Goal: Task Accomplishment & Management: Complete application form

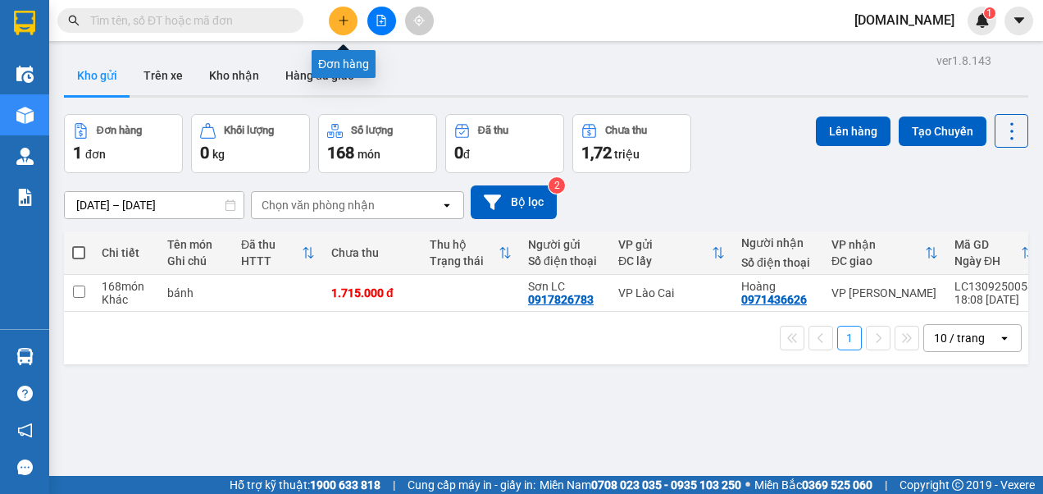
click at [349, 21] on button at bounding box center [343, 21] width 29 height 29
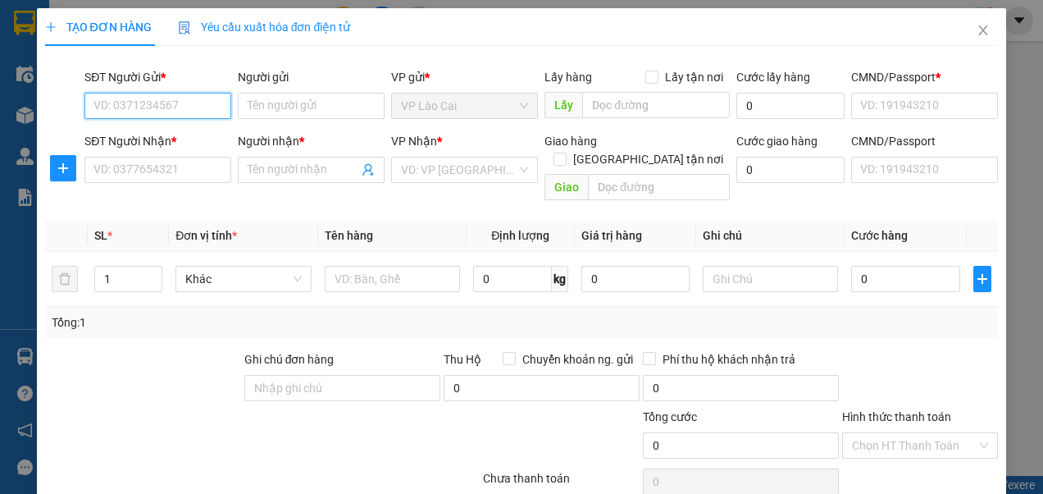
click at [194, 101] on input "SĐT Người Gửi *" at bounding box center [157, 106] width 147 height 26
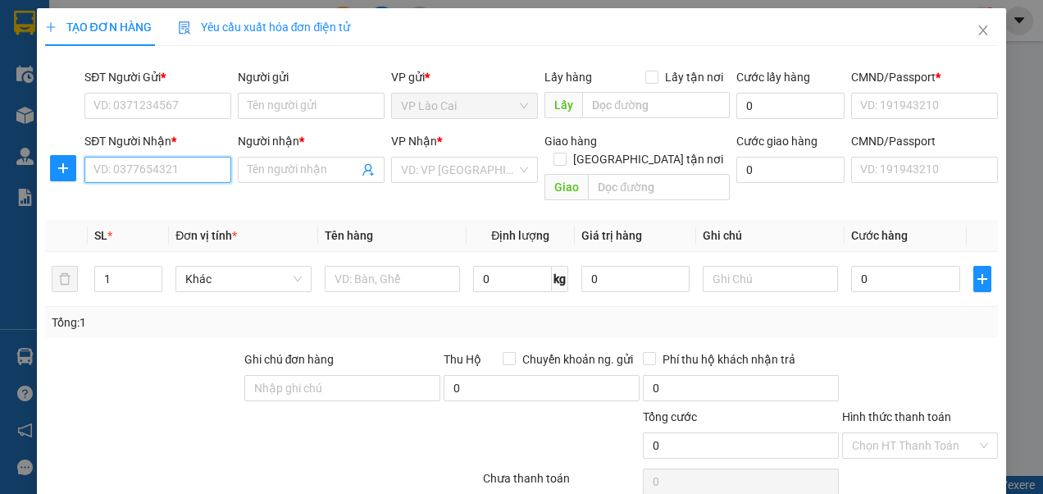
click at [166, 166] on input "SĐT Người Nhận *" at bounding box center [157, 170] width 147 height 26
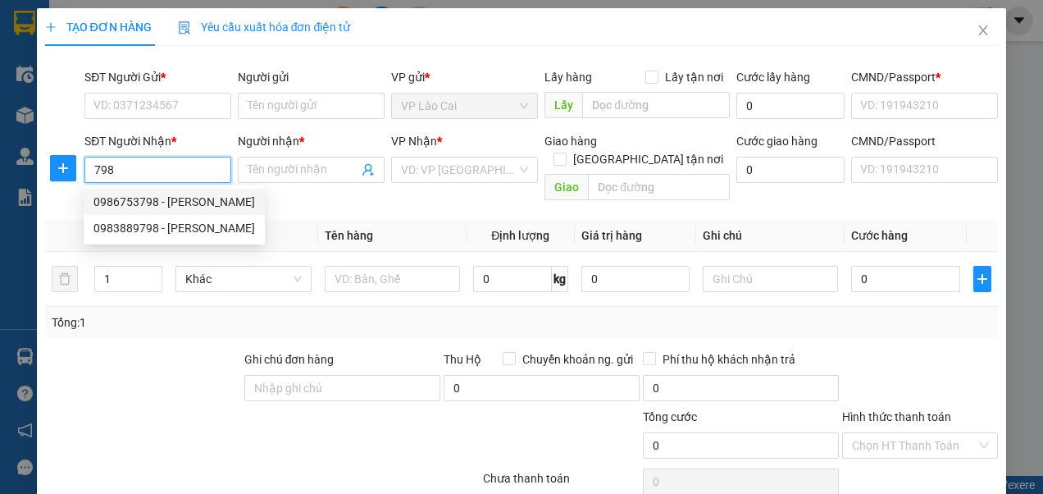
click at [144, 197] on div "0986753798 - [PERSON_NAME]" at bounding box center [174, 202] width 162 height 18
type input "0986753798"
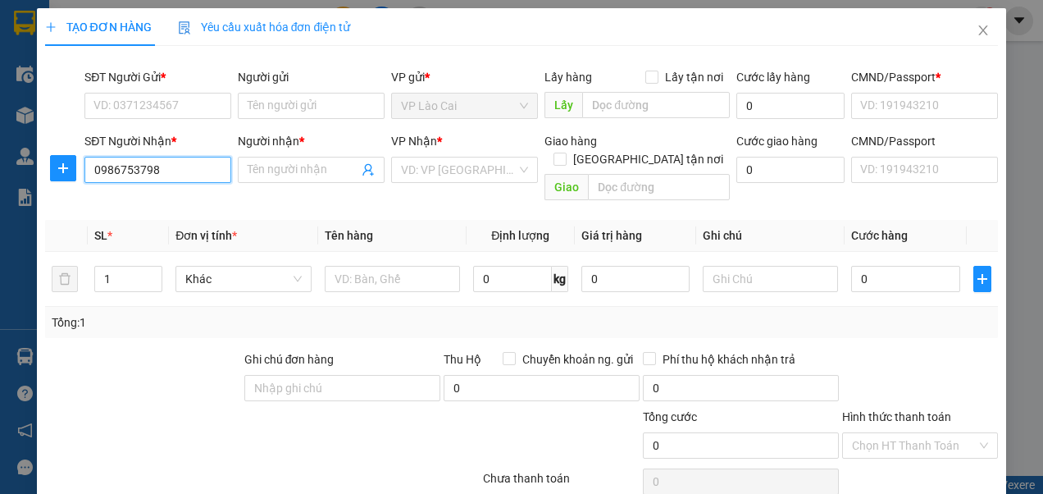
type input "[PERSON_NAME]"
checkbox input "true"
type input "11 ngõ 101 la phù"
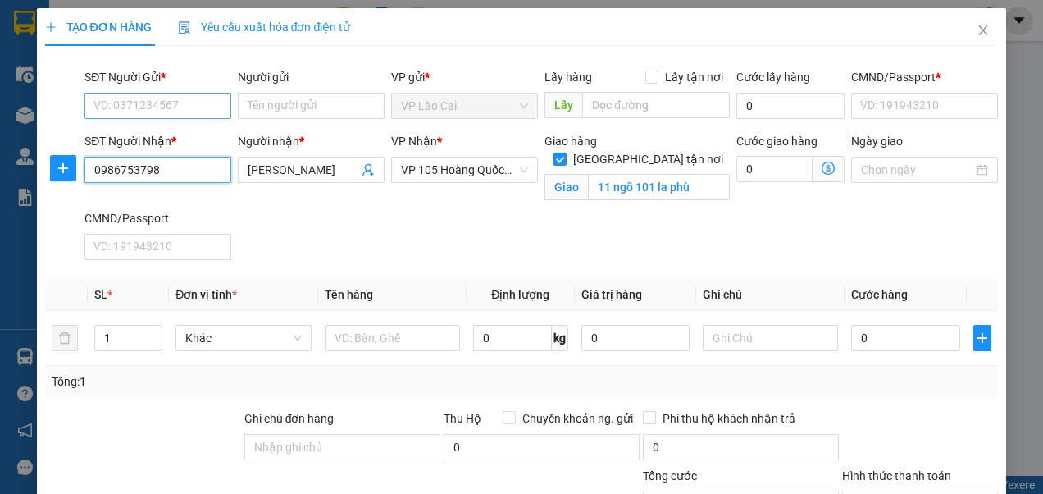
type input "0986753798"
click at [182, 110] on input "SĐT Người Gửi *" at bounding box center [157, 106] width 147 height 26
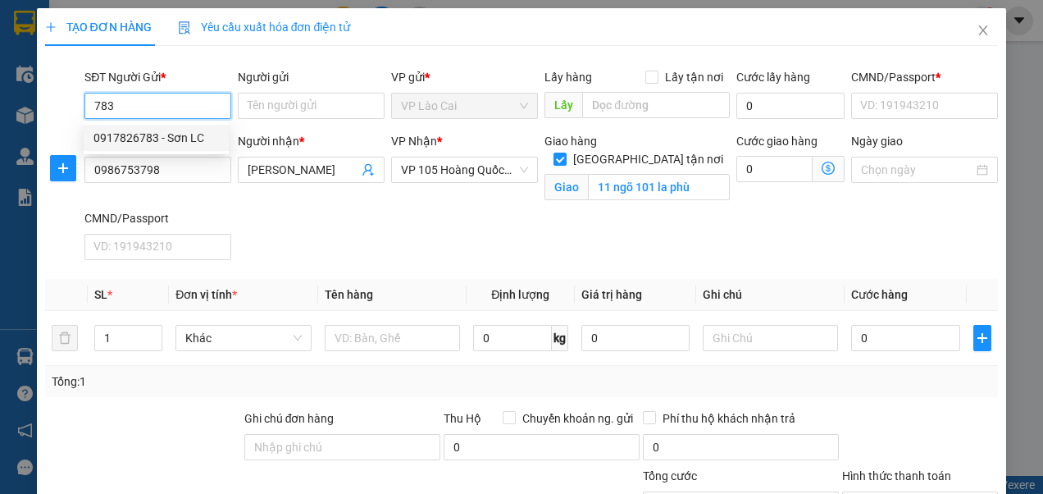
click at [177, 141] on div "0917826783 - Sơn LC" at bounding box center [155, 138] width 125 height 18
type input "0917826783"
type input "Sơn LC"
type input "123456789"
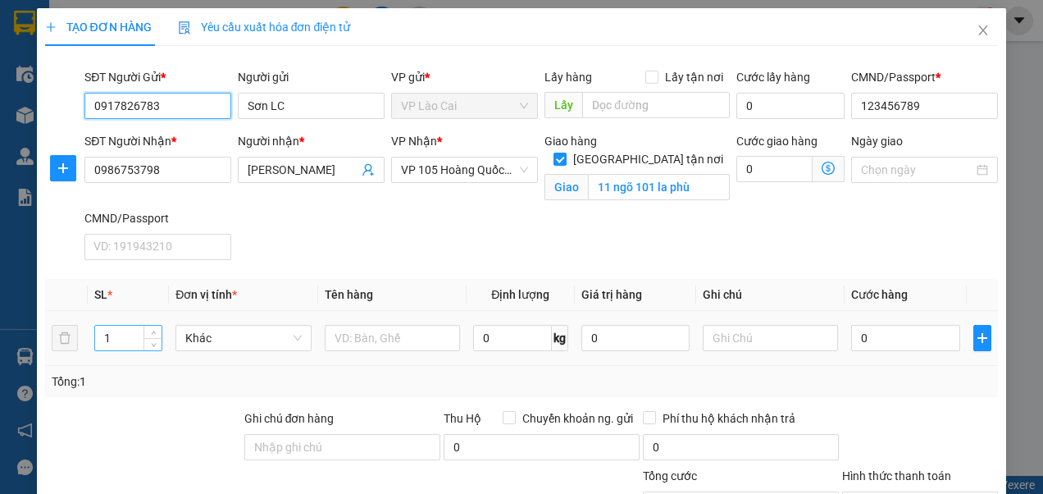
type input "0917826783"
drag, startPoint x: 116, startPoint y: 333, endPoint x: 91, endPoint y: 342, distance: 26.2
click at [91, 342] on td "1" at bounding box center [128, 338] width 81 height 55
type input "30"
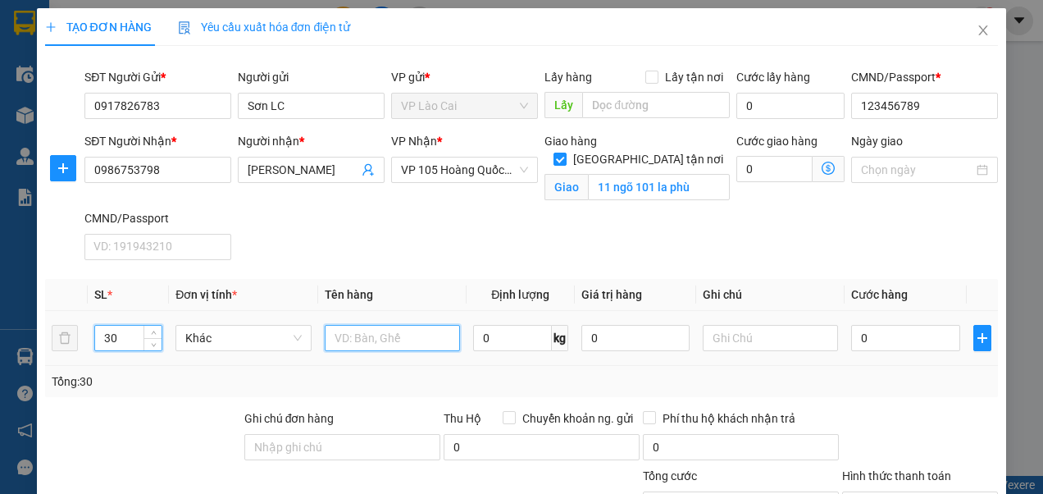
click at [413, 343] on input "text" at bounding box center [392, 338] width 135 height 26
type input "bánh"
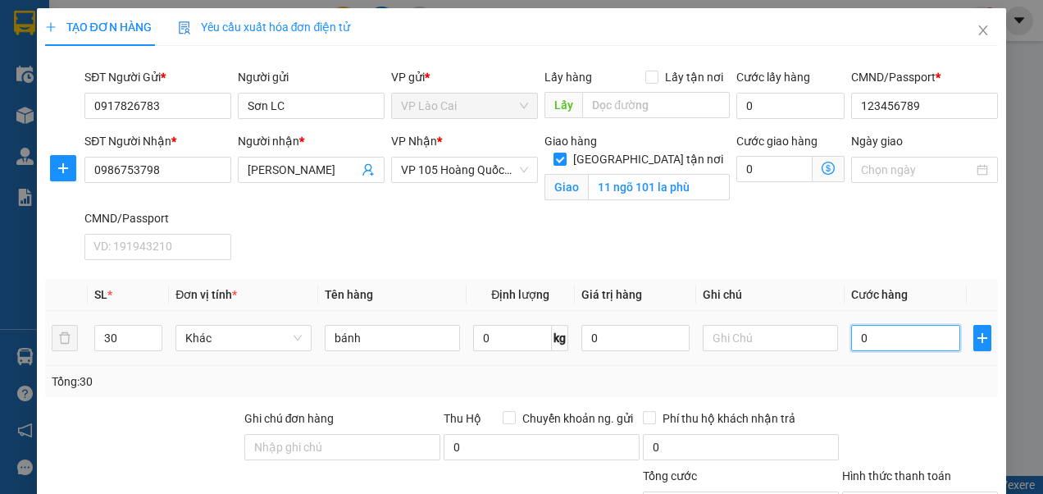
click at [878, 332] on input "0" at bounding box center [905, 338] width 108 height 26
type input "3"
type input "30"
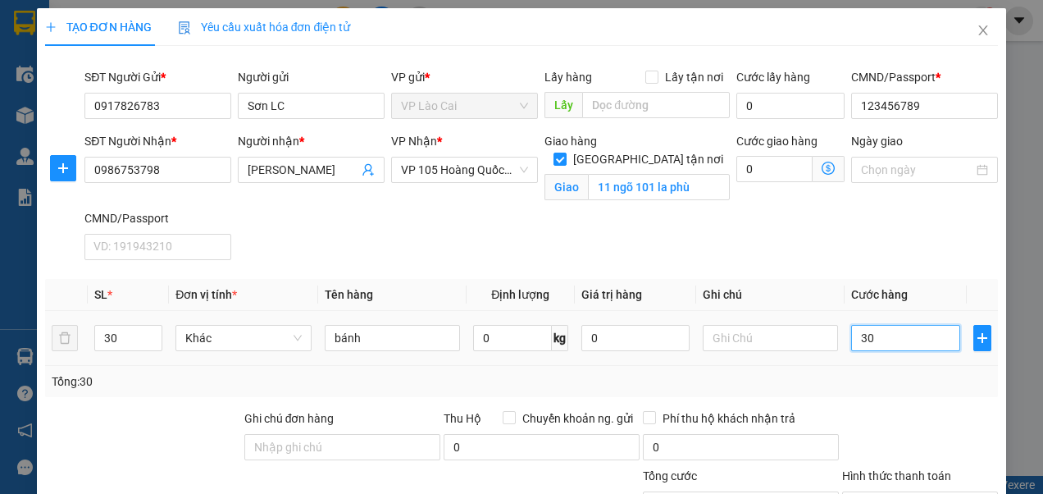
type input "30"
type input "300"
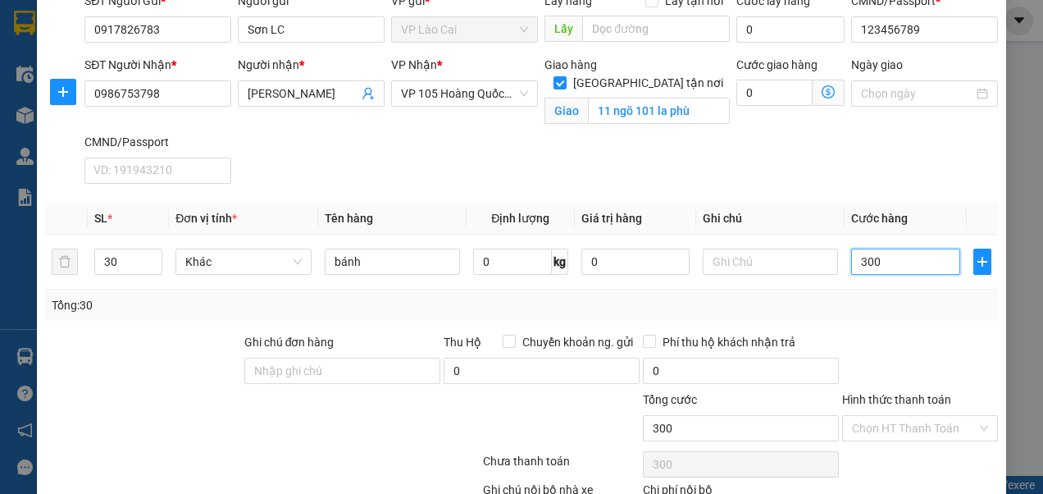
scroll to position [164, 0]
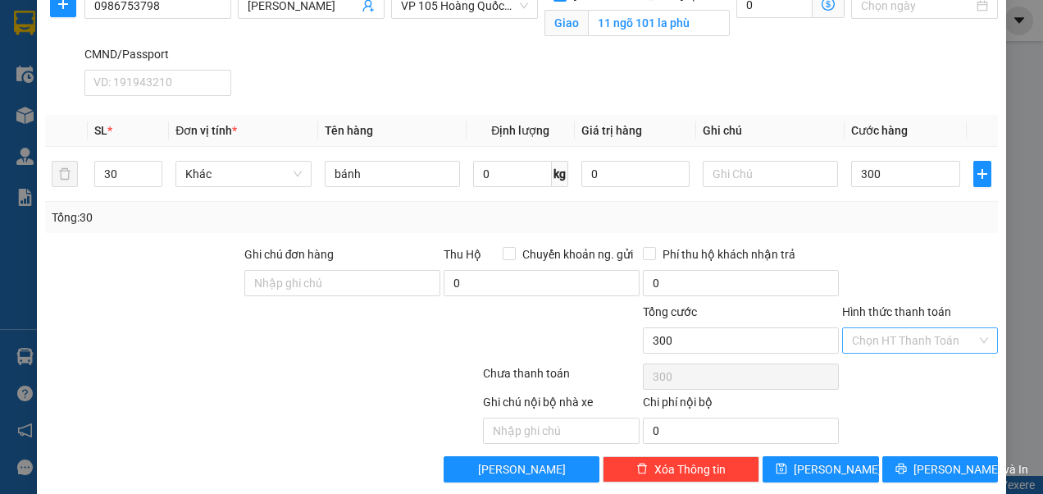
type input "300.000"
click at [882, 340] on input "Hình thức thanh toán" at bounding box center [914, 340] width 125 height 25
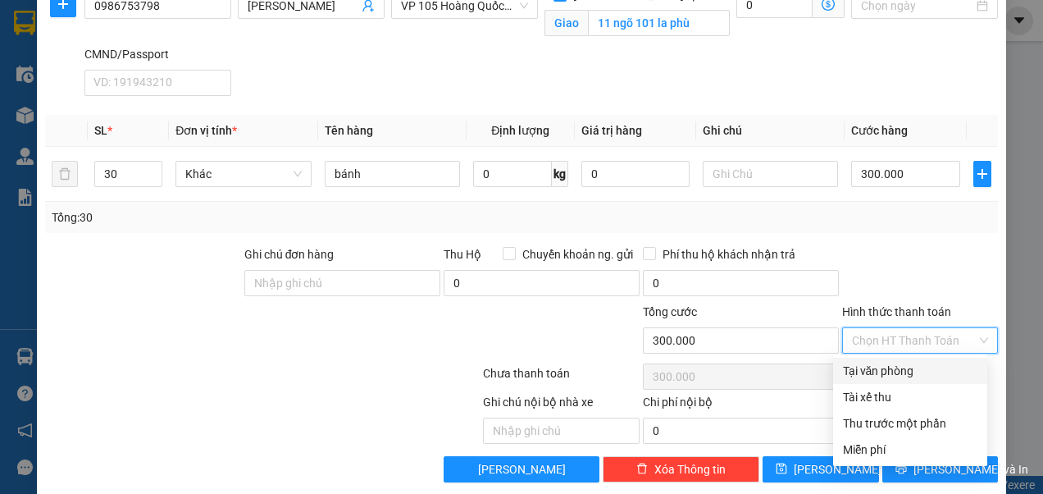
click at [881, 367] on div "Tại văn phòng" at bounding box center [910, 371] width 135 height 18
type input "0"
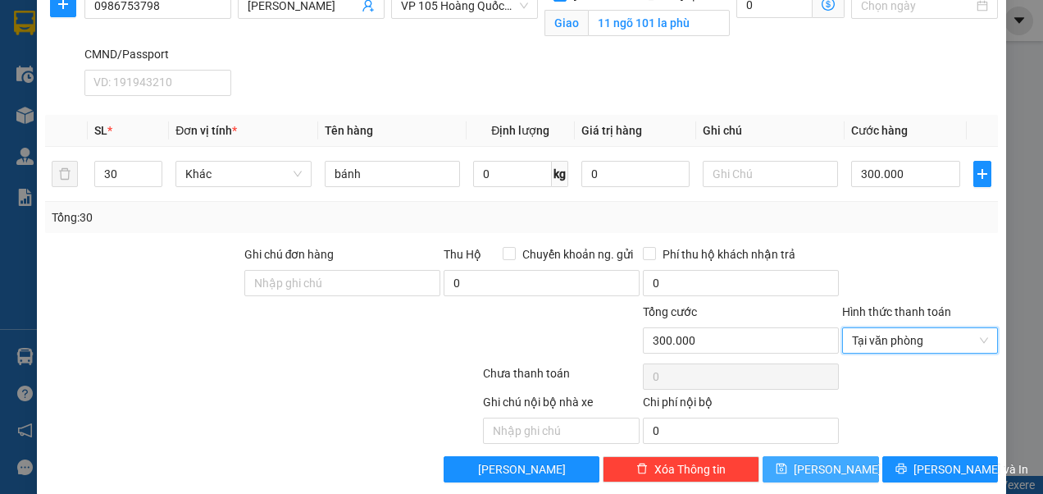
click at [809, 471] on button "[PERSON_NAME]" at bounding box center [821, 469] width 116 height 26
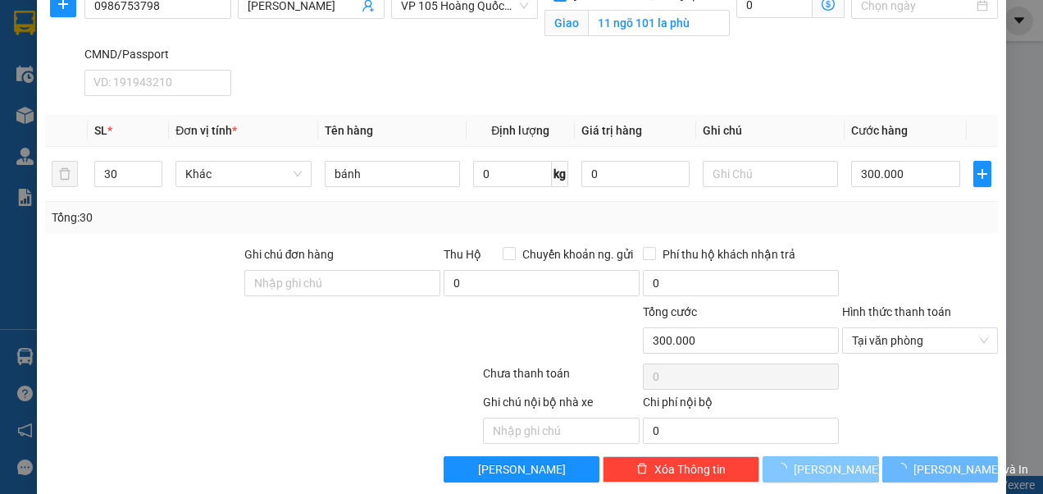
checkbox input "false"
type input "1"
type input "0"
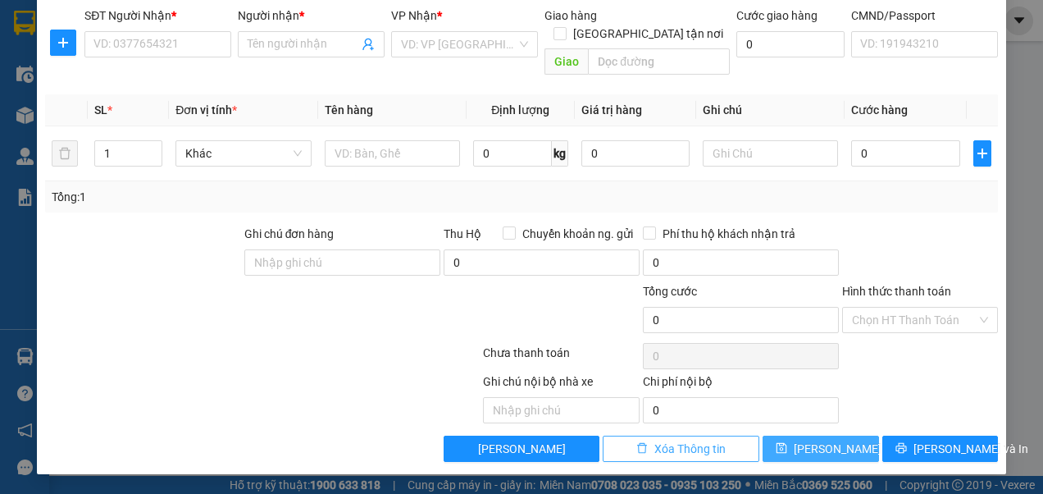
scroll to position [105, 0]
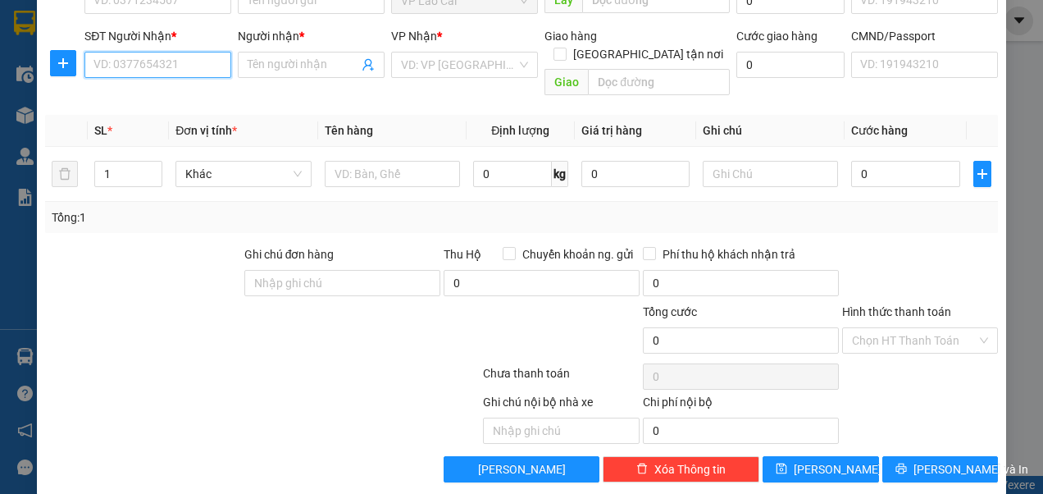
click at [183, 62] on input "SĐT Người Nhận *" at bounding box center [157, 65] width 147 height 26
click at [141, 103] on div "0966627592 - ĐẠt" at bounding box center [155, 97] width 125 height 18
type input "0966627592"
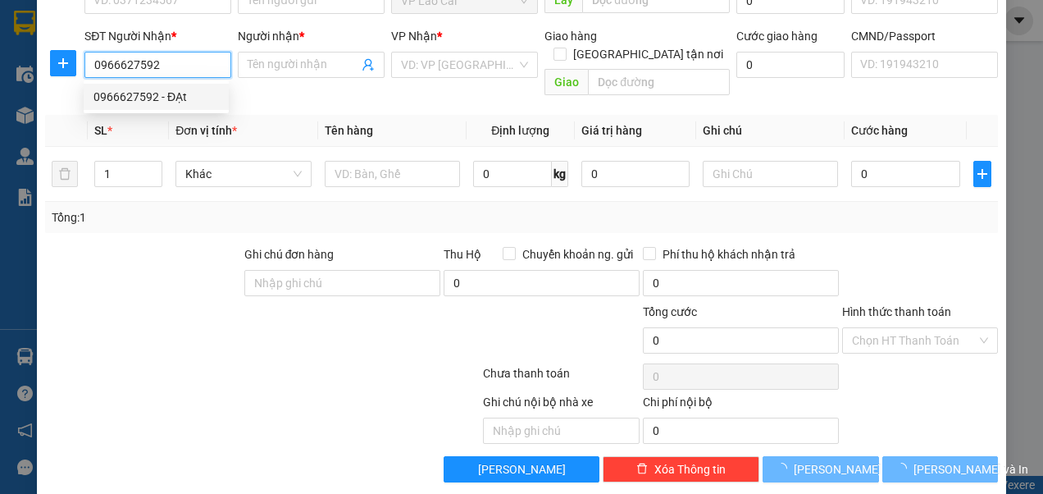
type input "ĐẠt"
type input "Chợ LB"
type input "123456789"
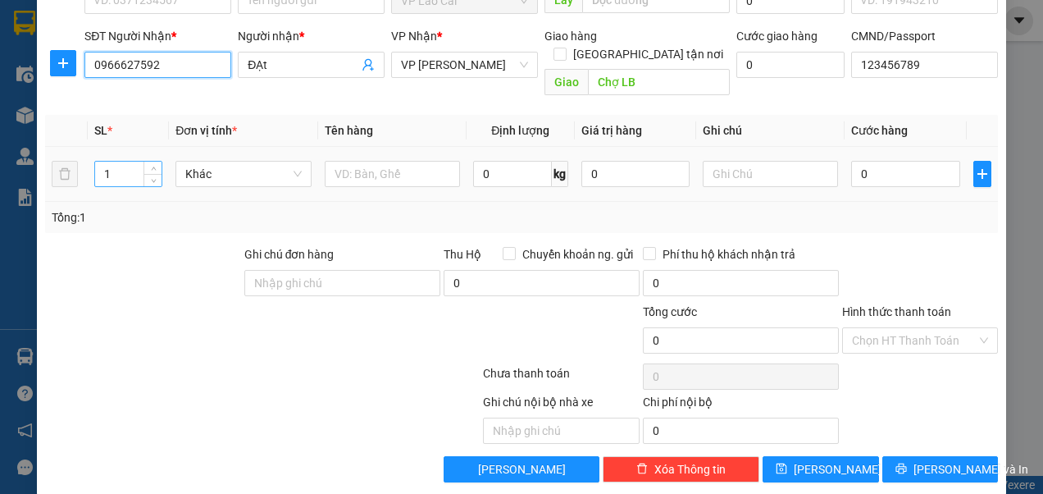
type input "0966627592"
drag, startPoint x: 115, startPoint y: 161, endPoint x: 95, endPoint y: 161, distance: 19.7
click at [97, 162] on input "1" at bounding box center [128, 174] width 66 height 25
type input "7"
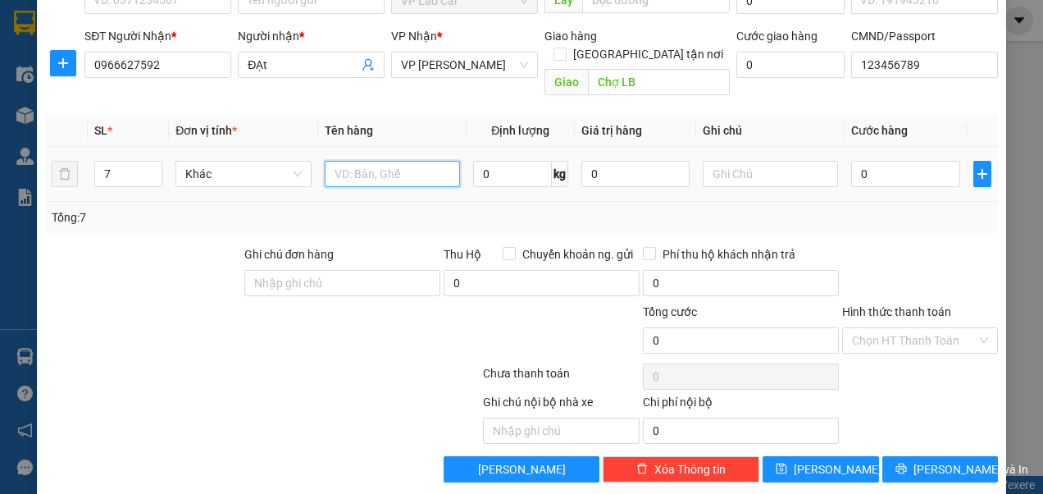
click at [423, 161] on input "text" at bounding box center [392, 174] width 135 height 26
type input "chanh"
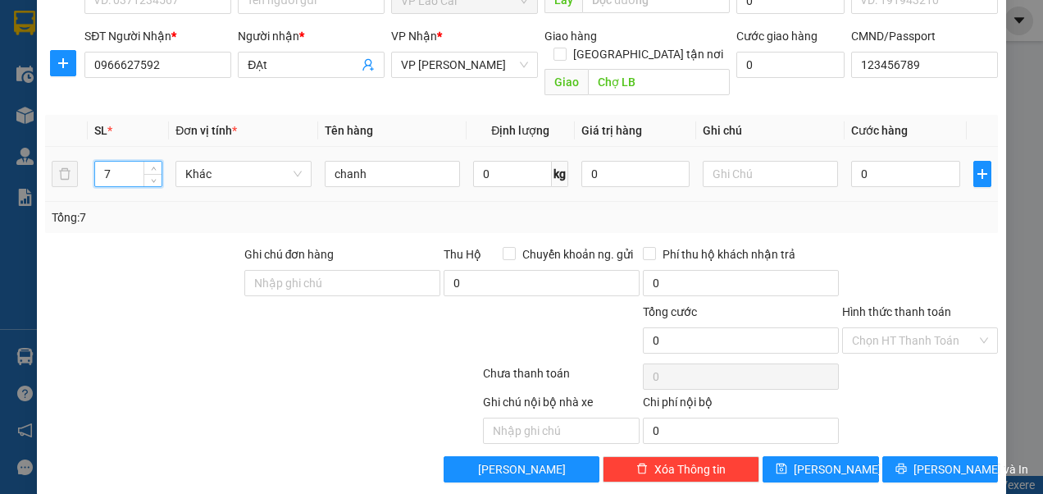
drag, startPoint x: 112, startPoint y: 156, endPoint x: 93, endPoint y: 157, distance: 18.9
click at [94, 161] on div "7" at bounding box center [128, 174] width 68 height 26
type input "3"
click at [886, 161] on input "0" at bounding box center [905, 174] width 108 height 26
type input "1"
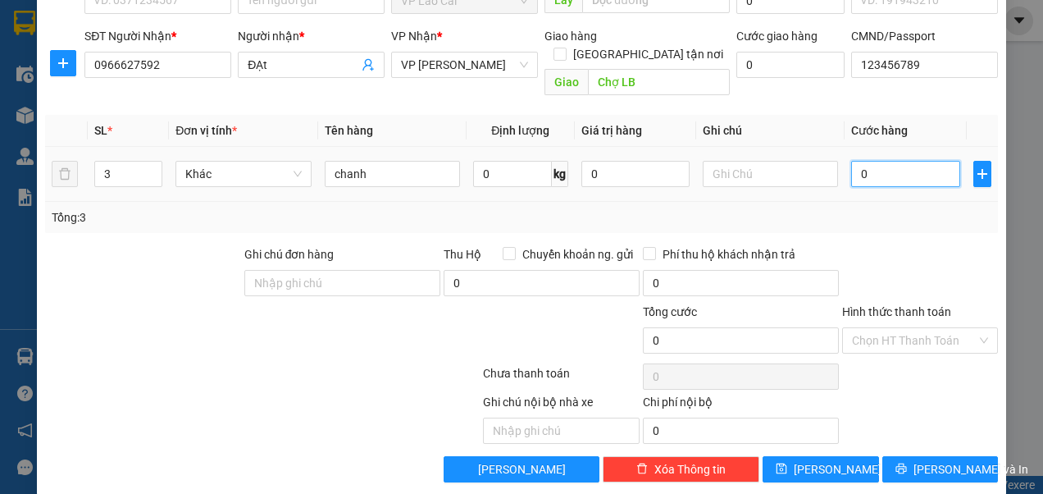
type input "1"
type input "15"
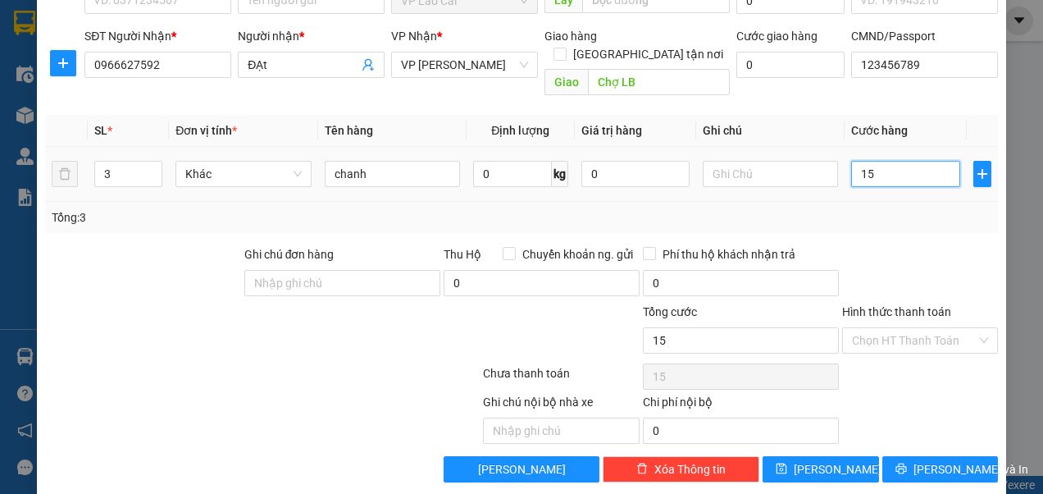
type input "150"
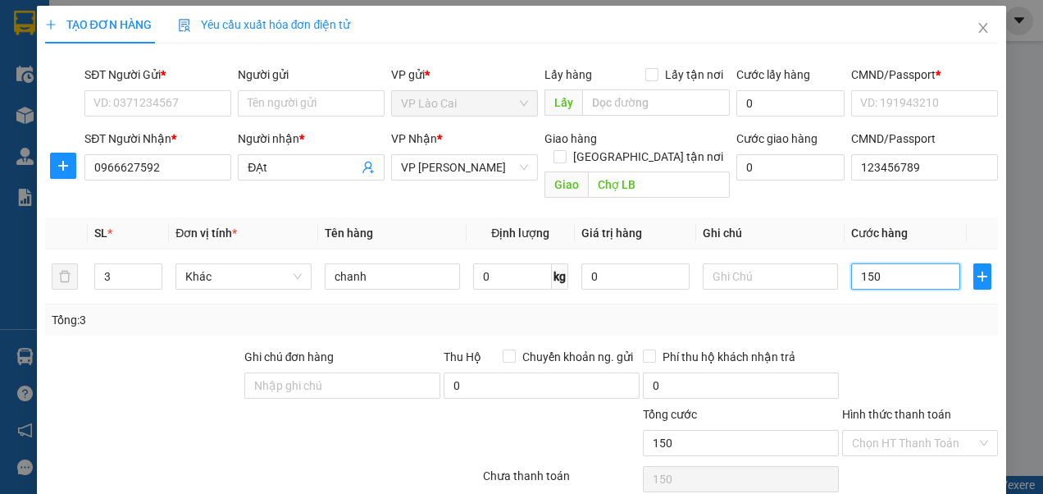
scroll to position [0, 0]
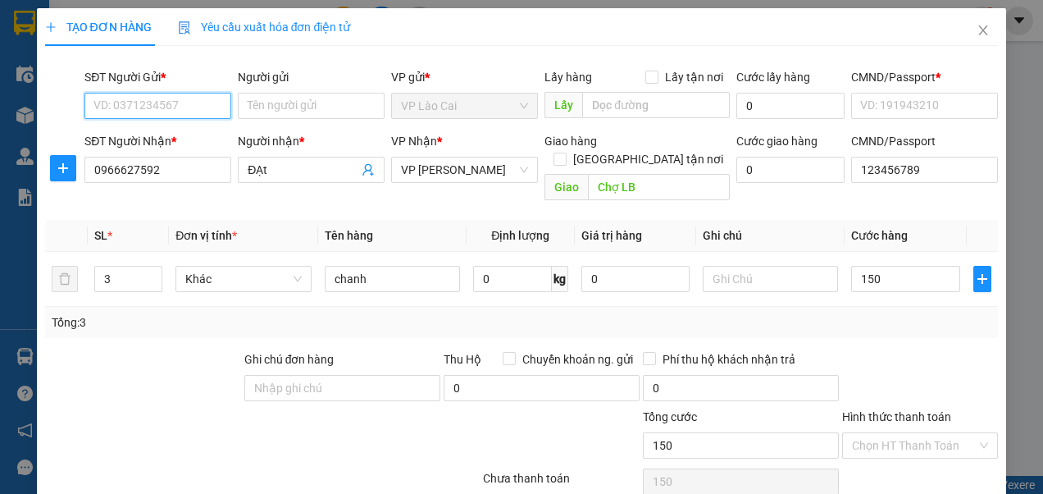
type input "150.000"
click at [177, 98] on input "SĐT Người Gửi *" at bounding box center [157, 106] width 147 height 26
click at [132, 143] on div "0917826783 - Sơn LC" at bounding box center [155, 138] width 125 height 18
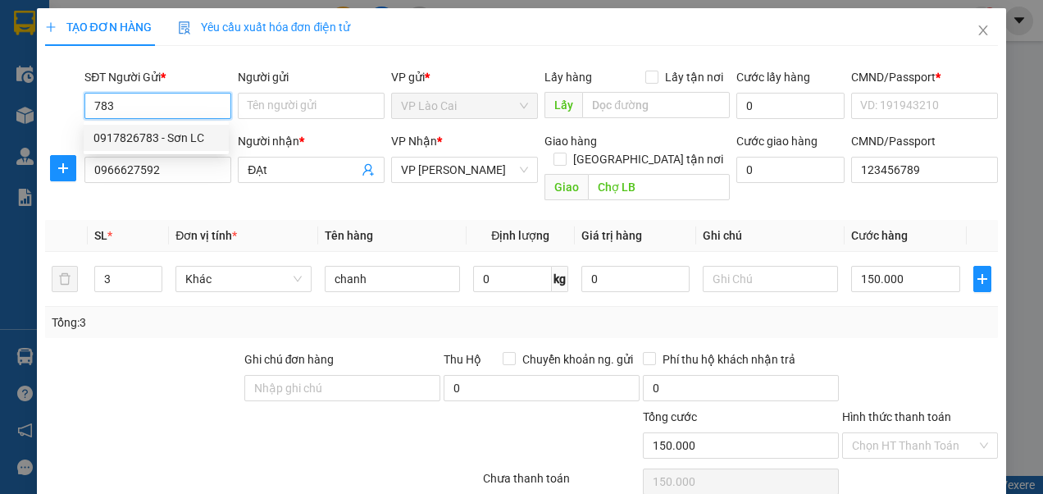
type input "0917826783"
type input "Sơn LC"
type input "123456789"
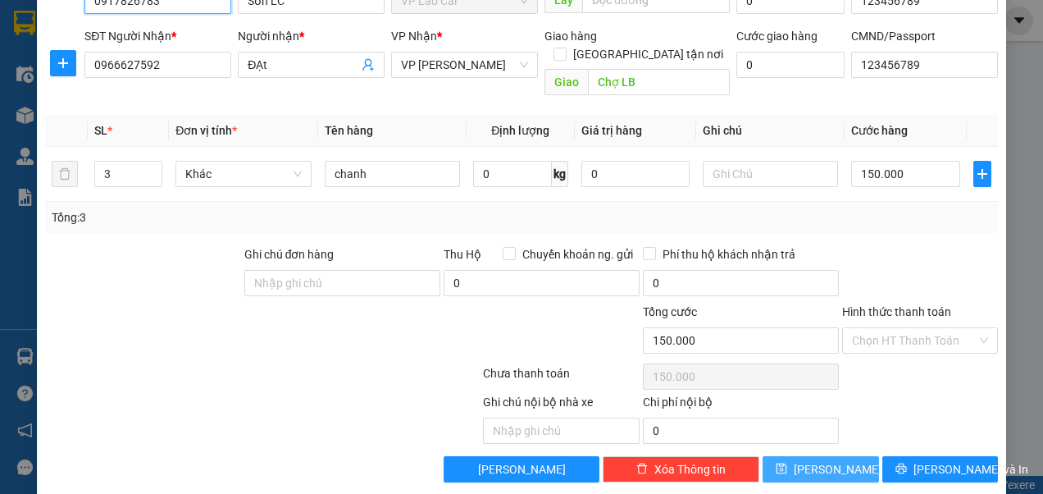
type input "0917826783"
click at [787, 463] on icon "save" at bounding box center [781, 468] width 11 height 11
type input "1"
type input "0"
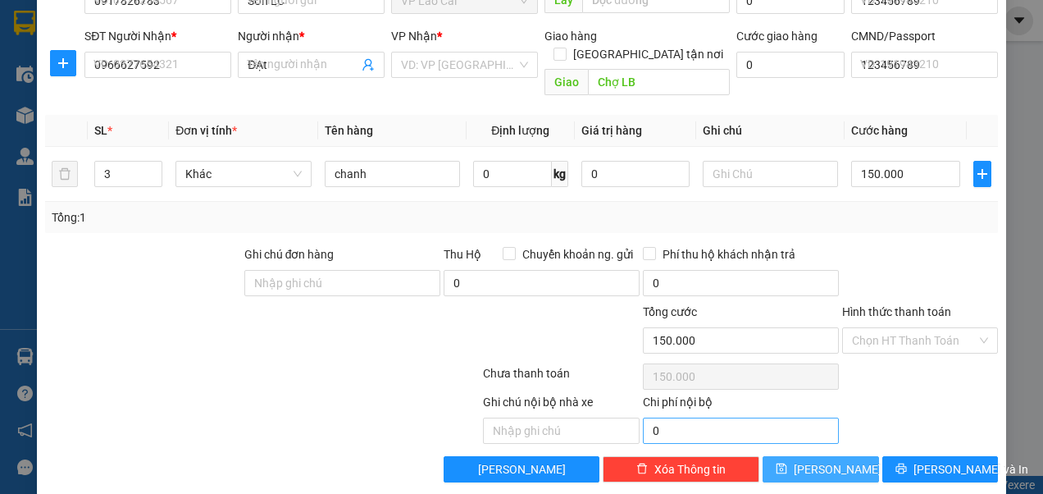
type input "0"
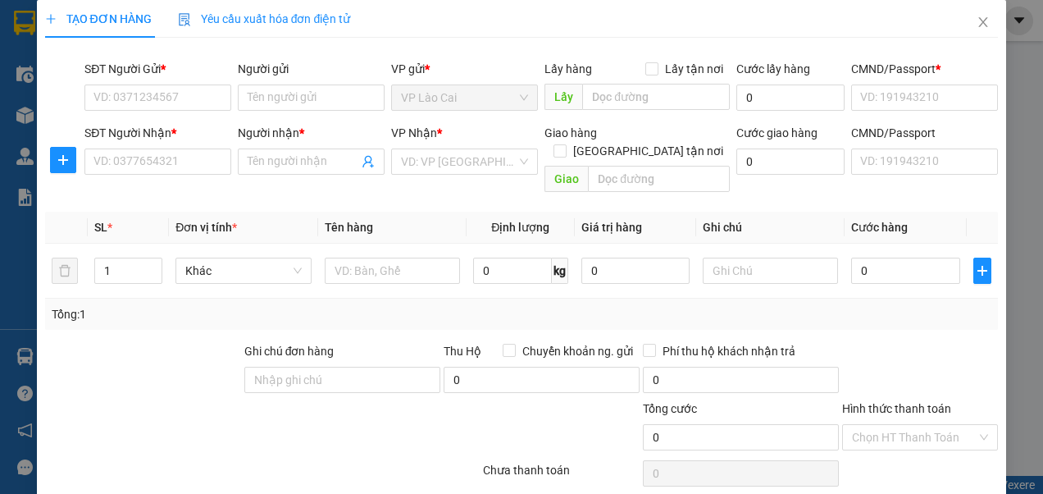
scroll to position [0, 0]
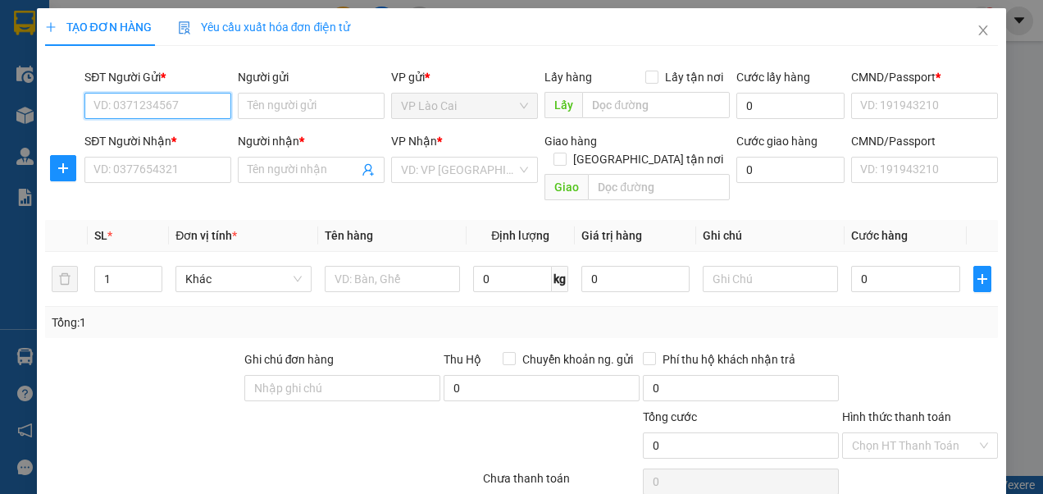
click at [171, 98] on input "SĐT Người Gửi *" at bounding box center [157, 106] width 147 height 26
click at [187, 135] on div "0917826783 - Sơn LC" at bounding box center [155, 138] width 125 height 18
type input "0917826783"
type input "Sơn LC"
type input "123456789"
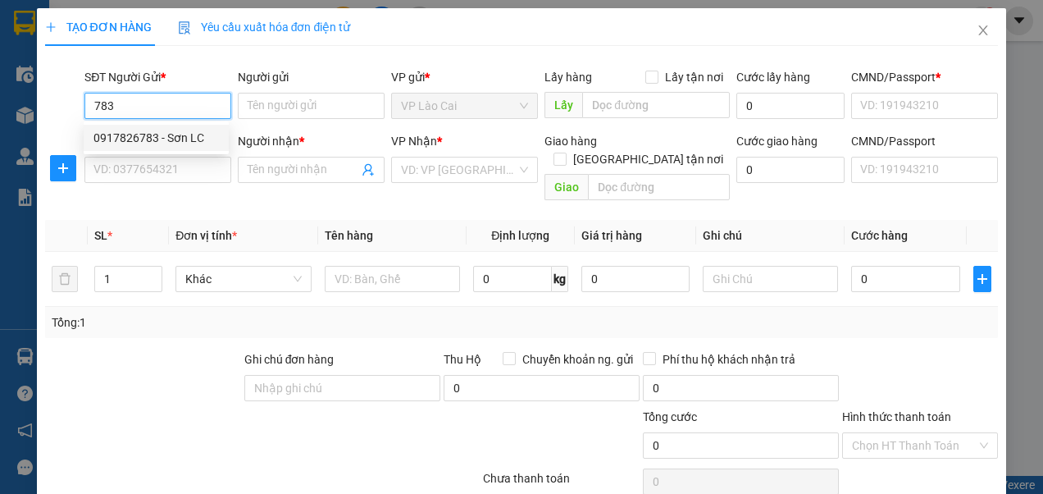
type input "123456789"
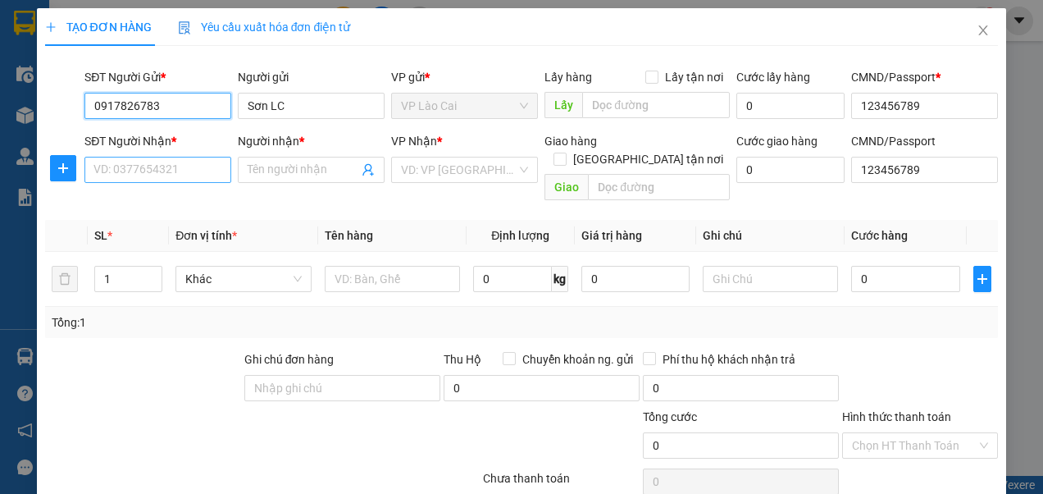
type input "0917826783"
click at [166, 170] on input "SĐT Người Nhận *" at bounding box center [157, 170] width 147 height 26
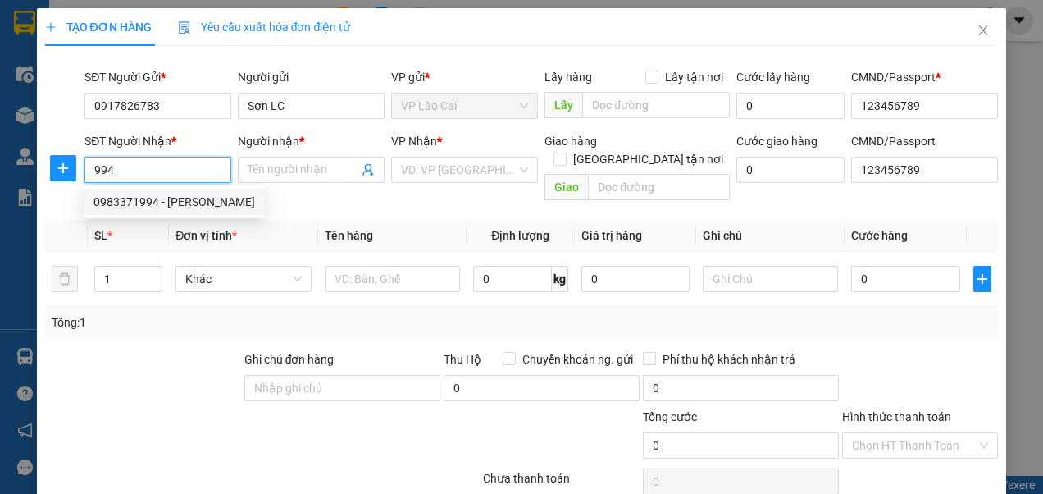
click at [160, 197] on div "0983371994 - [PERSON_NAME]" at bounding box center [174, 202] width 162 height 18
type input "0983371994"
type input "Huyền zenda"
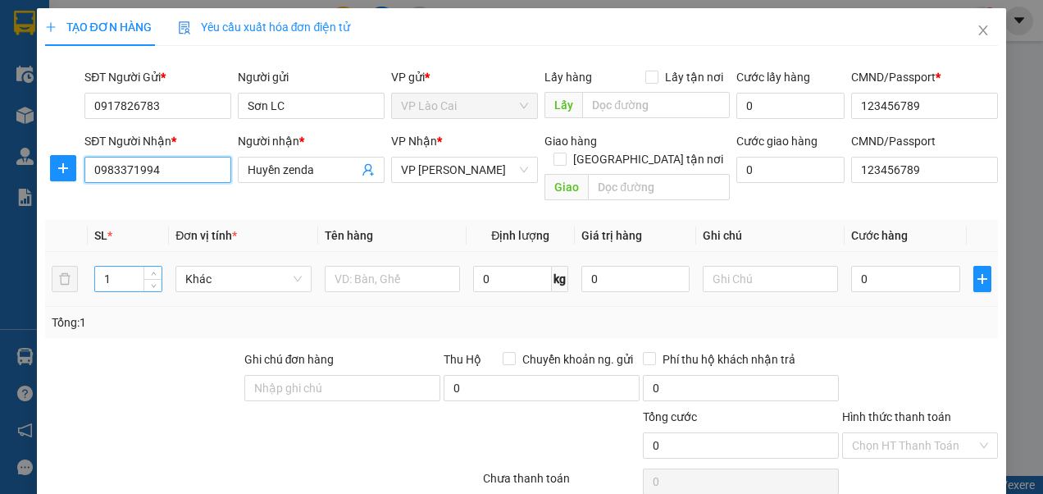
type input "0983371994"
click at [119, 267] on input "1" at bounding box center [128, 279] width 66 height 25
type input "18"
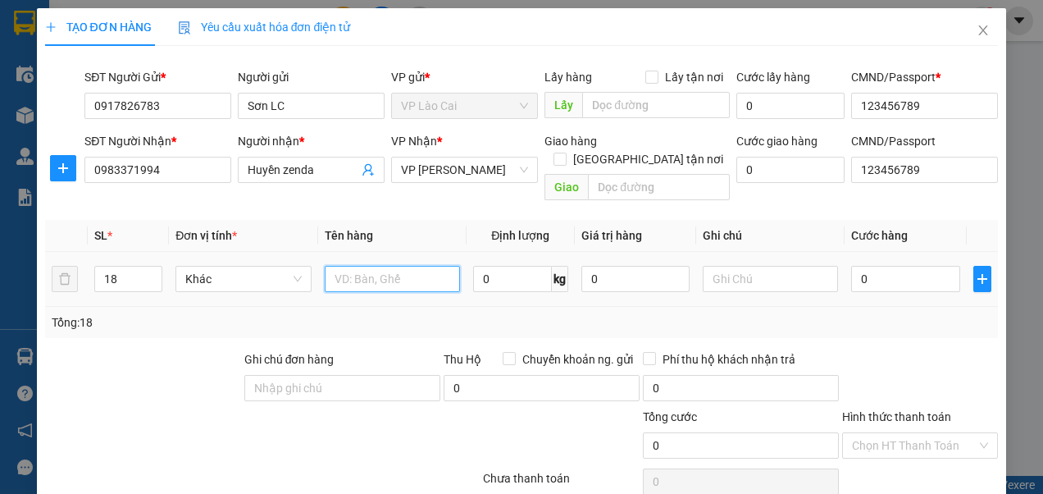
click at [392, 266] on input "text" at bounding box center [392, 279] width 135 height 26
type input "khoai"
click at [870, 266] on input "0" at bounding box center [905, 279] width 108 height 26
type input "3"
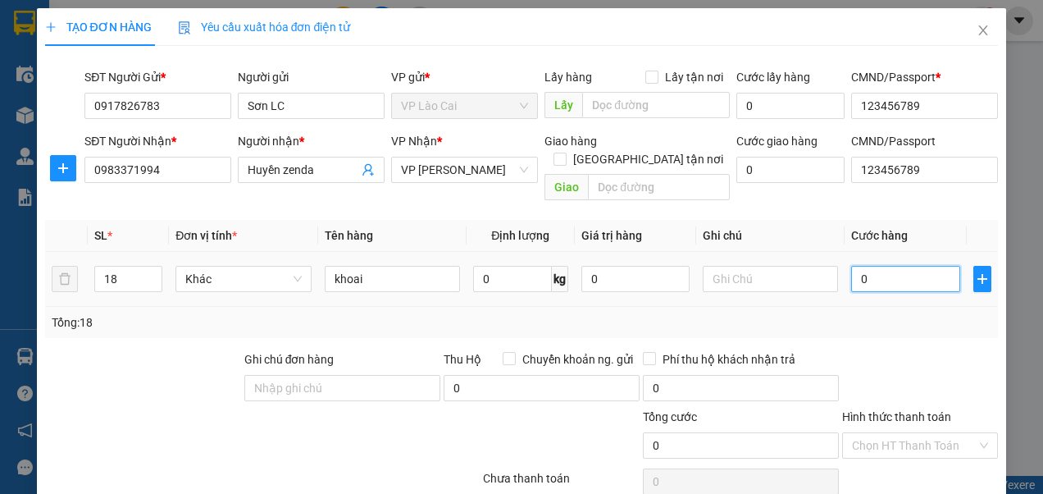
type input "3"
type input "36"
type input "360"
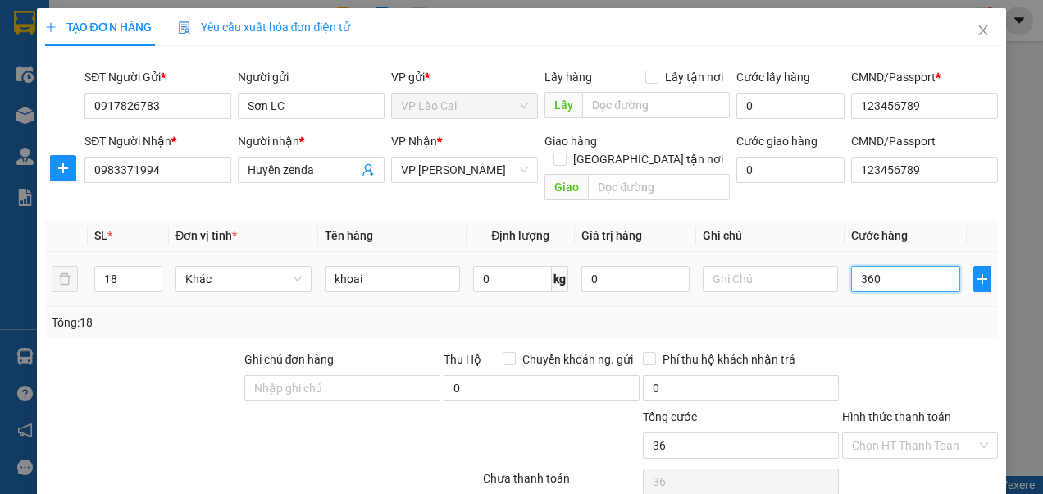
type input "360"
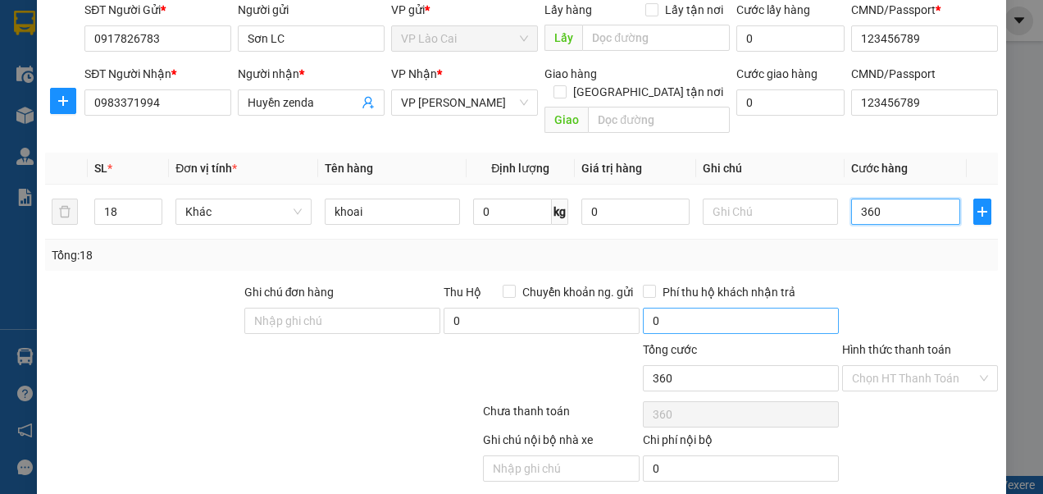
scroll to position [105, 0]
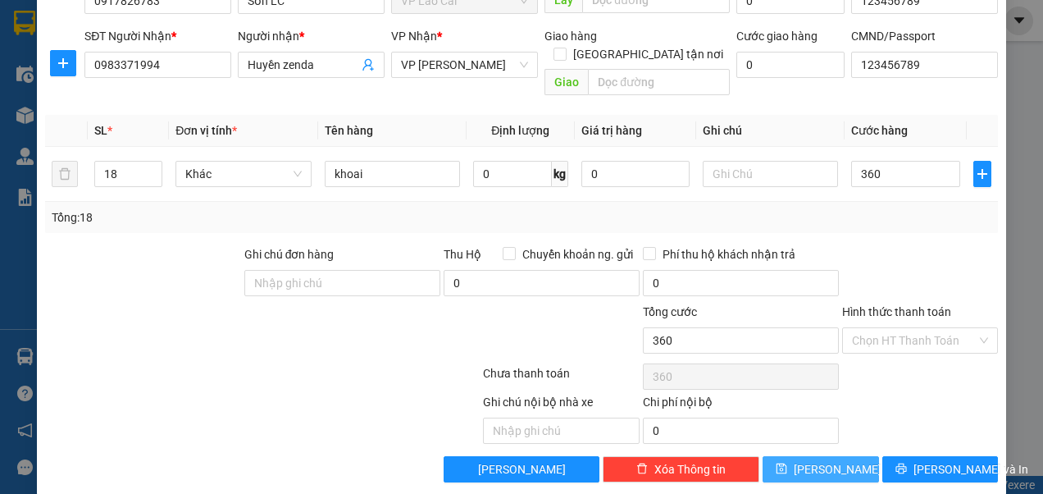
type input "360.000"
click at [787, 463] on icon "save" at bounding box center [781, 468] width 11 height 11
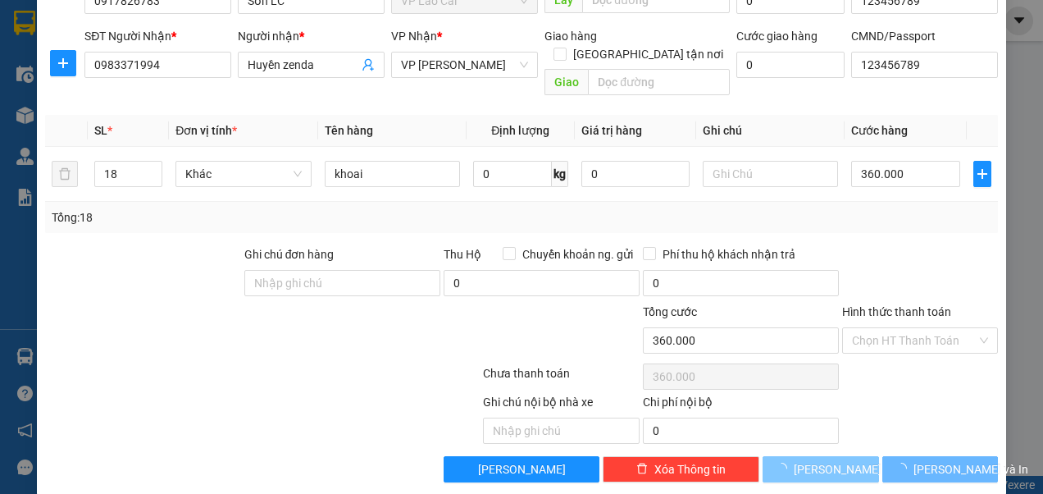
type input "1"
type input "0"
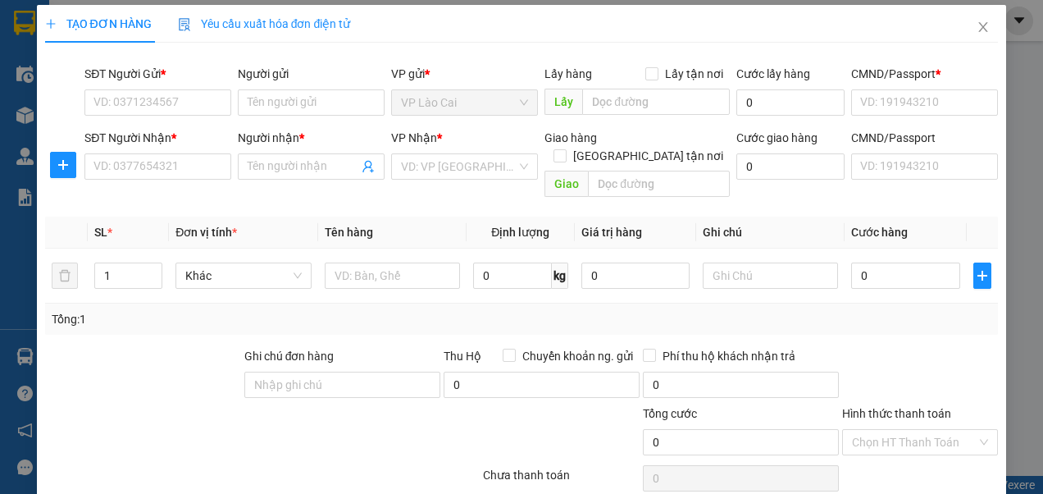
scroll to position [0, 0]
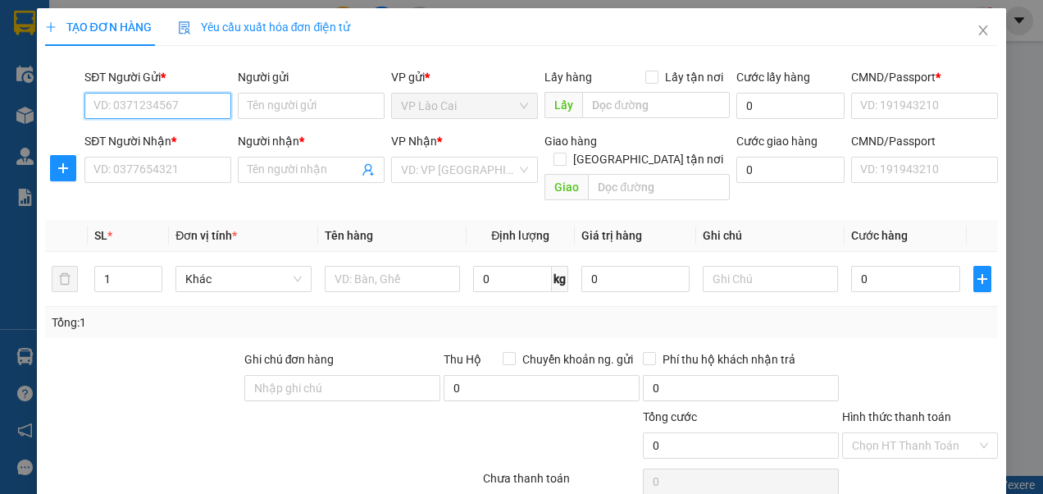
click at [171, 103] on input "SĐT Người Gửi *" at bounding box center [157, 106] width 147 height 26
click at [178, 144] on div "0917826783 - Sơn LC" at bounding box center [155, 138] width 125 height 18
type input "0917826783"
type input "Sơn LC"
type input "123456789"
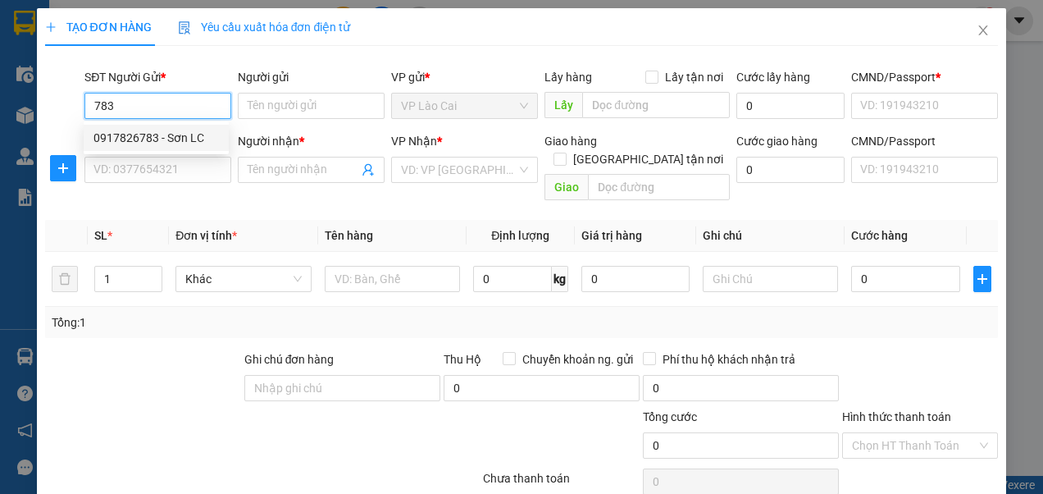
type input "123456789"
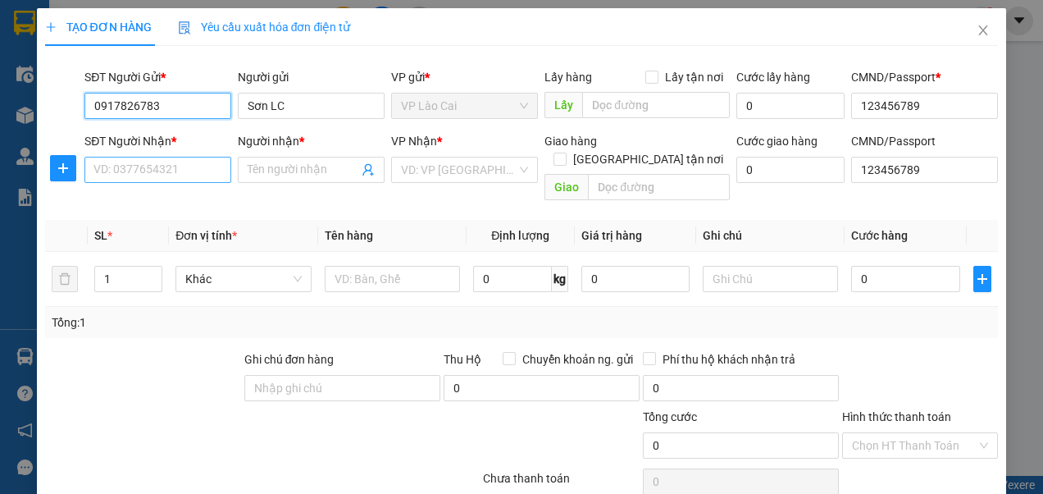
type input "0917826783"
click at [191, 174] on input "SĐT Người Nhận *" at bounding box center [157, 170] width 147 height 26
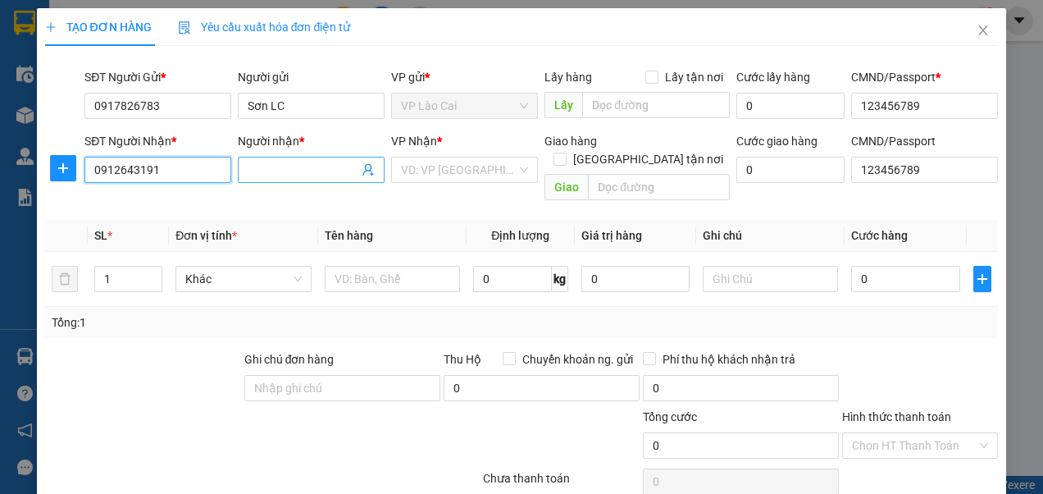
type input "0912643191"
click at [270, 170] on input "Người nhận *" at bounding box center [303, 170] width 111 height 18
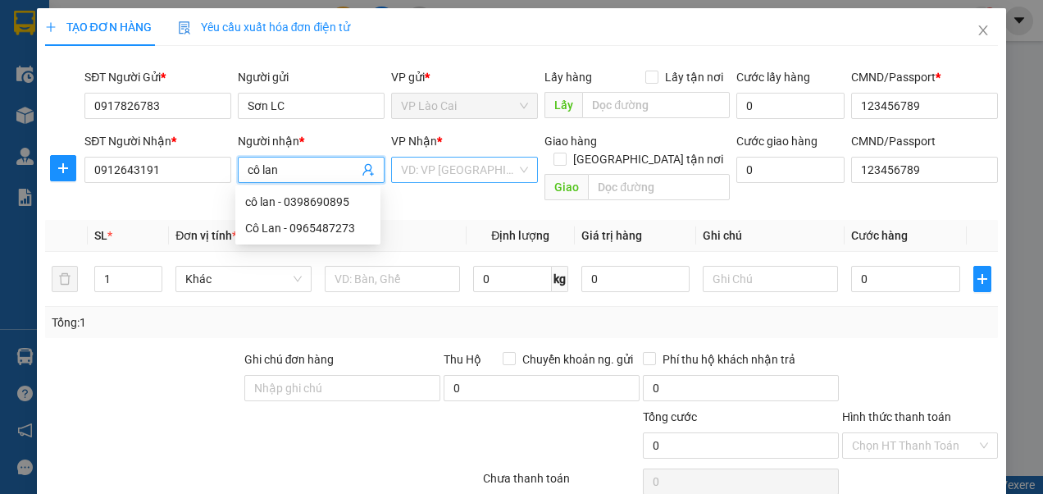
click at [517, 169] on div "VD: VP [GEOGRAPHIC_DATA]" at bounding box center [464, 170] width 147 height 26
type input "cô lan"
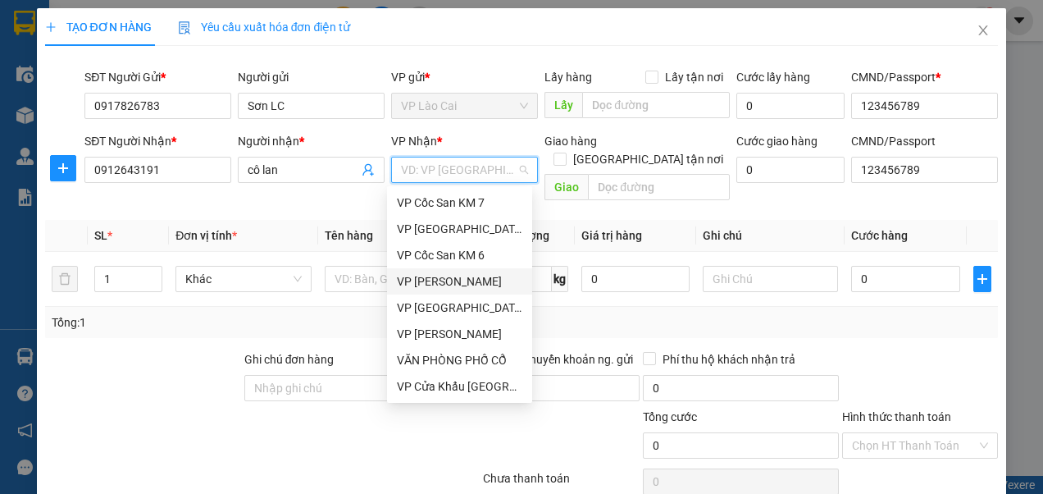
scroll to position [82, 0]
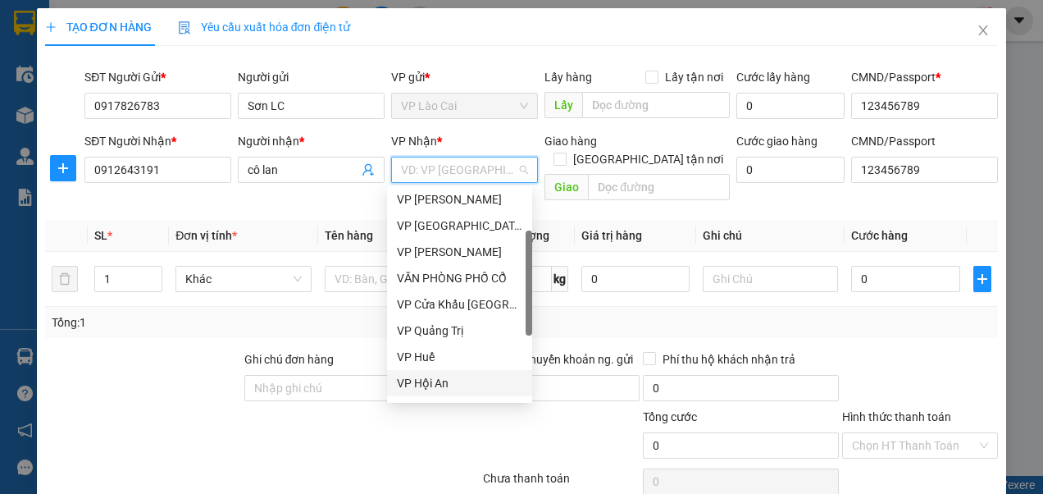
click at [438, 382] on div "VP Hội An" at bounding box center [459, 383] width 125 height 18
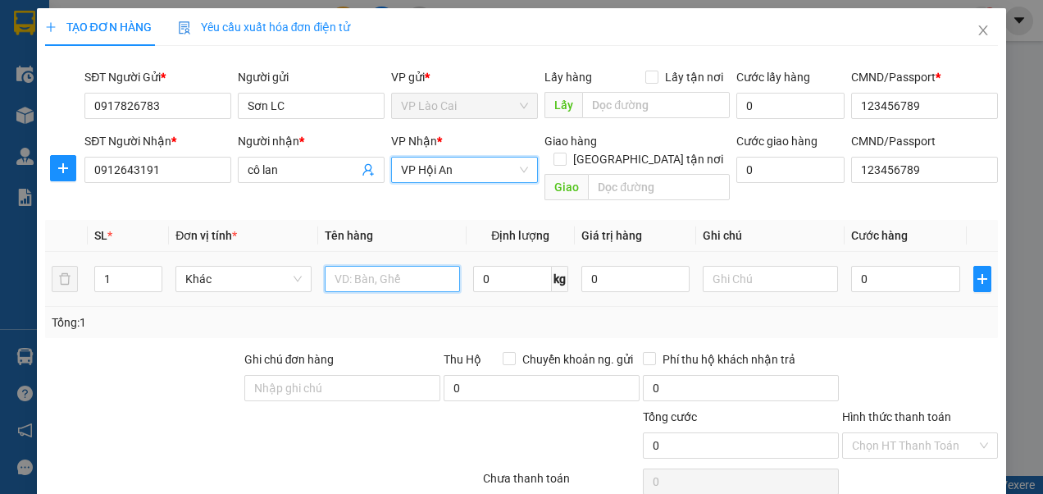
click at [388, 266] on input "text" at bounding box center [392, 279] width 135 height 26
type input "1"
type input "c"
type input "kẹo"
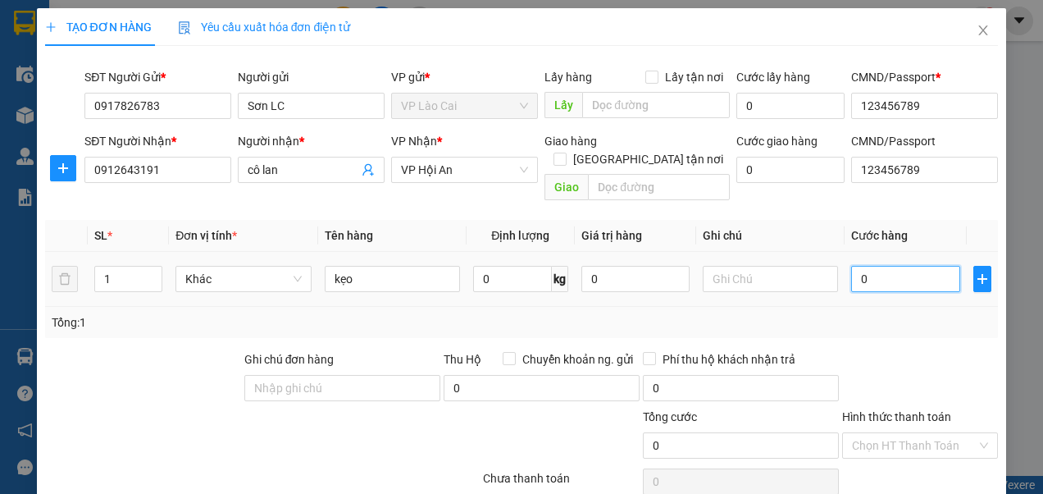
click at [870, 266] on input "0" at bounding box center [905, 279] width 108 height 26
type input "1"
type input "10"
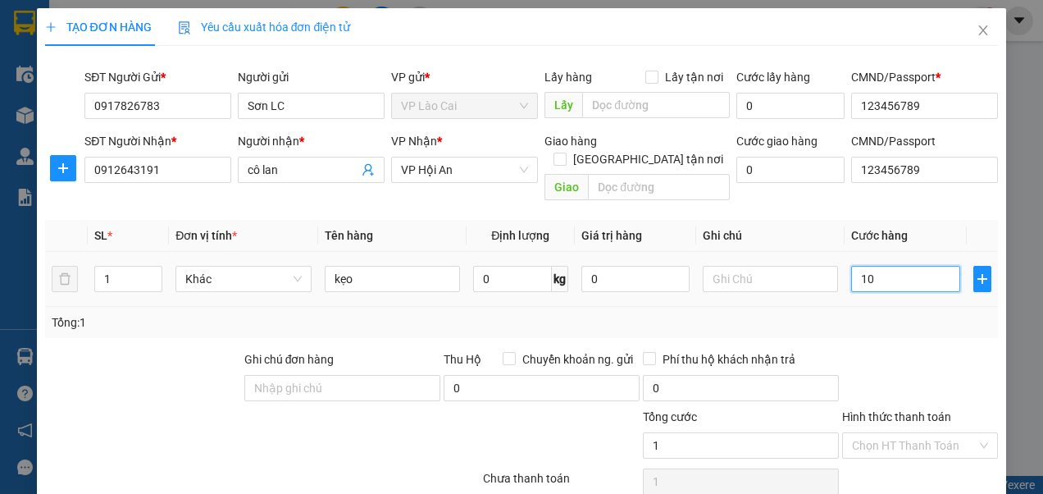
type input "10"
type input "100"
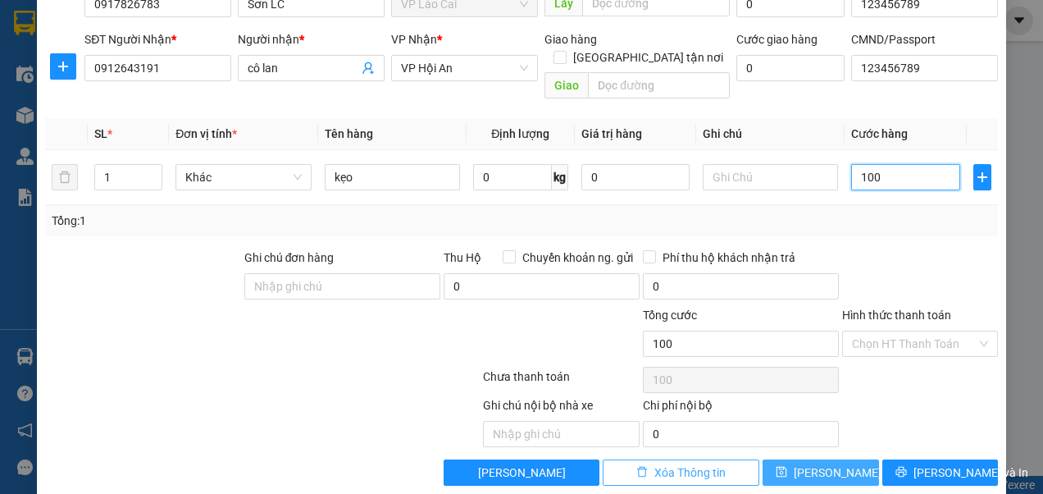
scroll to position [105, 0]
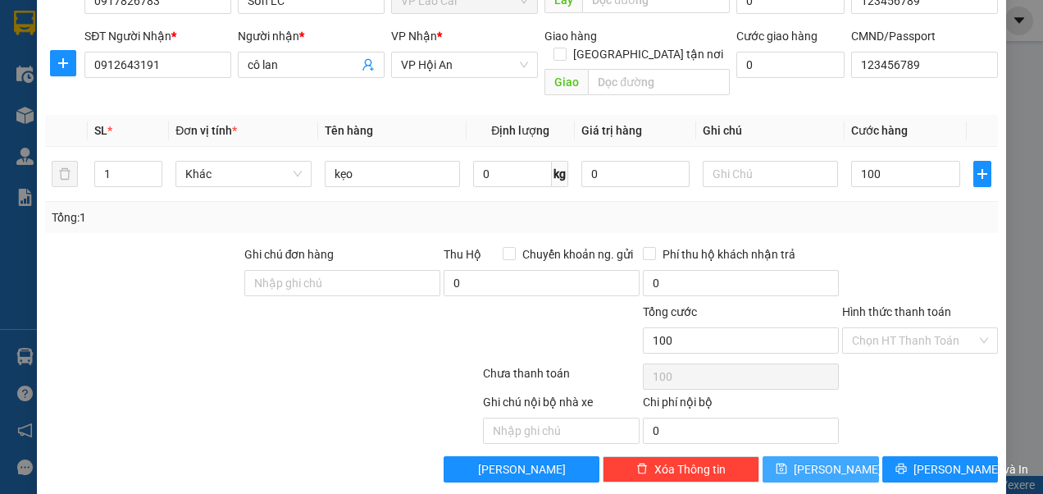
type input "100.000"
click at [820, 460] on span "[PERSON_NAME]" at bounding box center [838, 469] width 88 height 18
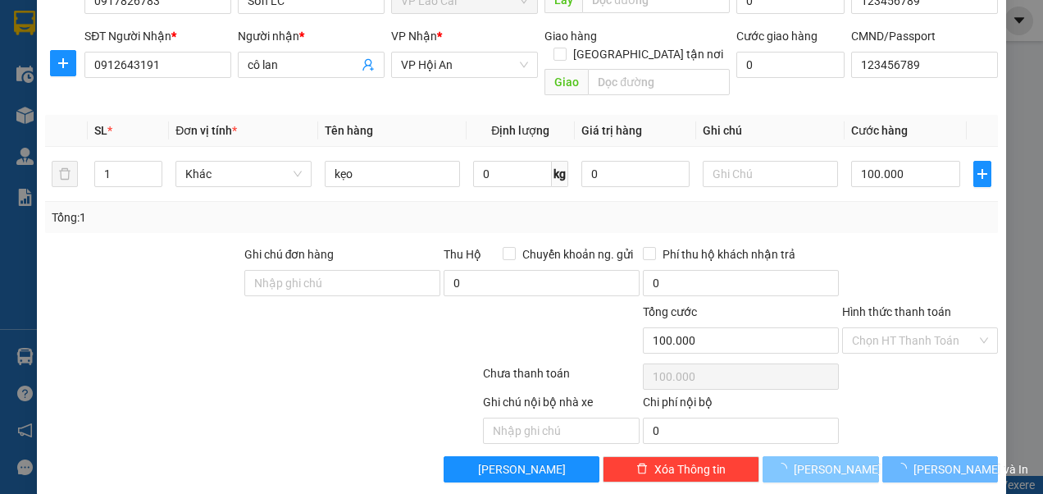
type input "0"
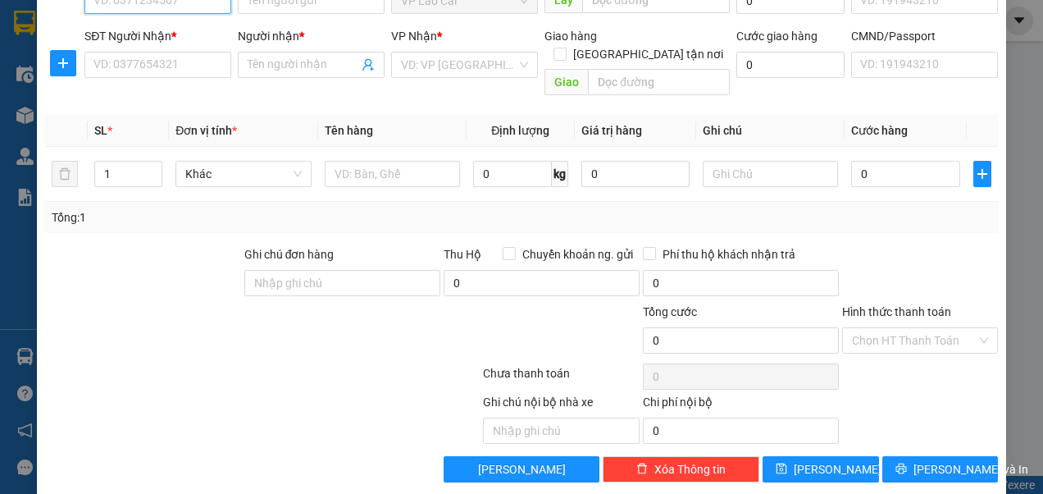
click at [208, 3] on input "SĐT Người Gửi *" at bounding box center [157, 1] width 147 height 26
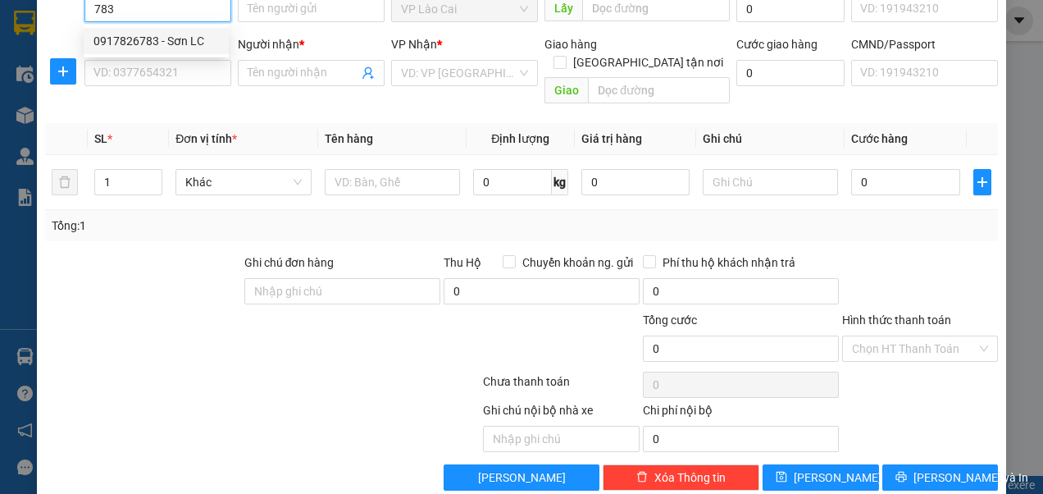
click at [148, 40] on div "0917826783 - Sơn LC" at bounding box center [155, 41] width 125 height 18
type input "0917826783"
type input "Sơn LC"
type input "123456789"
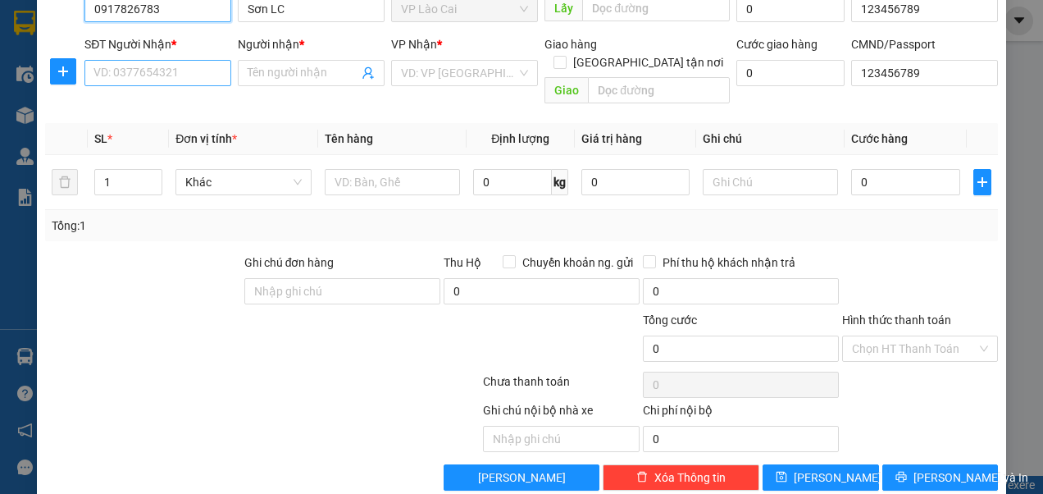
type input "0917826783"
click at [144, 72] on input "SĐT Người Nhận *" at bounding box center [157, 73] width 147 height 26
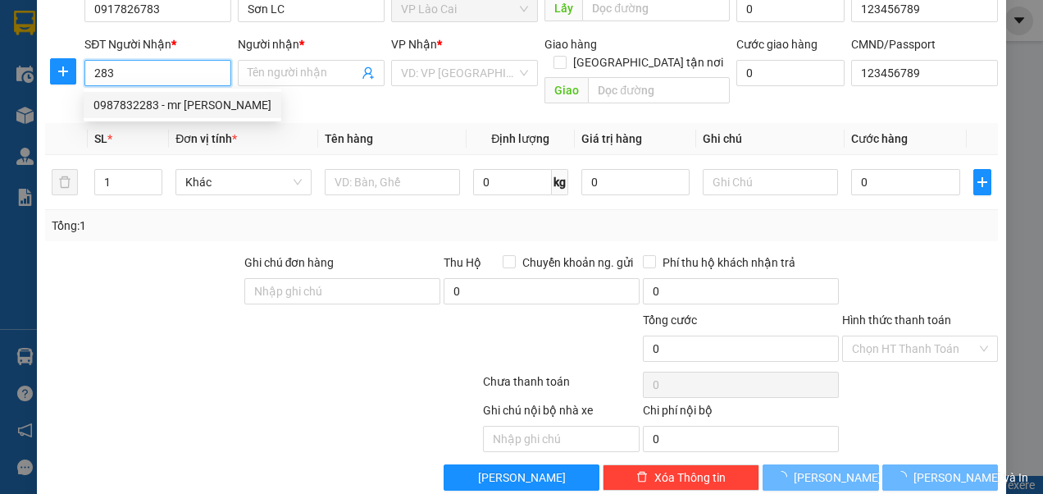
click at [143, 100] on div "0987832283 - mr [PERSON_NAME]" at bounding box center [182, 105] width 178 height 18
type input "0987832283"
type input "mr [PERSON_NAME]"
checkbox input "true"
type input "HN"
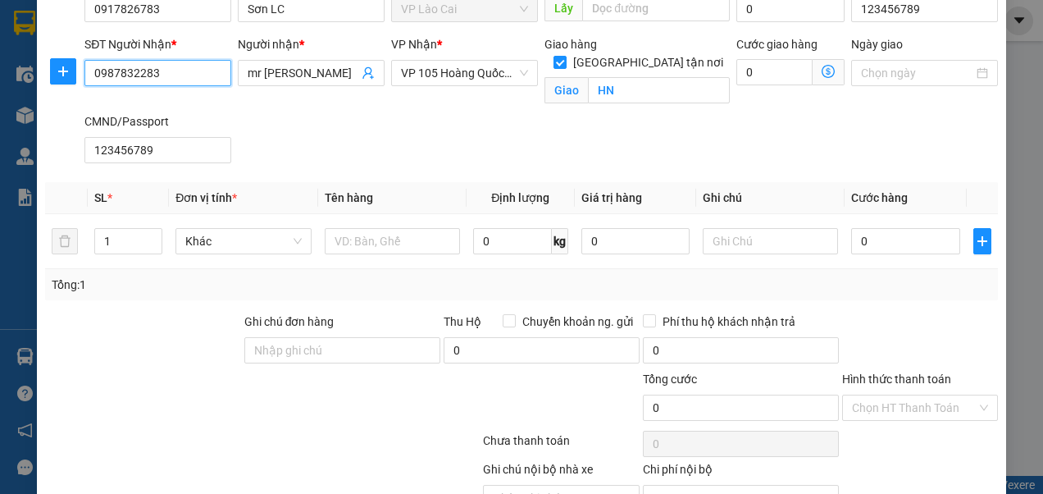
type input "0987832283"
drag, startPoint x: 123, startPoint y: 239, endPoint x: 97, endPoint y: 242, distance: 26.4
click at [97, 242] on input "1" at bounding box center [128, 241] width 66 height 25
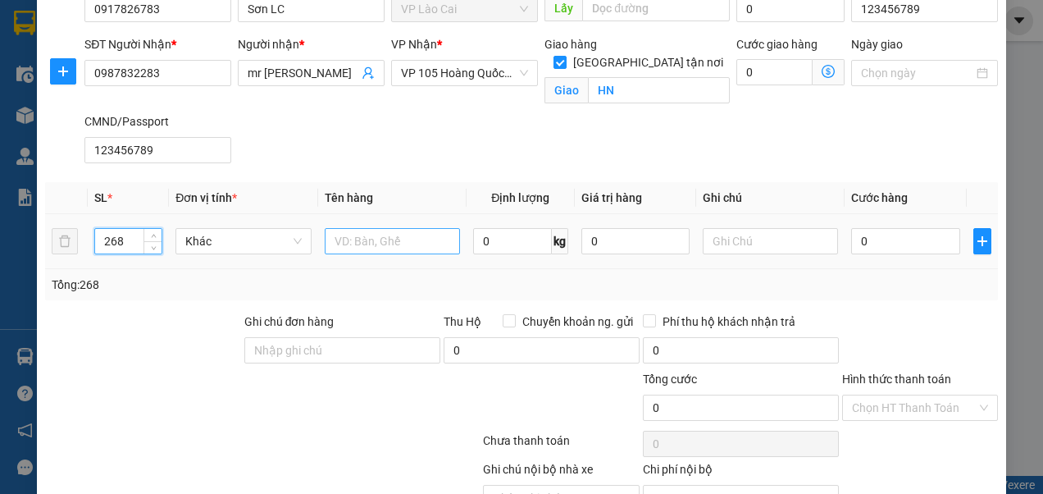
type input "268"
click at [369, 243] on input "text" at bounding box center [392, 241] width 135 height 26
type input "xx"
click at [872, 244] on input "0" at bounding box center [905, 241] width 108 height 26
type input "2"
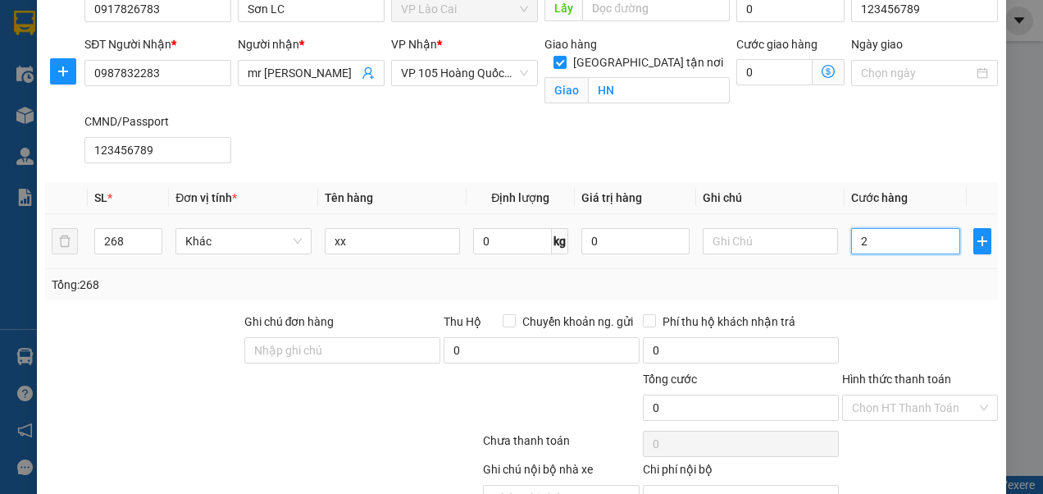
type input "2"
type input "29"
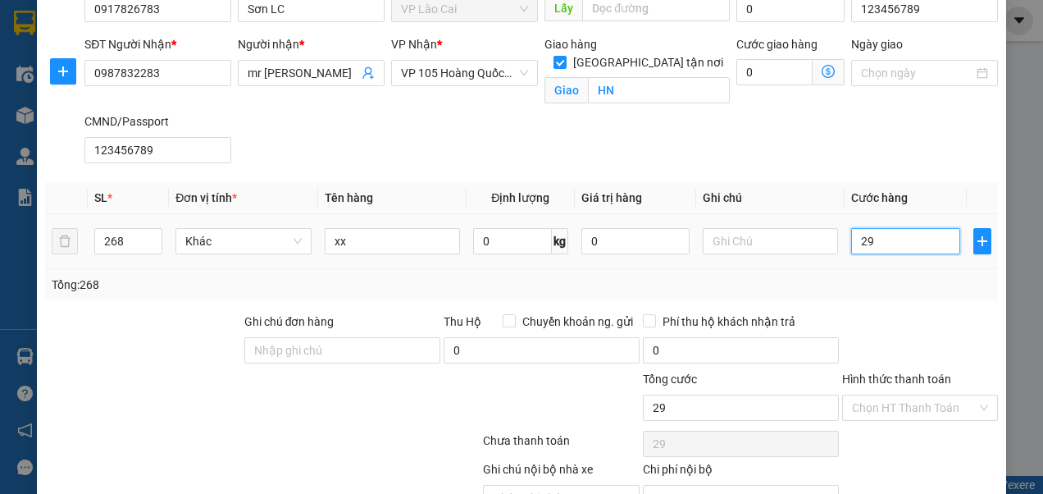
type input "294"
type input "2.940"
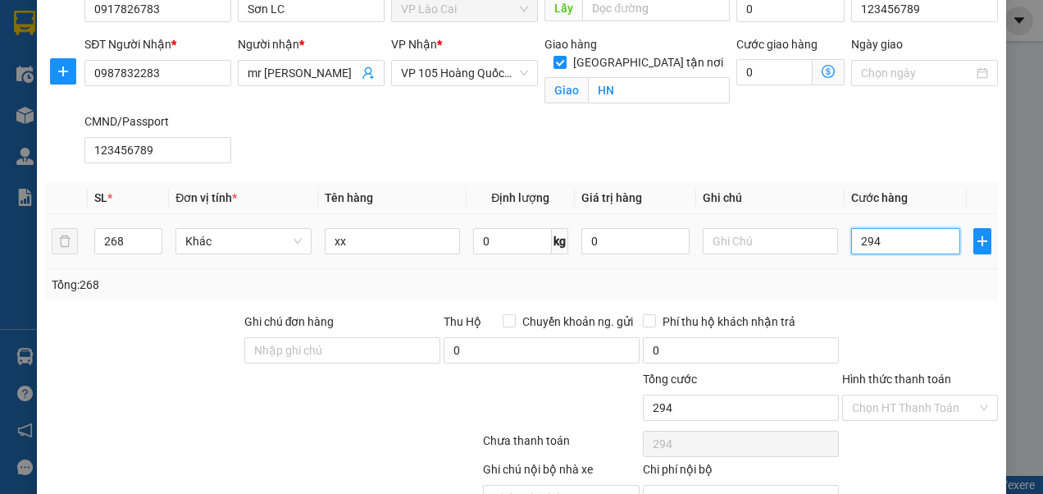
type input "2.940"
type input "2.940.000"
click at [873, 404] on input "Hình thức thanh toán" at bounding box center [914, 407] width 125 height 25
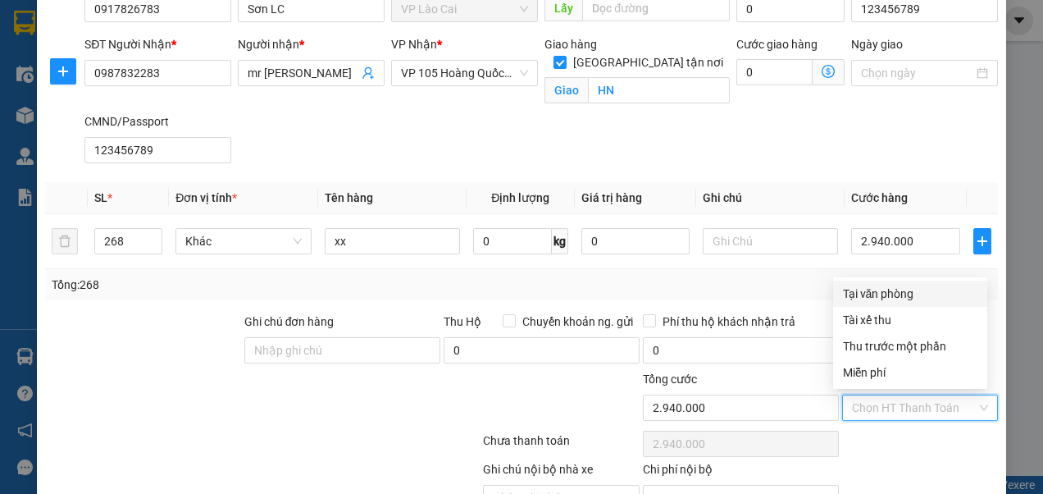
click at [874, 294] on div "Tại văn phòng" at bounding box center [910, 294] width 135 height 18
type input "0"
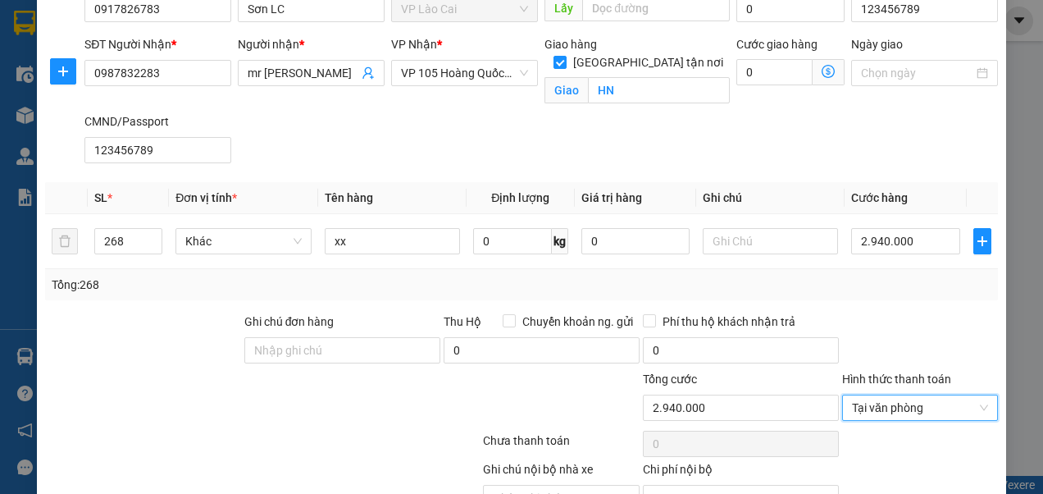
scroll to position [181, 0]
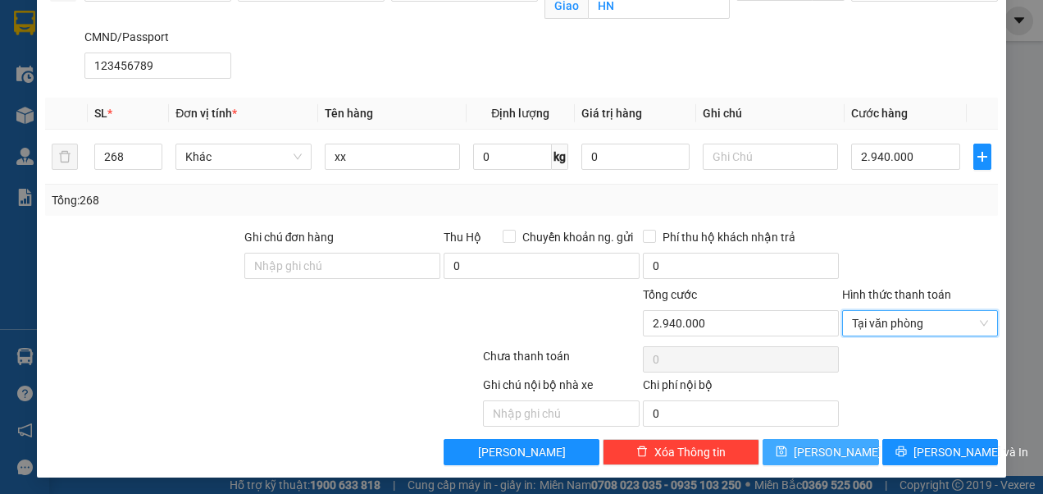
click at [825, 445] on span "[PERSON_NAME]" at bounding box center [838, 452] width 88 height 18
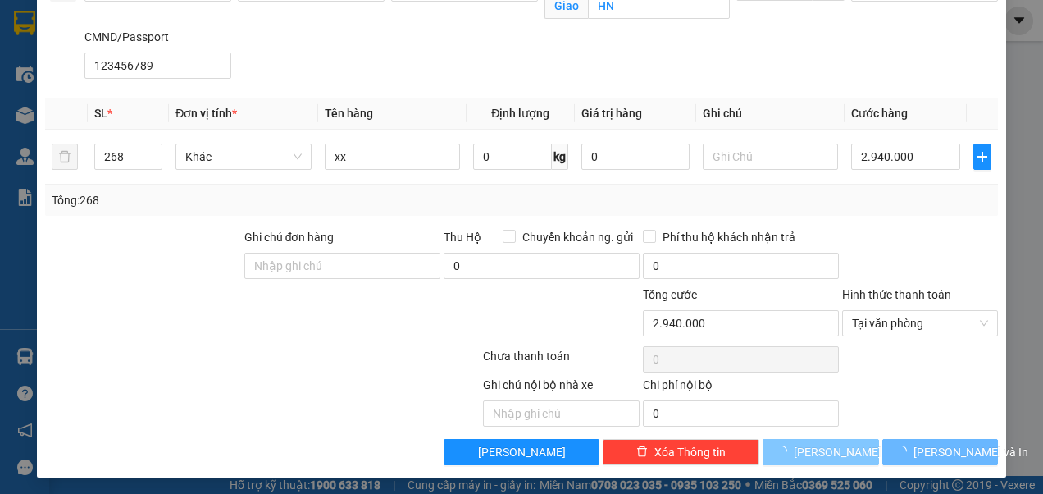
checkbox input "false"
type input "1"
type input "0"
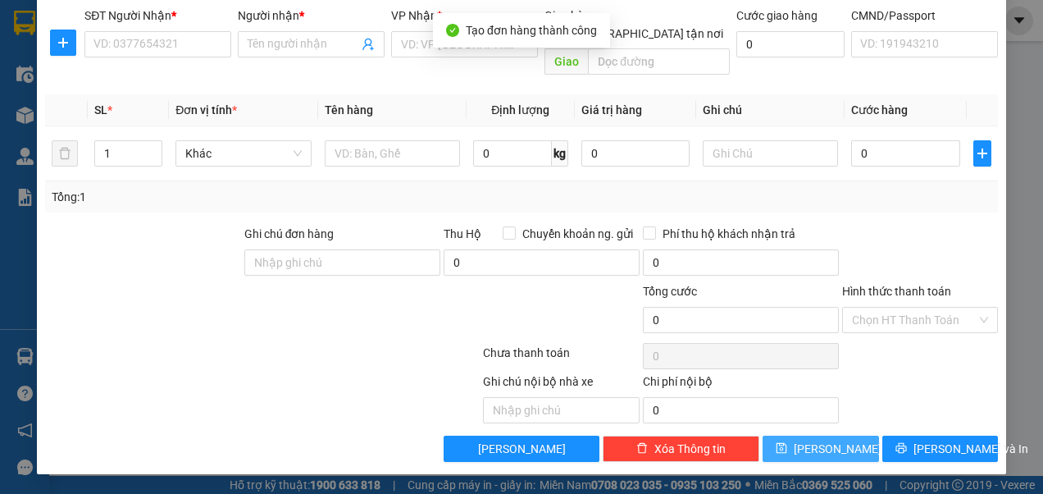
scroll to position [105, 0]
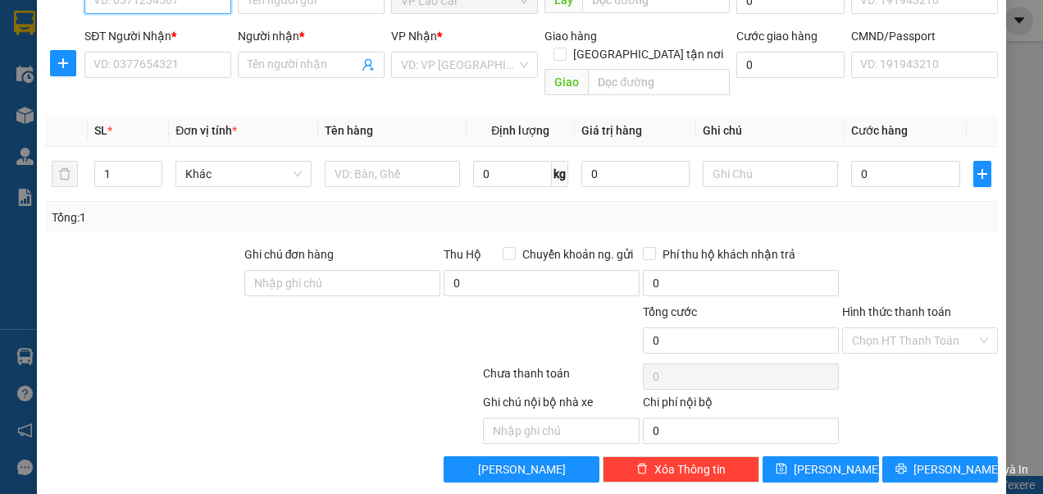
click at [198, 6] on input "SĐT Người Gửi *" at bounding box center [157, 1] width 147 height 26
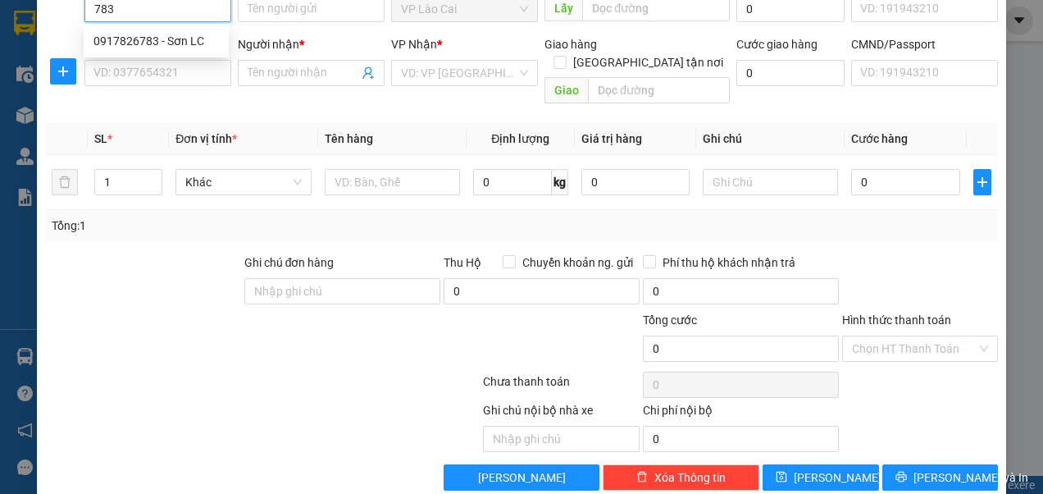
click at [167, 38] on div "0917826783 - Sơn LC" at bounding box center [155, 41] width 125 height 18
type input "0917826783"
type input "Sơn LC"
type input "123456789"
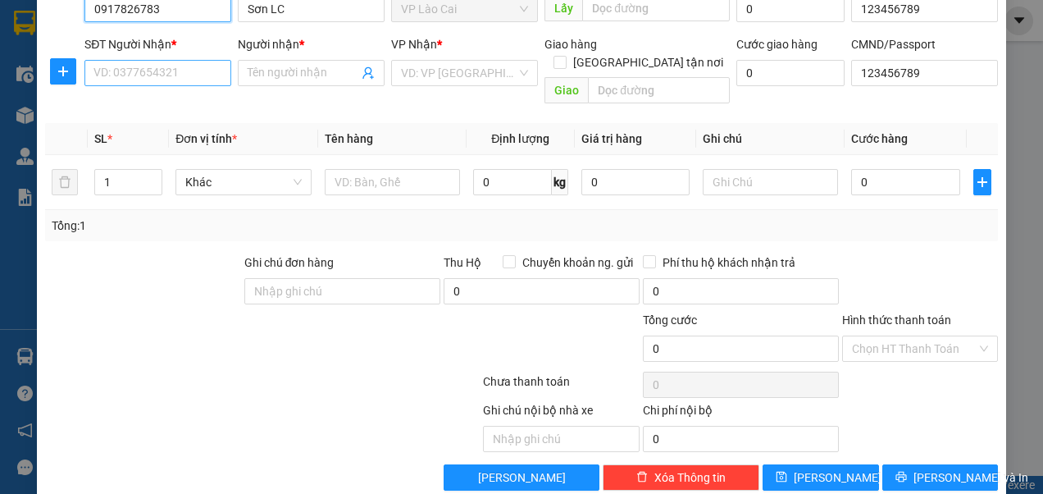
type input "0917826783"
click at [172, 77] on input "SĐT Người Nhận *" at bounding box center [157, 73] width 147 height 26
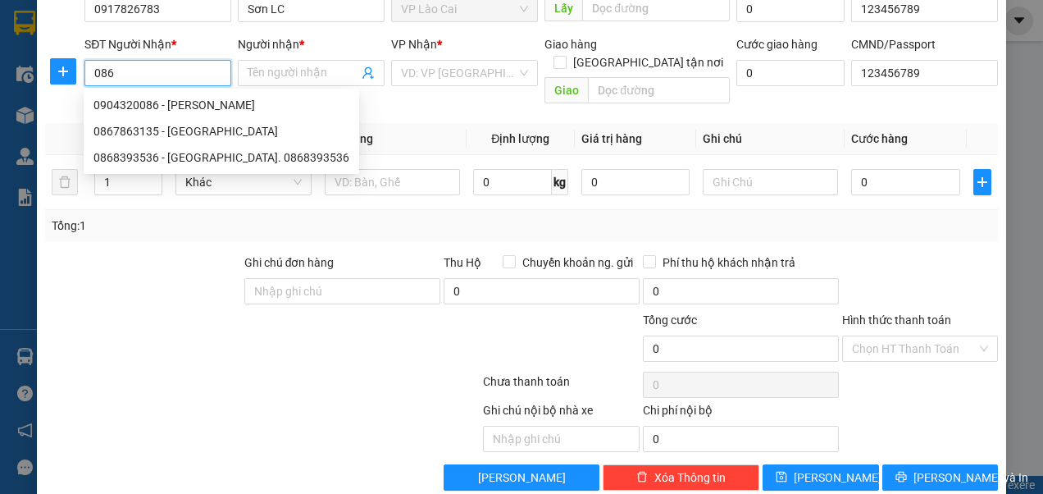
click at [149, 100] on div "0904320086 - [PERSON_NAME]" at bounding box center [221, 105] width 256 height 18
type input "0904320086"
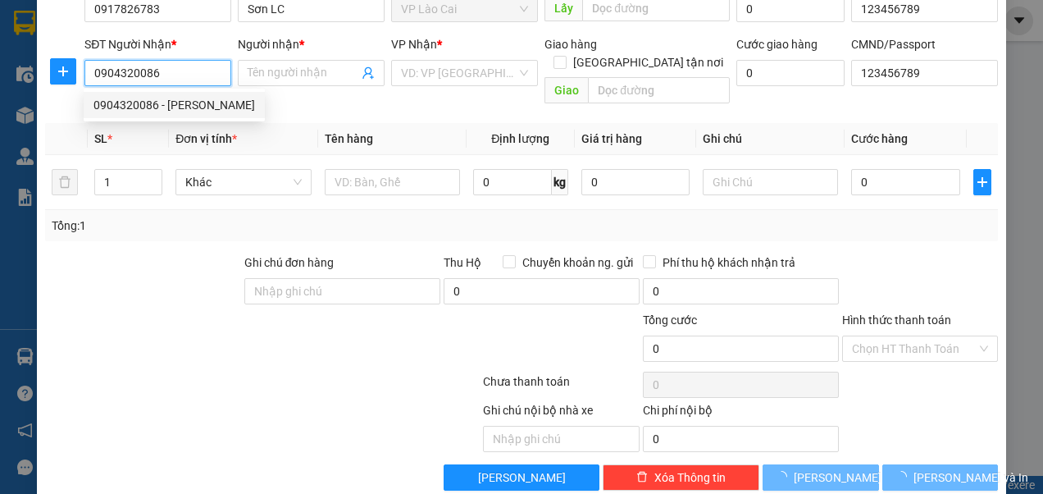
type input "[PERSON_NAME]"
checkbox input "true"
type input "129 An Xá"
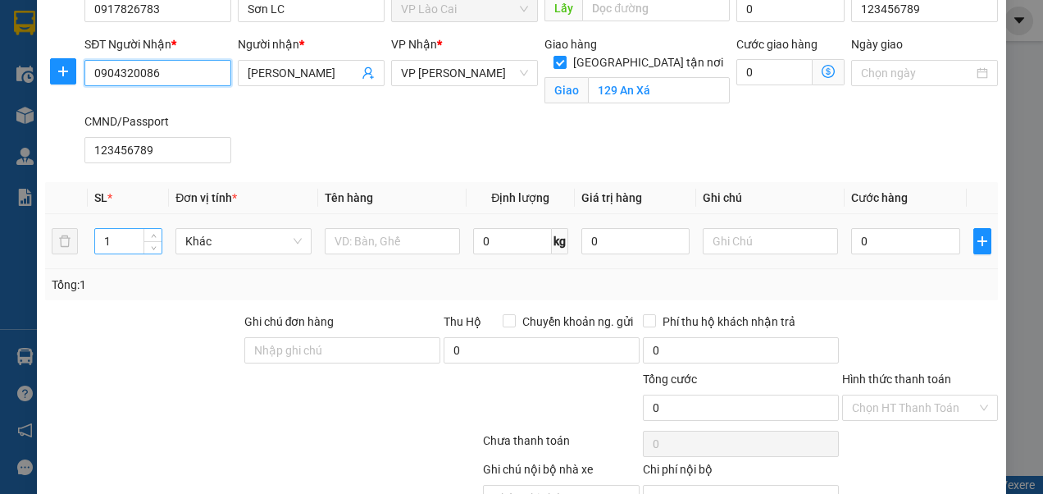
type input "0904320086"
click at [103, 243] on input "1" at bounding box center [128, 241] width 66 height 25
type input "38"
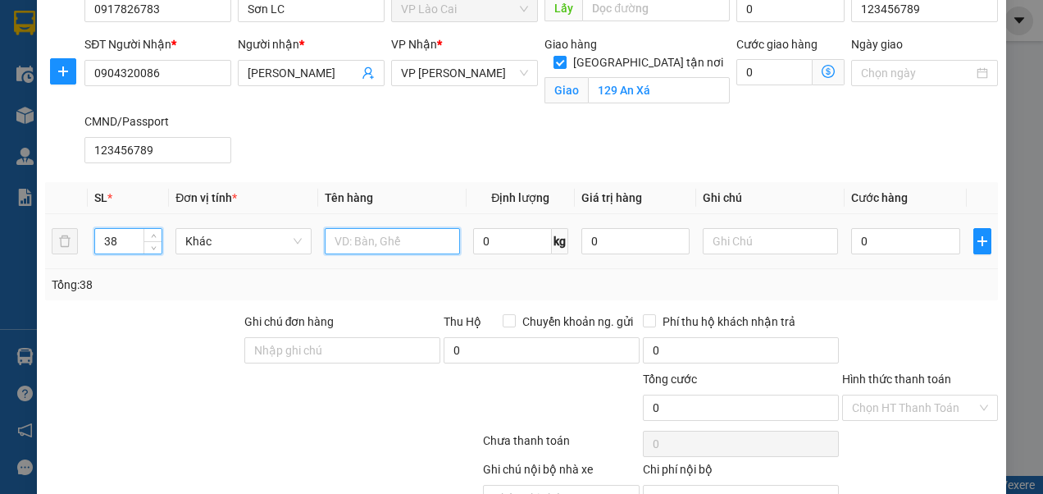
click at [395, 238] on input "text" at bounding box center [392, 241] width 135 height 26
type input "kẹo chíp"
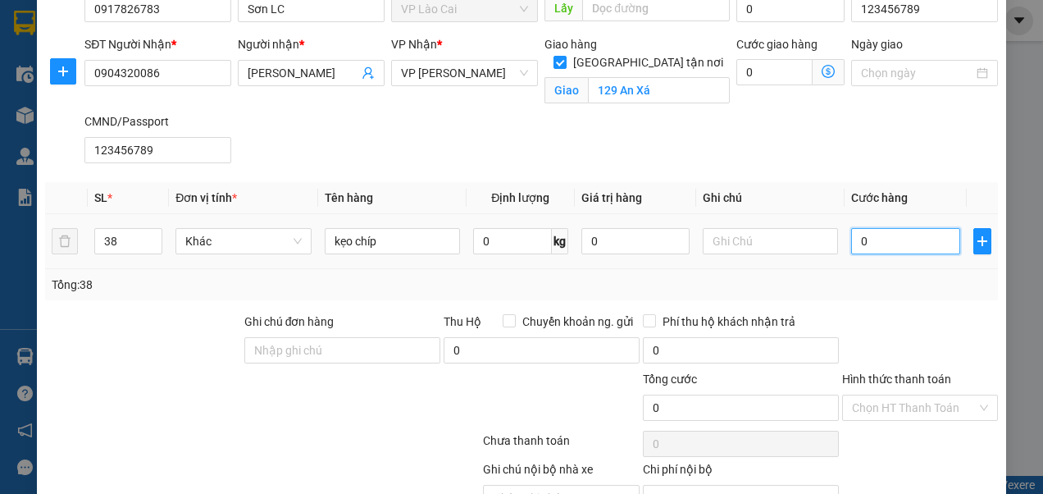
click at [874, 238] on input "0" at bounding box center [905, 241] width 108 height 26
type input "7"
type input "76"
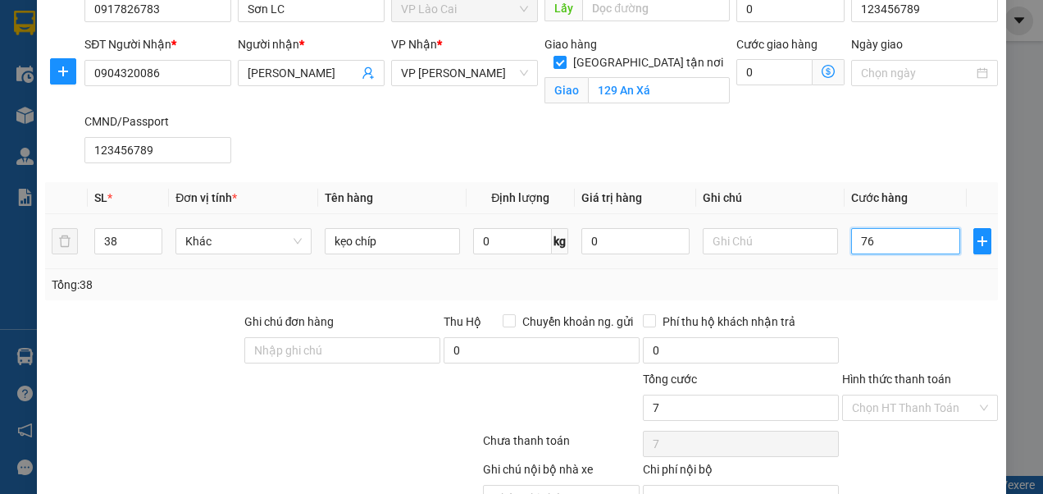
type input "76"
type input "760"
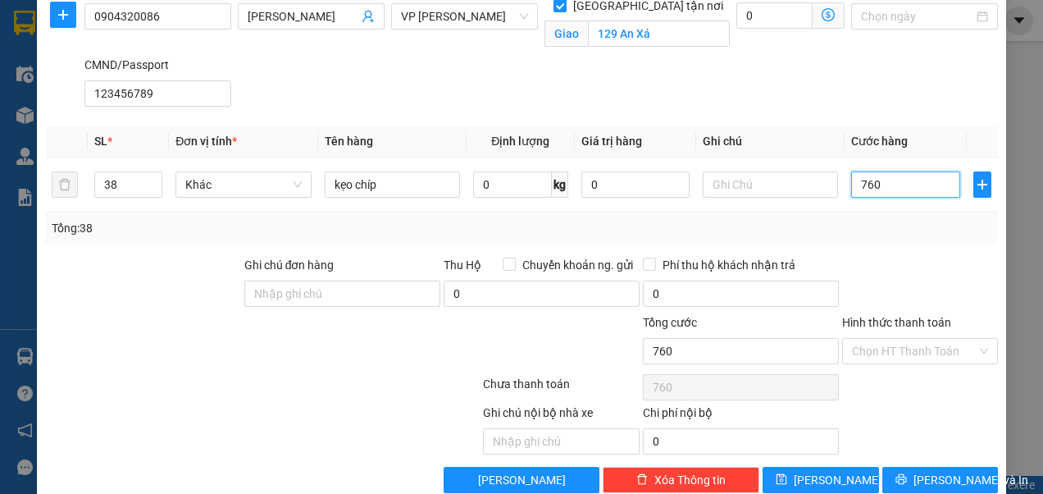
scroll to position [181, 0]
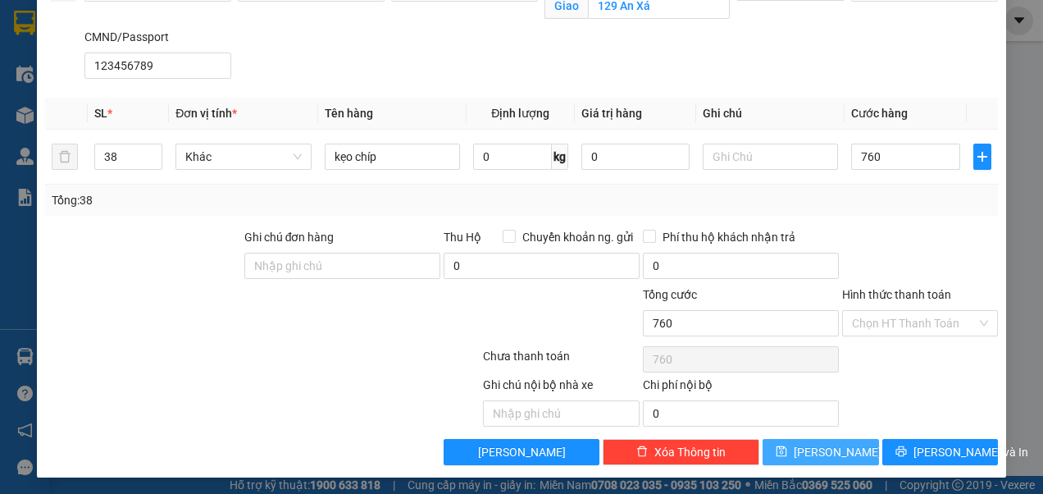
type input "760.000"
click at [787, 446] on icon "save" at bounding box center [782, 451] width 11 height 11
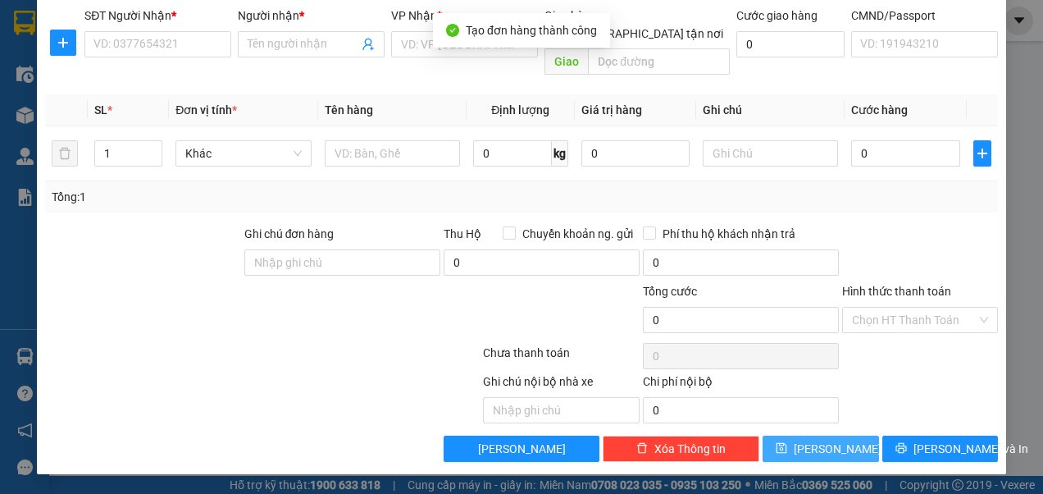
scroll to position [105, 0]
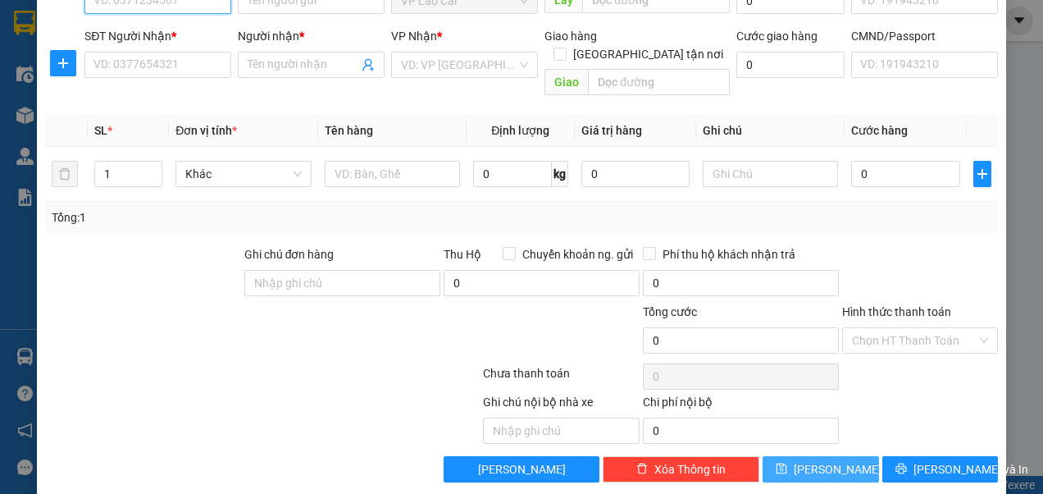
click at [201, 7] on input "SĐT Người Gửi *" at bounding box center [157, 1] width 147 height 26
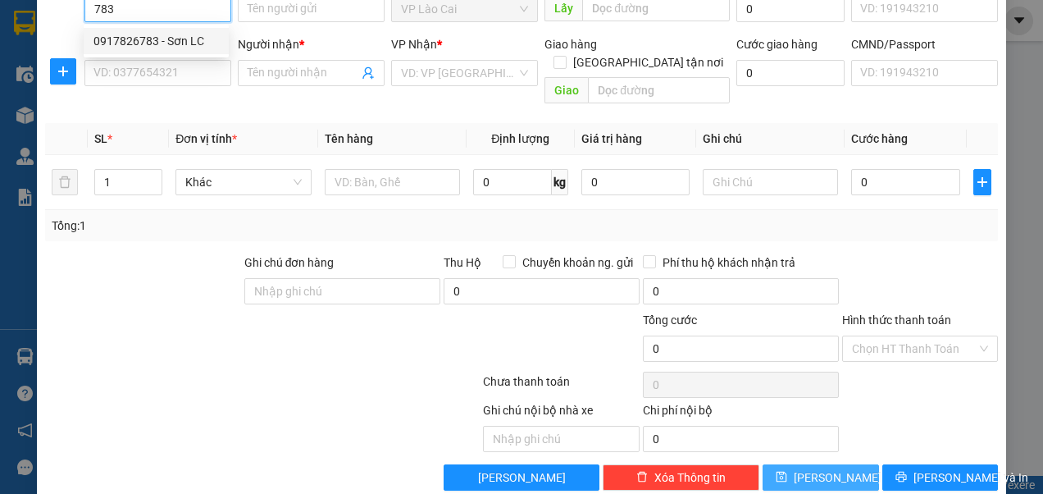
click at [171, 39] on div "0917826783 - Sơn LC" at bounding box center [155, 41] width 125 height 18
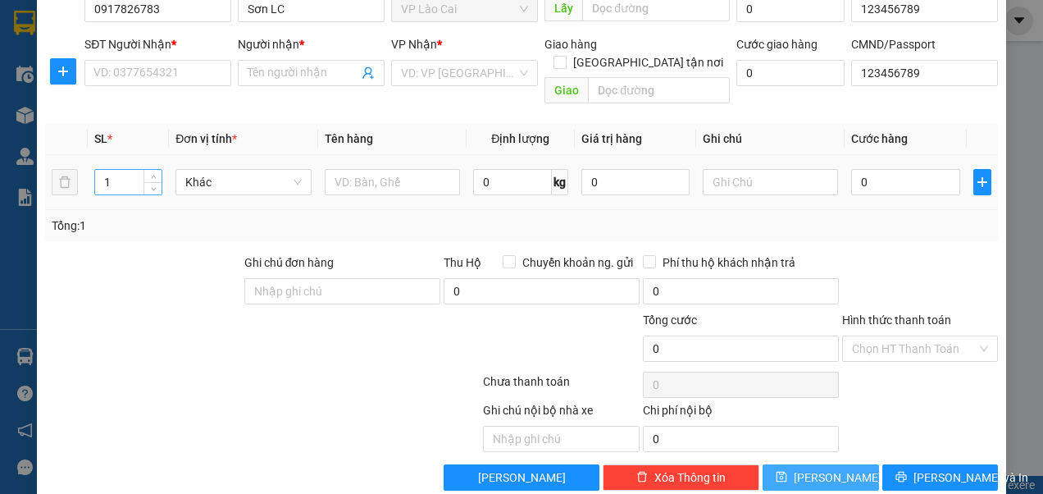
click at [115, 170] on input "1" at bounding box center [128, 182] width 66 height 25
click at [381, 169] on input "text" at bounding box center [392, 182] width 135 height 26
click at [870, 171] on input "0" at bounding box center [905, 182] width 108 height 26
click at [841, 464] on button "[PERSON_NAME]" at bounding box center [821, 477] width 116 height 26
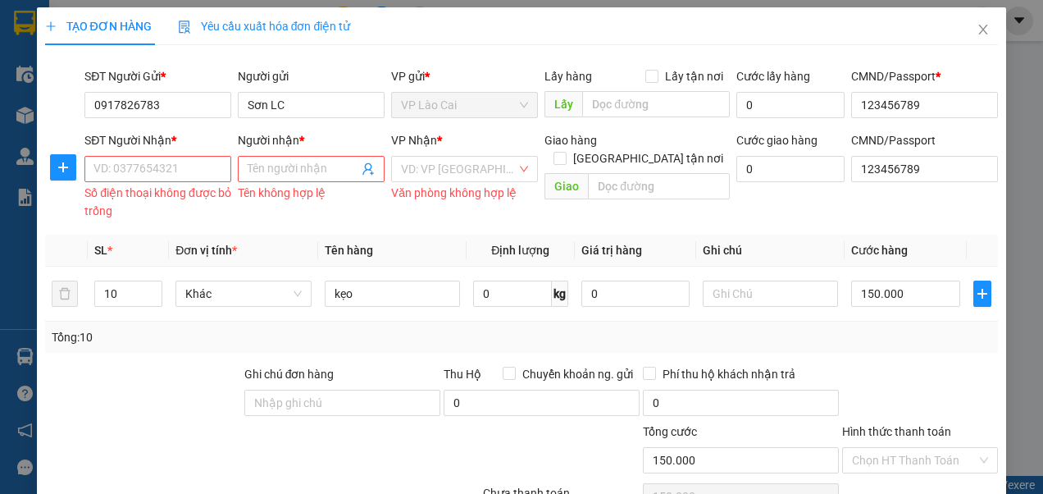
scroll to position [0, 0]
click at [289, 166] on input "Người nhận *" at bounding box center [303, 170] width 111 height 18
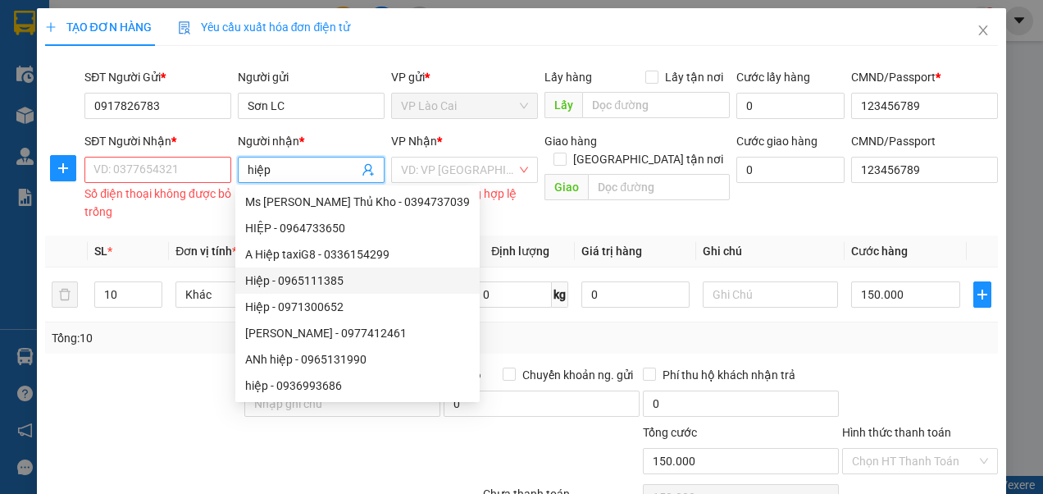
click at [276, 280] on div "Hiệp - 0965111385" at bounding box center [357, 280] width 225 height 18
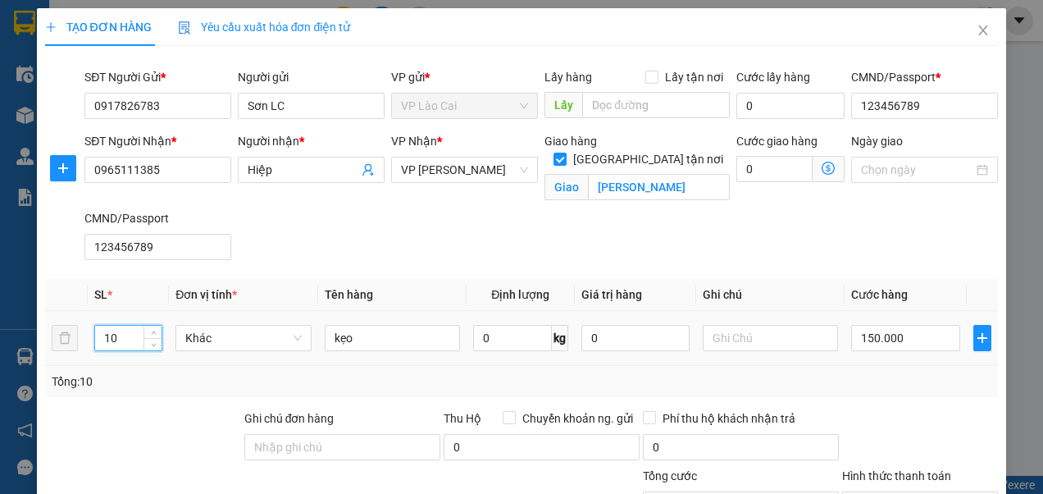
drag, startPoint x: 124, startPoint y: 336, endPoint x: 105, endPoint y: 342, distance: 19.7
click at [105, 342] on input "10" at bounding box center [128, 338] width 66 height 25
click at [369, 337] on input "kẹo" at bounding box center [392, 338] width 135 height 26
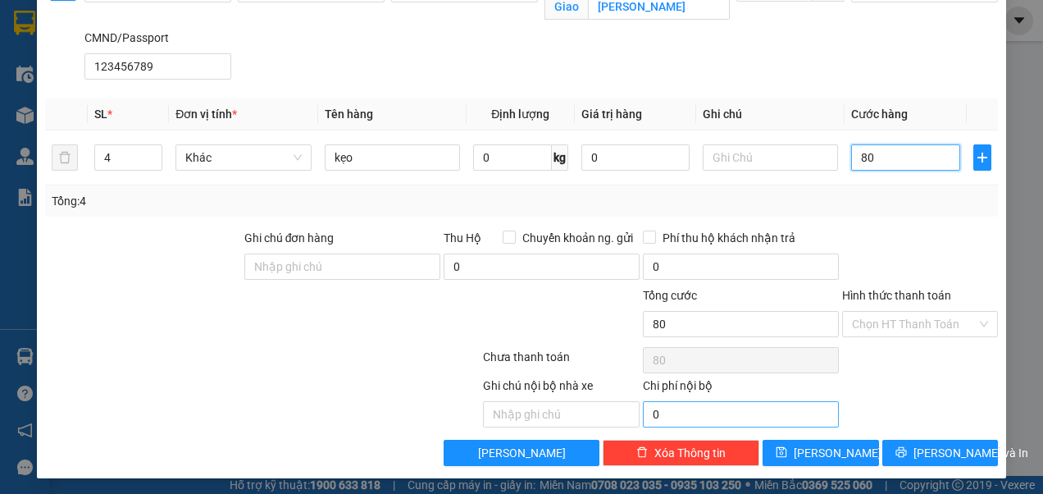
scroll to position [181, 0]
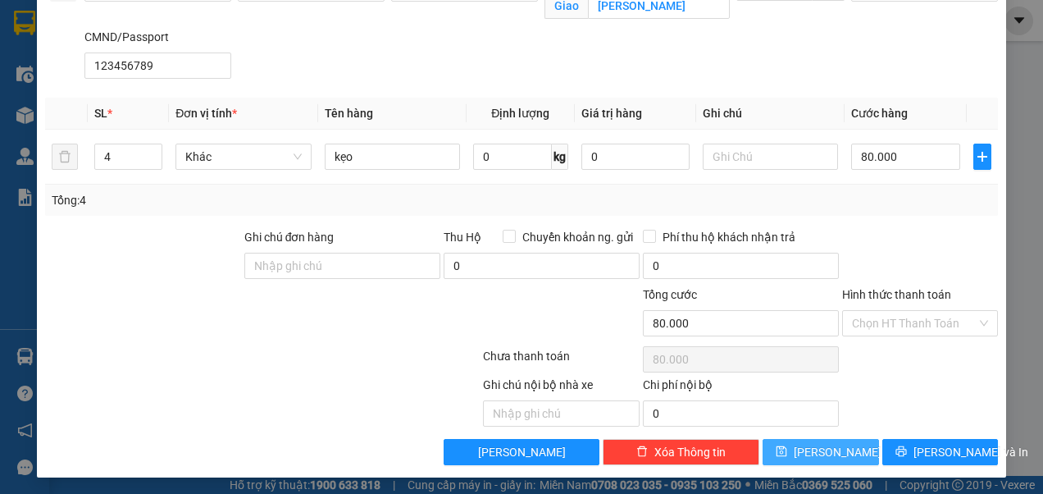
click at [809, 447] on button "[PERSON_NAME]" at bounding box center [821, 452] width 116 height 26
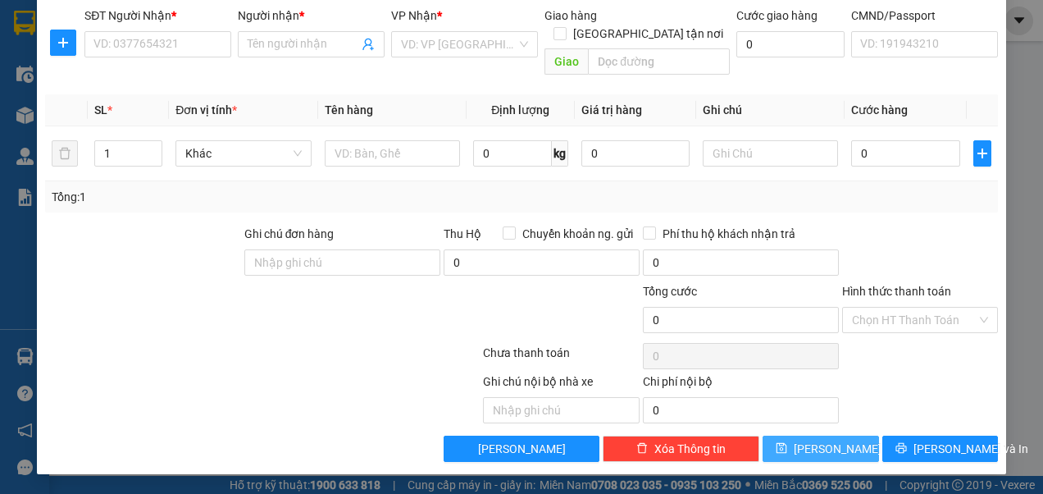
scroll to position [105, 0]
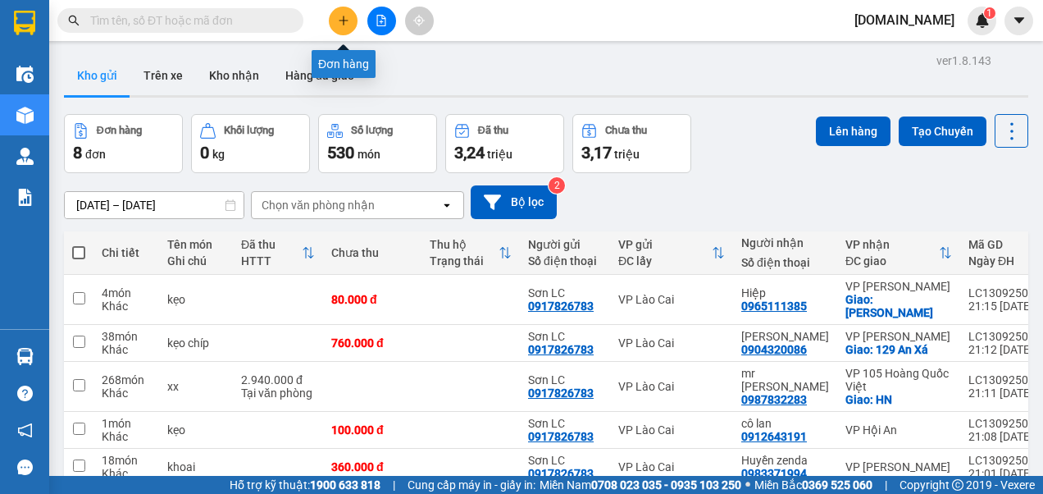
click at [341, 18] on icon "plus" at bounding box center [343, 20] width 11 height 11
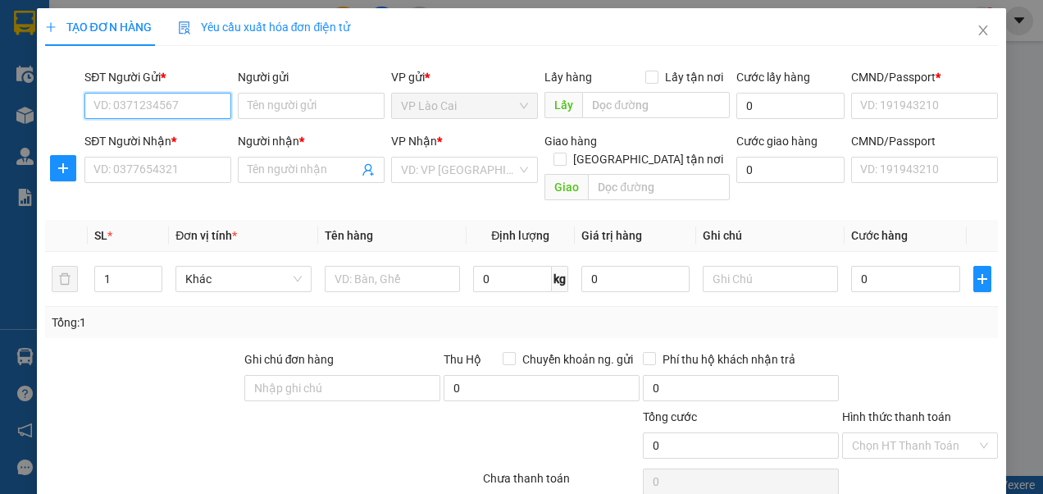
click at [183, 103] on input "SĐT Người Gửi *" at bounding box center [157, 106] width 147 height 26
click at [159, 134] on div "0917826783 - Sơn LC" at bounding box center [155, 138] width 125 height 18
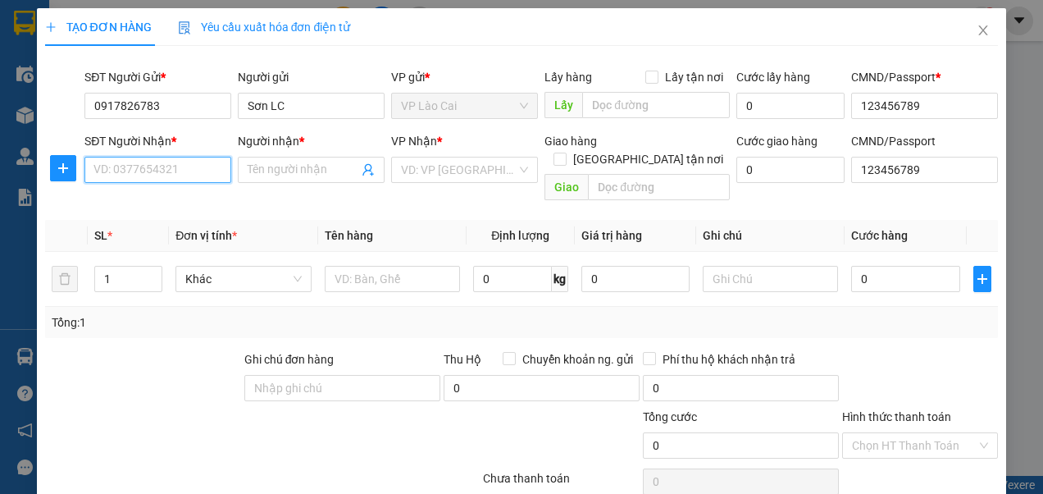
click at [159, 171] on input "SĐT Người Nhận *" at bounding box center [157, 170] width 147 height 26
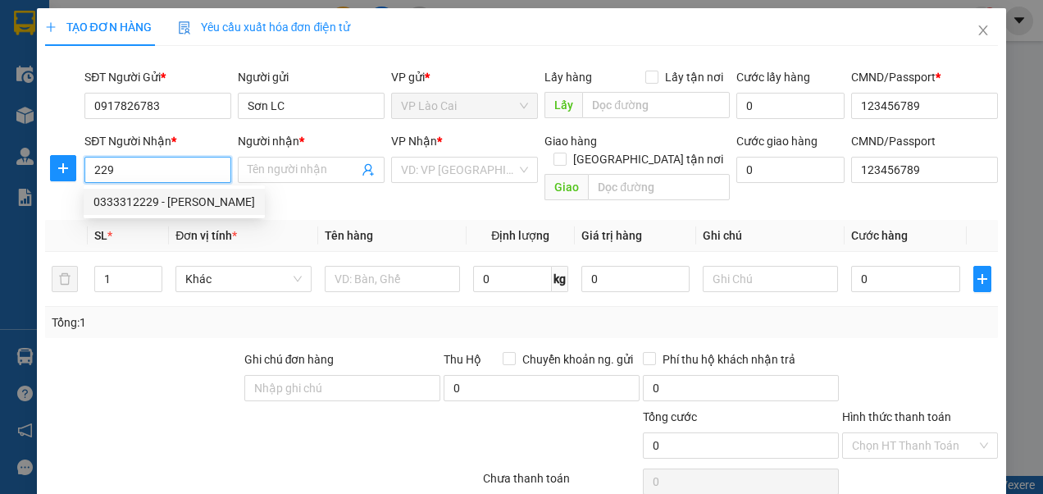
click at [149, 206] on div "0333312229 - thuý quỳnh" at bounding box center [174, 202] width 162 height 18
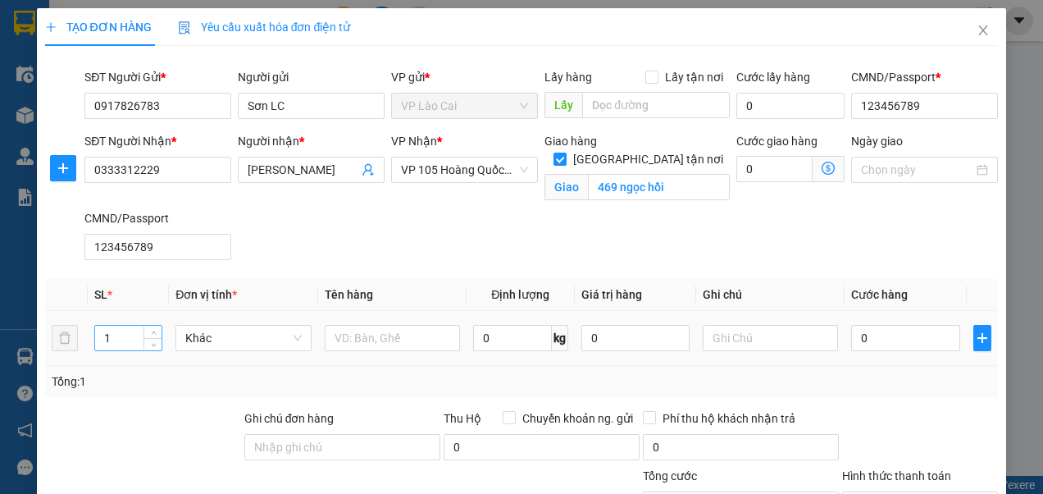
click at [123, 338] on input "1" at bounding box center [128, 338] width 66 height 25
click at [363, 338] on input "text" at bounding box center [392, 338] width 135 height 26
click at [851, 335] on input "0" at bounding box center [905, 338] width 108 height 26
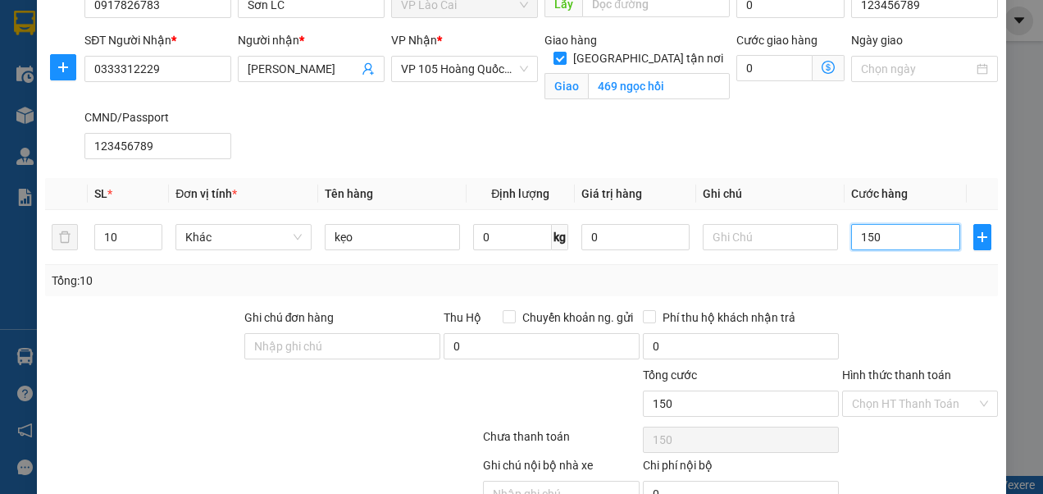
scroll to position [181, 0]
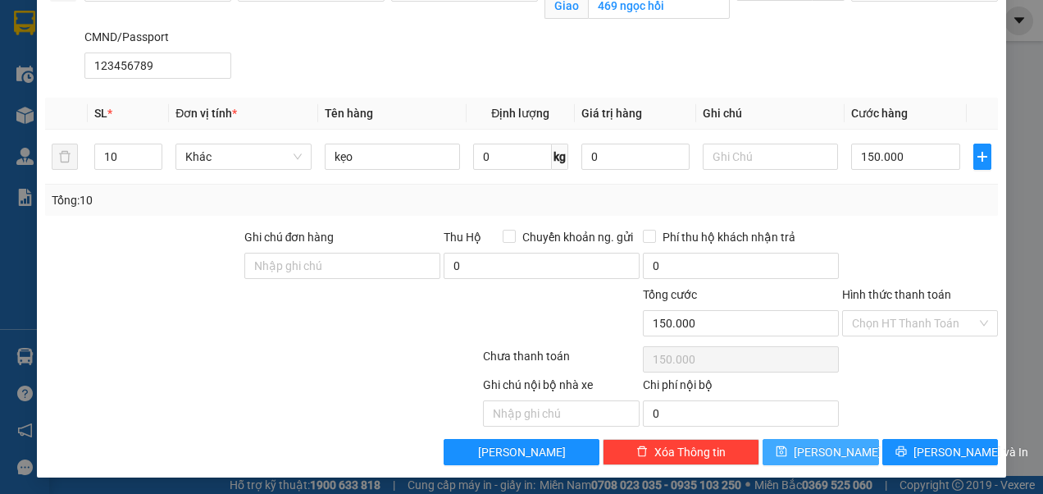
click at [807, 451] on button "[PERSON_NAME]" at bounding box center [821, 452] width 116 height 26
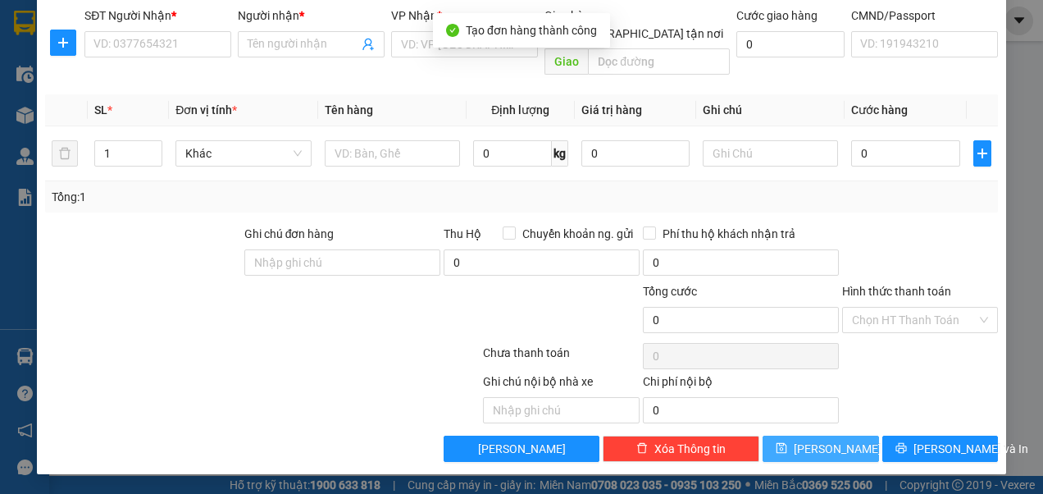
scroll to position [105, 0]
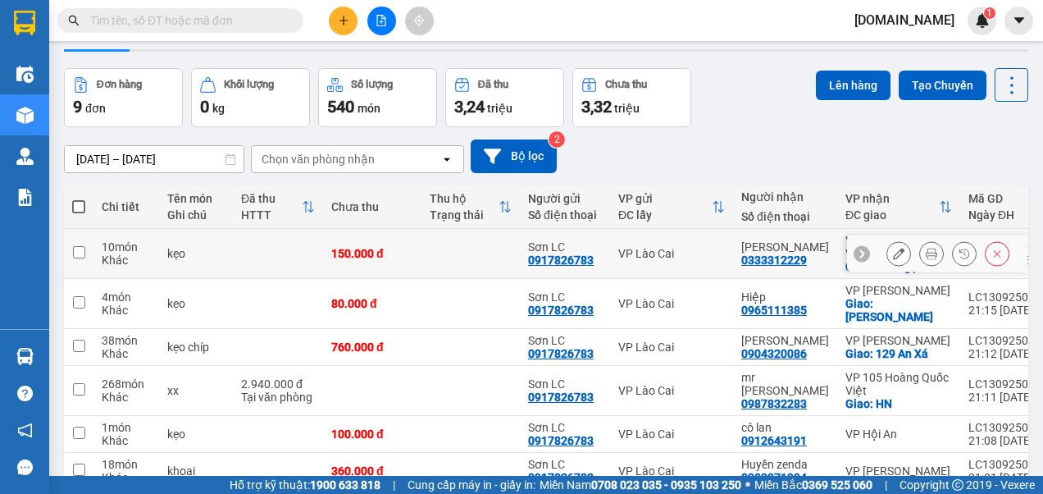
scroll to position [82, 0]
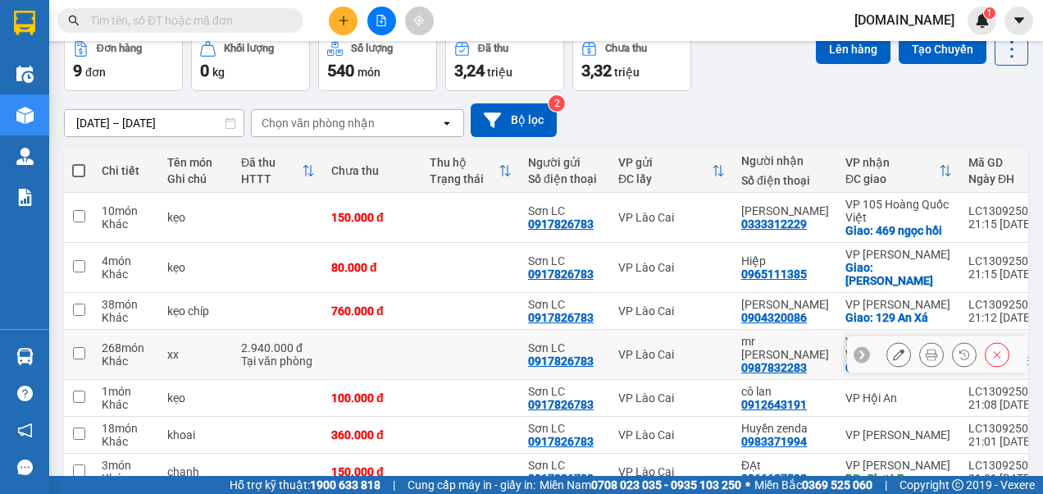
click at [79, 347] on input "checkbox" at bounding box center [79, 353] width 12 height 12
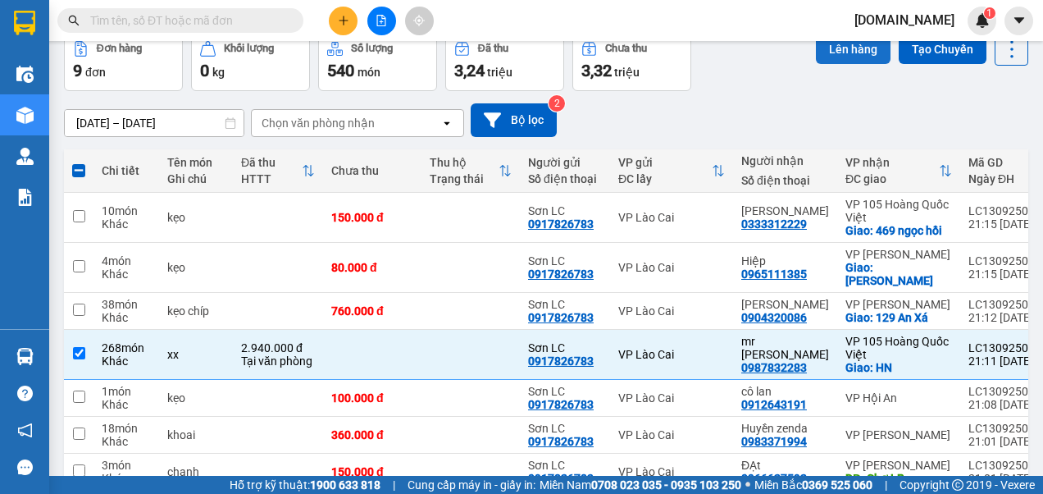
click at [837, 51] on button "Lên hàng" at bounding box center [853, 49] width 75 height 30
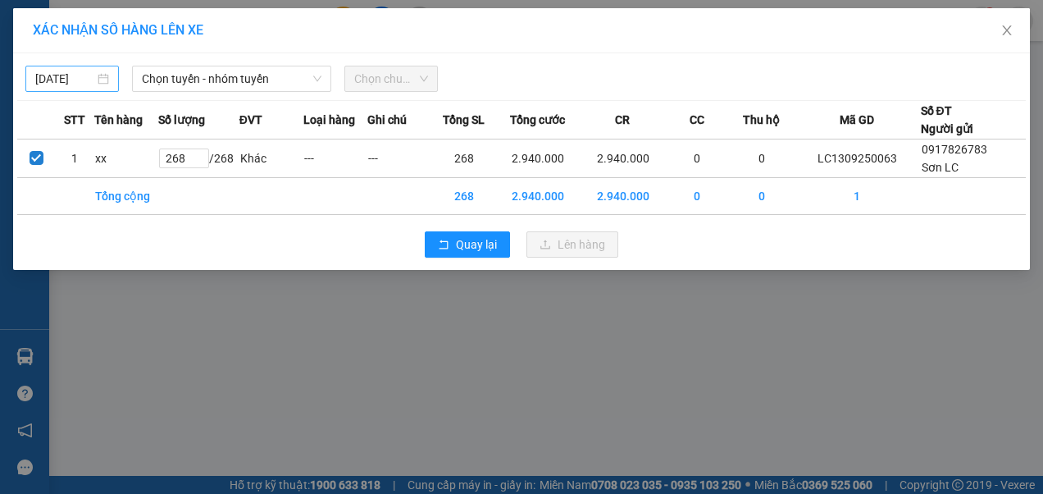
click at [64, 80] on input "[DATE]" at bounding box center [64, 79] width 59 height 18
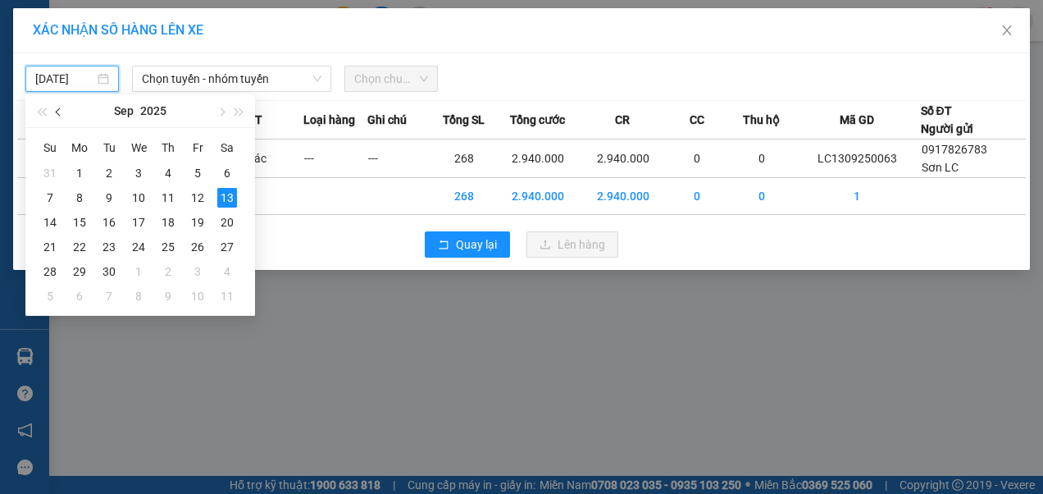
click at [62, 112] on span "button" at bounding box center [60, 112] width 8 height 8
click at [137, 199] on div "6" at bounding box center [139, 198] width 20 height 20
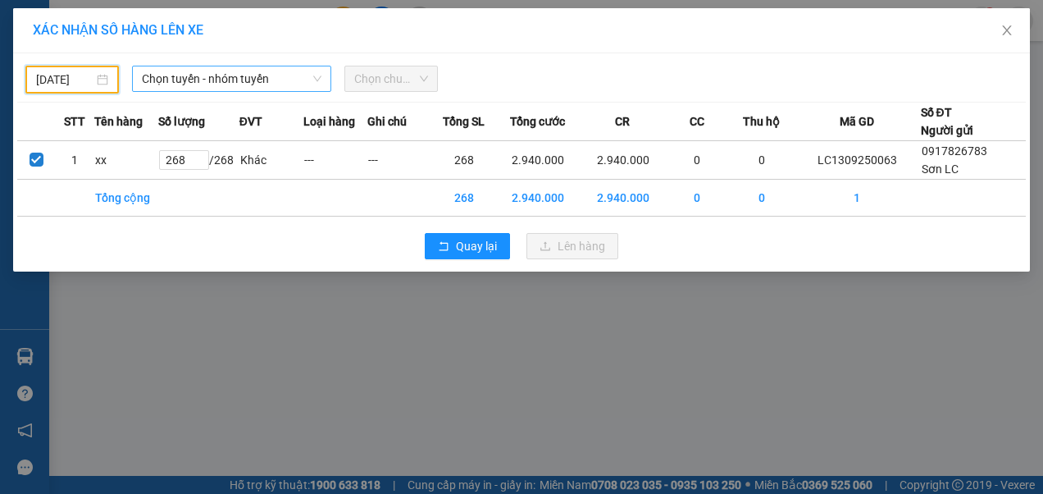
click at [269, 84] on span "Chọn tuyến - nhóm tuyến" at bounding box center [232, 78] width 180 height 25
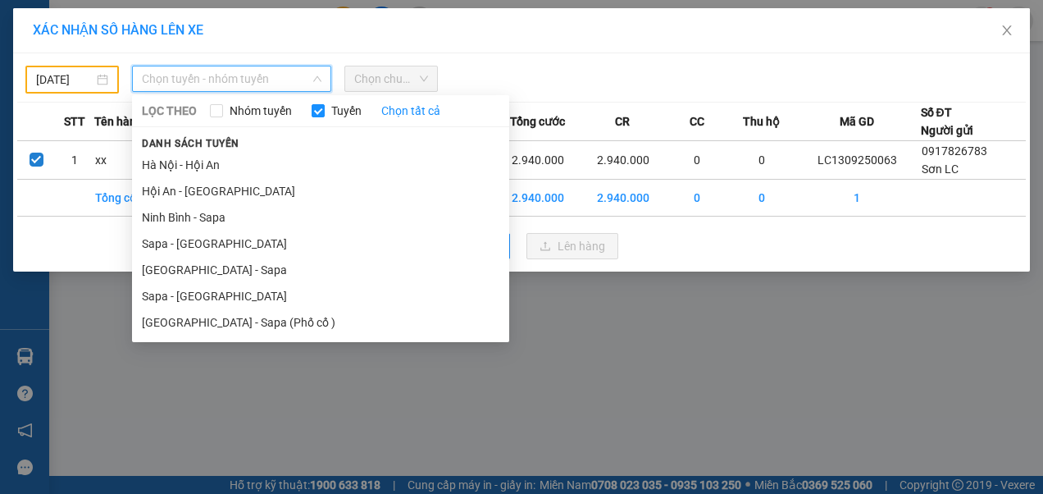
click at [169, 296] on li "Sapa - [GEOGRAPHIC_DATA]" at bounding box center [320, 296] width 377 height 26
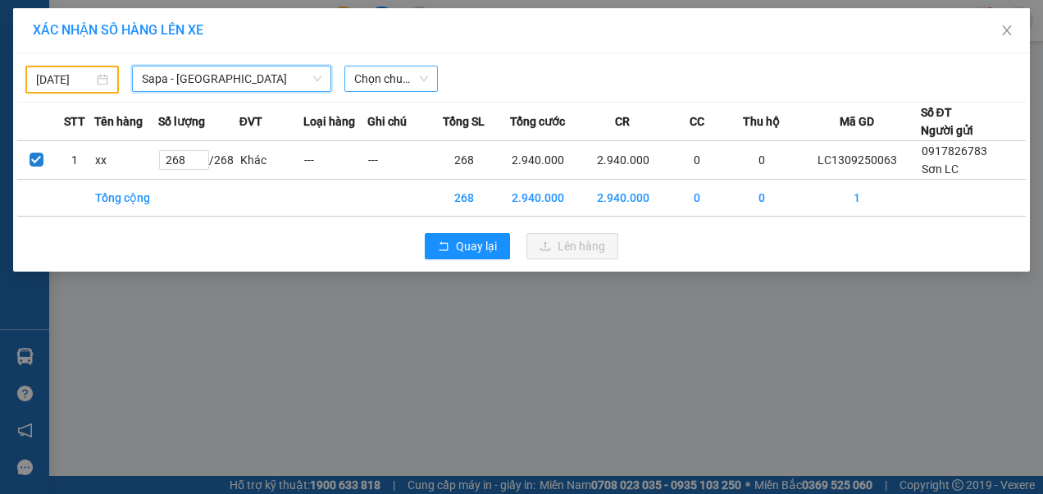
click at [407, 81] on span "Chọn chuyến" at bounding box center [391, 78] width 74 height 25
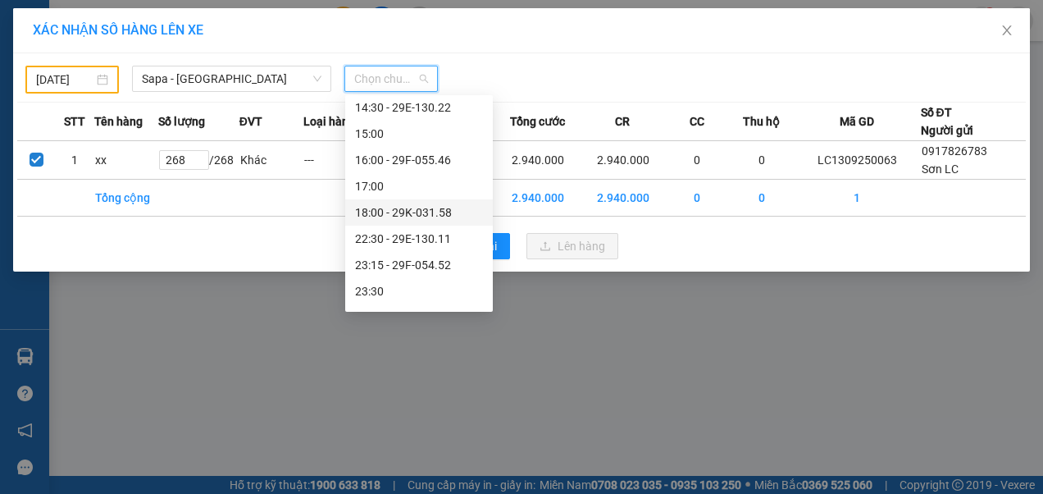
scroll to position [315, 0]
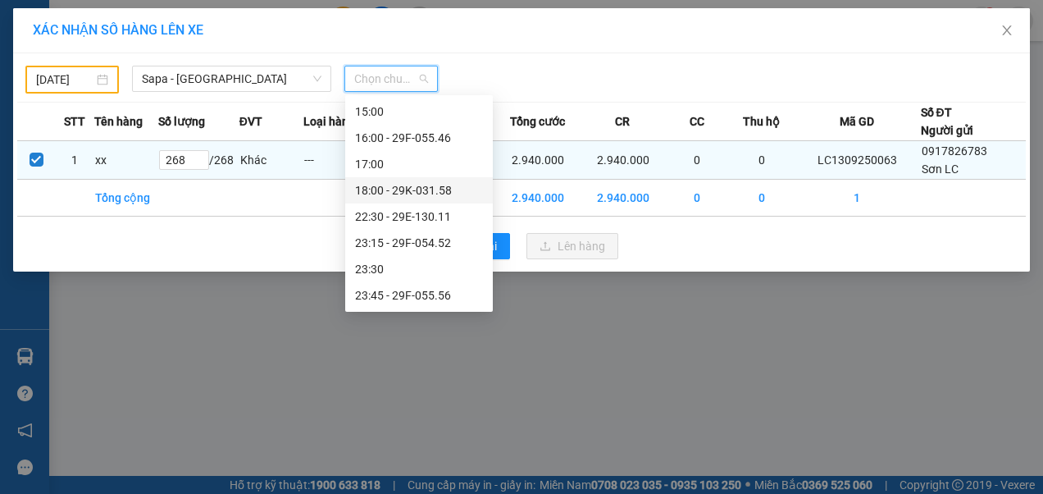
click at [410, 194] on div "18:00 - 29K-031.58" at bounding box center [419, 190] width 128 height 18
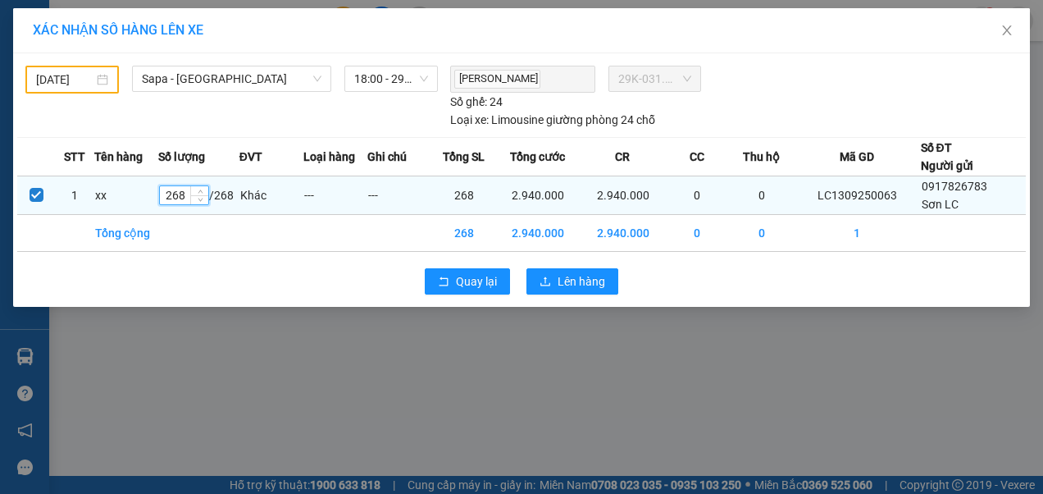
drag, startPoint x: 187, startPoint y: 194, endPoint x: 166, endPoint y: 195, distance: 21.4
click at [166, 195] on input "268" at bounding box center [184, 195] width 48 height 18
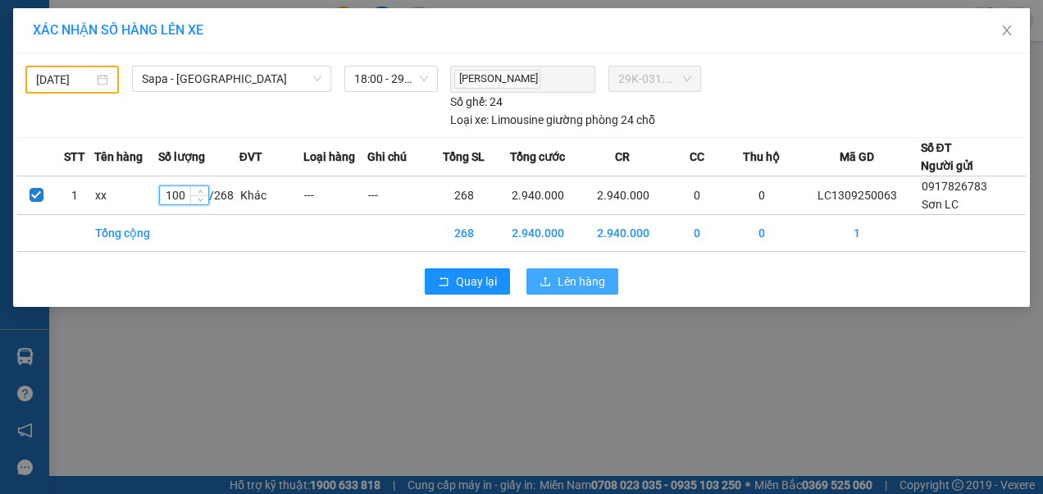
click at [561, 277] on span "Lên hàng" at bounding box center [582, 281] width 48 height 18
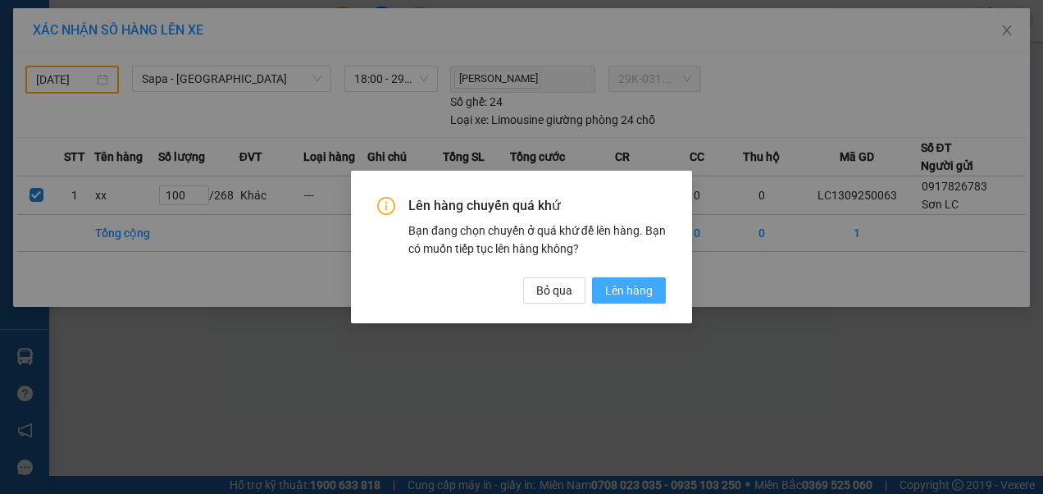
click at [643, 290] on span "Lên hàng" at bounding box center [629, 290] width 48 height 18
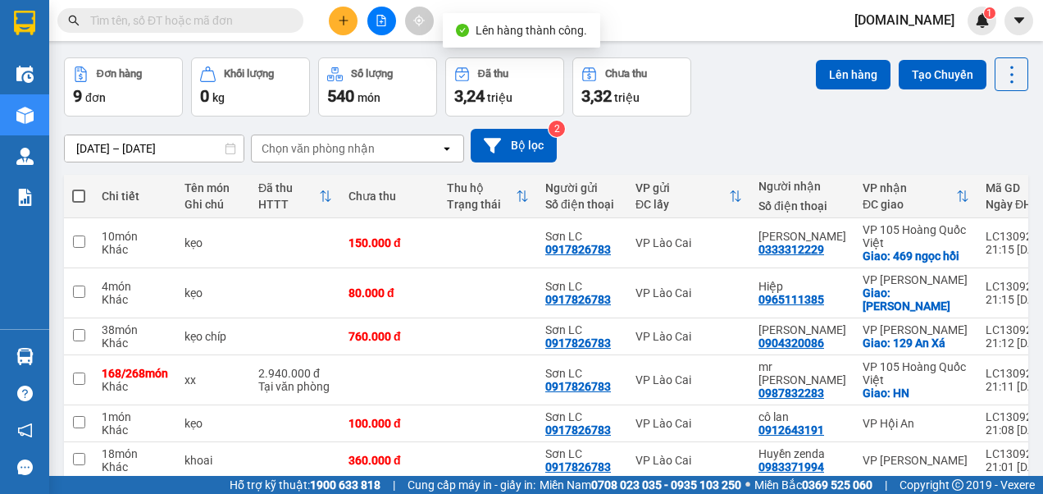
scroll to position [82, 0]
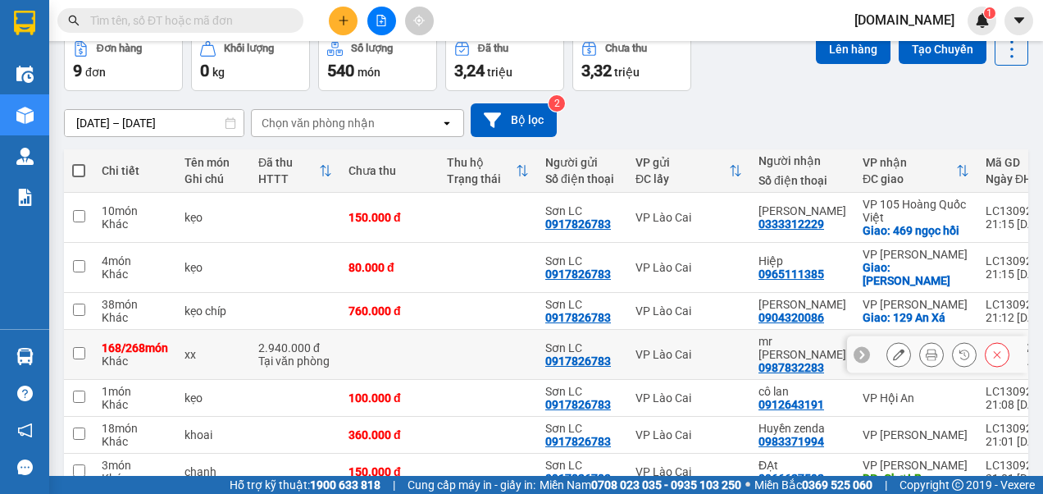
click at [75, 347] on input "checkbox" at bounding box center [79, 353] width 12 height 12
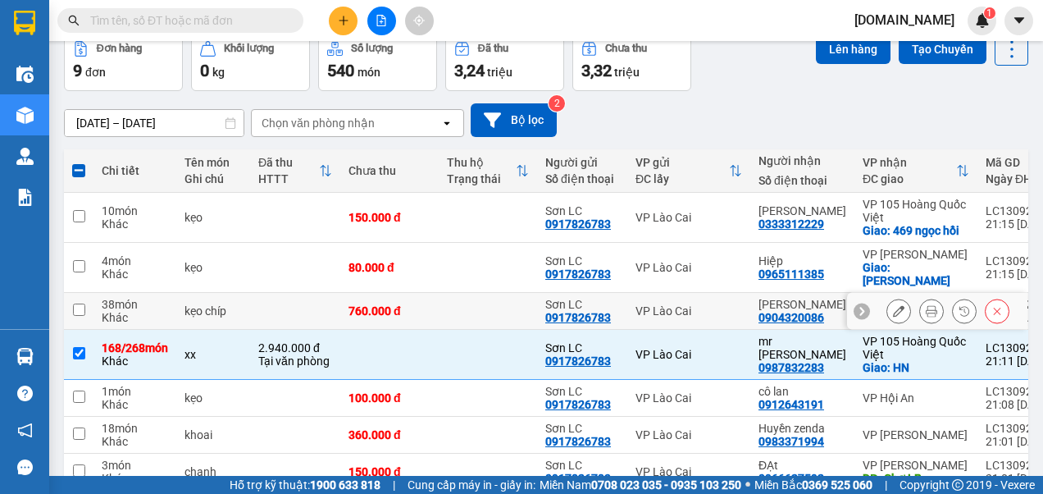
click at [79, 303] on input "checkbox" at bounding box center [79, 309] width 12 height 12
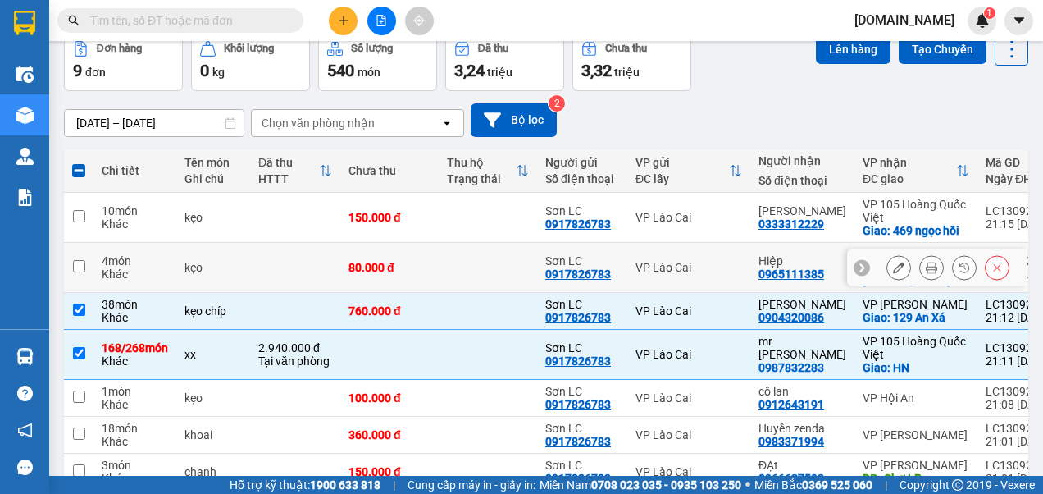
click at [83, 260] on input "checkbox" at bounding box center [79, 266] width 12 height 12
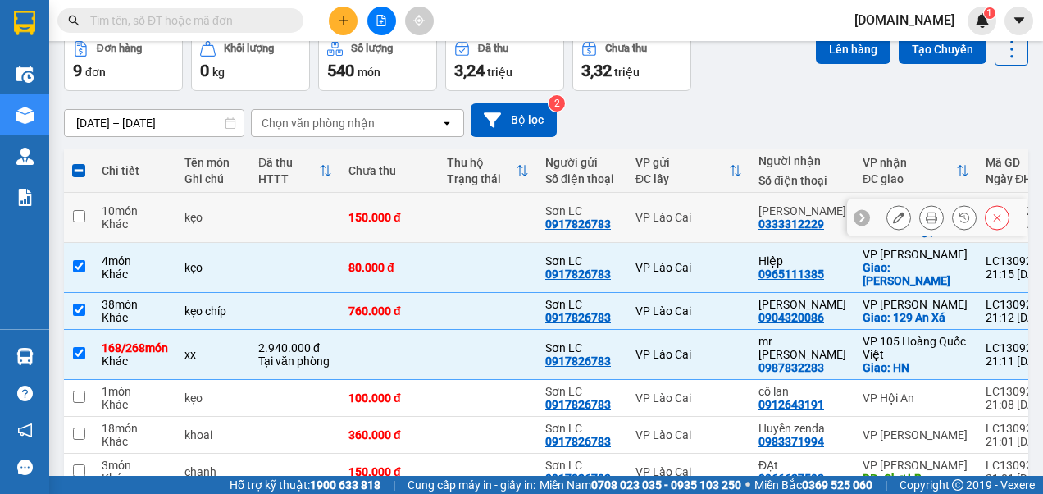
click at [82, 216] on input "checkbox" at bounding box center [79, 216] width 12 height 12
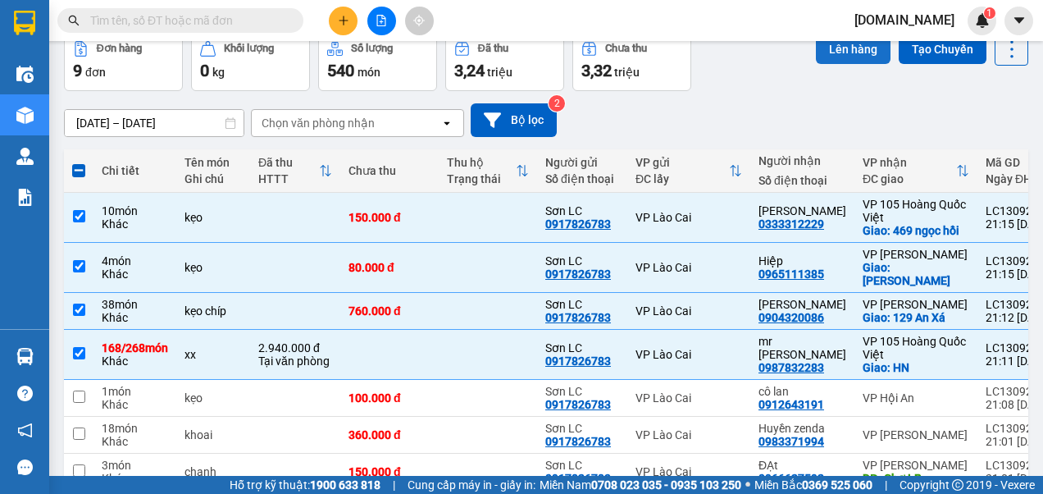
click at [846, 51] on button "Lên hàng" at bounding box center [853, 49] width 75 height 30
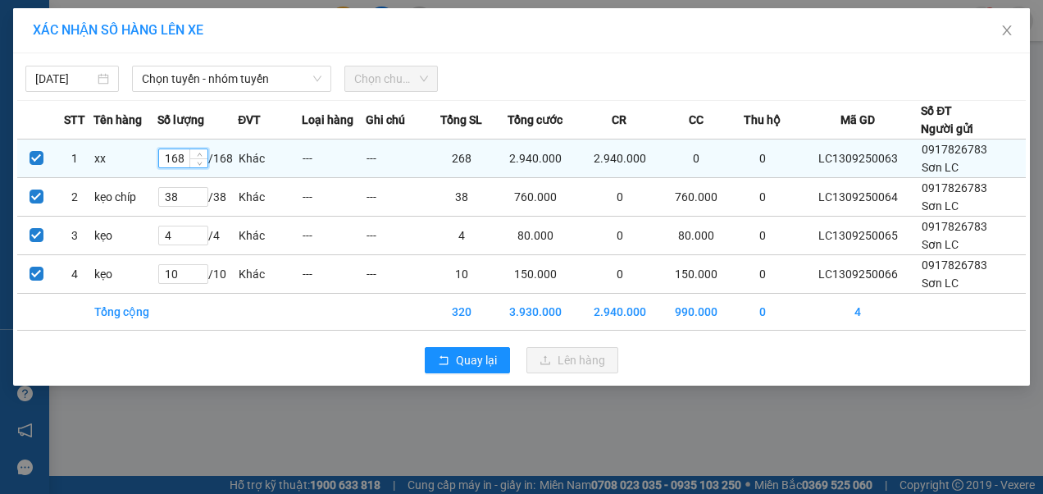
drag, startPoint x: 188, startPoint y: 157, endPoint x: 167, endPoint y: 165, distance: 21.8
click at [167, 165] on input "168" at bounding box center [183, 158] width 48 height 18
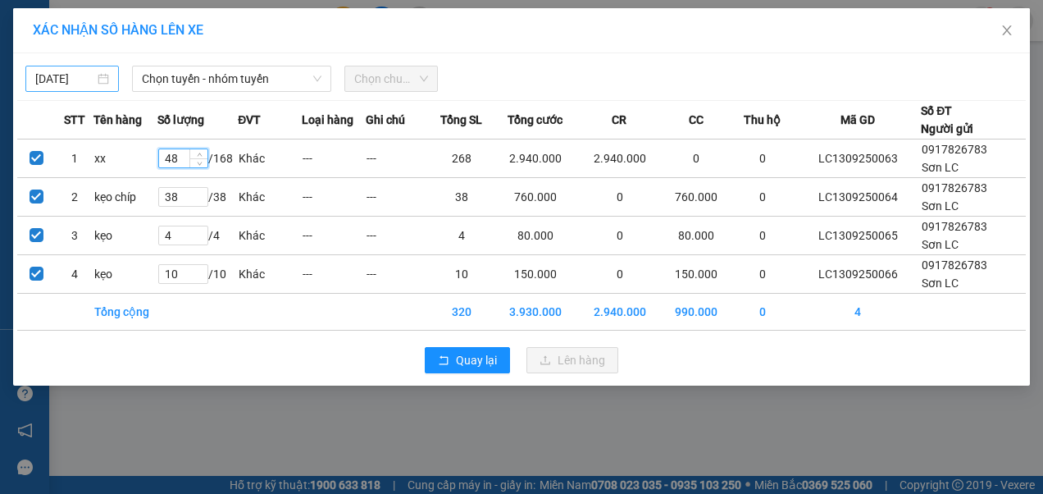
click at [85, 73] on input "[DATE]" at bounding box center [64, 79] width 59 height 18
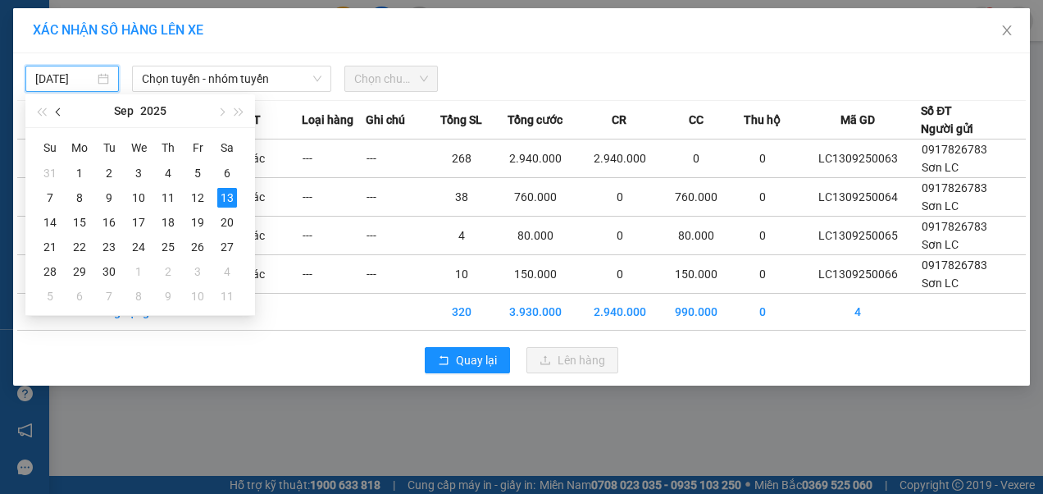
click at [62, 110] on button "button" at bounding box center [59, 110] width 18 height 33
click at [138, 198] on div "6" at bounding box center [139, 198] width 20 height 20
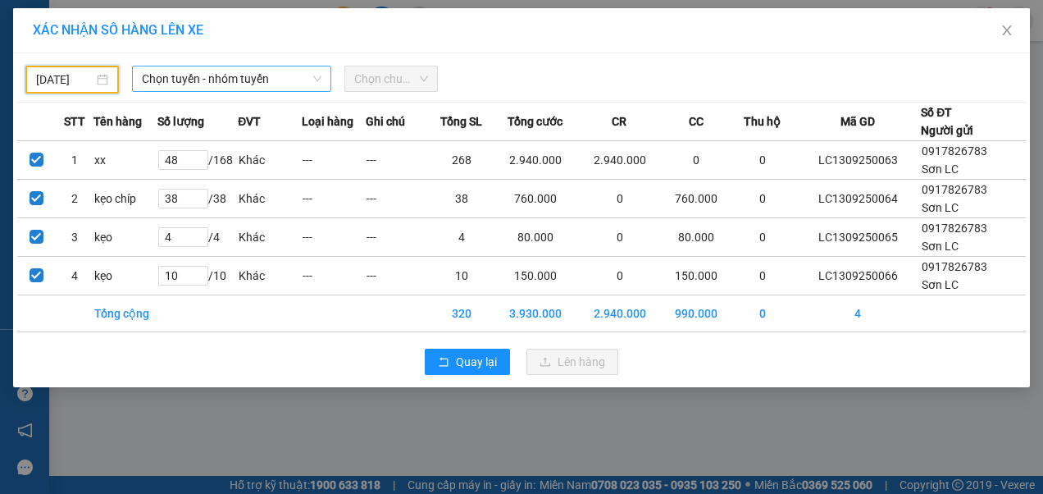
click at [248, 80] on span "Chọn tuyến - nhóm tuyến" at bounding box center [232, 78] width 180 height 25
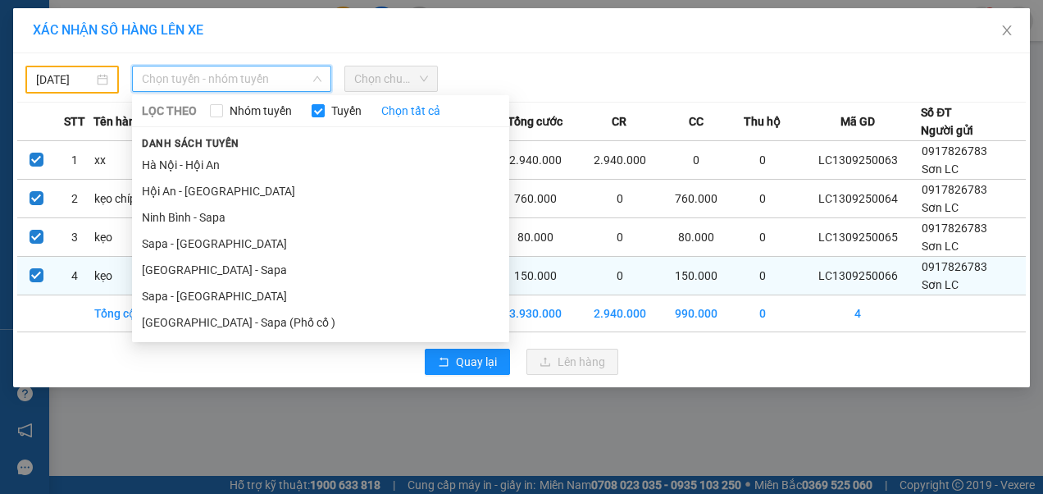
drag, startPoint x: 159, startPoint y: 294, endPoint x: 169, endPoint y: 277, distance: 19.1
click at [159, 294] on li "Sapa - [GEOGRAPHIC_DATA]" at bounding box center [320, 296] width 377 height 26
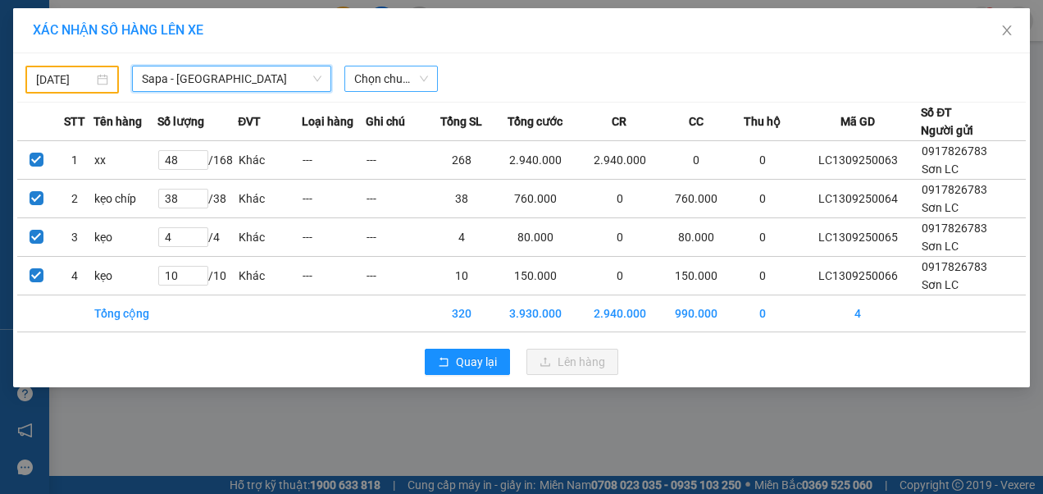
click at [423, 75] on span "Chọn chuyến" at bounding box center [391, 78] width 74 height 25
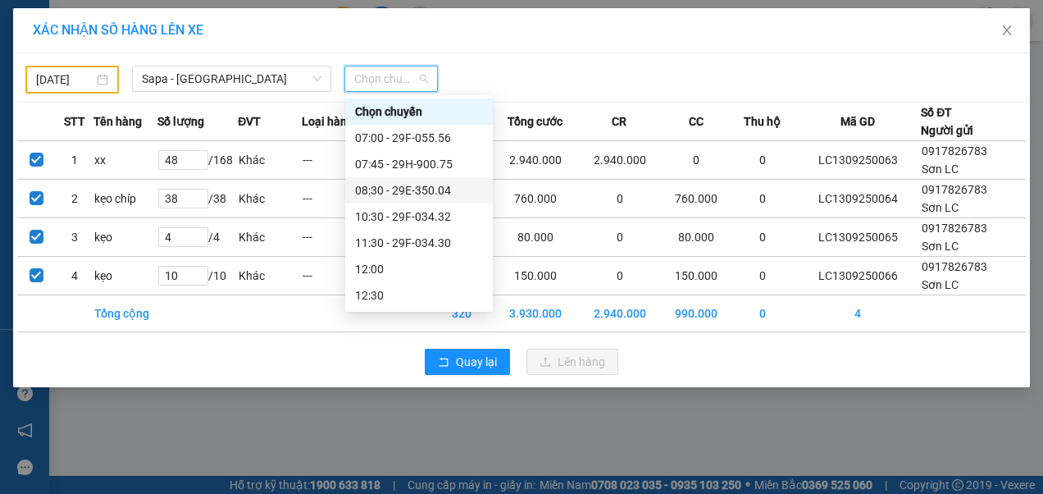
scroll to position [246, 0]
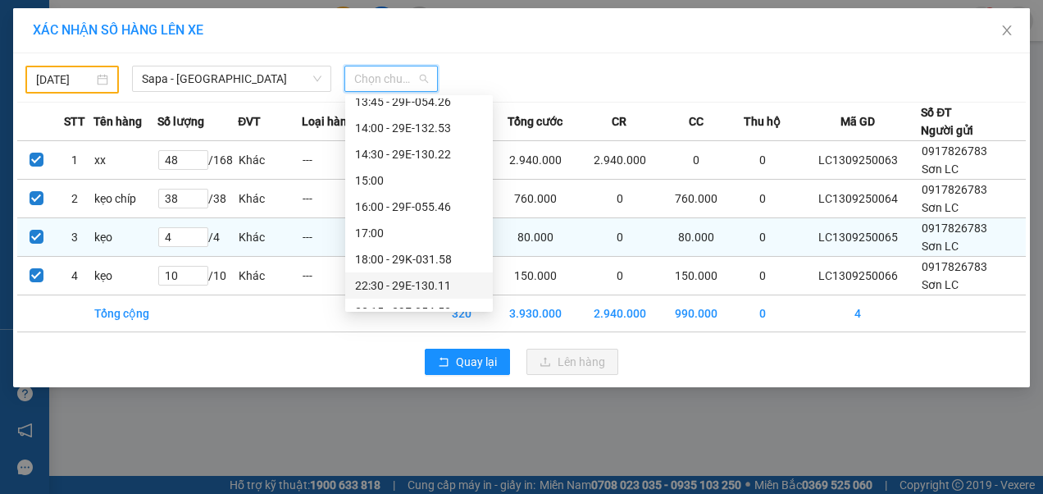
click at [415, 281] on div "22:30 - 29E-130.11" at bounding box center [419, 285] width 128 height 18
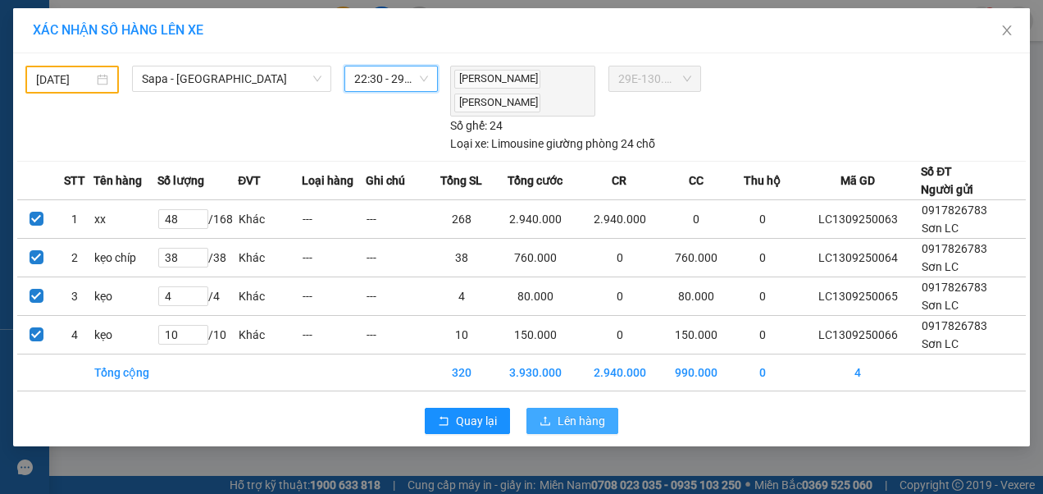
click at [568, 412] on span "Lên hàng" at bounding box center [582, 421] width 48 height 18
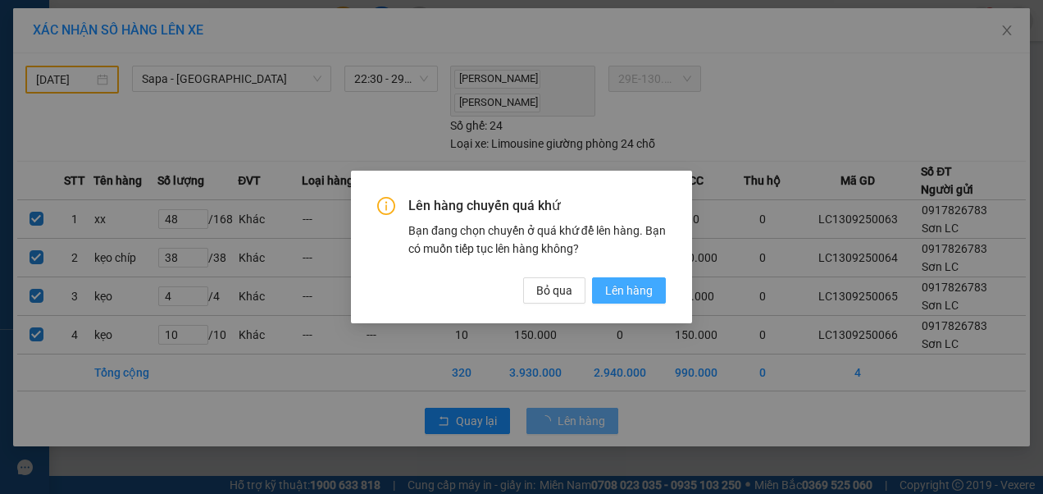
click at [635, 292] on span "Lên hàng" at bounding box center [629, 290] width 48 height 18
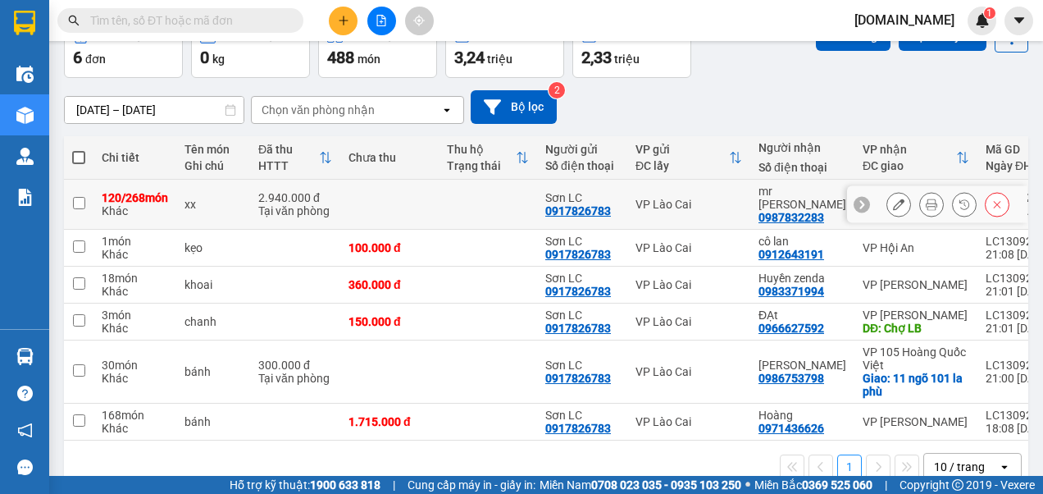
scroll to position [135, 0]
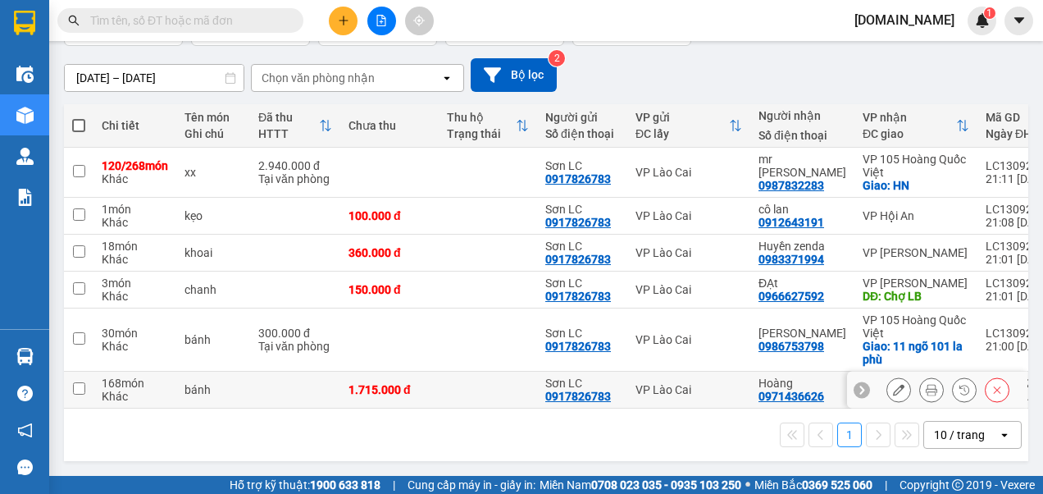
click at [77, 385] on input "checkbox" at bounding box center [79, 388] width 12 height 12
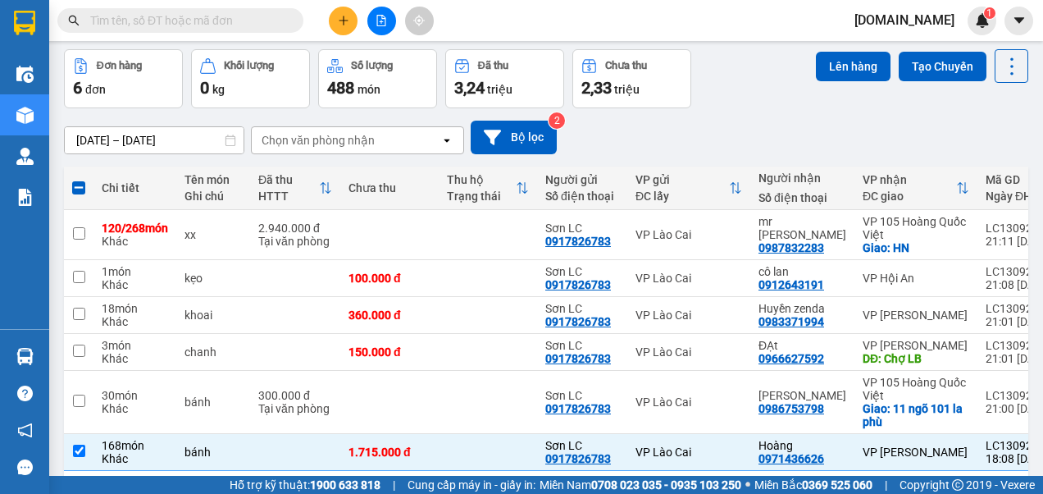
scroll to position [0, 0]
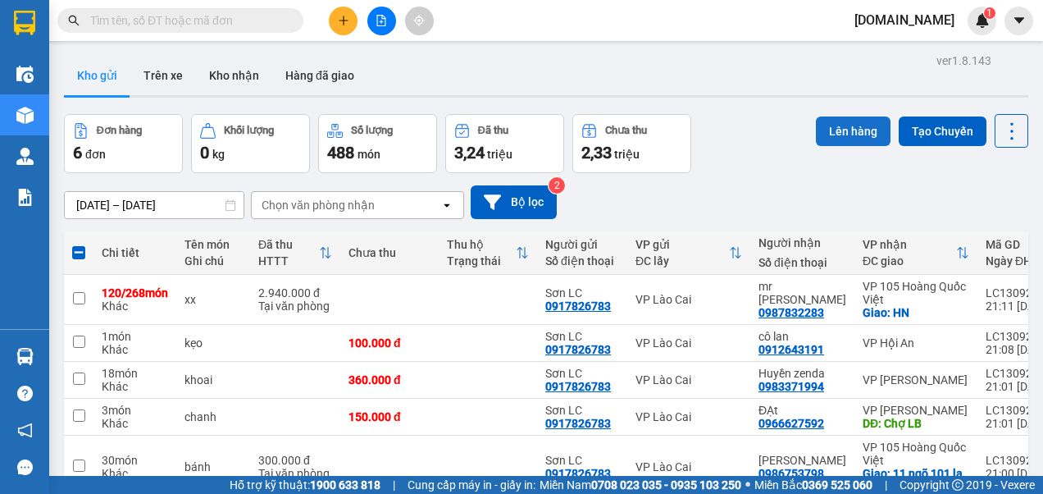
click at [832, 128] on button "Lên hàng" at bounding box center [853, 131] width 75 height 30
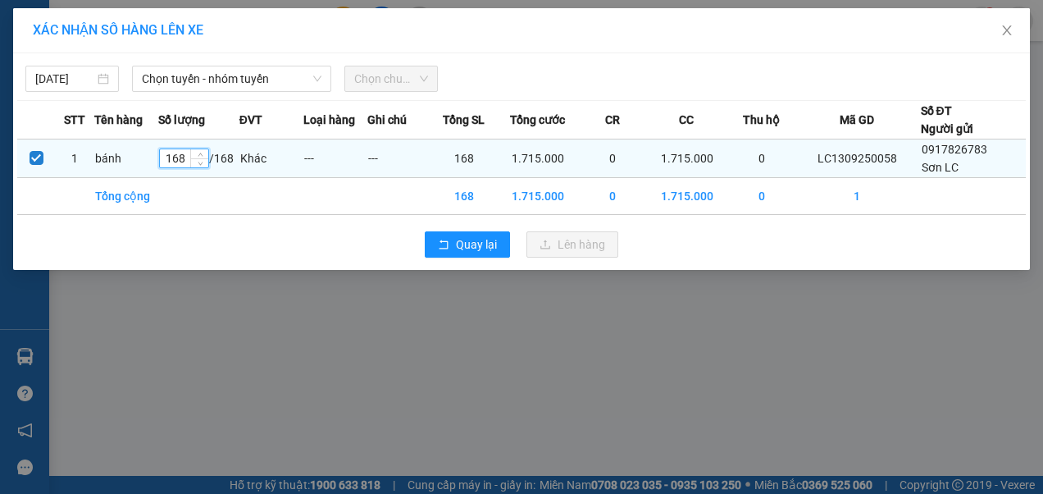
drag, startPoint x: 191, startPoint y: 157, endPoint x: 167, endPoint y: 162, distance: 24.5
click at [167, 162] on input "168" at bounding box center [184, 158] width 48 height 18
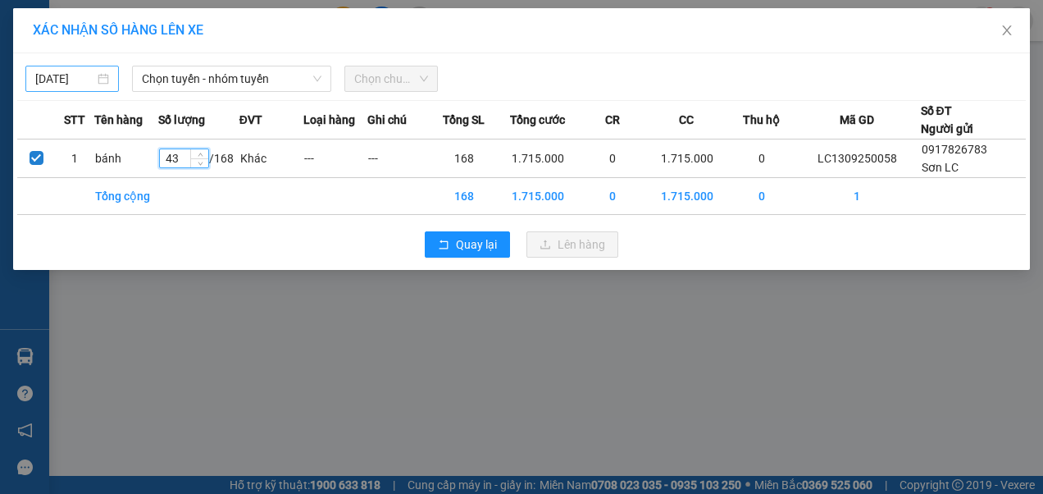
click at [89, 74] on input "[DATE]" at bounding box center [64, 79] width 59 height 18
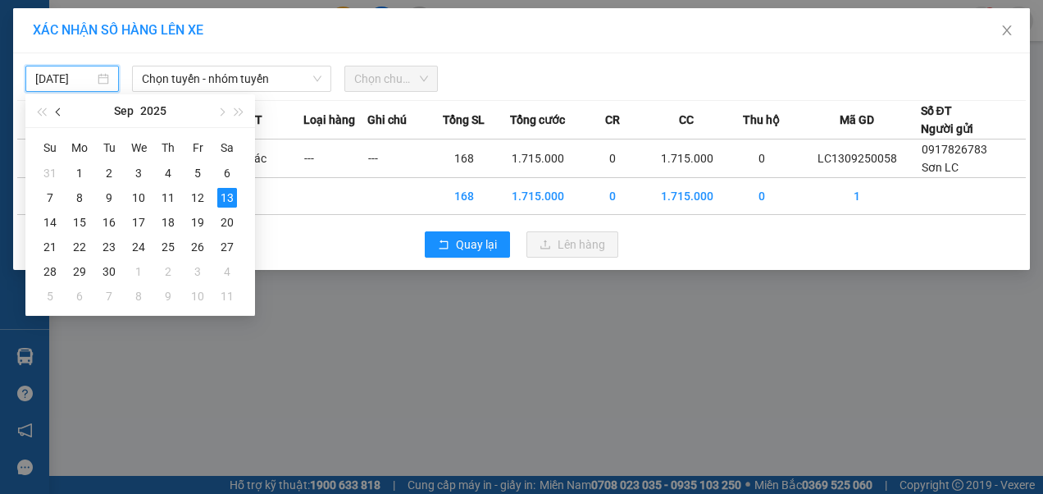
click at [58, 111] on span "button" at bounding box center [60, 112] width 8 height 8
click at [138, 197] on div "6" at bounding box center [139, 198] width 20 height 20
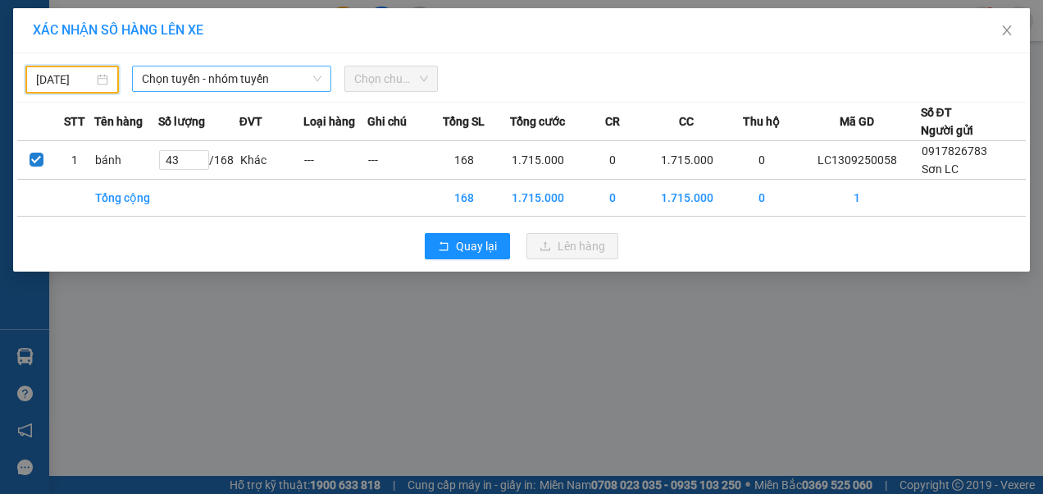
drag, startPoint x: 227, startPoint y: 80, endPoint x: 223, endPoint y: 89, distance: 9.9
click at [228, 80] on span "Chọn tuyến - nhóm tuyến" at bounding box center [232, 78] width 180 height 25
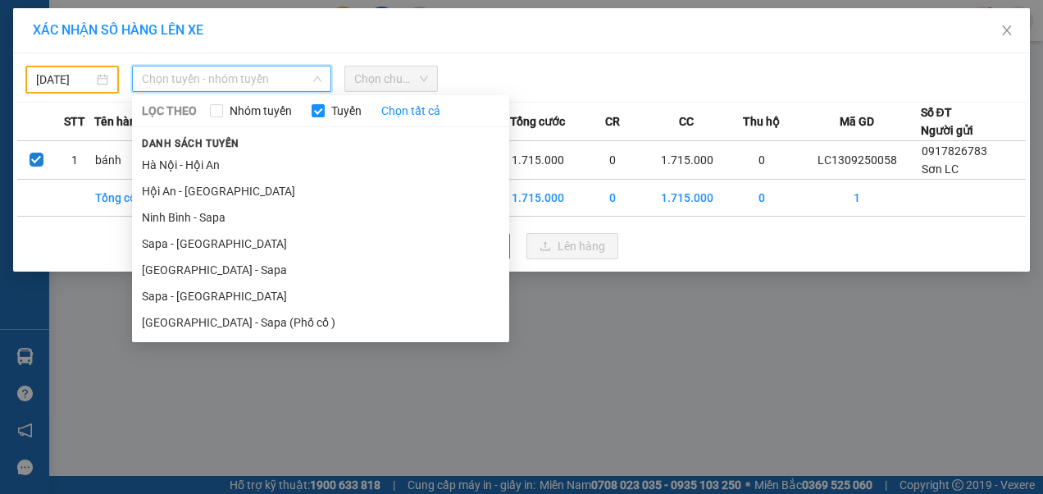
drag, startPoint x: 166, startPoint y: 299, endPoint x: 213, endPoint y: 252, distance: 66.1
click at [167, 299] on li "Sapa - [GEOGRAPHIC_DATA]" at bounding box center [320, 296] width 377 height 26
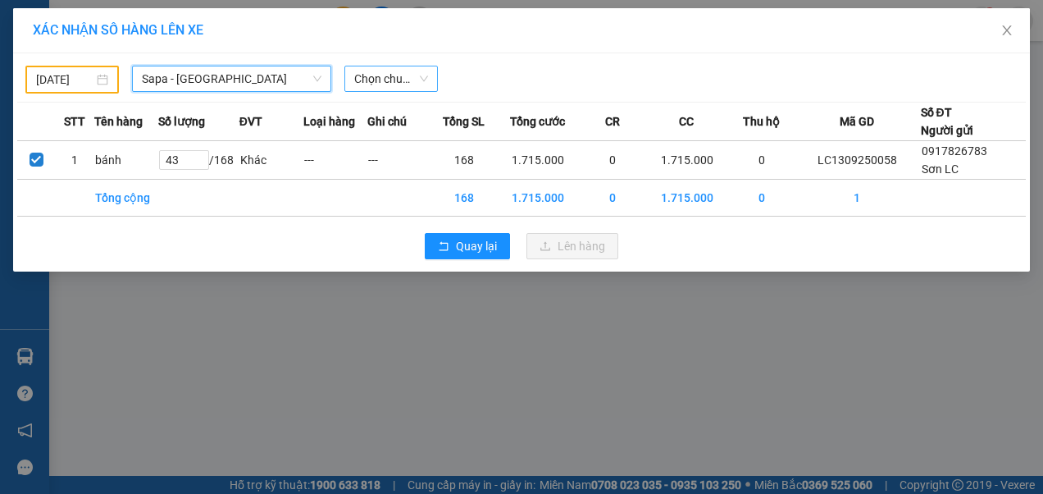
click at [411, 79] on span "Chọn chuyến" at bounding box center [391, 78] width 74 height 25
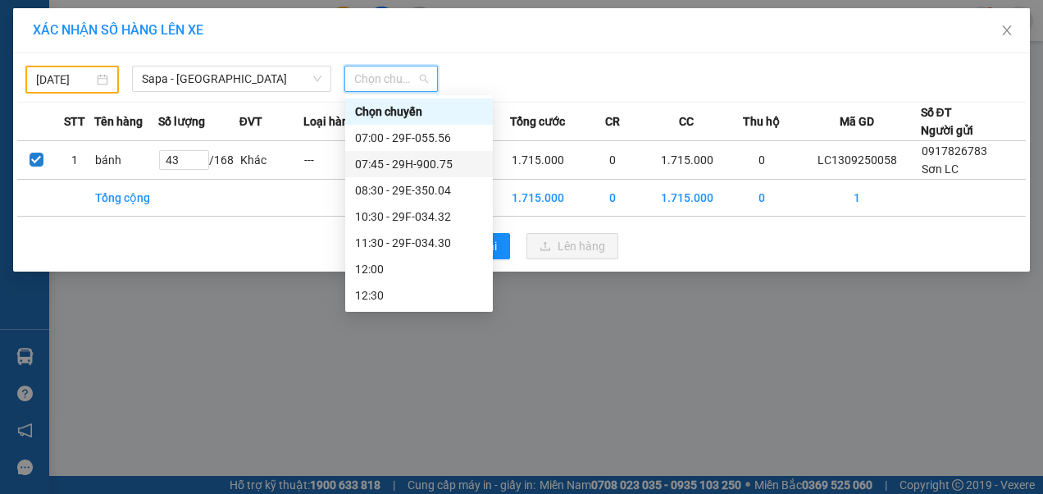
click at [402, 166] on div "07:45 - 29H-900.75" at bounding box center [419, 164] width 128 height 18
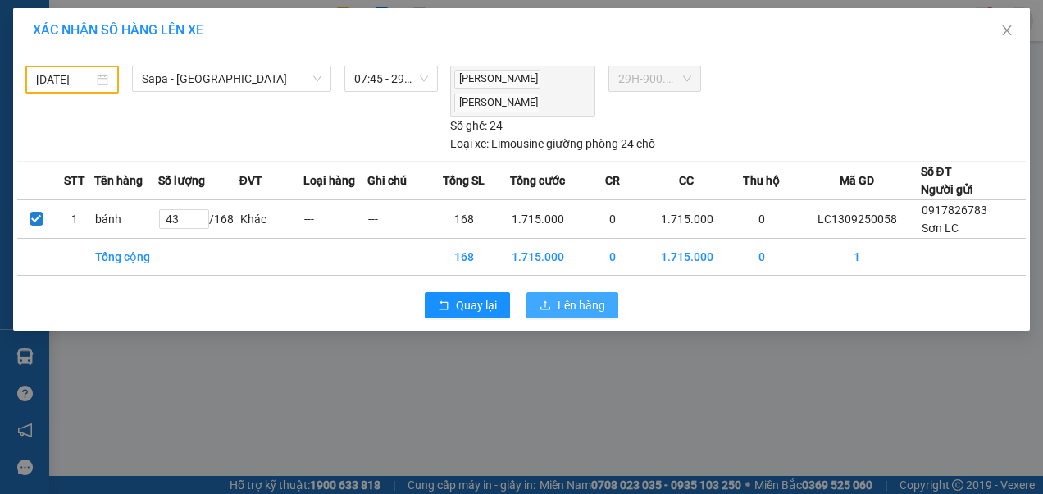
click at [565, 305] on span "Lên hàng" at bounding box center [582, 305] width 48 height 18
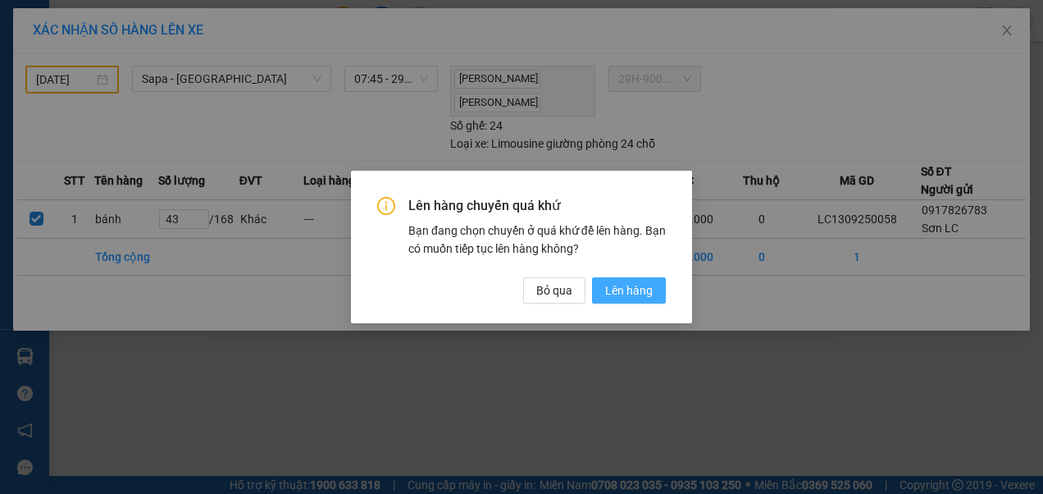
click at [623, 294] on span "Lên hàng" at bounding box center [629, 290] width 48 height 18
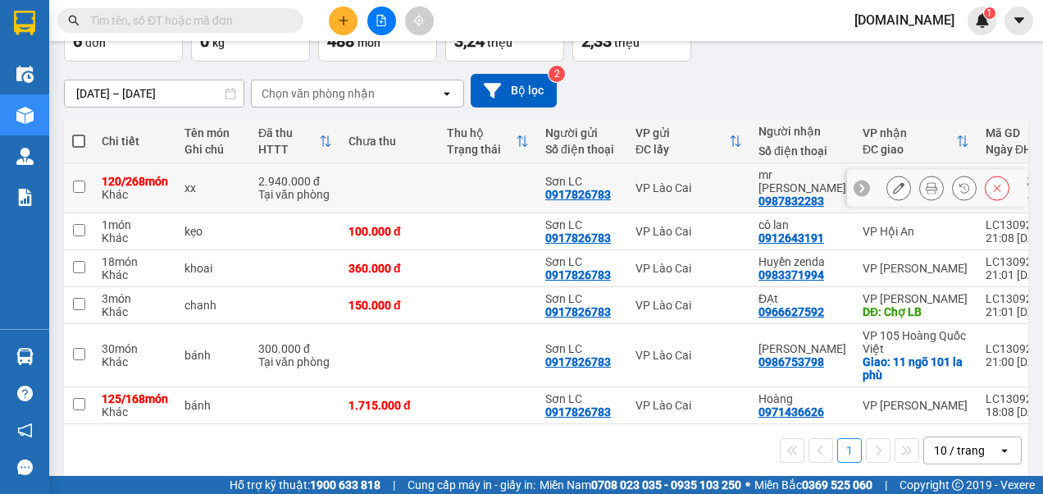
scroll to position [148, 0]
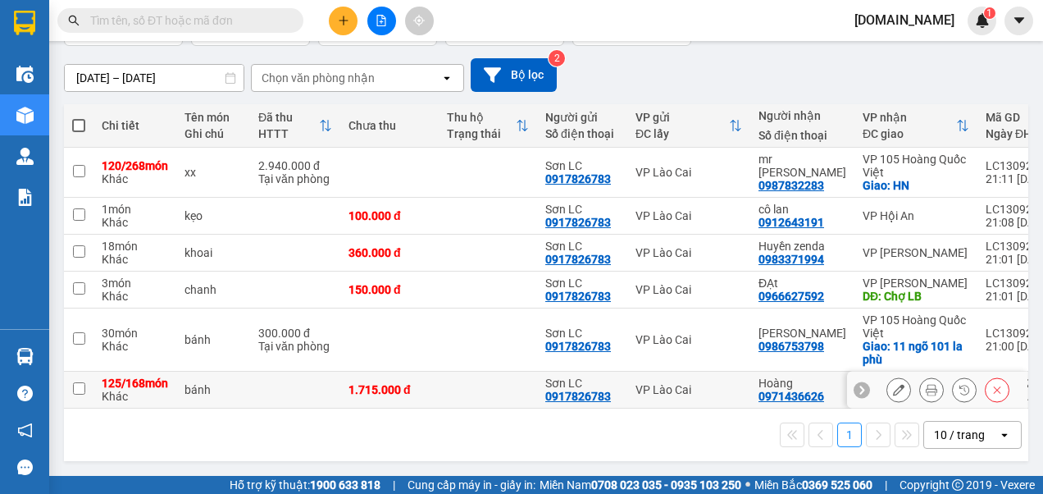
click at [77, 382] on input "checkbox" at bounding box center [79, 388] width 12 height 12
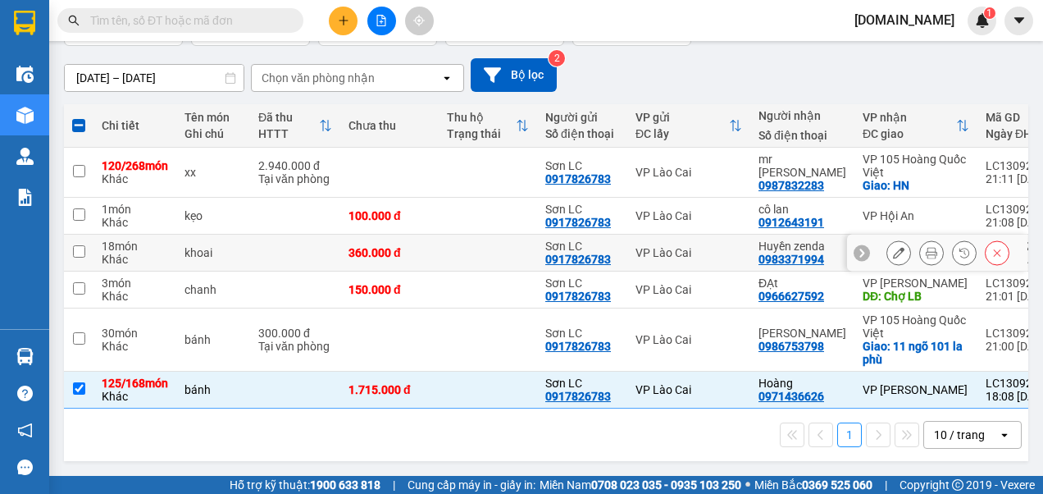
click at [78, 245] on input "checkbox" at bounding box center [79, 251] width 12 height 12
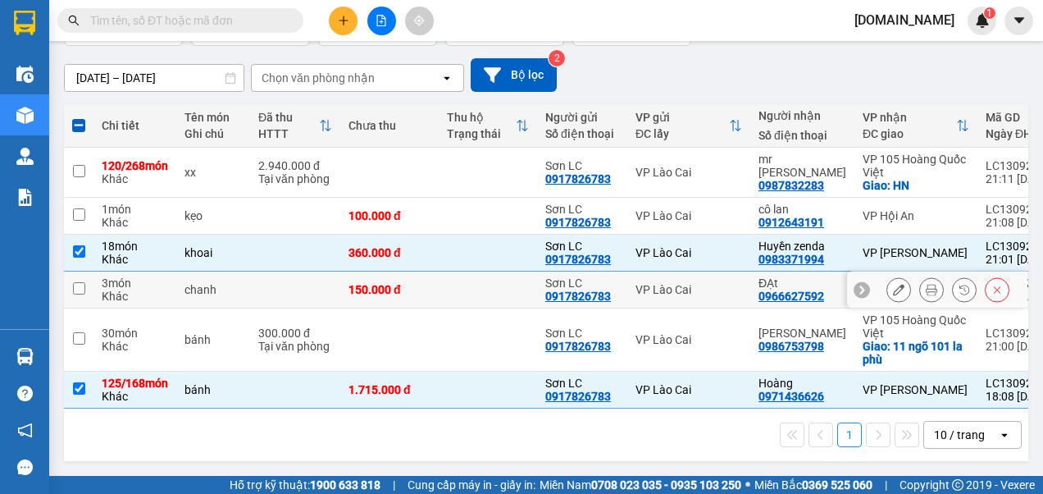
click at [77, 282] on input "checkbox" at bounding box center [79, 288] width 12 height 12
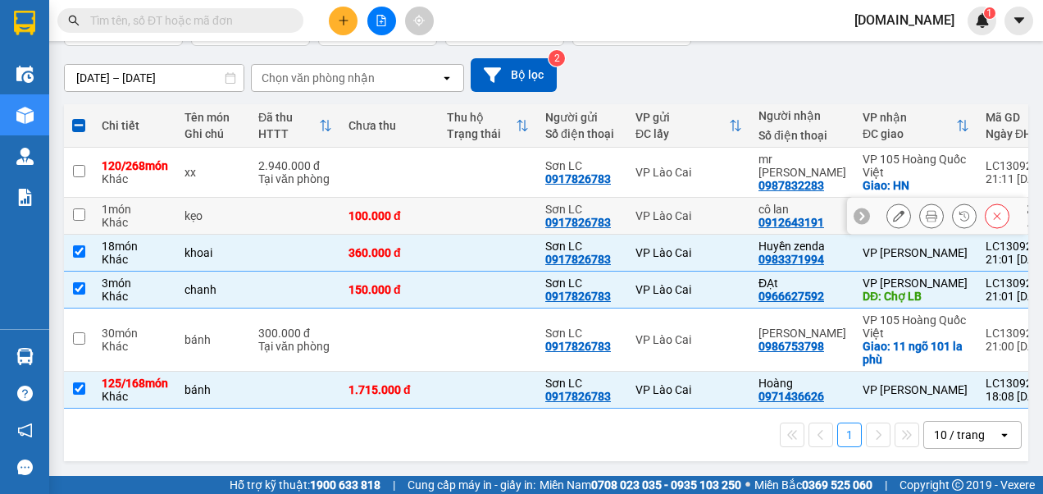
click at [80, 208] on input "checkbox" at bounding box center [79, 214] width 12 height 12
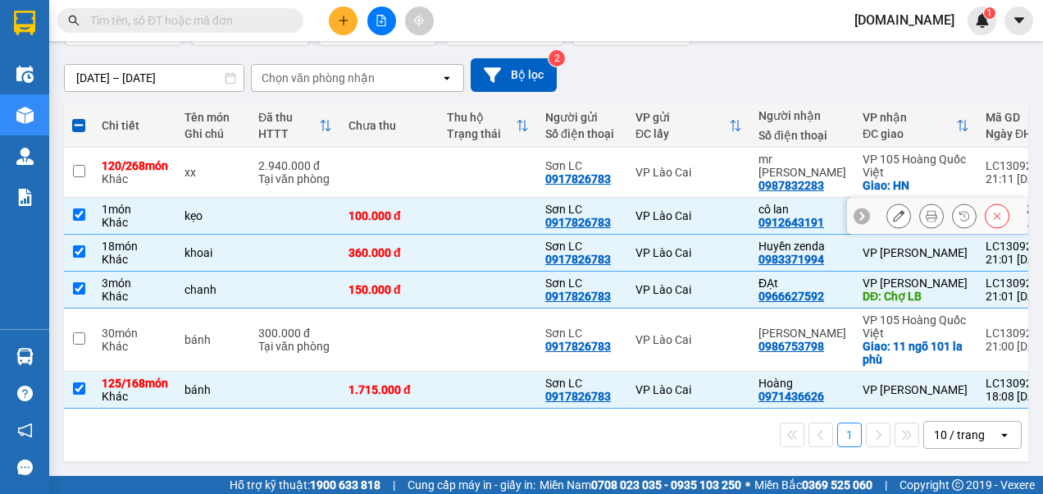
click at [79, 208] on input "checkbox" at bounding box center [79, 214] width 12 height 12
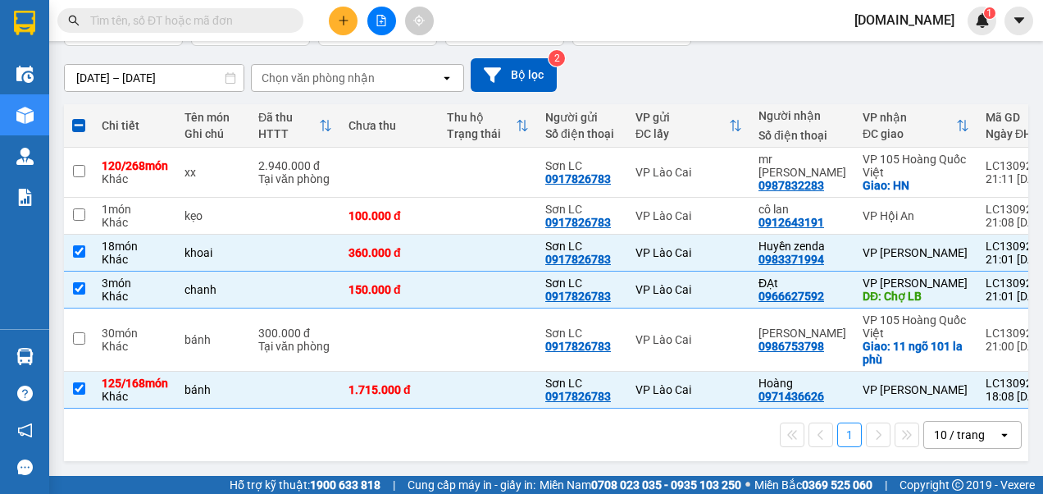
click at [450, 71] on icon "open" at bounding box center [446, 77] width 13 height 13
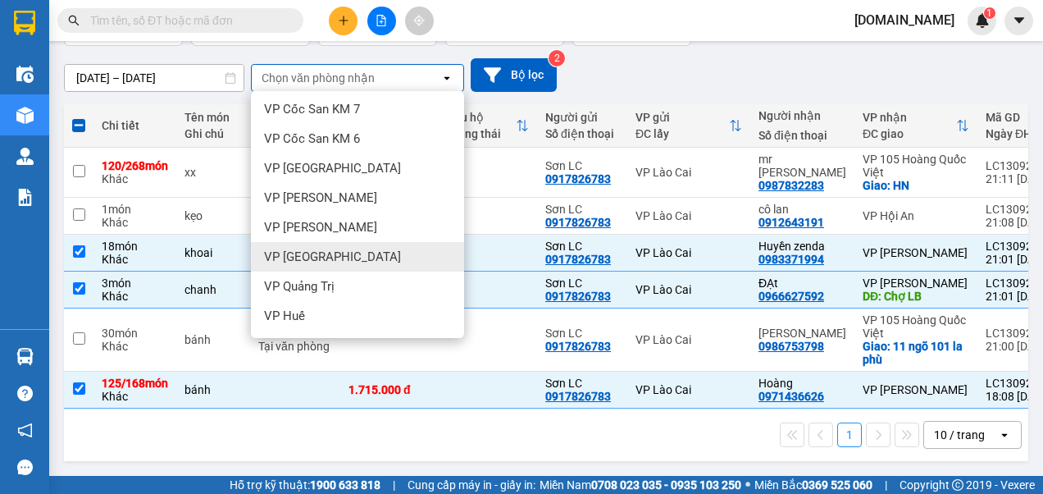
scroll to position [156, 0]
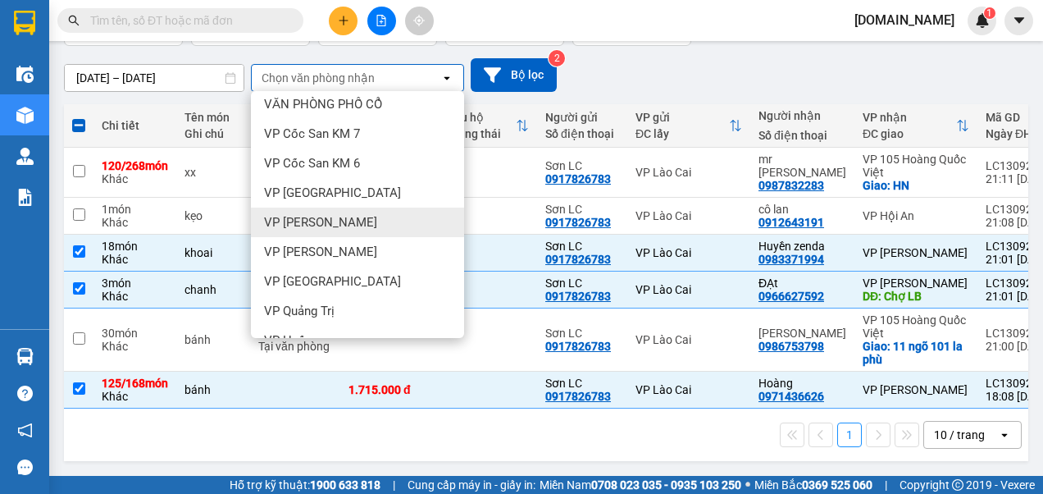
click at [331, 214] on span "VP [PERSON_NAME]" at bounding box center [320, 222] width 113 height 16
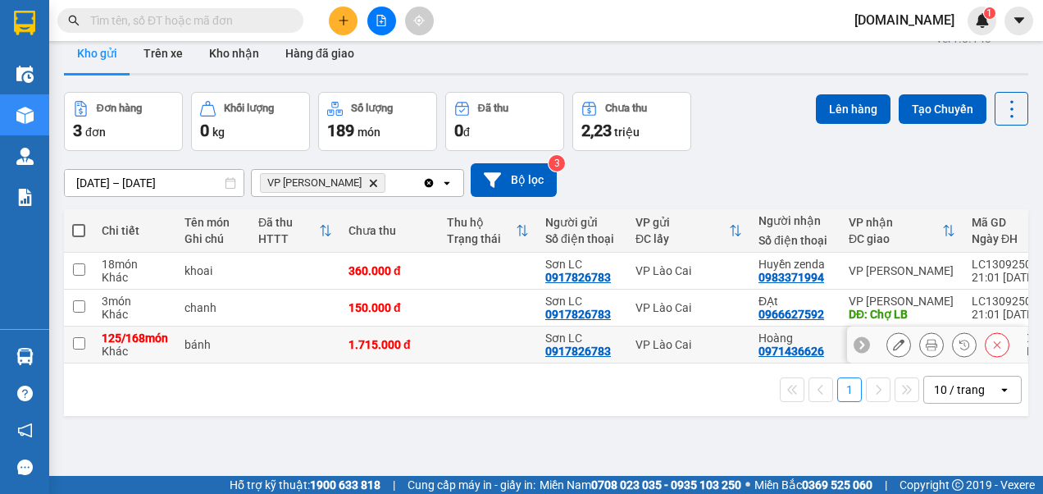
scroll to position [0, 0]
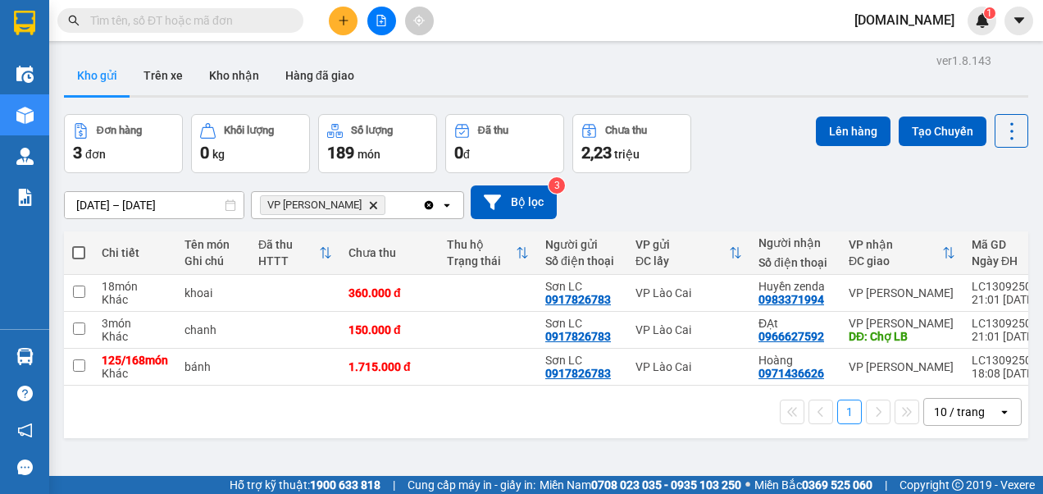
click at [368, 203] on icon "Delete" at bounding box center [373, 205] width 10 height 10
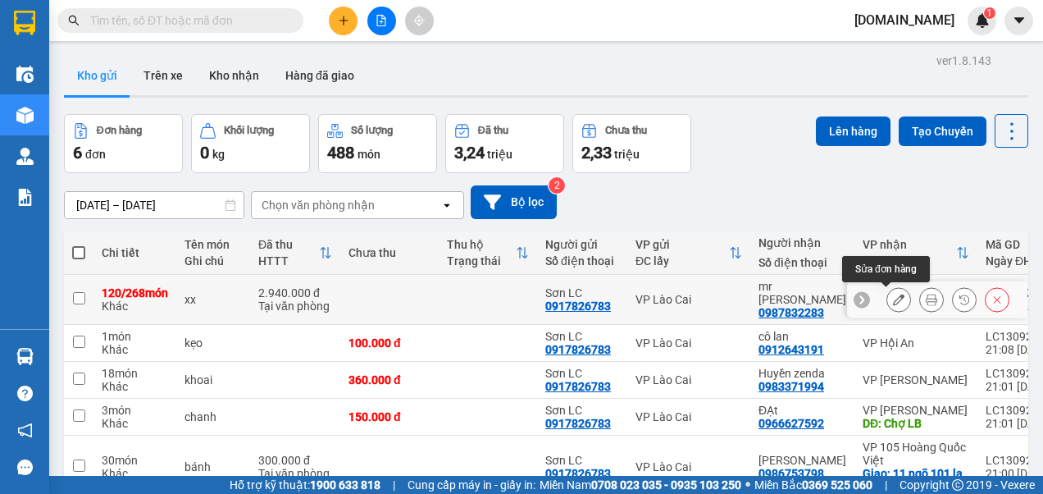
click at [893, 297] on icon at bounding box center [898, 299] width 11 height 11
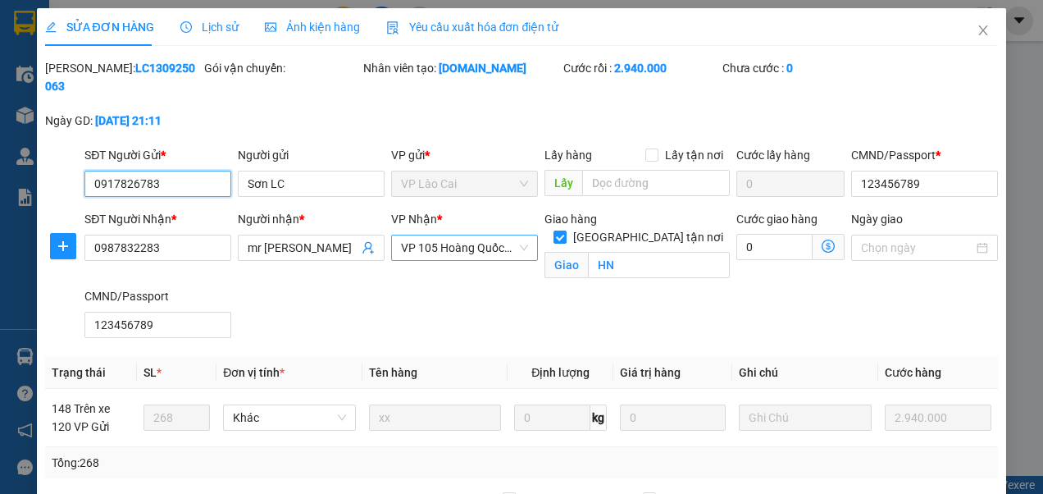
click at [516, 245] on span "VP 105 Hoàng Quốc Việt" at bounding box center [464, 247] width 127 height 25
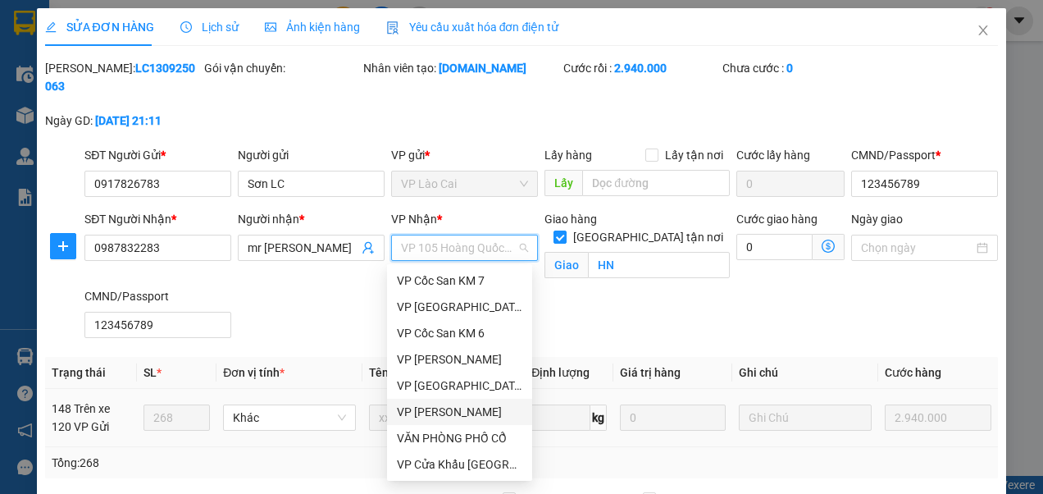
click at [440, 411] on div "VP [PERSON_NAME]" at bounding box center [459, 412] width 125 height 18
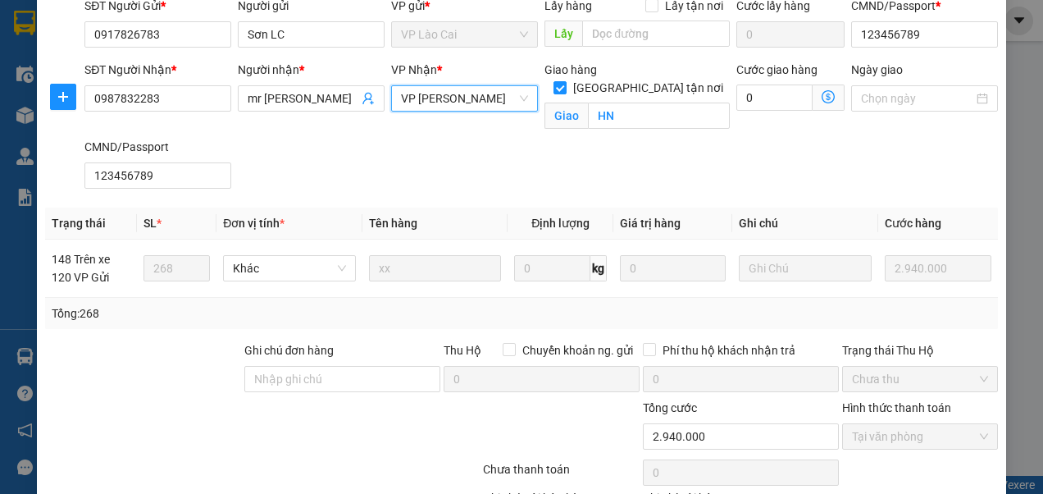
scroll to position [262, 0]
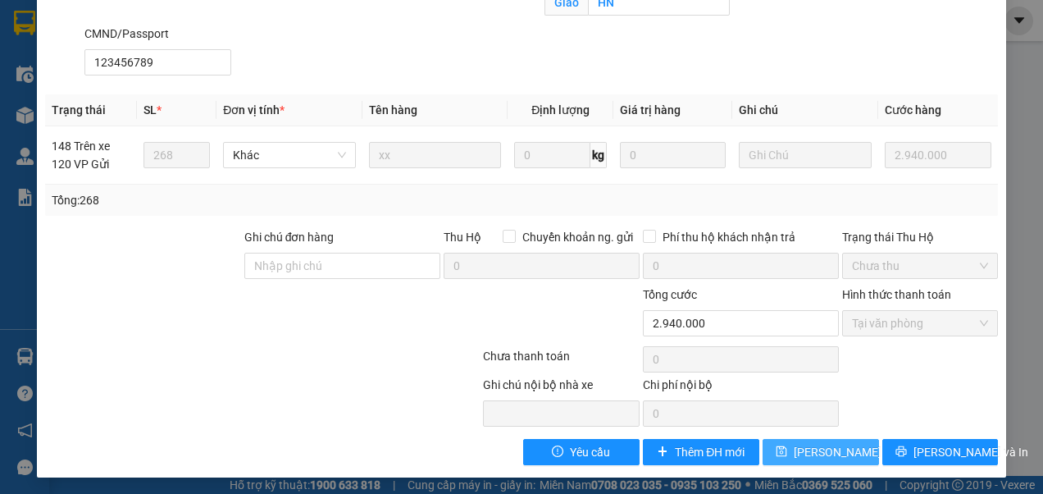
click at [804, 449] on span "[PERSON_NAME] thay đổi" at bounding box center [859, 452] width 131 height 18
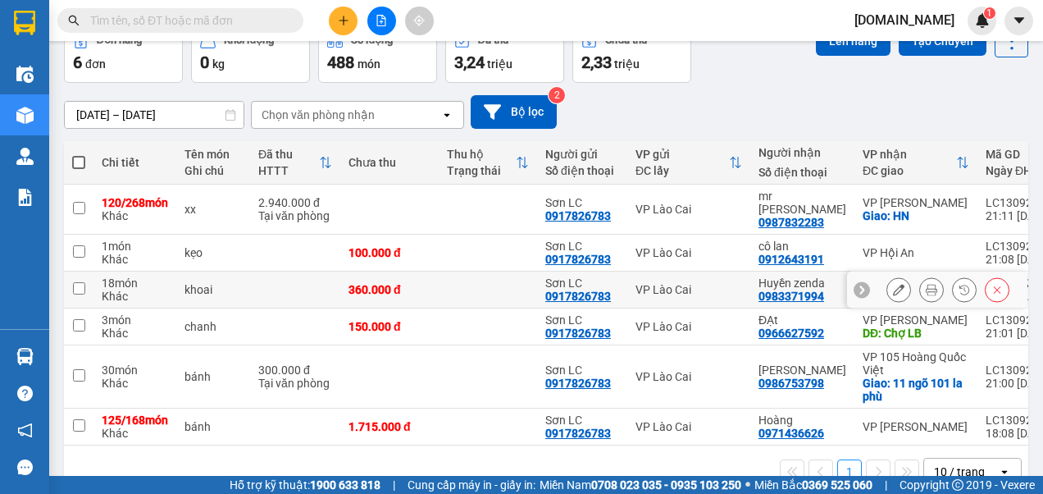
scroll to position [66, 0]
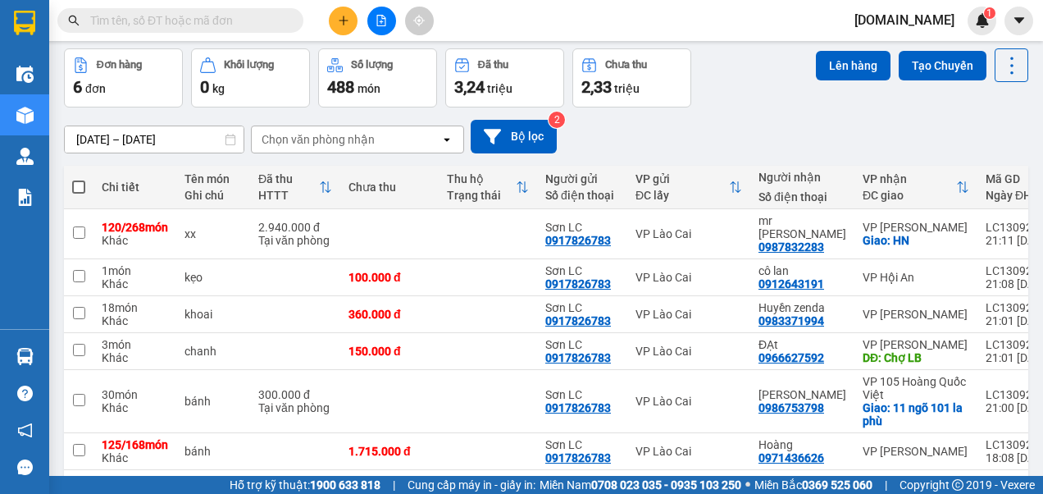
click at [451, 136] on icon "open" at bounding box center [446, 139] width 13 height 13
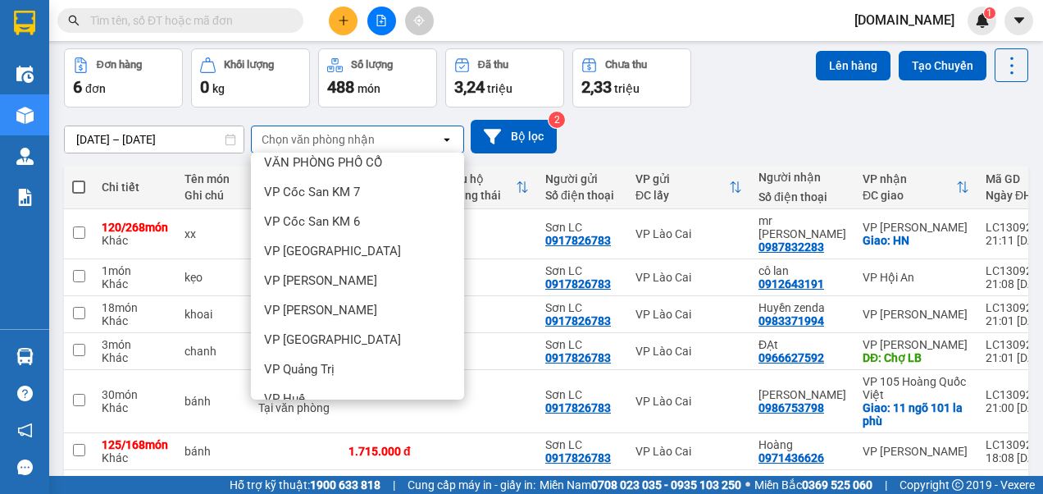
scroll to position [164, 0]
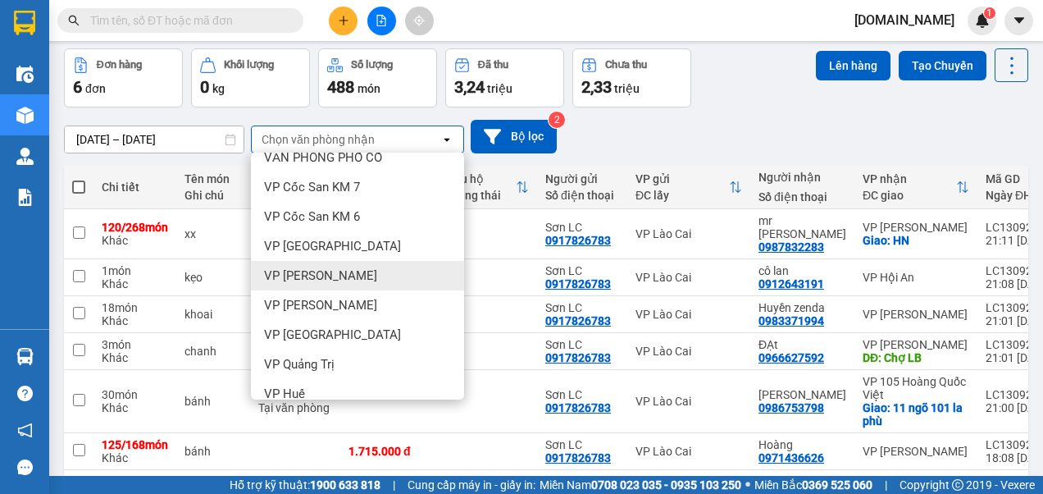
click at [340, 276] on span "VP [PERSON_NAME]" at bounding box center [320, 275] width 113 height 16
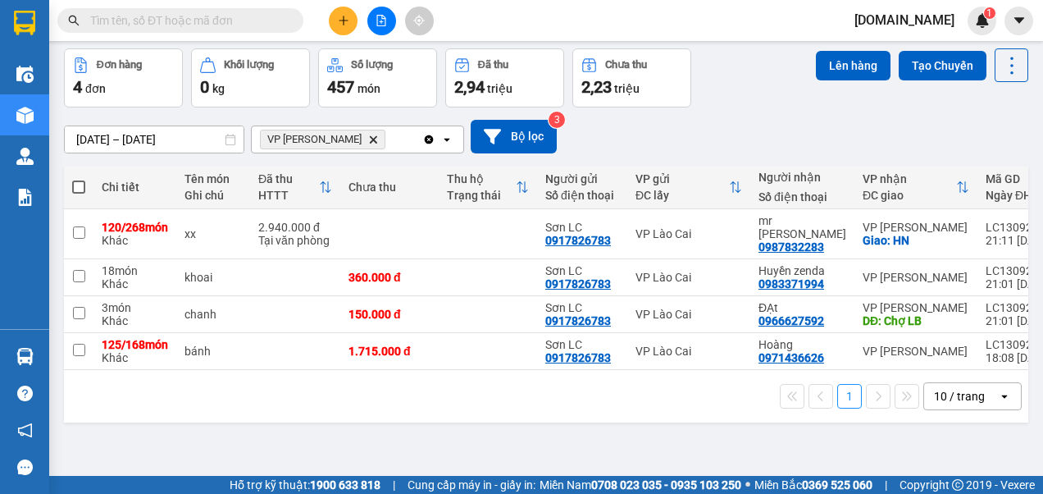
click at [370, 138] on icon "VP Thạch Bàn, close by backspace" at bounding box center [373, 138] width 7 height 7
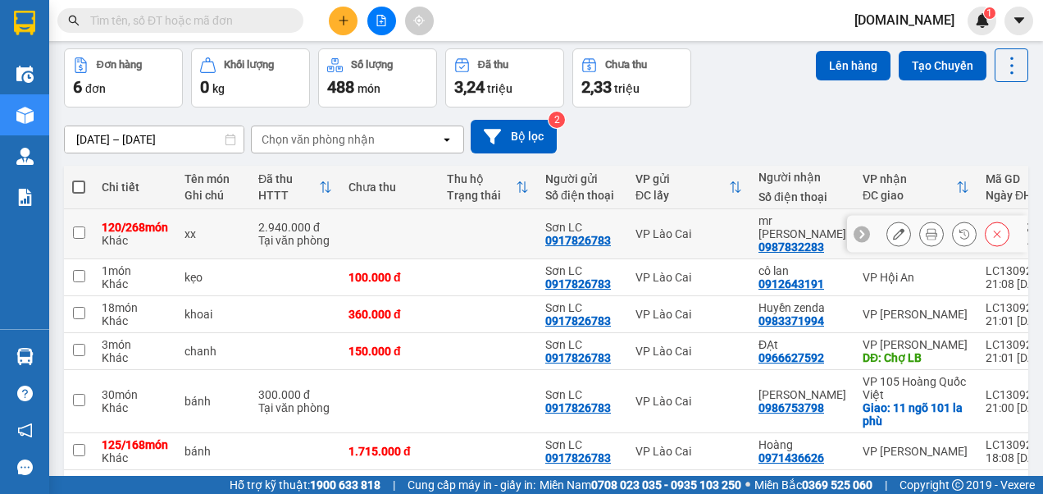
click at [77, 226] on td at bounding box center [79, 234] width 30 height 50
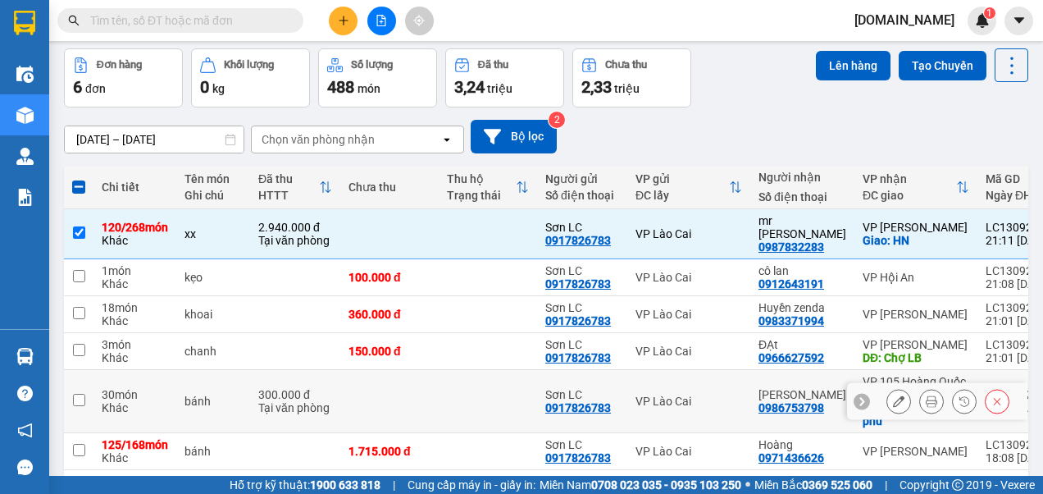
click at [82, 397] on input "checkbox" at bounding box center [79, 400] width 12 height 12
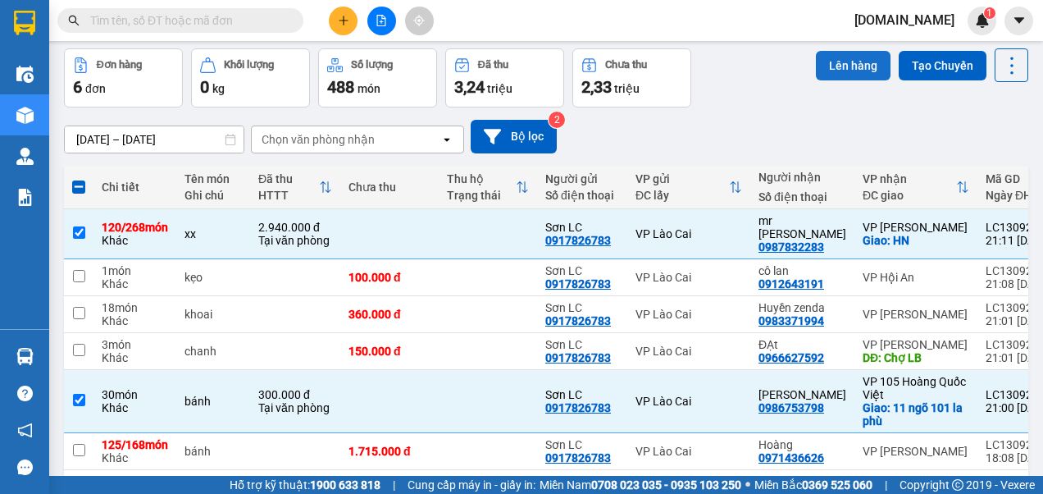
click at [837, 69] on button "Lên hàng" at bounding box center [853, 66] width 75 height 30
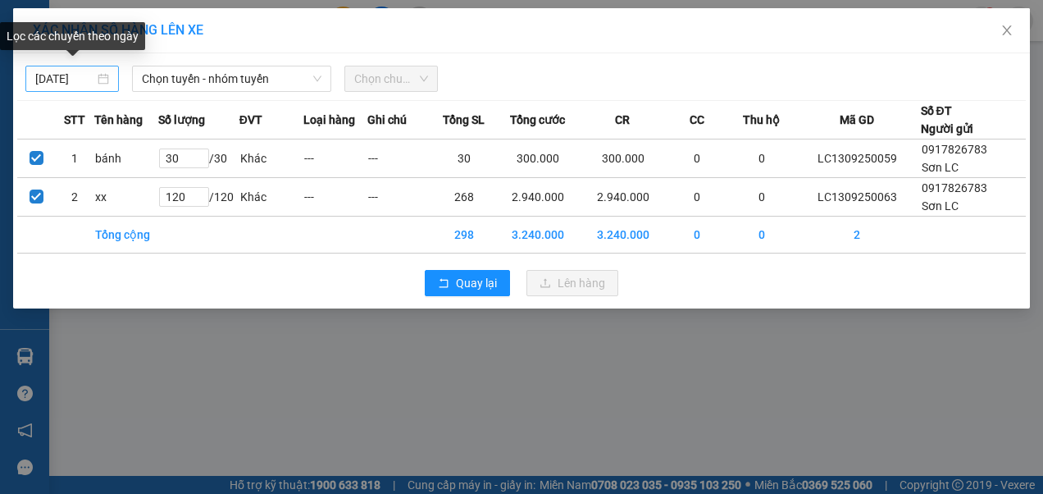
click at [84, 78] on input "[DATE]" at bounding box center [64, 79] width 59 height 18
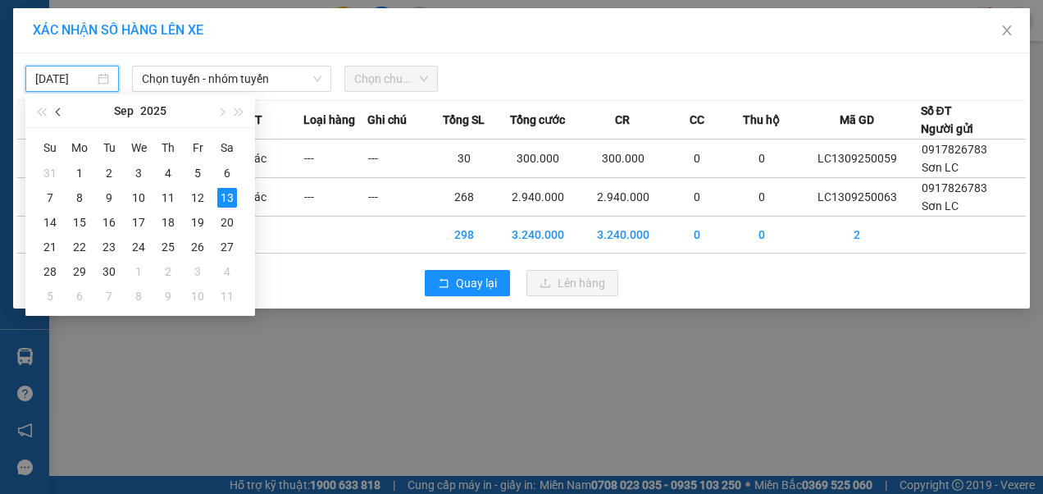
click at [57, 113] on span "button" at bounding box center [60, 112] width 8 height 8
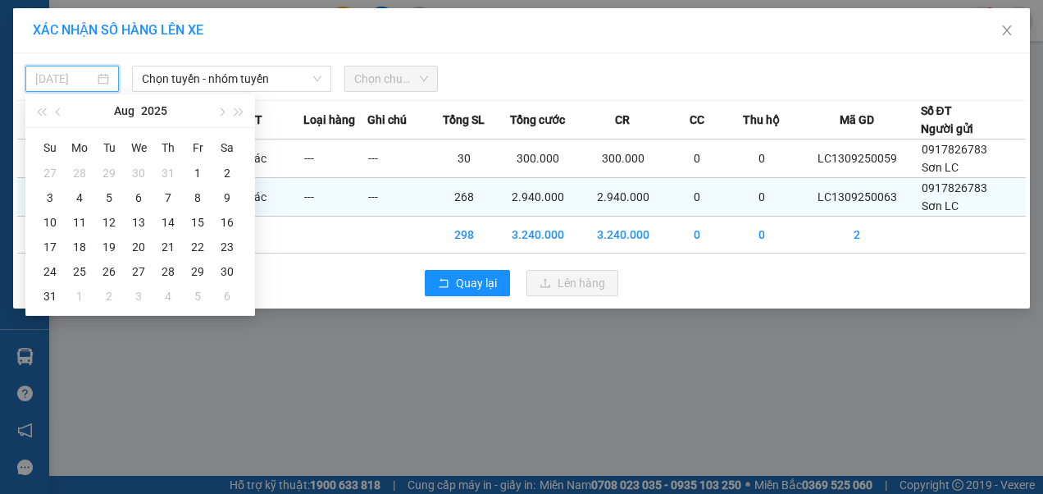
click at [139, 197] on div "6" at bounding box center [139, 198] width 20 height 20
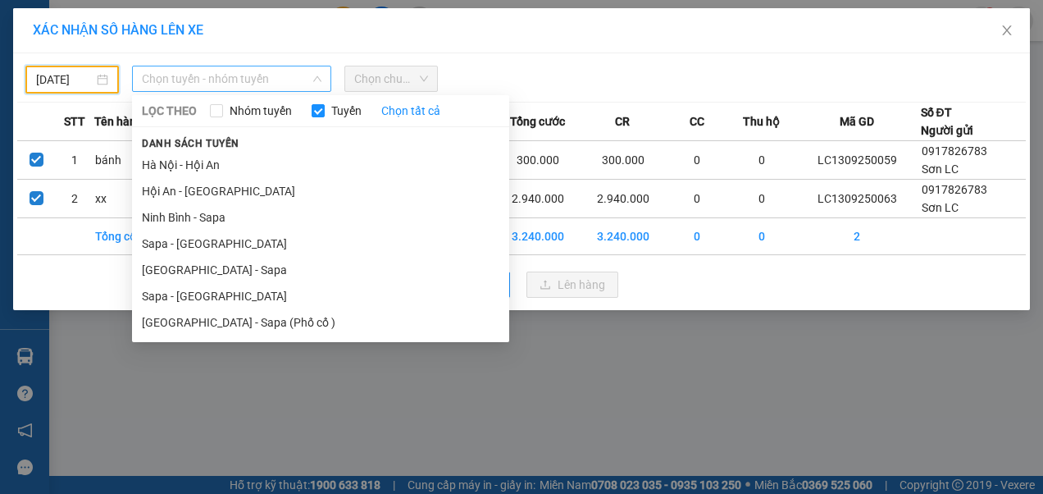
click at [259, 81] on span "Chọn tuyến - nhóm tuyến" at bounding box center [232, 78] width 180 height 25
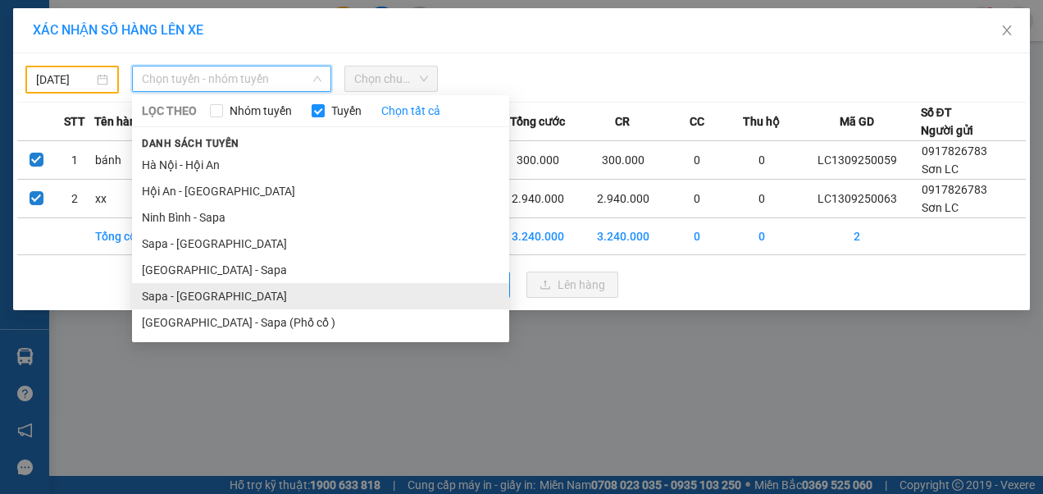
drag, startPoint x: 161, startPoint y: 295, endPoint x: 426, endPoint y: 156, distance: 300.1
click at [162, 295] on li "Sapa - [GEOGRAPHIC_DATA]" at bounding box center [320, 296] width 377 height 26
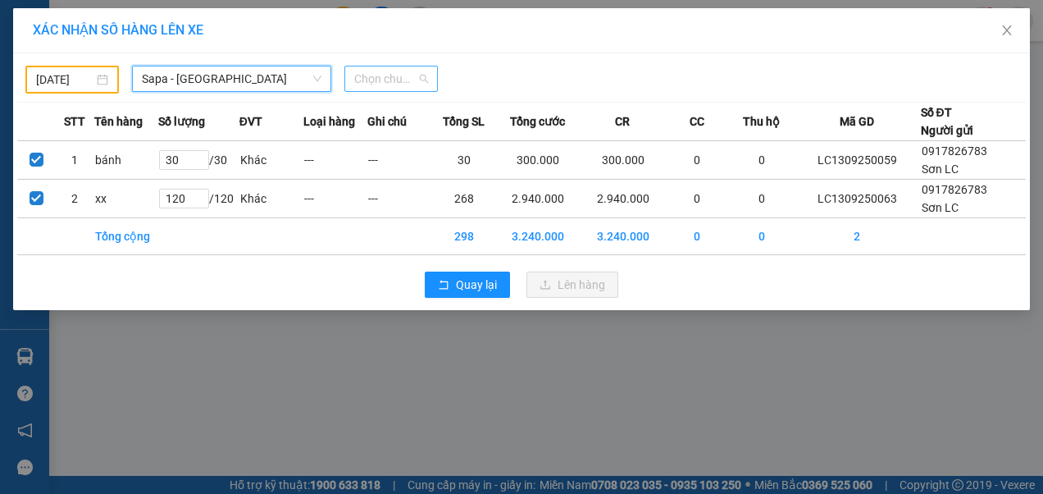
click at [428, 75] on div "Chọn chuyến" at bounding box center [390, 79] width 93 height 26
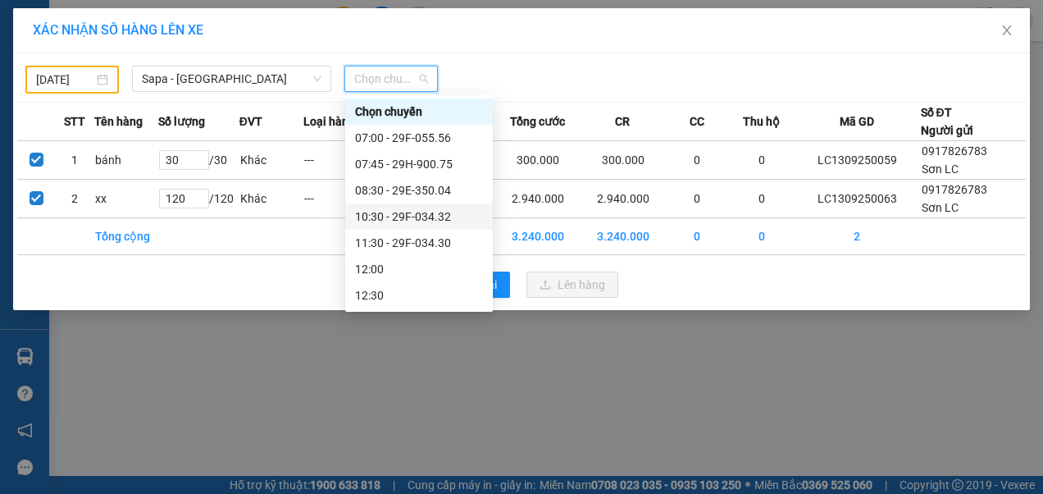
click at [389, 216] on div "10:30 - 29F-034.32" at bounding box center [419, 216] width 128 height 18
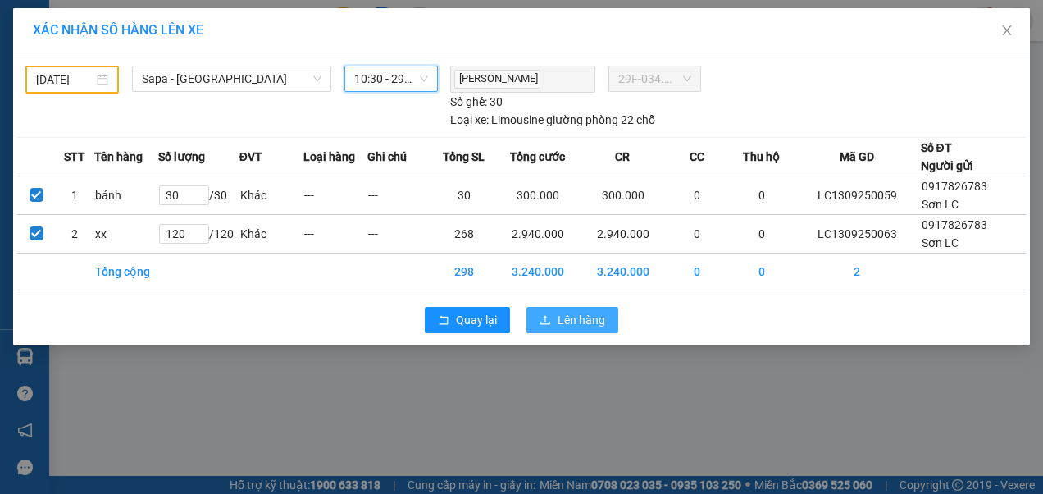
click at [557, 316] on button "Lên hàng" at bounding box center [573, 320] width 92 height 26
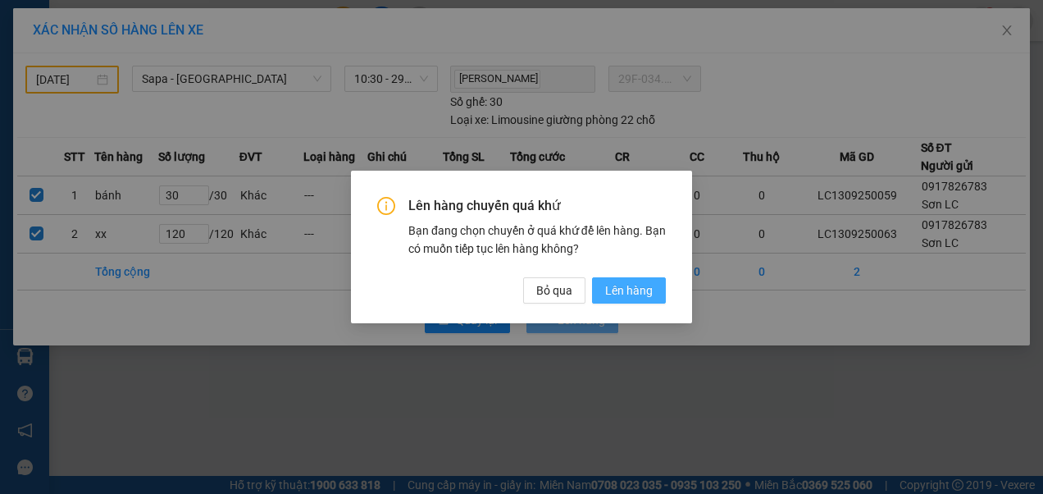
click at [638, 288] on span "Lên hàng" at bounding box center [629, 290] width 48 height 18
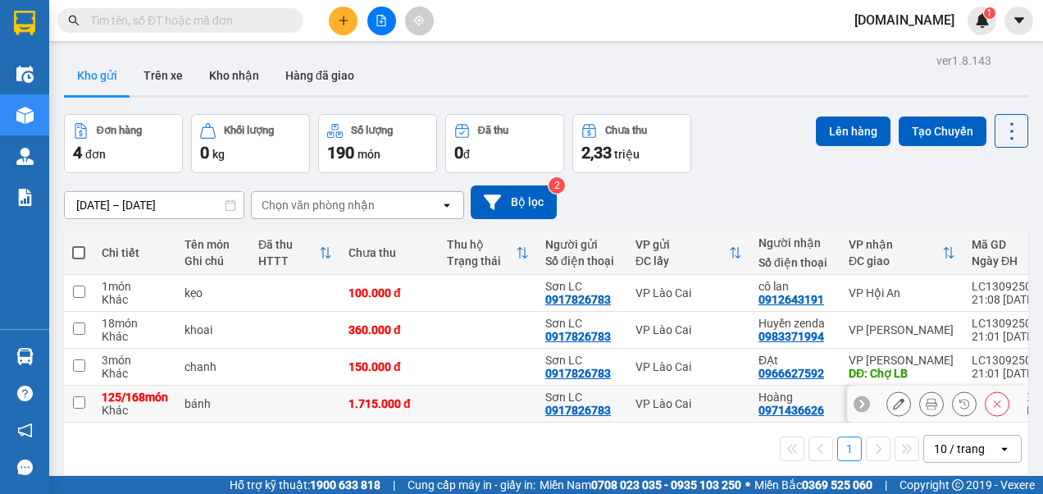
click at [77, 407] on input "checkbox" at bounding box center [79, 402] width 12 height 12
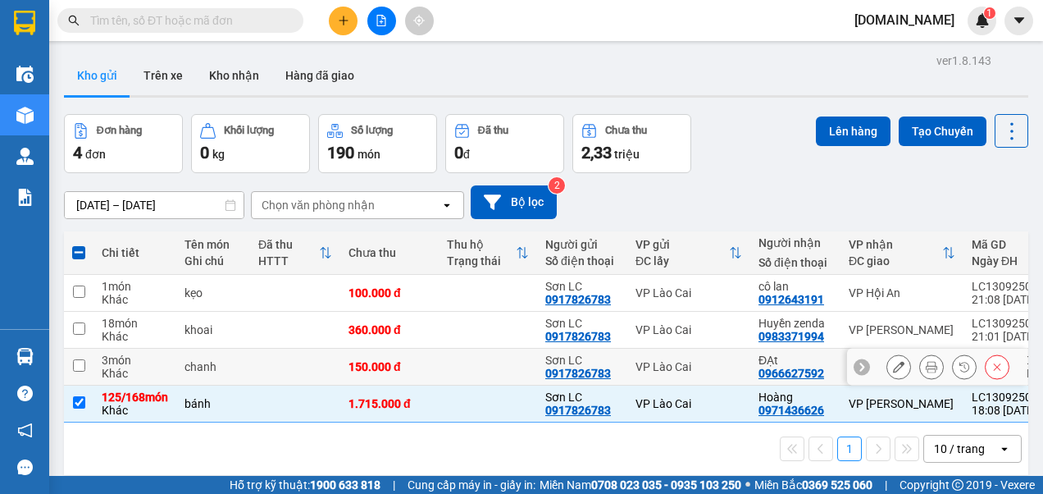
click at [80, 367] on input "checkbox" at bounding box center [79, 365] width 12 height 12
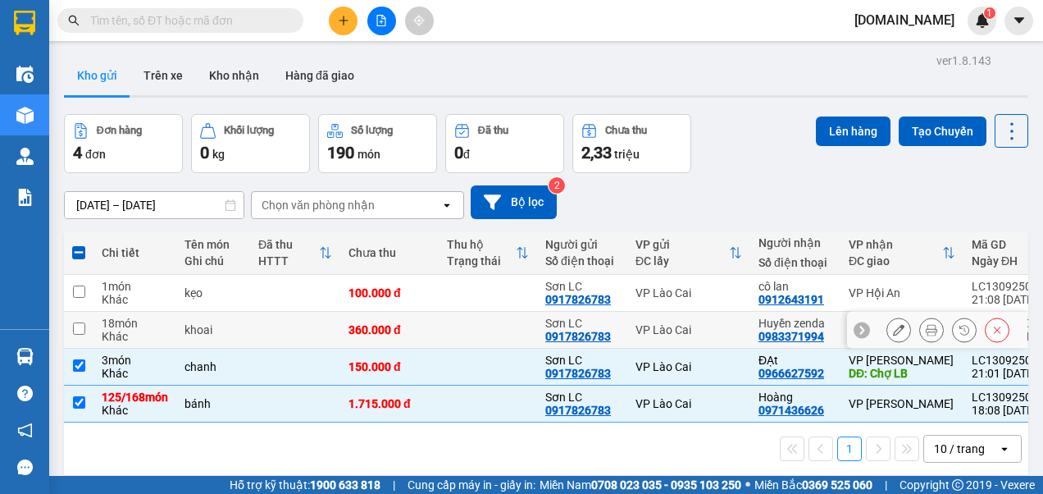
click at [83, 327] on input "checkbox" at bounding box center [79, 328] width 12 height 12
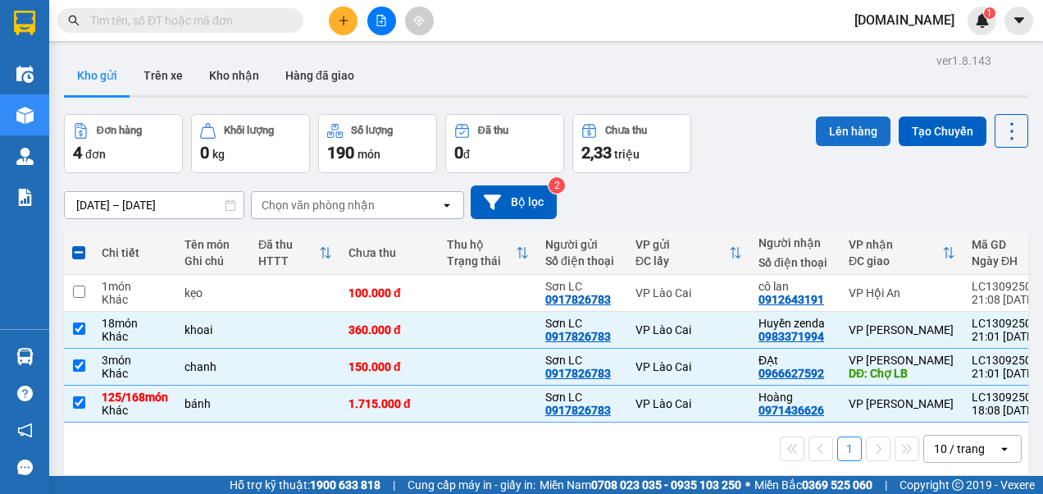
click at [828, 126] on button "Lên hàng" at bounding box center [853, 131] width 75 height 30
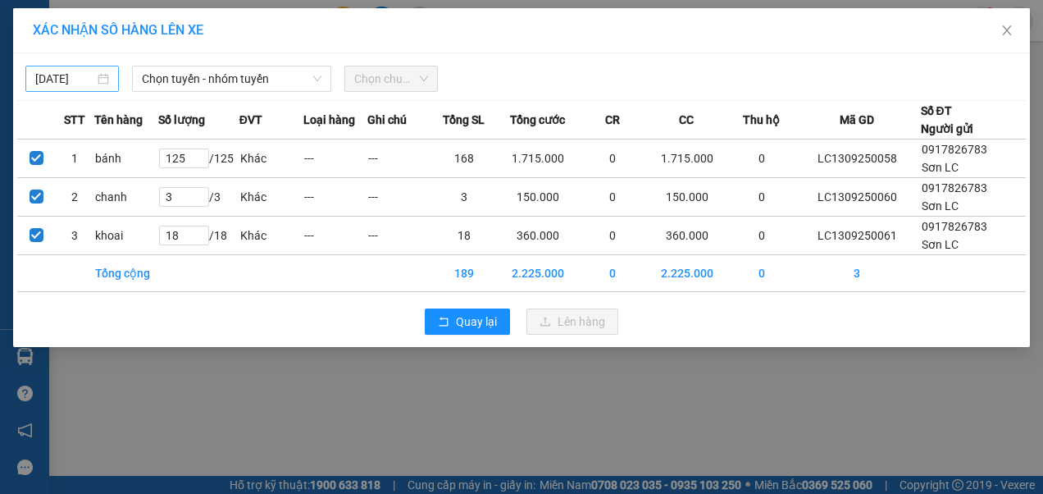
click at [97, 75] on div "[DATE]" at bounding box center [72, 79] width 74 height 18
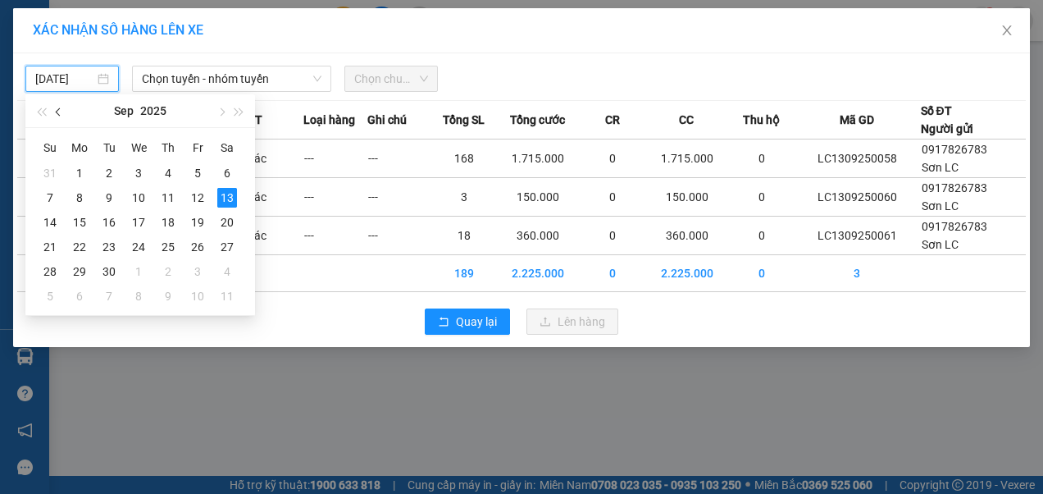
click at [61, 110] on span "button" at bounding box center [60, 112] width 8 height 8
click at [134, 192] on div "6" at bounding box center [139, 198] width 20 height 20
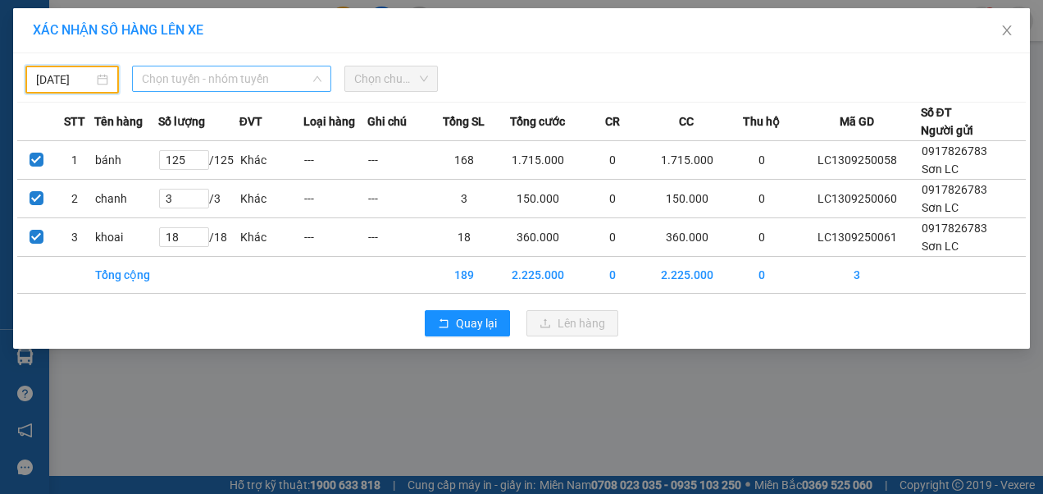
click at [228, 76] on span "Chọn tuyến - nhóm tuyến" at bounding box center [232, 78] width 180 height 25
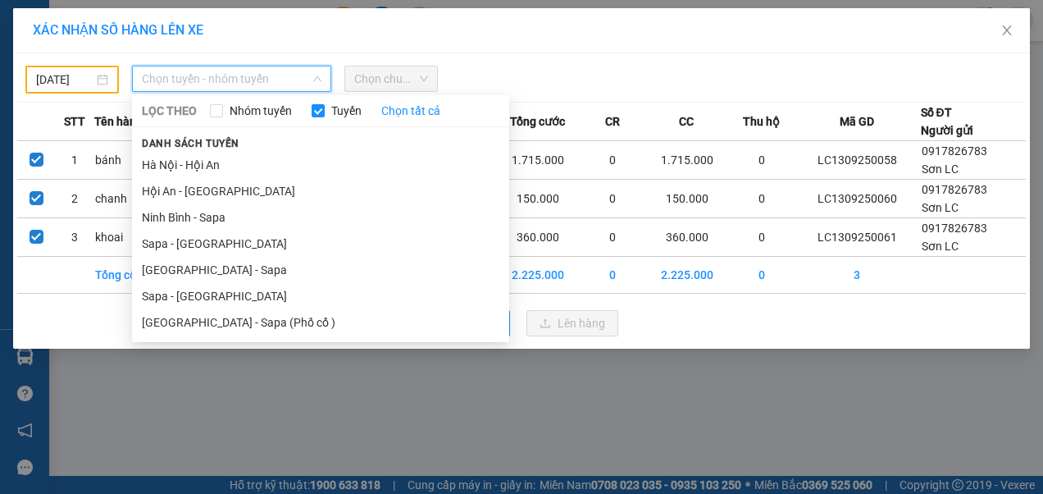
drag, startPoint x: 179, startPoint y: 291, endPoint x: 195, endPoint y: 280, distance: 20.0
click at [186, 294] on li "Sapa - [GEOGRAPHIC_DATA]" at bounding box center [320, 296] width 377 height 26
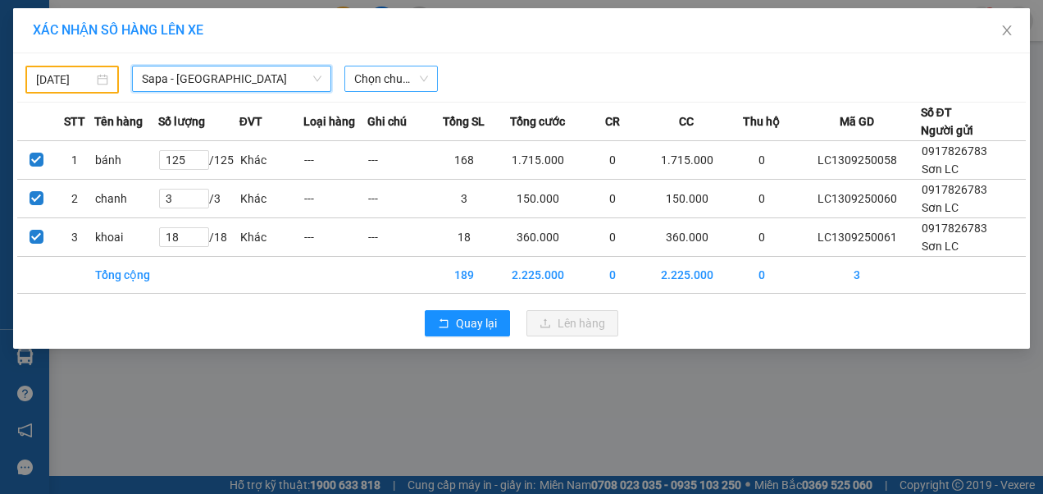
click at [408, 79] on span "Chọn chuyến" at bounding box center [391, 78] width 74 height 25
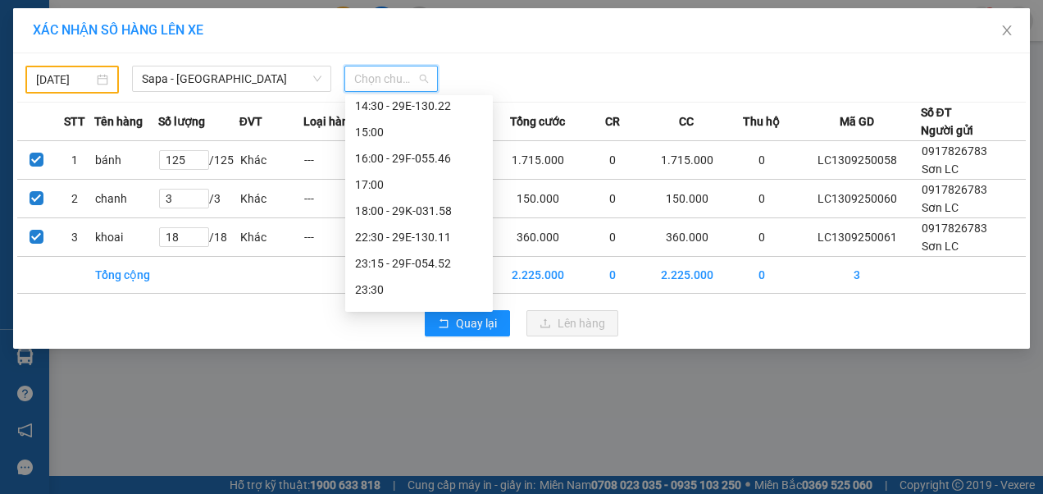
scroll to position [315, 0]
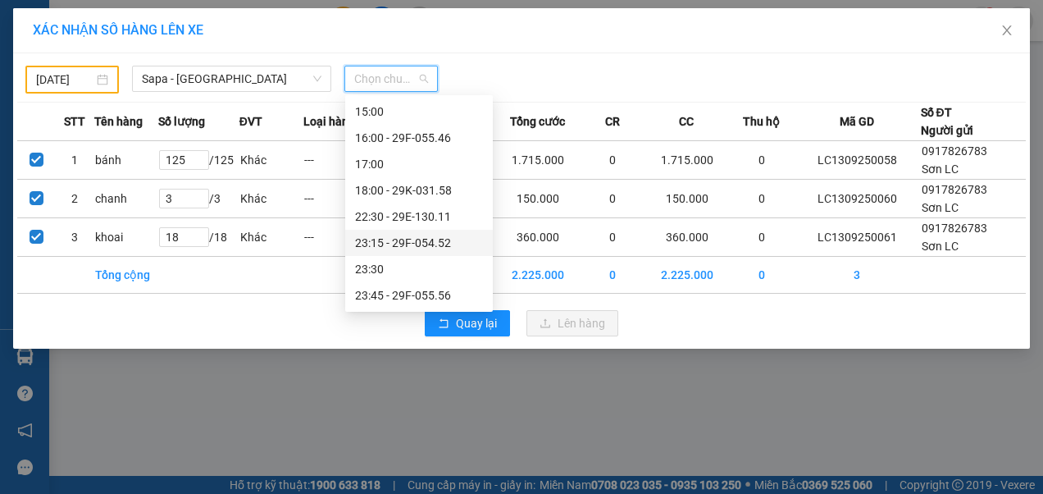
click at [392, 245] on div "23:15 - 29F-054.52" at bounding box center [419, 243] width 128 height 18
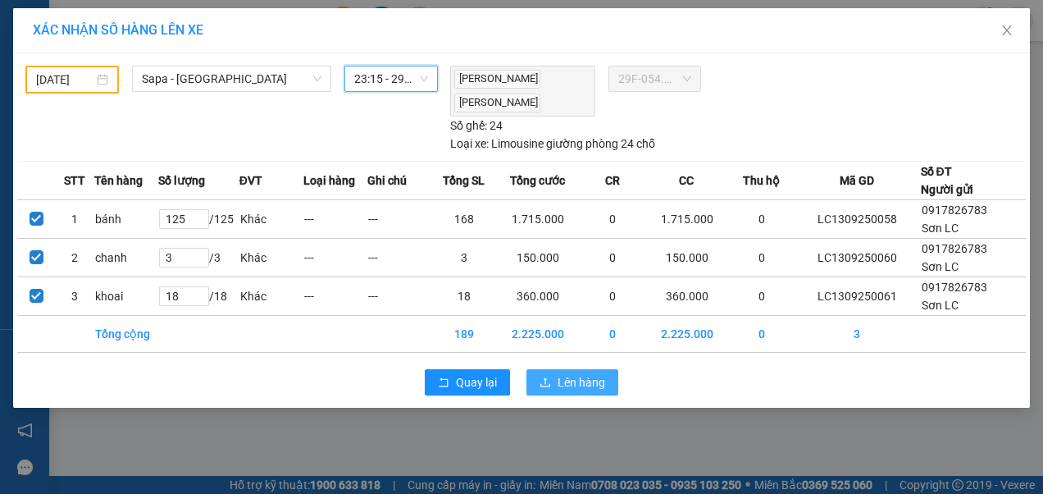
click at [591, 383] on span "Lên hàng" at bounding box center [582, 382] width 48 height 18
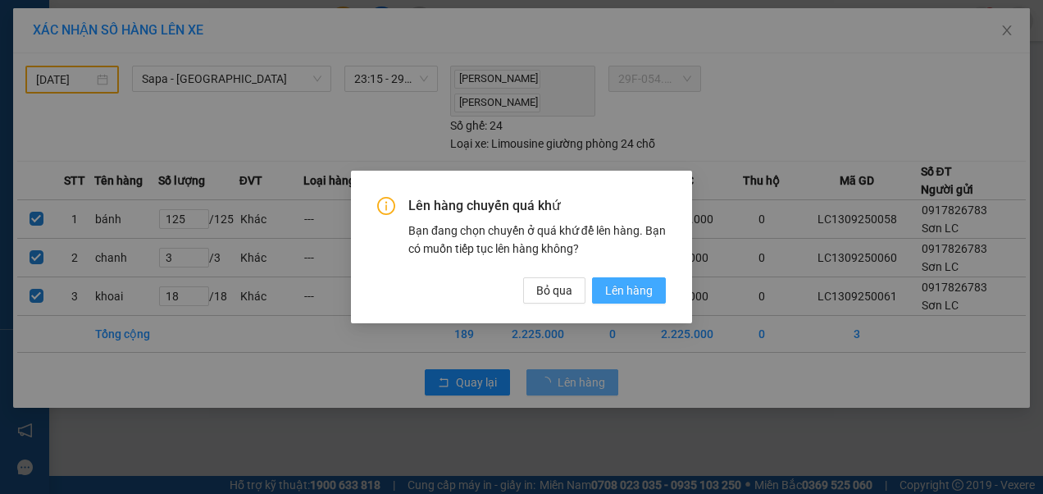
click at [636, 292] on span "Lên hàng" at bounding box center [629, 290] width 48 height 18
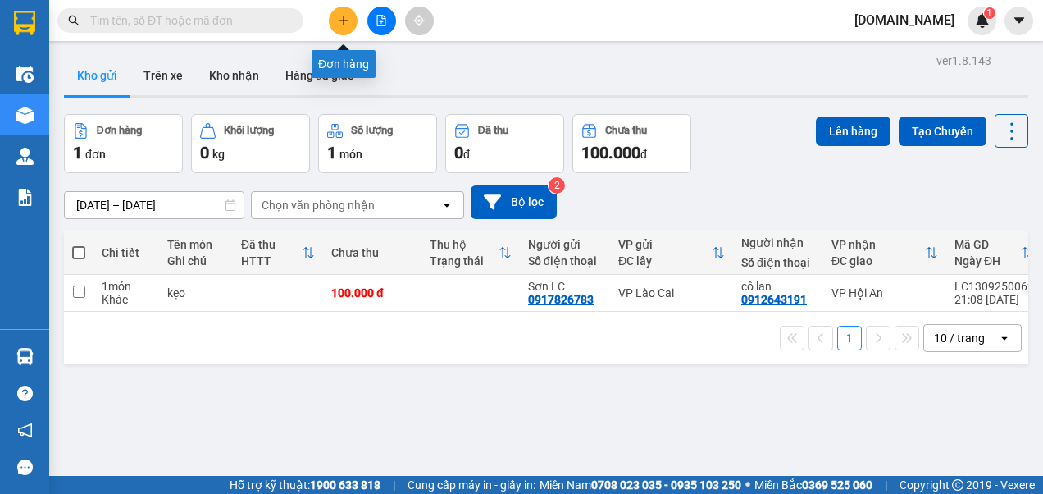
click at [343, 20] on icon "plus" at bounding box center [343, 20] width 9 height 1
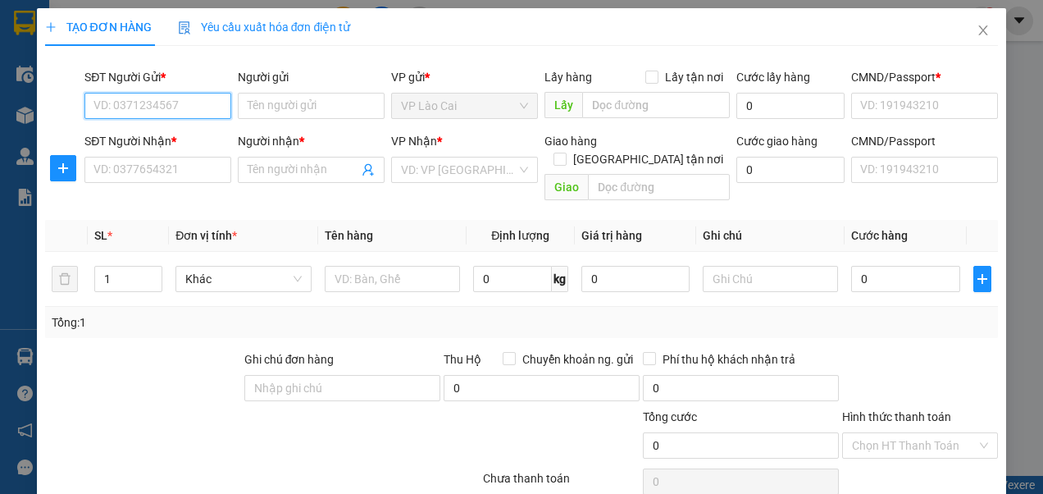
click at [212, 102] on input "SĐT Người Gửi *" at bounding box center [157, 106] width 147 height 26
click at [162, 136] on div "0917826783 - Sơn LC" at bounding box center [155, 138] width 125 height 18
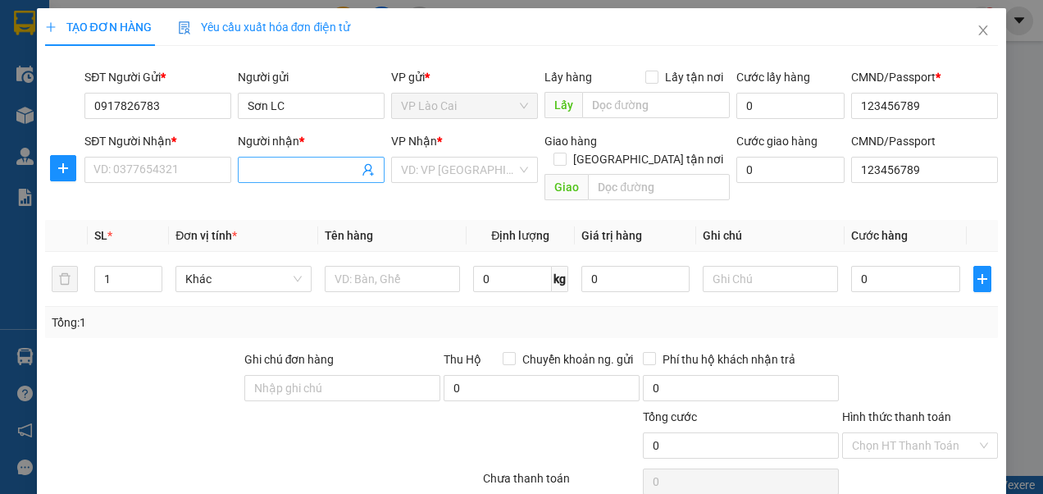
click at [271, 172] on input "Người nhận *" at bounding box center [303, 170] width 111 height 18
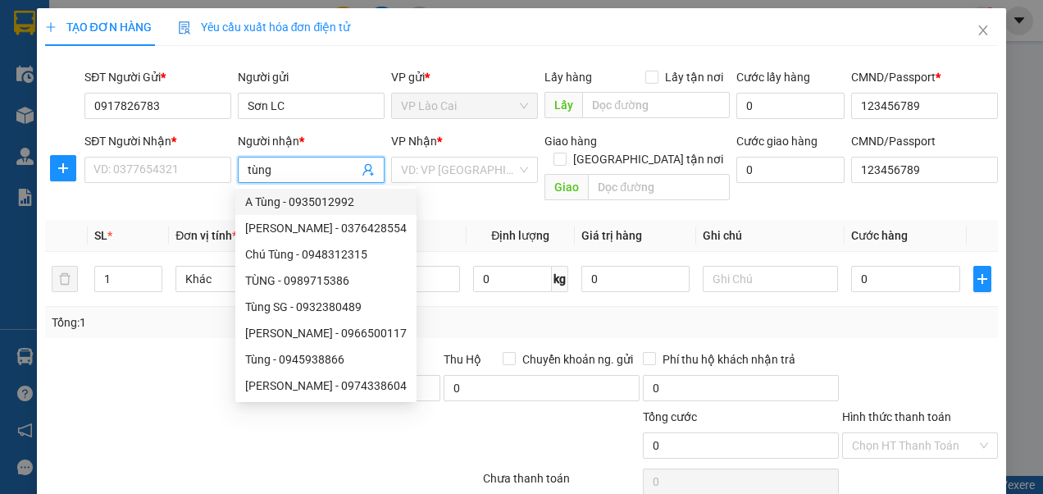
click at [297, 199] on div "A Tùng - 0935012992" at bounding box center [326, 202] width 162 height 18
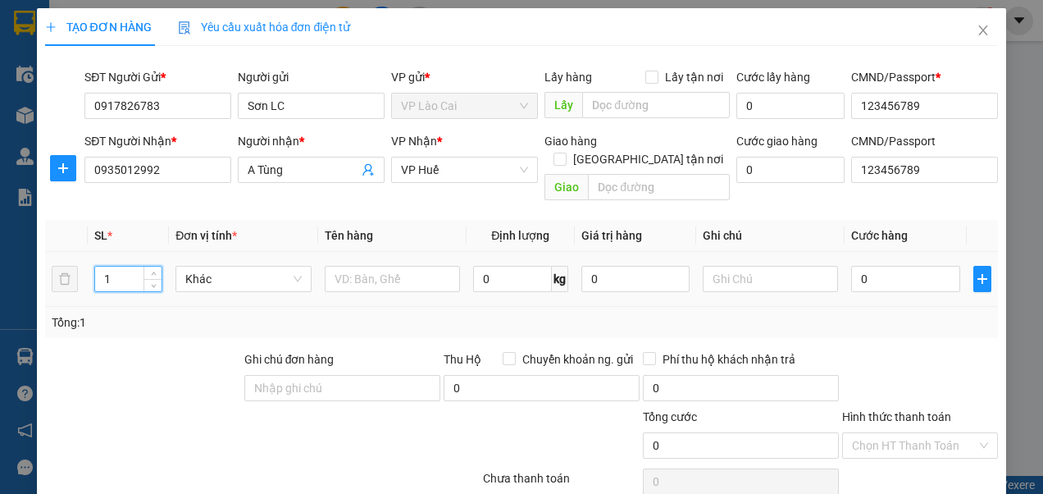
drag, startPoint x: 112, startPoint y: 259, endPoint x: 95, endPoint y: 261, distance: 16.5
click at [95, 267] on input "1" at bounding box center [128, 279] width 66 height 25
click at [412, 266] on input "text" at bounding box center [392, 279] width 135 height 26
click at [886, 266] on input "0" at bounding box center [905, 279] width 108 height 26
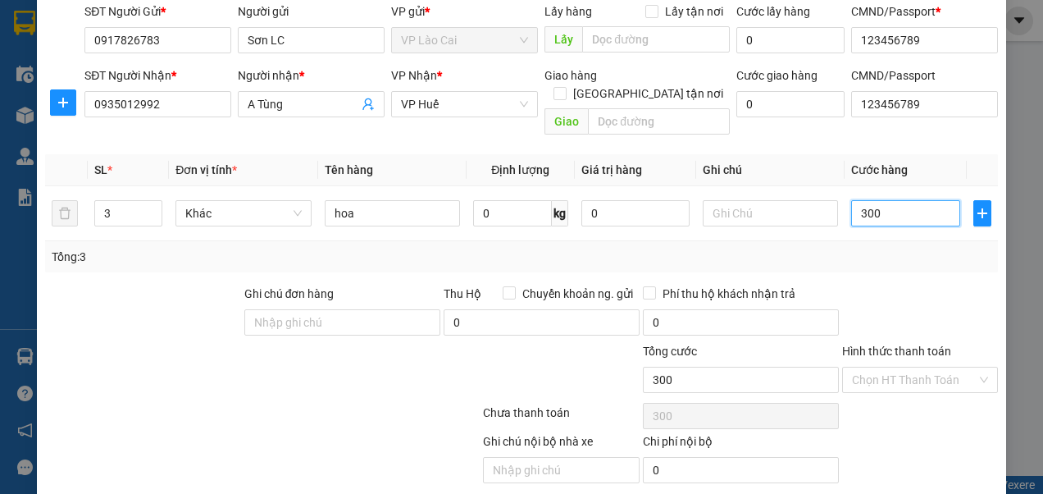
scroll to position [105, 0]
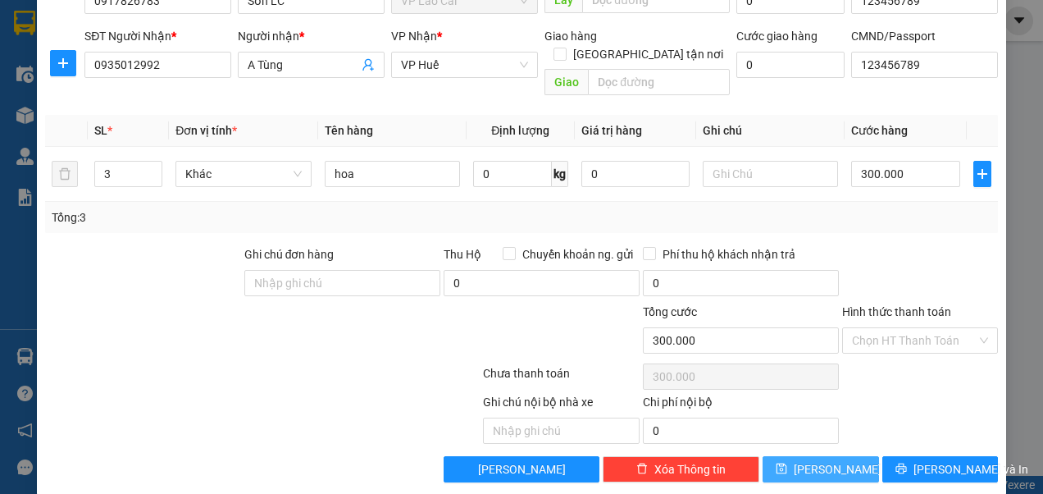
click at [810, 456] on button "[PERSON_NAME]" at bounding box center [821, 469] width 116 height 26
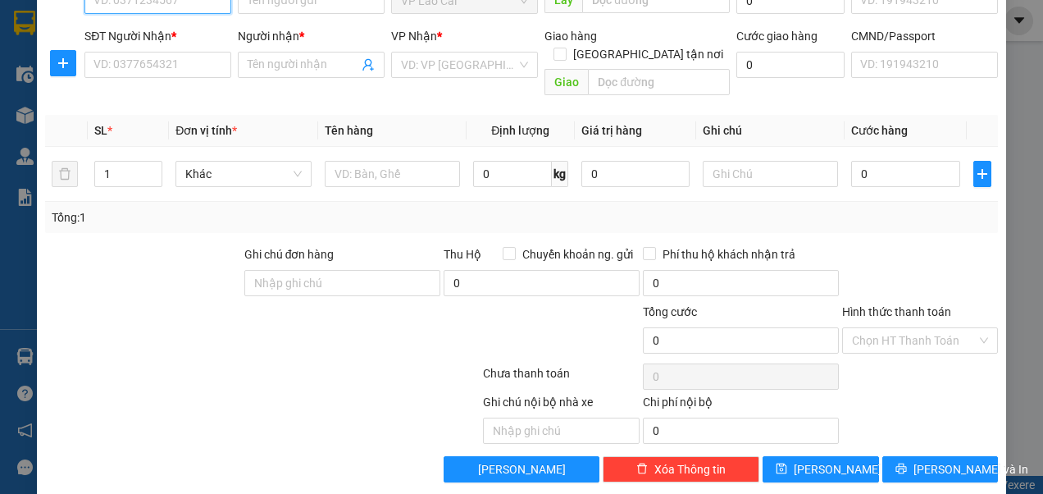
click at [156, 3] on input "SĐT Người Gửi *" at bounding box center [157, 1] width 147 height 26
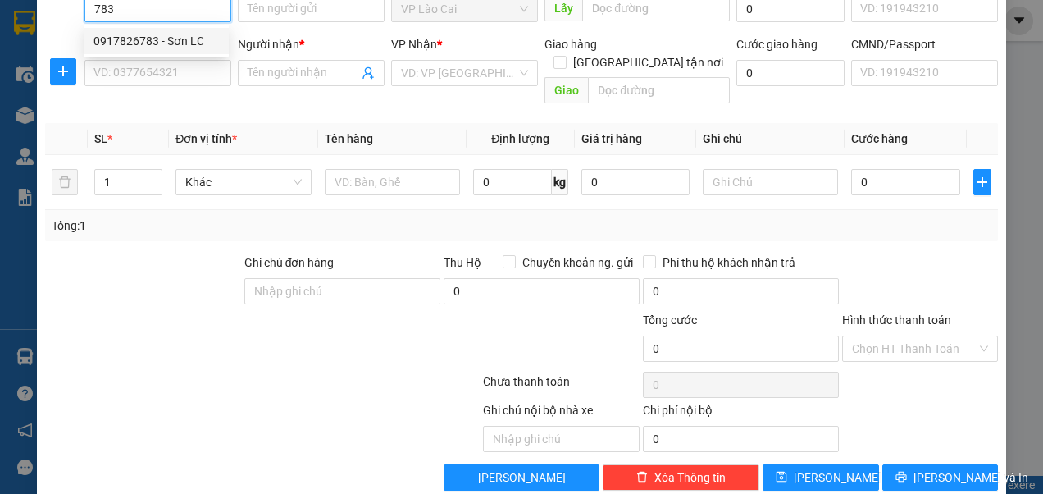
click at [120, 44] on div "0917826783 - Sơn LC" at bounding box center [155, 41] width 125 height 18
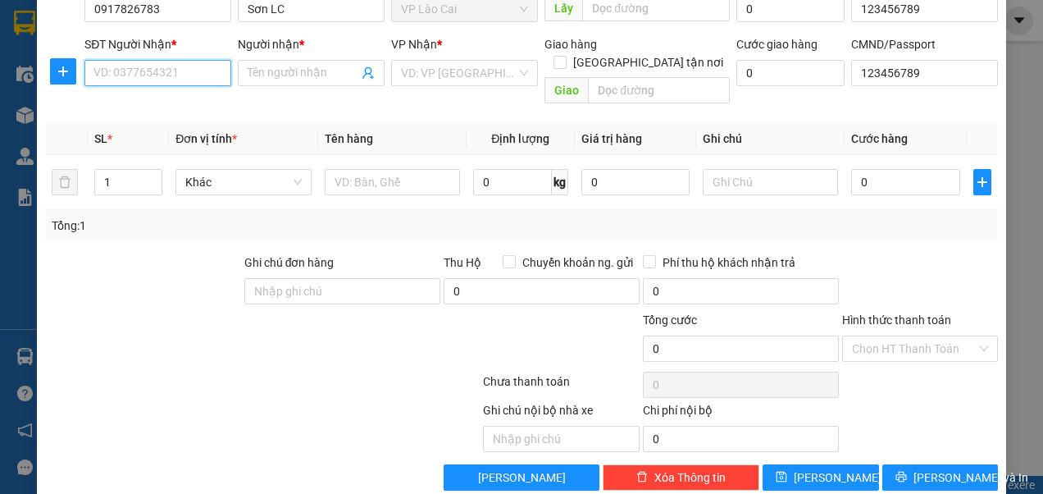
click at [129, 71] on input "SĐT Người Nhận *" at bounding box center [157, 73] width 147 height 26
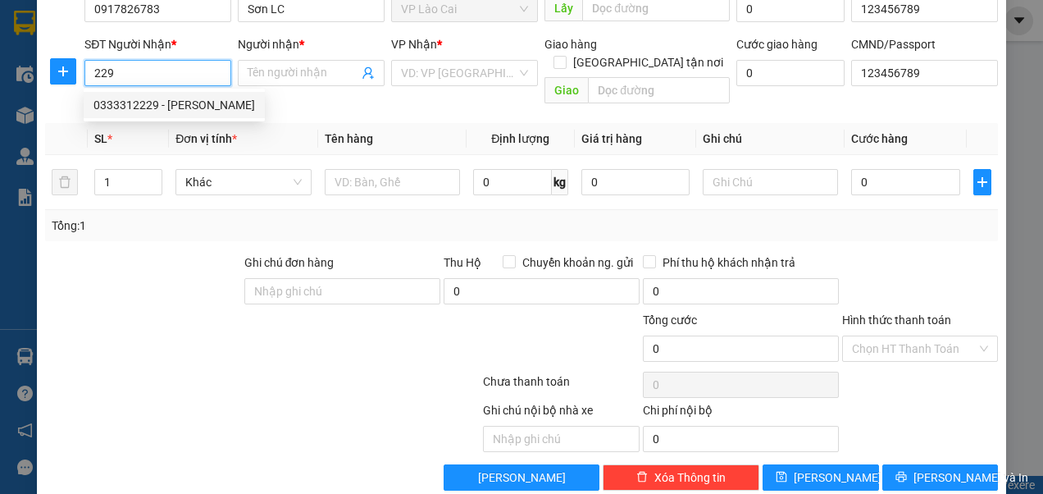
click at [194, 107] on div "0333312229 - thuý quỳnh" at bounding box center [174, 105] width 162 height 18
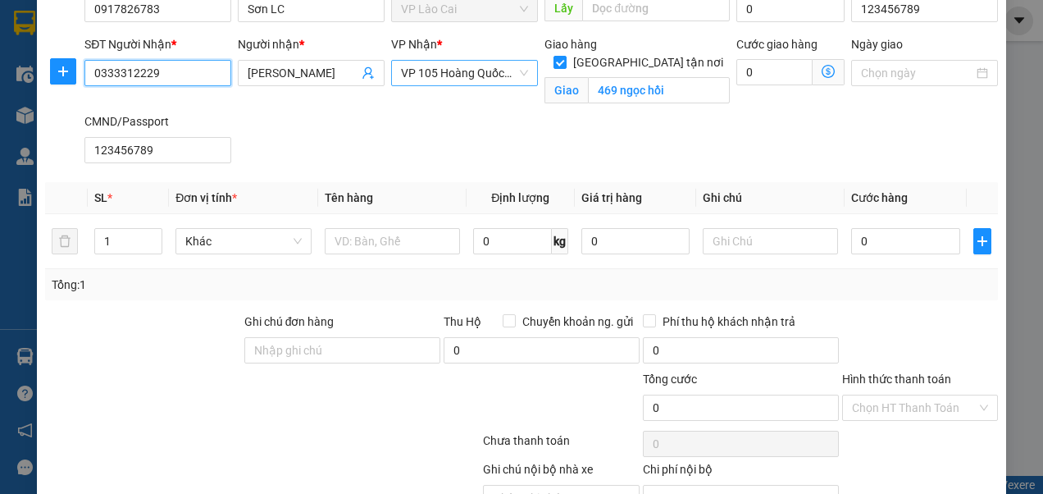
click at [518, 76] on span "VP 105 Hoàng Quốc Việt" at bounding box center [464, 73] width 127 height 25
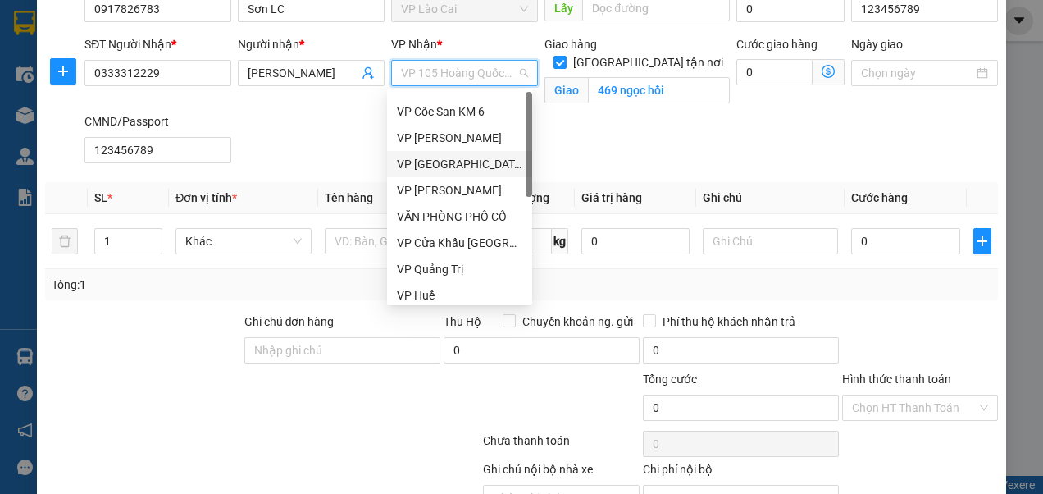
scroll to position [0, 0]
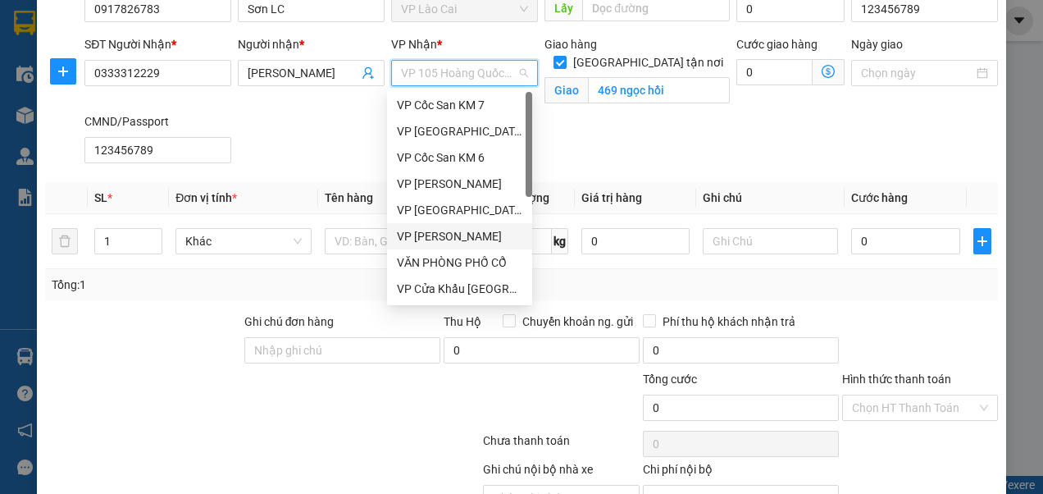
click at [449, 233] on div "VP [PERSON_NAME]" at bounding box center [459, 236] width 125 height 18
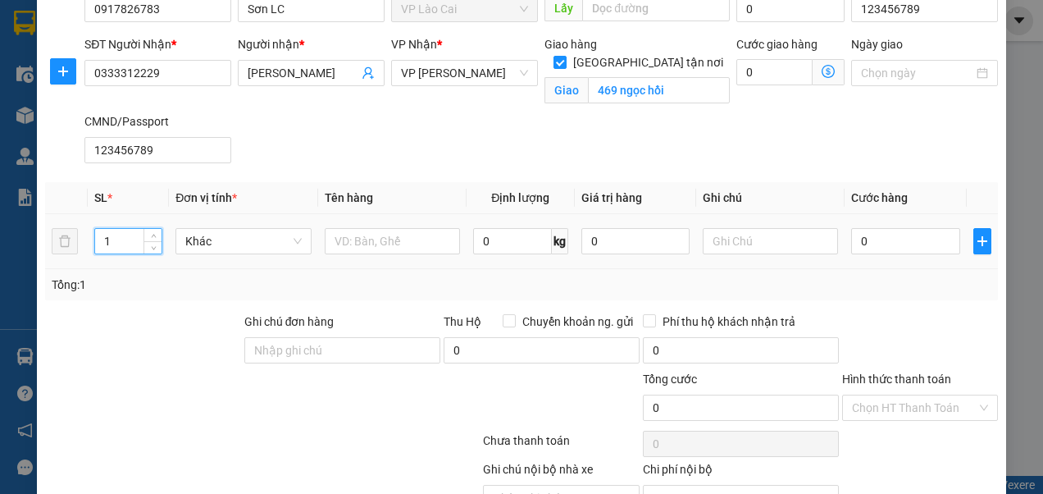
drag, startPoint x: 114, startPoint y: 241, endPoint x: 99, endPoint y: 244, distance: 15.1
click at [99, 244] on input "1" at bounding box center [128, 241] width 66 height 25
click at [381, 236] on input "text" at bounding box center [392, 241] width 135 height 26
click at [889, 238] on input "0" at bounding box center [905, 241] width 108 height 26
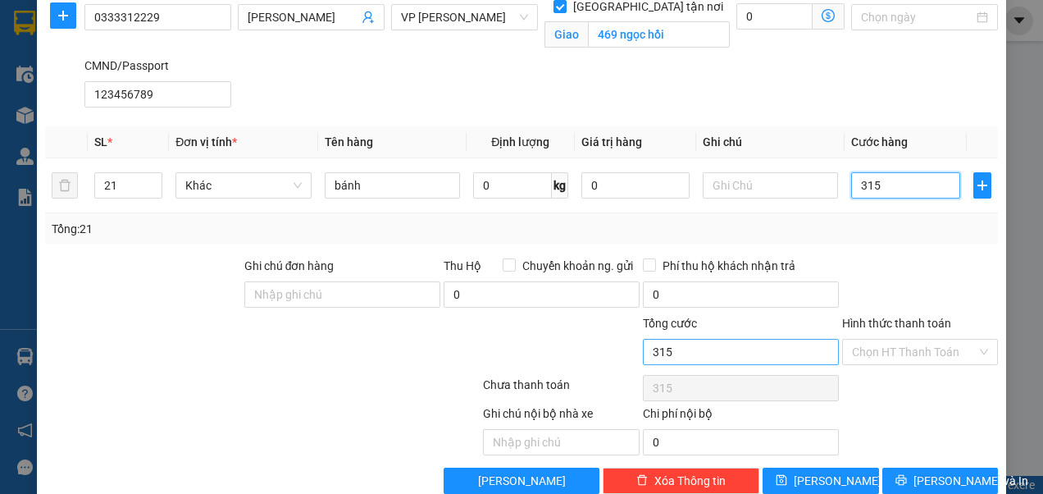
scroll to position [181, 0]
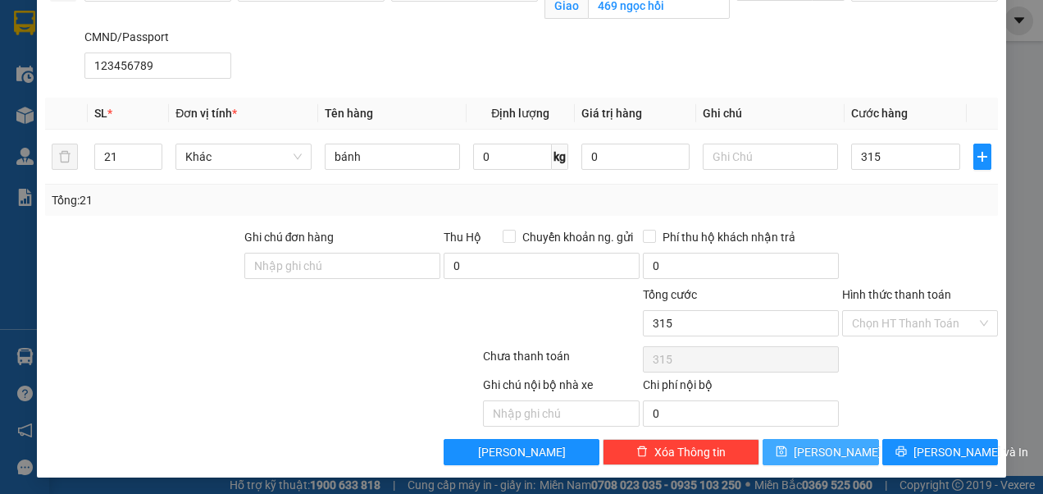
click at [791, 449] on button "[PERSON_NAME]" at bounding box center [821, 452] width 116 height 26
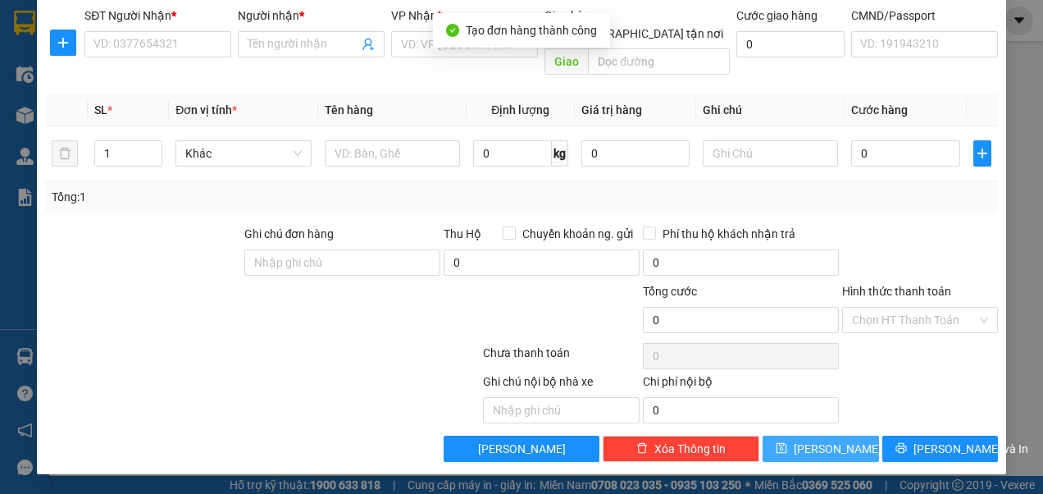
scroll to position [105, 0]
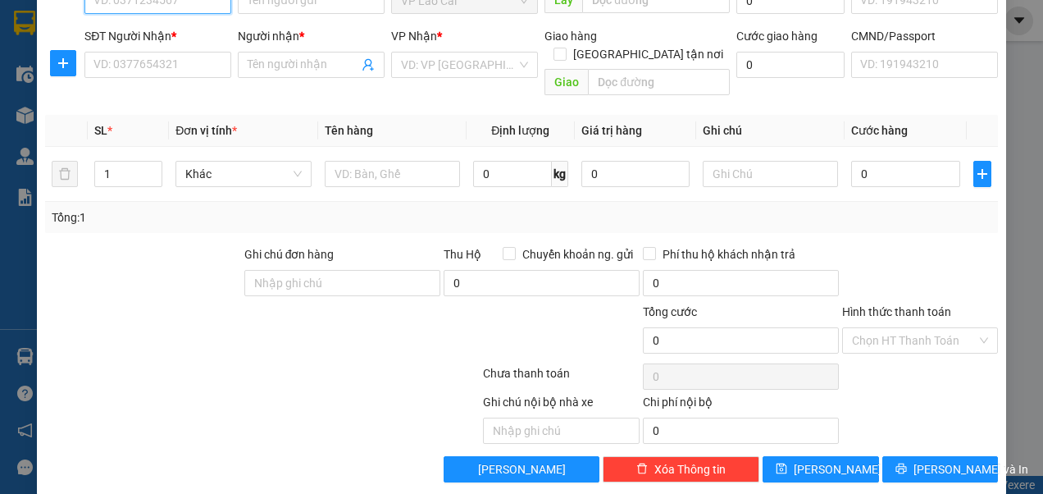
click at [202, 2] on input "SĐT Người Gửi *" at bounding box center [157, 1] width 147 height 26
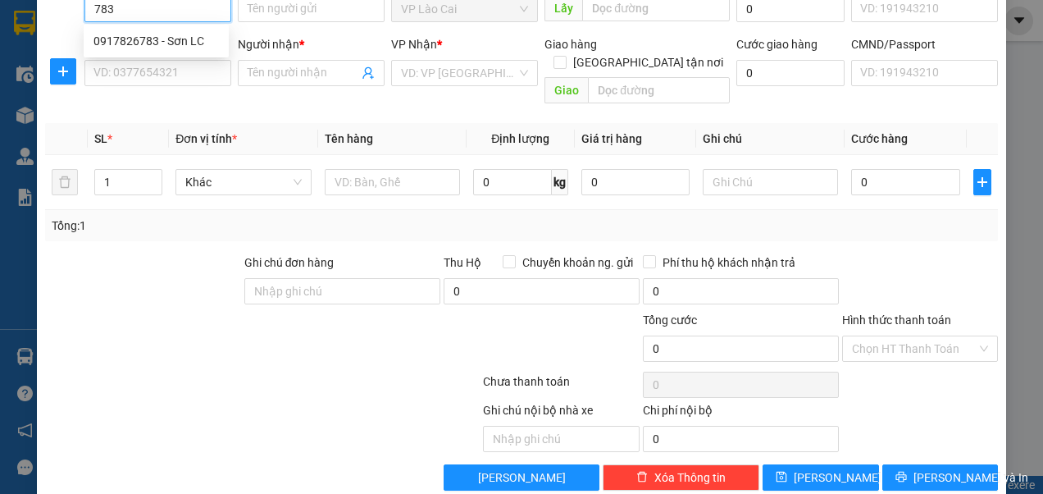
click at [176, 36] on div "0917826783 - Sơn LC" at bounding box center [155, 41] width 125 height 18
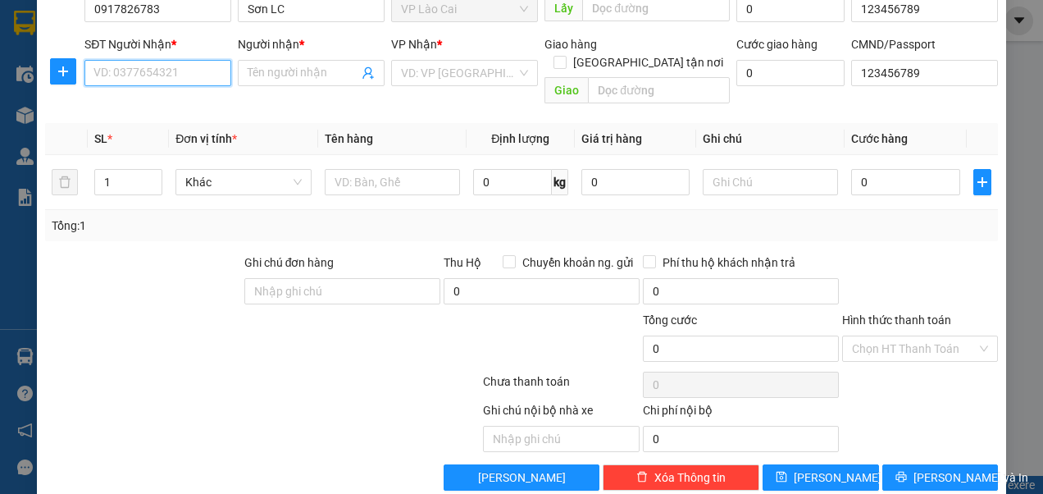
click at [157, 70] on input "SĐT Người Nhận *" at bounding box center [157, 73] width 147 height 26
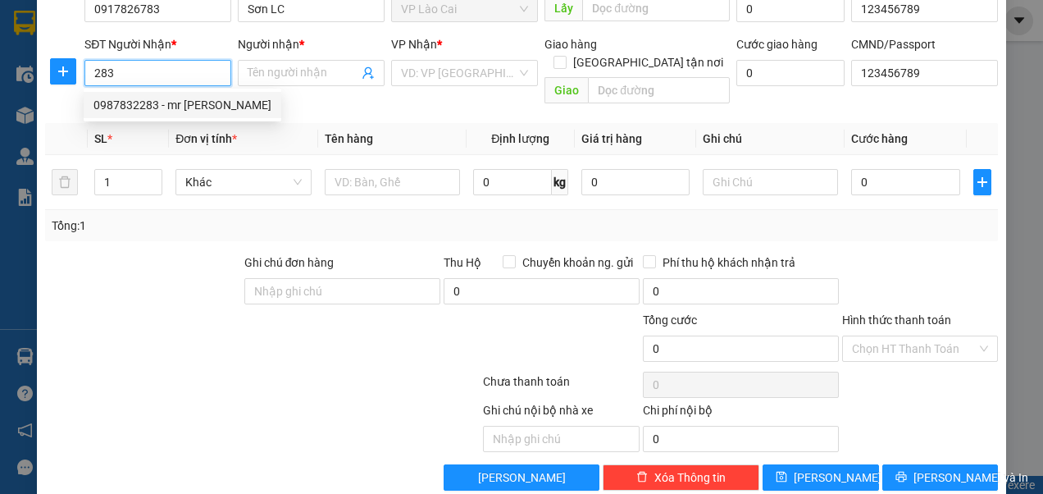
click at [137, 105] on div "0987832283 - mr [PERSON_NAME]" at bounding box center [182, 105] width 178 height 18
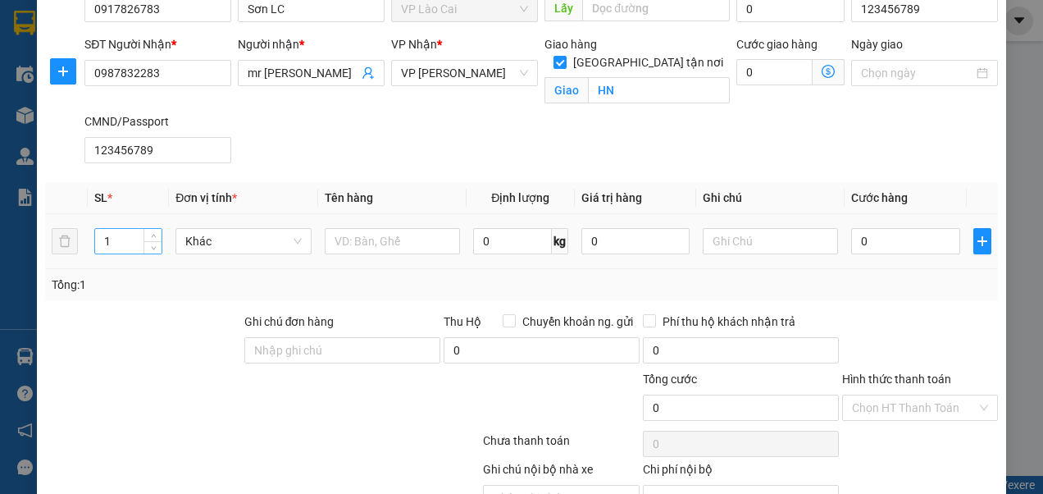
click at [129, 239] on input "1" at bounding box center [128, 241] width 66 height 25
click at [371, 239] on input "text" at bounding box center [392, 241] width 135 height 26
click at [862, 239] on input "0" at bounding box center [905, 241] width 108 height 26
click at [868, 403] on input "Hình thức thanh toán" at bounding box center [914, 407] width 125 height 25
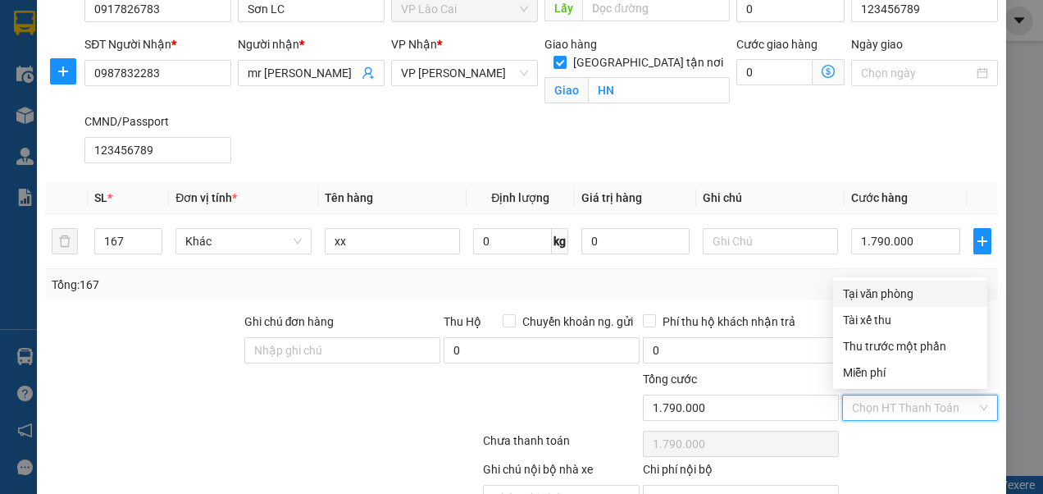
click at [878, 297] on div "Tại văn phòng" at bounding box center [910, 294] width 135 height 18
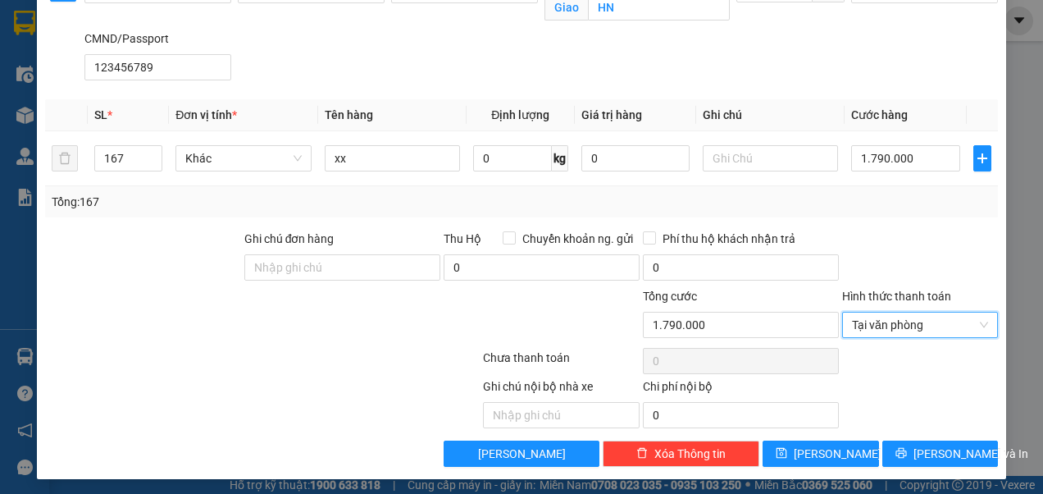
scroll to position [181, 0]
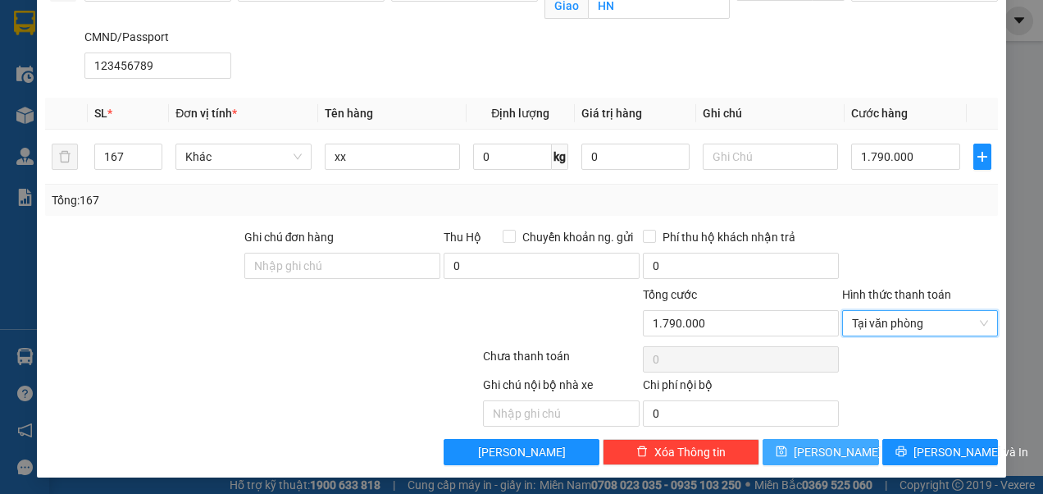
click at [825, 446] on span "[PERSON_NAME]" at bounding box center [838, 452] width 88 height 18
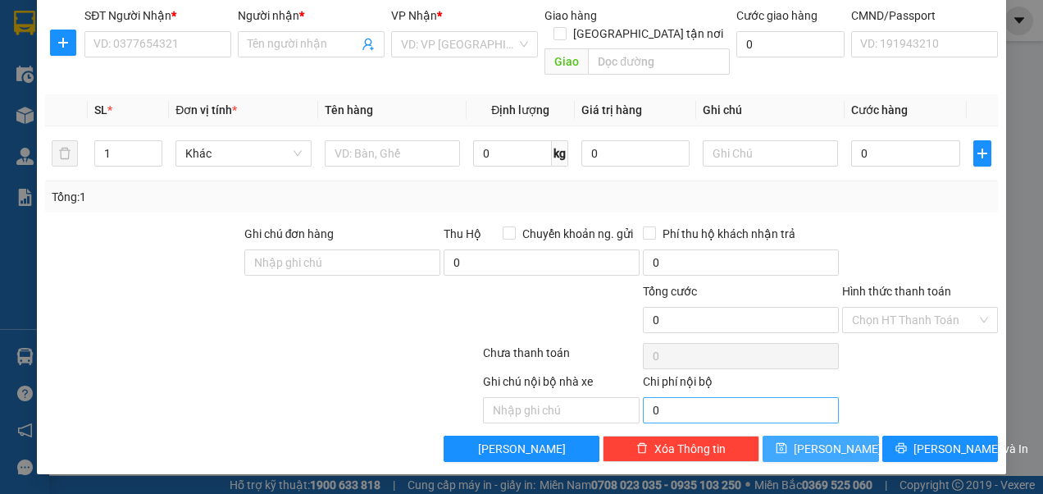
scroll to position [105, 0]
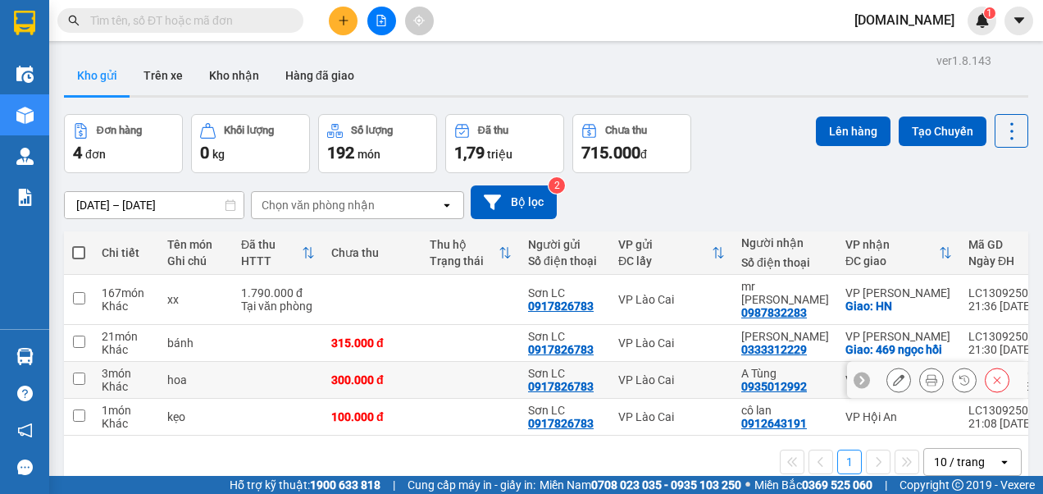
click at [80, 372] on input "checkbox" at bounding box center [79, 378] width 12 height 12
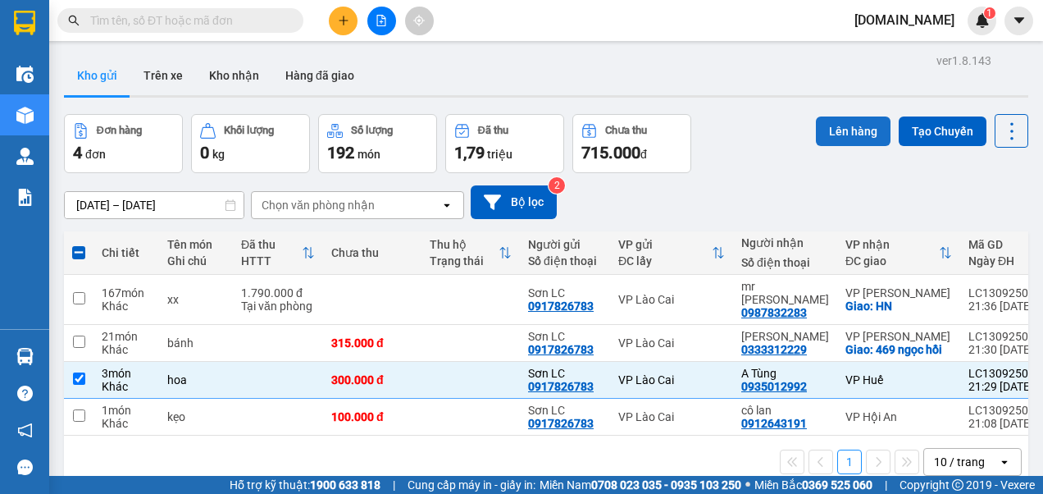
click at [841, 133] on button "Lên hàng" at bounding box center [853, 131] width 75 height 30
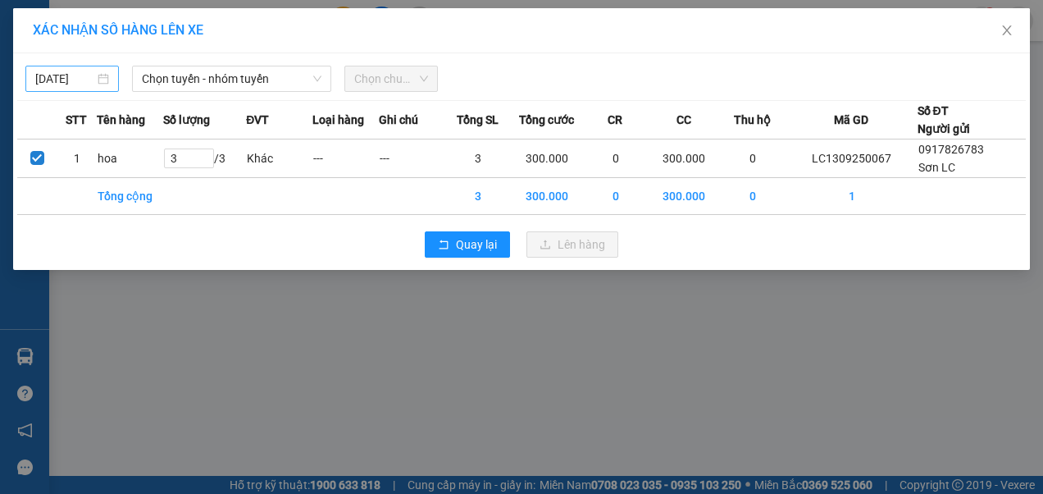
click at [84, 76] on input "[DATE]" at bounding box center [64, 79] width 59 height 18
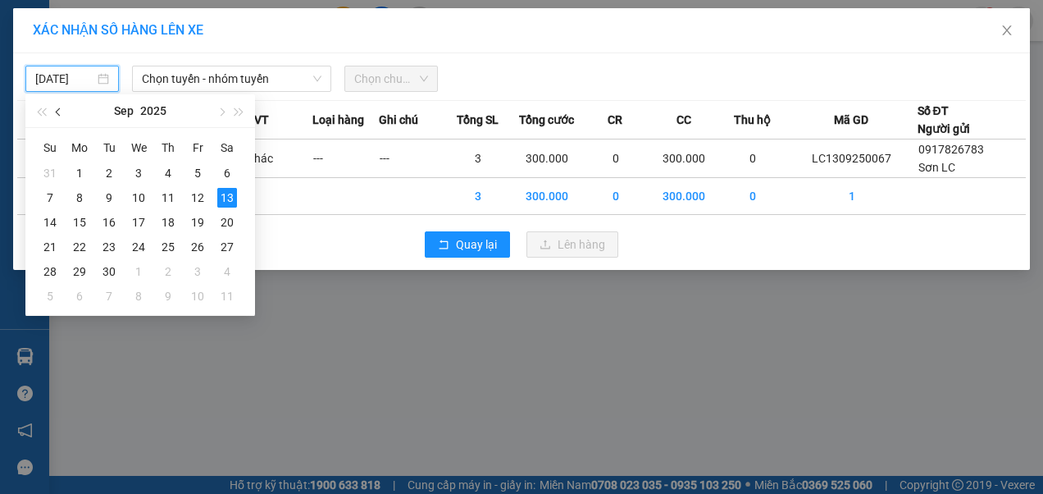
click at [62, 110] on button "button" at bounding box center [59, 110] width 18 height 33
click at [171, 199] on div "7" at bounding box center [168, 198] width 20 height 20
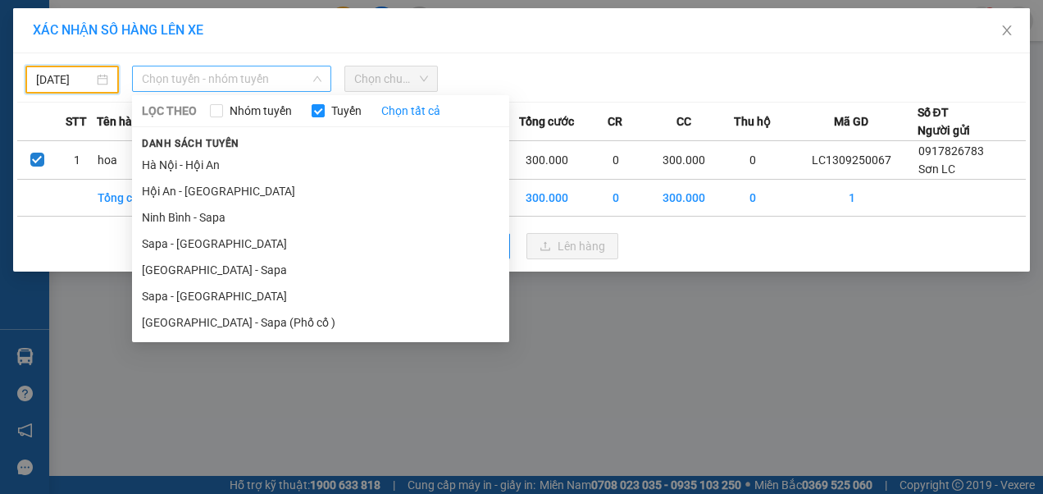
click at [284, 82] on span "Chọn tuyến - nhóm tuyến" at bounding box center [232, 78] width 180 height 25
click at [171, 298] on li "Sapa - [GEOGRAPHIC_DATA]" at bounding box center [320, 296] width 377 height 26
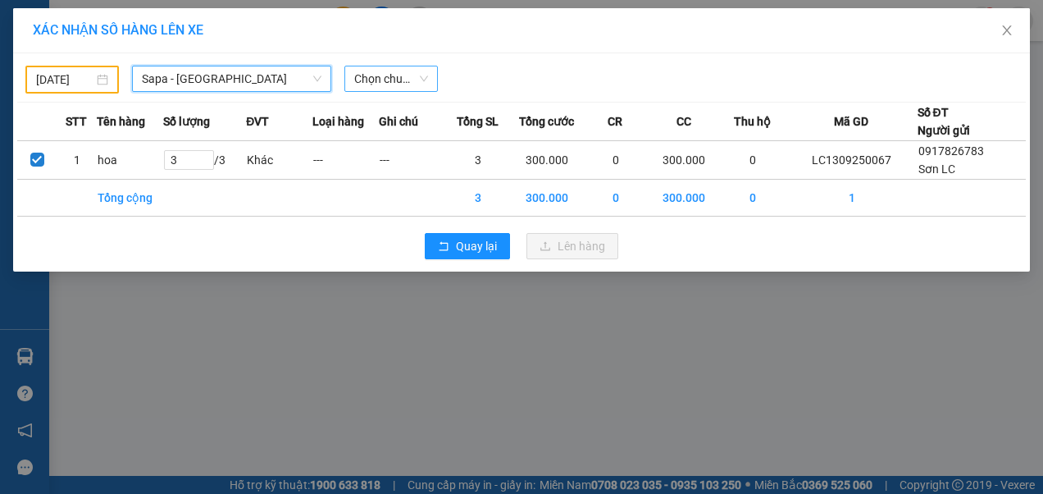
click at [397, 80] on span "Chọn chuyến" at bounding box center [391, 78] width 74 height 25
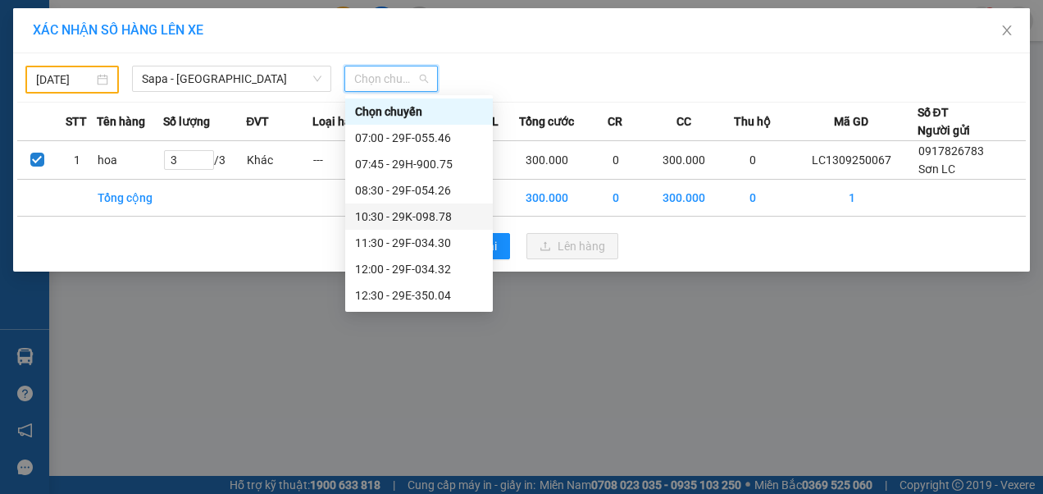
click at [408, 220] on div "10:30 - 29K-098.78" at bounding box center [419, 216] width 128 height 18
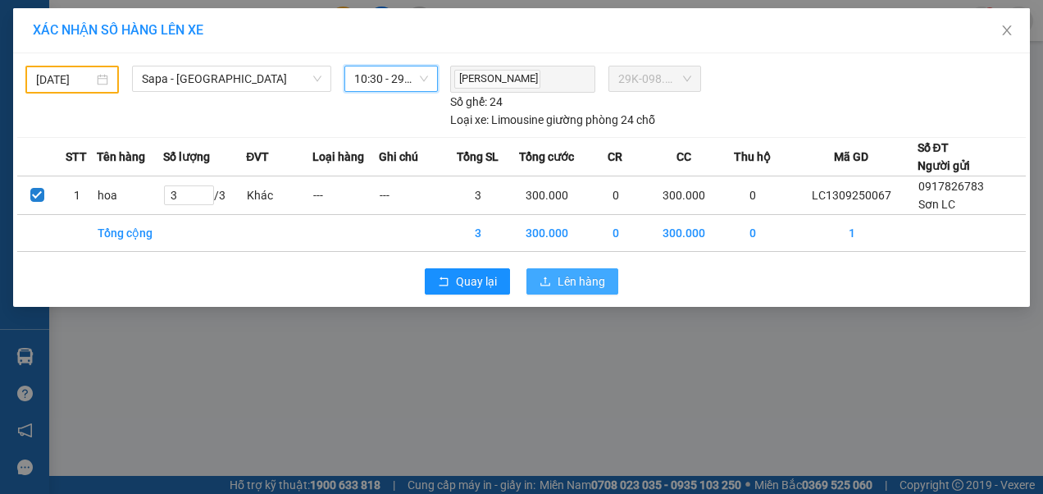
click at [569, 277] on span "Lên hàng" at bounding box center [582, 281] width 48 height 18
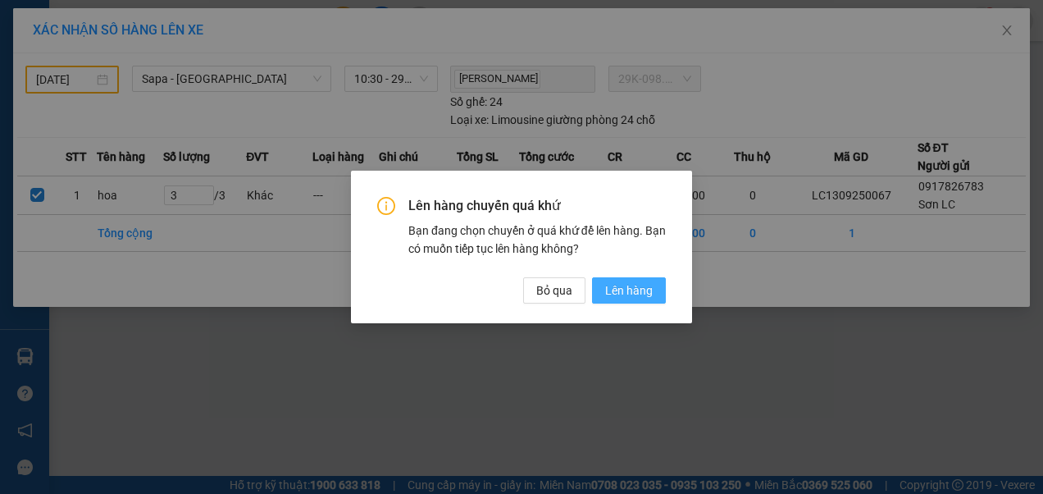
click at [628, 290] on span "Lên hàng" at bounding box center [629, 290] width 48 height 18
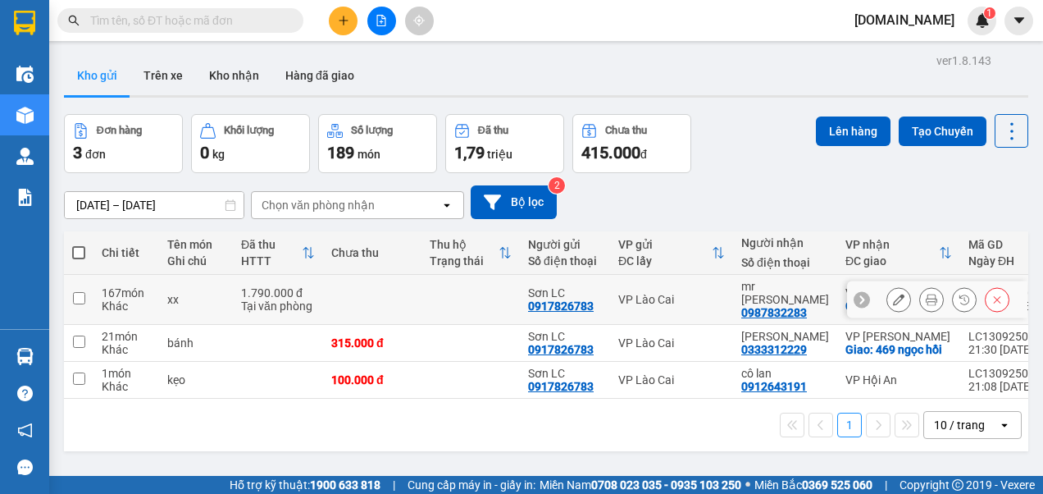
click at [79, 292] on input "checkbox" at bounding box center [79, 298] width 12 height 12
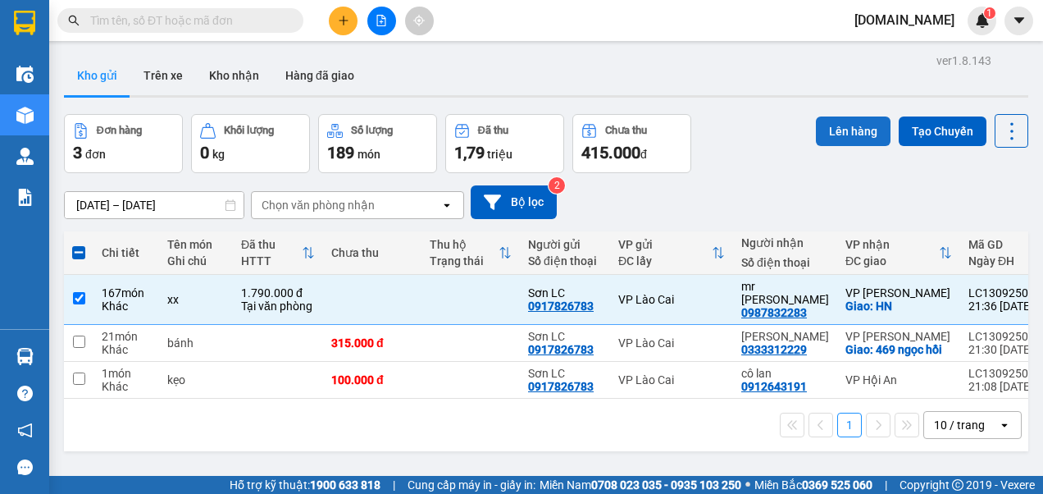
click at [836, 133] on button "Lên hàng" at bounding box center [853, 131] width 75 height 30
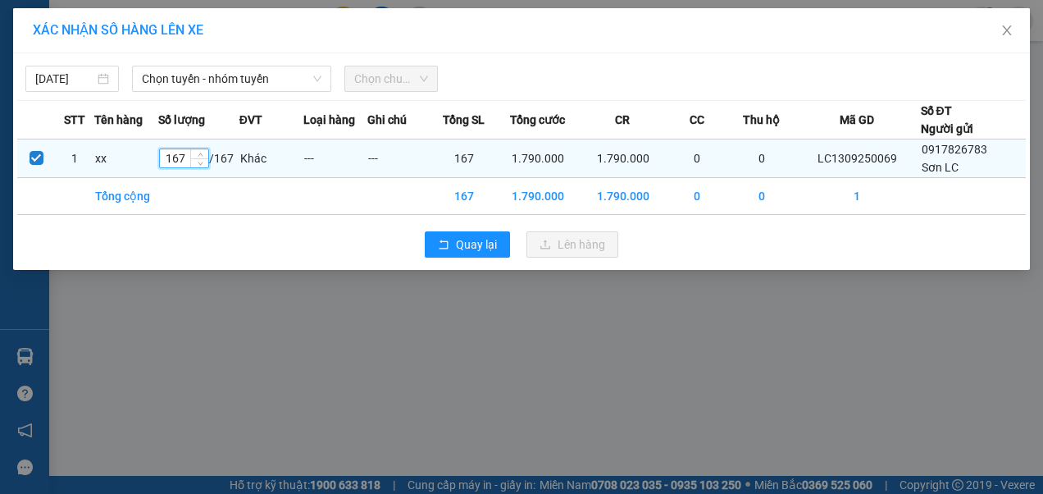
drag, startPoint x: 188, startPoint y: 157, endPoint x: 171, endPoint y: 158, distance: 16.4
click at [171, 158] on input "167" at bounding box center [184, 158] width 48 height 18
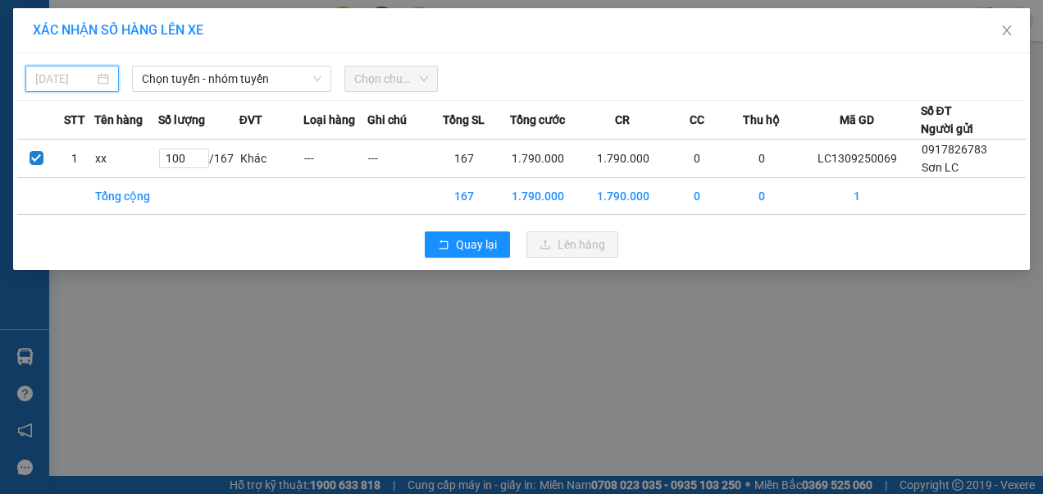
click at [72, 71] on input "[DATE]" at bounding box center [64, 79] width 59 height 18
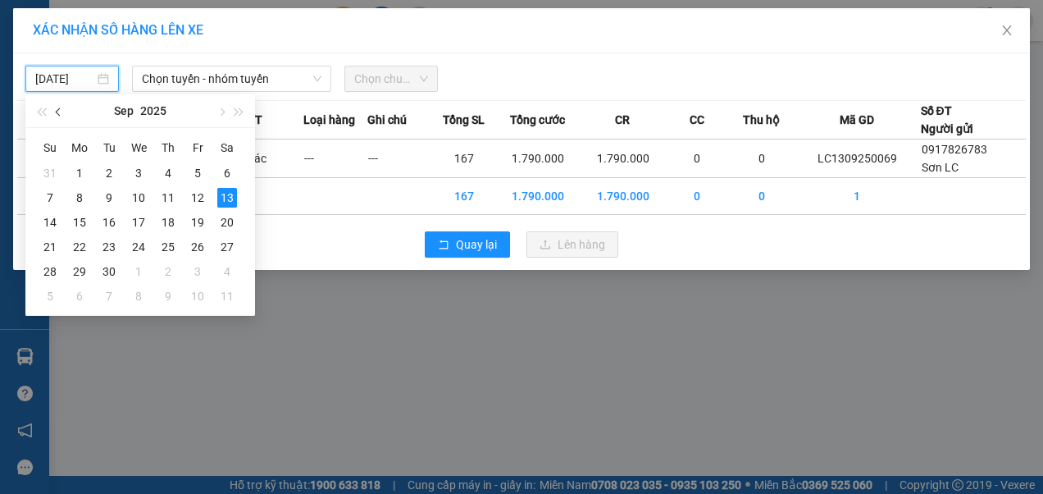
click at [60, 117] on button "button" at bounding box center [59, 110] width 18 height 33
click at [167, 197] on div "7" at bounding box center [168, 198] width 20 height 20
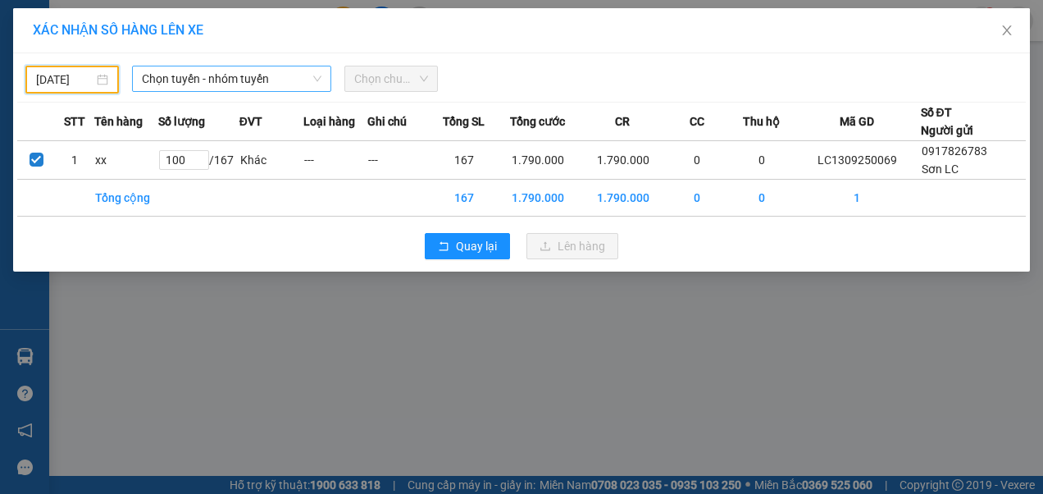
click at [310, 77] on span "Chọn tuyến - nhóm tuyến" at bounding box center [232, 78] width 180 height 25
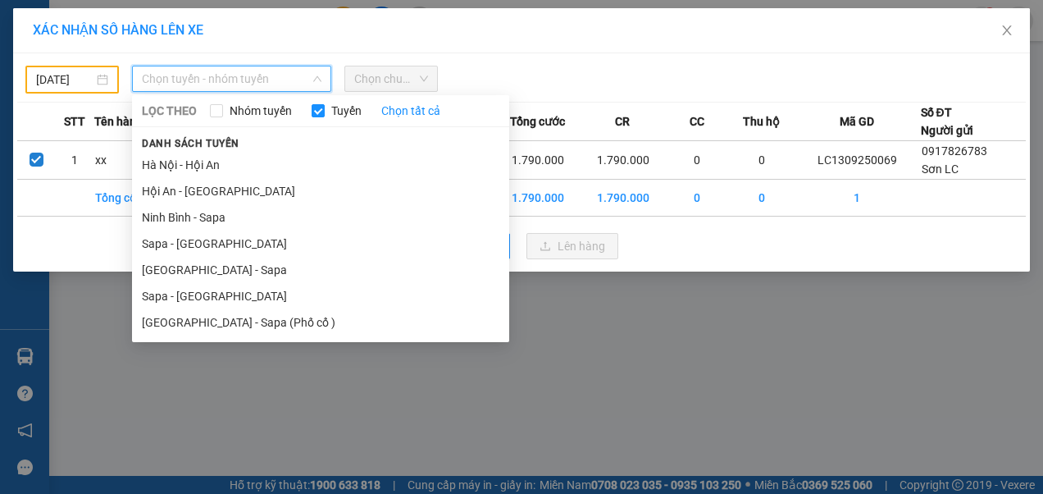
click at [178, 292] on li "Sapa - [GEOGRAPHIC_DATA]" at bounding box center [320, 296] width 377 height 26
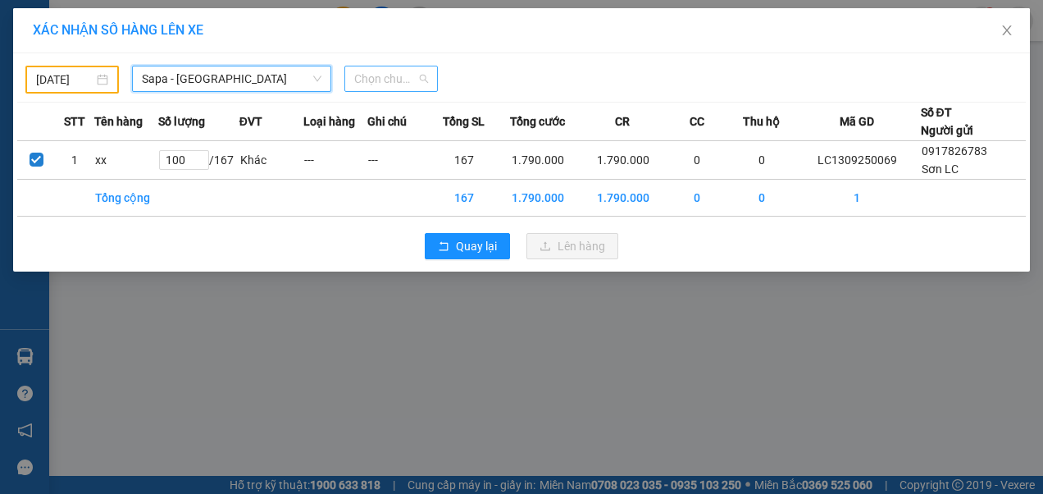
click at [417, 79] on span "Chọn chuyến" at bounding box center [391, 78] width 74 height 25
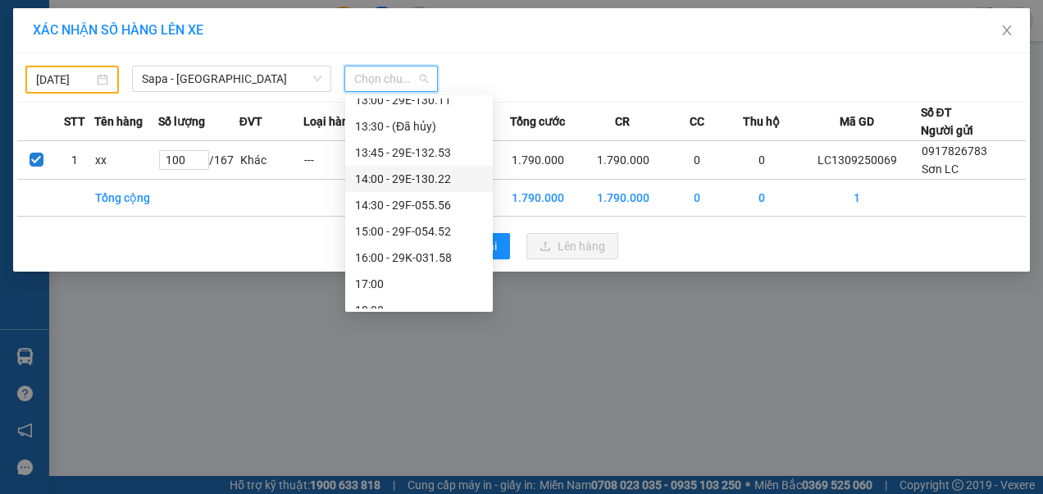
scroll to position [246, 0]
click at [421, 235] on div "16:00 - 29K-031.58" at bounding box center [419, 233] width 128 height 18
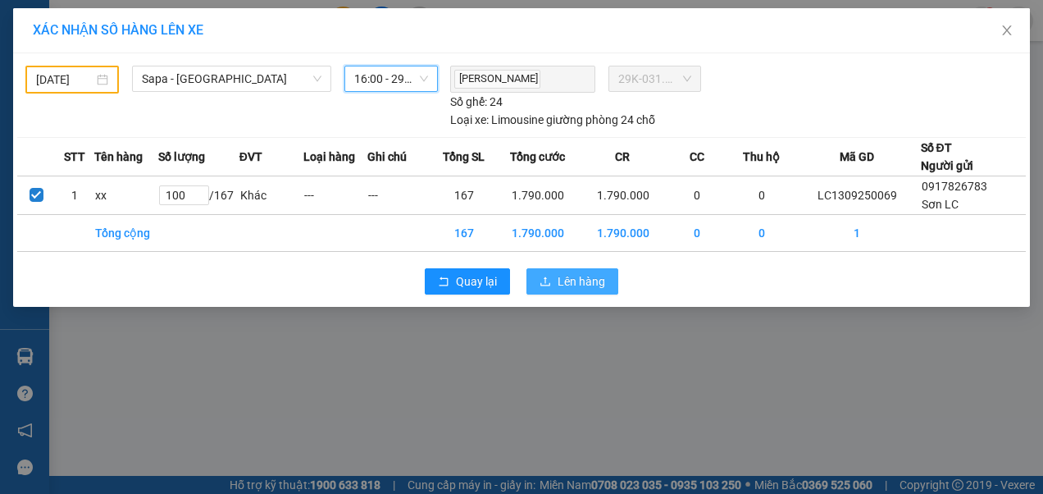
click at [568, 276] on span "Lên hàng" at bounding box center [582, 281] width 48 height 18
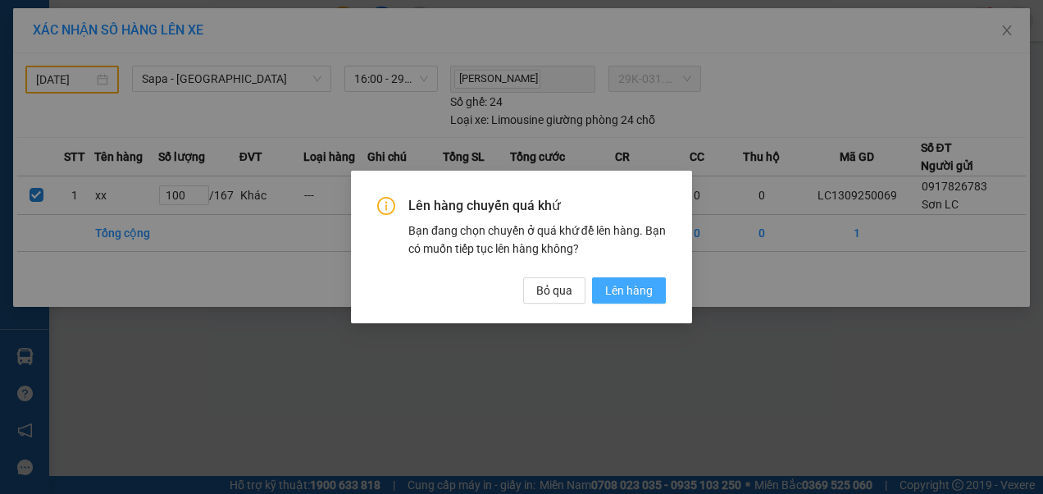
click at [621, 290] on span "Lên hàng" at bounding box center [629, 290] width 48 height 18
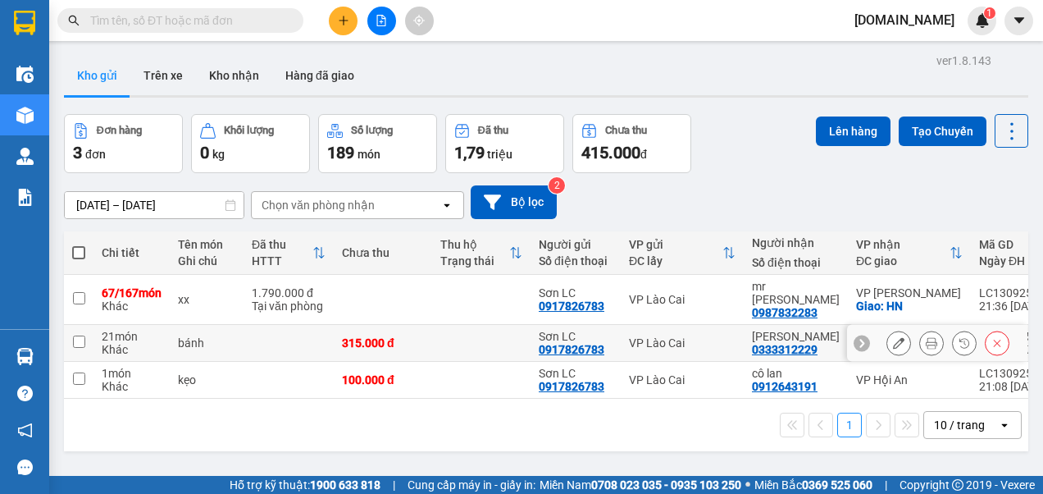
click at [84, 342] on input "checkbox" at bounding box center [79, 341] width 12 height 12
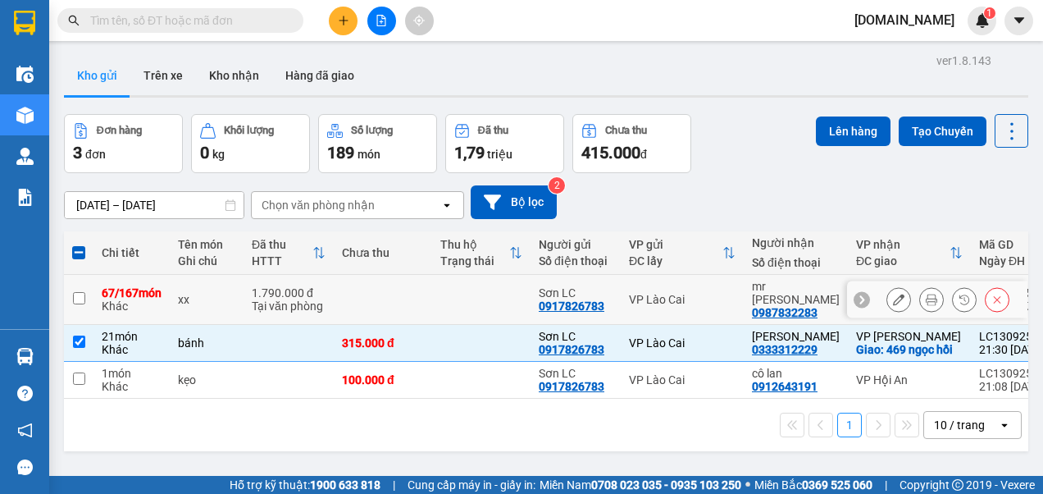
click at [84, 300] on input "checkbox" at bounding box center [79, 298] width 12 height 12
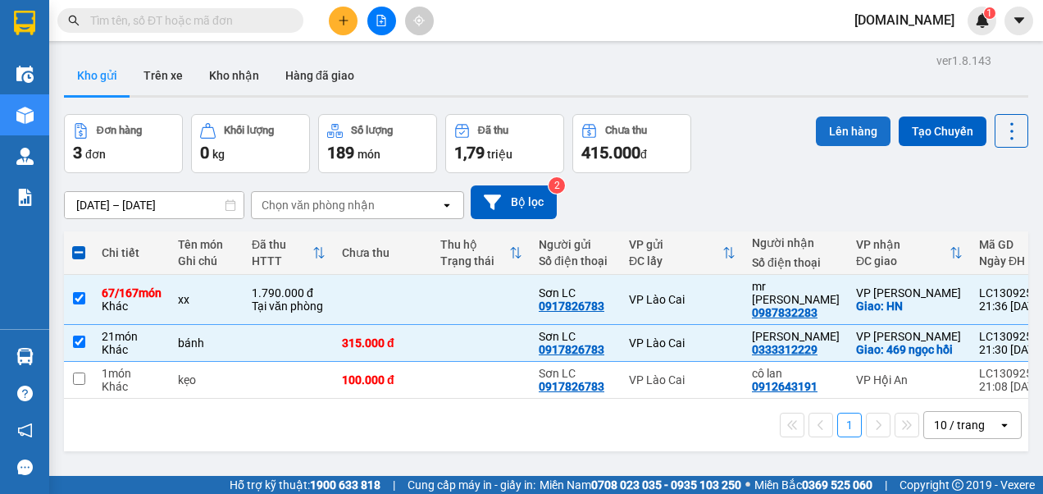
click at [833, 128] on button "Lên hàng" at bounding box center [853, 131] width 75 height 30
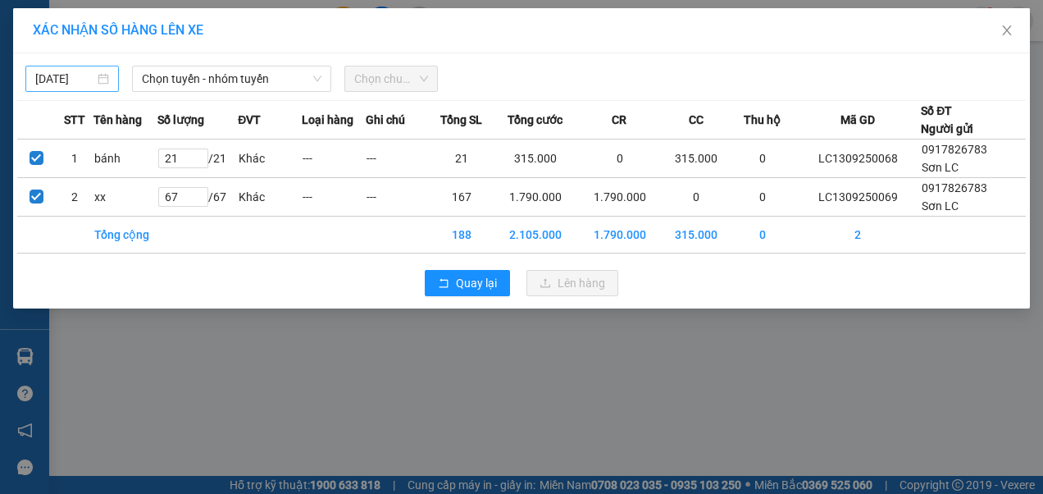
click at [85, 72] on input "[DATE]" at bounding box center [64, 79] width 59 height 18
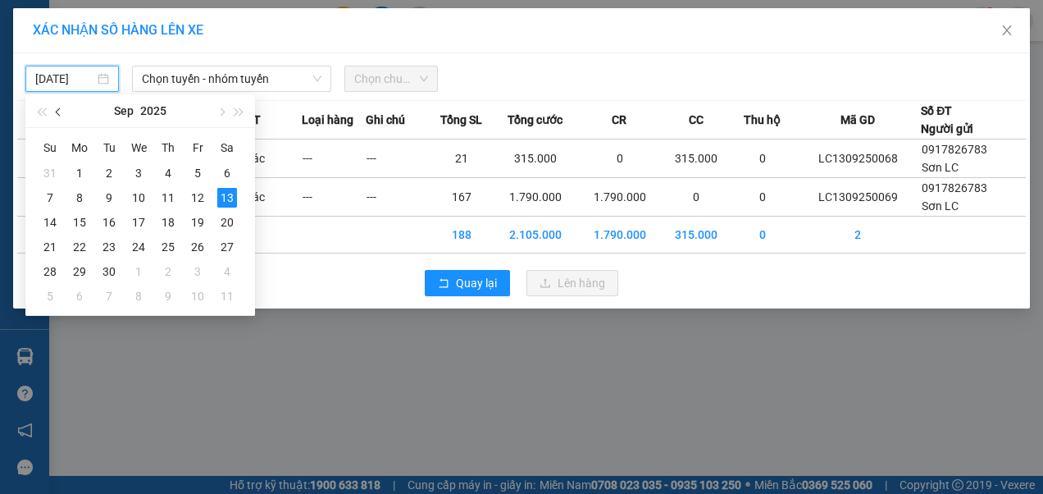
click at [58, 108] on button "button" at bounding box center [59, 110] width 18 height 33
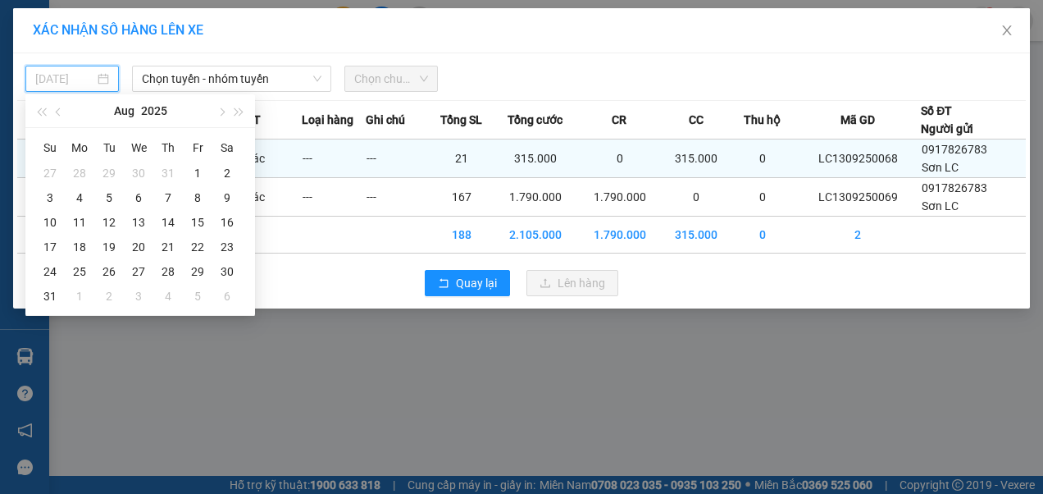
drag, startPoint x: 167, startPoint y: 198, endPoint x: 199, endPoint y: 169, distance: 43.5
click at [167, 198] on div "7" at bounding box center [168, 198] width 20 height 20
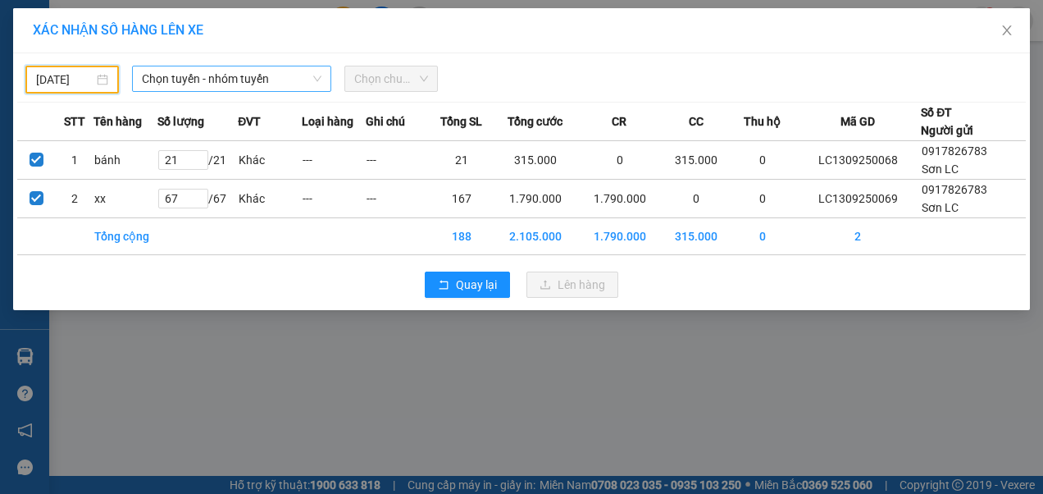
click at [318, 75] on icon "down" at bounding box center [317, 79] width 10 height 10
click at [313, 74] on icon "down" at bounding box center [317, 79] width 10 height 10
click at [249, 79] on span "Chọn tuyến - nhóm tuyến" at bounding box center [232, 78] width 180 height 25
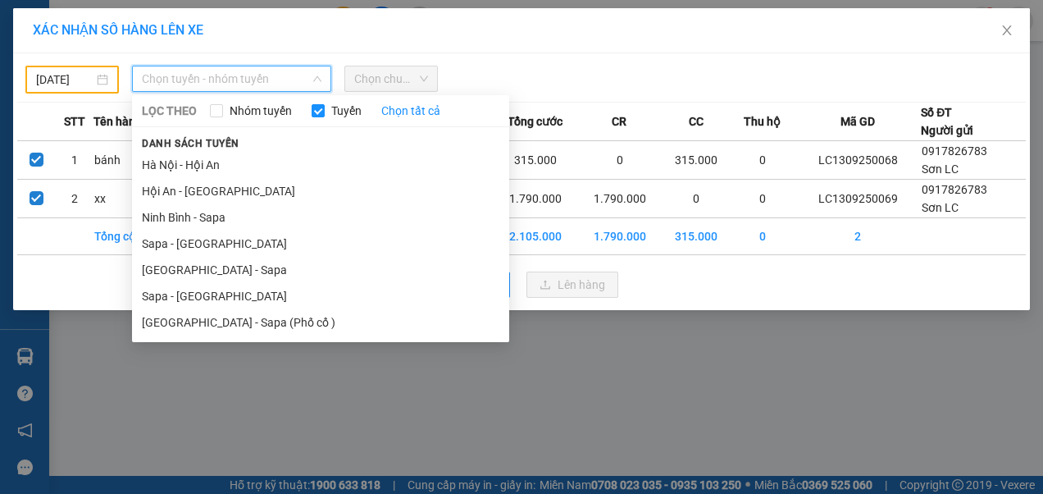
drag, startPoint x: 189, startPoint y: 289, endPoint x: 211, endPoint y: 266, distance: 31.9
click at [191, 288] on li "Sapa - [GEOGRAPHIC_DATA]" at bounding box center [320, 296] width 377 height 26
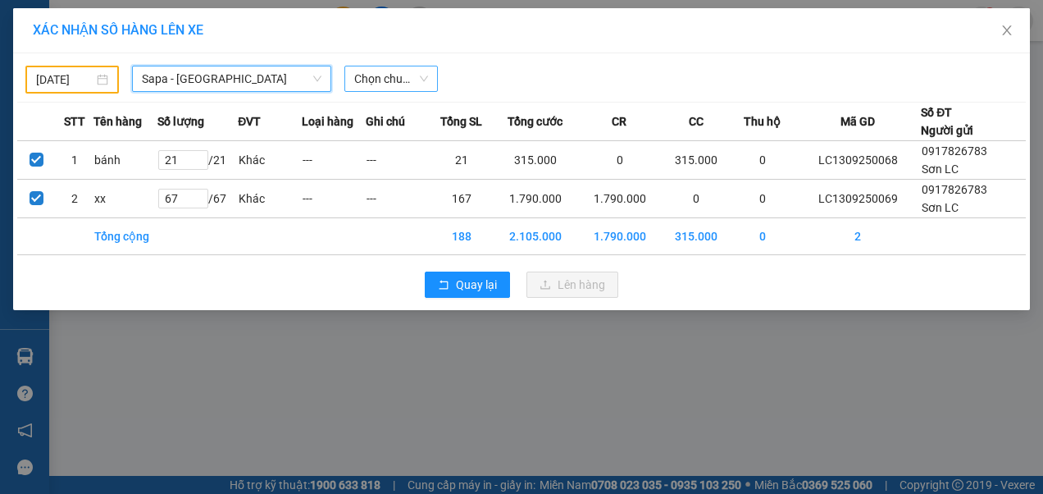
click at [425, 77] on span "Chọn chuyến" at bounding box center [391, 78] width 74 height 25
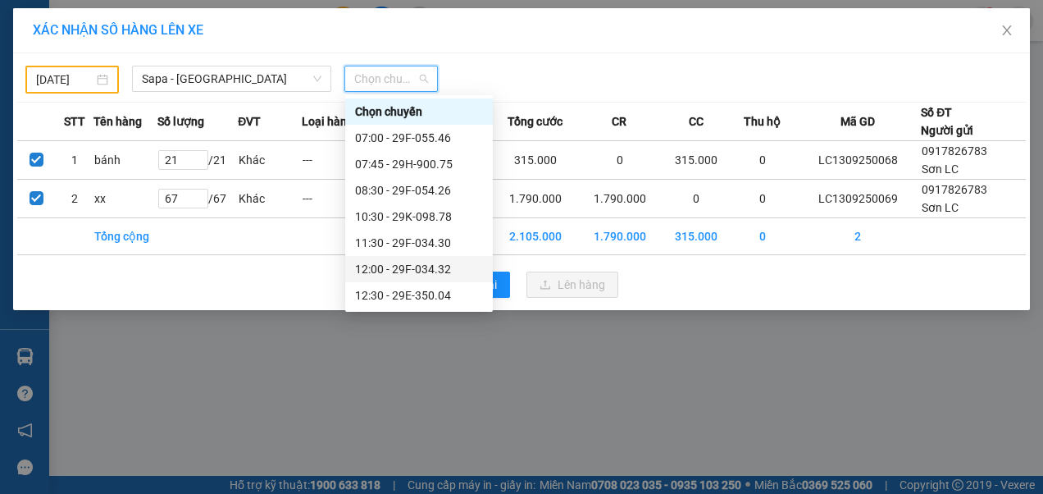
scroll to position [164, 0]
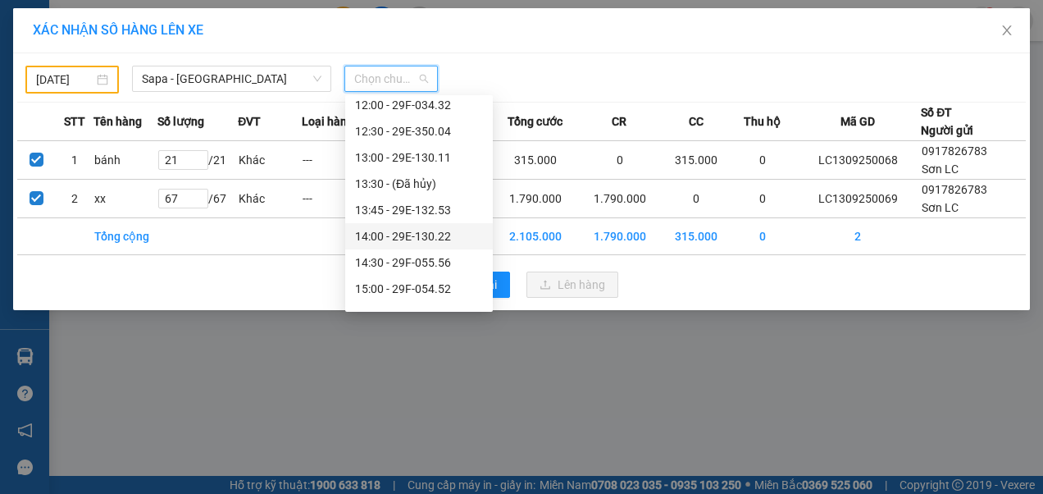
click at [413, 240] on div "14:00 - 29E-130.22" at bounding box center [419, 236] width 128 height 18
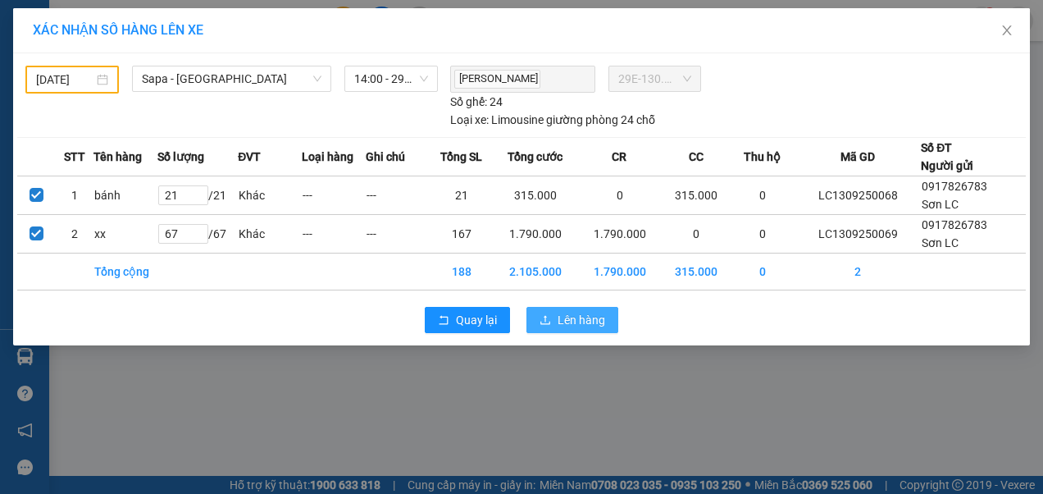
click at [569, 316] on span "Lên hàng" at bounding box center [582, 320] width 48 height 18
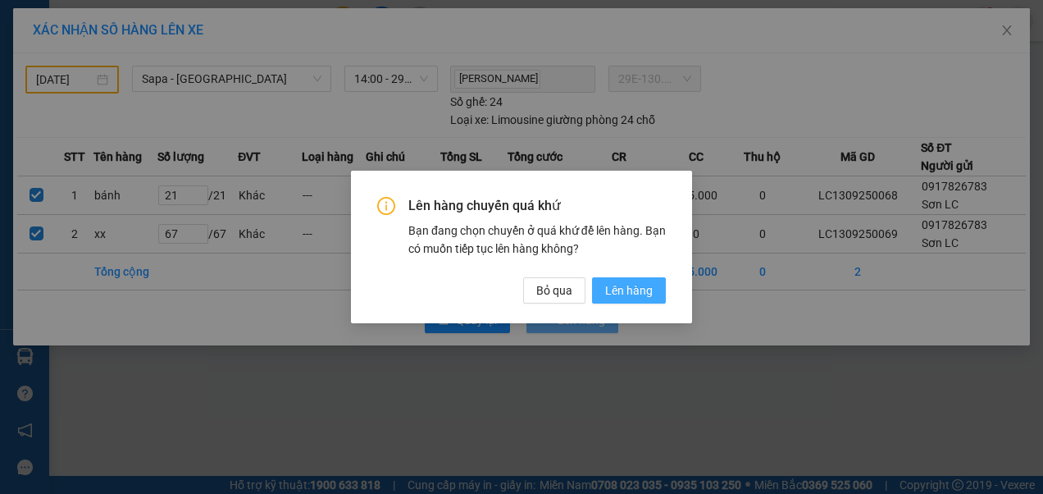
click at [628, 292] on span "Lên hàng" at bounding box center [629, 290] width 48 height 18
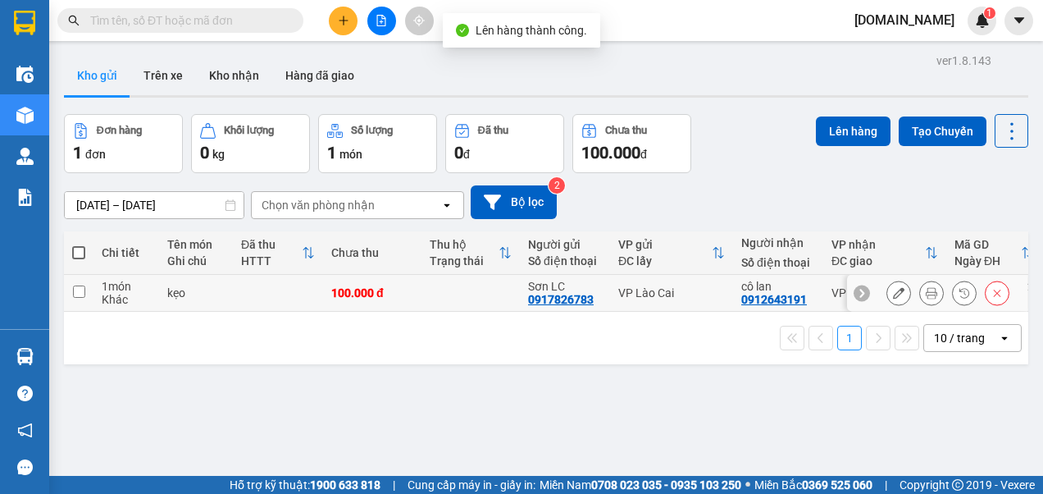
click at [80, 292] on input "checkbox" at bounding box center [79, 291] width 12 height 12
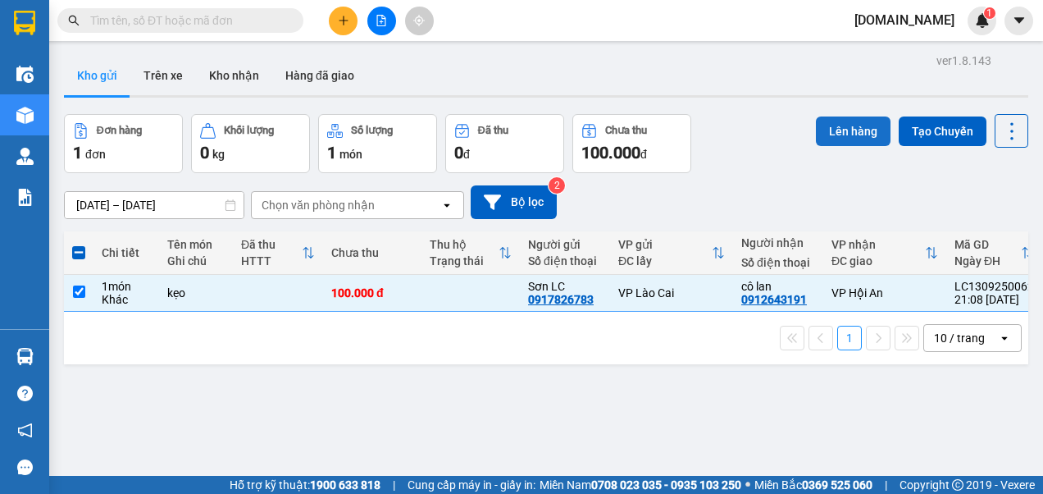
click at [828, 131] on button "Lên hàng" at bounding box center [853, 131] width 75 height 30
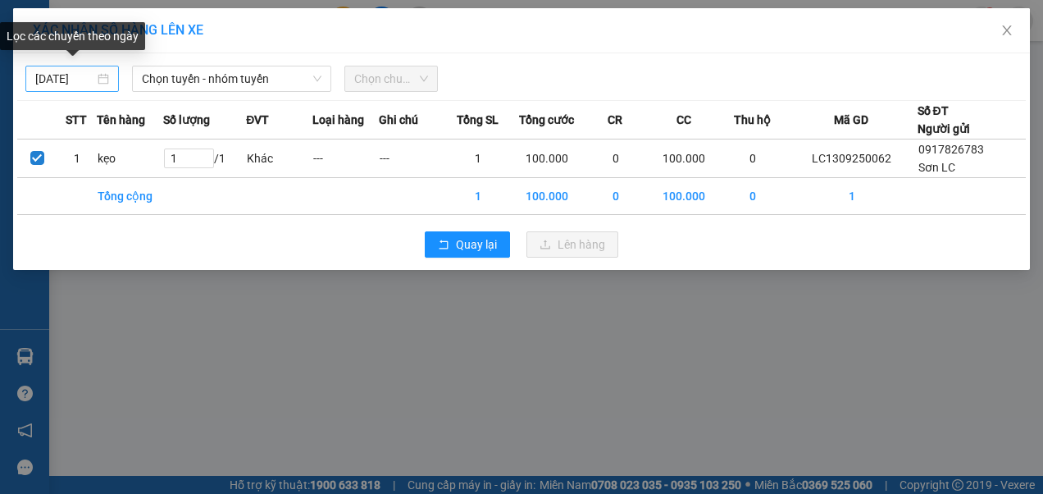
click at [69, 77] on input "[DATE]" at bounding box center [64, 79] width 59 height 18
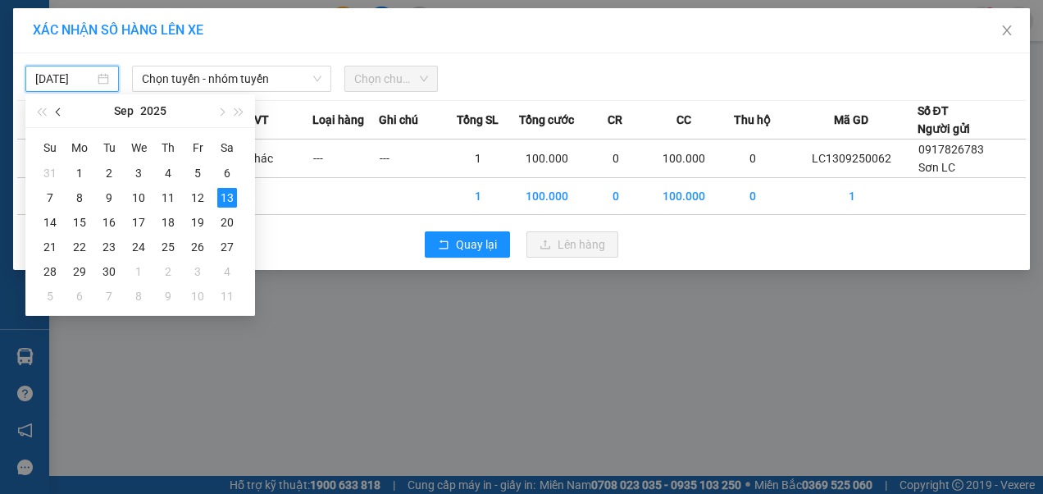
click at [60, 115] on span "button" at bounding box center [60, 112] width 8 height 8
click at [161, 194] on div "7" at bounding box center [168, 198] width 20 height 20
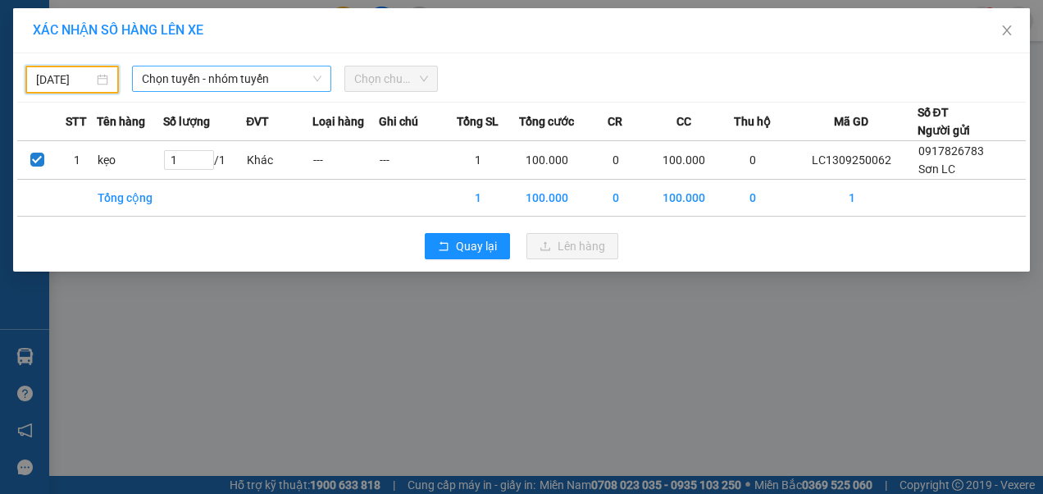
click at [225, 85] on span "Chọn tuyến - nhóm tuyến" at bounding box center [232, 78] width 180 height 25
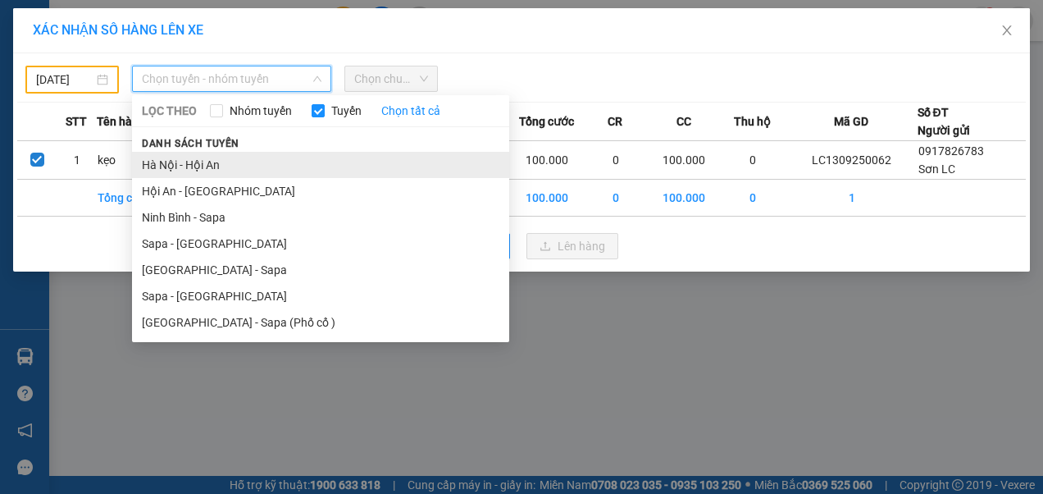
click at [169, 163] on li "Hà Nội - Hội An" at bounding box center [320, 165] width 377 height 26
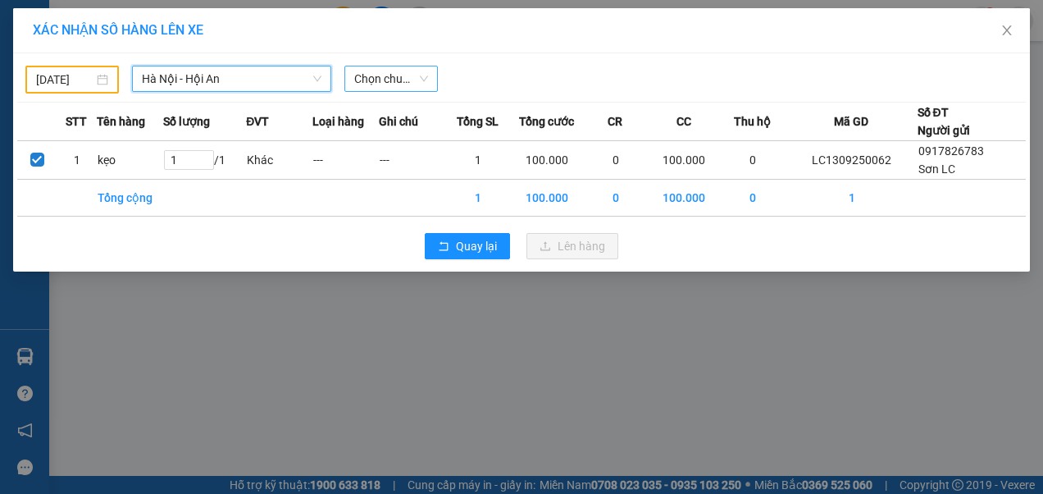
click at [423, 84] on span "Chọn chuyến" at bounding box center [391, 78] width 74 height 25
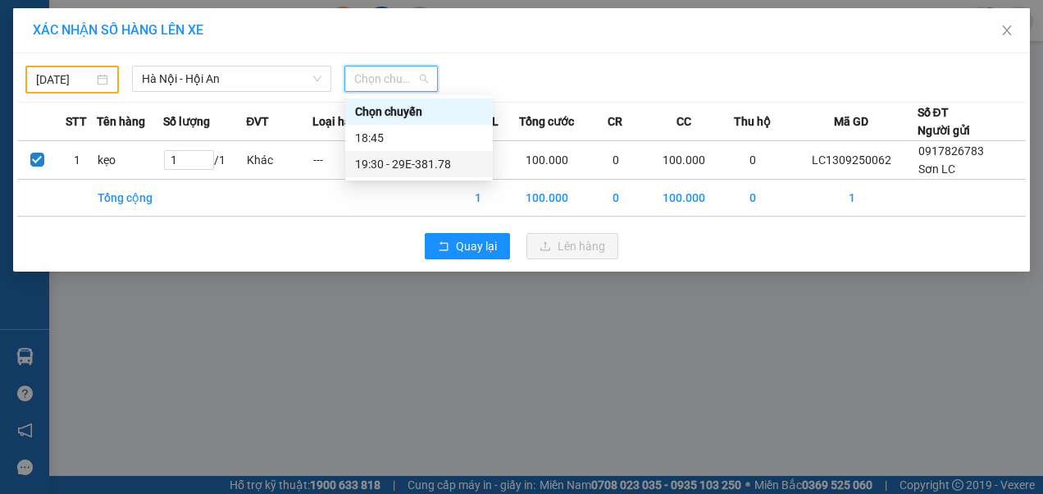
click at [408, 166] on div "19:30 - 29E-381.78" at bounding box center [419, 164] width 128 height 18
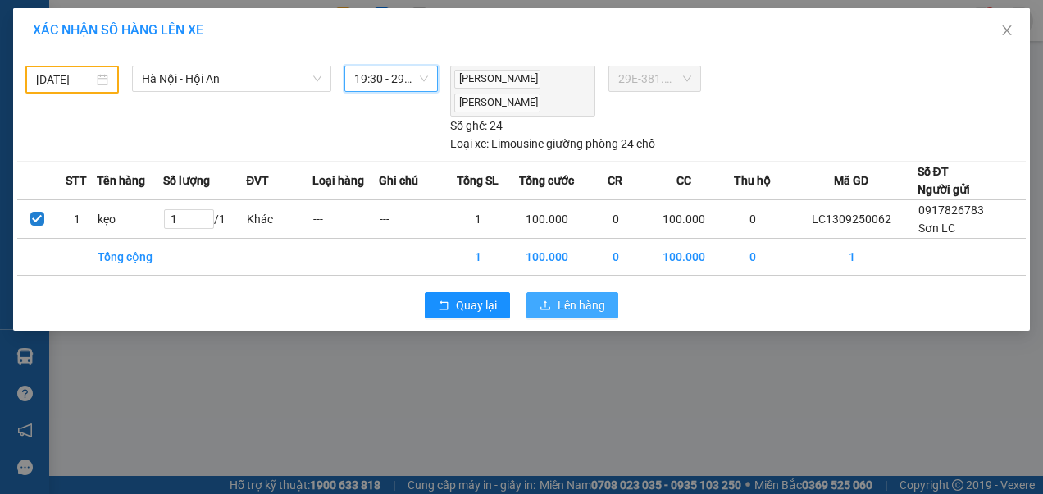
click at [571, 302] on span "Lên hàng" at bounding box center [582, 305] width 48 height 18
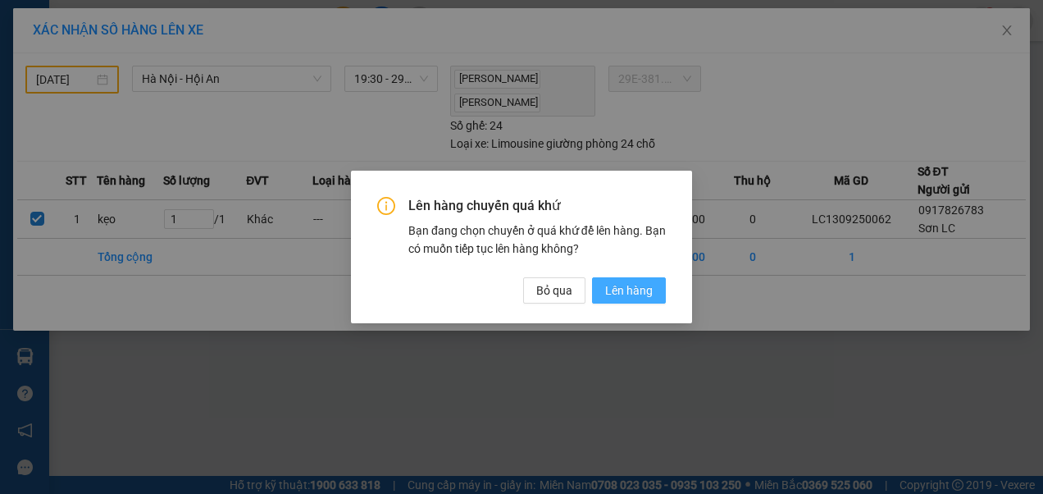
click at [631, 292] on span "Lên hàng" at bounding box center [629, 290] width 48 height 18
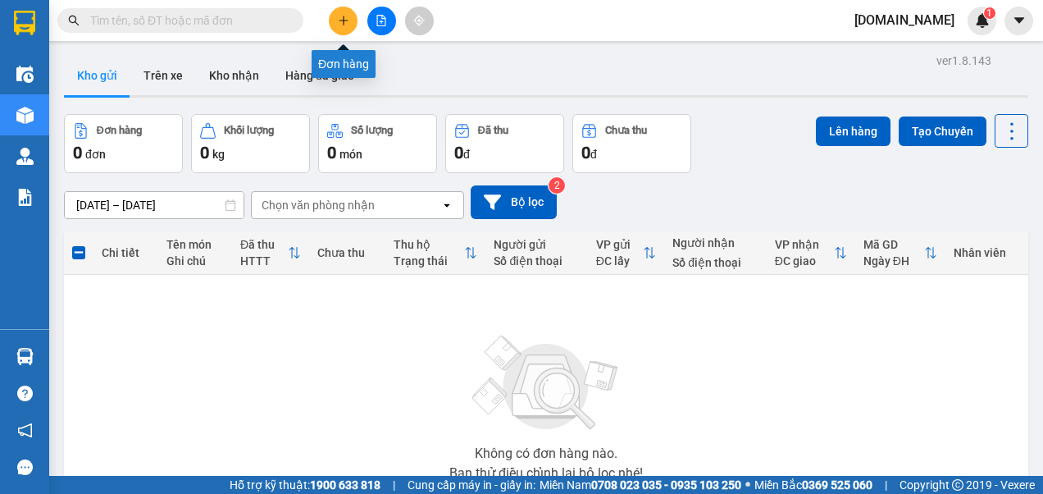
click at [340, 20] on icon "plus" at bounding box center [343, 20] width 11 height 11
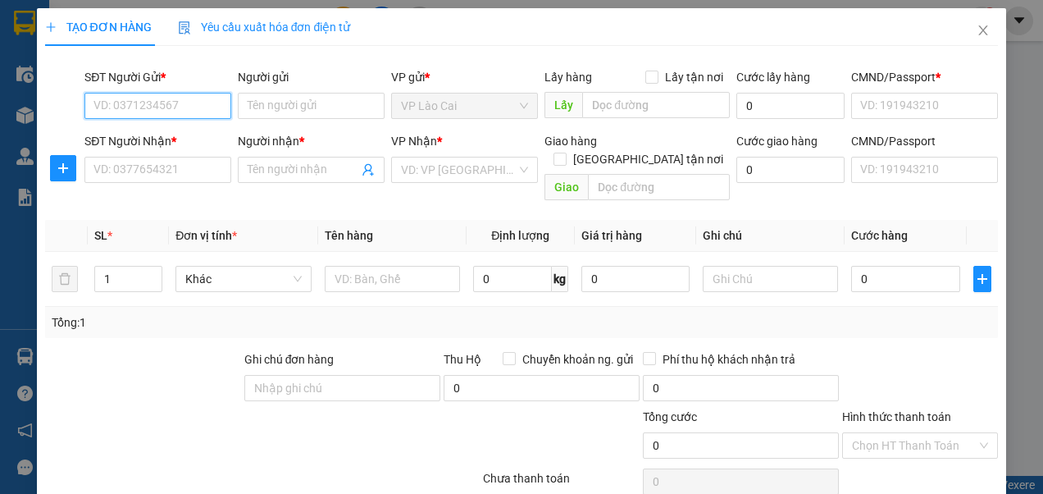
click at [212, 107] on input "SĐT Người Gửi *" at bounding box center [157, 106] width 147 height 26
click at [169, 139] on div "0917826783 - Sơn LC" at bounding box center [155, 138] width 125 height 18
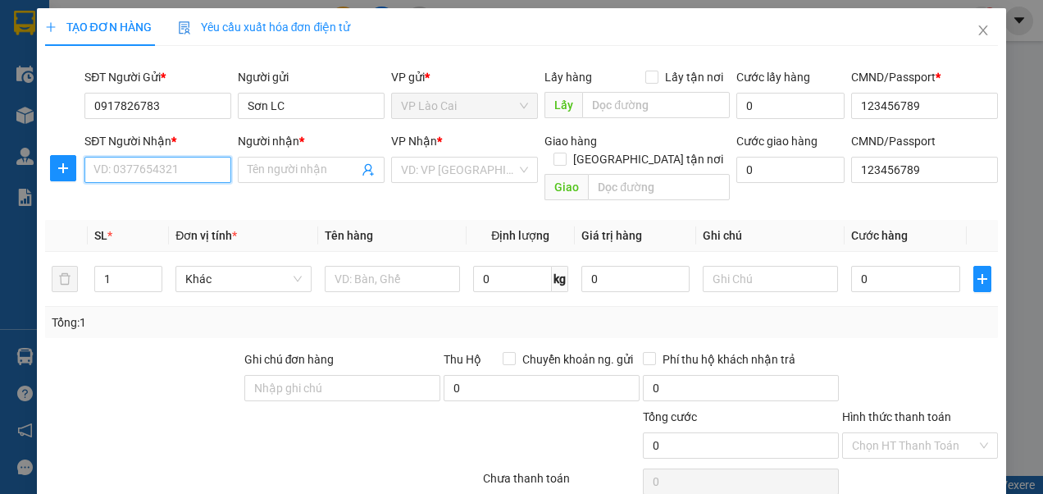
click at [174, 172] on input "SĐT Người Nhận *" at bounding box center [157, 170] width 147 height 26
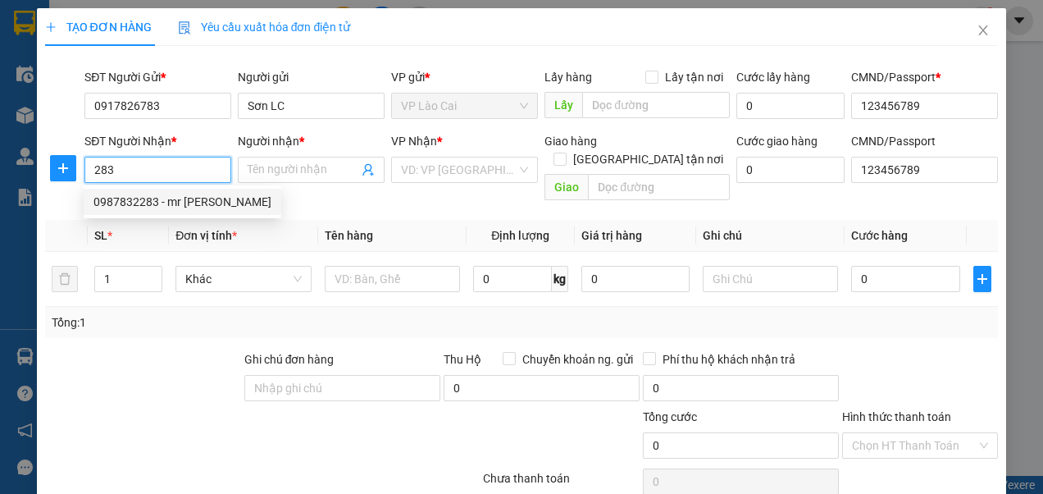
click at [162, 197] on div "0987832283 - mr [PERSON_NAME]" at bounding box center [182, 202] width 178 height 18
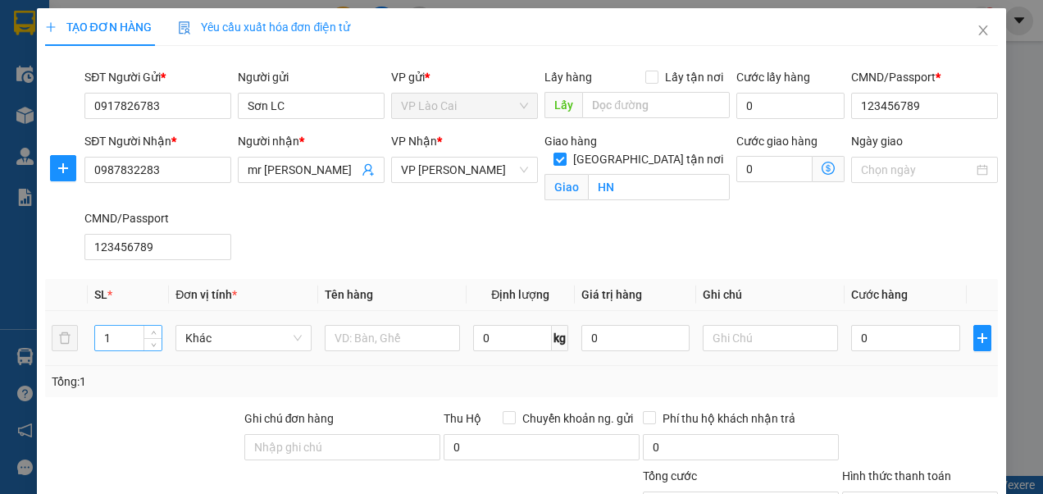
click at [119, 335] on input "1" at bounding box center [128, 338] width 66 height 25
click at [349, 335] on input "text" at bounding box center [392, 338] width 135 height 26
click at [873, 337] on input "0" at bounding box center [905, 338] width 108 height 26
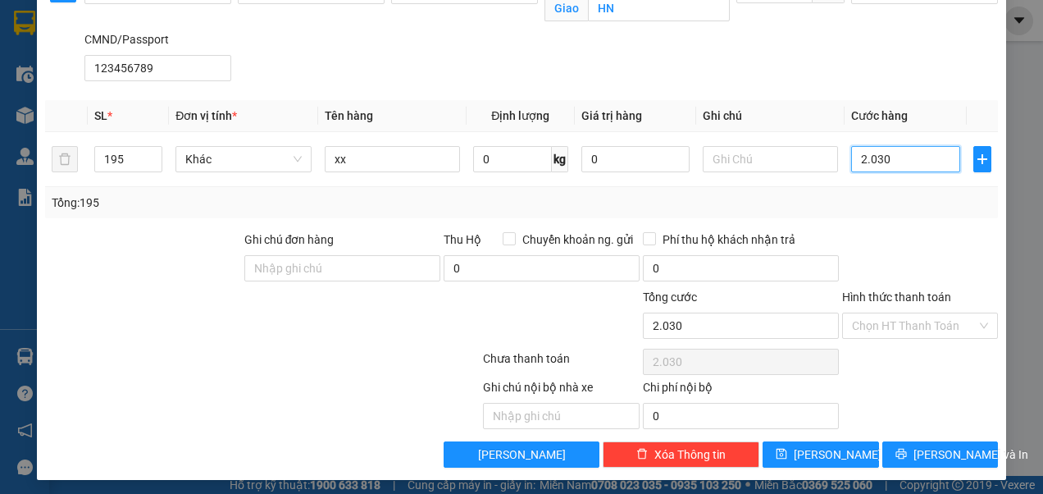
scroll to position [181, 0]
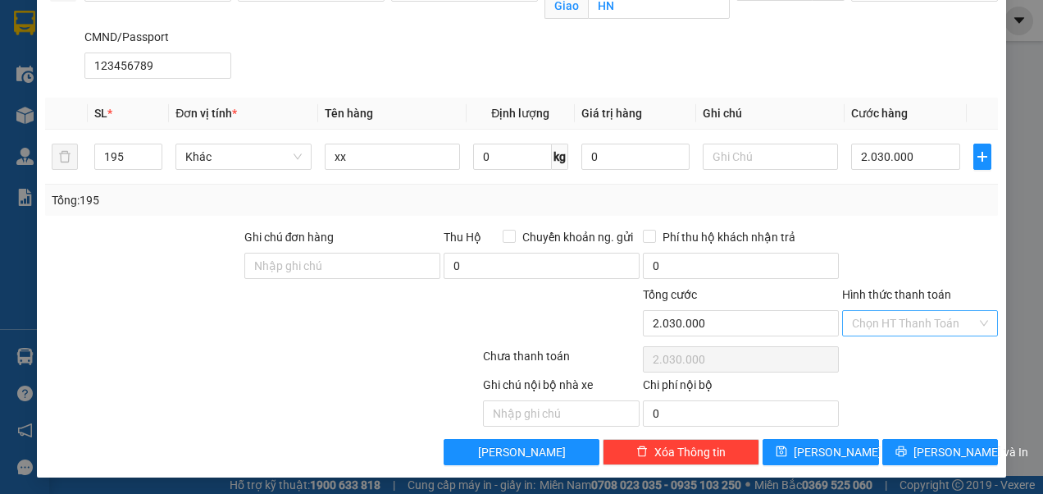
click at [871, 319] on input "Hình thức thanh toán" at bounding box center [914, 323] width 125 height 25
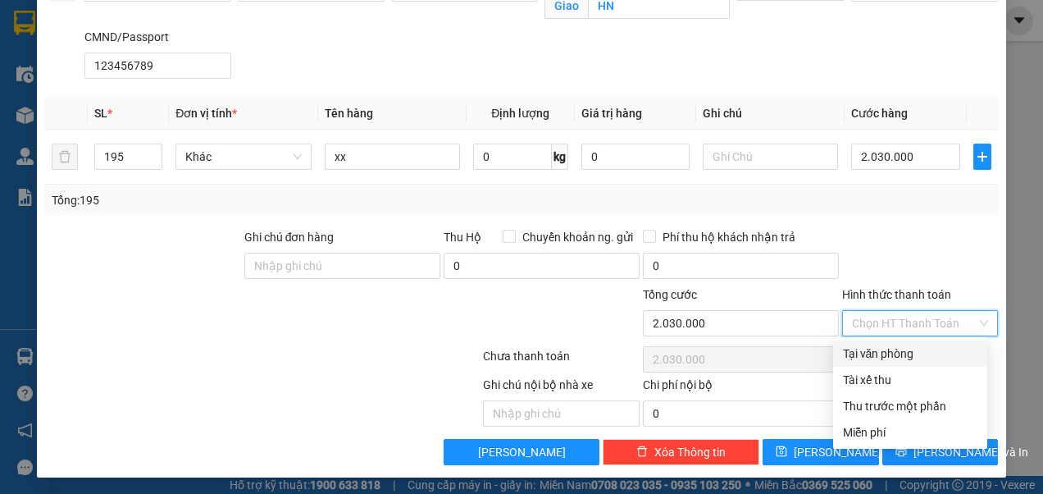
click at [869, 351] on div "Tại văn phòng" at bounding box center [910, 353] width 135 height 18
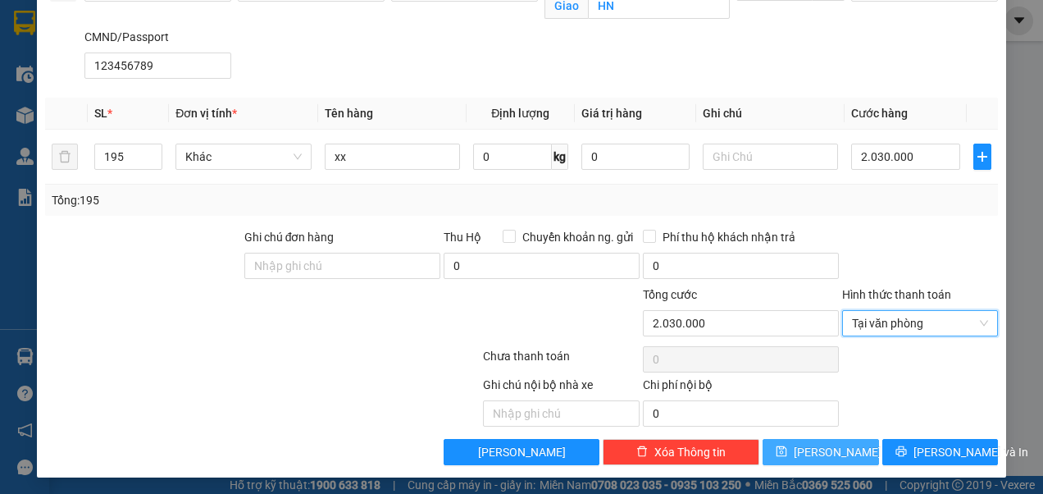
click at [781, 448] on button "[PERSON_NAME]" at bounding box center [821, 452] width 116 height 26
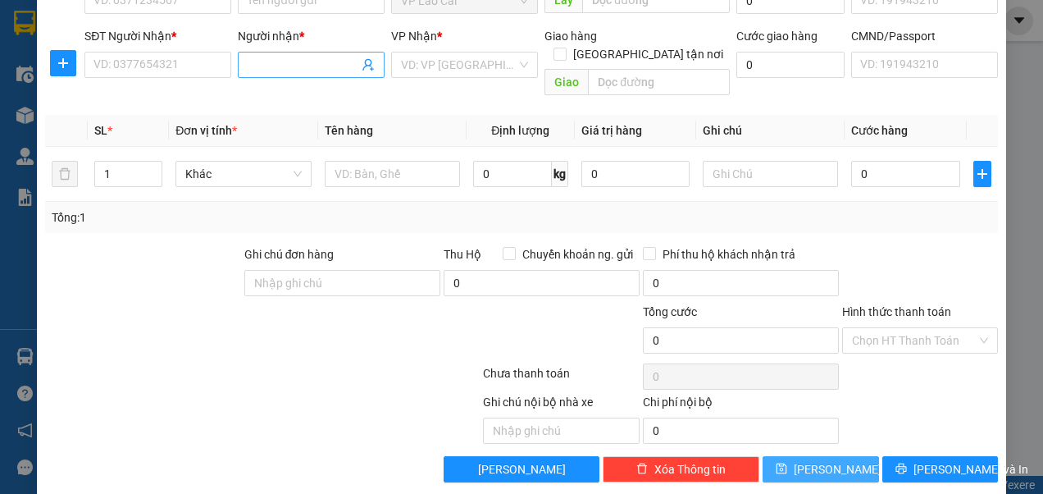
scroll to position [0, 0]
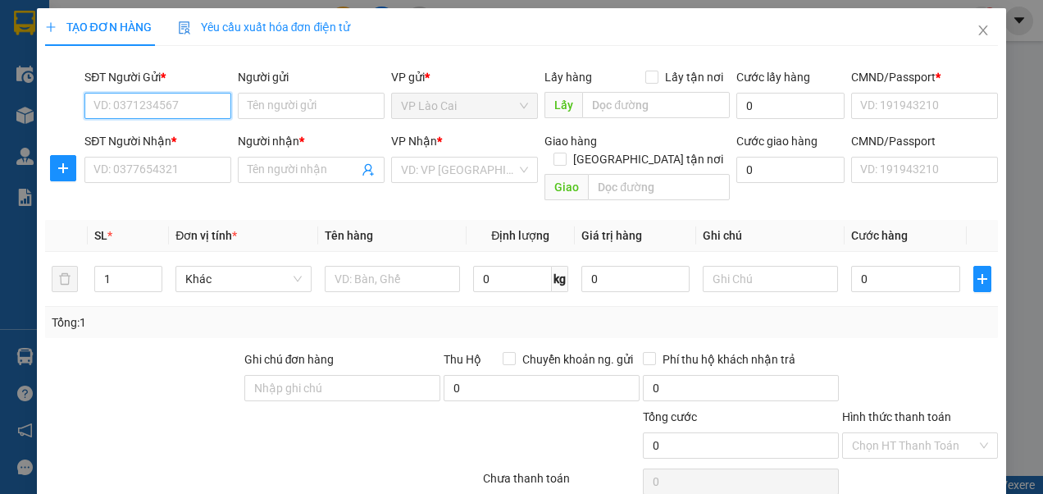
click at [193, 103] on input "SĐT Người Gửi *" at bounding box center [157, 106] width 147 height 26
click at [161, 136] on div "0917826783 - Sơn LC" at bounding box center [155, 138] width 125 height 18
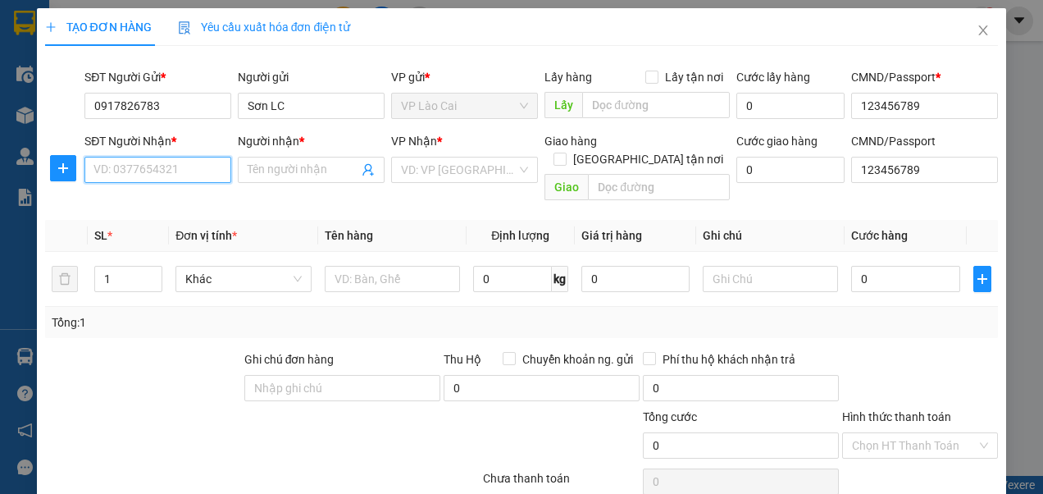
click at [154, 170] on input "SĐT Người Nhận *" at bounding box center [157, 170] width 147 height 26
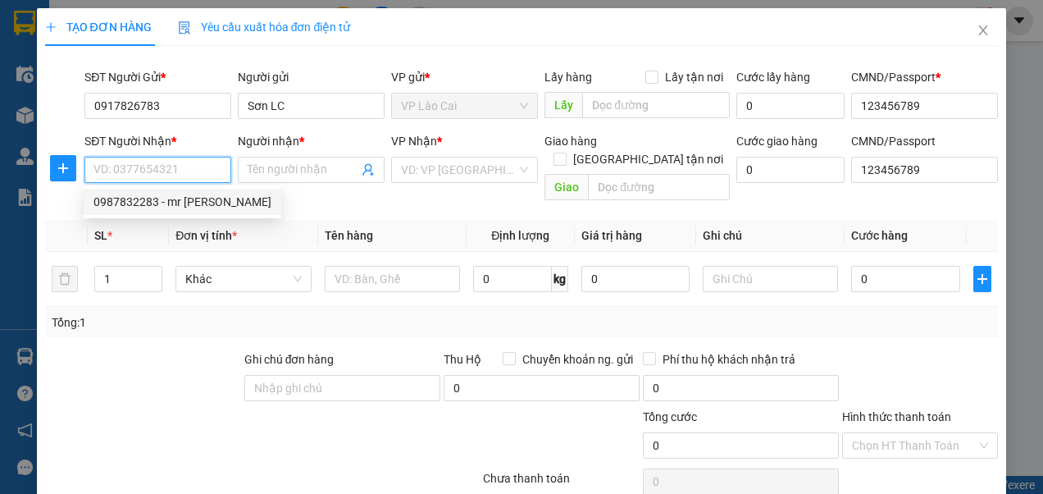
paste input "0989190035"
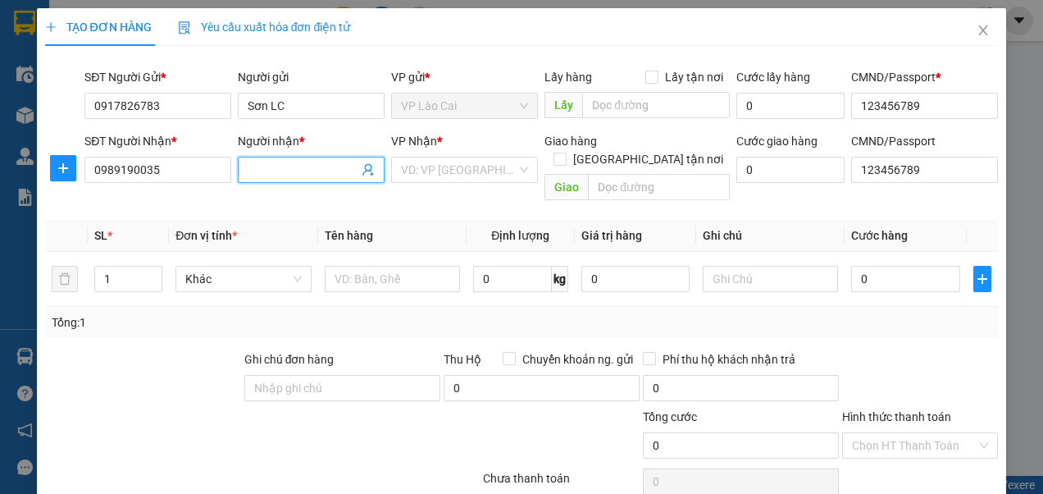
click at [314, 171] on input "Người nhận *" at bounding box center [303, 170] width 111 height 18
click at [513, 171] on div "VD: VP [GEOGRAPHIC_DATA]" at bounding box center [464, 170] width 147 height 26
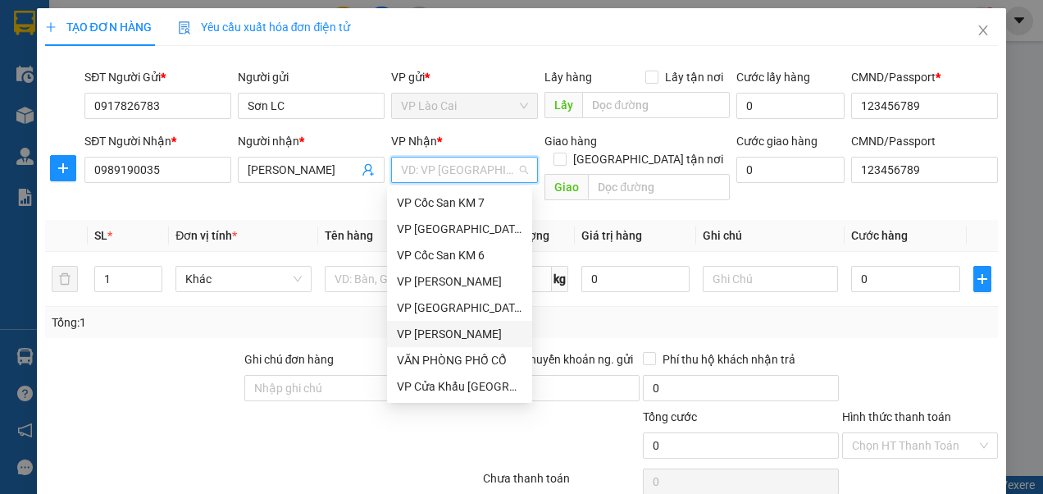
click at [448, 335] on div "VP [PERSON_NAME]" at bounding box center [459, 334] width 125 height 18
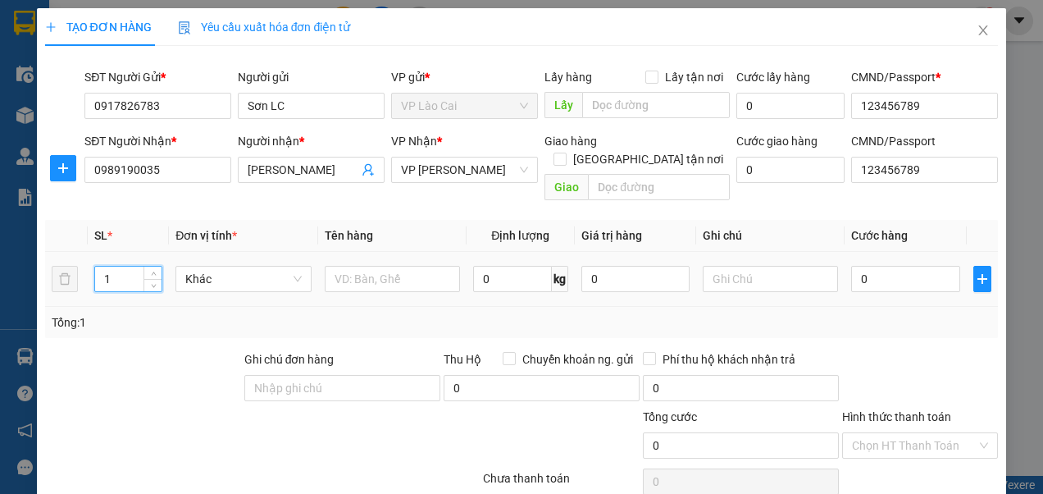
drag, startPoint x: 117, startPoint y: 261, endPoint x: 98, endPoint y: 267, distance: 19.7
click at [98, 267] on input "1" at bounding box center [128, 279] width 66 height 25
click at [404, 266] on input "text" at bounding box center [392, 279] width 135 height 26
click at [864, 266] on input "0" at bounding box center [905, 279] width 108 height 26
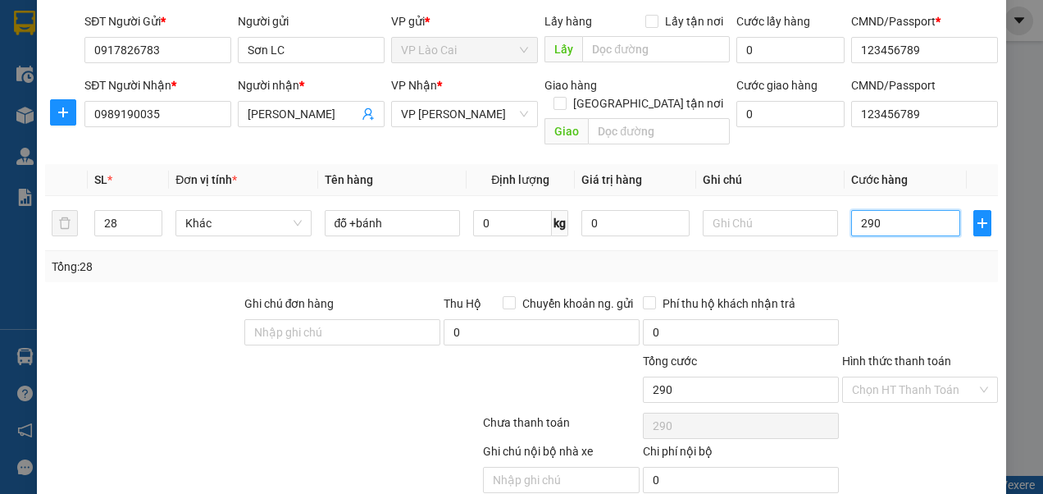
scroll to position [105, 0]
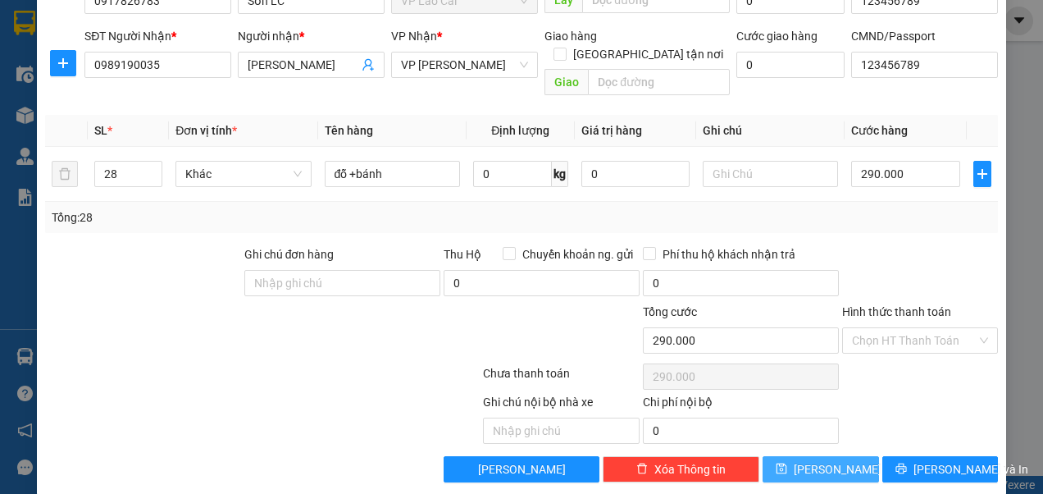
click at [828, 460] on span "[PERSON_NAME]" at bounding box center [838, 469] width 88 height 18
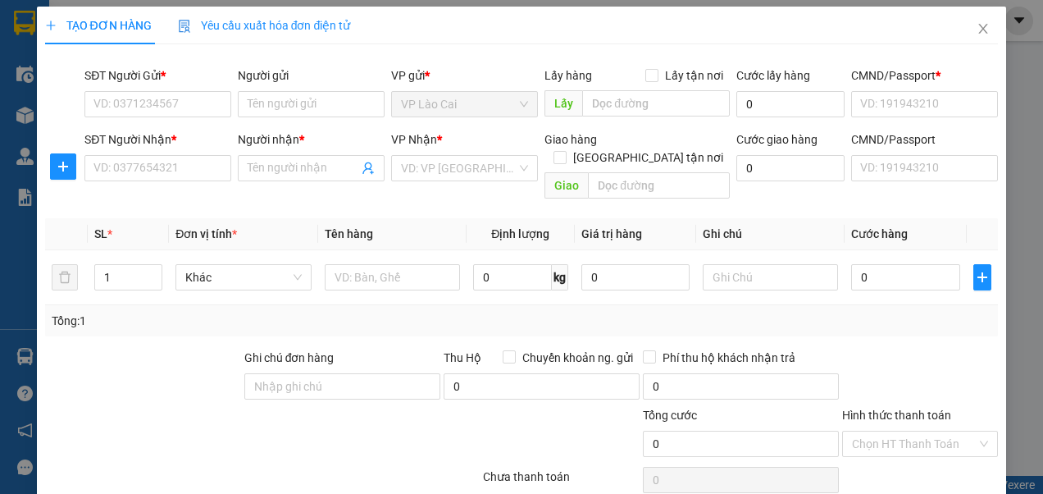
scroll to position [0, 0]
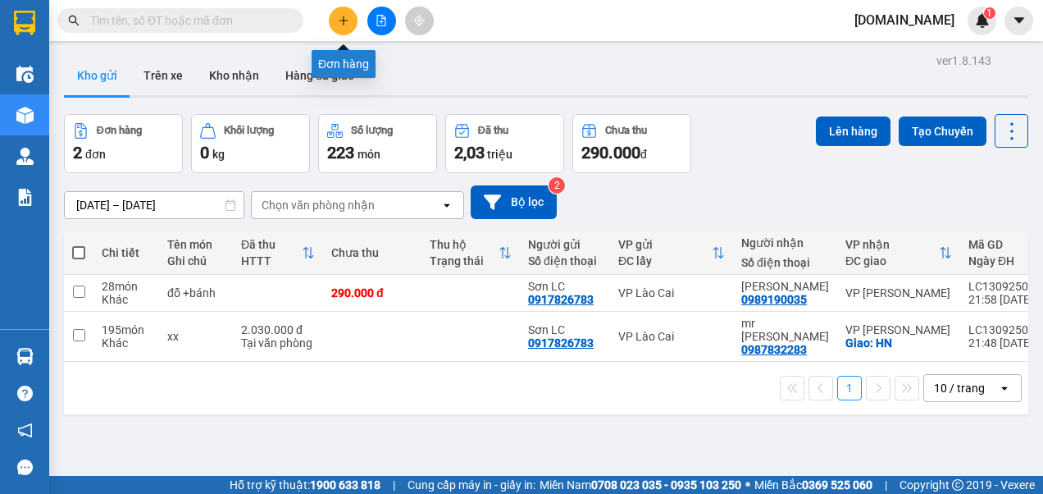
click at [345, 16] on icon "plus" at bounding box center [343, 20] width 11 height 11
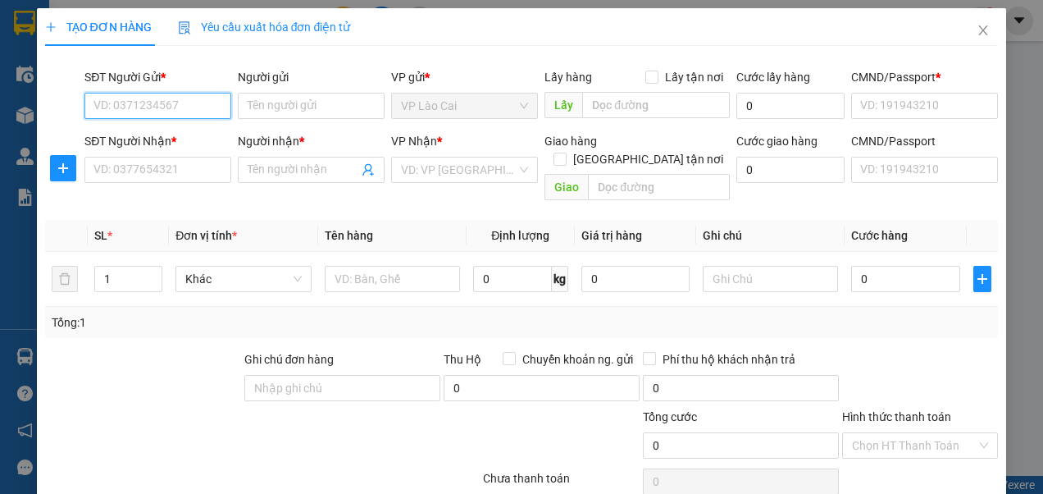
click at [187, 103] on input "SĐT Người Gửi *" at bounding box center [157, 106] width 147 height 26
click at [130, 141] on div "0917826783 - Sơn LC" at bounding box center [155, 138] width 125 height 18
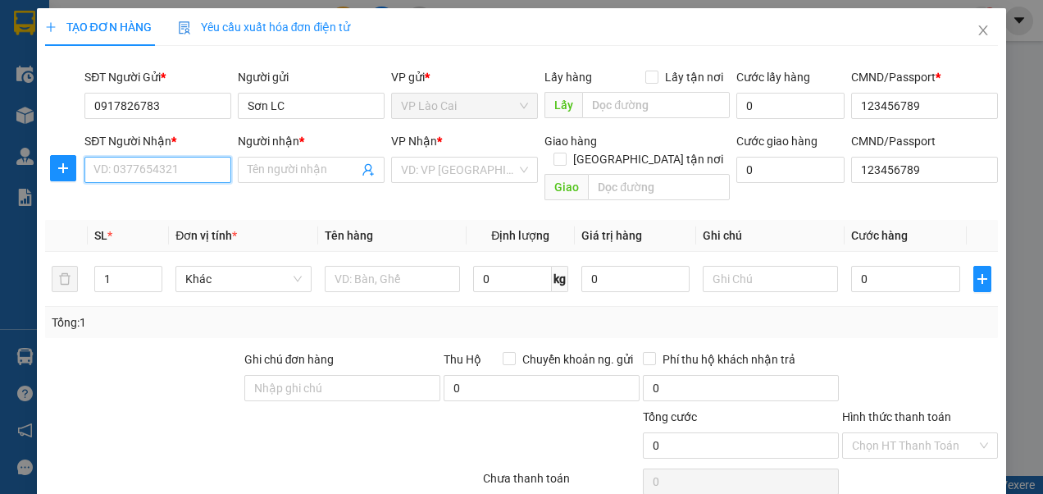
click at [186, 167] on input "SĐT Người Nhận *" at bounding box center [157, 170] width 147 height 26
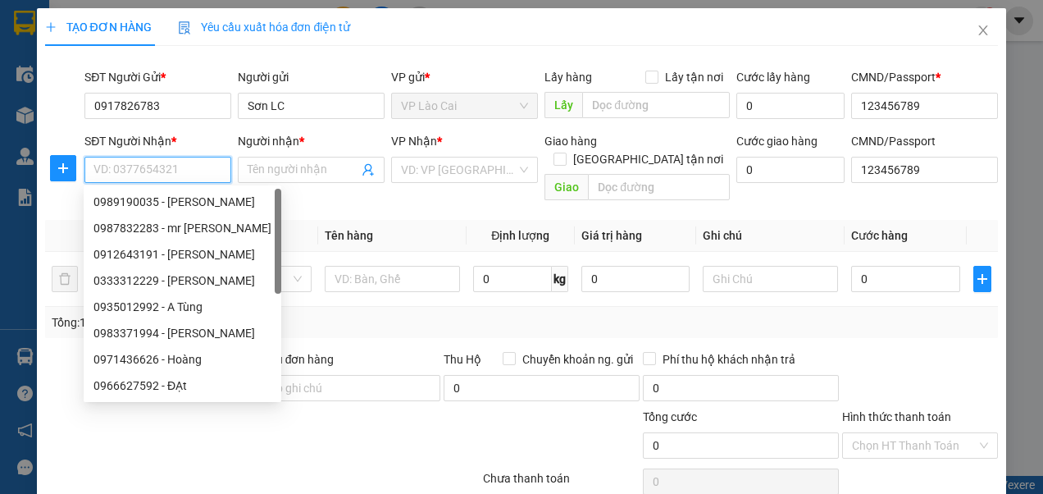
paste input "+84 96 5927442"
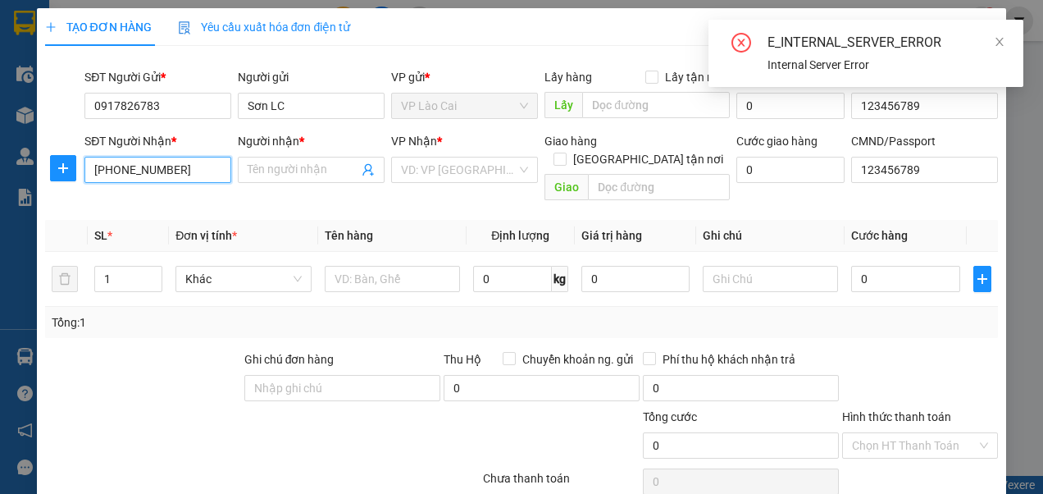
click at [116, 167] on input "+84 96 5927442" at bounding box center [157, 170] width 147 height 26
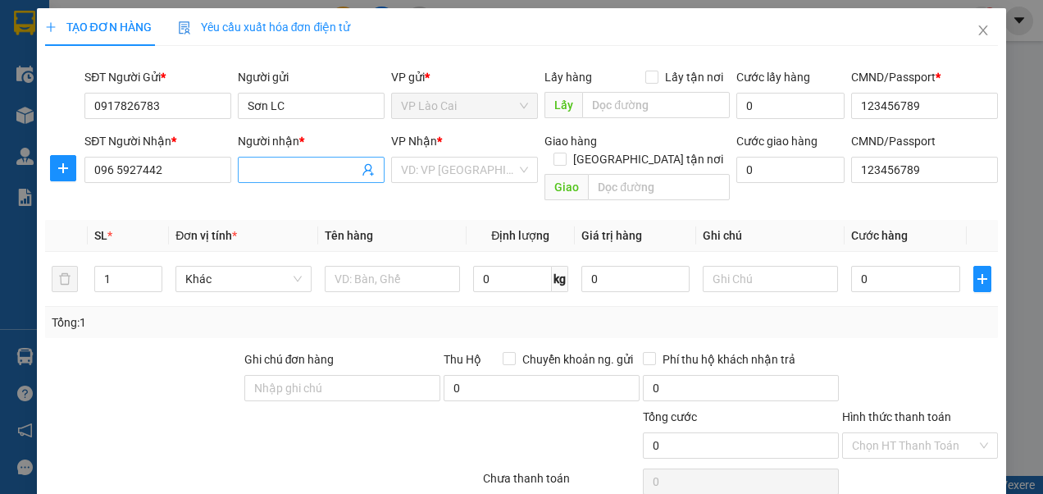
click at [298, 170] on input "Người nhận *" at bounding box center [303, 170] width 111 height 18
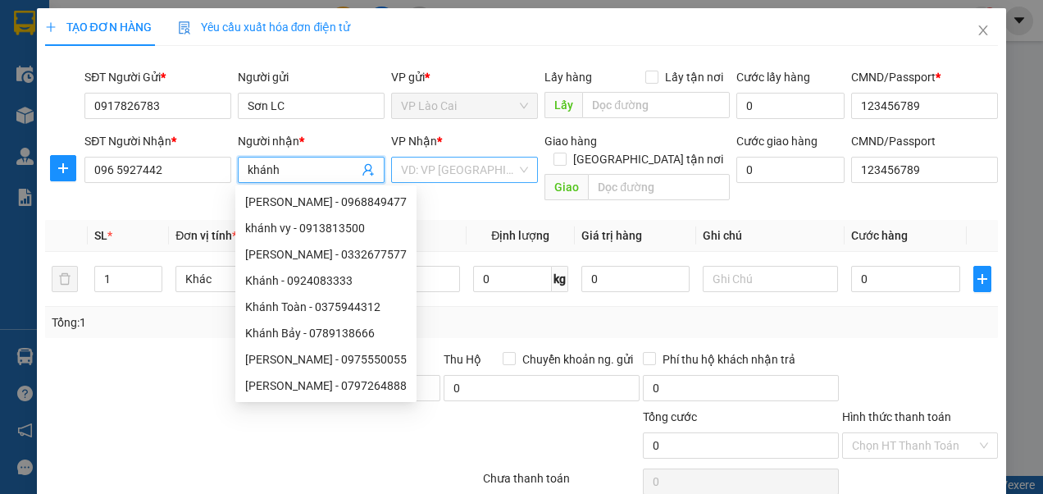
click at [517, 174] on div "VD: VP [GEOGRAPHIC_DATA]" at bounding box center [464, 170] width 147 height 26
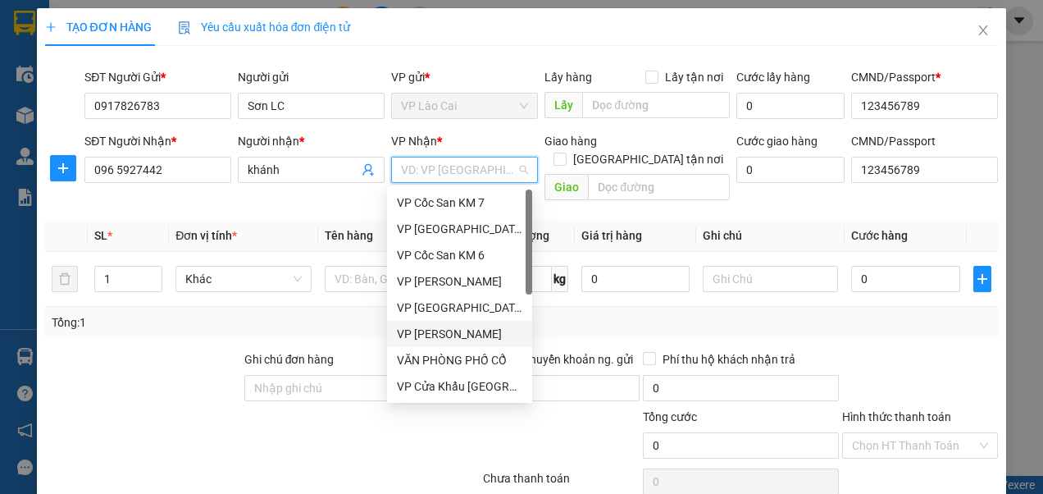
click at [452, 335] on div "VP [PERSON_NAME]" at bounding box center [459, 334] width 125 height 18
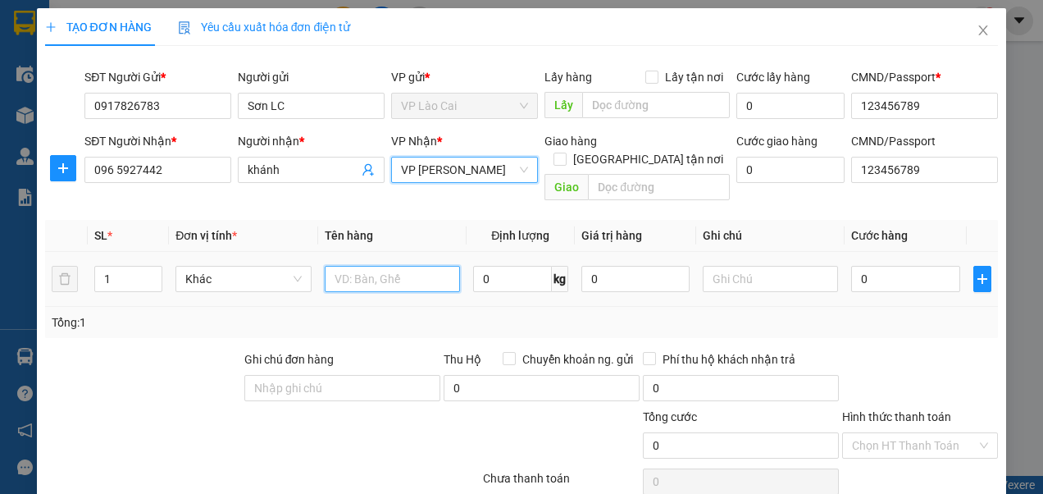
click at [383, 266] on input "text" at bounding box center [392, 279] width 135 height 26
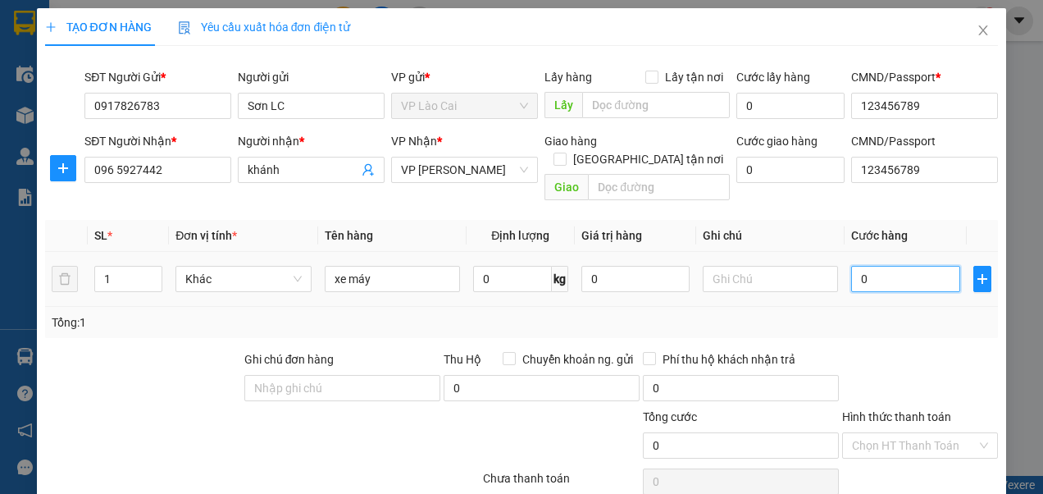
click at [886, 266] on input "0" at bounding box center [905, 279] width 108 height 26
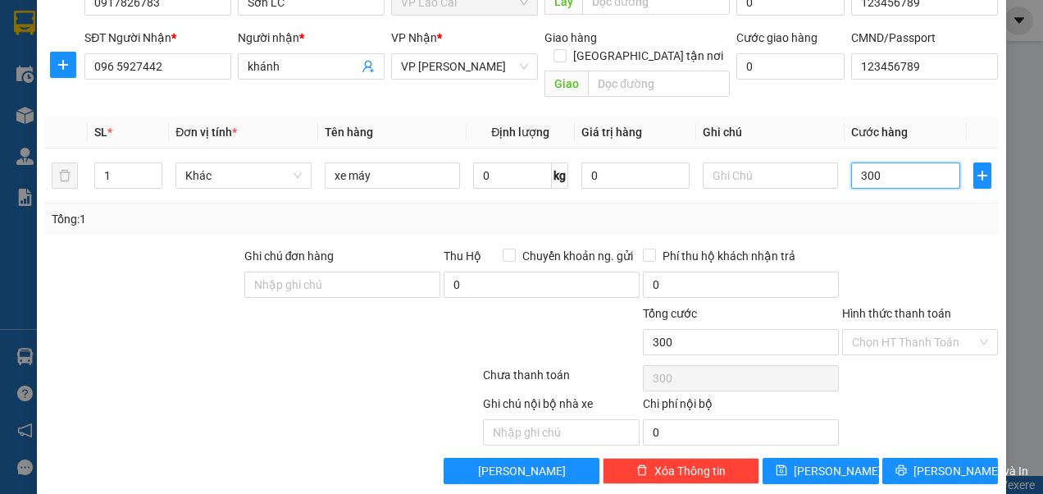
scroll to position [105, 0]
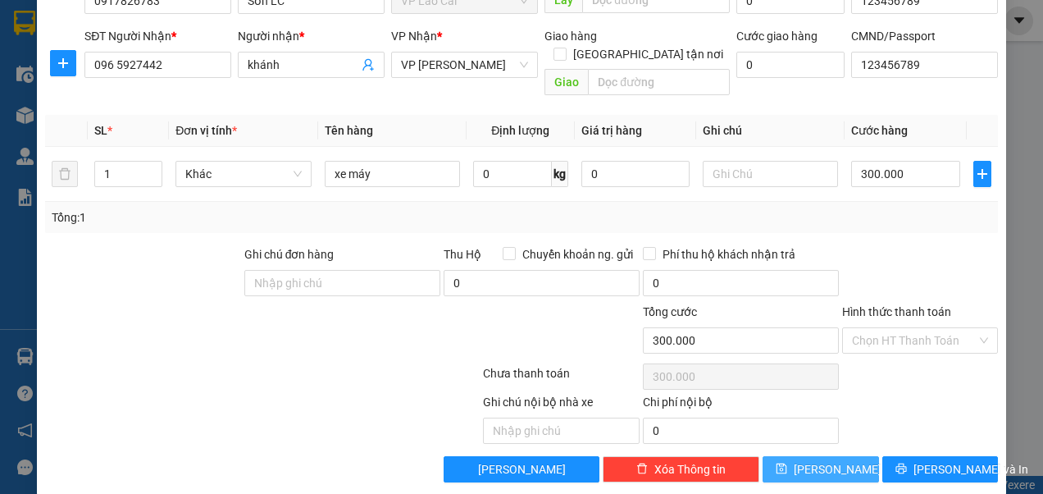
click at [809, 456] on button "[PERSON_NAME]" at bounding box center [821, 469] width 116 height 26
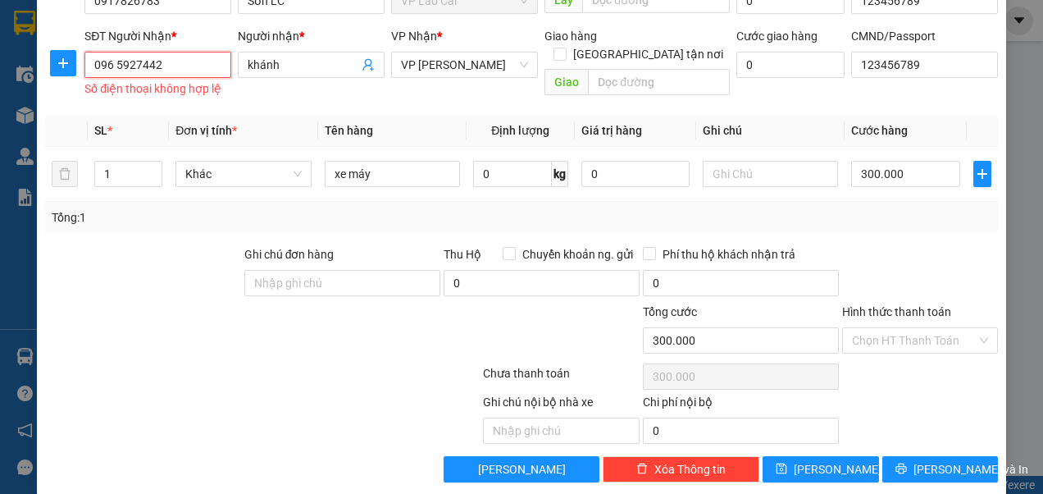
click at [113, 62] on input "096 5927442" at bounding box center [157, 65] width 147 height 26
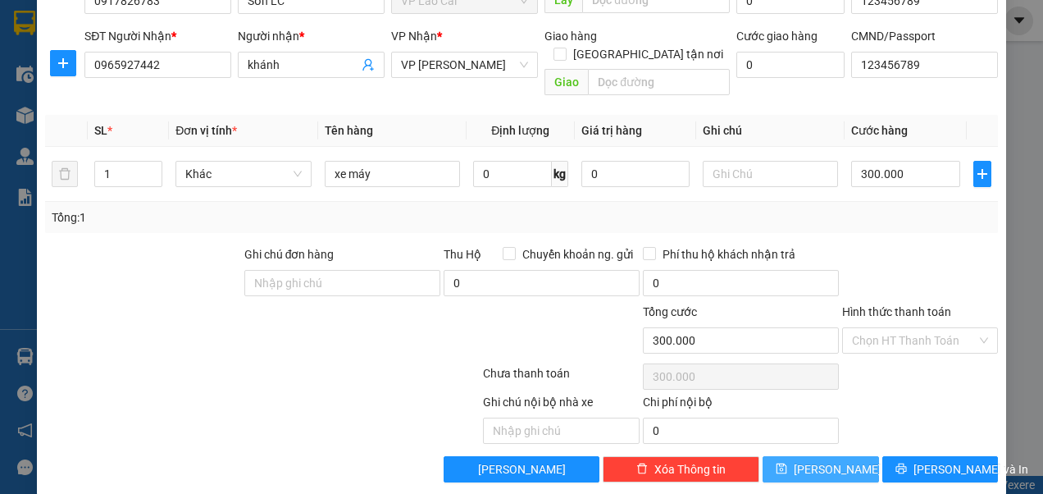
click at [815, 460] on span "[PERSON_NAME]" at bounding box center [838, 469] width 88 height 18
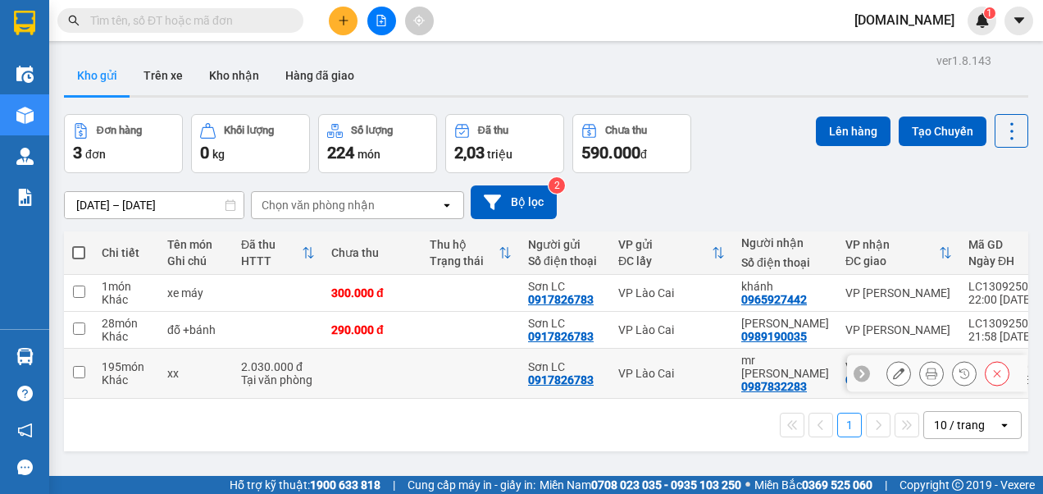
click at [76, 369] on input "checkbox" at bounding box center [79, 372] width 12 height 12
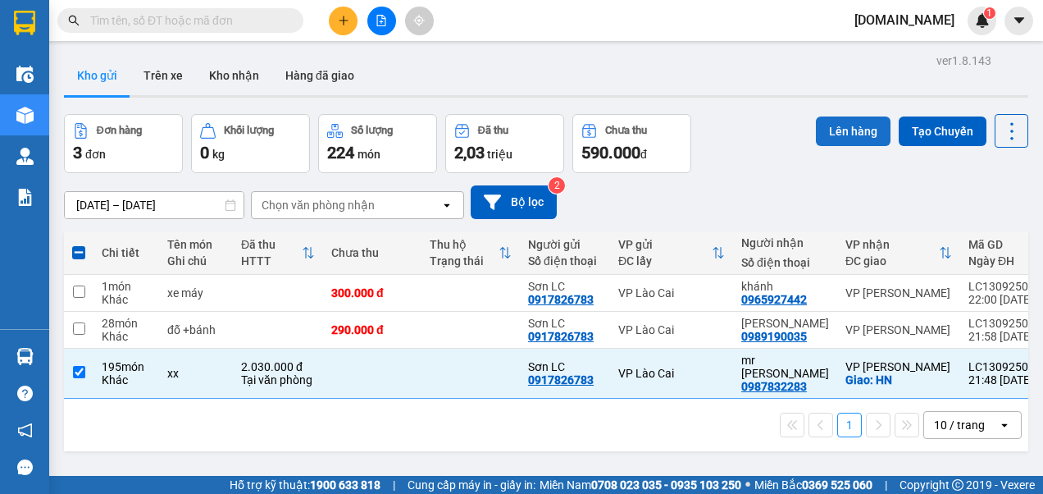
click at [835, 128] on button "Lên hàng" at bounding box center [853, 131] width 75 height 30
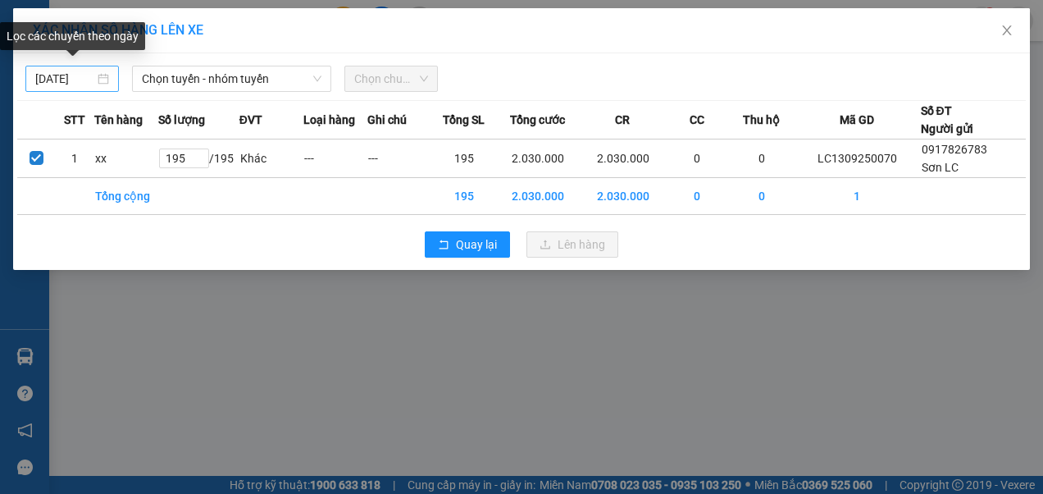
click at [68, 79] on input "[DATE]" at bounding box center [64, 79] width 59 height 18
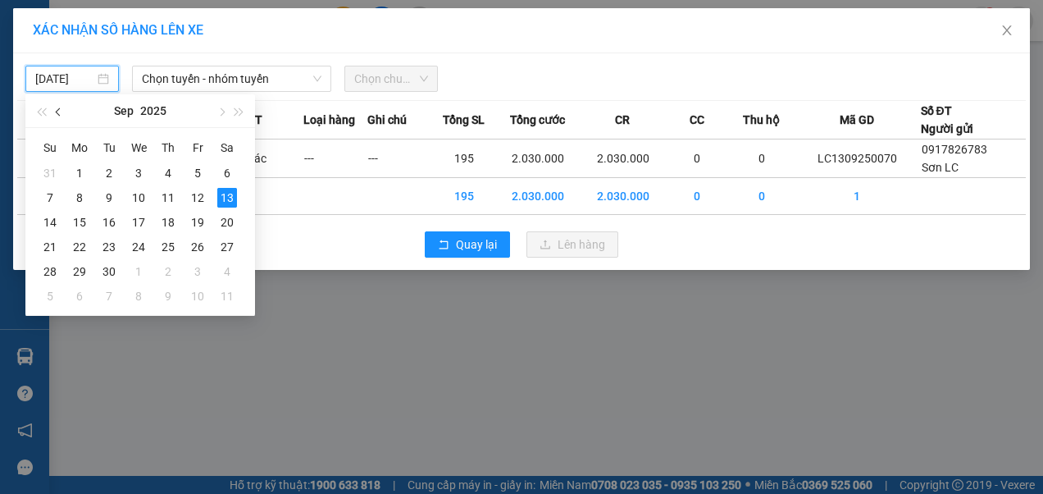
click at [57, 113] on span "button" at bounding box center [60, 112] width 8 height 8
click at [198, 195] on div "8" at bounding box center [198, 198] width 20 height 20
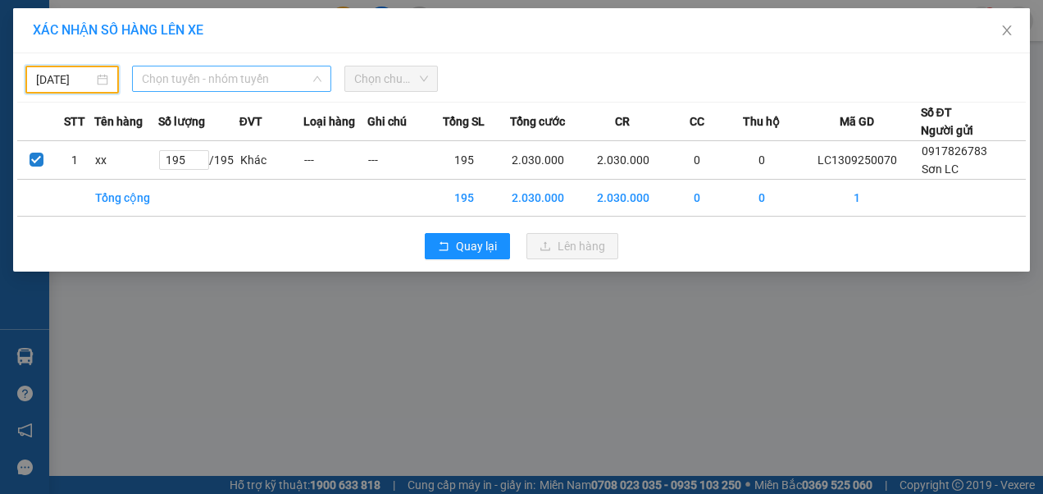
click at [253, 79] on span "Chọn tuyến - nhóm tuyến" at bounding box center [232, 78] width 180 height 25
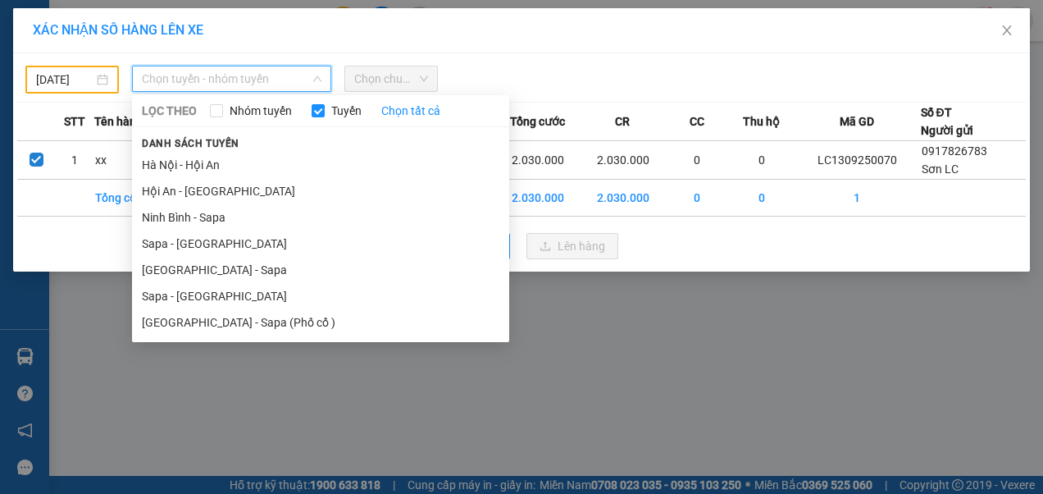
drag, startPoint x: 194, startPoint y: 296, endPoint x: 205, endPoint y: 282, distance: 17.6
click at [195, 296] on li "Sapa - [GEOGRAPHIC_DATA]" at bounding box center [320, 296] width 377 height 26
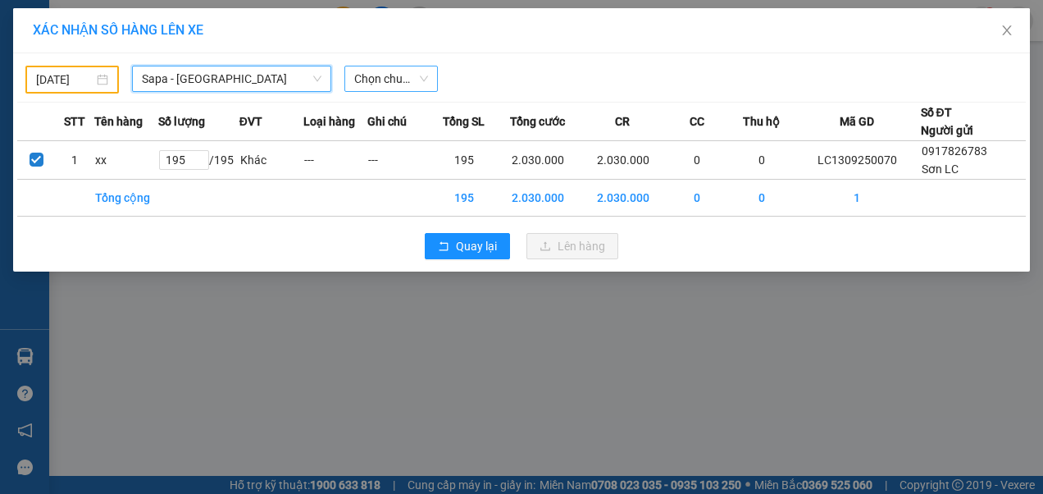
click at [399, 77] on span "Chọn chuyến" at bounding box center [391, 78] width 74 height 25
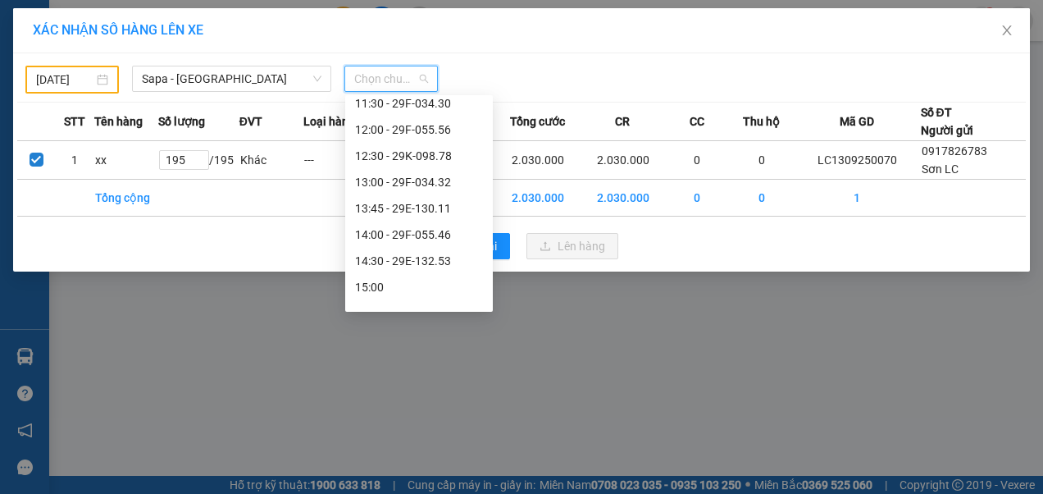
scroll to position [315, 0]
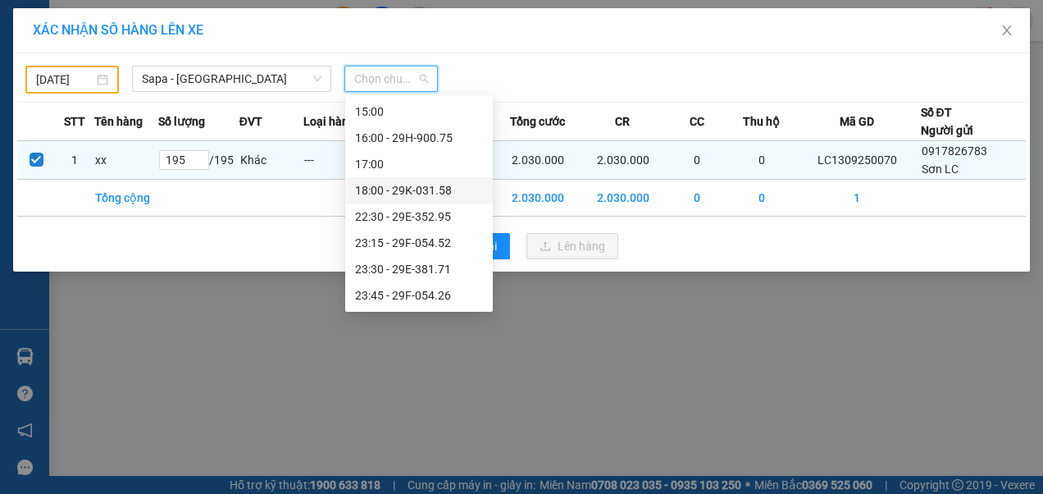
click at [392, 192] on div "18:00 - 29K-031.58" at bounding box center [419, 190] width 128 height 18
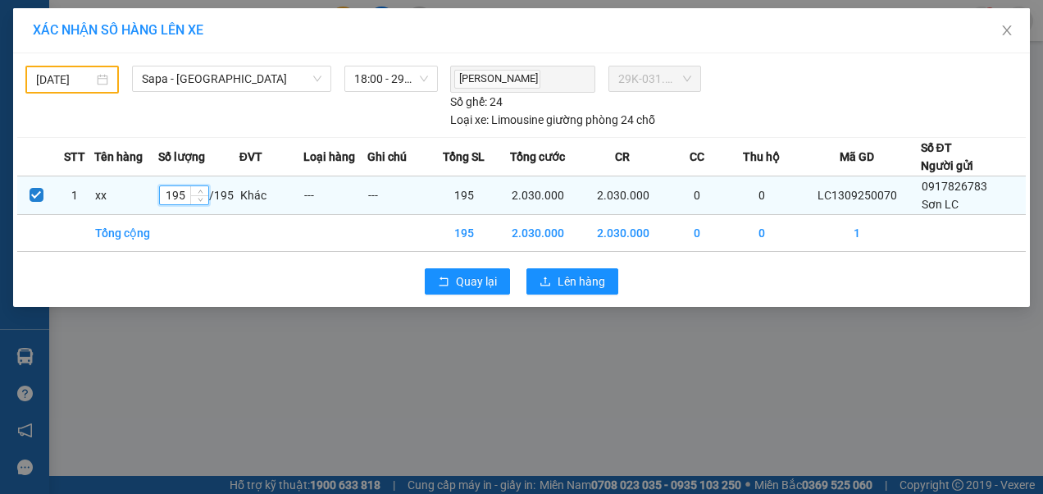
drag, startPoint x: 186, startPoint y: 192, endPoint x: 160, endPoint y: 198, distance: 27.1
click at [160, 198] on tr "1 xx 195 / 195 Khác --- --- 195 2.030.000 2.030.000 0 0 LC1309250070 0917826783…" at bounding box center [521, 195] width 1009 height 39
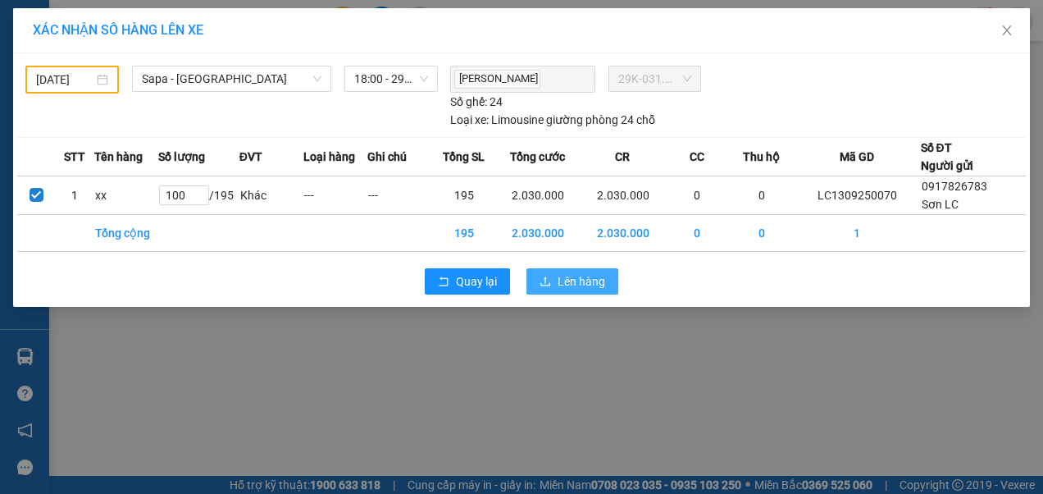
click at [585, 282] on span "Lên hàng" at bounding box center [582, 281] width 48 height 18
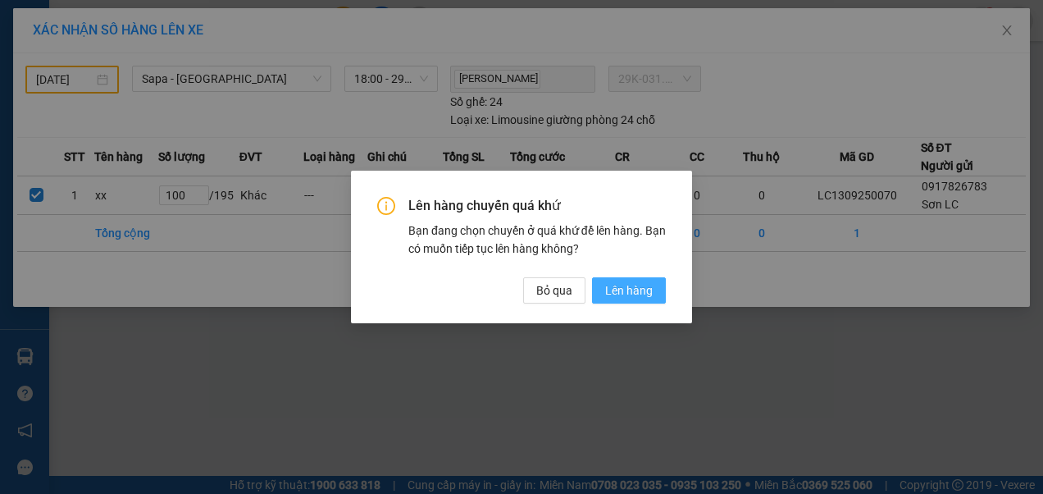
click at [616, 289] on span "Lên hàng" at bounding box center [629, 290] width 48 height 18
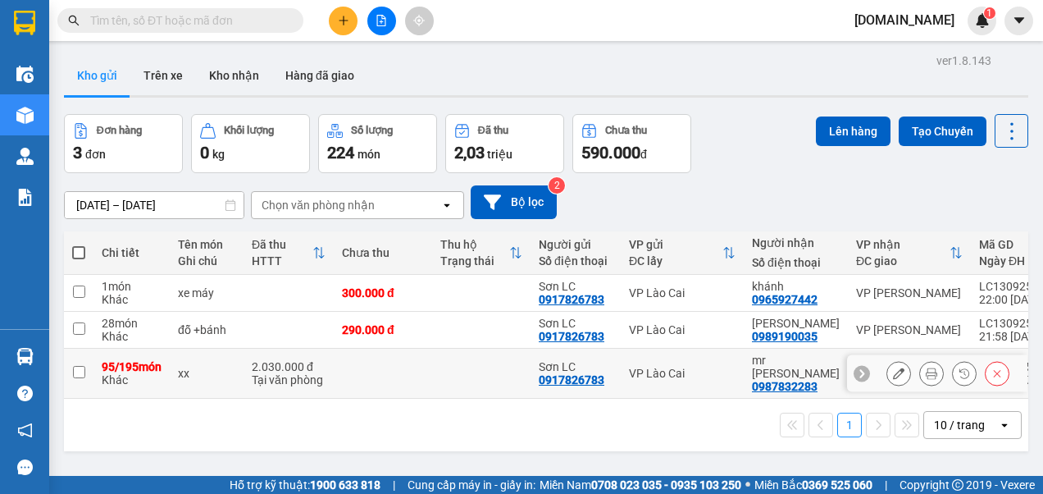
click at [77, 372] on input "checkbox" at bounding box center [79, 372] width 12 height 12
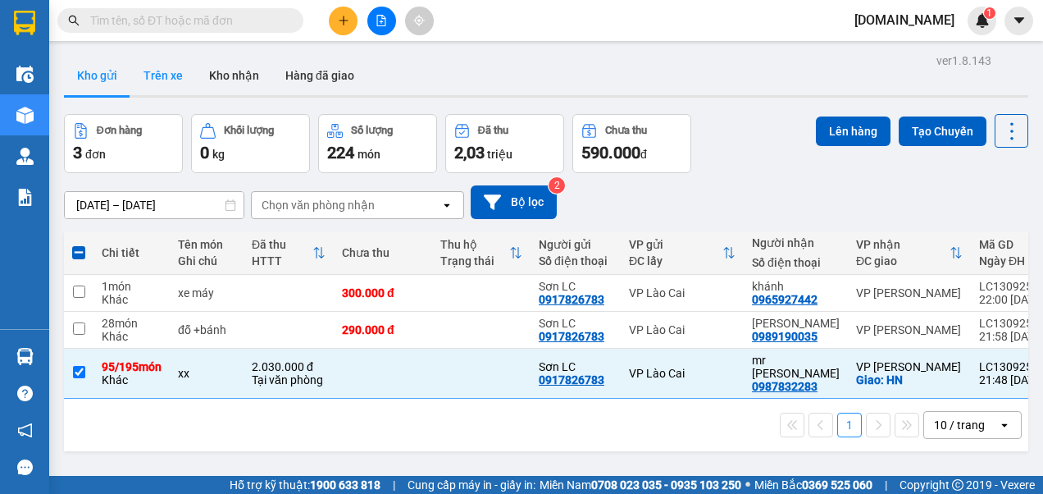
click at [155, 78] on button "Trên xe" at bounding box center [163, 75] width 66 height 39
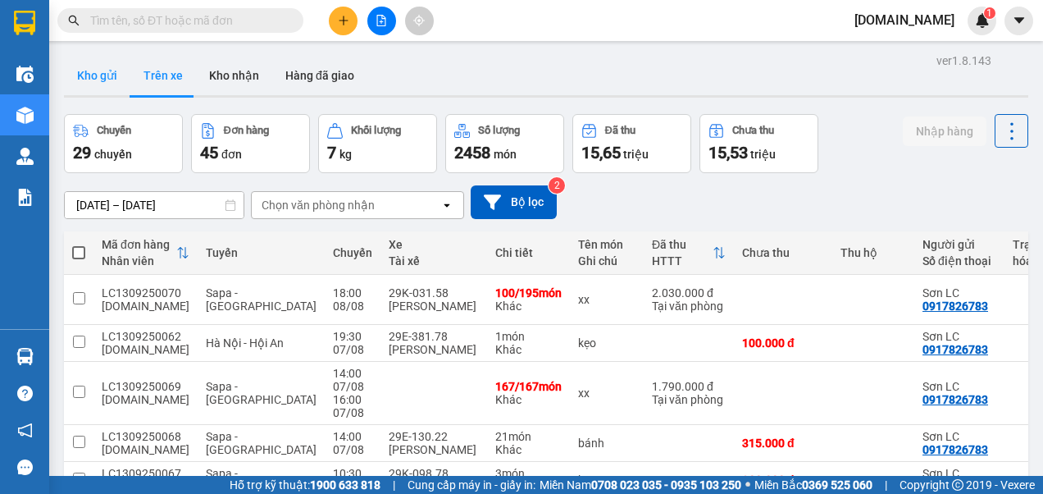
click at [97, 81] on button "Kho gửi" at bounding box center [97, 75] width 66 height 39
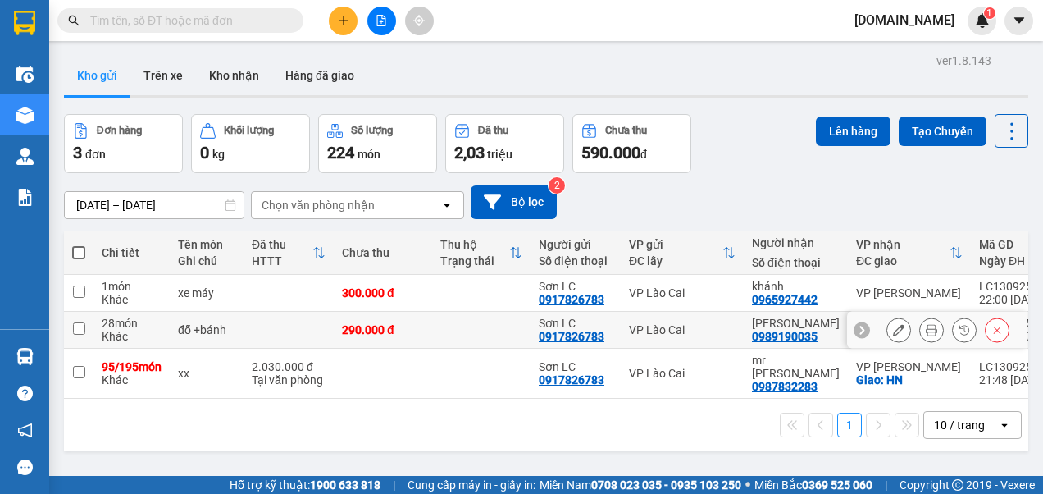
click at [79, 330] on input "checkbox" at bounding box center [79, 328] width 12 height 12
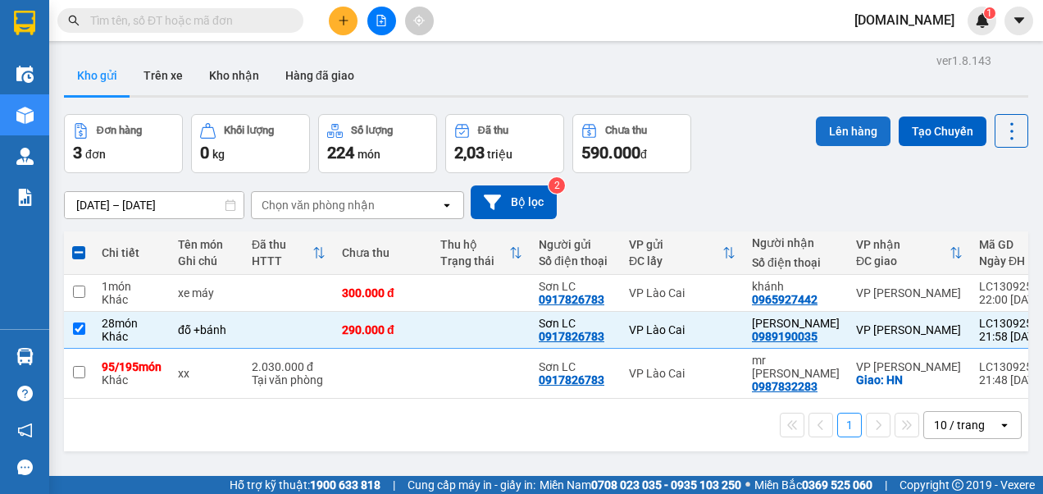
click at [832, 130] on button "Lên hàng" at bounding box center [853, 131] width 75 height 30
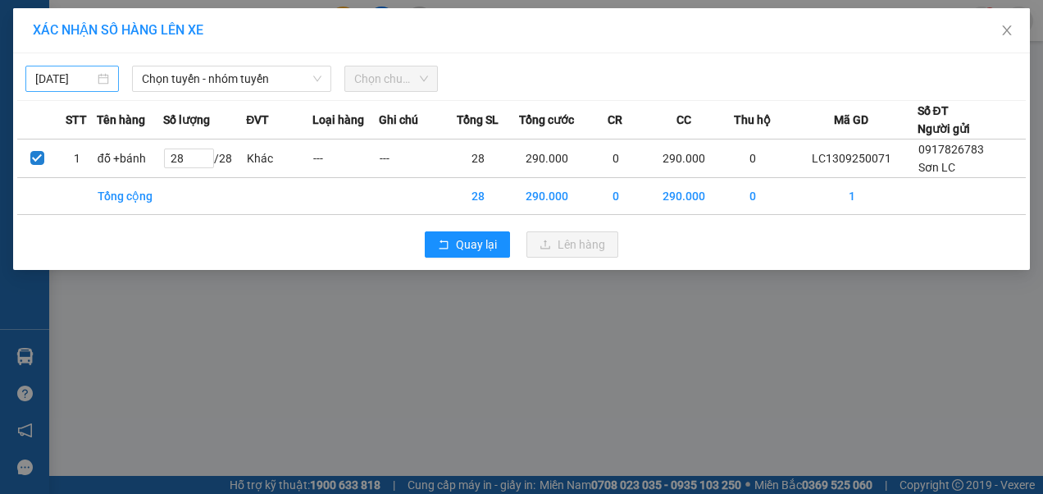
click at [79, 72] on input "[DATE]" at bounding box center [64, 79] width 59 height 18
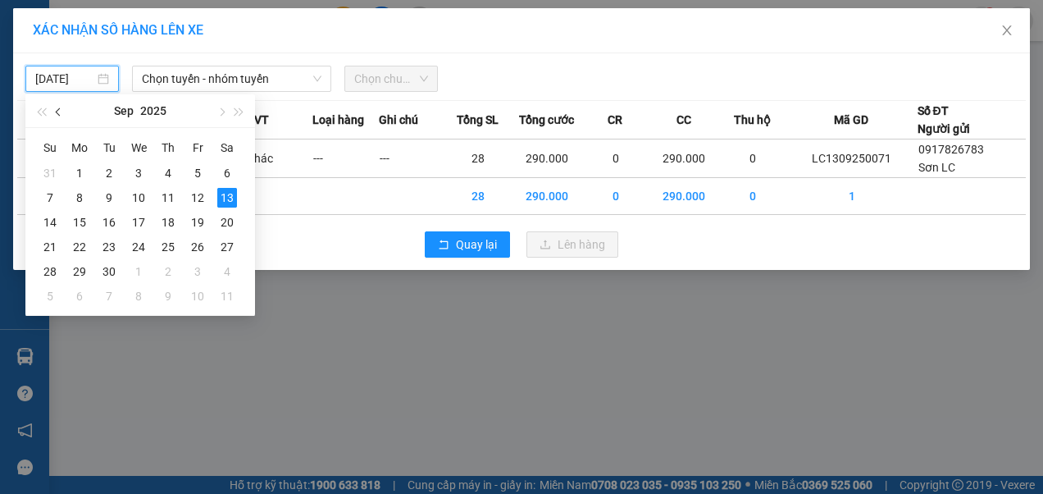
click at [60, 115] on span "button" at bounding box center [60, 112] width 8 height 8
click at [198, 198] on div "8" at bounding box center [198, 198] width 20 height 20
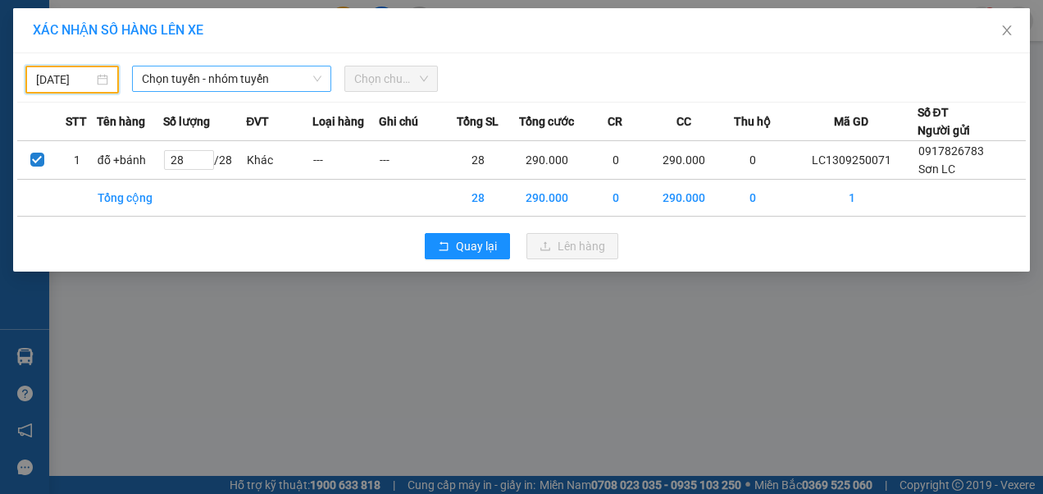
click at [231, 80] on span "Chọn tuyến - nhóm tuyến" at bounding box center [232, 78] width 180 height 25
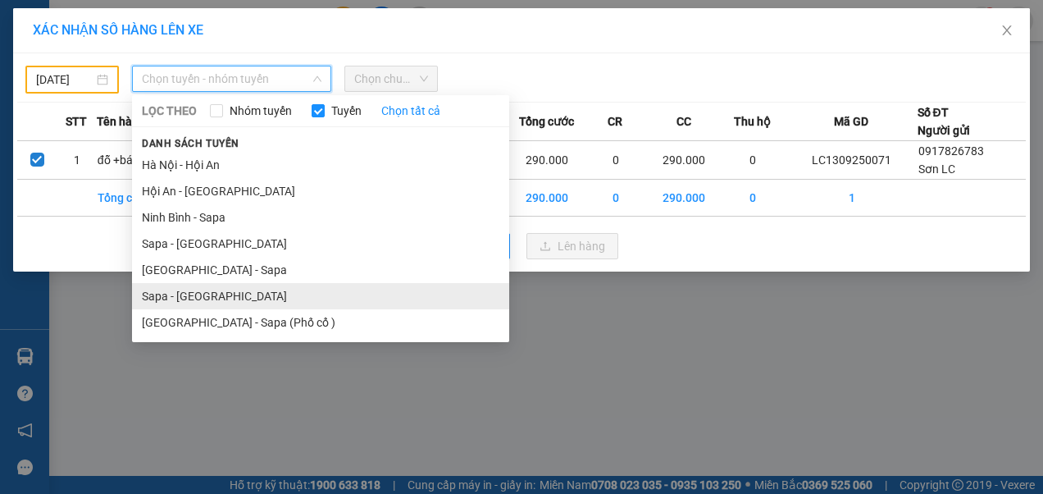
click at [185, 296] on li "Sapa - [GEOGRAPHIC_DATA]" at bounding box center [320, 296] width 377 height 26
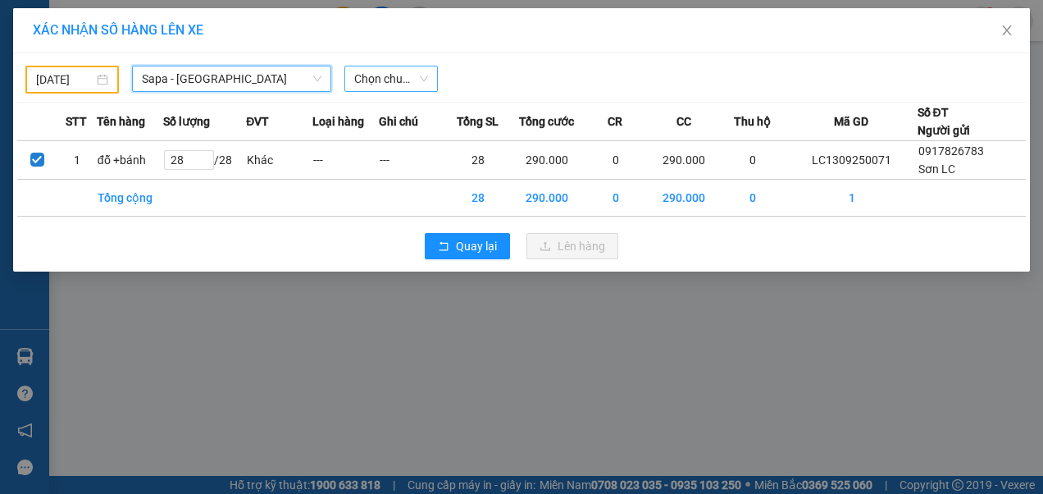
click at [408, 80] on span "Chọn chuyến" at bounding box center [391, 78] width 74 height 25
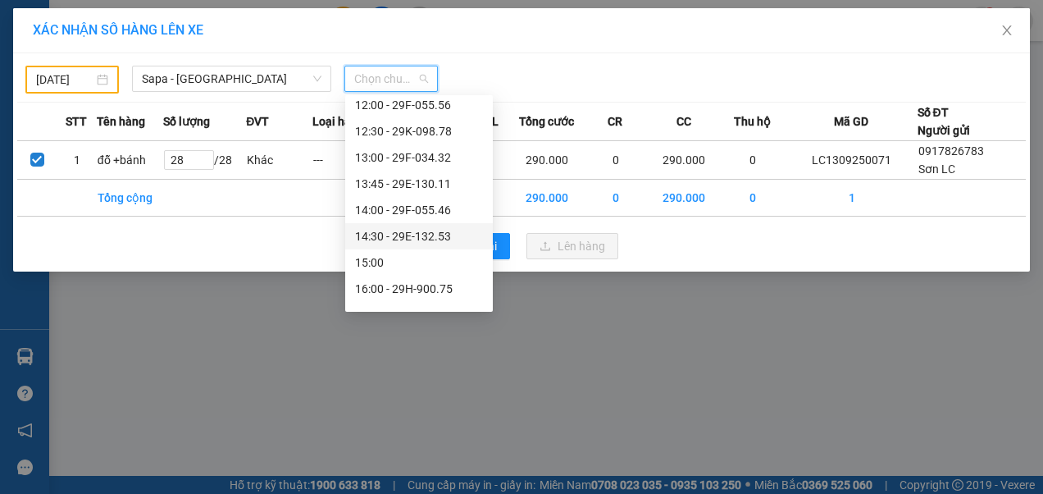
scroll to position [246, 0]
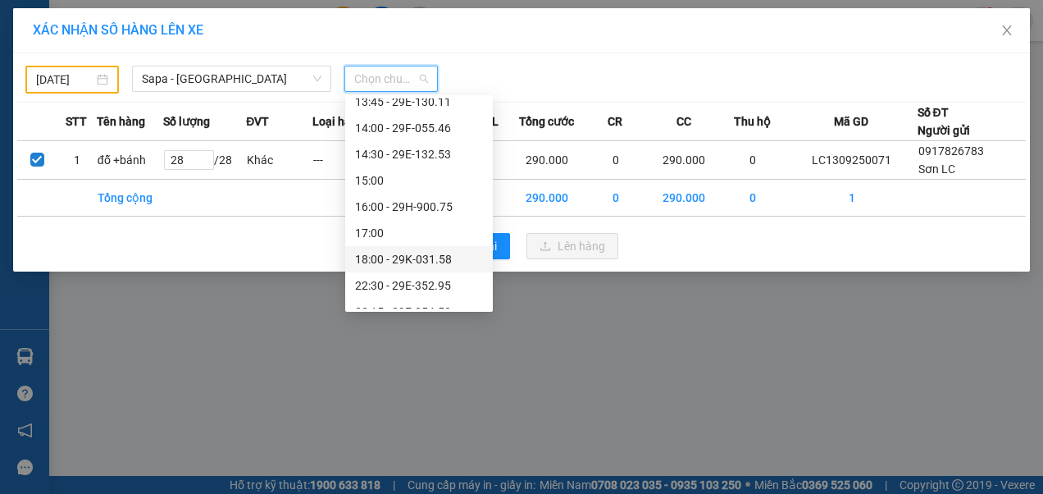
click at [385, 256] on div "18:00 - 29K-031.58" at bounding box center [419, 259] width 128 height 18
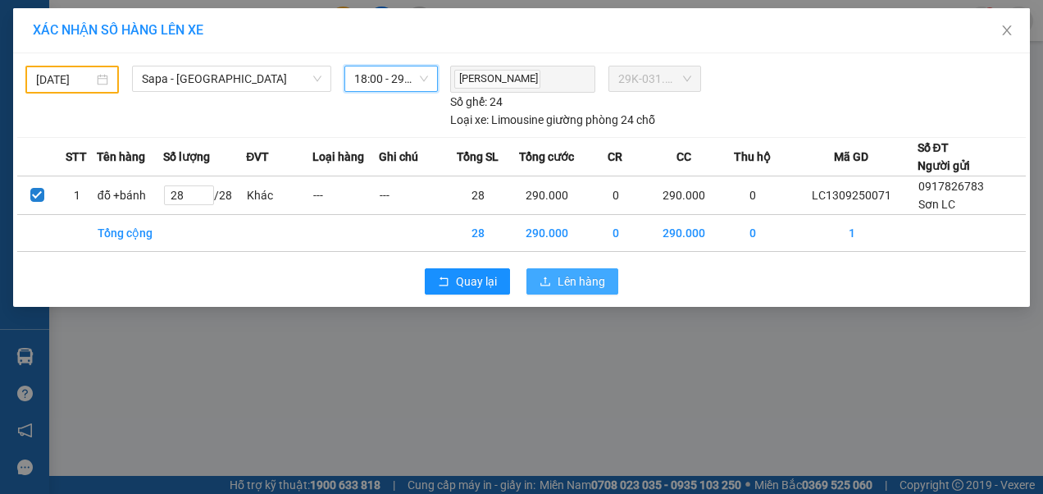
click at [560, 279] on span "Lên hàng" at bounding box center [582, 281] width 48 height 18
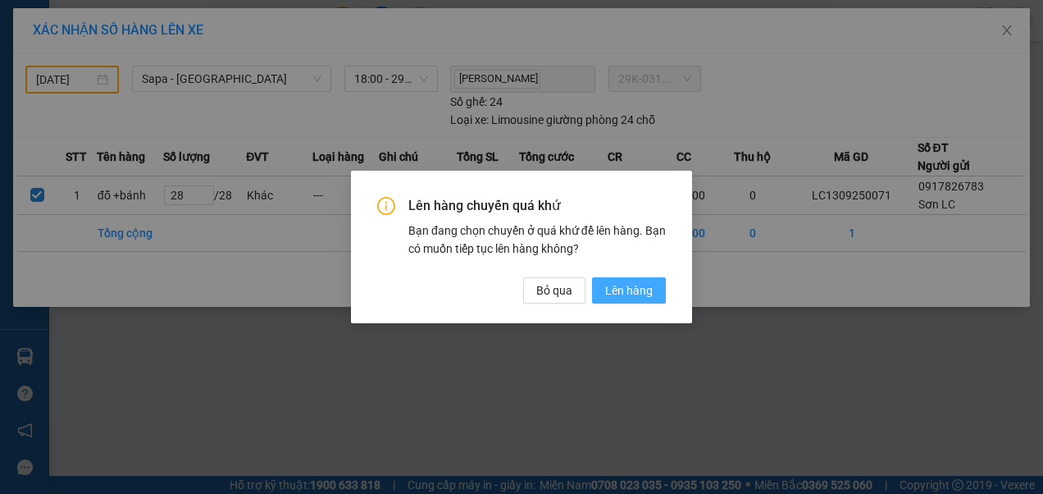
click at [630, 289] on span "Lên hàng" at bounding box center [629, 290] width 48 height 18
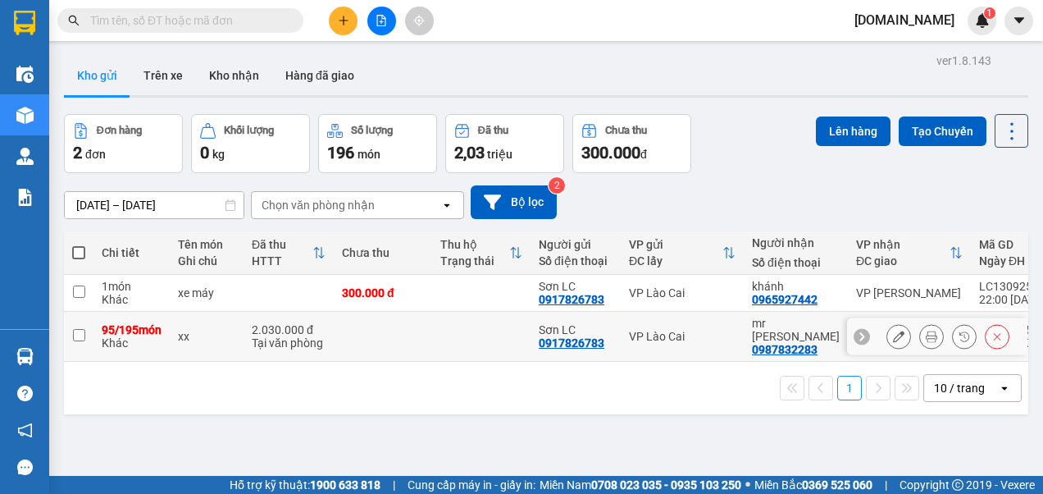
click at [79, 336] on input "checkbox" at bounding box center [79, 335] width 12 height 12
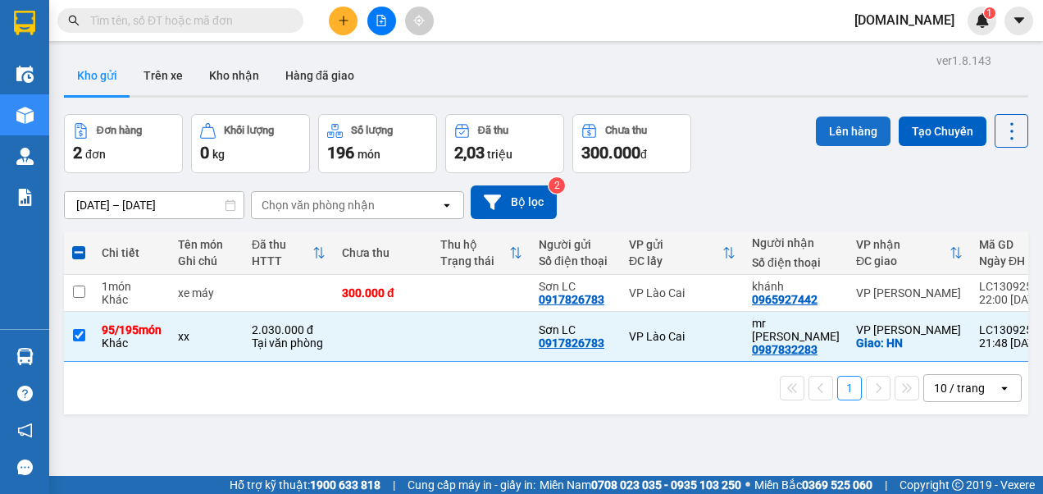
click at [846, 130] on button "Lên hàng" at bounding box center [853, 131] width 75 height 30
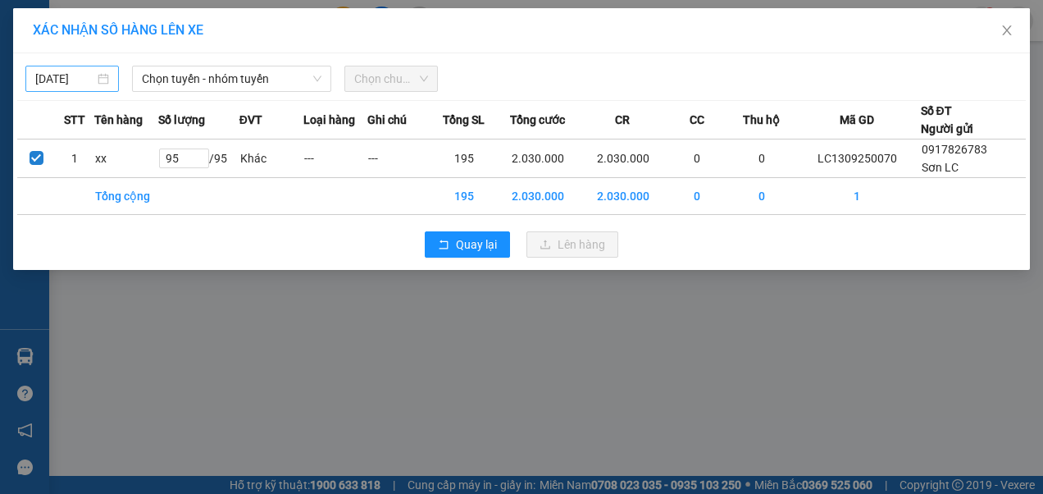
click at [90, 71] on input "[DATE]" at bounding box center [64, 79] width 59 height 18
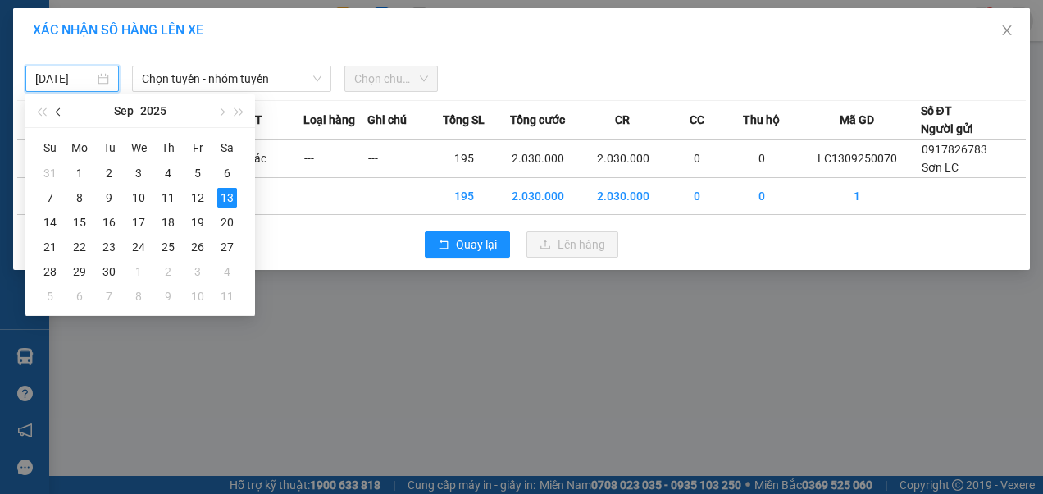
click at [58, 112] on span "button" at bounding box center [60, 112] width 8 height 8
click at [170, 189] on div "7" at bounding box center [168, 198] width 20 height 20
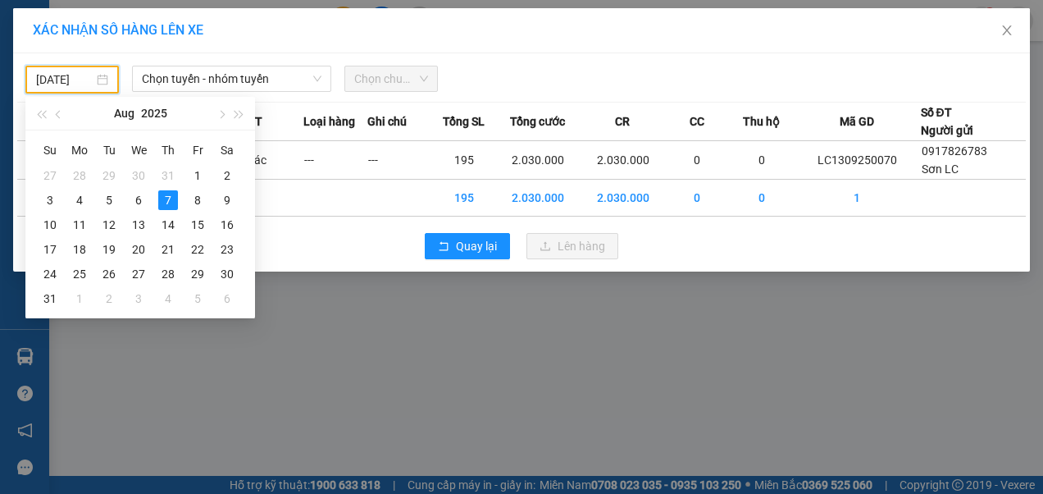
click at [80, 77] on input "07/08/2025" at bounding box center [64, 80] width 57 height 18
click at [194, 200] on div "8" at bounding box center [198, 200] width 20 height 20
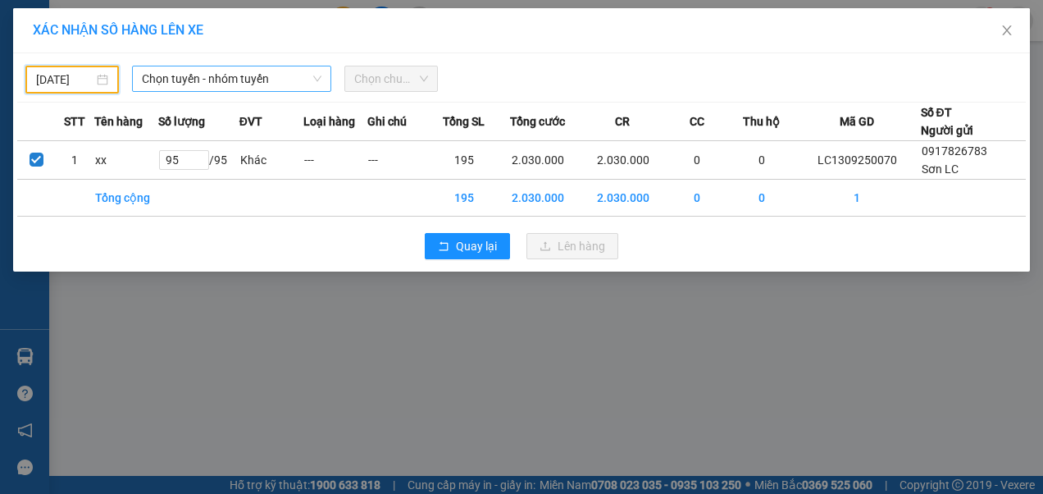
click at [313, 77] on icon "down" at bounding box center [317, 79] width 10 height 10
click at [317, 74] on icon "down" at bounding box center [317, 79] width 10 height 10
click at [238, 71] on span "Chọn tuyến - nhóm tuyến" at bounding box center [232, 78] width 180 height 25
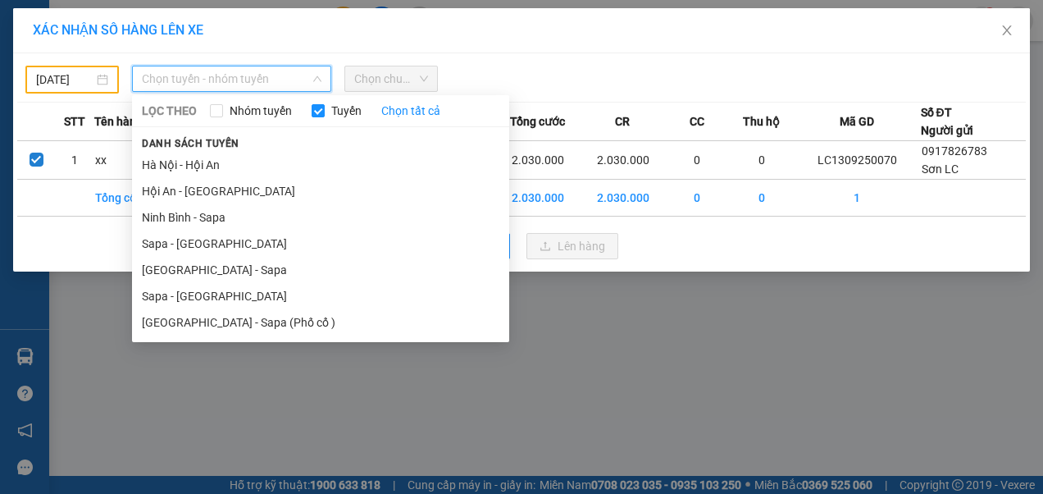
click at [198, 291] on li "Sapa - [GEOGRAPHIC_DATA]" at bounding box center [320, 296] width 377 height 26
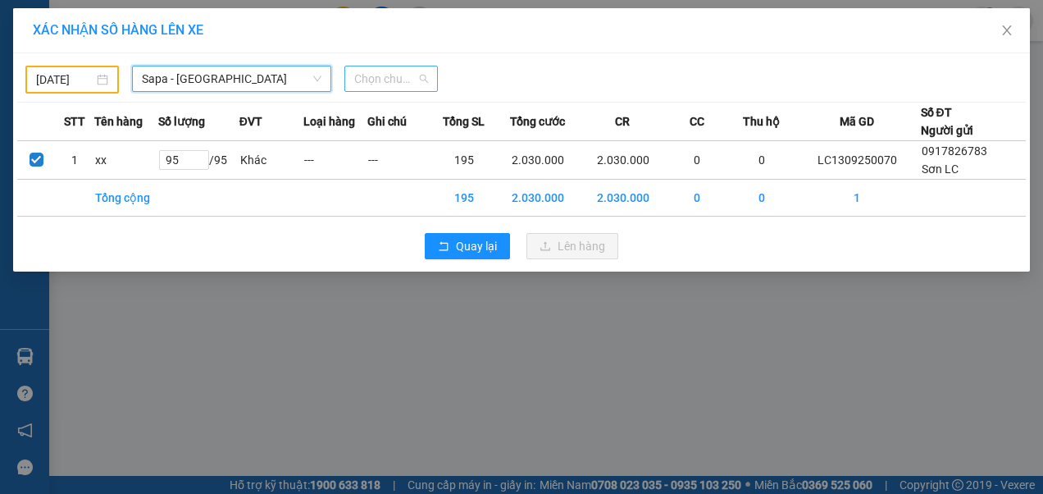
click at [400, 77] on span "Chọn chuyến" at bounding box center [391, 78] width 74 height 25
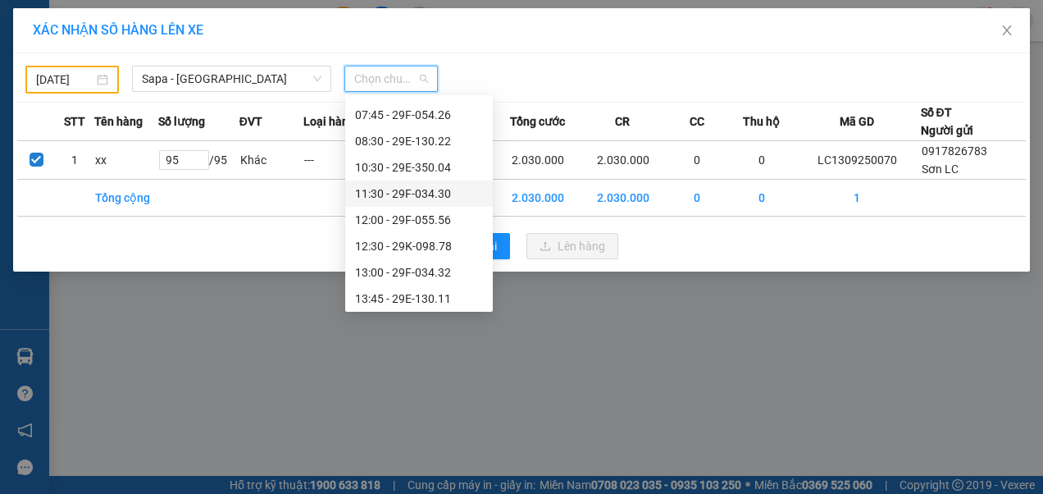
scroll to position [82, 0]
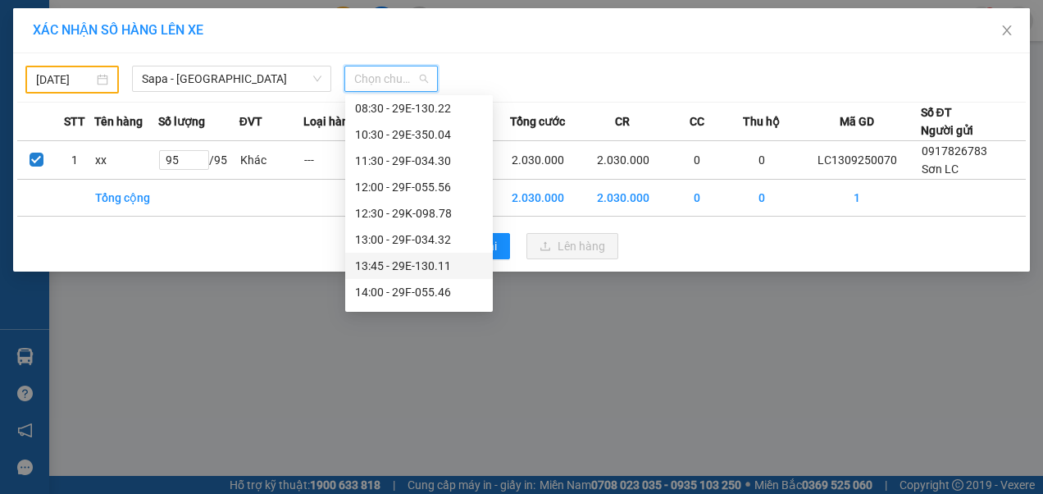
click at [408, 266] on div "13:45 - 29E-130.11" at bounding box center [419, 266] width 128 height 18
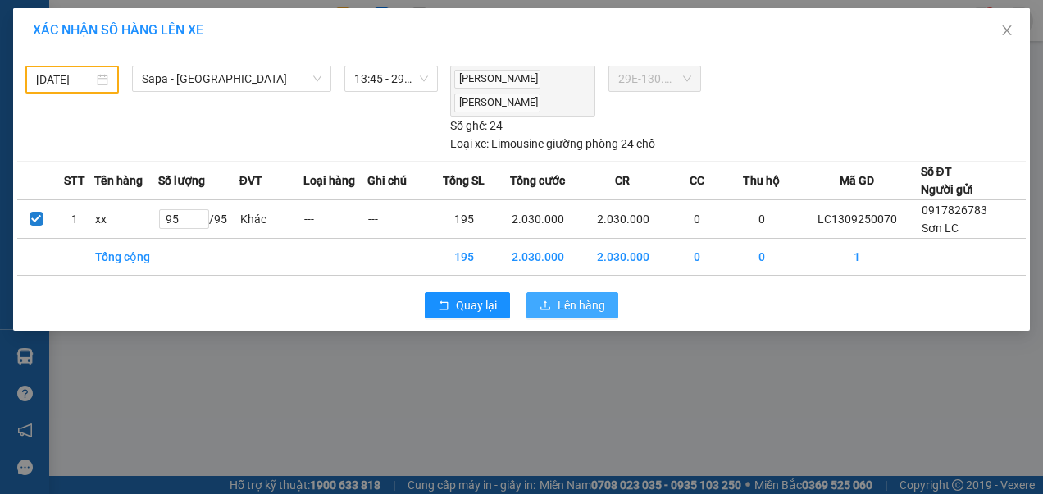
click at [577, 303] on span "Lên hàng" at bounding box center [582, 305] width 48 height 18
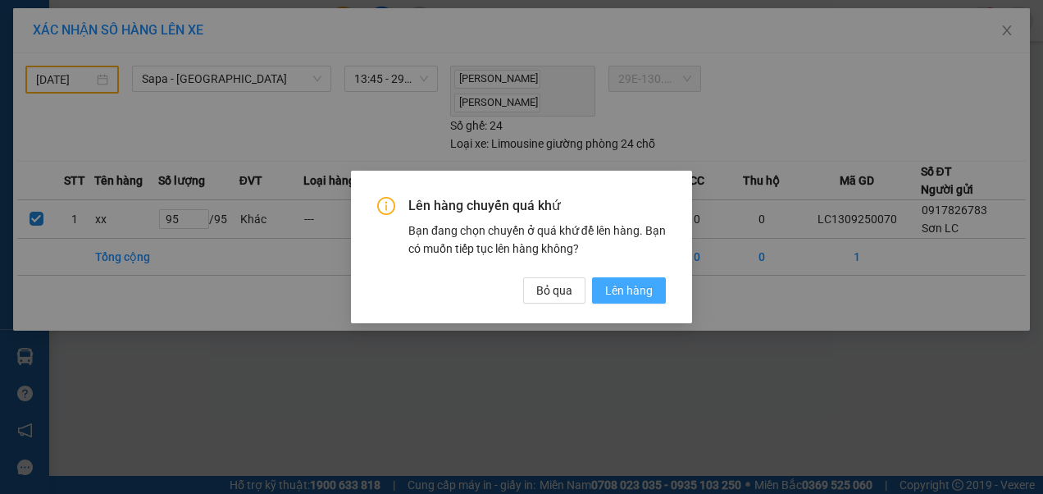
click at [623, 293] on span "Lên hàng" at bounding box center [629, 290] width 48 height 18
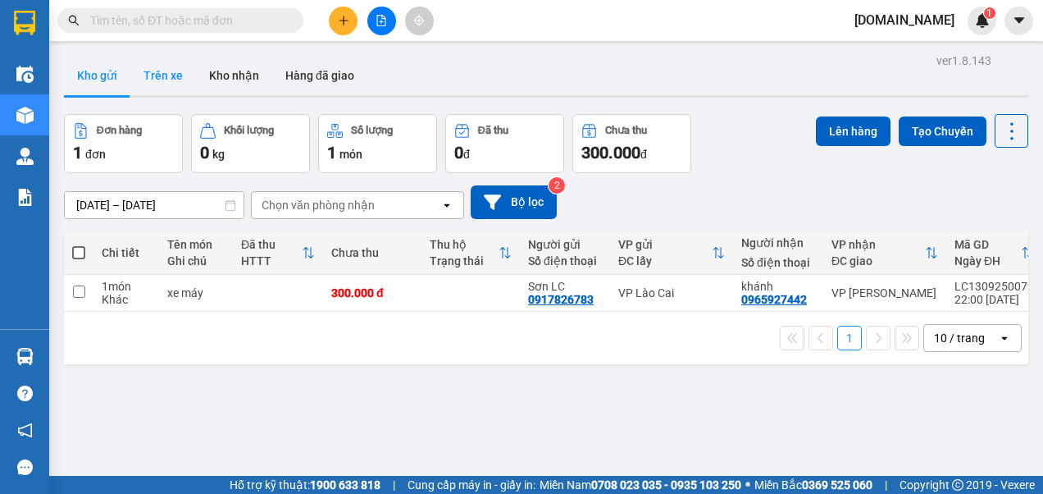
click at [171, 74] on button "Trên xe" at bounding box center [163, 75] width 66 height 39
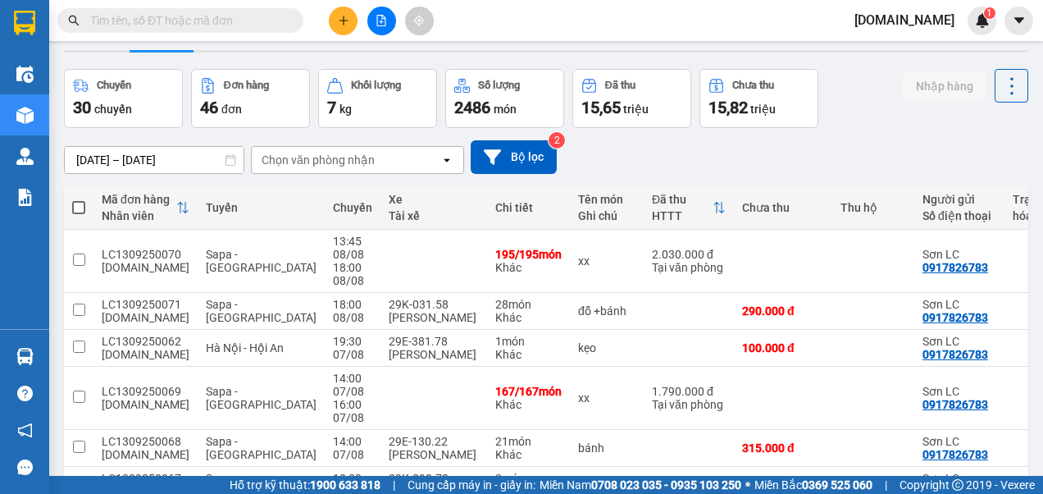
scroll to position [82, 0]
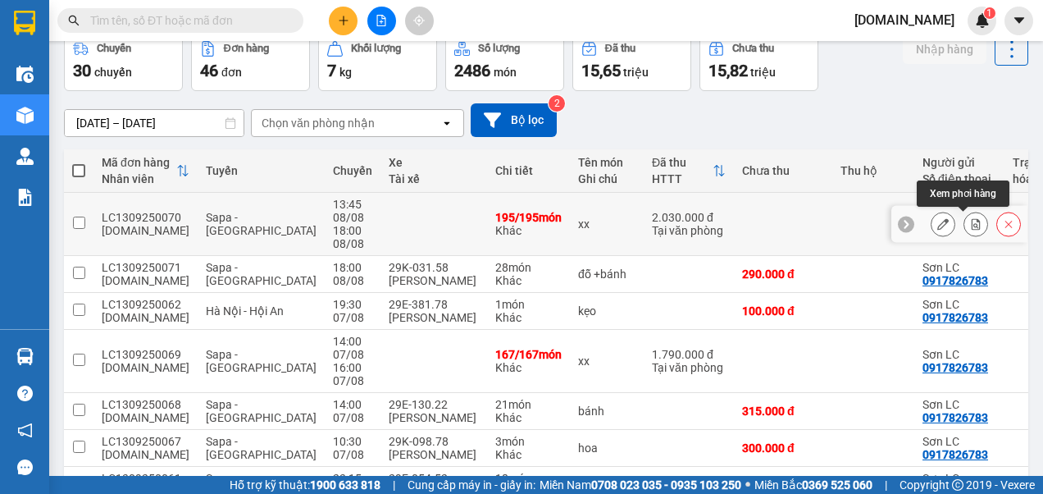
click at [970, 223] on icon at bounding box center [975, 223] width 11 height 11
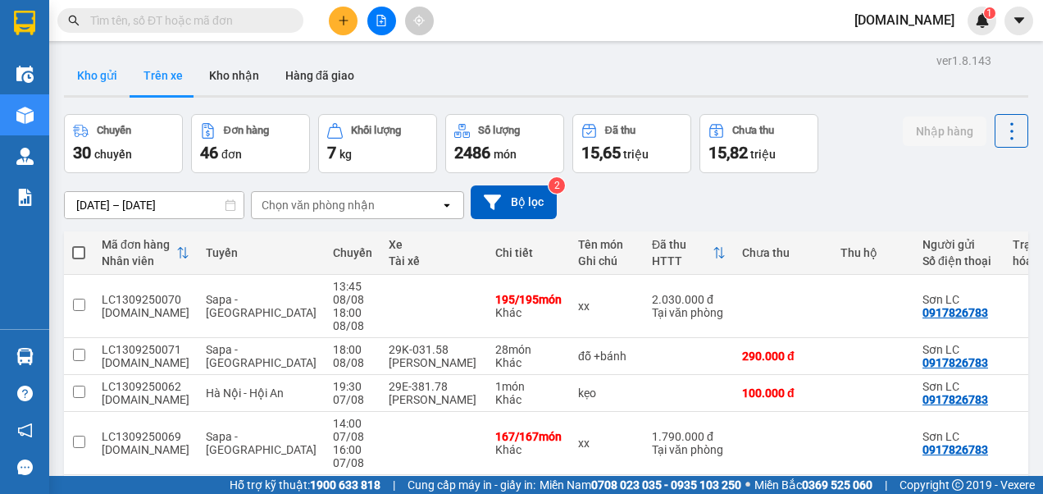
click at [102, 75] on button "Kho gửi" at bounding box center [97, 75] width 66 height 39
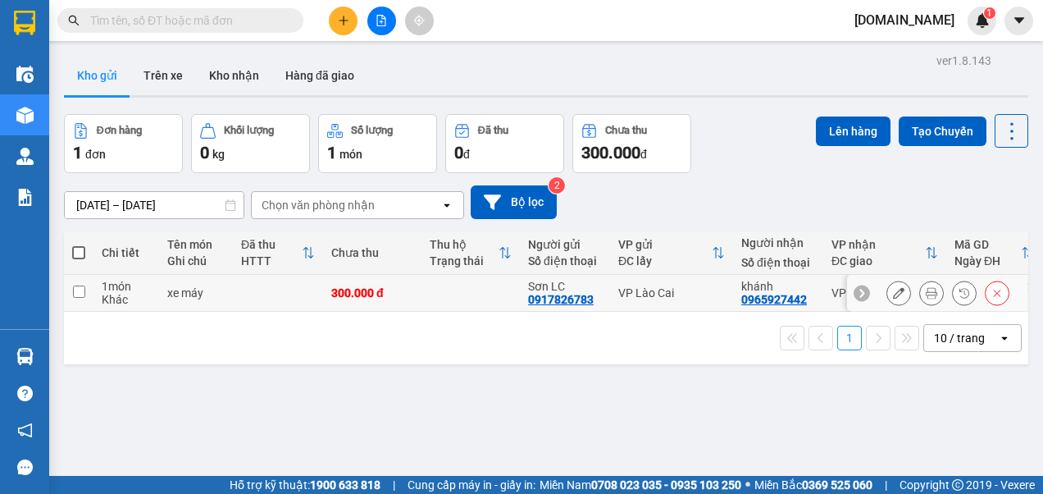
click at [81, 290] on input "checkbox" at bounding box center [79, 291] width 12 height 12
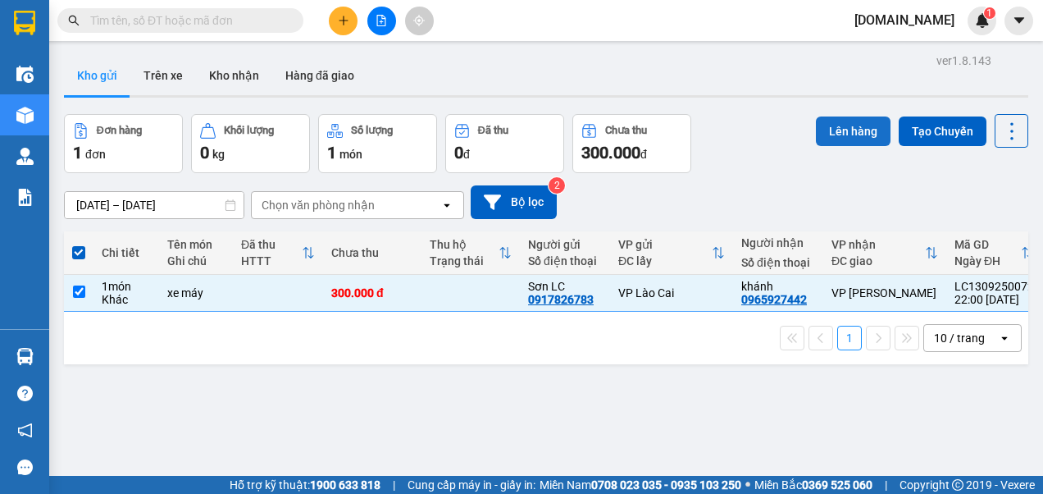
click at [845, 127] on button "Lên hàng" at bounding box center [853, 131] width 75 height 30
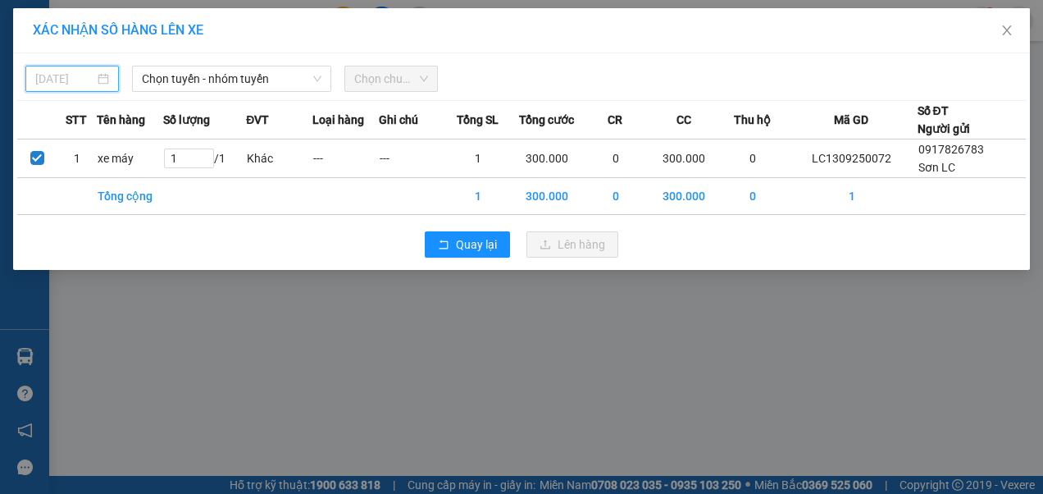
click at [62, 77] on input "[DATE]" at bounding box center [64, 79] width 59 height 18
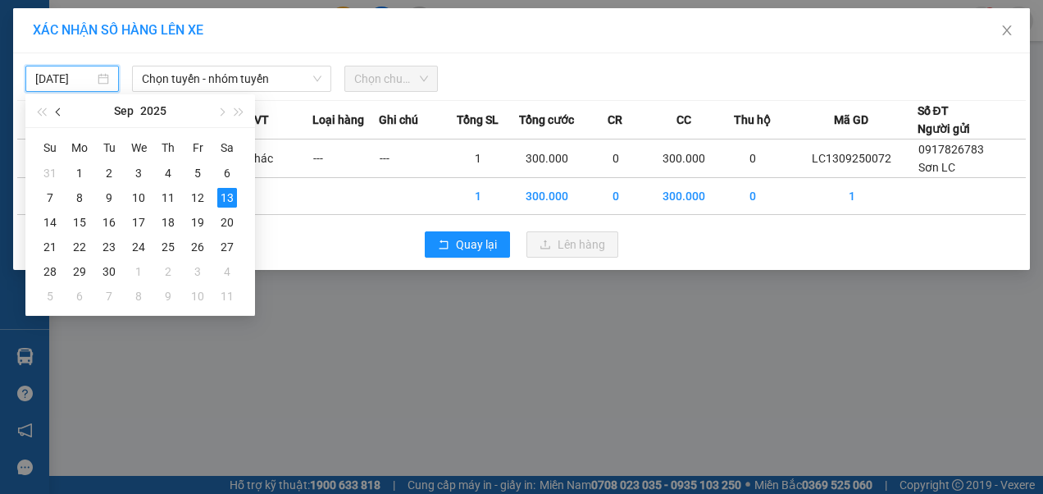
click at [59, 115] on span "button" at bounding box center [60, 112] width 8 height 8
click at [198, 194] on div "8" at bounding box center [198, 198] width 20 height 20
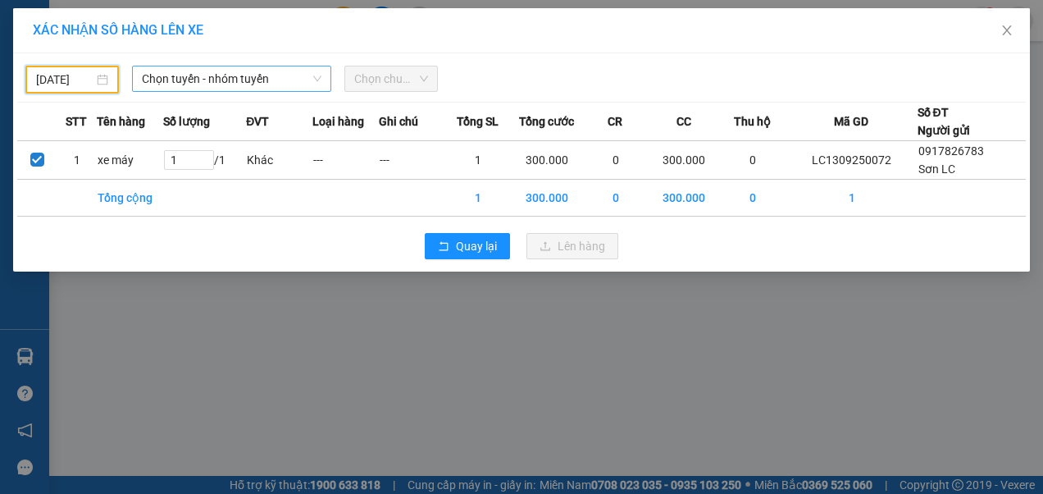
click at [266, 79] on span "Chọn tuyến - nhóm tuyến" at bounding box center [232, 78] width 180 height 25
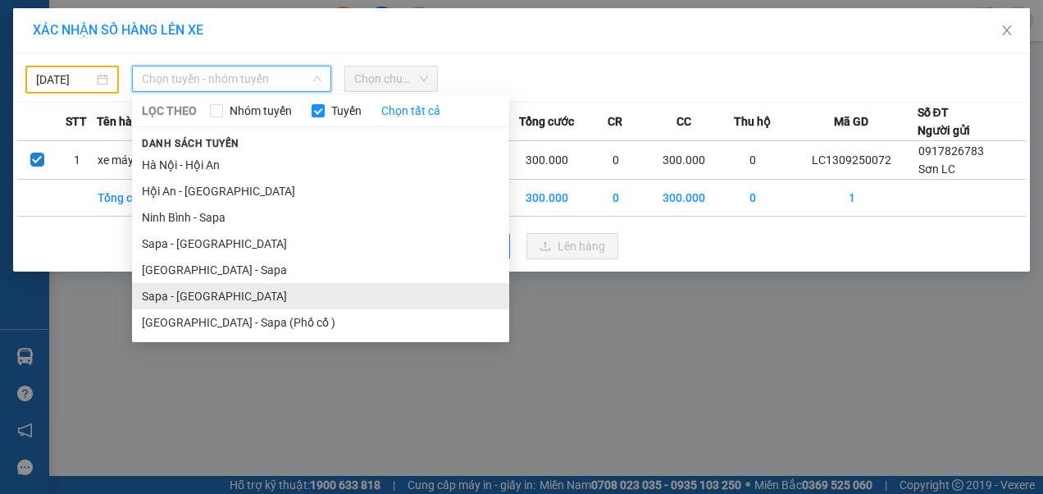
click at [194, 297] on li "Sapa - [GEOGRAPHIC_DATA]" at bounding box center [320, 296] width 377 height 26
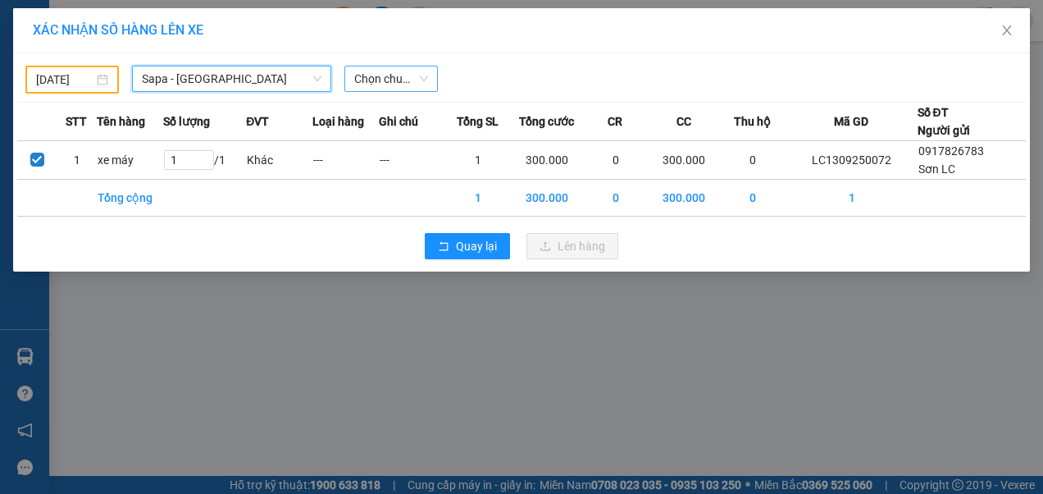
click at [406, 78] on span "Chọn chuyến" at bounding box center [391, 78] width 74 height 25
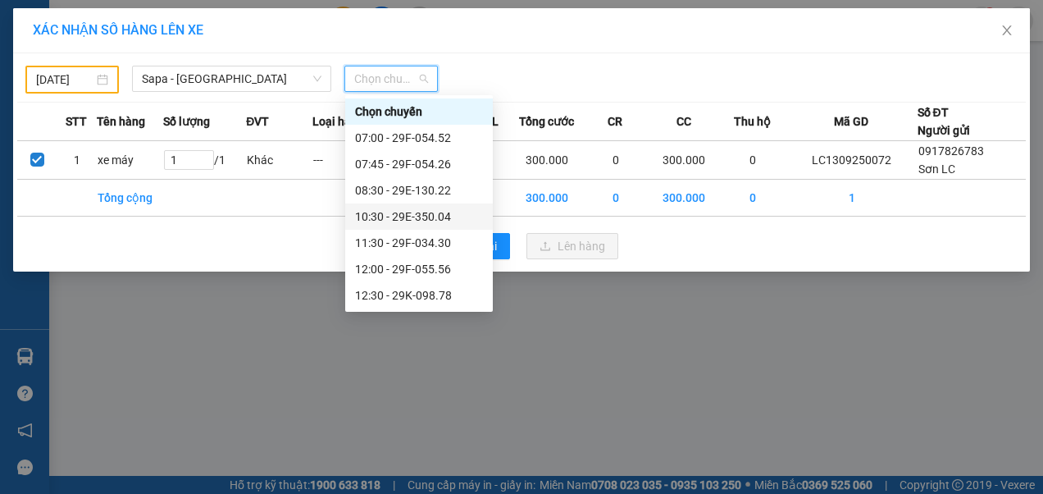
scroll to position [164, 0]
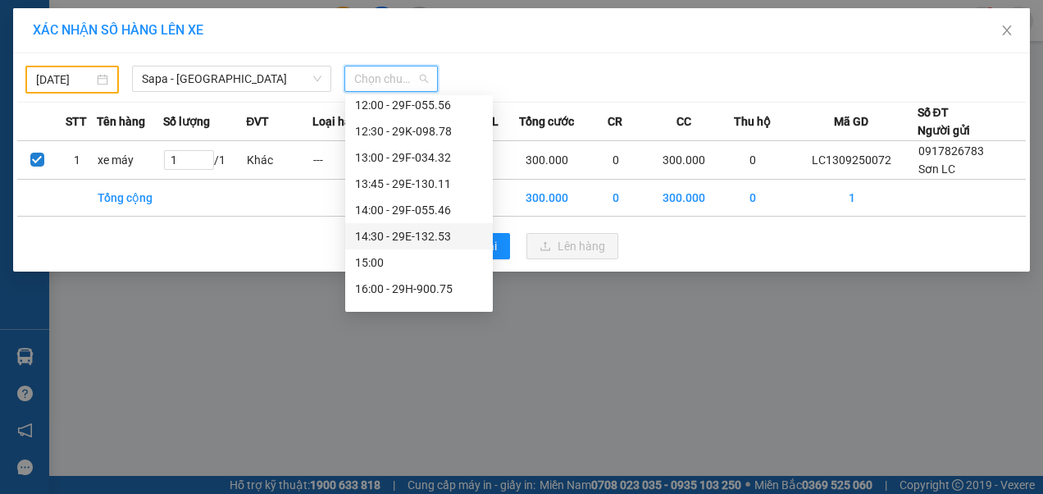
drag, startPoint x: 408, startPoint y: 239, endPoint x: 423, endPoint y: 244, distance: 15.6
click at [409, 239] on div "14:30 - 29E-132.53" at bounding box center [419, 236] width 128 height 18
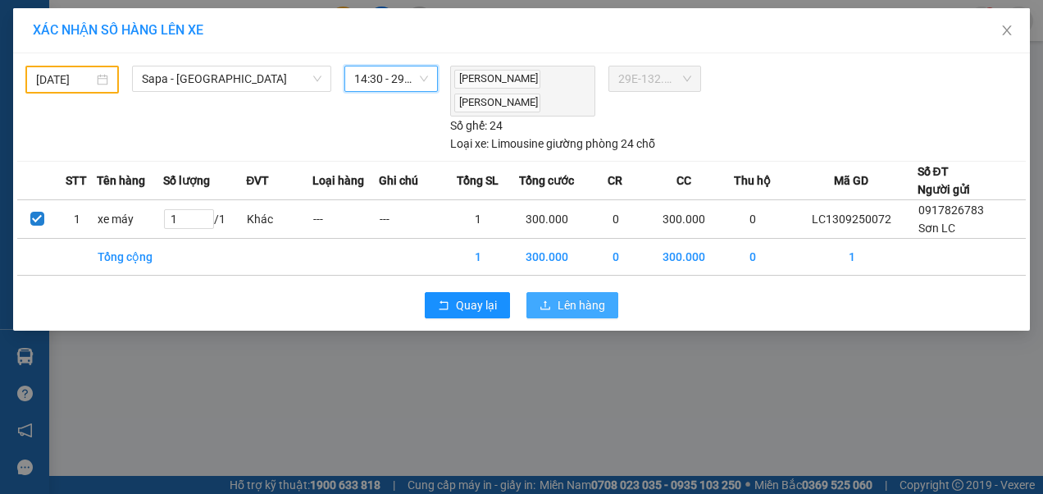
click at [568, 299] on span "Lên hàng" at bounding box center [582, 305] width 48 height 18
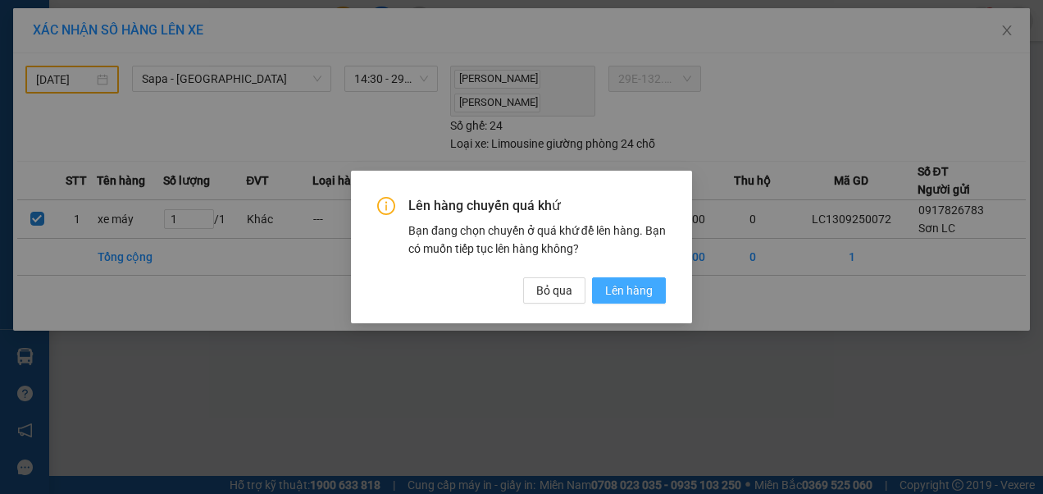
click at [642, 290] on span "Lên hàng" at bounding box center [629, 290] width 48 height 18
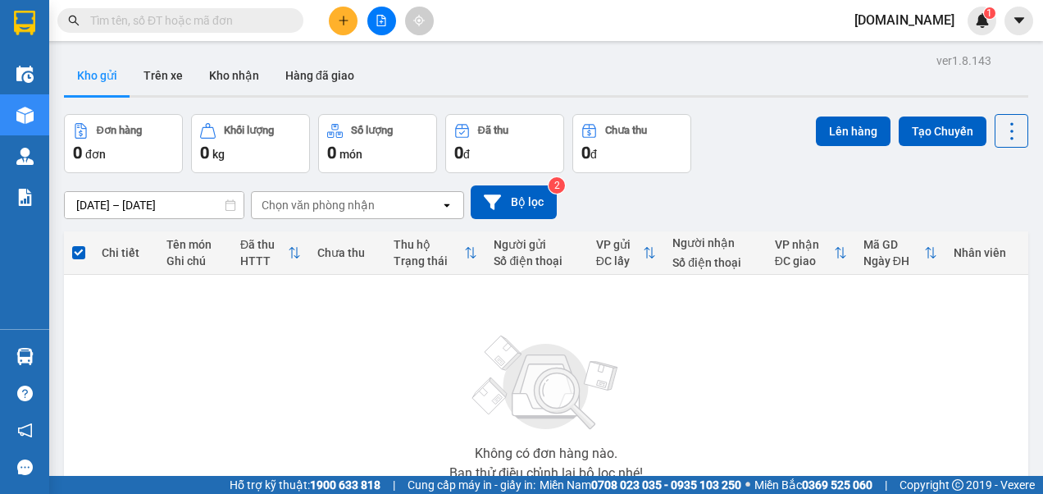
click at [344, 21] on icon "plus" at bounding box center [343, 20] width 9 height 1
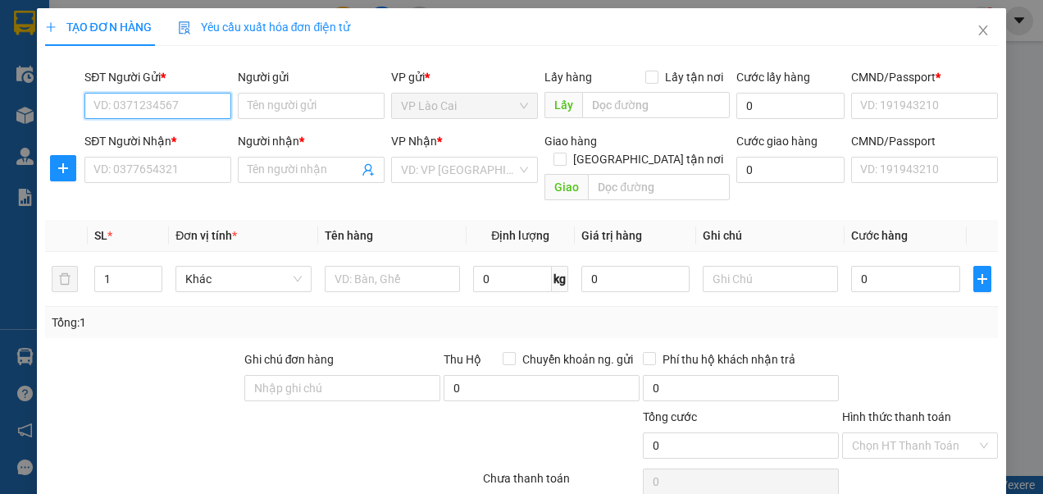
click at [184, 107] on input "SĐT Người Gửi *" at bounding box center [157, 106] width 147 height 26
click at [128, 135] on div "0917826783 - Sơn LC" at bounding box center [155, 138] width 125 height 18
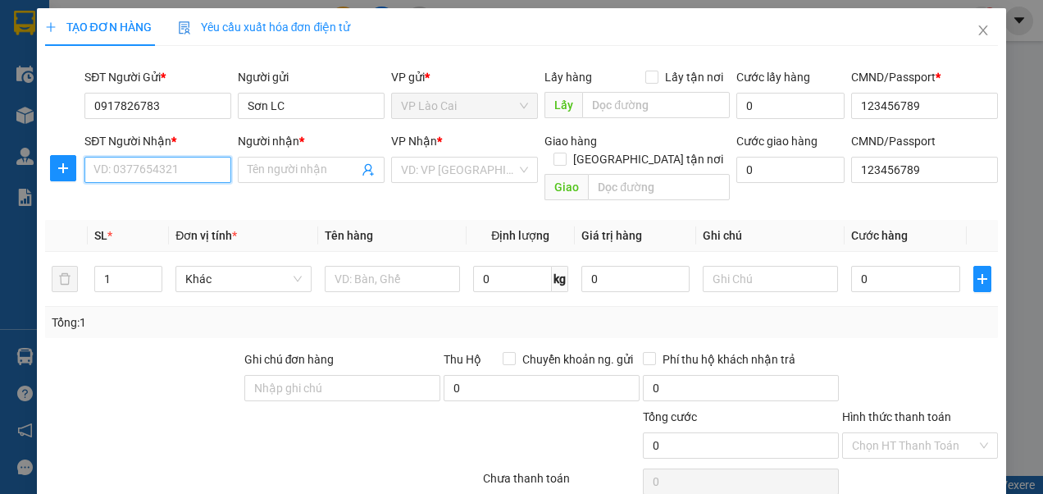
click at [149, 171] on input "SĐT Người Nhận *" at bounding box center [157, 170] width 147 height 26
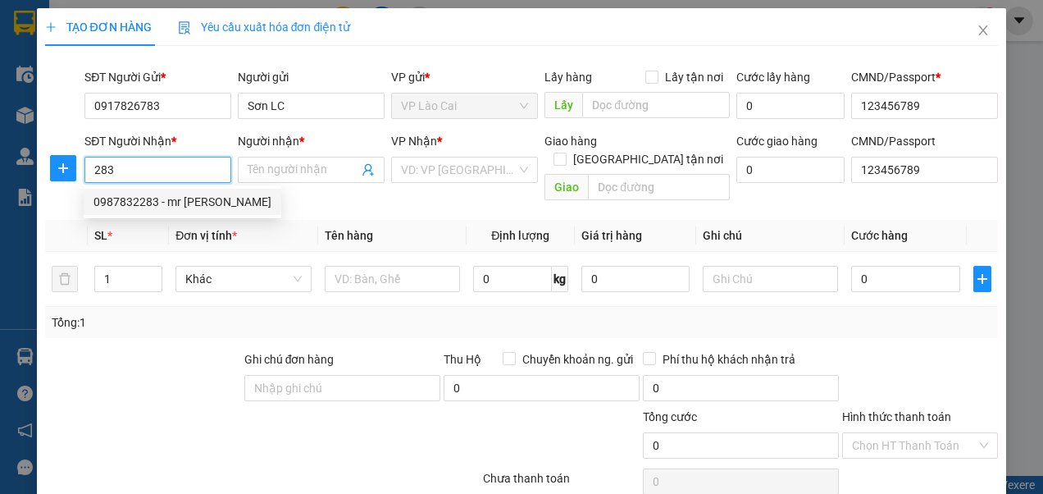
click at [143, 198] on div "0987832283 - mr [PERSON_NAME]" at bounding box center [182, 202] width 178 height 18
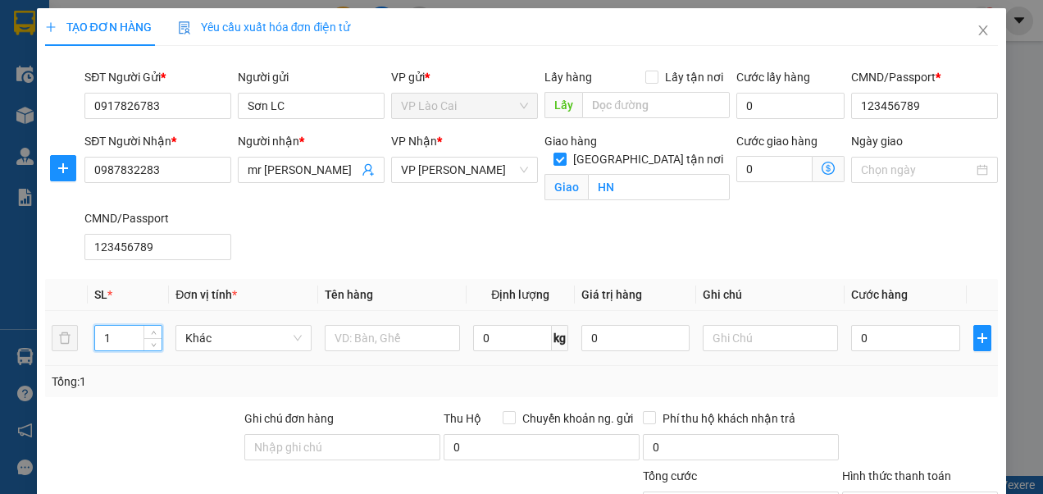
drag, startPoint x: 116, startPoint y: 338, endPoint x: 103, endPoint y: 340, distance: 13.2
click at [103, 340] on input "1" at bounding box center [128, 338] width 66 height 25
click at [400, 340] on input "text" at bounding box center [392, 338] width 135 height 26
click at [868, 341] on input "0" at bounding box center [905, 338] width 108 height 26
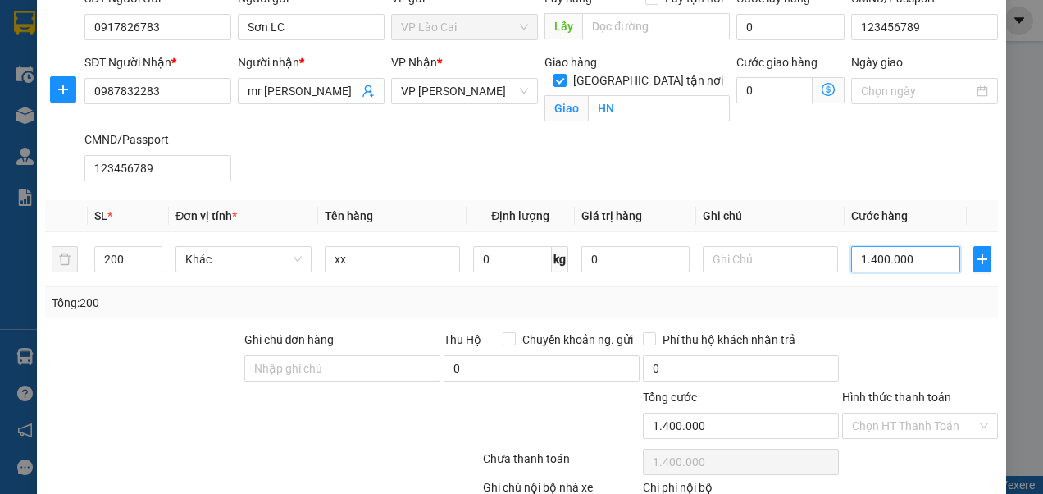
scroll to position [164, 0]
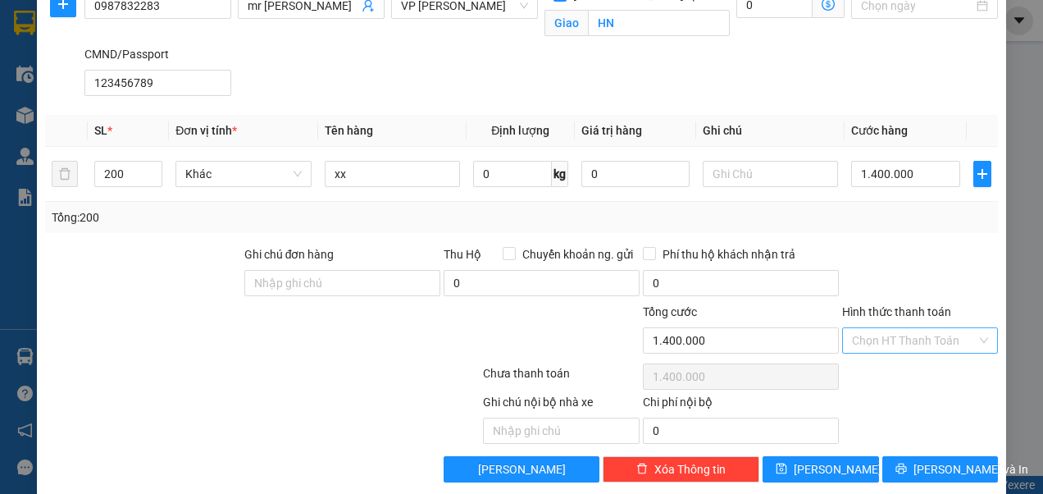
click at [919, 337] on input "Hình thức thanh toán" at bounding box center [914, 340] width 125 height 25
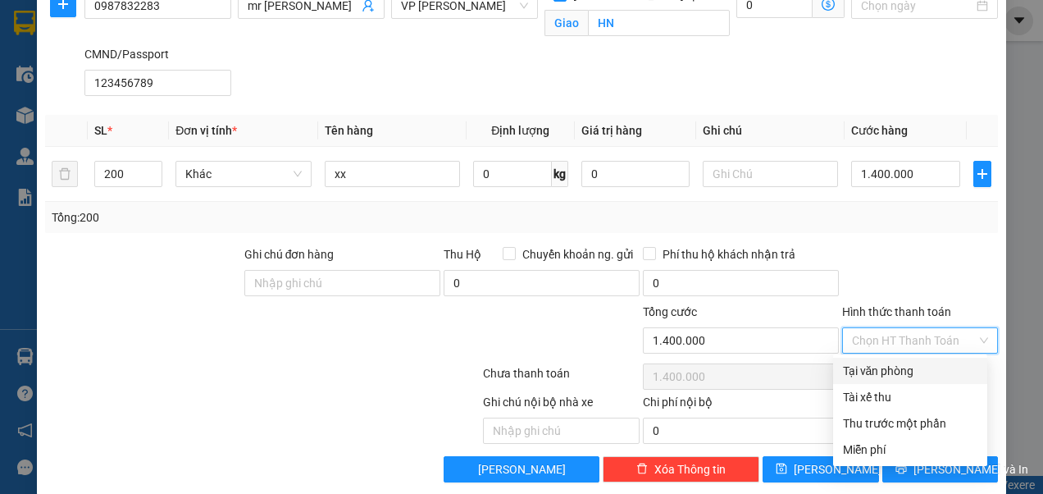
click at [886, 367] on div "Tại văn phòng" at bounding box center [910, 371] width 135 height 18
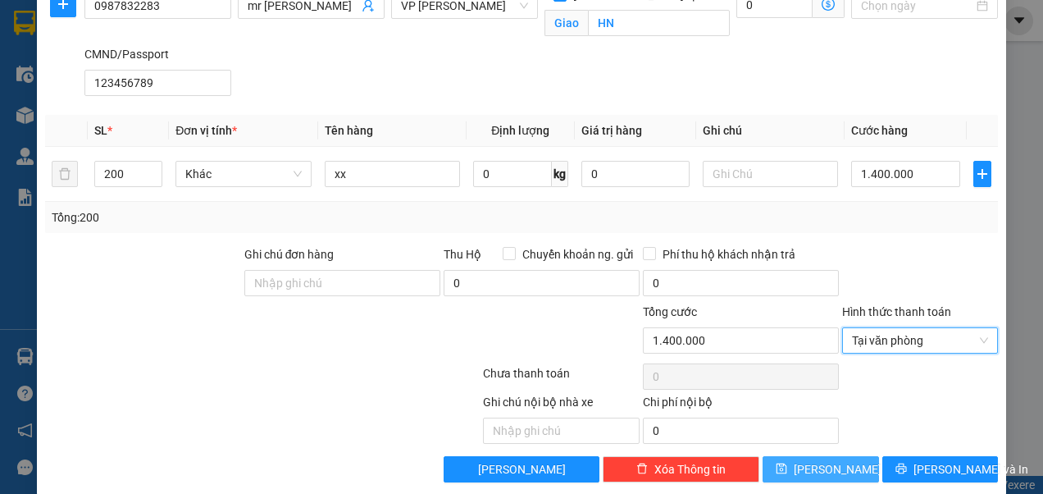
click at [787, 463] on icon "save" at bounding box center [782, 468] width 11 height 11
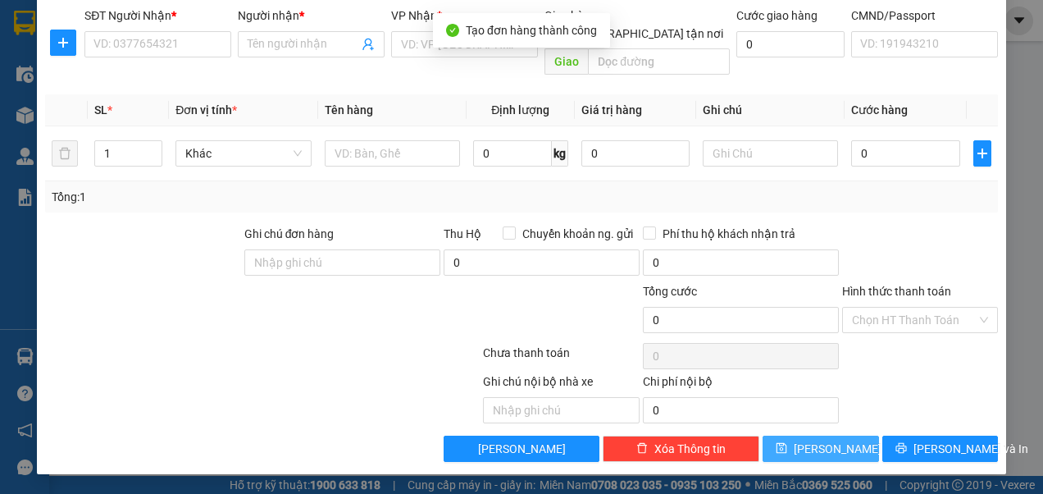
scroll to position [105, 0]
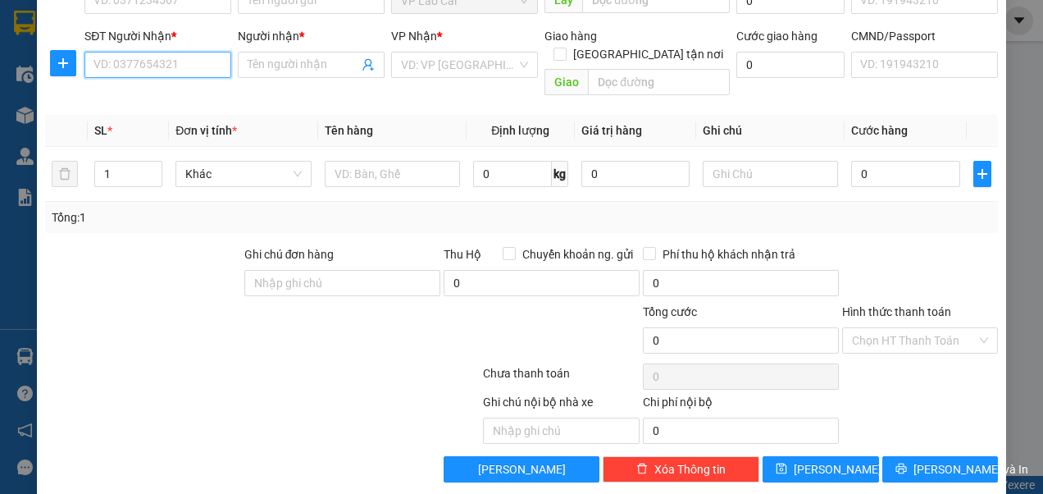
click at [196, 61] on input "SĐT Người Nhận *" at bounding box center [157, 65] width 147 height 26
click at [153, 95] on div "0966627592 - ĐẠt" at bounding box center [155, 97] width 125 height 18
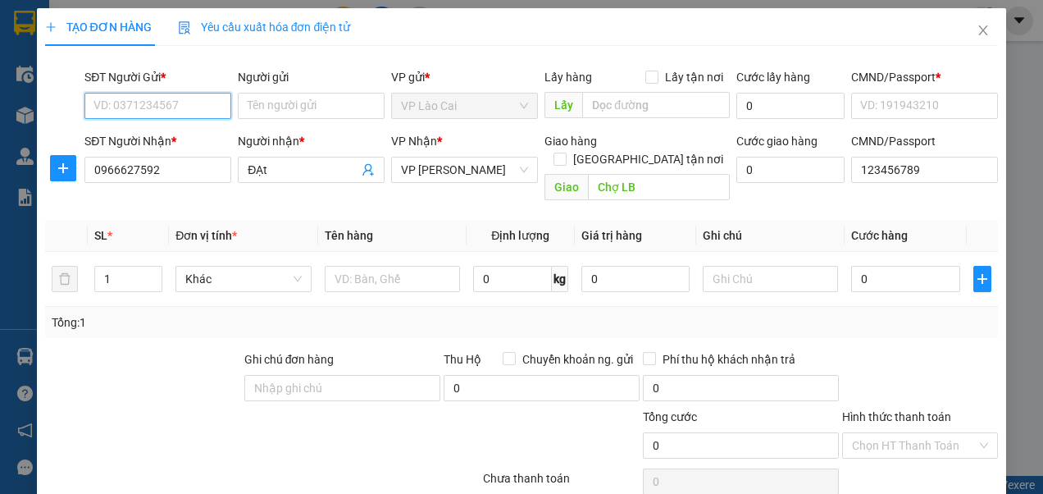
click at [160, 103] on input "SĐT Người Gửi *" at bounding box center [157, 106] width 147 height 26
click at [159, 139] on div "0917826783 - Sơn LC" at bounding box center [155, 138] width 125 height 18
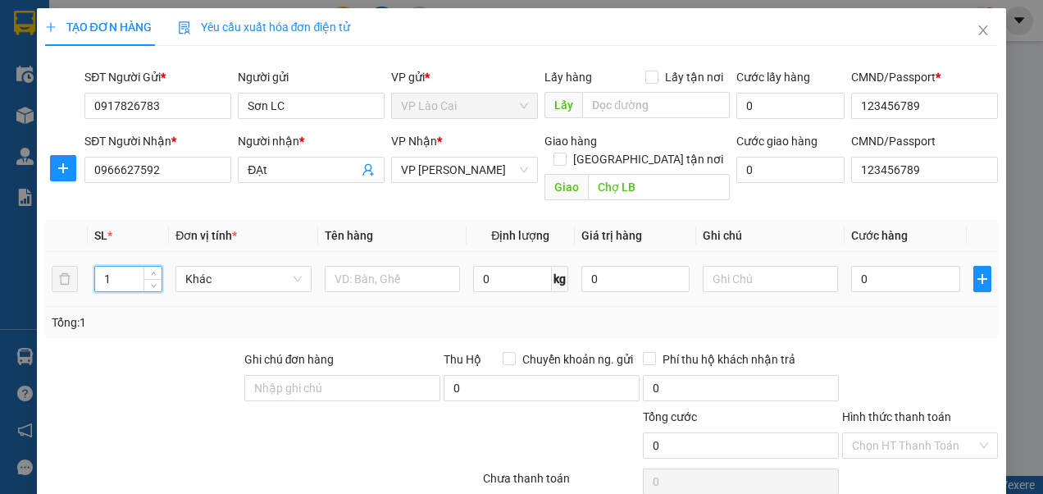
drag, startPoint x: 125, startPoint y: 266, endPoint x: 98, endPoint y: 269, distance: 26.4
click at [103, 269] on input "1" at bounding box center [128, 279] width 66 height 25
click at [382, 266] on input "text" at bounding box center [392, 279] width 135 height 26
click at [862, 266] on input "0" at bounding box center [905, 279] width 108 height 26
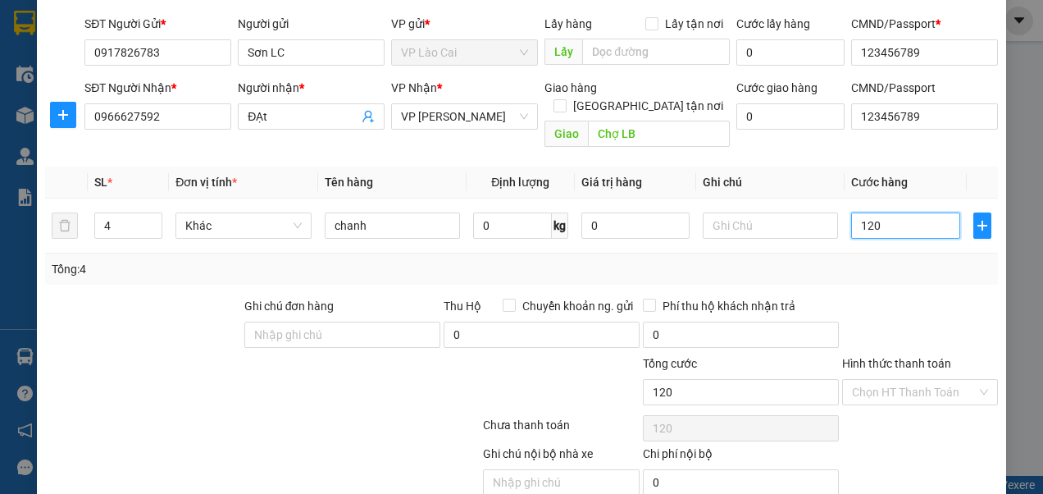
scroll to position [105, 0]
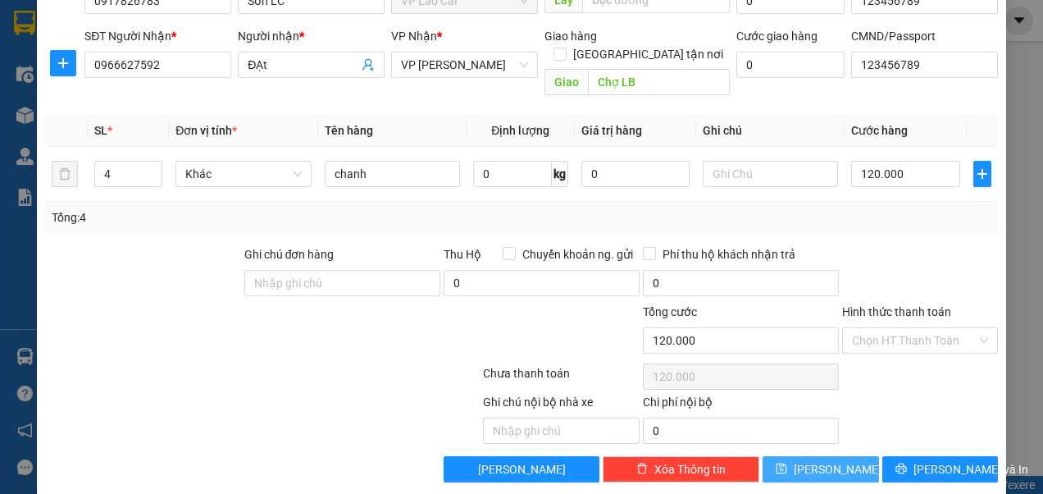
click at [787, 463] on icon "save" at bounding box center [781, 468] width 11 height 11
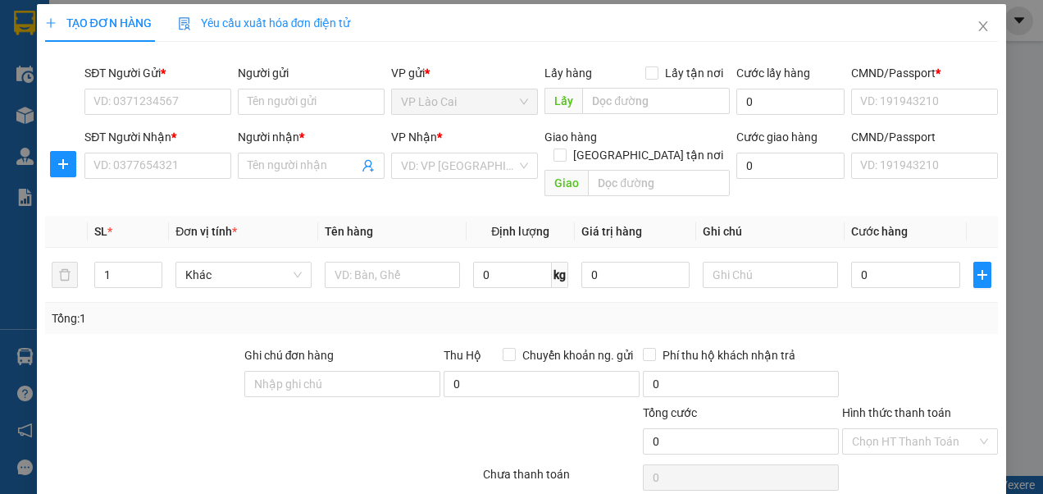
scroll to position [0, 0]
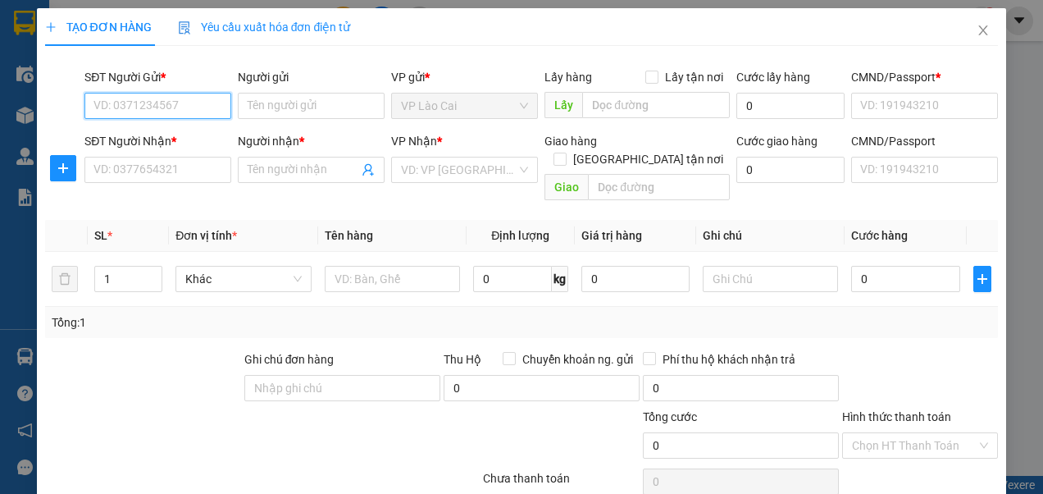
click at [177, 105] on input "SĐT Người Gửi *" at bounding box center [157, 106] width 147 height 26
click at [153, 143] on div "0917826783 - Sơn LC" at bounding box center [155, 138] width 125 height 18
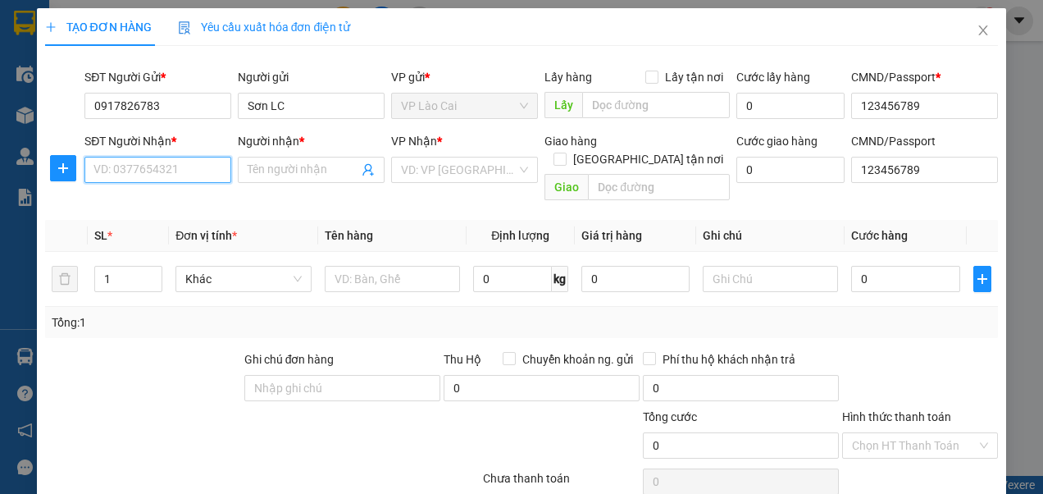
click at [150, 169] on input "SĐT Người Nhận *" at bounding box center [157, 170] width 147 height 26
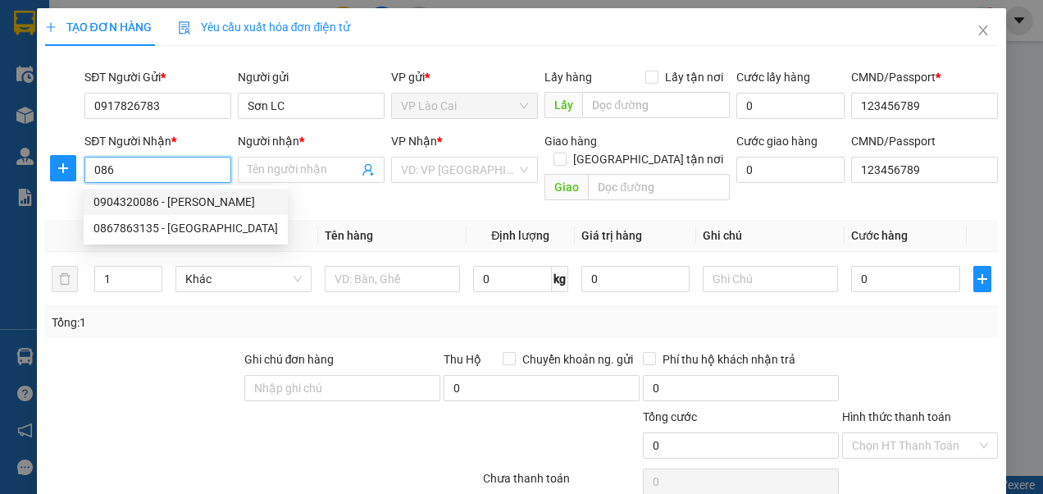
click at [180, 203] on div "0904320086 - [PERSON_NAME]" at bounding box center [185, 202] width 185 height 18
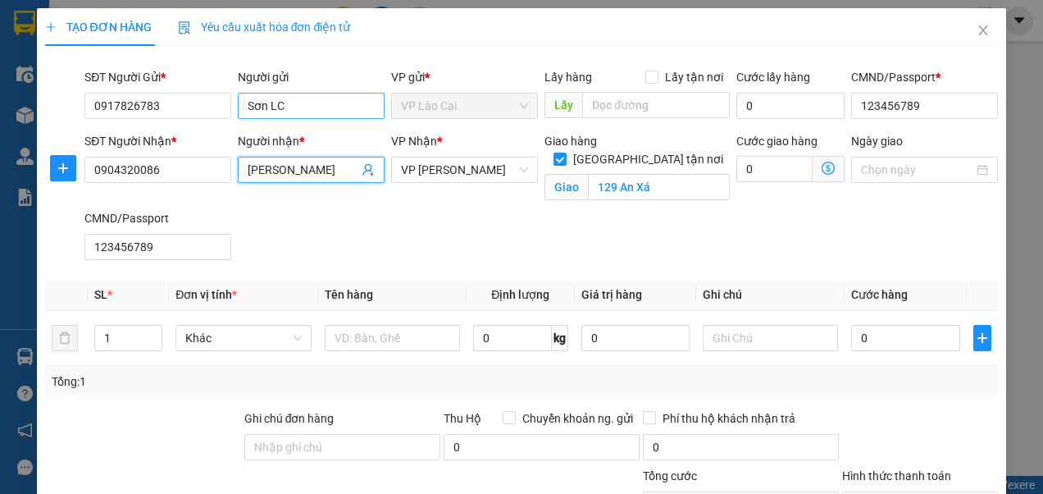
drag, startPoint x: 248, startPoint y: 171, endPoint x: 372, endPoint y: 115, distance: 135.8
click at [282, 162] on span "[PERSON_NAME]" at bounding box center [311, 170] width 147 height 26
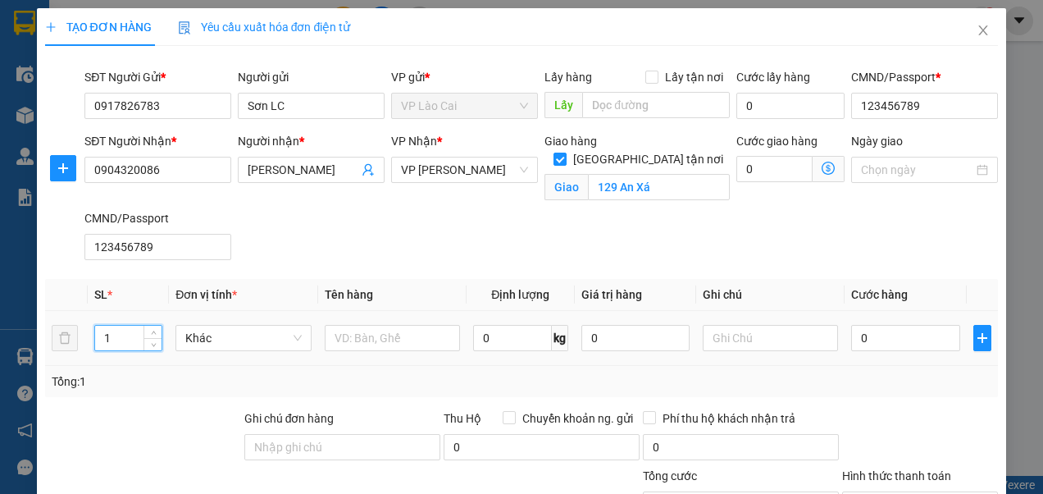
drag, startPoint x: 118, startPoint y: 338, endPoint x: 100, endPoint y: 336, distance: 18.1
click at [101, 336] on input "1" at bounding box center [128, 338] width 66 height 25
click at [386, 335] on input "text" at bounding box center [392, 338] width 135 height 26
click at [869, 340] on input "0" at bounding box center [905, 338] width 108 height 26
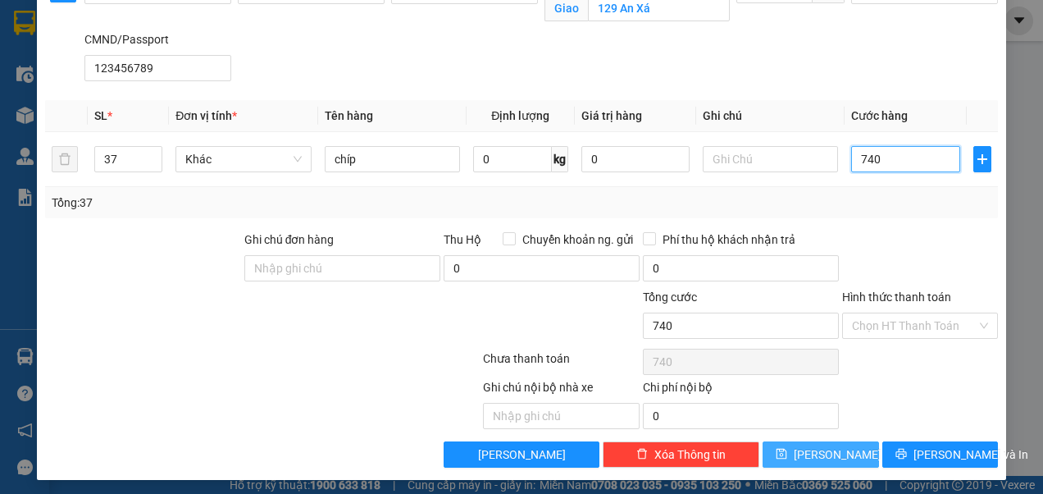
scroll to position [181, 0]
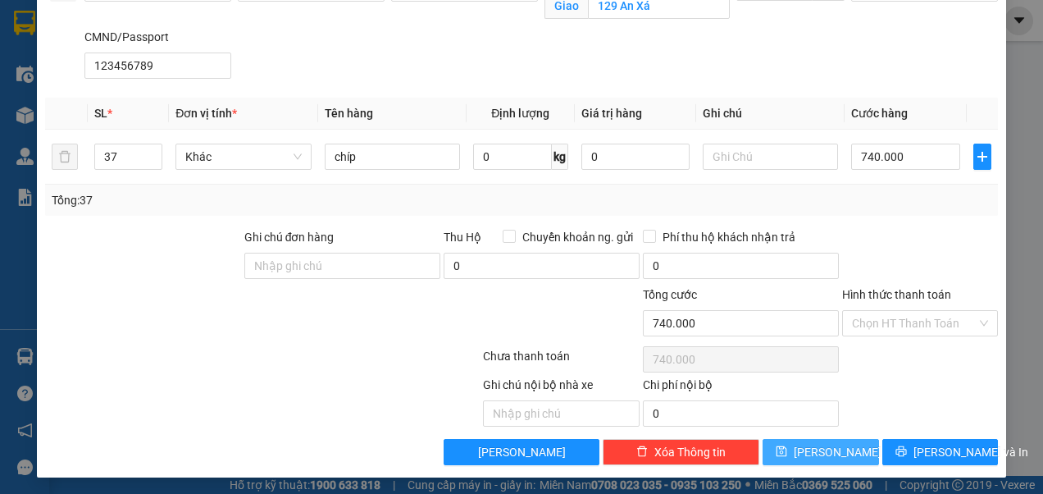
click at [828, 452] on span "[PERSON_NAME]" at bounding box center [838, 452] width 88 height 18
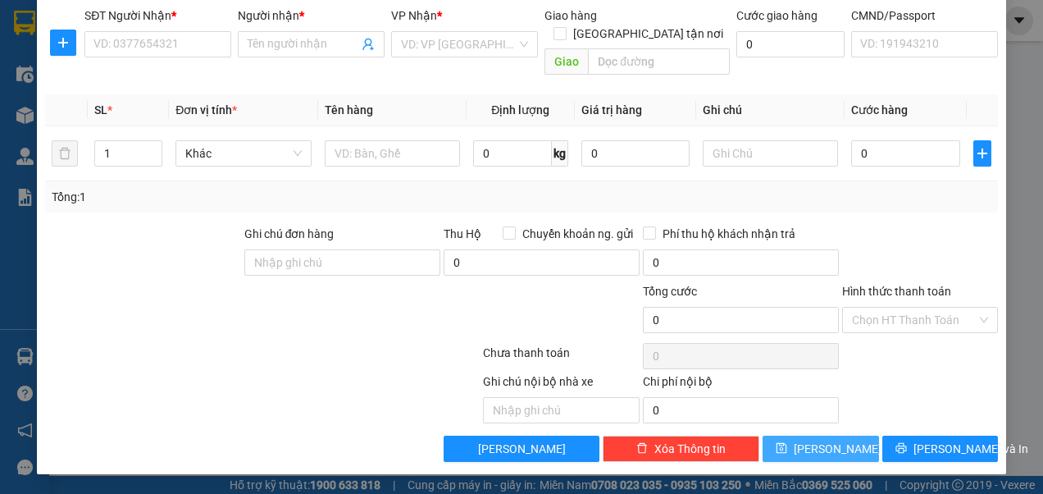
scroll to position [105, 0]
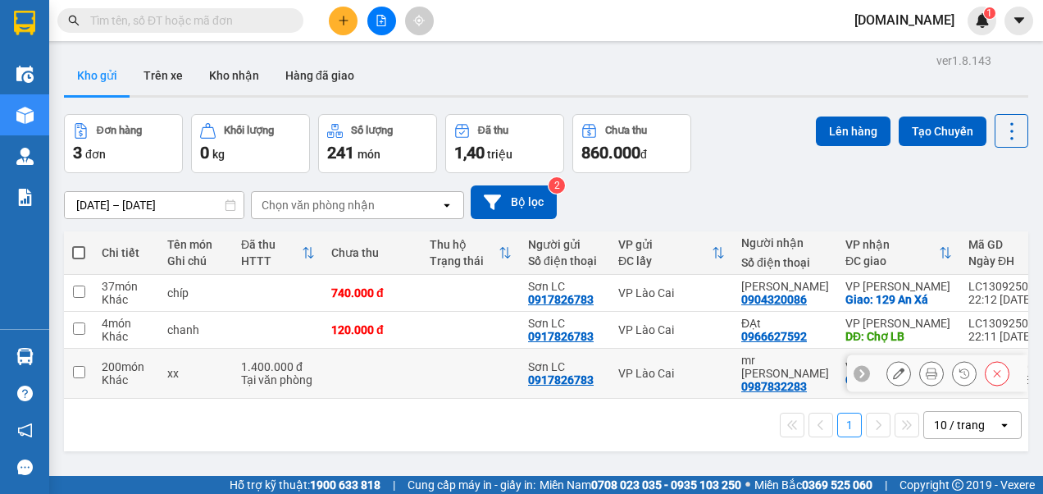
click at [77, 367] on input "checkbox" at bounding box center [79, 372] width 12 height 12
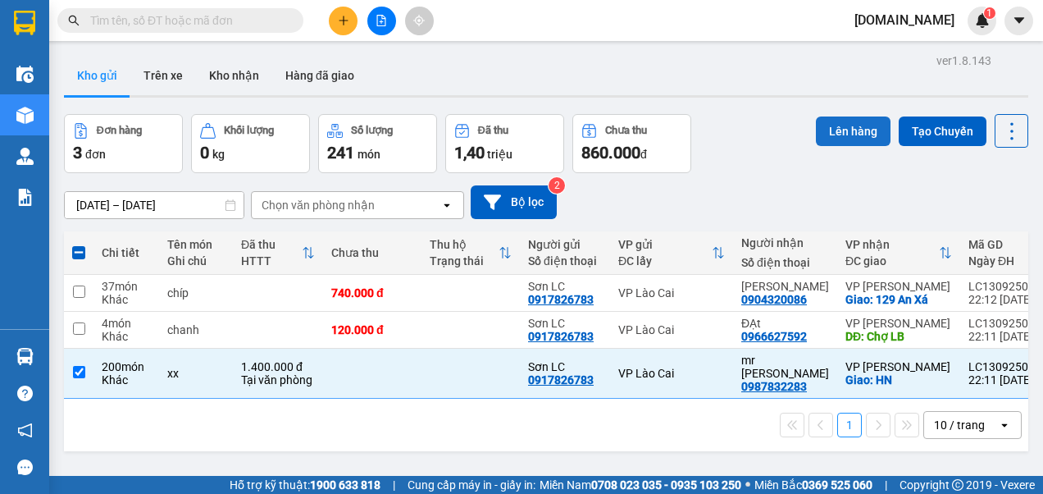
click at [820, 128] on button "Lên hàng" at bounding box center [853, 131] width 75 height 30
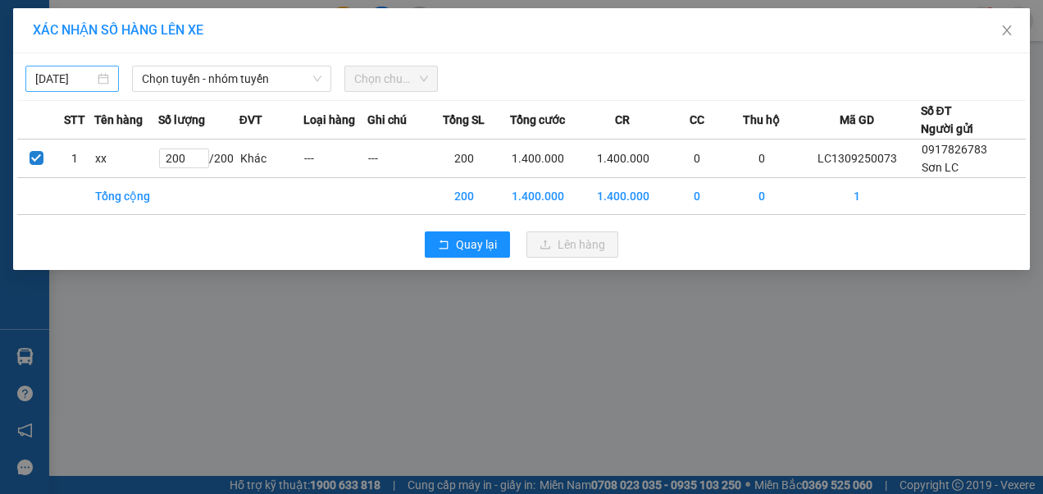
click at [80, 74] on input "[DATE]" at bounding box center [64, 79] width 59 height 18
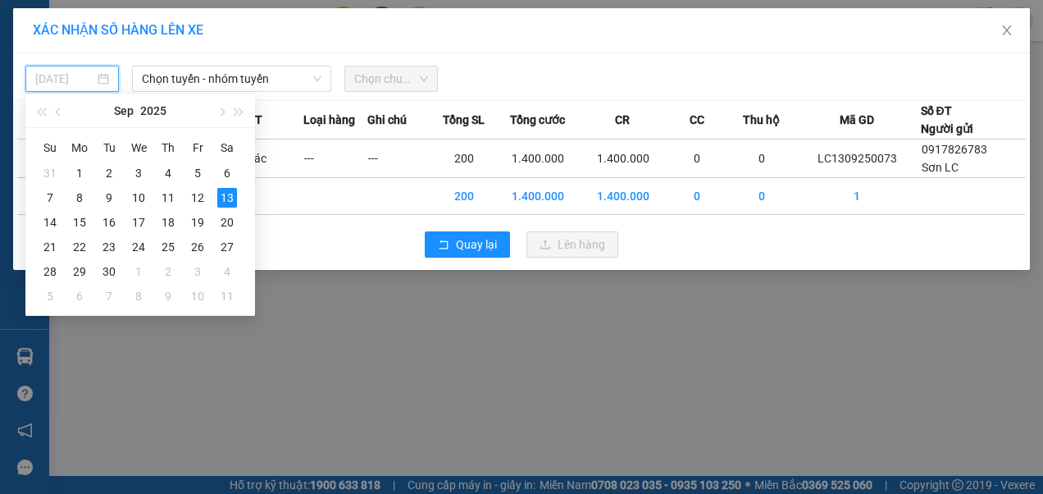
click at [135, 195] on div "10" at bounding box center [139, 198] width 20 height 20
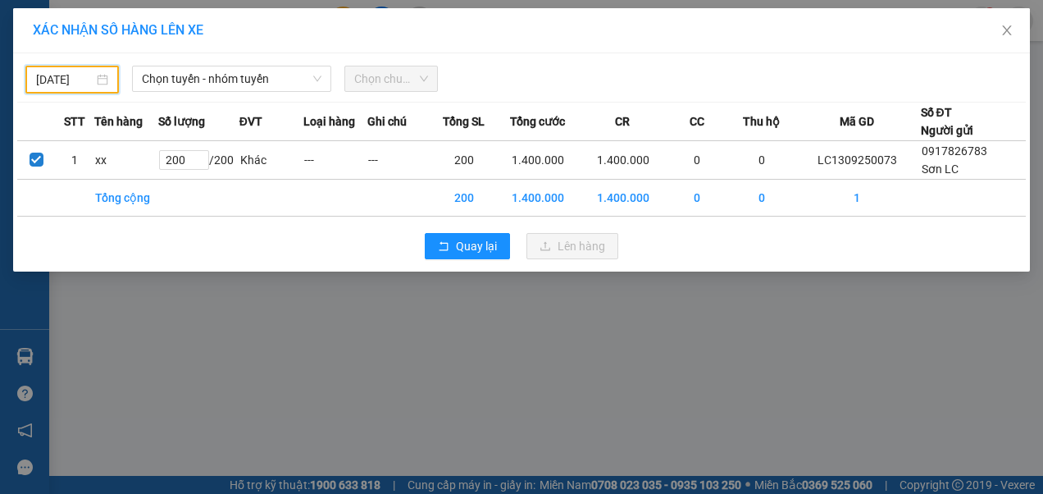
click at [64, 80] on input "[DATE]" at bounding box center [64, 80] width 57 height 18
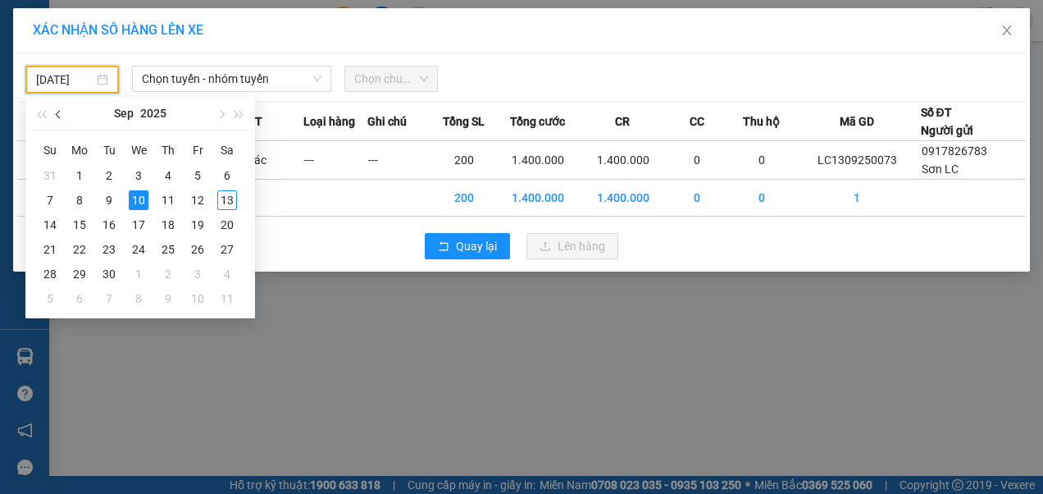
click at [61, 117] on span "button" at bounding box center [60, 115] width 8 height 8
click at [223, 200] on div "9" at bounding box center [227, 200] width 20 height 20
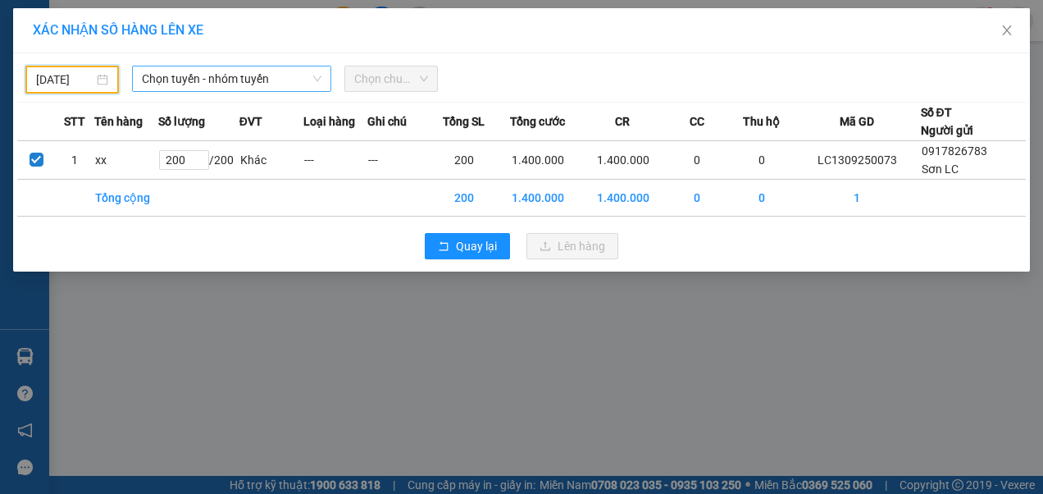
click at [257, 77] on span "Chọn tuyến - nhóm tuyến" at bounding box center [232, 78] width 180 height 25
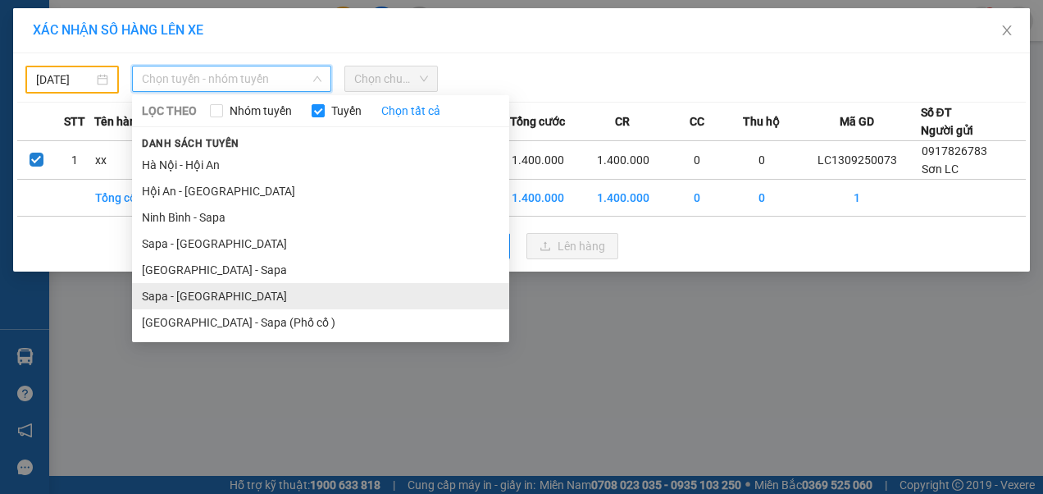
click at [170, 297] on li "Sapa - [GEOGRAPHIC_DATA]" at bounding box center [320, 296] width 377 height 26
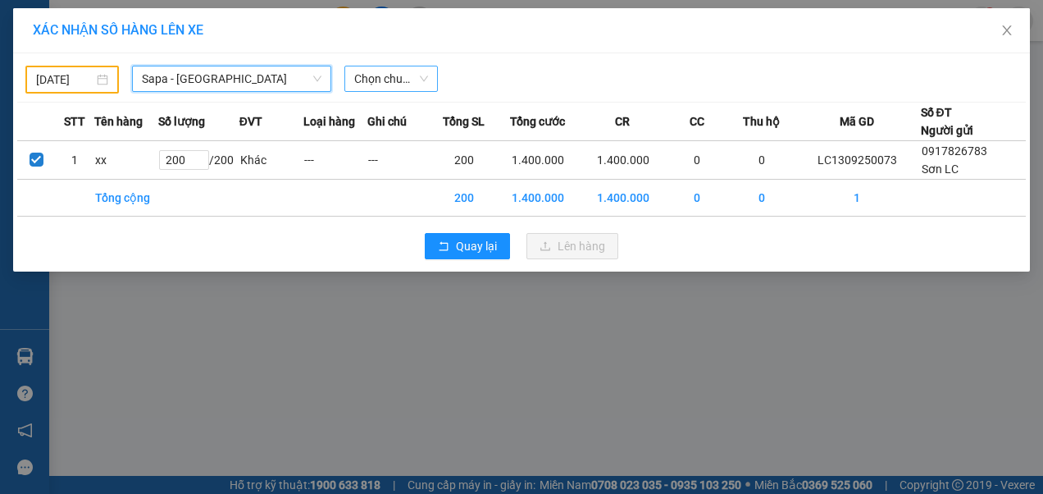
click at [377, 77] on span "Chọn chuyến" at bounding box center [391, 78] width 74 height 25
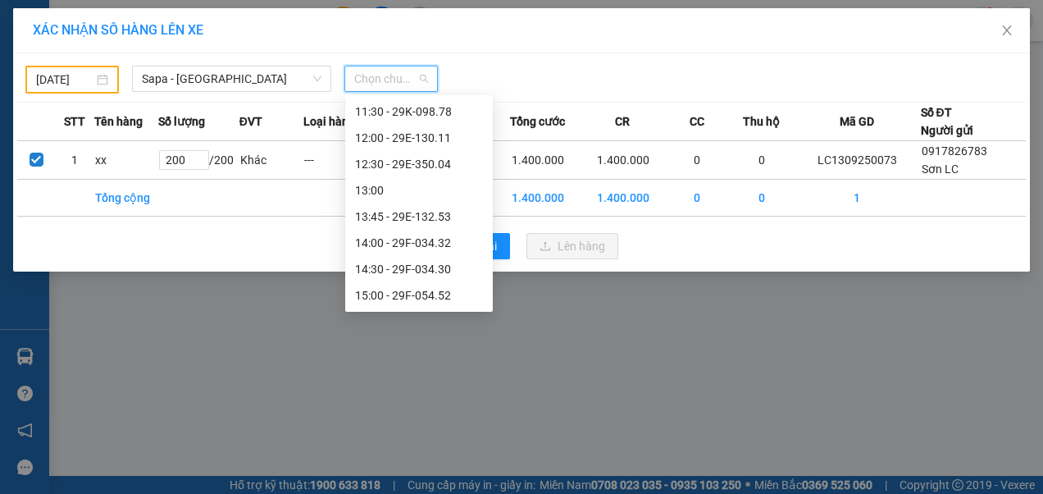
scroll to position [164, 0]
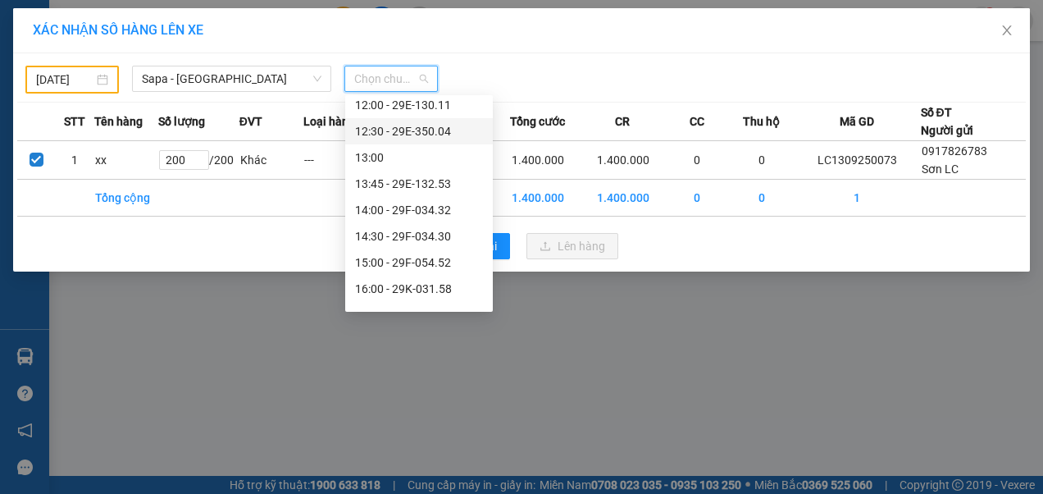
click at [443, 133] on div "12:30 - 29E-350.04" at bounding box center [419, 131] width 128 height 18
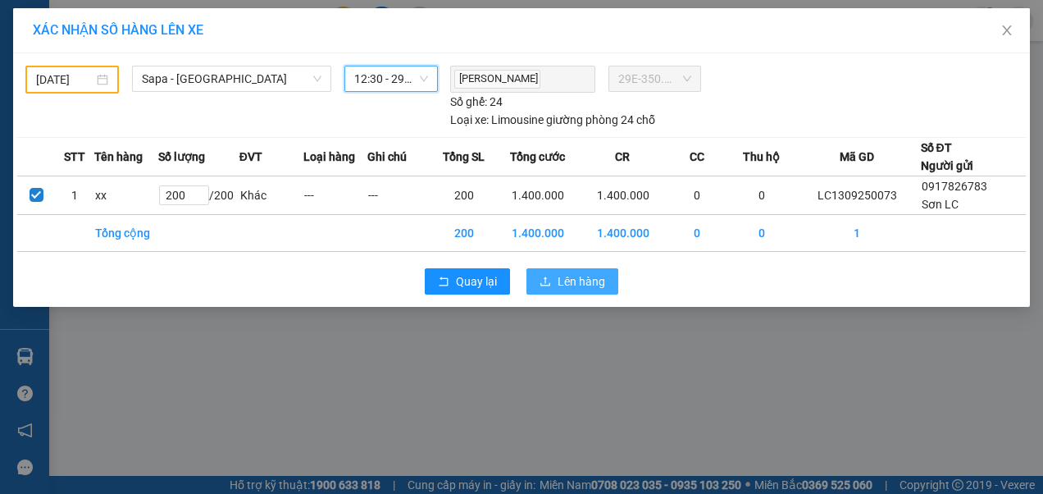
click at [581, 277] on span "Lên hàng" at bounding box center [582, 281] width 48 height 18
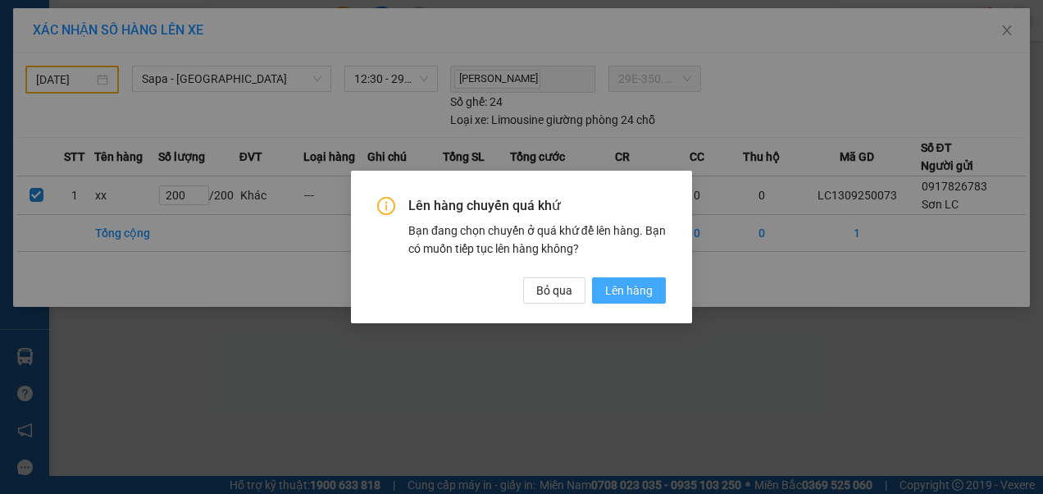
click at [623, 286] on span "Lên hàng" at bounding box center [629, 290] width 48 height 18
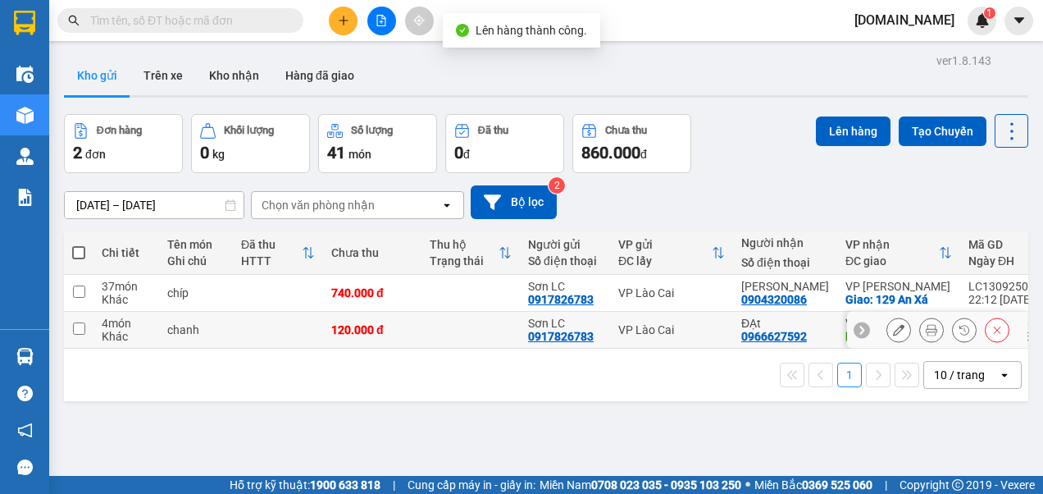
click at [80, 328] on input "checkbox" at bounding box center [79, 328] width 12 height 12
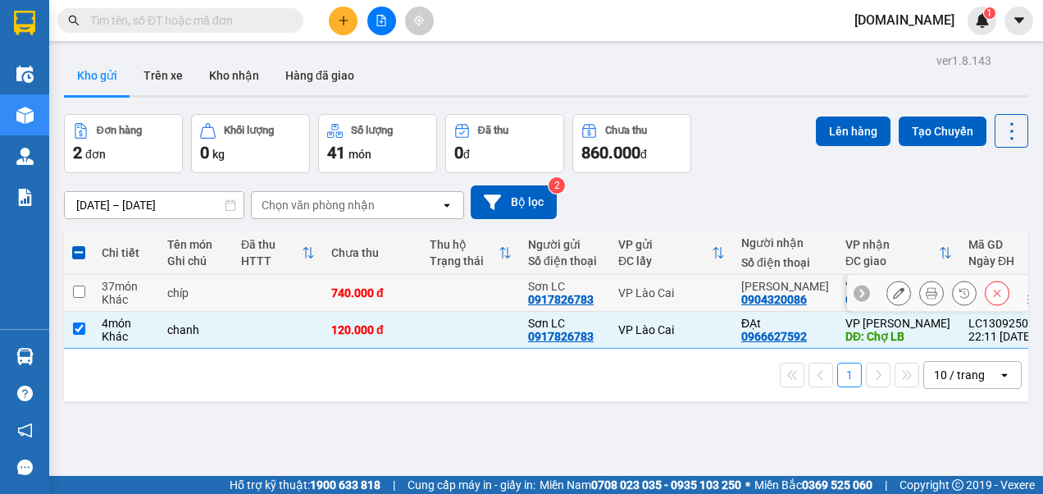
click at [83, 294] on input "checkbox" at bounding box center [79, 291] width 12 height 12
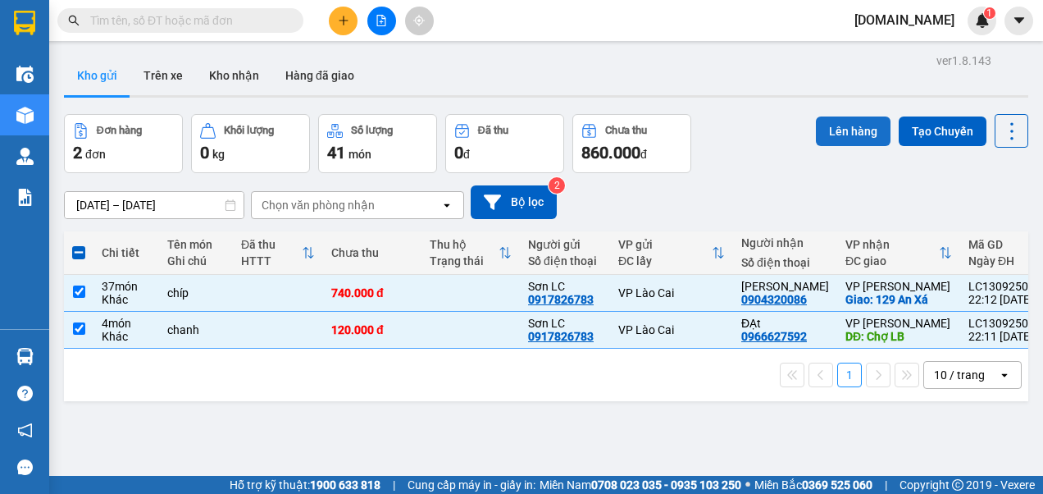
click at [837, 133] on button "Lên hàng" at bounding box center [853, 131] width 75 height 30
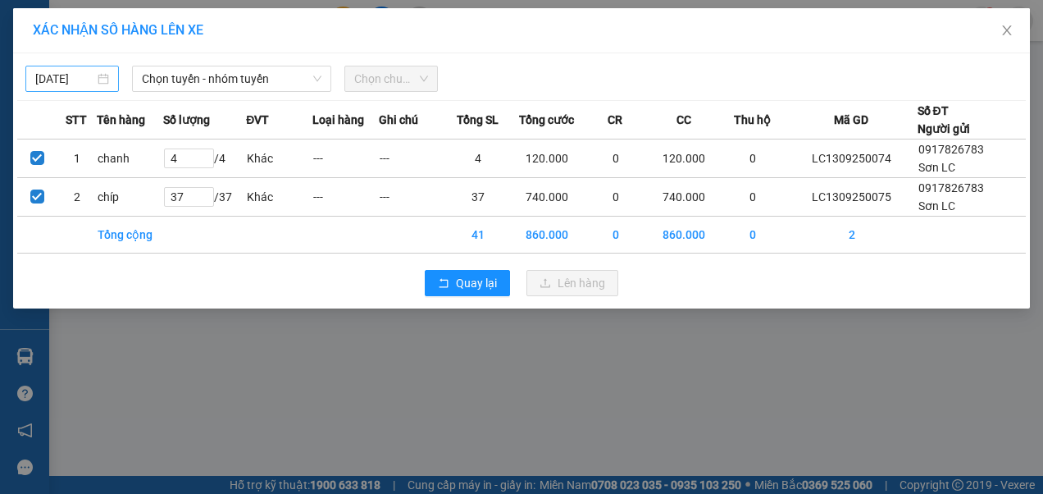
click at [80, 80] on input "[DATE]" at bounding box center [64, 79] width 59 height 18
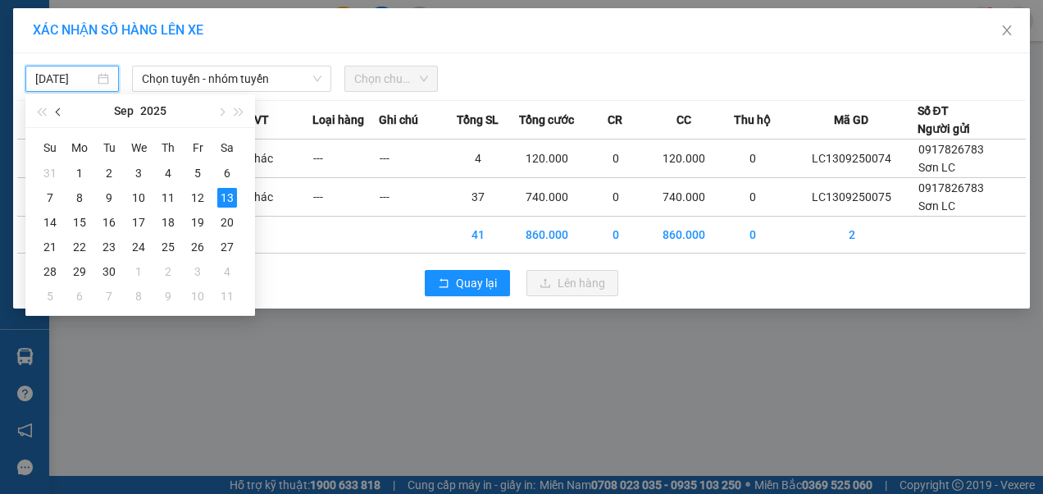
click at [61, 116] on button "button" at bounding box center [59, 110] width 18 height 33
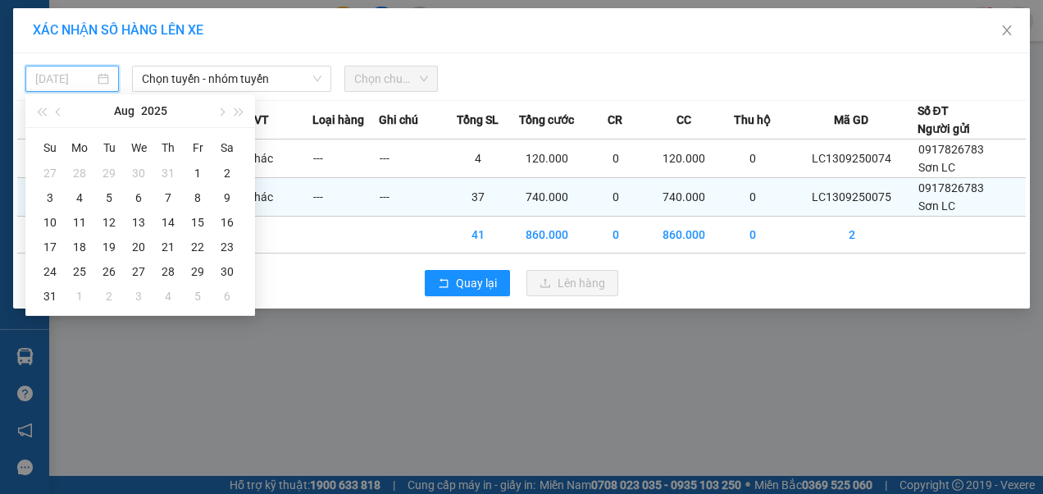
drag, startPoint x: 223, startPoint y: 198, endPoint x: 229, endPoint y: 185, distance: 14.3
click at [225, 198] on div "9" at bounding box center [227, 198] width 20 height 20
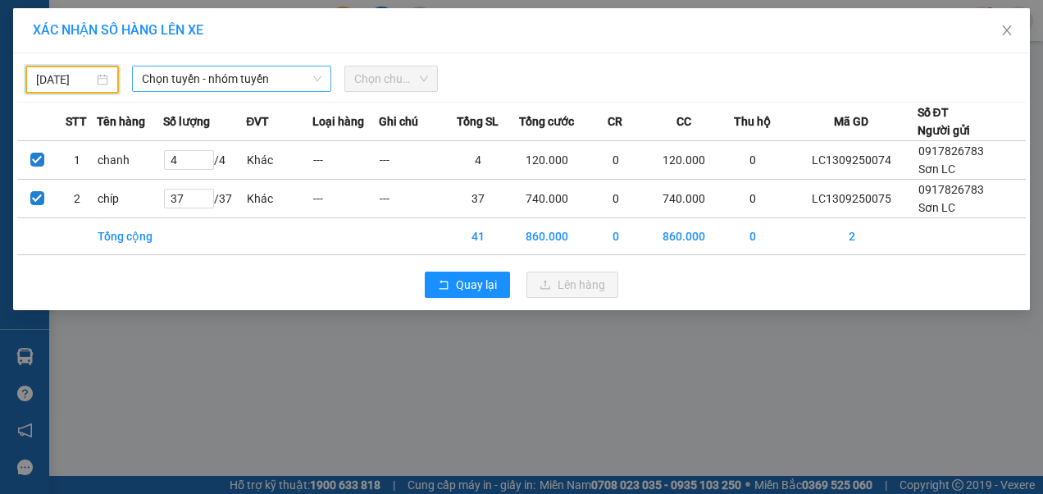
click at [235, 84] on span "Chọn tuyến - nhóm tuyến" at bounding box center [232, 78] width 180 height 25
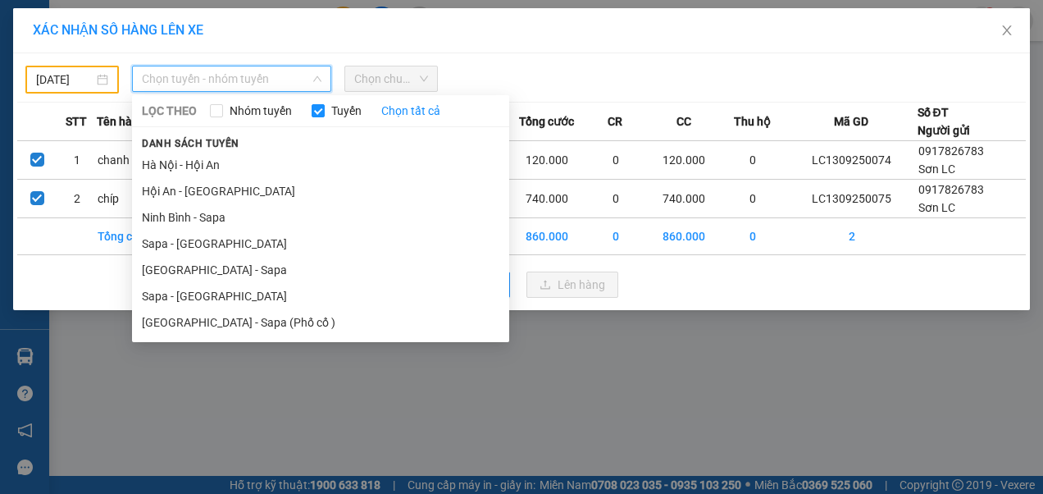
drag, startPoint x: 185, startPoint y: 292, endPoint x: 200, endPoint y: 262, distance: 33.0
click at [185, 290] on li "Sapa - [GEOGRAPHIC_DATA]" at bounding box center [320, 296] width 377 height 26
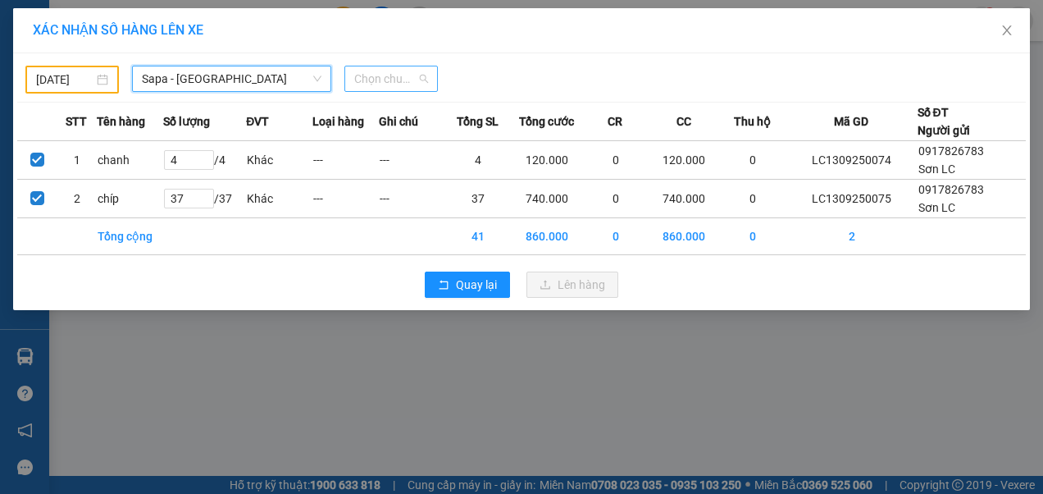
click at [386, 75] on span "Chọn chuyến" at bounding box center [391, 78] width 74 height 25
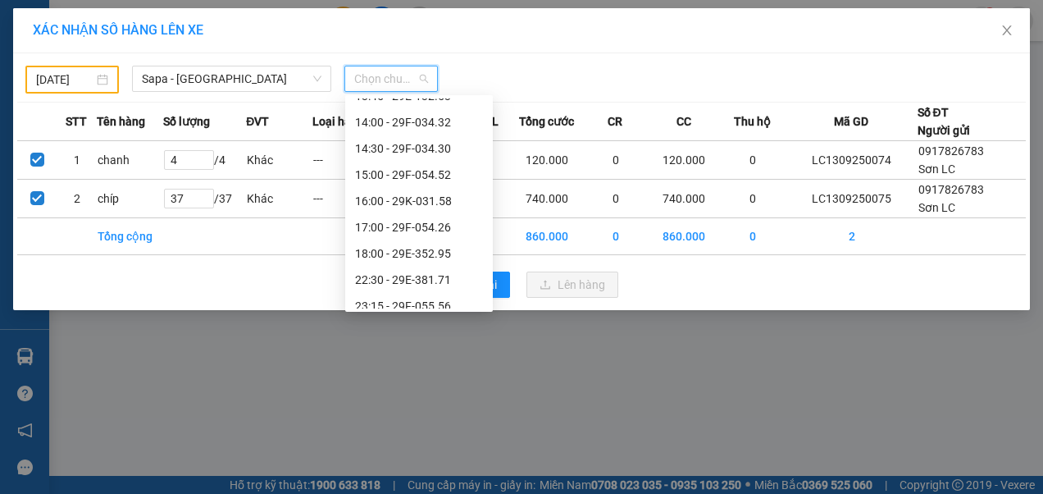
scroll to position [315, 0]
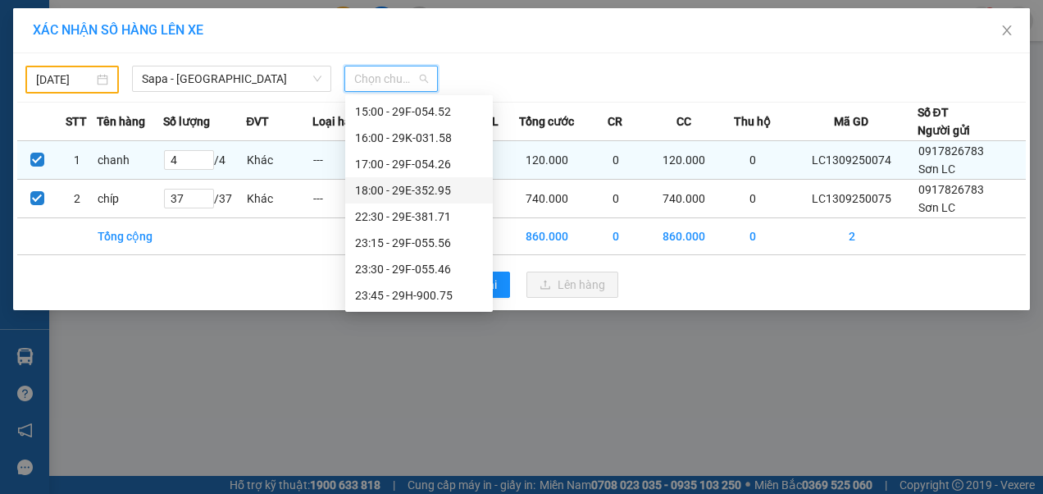
click at [399, 189] on div "18:00 - 29E-352.95" at bounding box center [419, 190] width 128 height 18
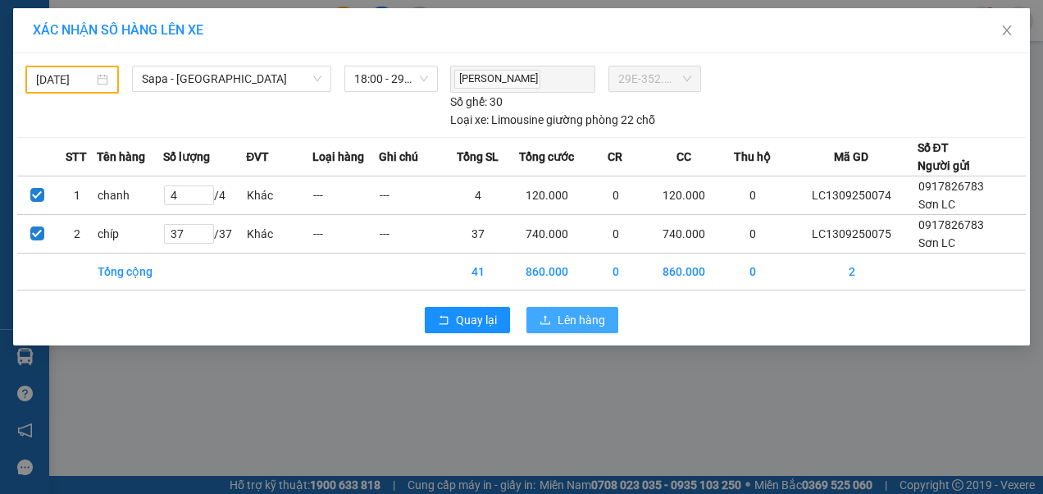
click at [595, 316] on span "Lên hàng" at bounding box center [582, 320] width 48 height 18
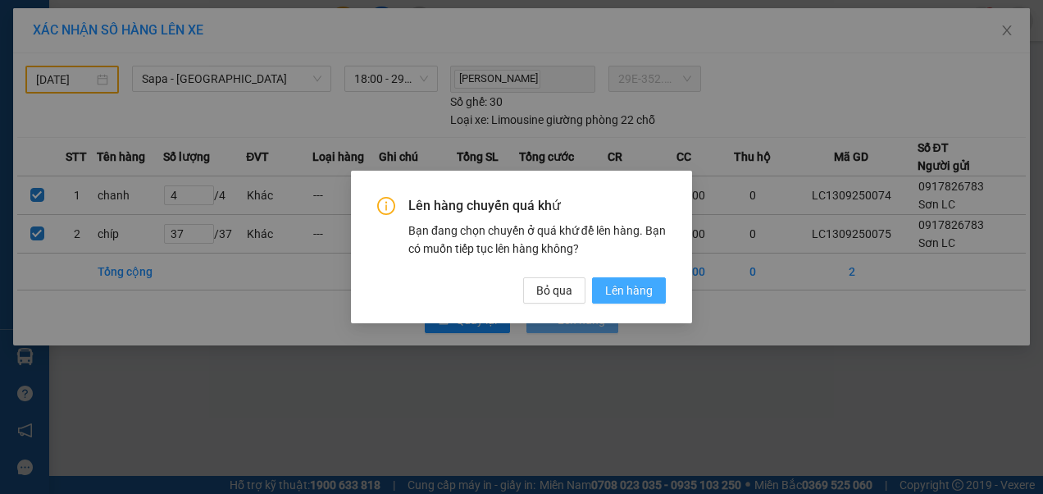
click at [633, 294] on span "Lên hàng" at bounding box center [629, 290] width 48 height 18
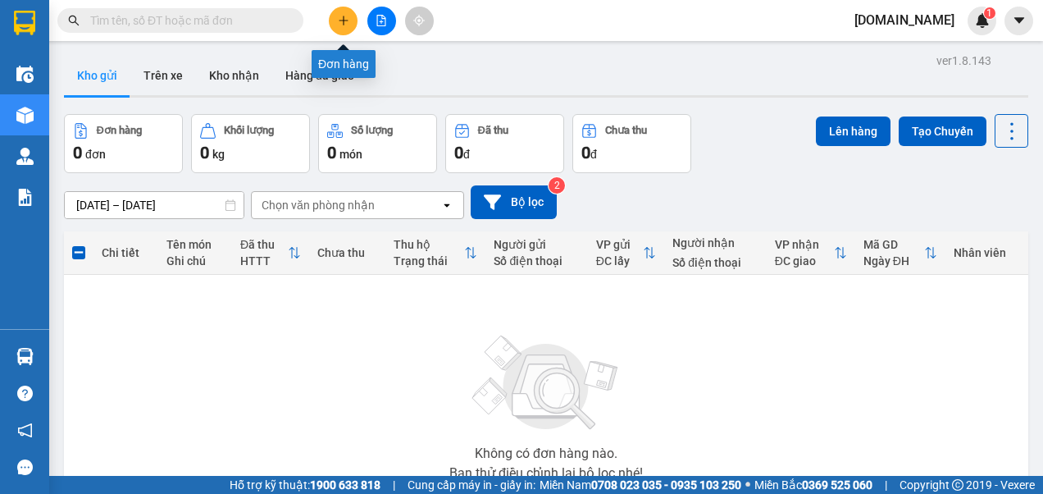
click at [340, 23] on icon "plus" at bounding box center [343, 20] width 11 height 11
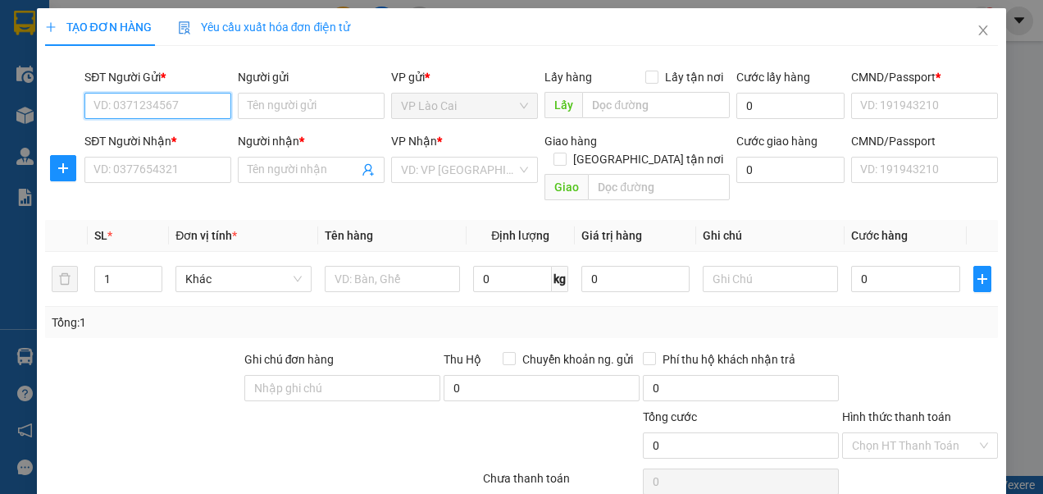
click at [177, 107] on input "SĐT Người Gửi *" at bounding box center [157, 106] width 147 height 26
click at [141, 140] on div "0917826783 - Sơn LC" at bounding box center [155, 138] width 125 height 18
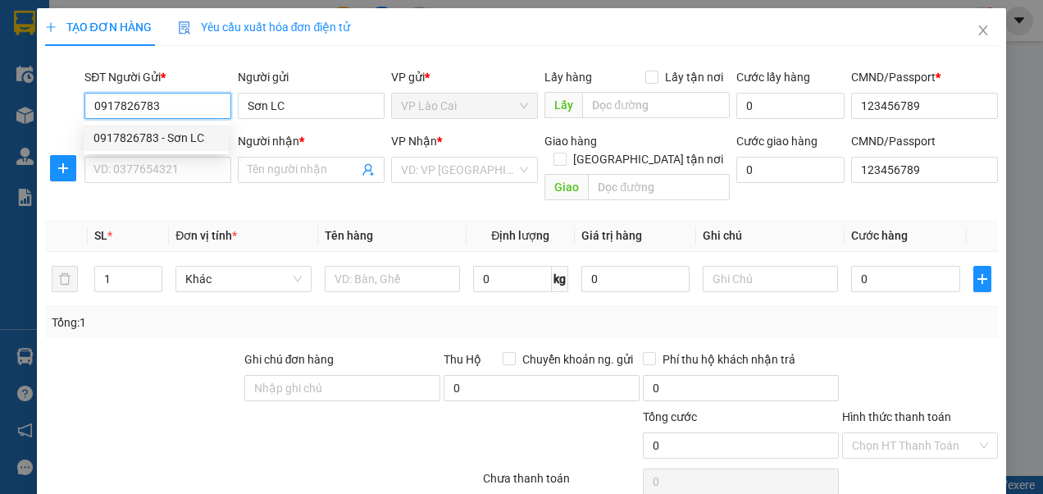
click at [168, 129] on div "0917826783 - Sơn LC" at bounding box center [155, 138] width 125 height 18
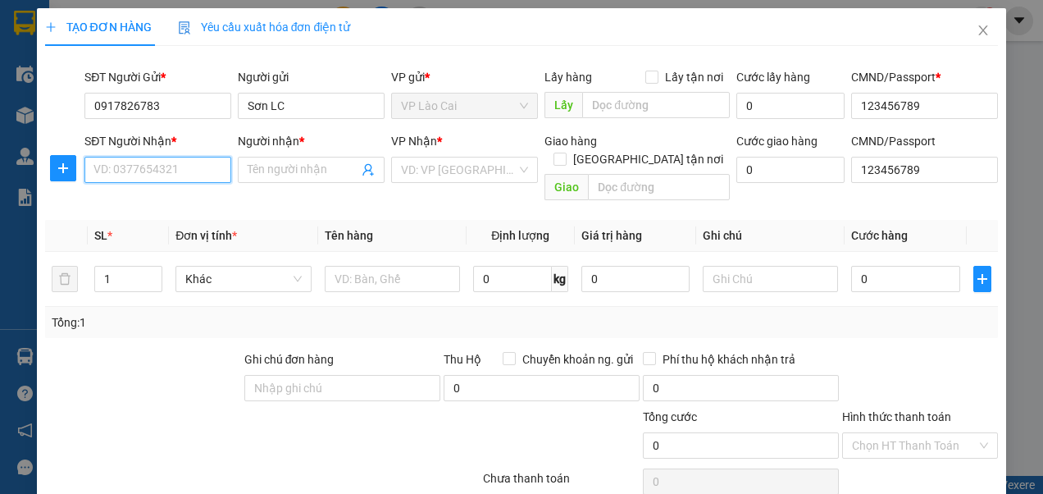
click at [158, 164] on input "SĐT Người Nhận *" at bounding box center [157, 170] width 147 height 26
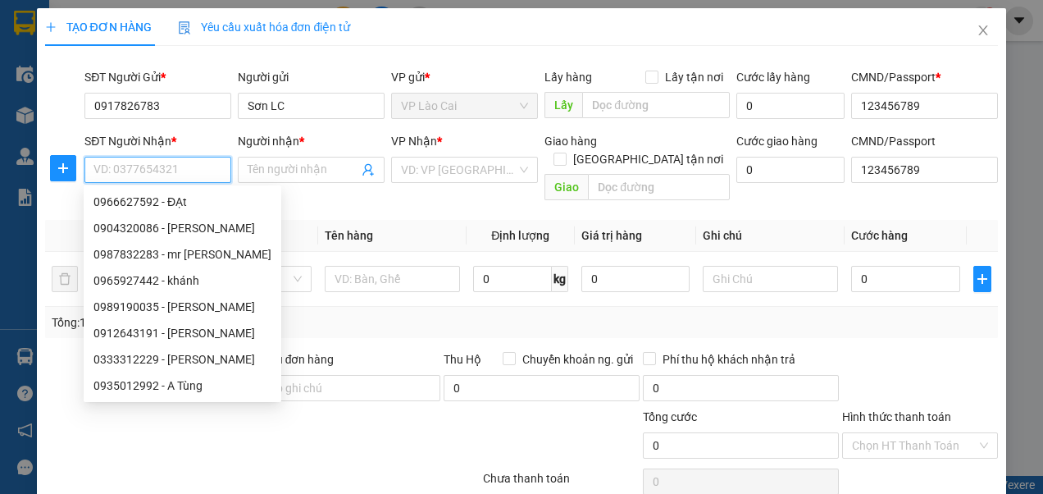
click at [157, 164] on input "SĐT Người Nhận *" at bounding box center [157, 170] width 147 height 26
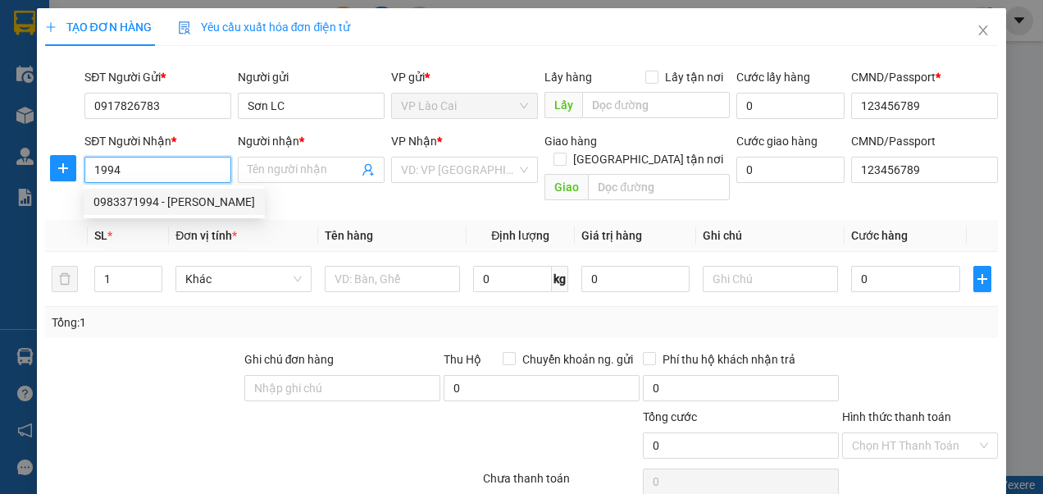
click at [139, 198] on div "0983371994 - [PERSON_NAME]" at bounding box center [174, 202] width 162 height 18
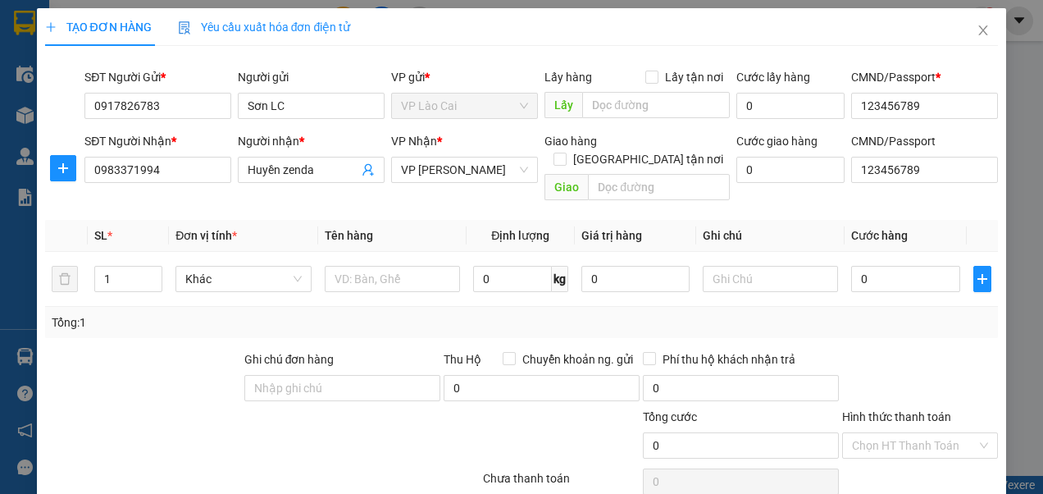
drag, startPoint x: 249, startPoint y: 200, endPoint x: 319, endPoint y: 201, distance: 69.7
click at [280, 201] on div "Transit Pickup Surcharge Ids Transit Deliver Surcharge Ids Transit Deliver Surc…" at bounding box center [522, 323] width 954 height 528
click at [123, 267] on input "1" at bounding box center [128, 279] width 66 height 25
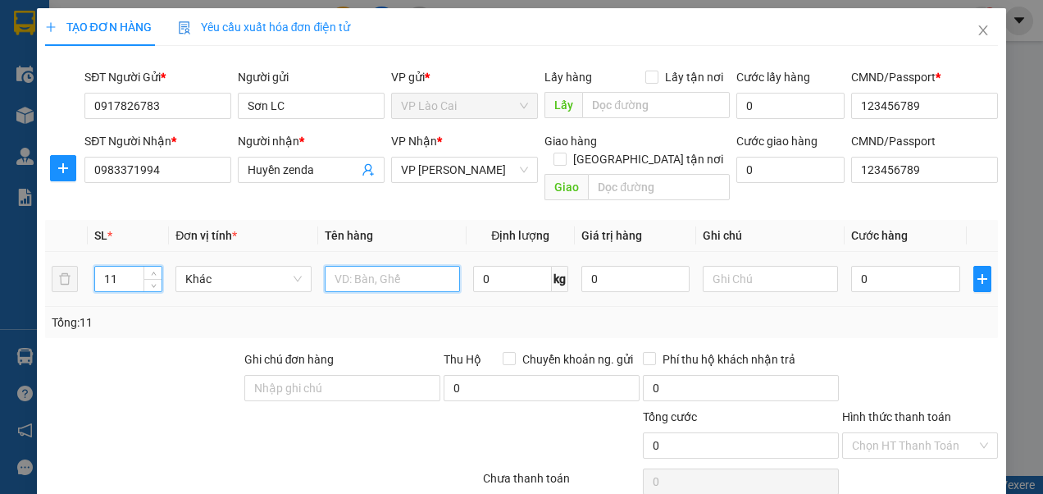
click at [370, 266] on input "text" at bounding box center [392, 279] width 135 height 26
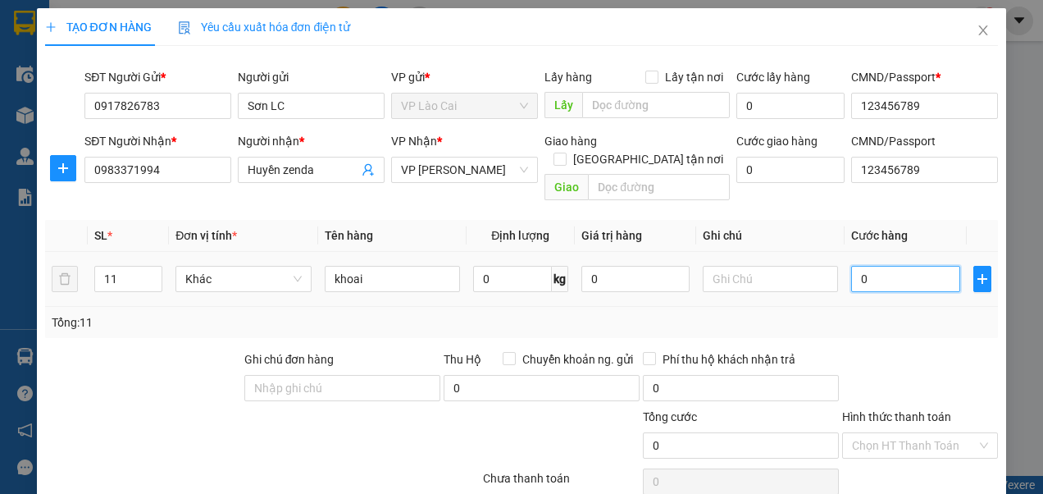
click at [864, 266] on input "0" at bounding box center [905, 279] width 108 height 26
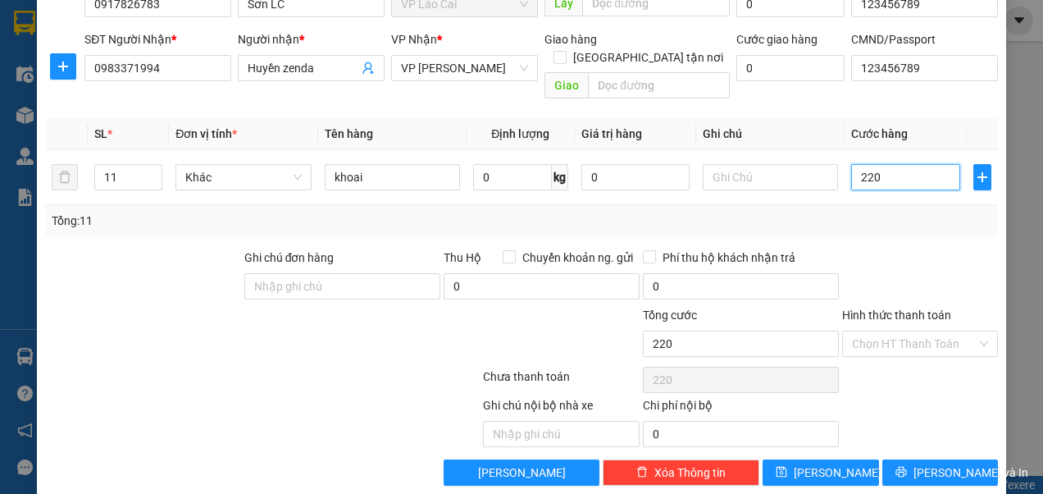
scroll to position [105, 0]
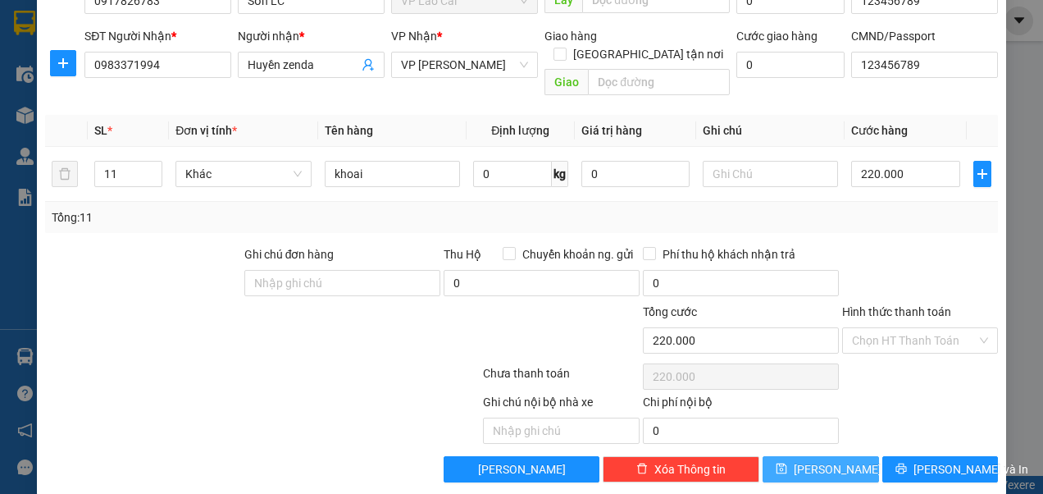
click at [823, 460] on span "[PERSON_NAME]" at bounding box center [838, 469] width 88 height 18
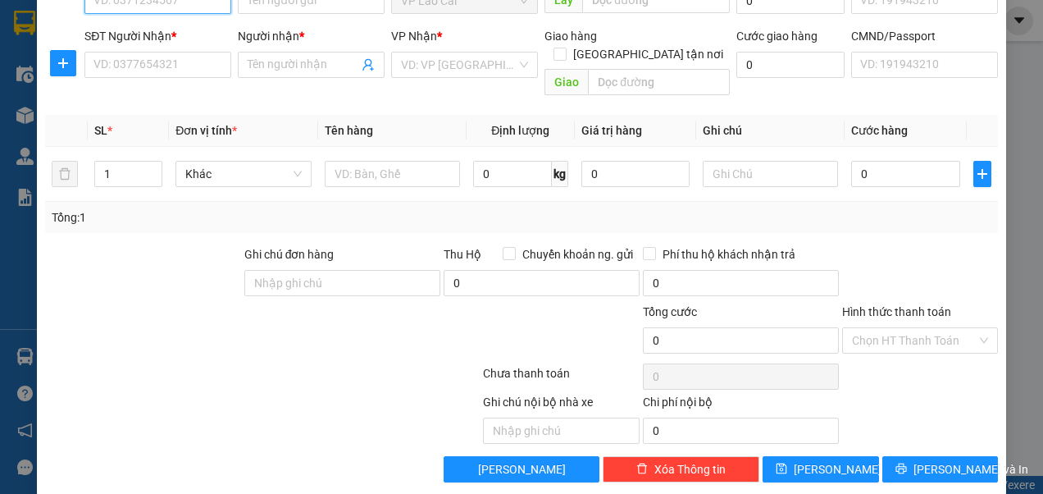
click at [186, 10] on input "SĐT Người Gửi *" at bounding box center [157, 1] width 147 height 26
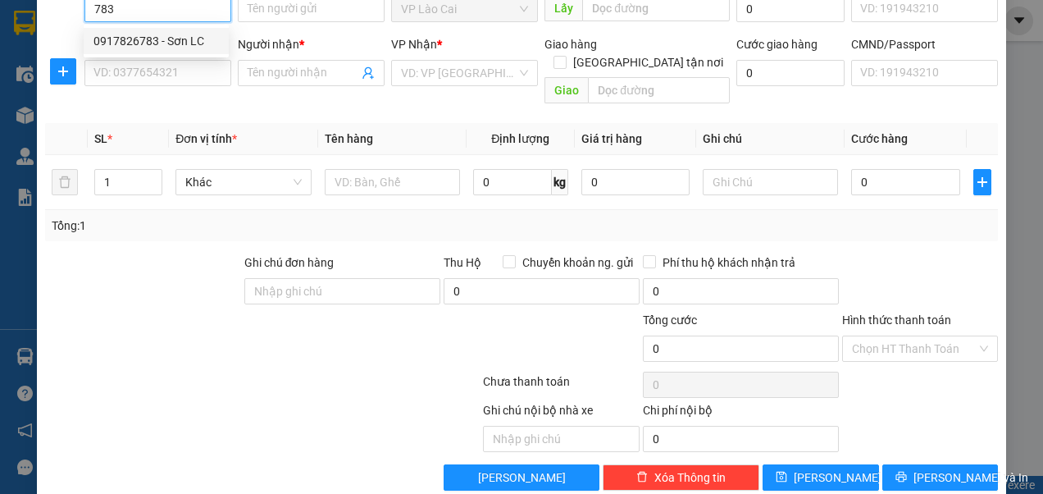
click at [162, 46] on div "0917826783 - Sơn LC" at bounding box center [155, 41] width 125 height 18
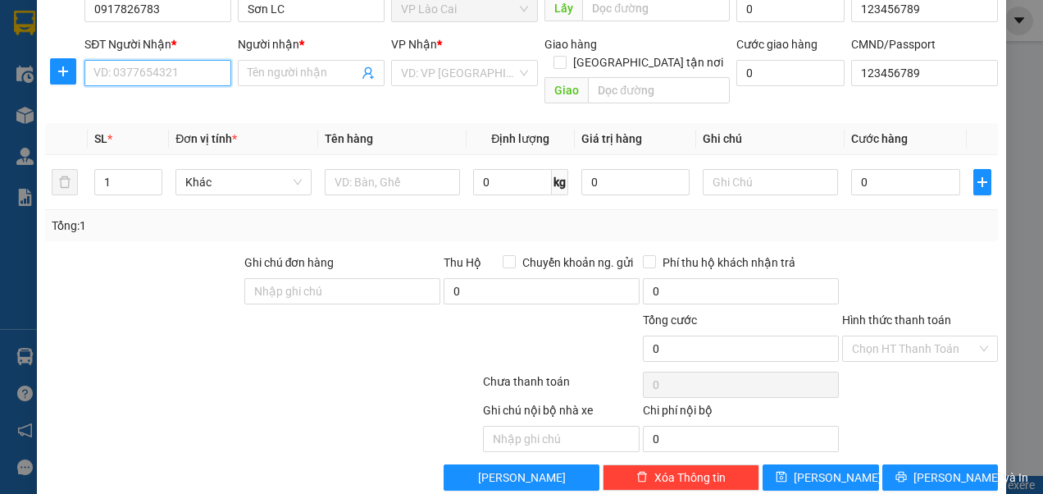
click at [160, 72] on input "SĐT Người Nhận *" at bounding box center [157, 73] width 147 height 26
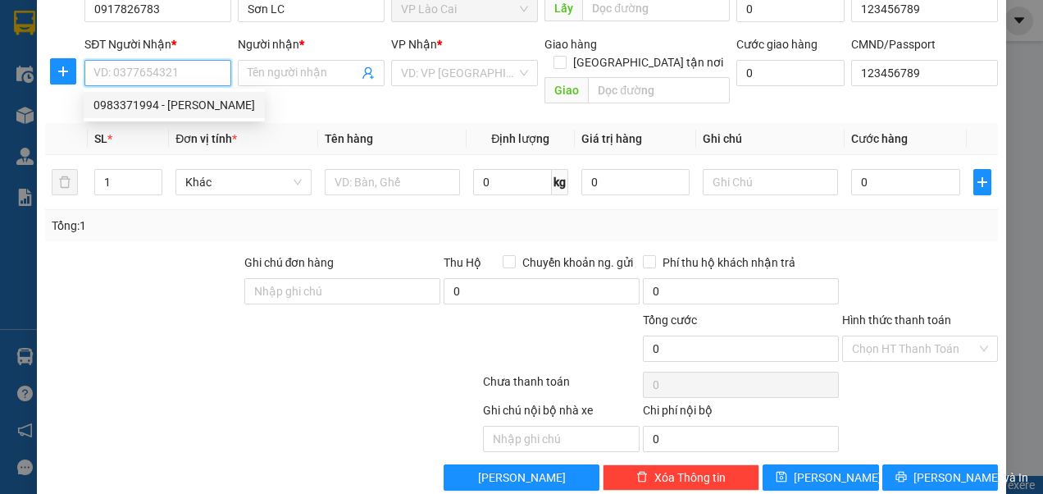
click at [160, 69] on input "SĐT Người Nhận *" at bounding box center [157, 73] width 147 height 26
click at [161, 107] on div "0977580317 - Lan 317" at bounding box center [155, 105] width 125 height 18
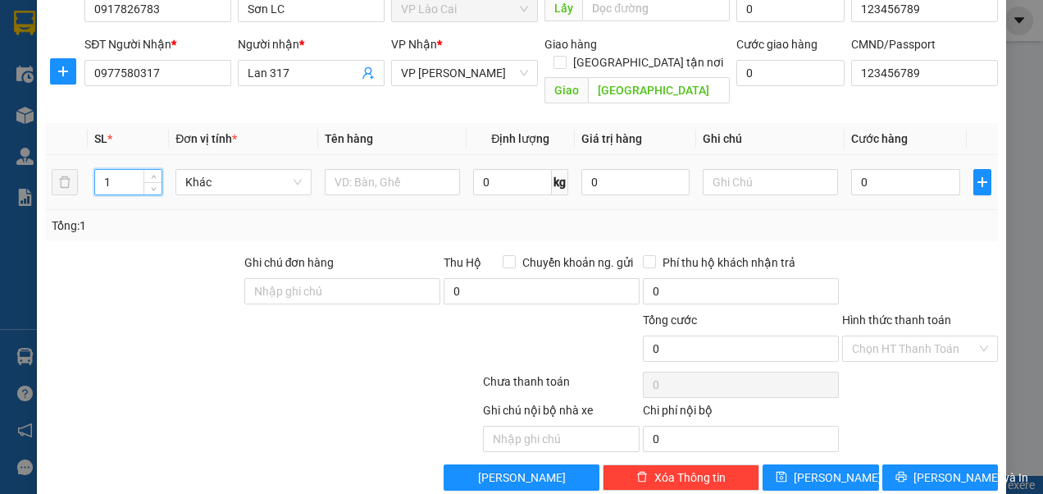
drag, startPoint x: 120, startPoint y: 161, endPoint x: 97, endPoint y: 166, distance: 23.5
click at [97, 170] on input "1" at bounding box center [128, 182] width 66 height 25
click at [385, 169] on input "text" at bounding box center [392, 182] width 135 height 26
click at [869, 169] on input "0" at bounding box center [905, 182] width 108 height 26
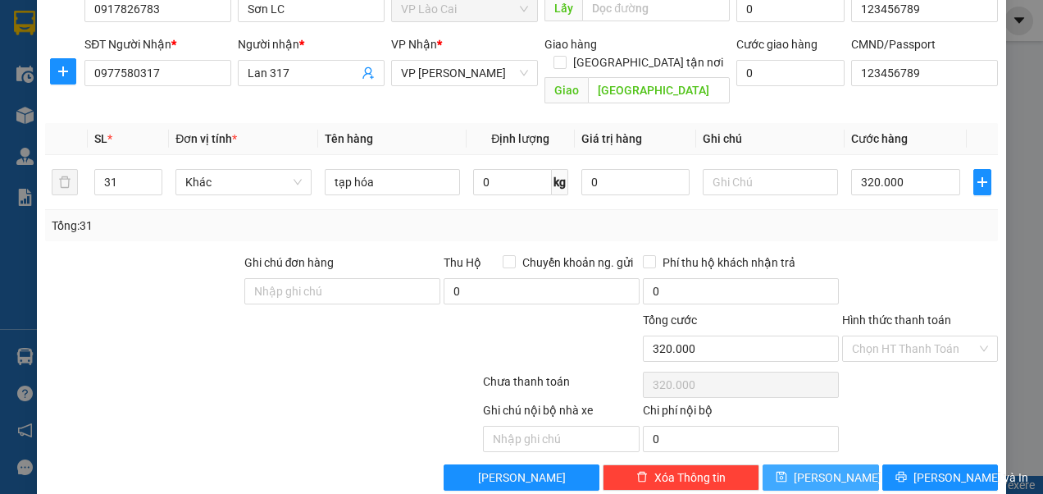
click at [832, 464] on button "[PERSON_NAME]" at bounding box center [821, 477] width 116 height 26
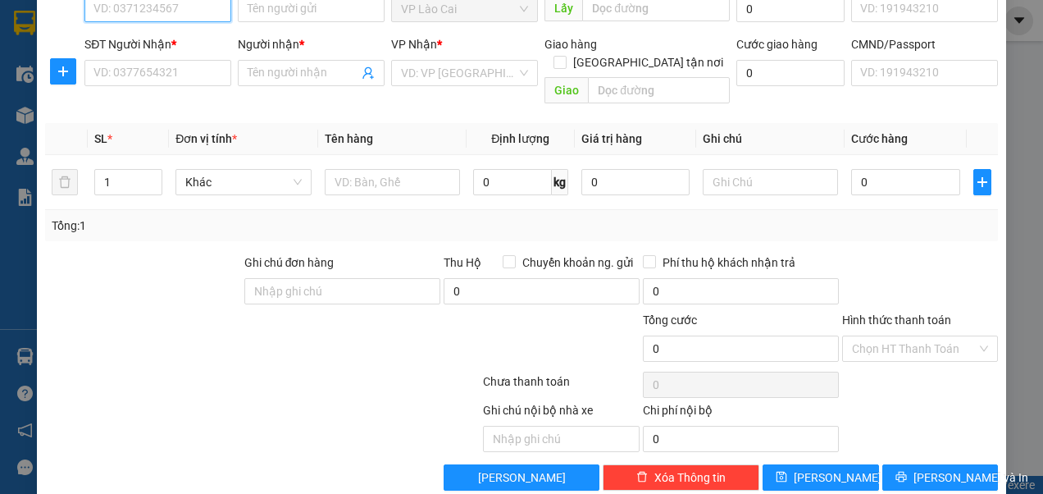
click at [187, 7] on input "SĐT Người Gửi *" at bounding box center [157, 9] width 147 height 26
click at [153, 43] on div "0917826783 - Sơn LC" at bounding box center [155, 41] width 125 height 18
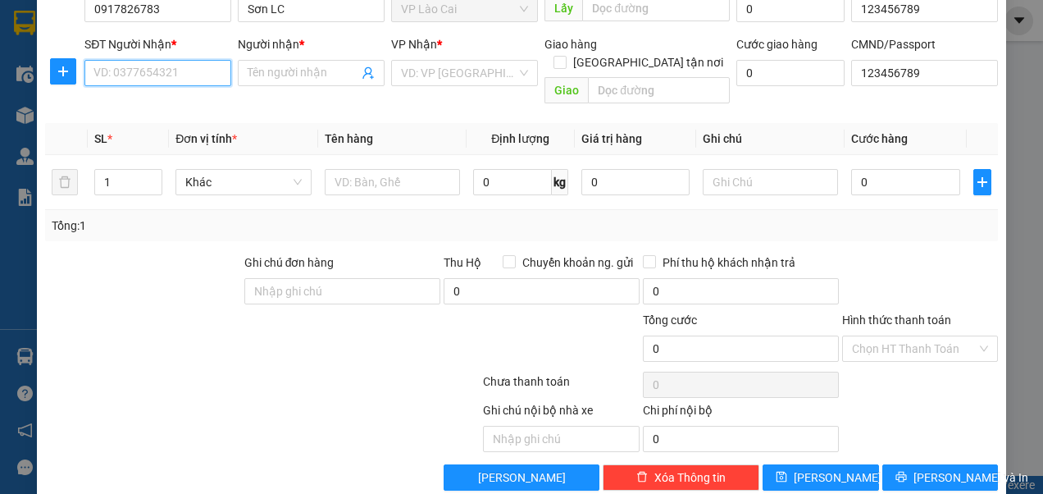
click at [151, 68] on input "SĐT Người Nhận *" at bounding box center [157, 73] width 147 height 26
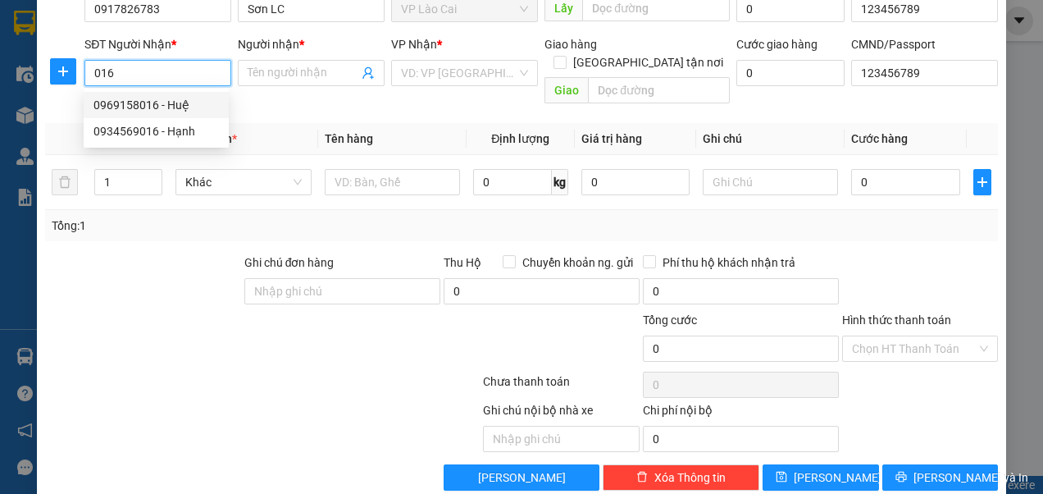
click at [148, 107] on div "0969158016 - Huệ" at bounding box center [155, 105] width 125 height 18
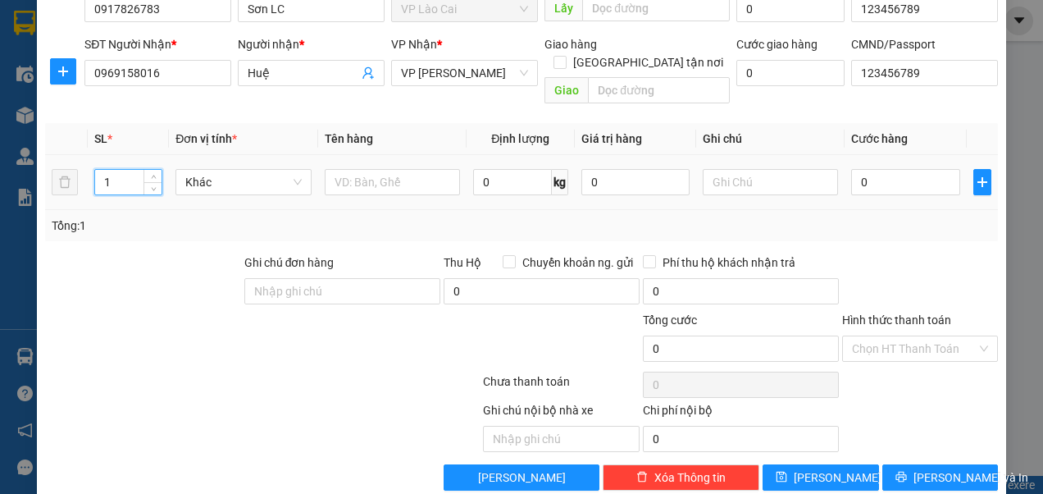
click at [121, 170] on input "1" at bounding box center [128, 182] width 66 height 25
click at [872, 169] on input "0" at bounding box center [905, 182] width 108 height 26
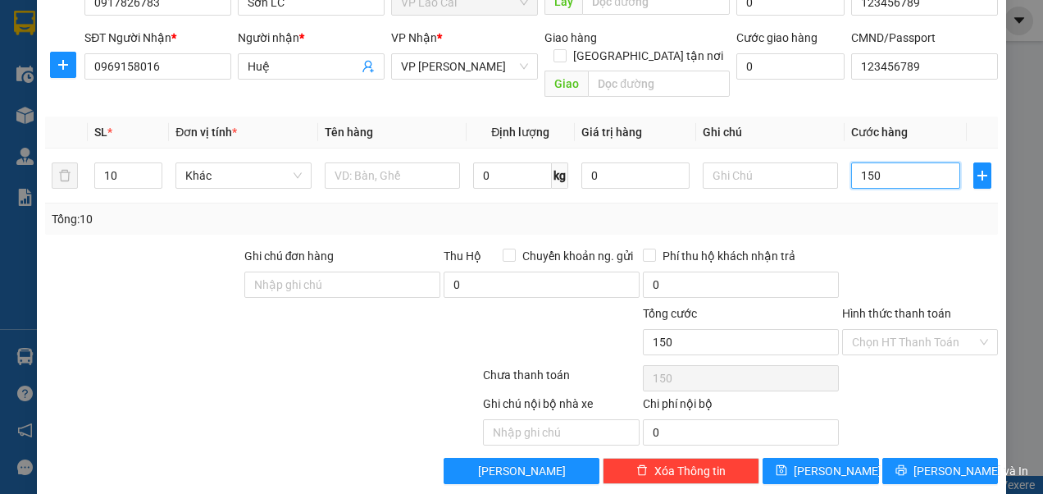
scroll to position [105, 0]
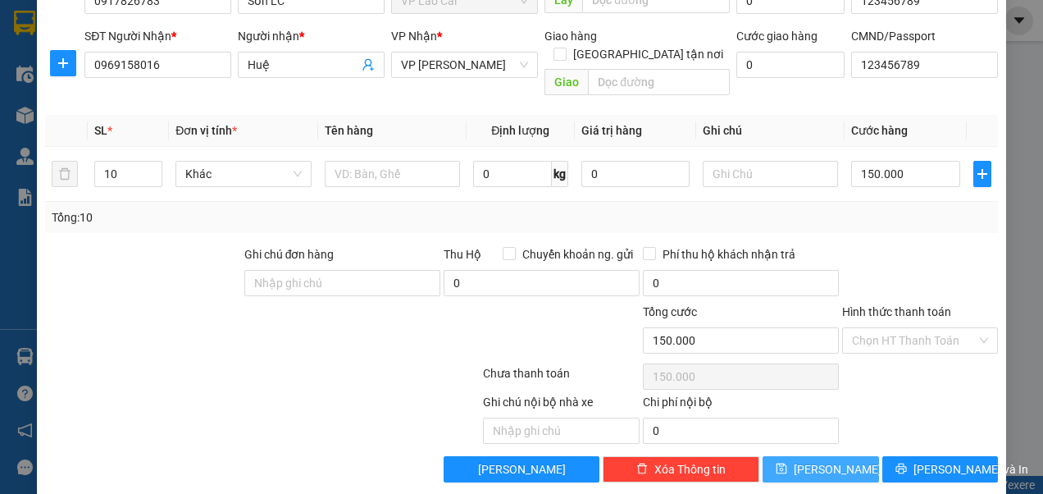
click at [820, 460] on span "[PERSON_NAME]" at bounding box center [838, 469] width 88 height 18
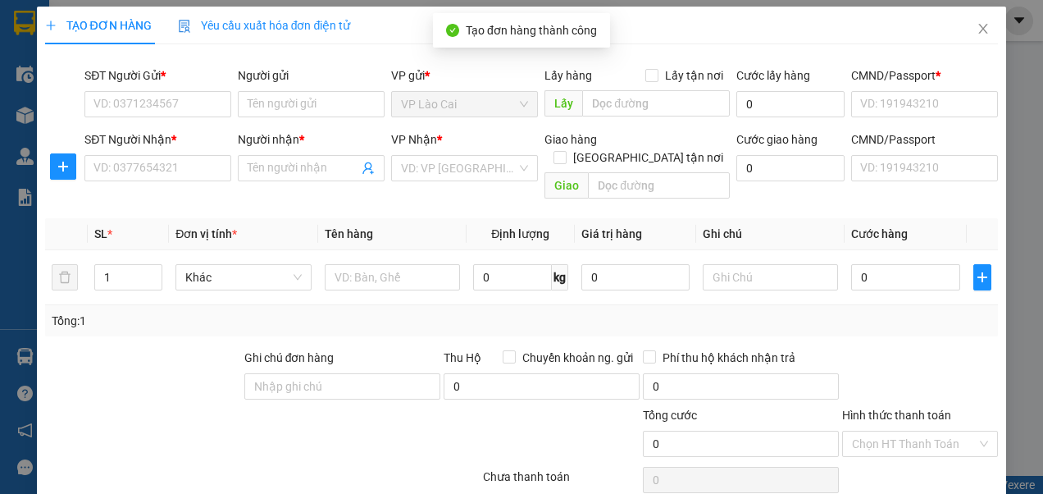
scroll to position [0, 0]
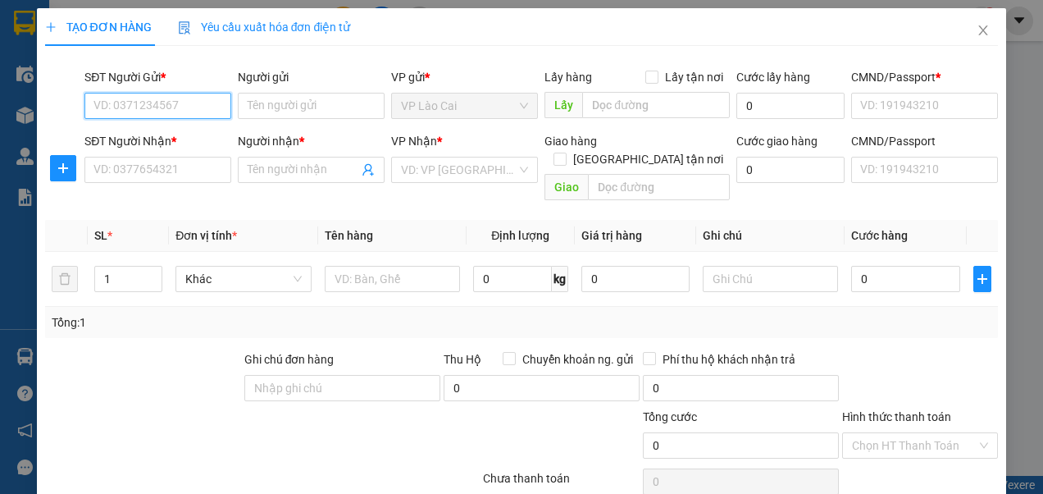
click at [189, 97] on input "SĐT Người Gửi *" at bounding box center [157, 106] width 147 height 26
drag, startPoint x: 135, startPoint y: 107, endPoint x: 91, endPoint y: 110, distance: 43.6
click at [91, 110] on input "268" at bounding box center [157, 106] width 147 height 26
click at [151, 136] on div "0917826783 - Sơn LC" at bounding box center [155, 138] width 125 height 18
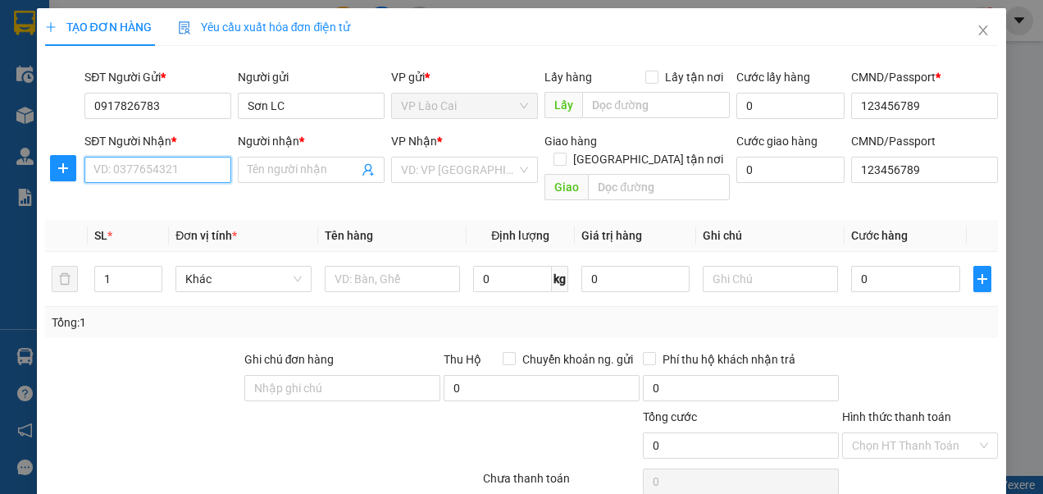
click at [155, 167] on input "SĐT Người Nhận *" at bounding box center [157, 170] width 147 height 26
paste input "0903219624"
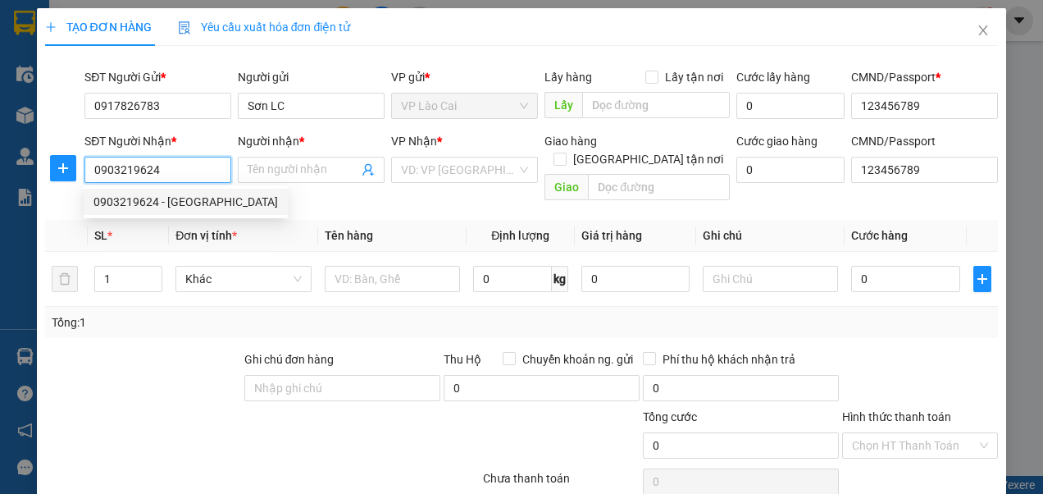
click at [148, 206] on div "0903219624 - [GEOGRAPHIC_DATA]" at bounding box center [185, 202] width 185 height 18
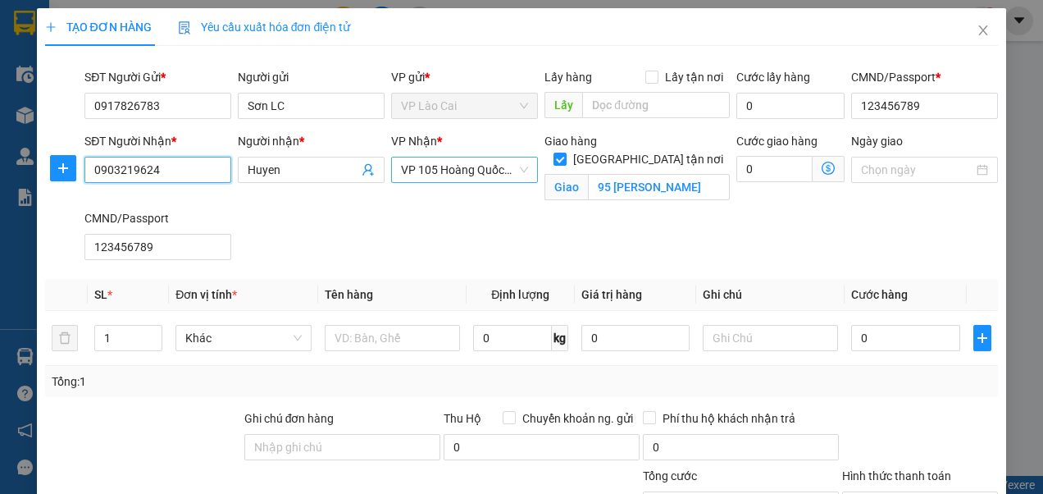
click at [517, 171] on span "VP 105 Hoàng Quốc Việt" at bounding box center [464, 169] width 127 height 25
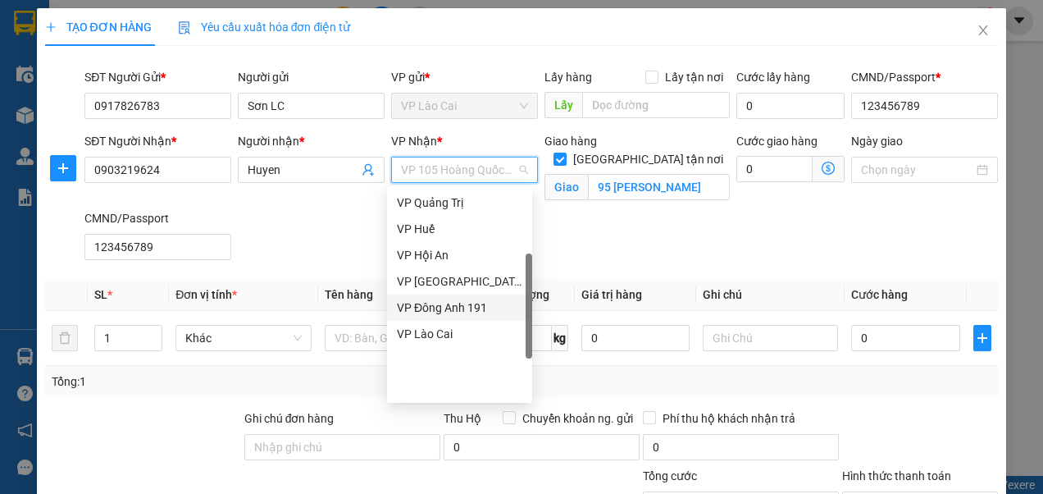
scroll to position [46, 0]
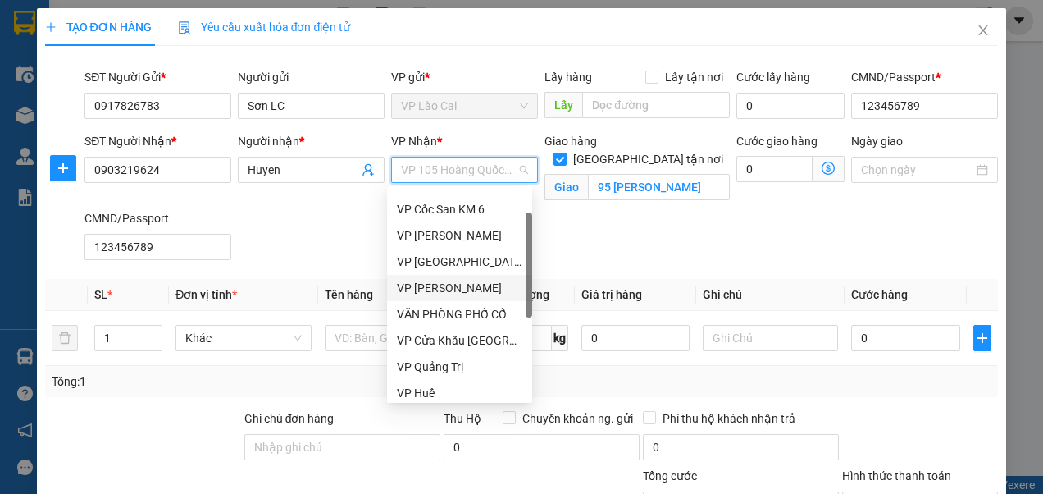
click at [440, 288] on div "VP [PERSON_NAME]" at bounding box center [459, 288] width 125 height 18
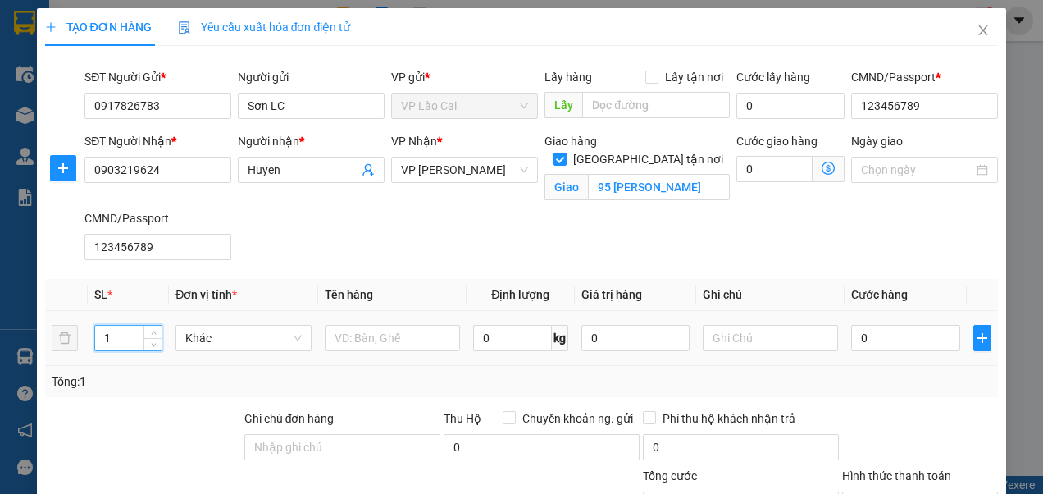
click at [111, 339] on input "1" at bounding box center [128, 338] width 66 height 25
click at [404, 331] on input "text" at bounding box center [392, 338] width 135 height 26
click at [891, 337] on input "0" at bounding box center [905, 338] width 108 height 26
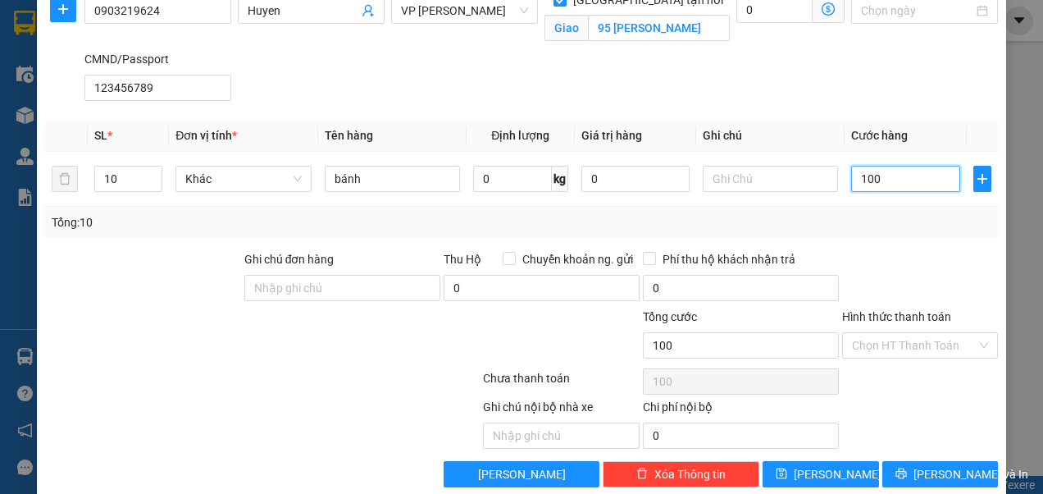
scroll to position [164, 0]
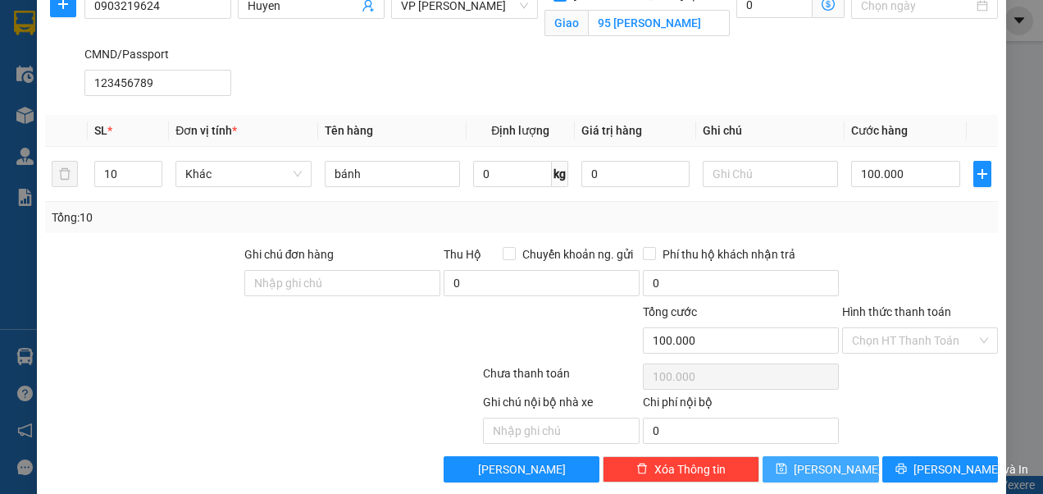
click at [810, 464] on span "[PERSON_NAME]" at bounding box center [838, 469] width 88 height 18
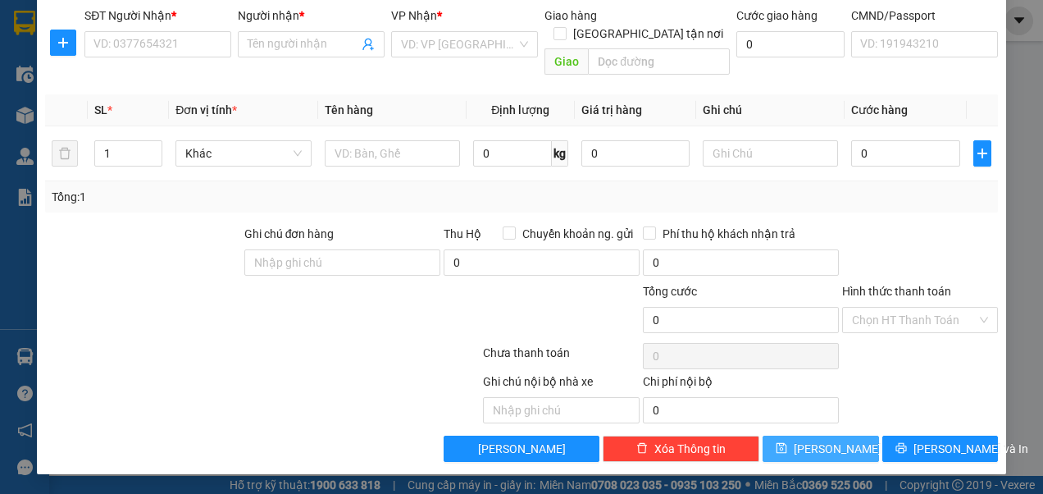
scroll to position [105, 0]
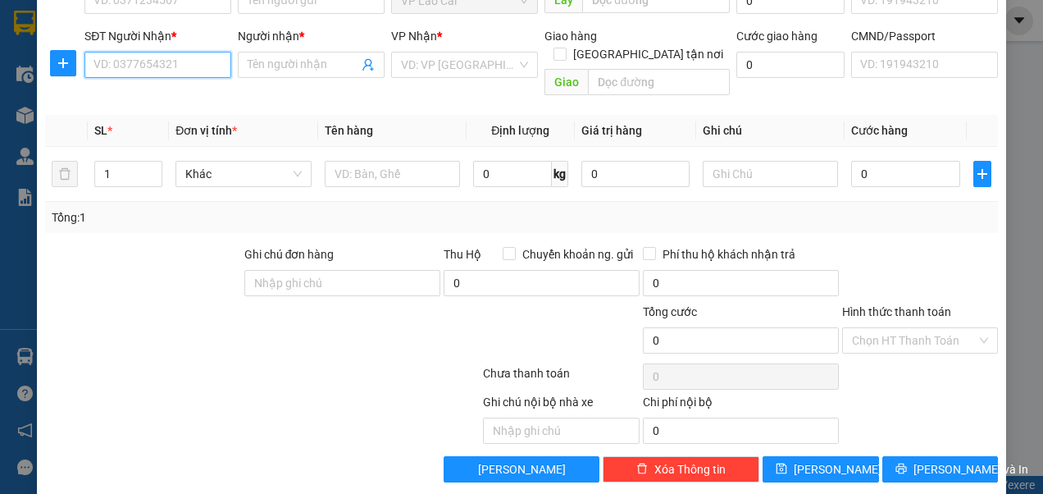
click at [202, 68] on input "SĐT Người Nhận *" at bounding box center [157, 65] width 147 height 26
click at [522, 62] on div "VD: VP [GEOGRAPHIC_DATA]" at bounding box center [464, 65] width 147 height 26
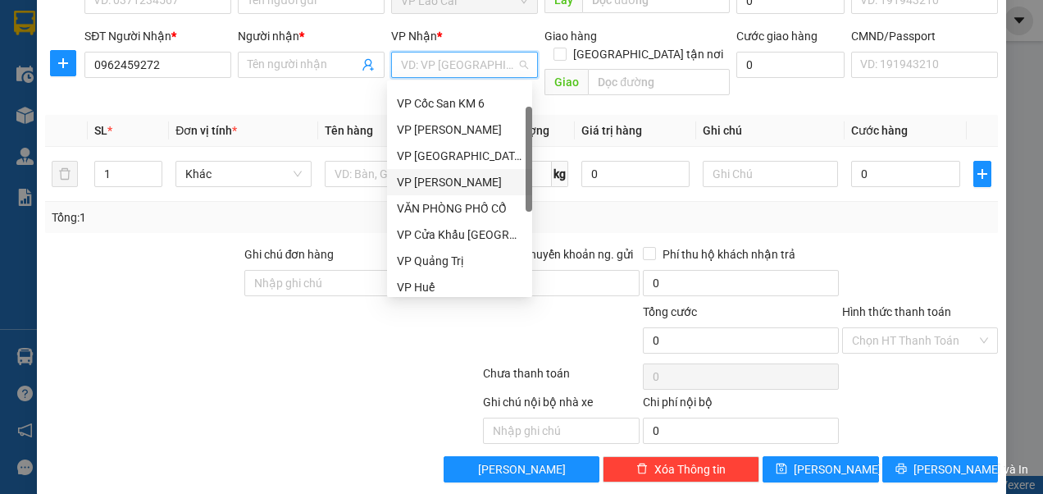
click at [447, 180] on div "VP [PERSON_NAME]" at bounding box center [459, 182] width 125 height 18
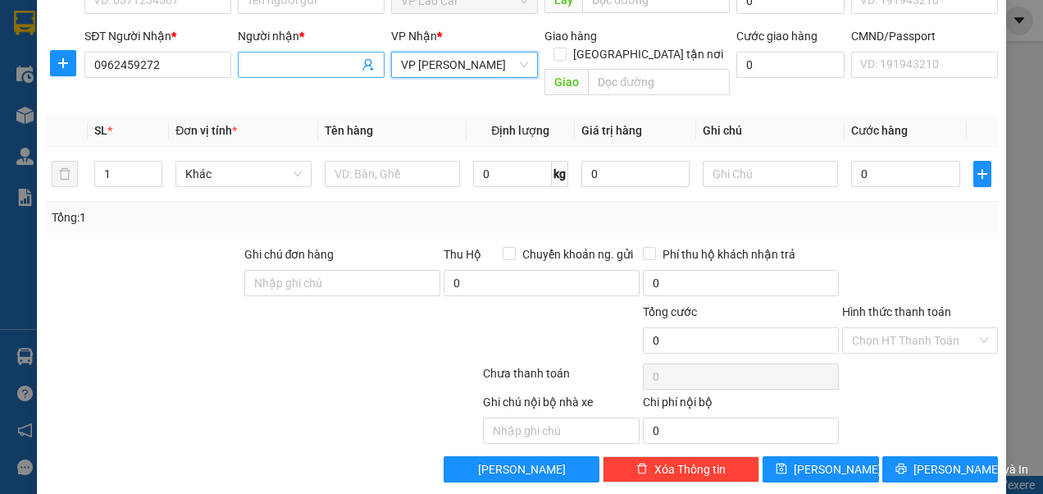
click at [294, 66] on input "Người nhận *" at bounding box center [303, 65] width 111 height 18
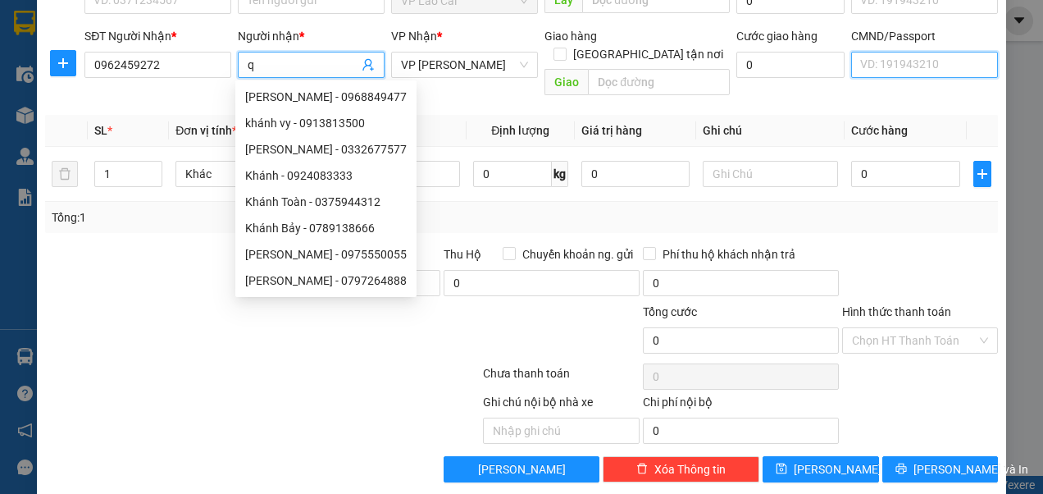
click at [878, 62] on input "CMND/Passport" at bounding box center [924, 65] width 147 height 26
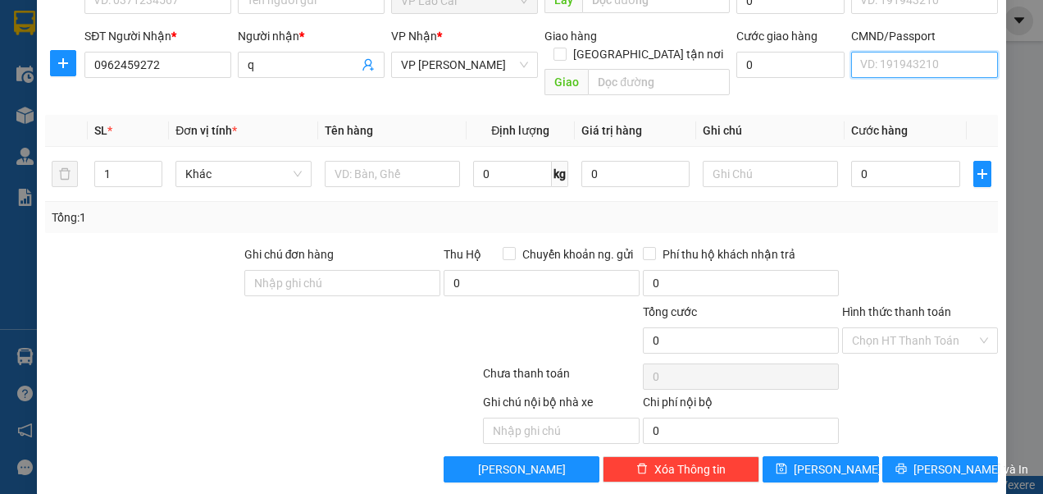
click at [884, 66] on input "CMND/Passport" at bounding box center [924, 65] width 147 height 26
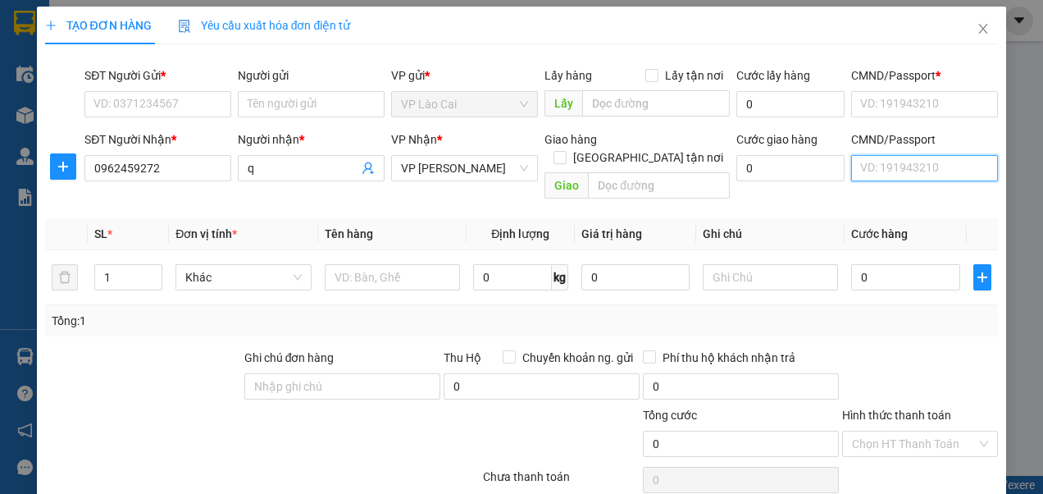
scroll to position [0, 0]
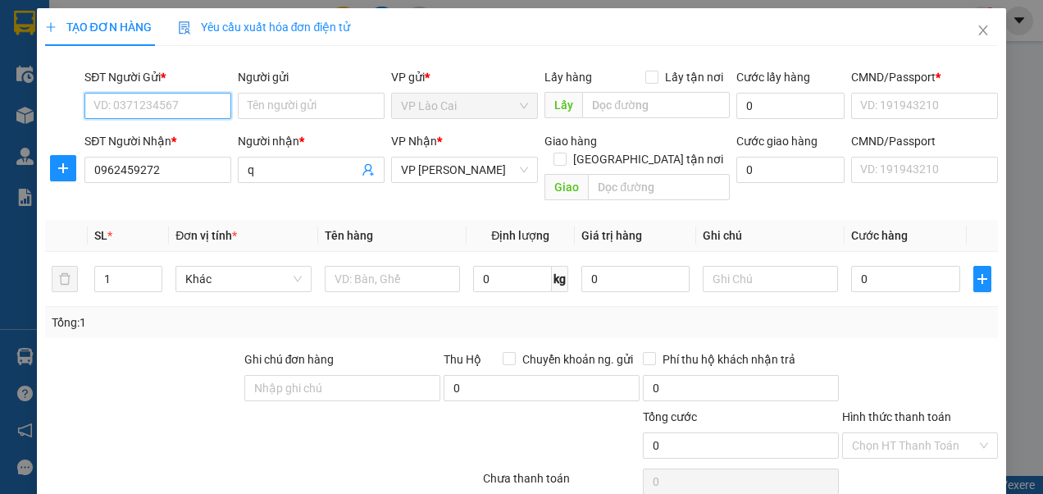
click at [182, 107] on input "SĐT Người Gửi *" at bounding box center [157, 106] width 147 height 26
click at [177, 112] on input "783" at bounding box center [157, 106] width 147 height 26
click at [177, 136] on div "0917826783 - Sơn LC" at bounding box center [155, 138] width 125 height 18
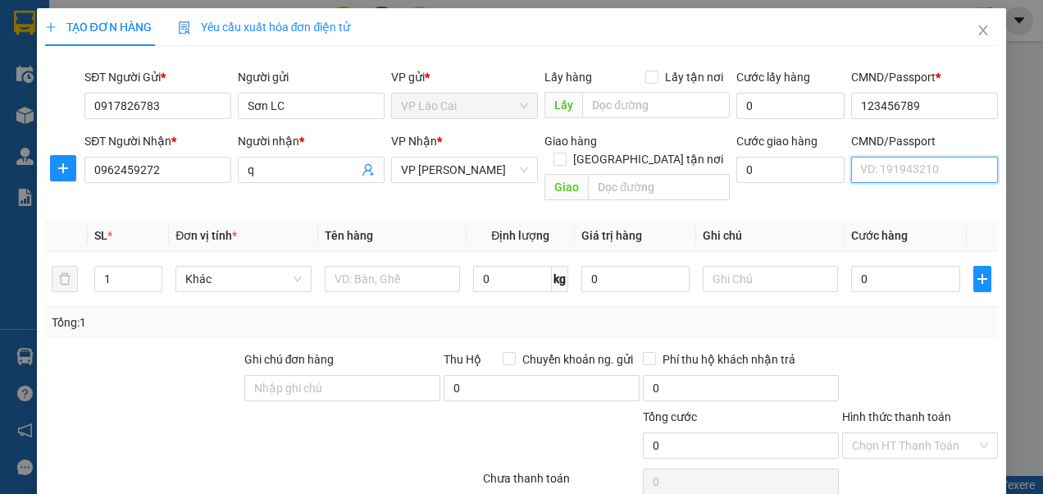
click at [902, 168] on input "CMND/Passport" at bounding box center [924, 170] width 147 height 26
click at [901, 167] on input "CMND/Passport" at bounding box center [924, 170] width 147 height 26
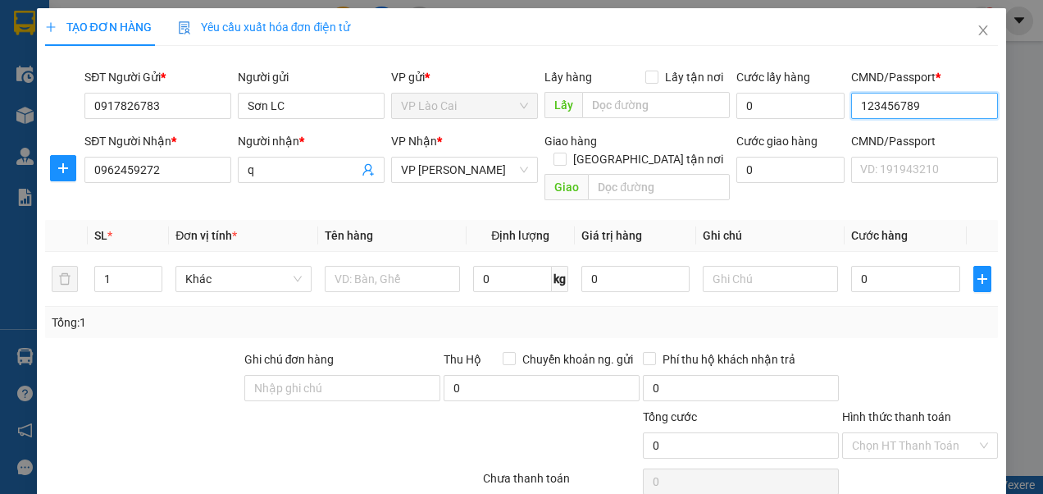
click at [892, 106] on input "123456789" at bounding box center [924, 106] width 147 height 26
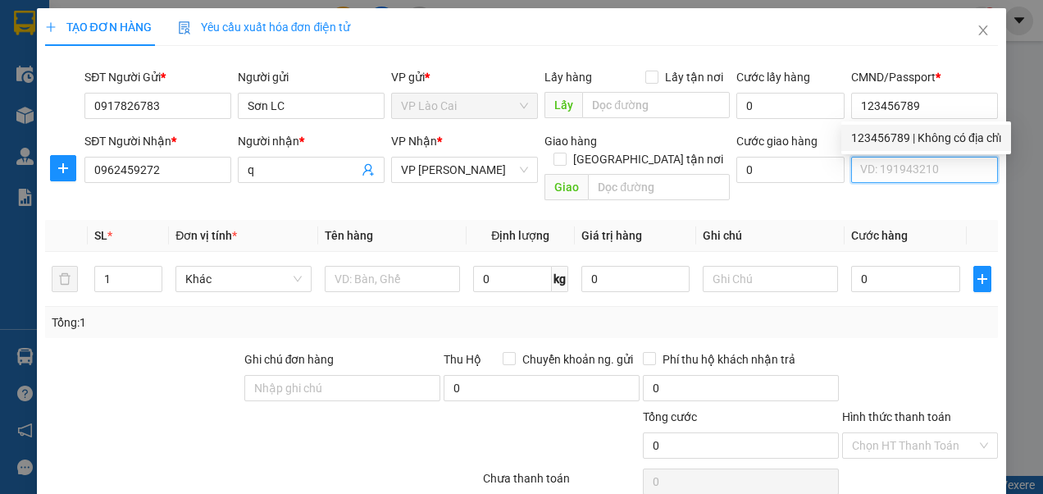
click at [889, 166] on input "CMND/Passport" at bounding box center [924, 170] width 147 height 26
paste input "123456789"
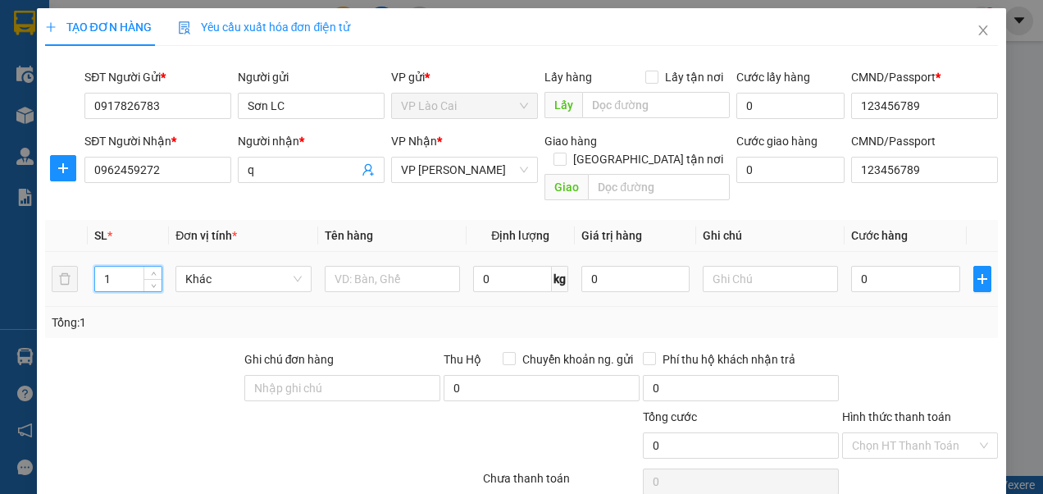
drag, startPoint x: 115, startPoint y: 259, endPoint x: 98, endPoint y: 262, distance: 16.7
click at [102, 267] on input "1" at bounding box center [128, 279] width 66 height 25
click at [376, 266] on input "text" at bounding box center [392, 279] width 135 height 26
click at [872, 266] on input "0" at bounding box center [905, 279] width 108 height 26
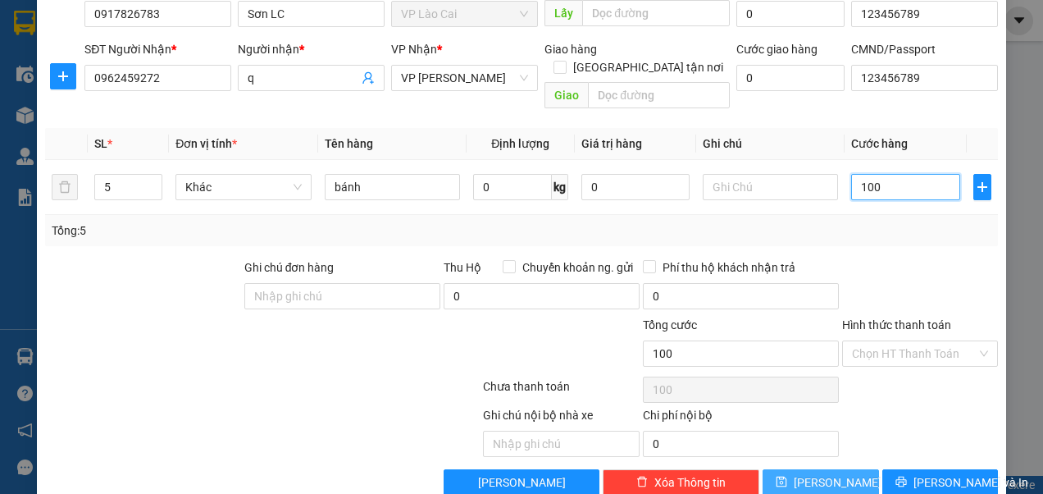
scroll to position [105, 0]
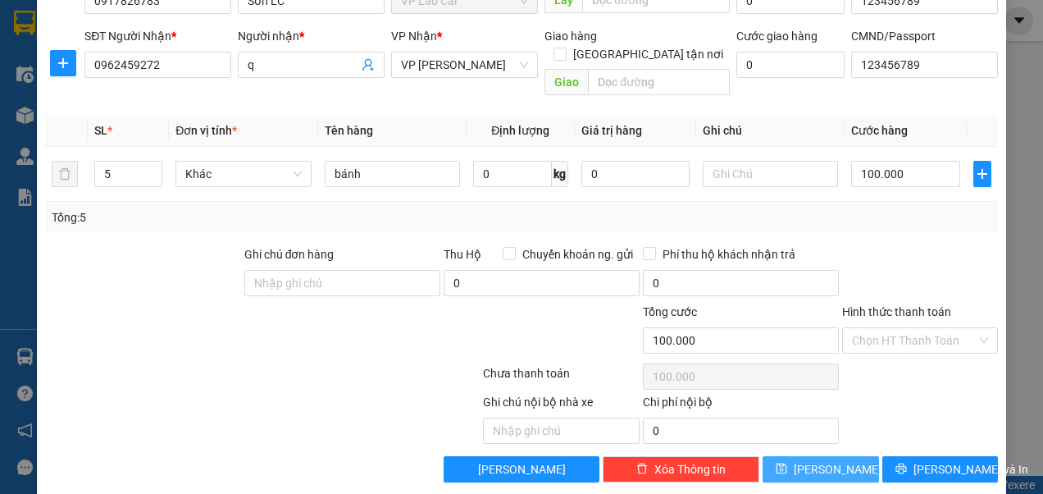
click at [791, 456] on button "[PERSON_NAME]" at bounding box center [821, 469] width 116 height 26
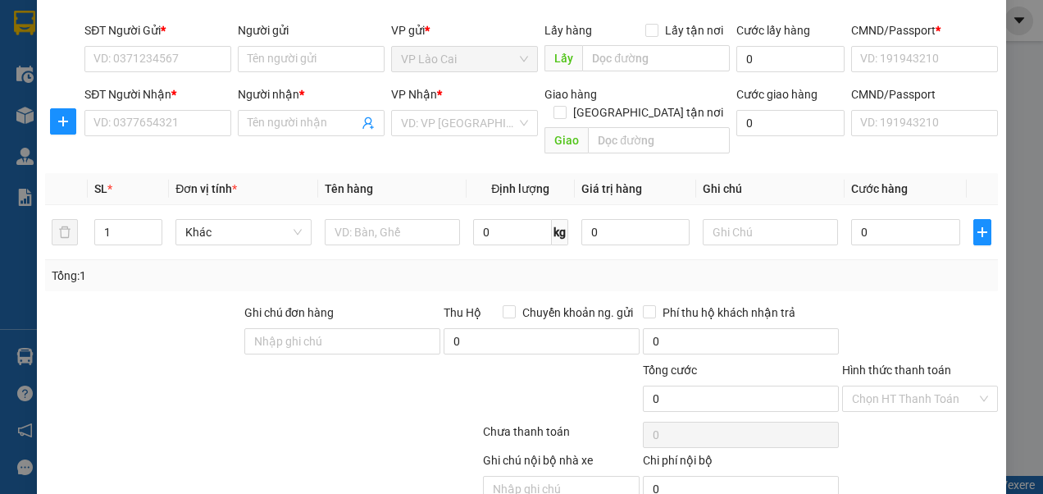
scroll to position [82, 0]
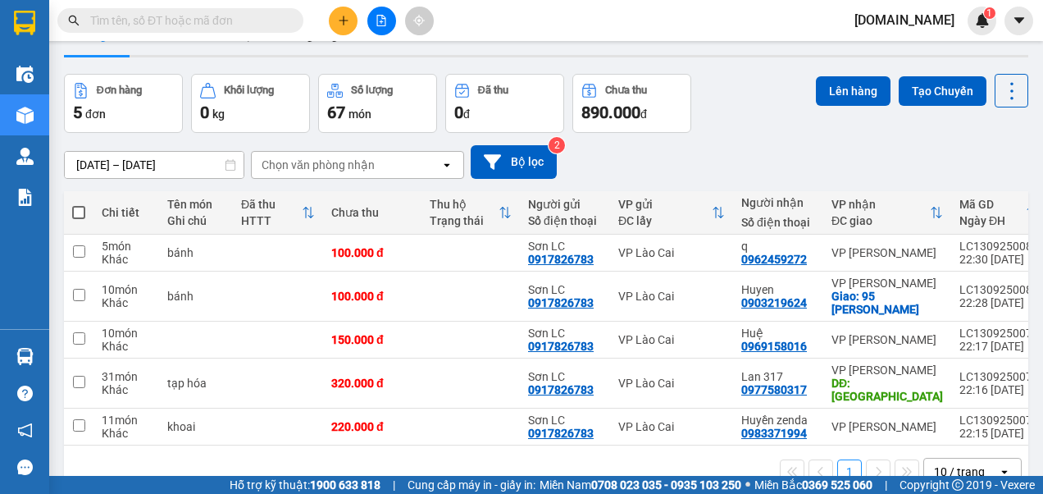
scroll to position [75, 0]
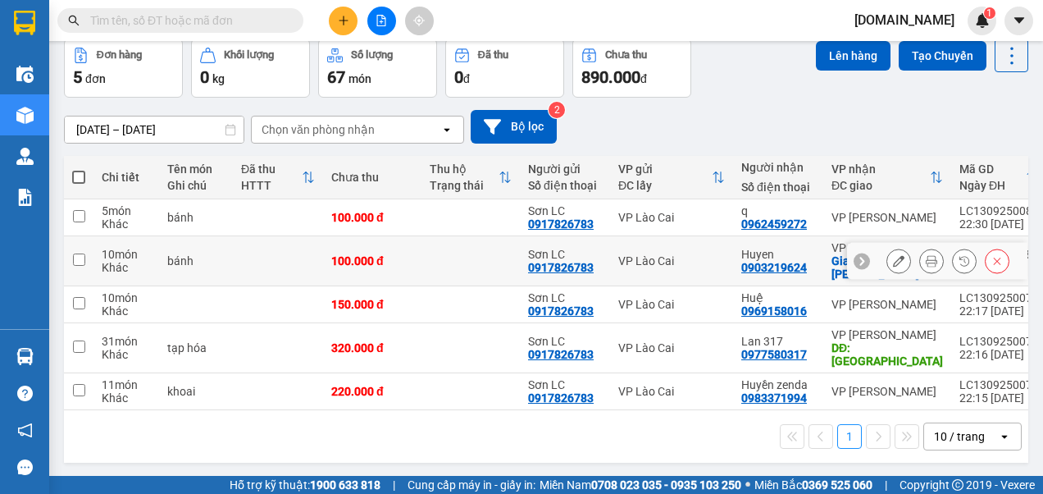
click at [80, 256] on input "checkbox" at bounding box center [79, 259] width 12 height 12
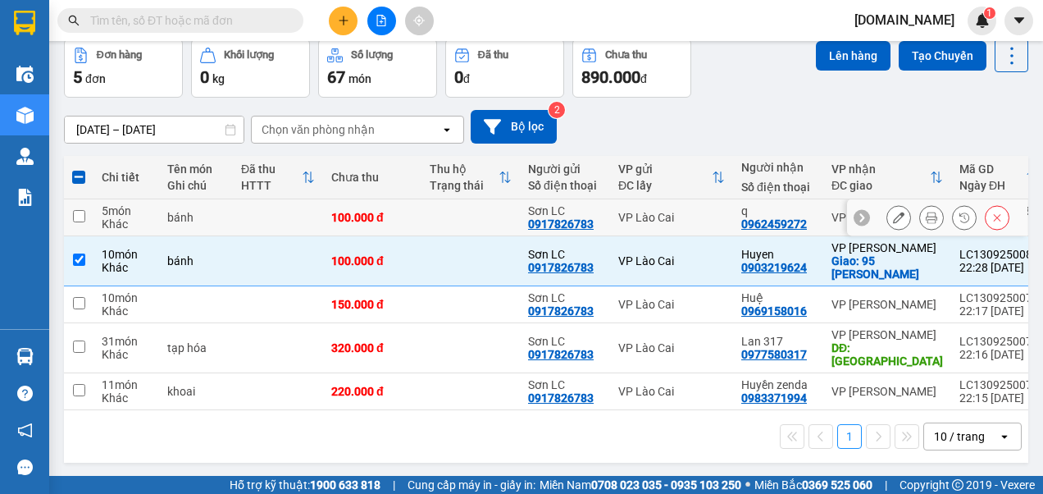
click at [81, 216] on input "checkbox" at bounding box center [79, 216] width 12 height 12
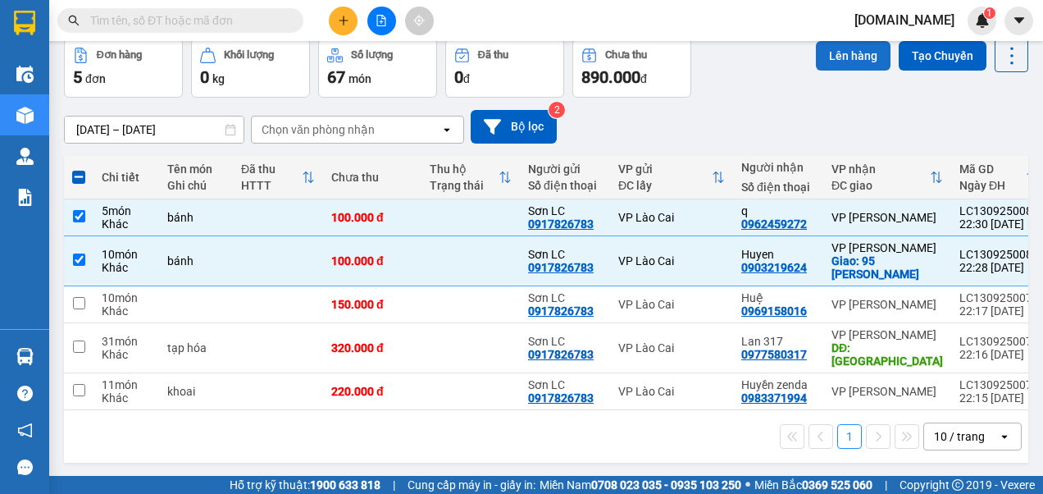
click at [847, 56] on button "Lên hàng" at bounding box center [853, 56] width 75 height 30
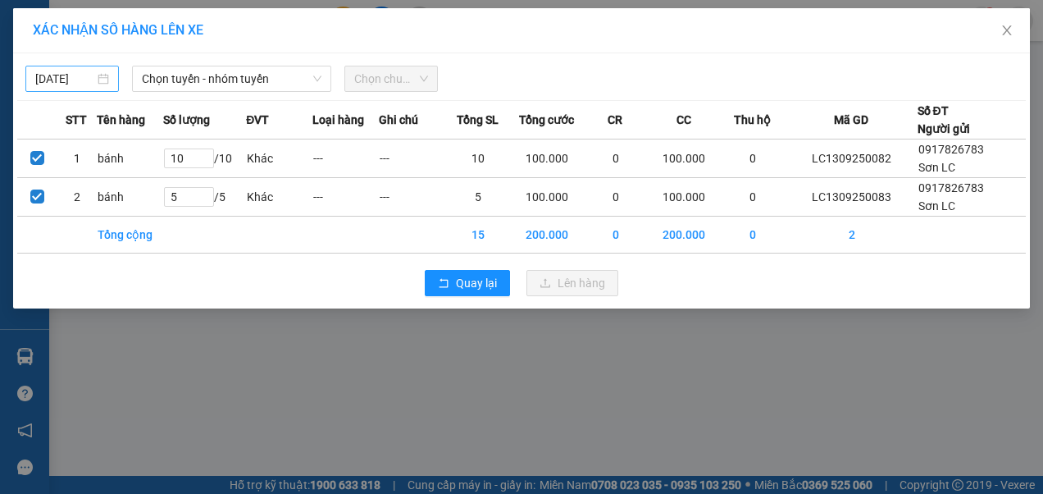
click at [80, 76] on input "[DATE]" at bounding box center [64, 79] width 59 height 18
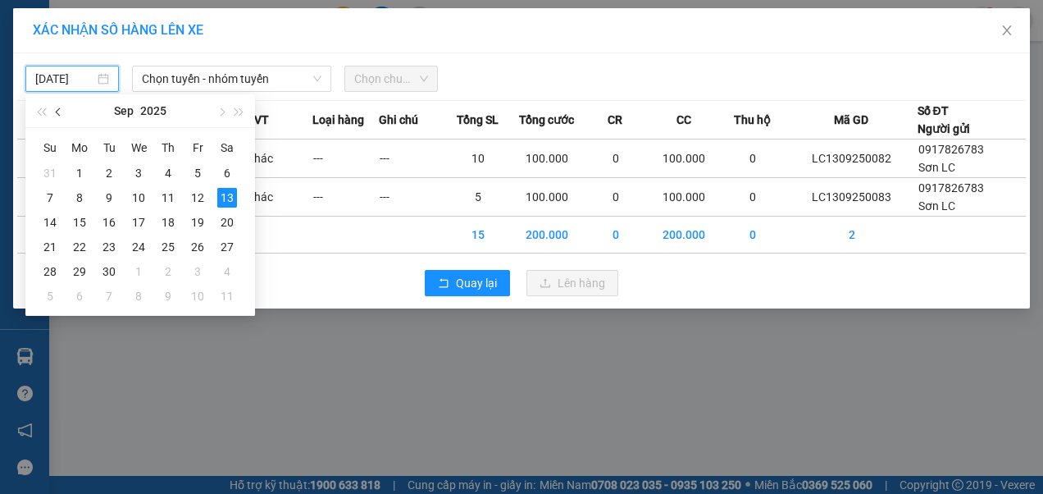
click at [62, 115] on button "button" at bounding box center [59, 110] width 18 height 33
click at [53, 220] on div "10" at bounding box center [50, 222] width 20 height 20
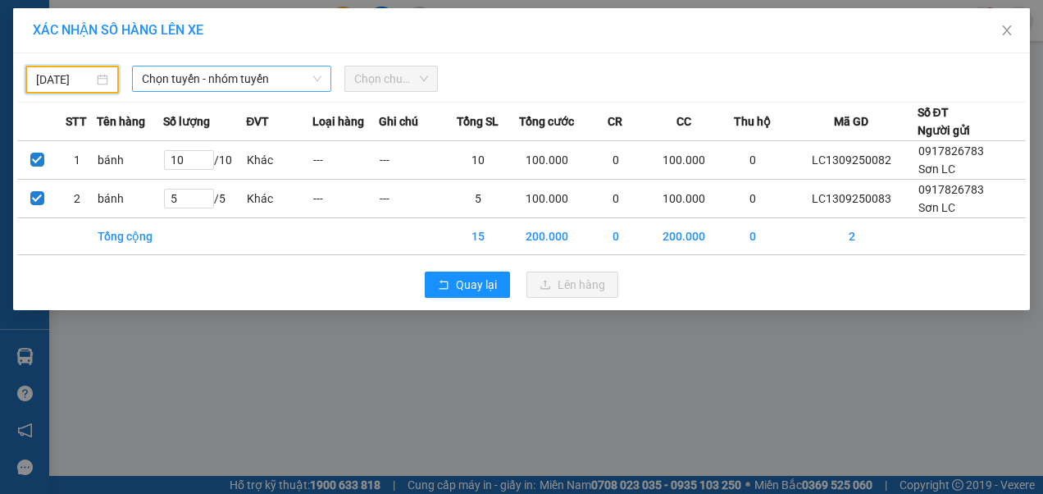
drag, startPoint x: 226, startPoint y: 80, endPoint x: 213, endPoint y: 87, distance: 13.9
click at [227, 80] on span "Chọn tuyến - nhóm tuyến" at bounding box center [232, 78] width 180 height 25
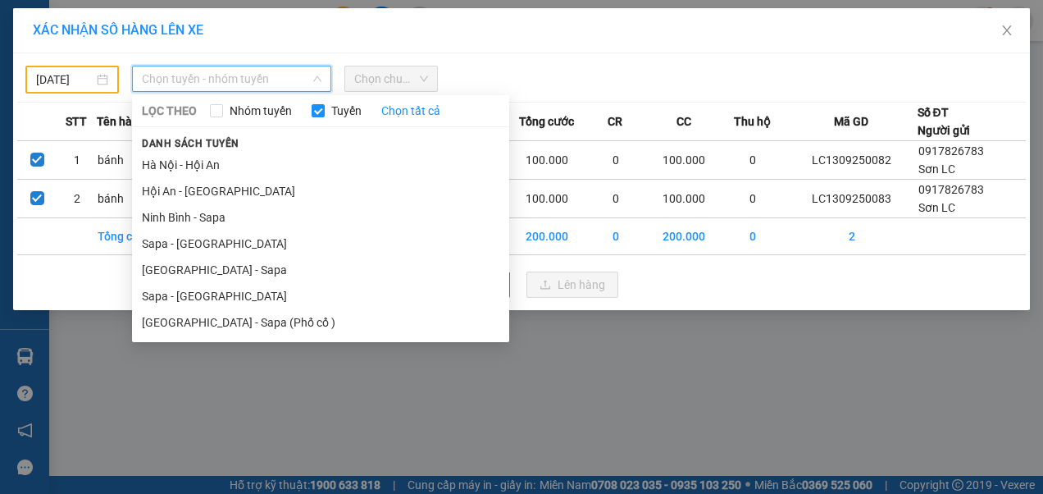
drag, startPoint x: 161, startPoint y: 300, endPoint x: 166, endPoint y: 290, distance: 11.7
click at [161, 299] on li "Sapa - [GEOGRAPHIC_DATA]" at bounding box center [320, 296] width 377 height 26
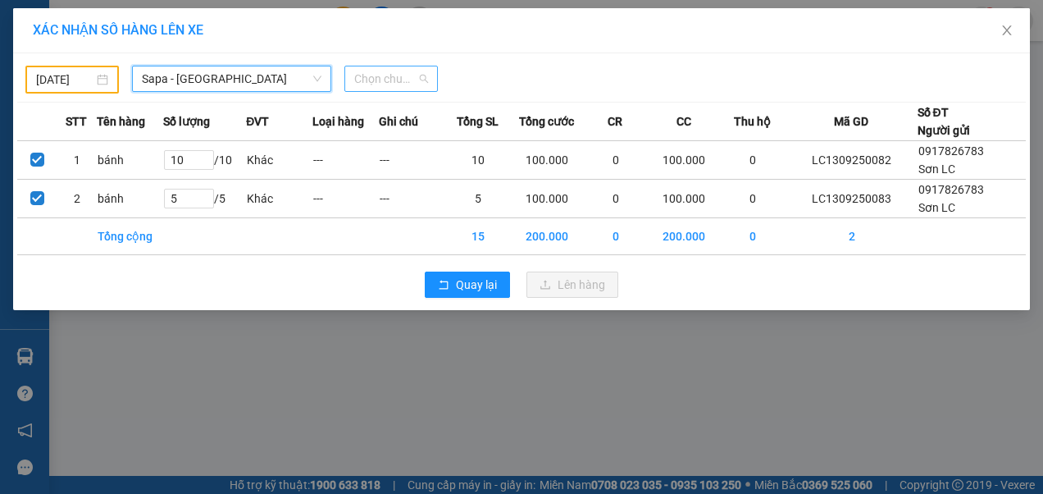
click at [389, 83] on span "Chọn chuyến" at bounding box center [391, 78] width 74 height 25
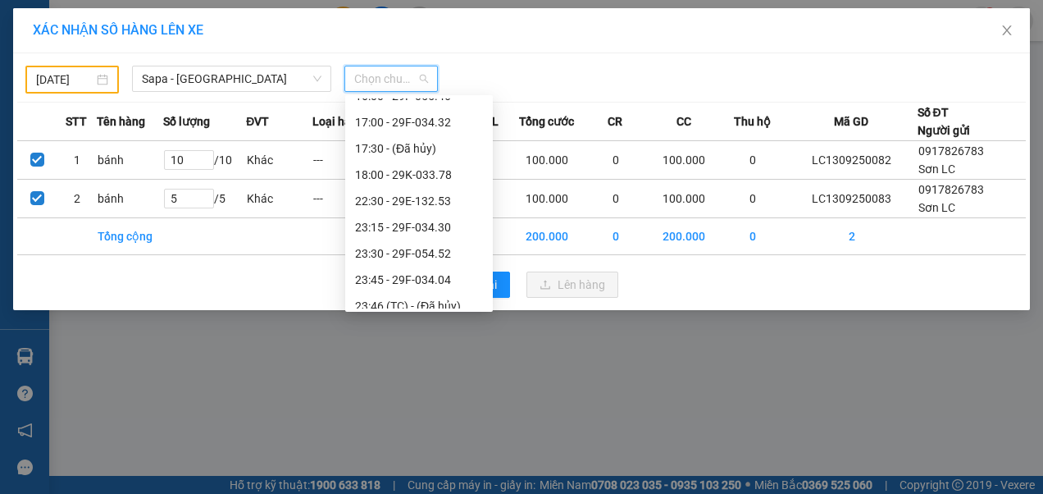
scroll to position [367, 0]
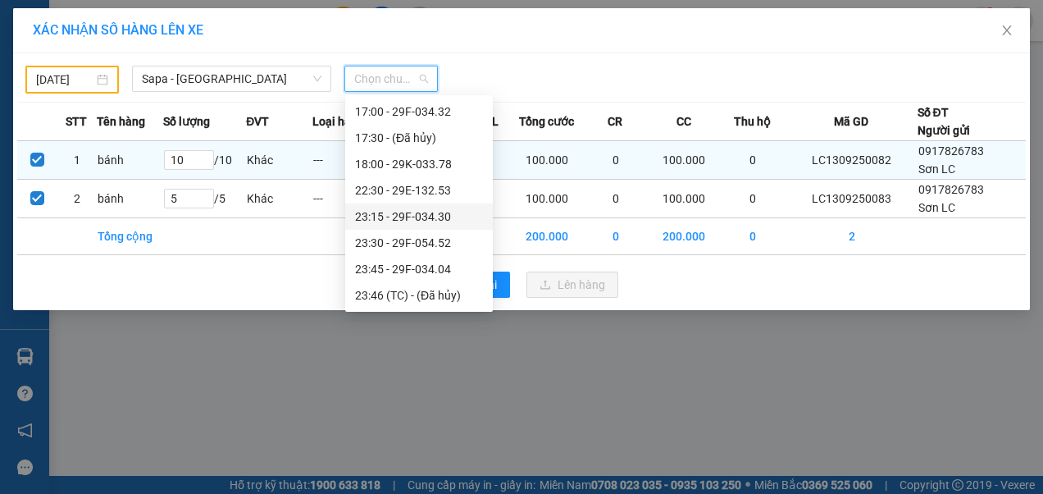
click at [394, 217] on div "23:15 - 29F-034.30" at bounding box center [419, 216] width 128 height 18
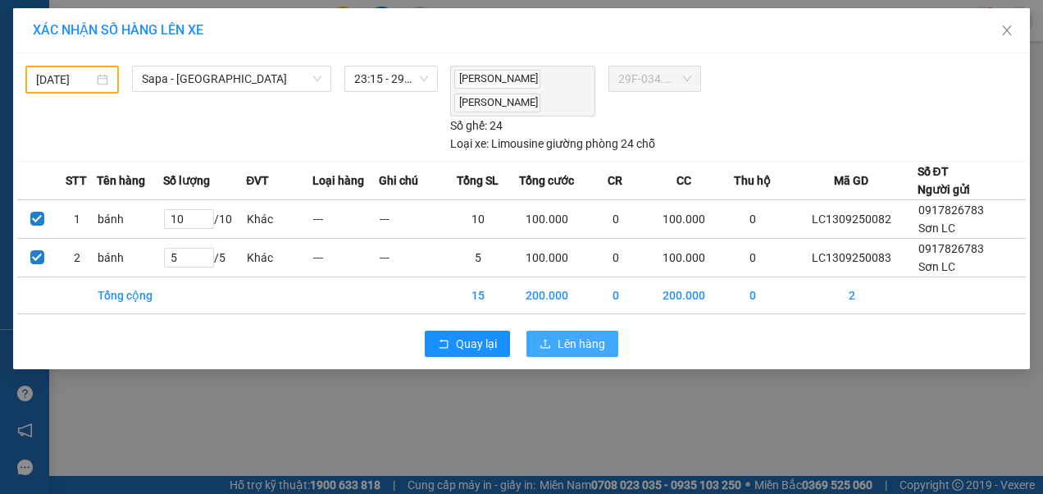
click at [568, 343] on span "Lên hàng" at bounding box center [582, 344] width 48 height 18
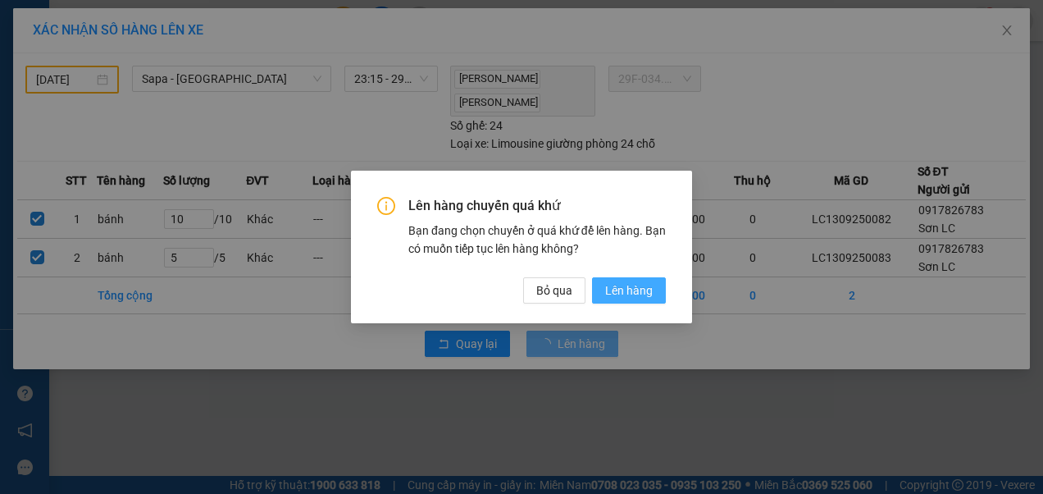
click at [636, 292] on span "Lên hàng" at bounding box center [629, 290] width 48 height 18
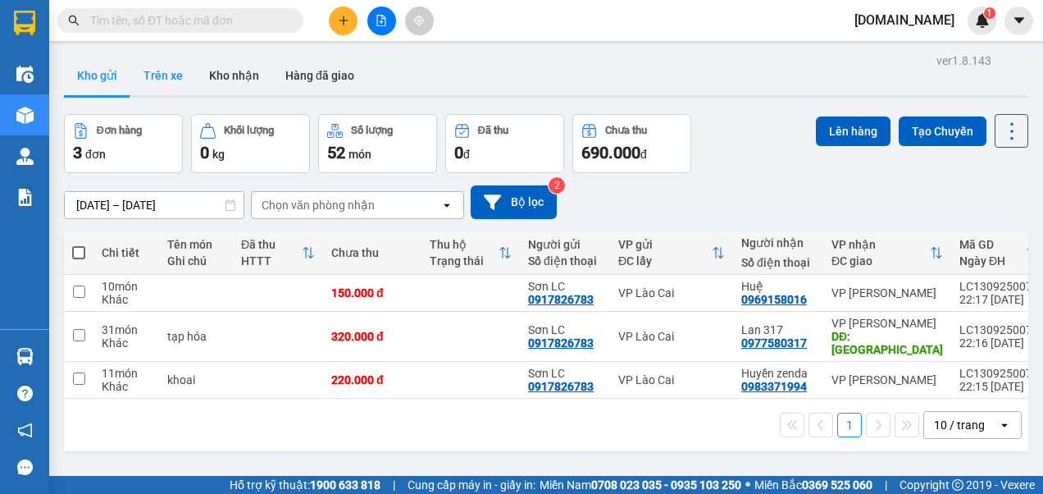
click at [164, 77] on button "Trên xe" at bounding box center [163, 75] width 66 height 39
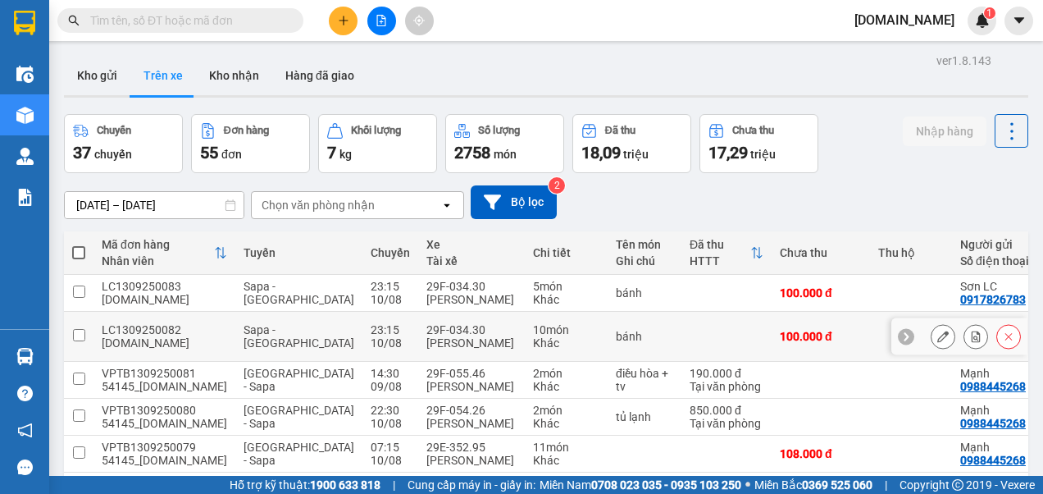
click at [271, 347] on div "Sapa - [GEOGRAPHIC_DATA]" at bounding box center [299, 336] width 111 height 26
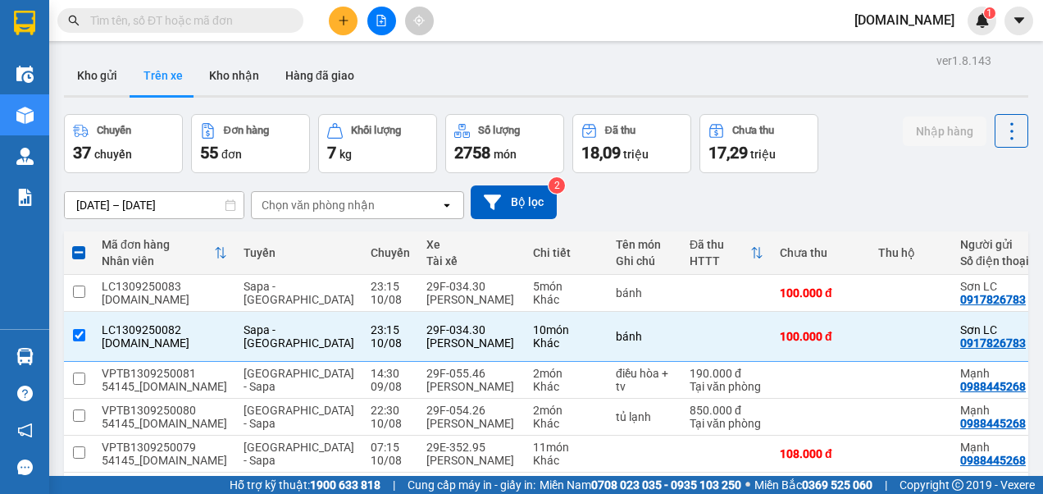
click at [884, 187] on div "[DATE] – [DATE] Press the down arrow key to interact with the calendar and sele…" at bounding box center [546, 202] width 964 height 34
click at [75, 341] on input "checkbox" at bounding box center [79, 335] width 12 height 12
checkbox input "false"
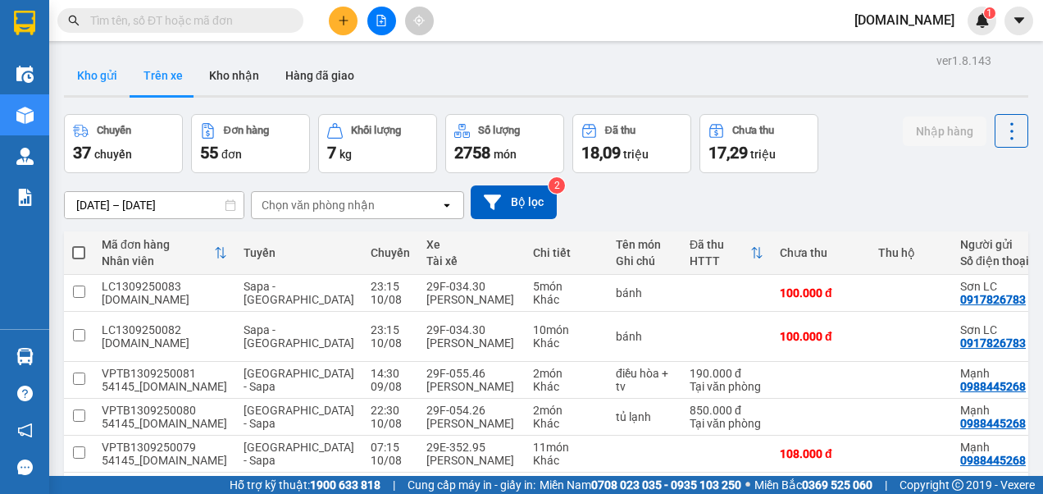
click at [99, 72] on button "Kho gửi" at bounding box center [97, 75] width 66 height 39
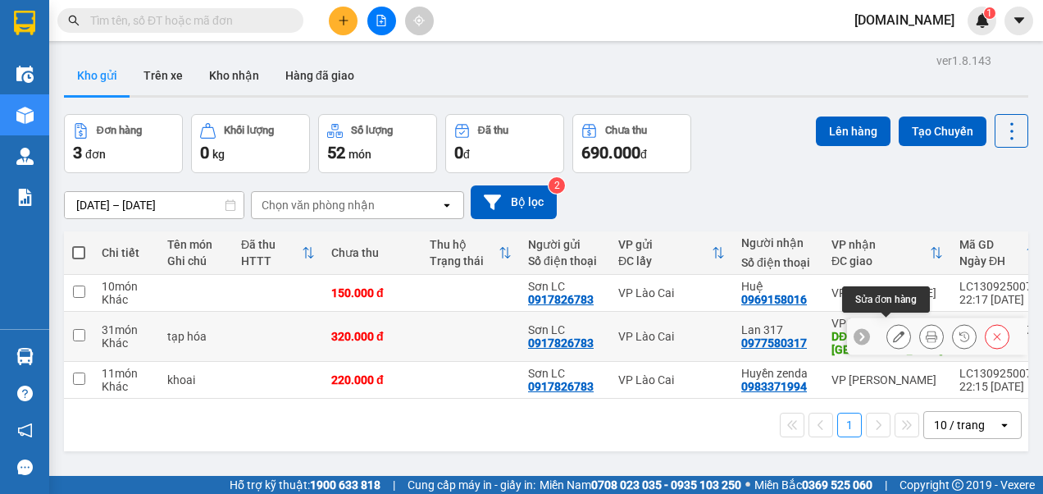
click at [893, 331] on icon at bounding box center [898, 336] width 11 height 11
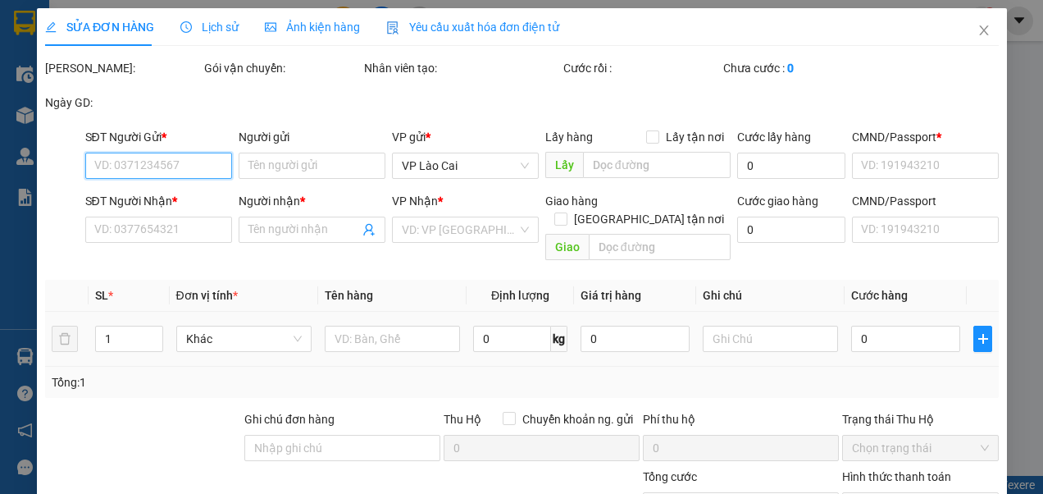
type input "0917826783"
type input "Sơn LC"
type input "123456789"
type input "0977580317"
type input "Lan 317"
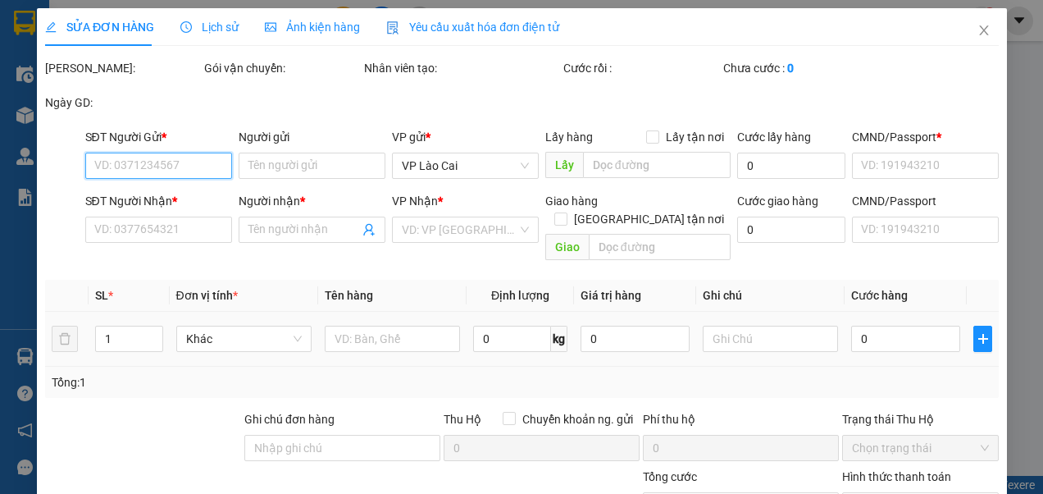
type input "[GEOGRAPHIC_DATA]"
type input "123456789"
type input "320.000"
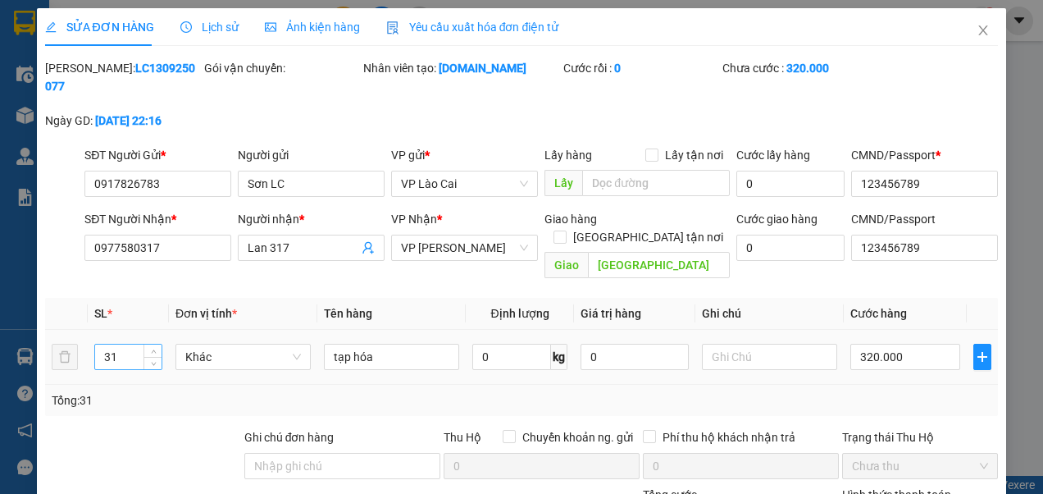
click at [120, 344] on input "31" at bounding box center [128, 356] width 66 height 25
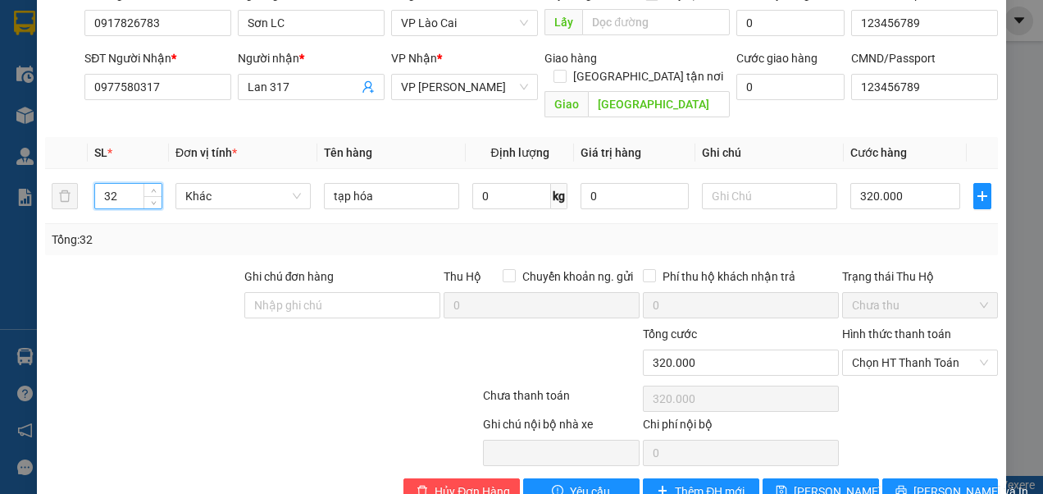
scroll to position [164, 0]
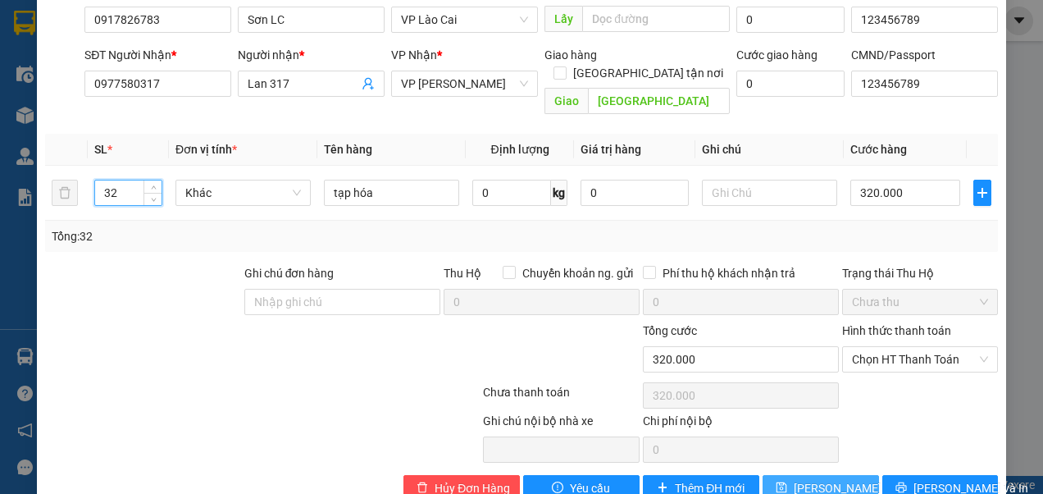
type input "32"
click at [800, 479] on span "[PERSON_NAME] thay đổi" at bounding box center [859, 488] width 131 height 18
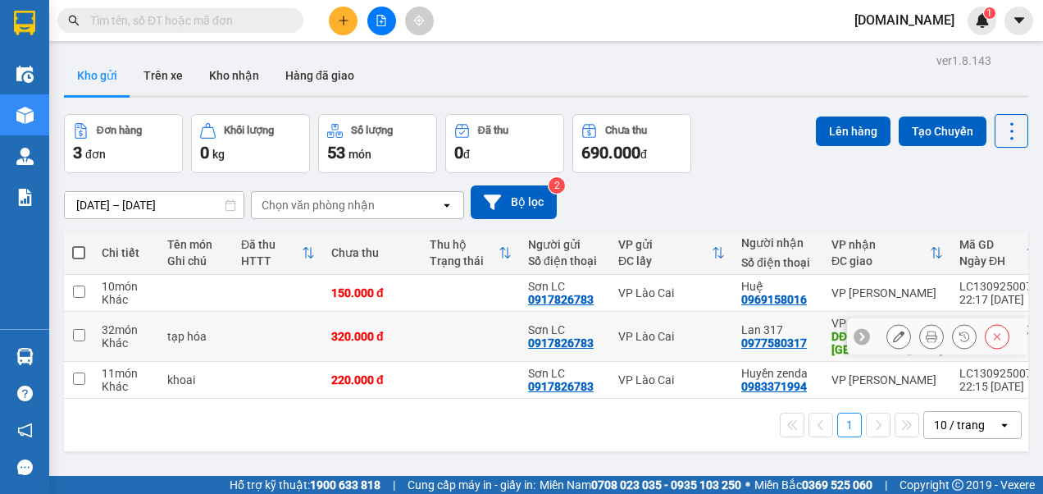
click at [79, 329] on input "checkbox" at bounding box center [79, 335] width 12 height 12
checkbox input "true"
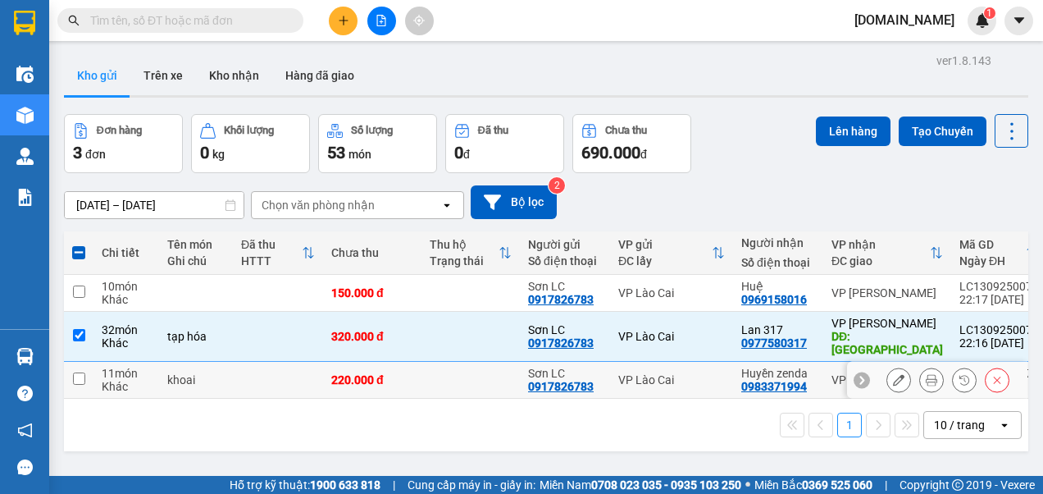
click at [77, 372] on input "checkbox" at bounding box center [79, 378] width 12 height 12
checkbox input "true"
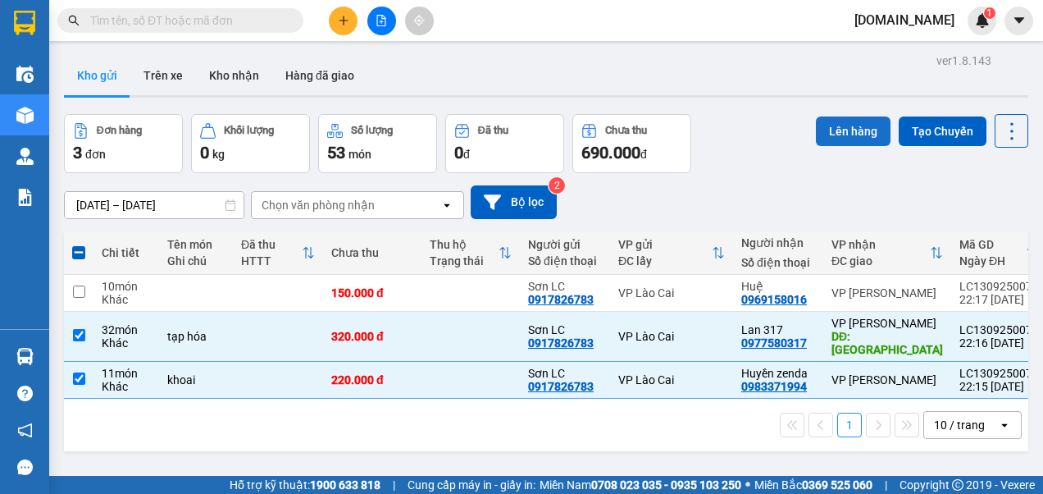
click at [838, 128] on button "Lên hàng" at bounding box center [853, 131] width 75 height 30
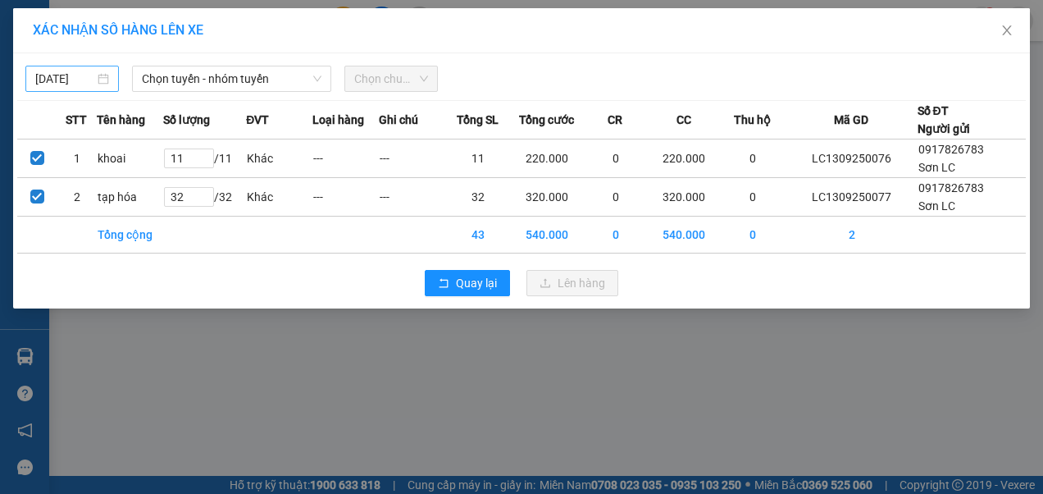
click at [80, 74] on input "[DATE]" at bounding box center [64, 79] width 59 height 18
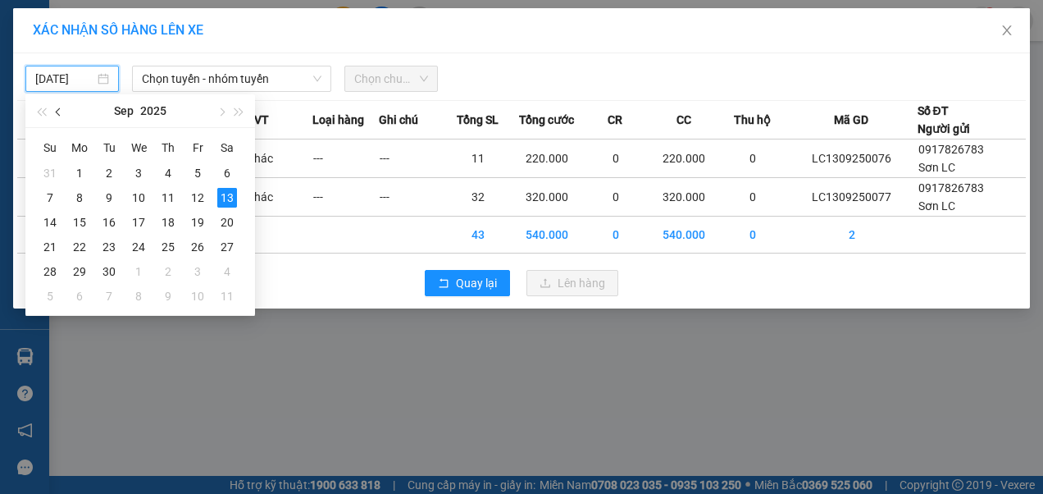
click at [57, 117] on button "button" at bounding box center [59, 110] width 18 height 33
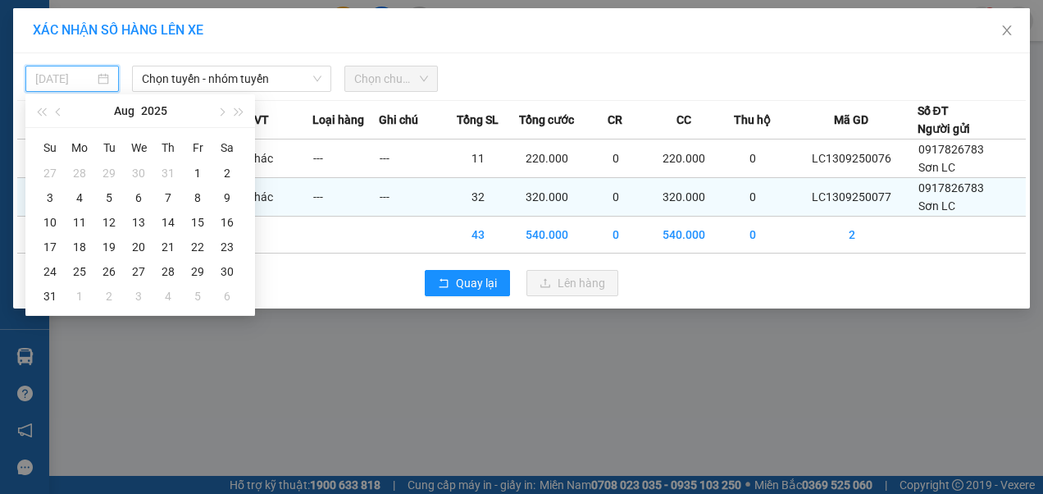
click at [52, 219] on div "10" at bounding box center [50, 222] width 20 height 20
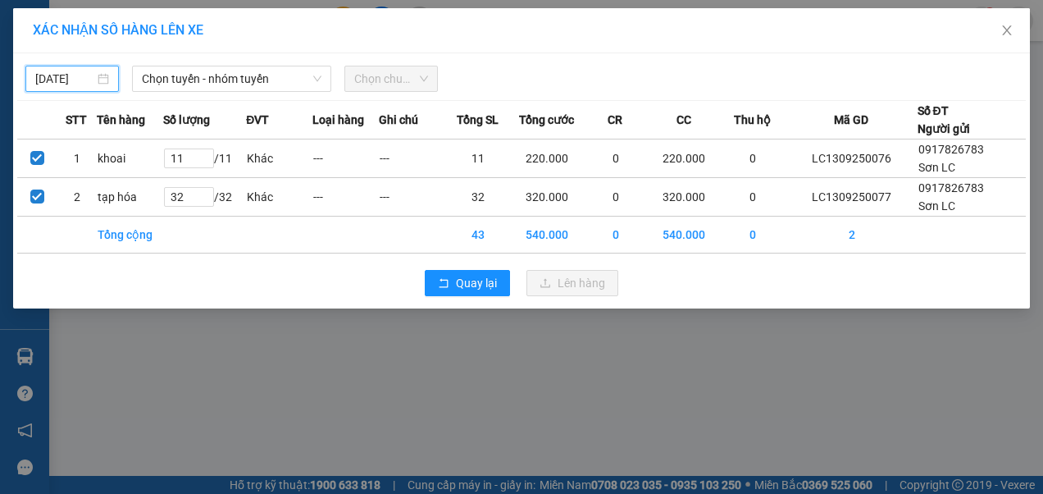
type input "[DATE]"
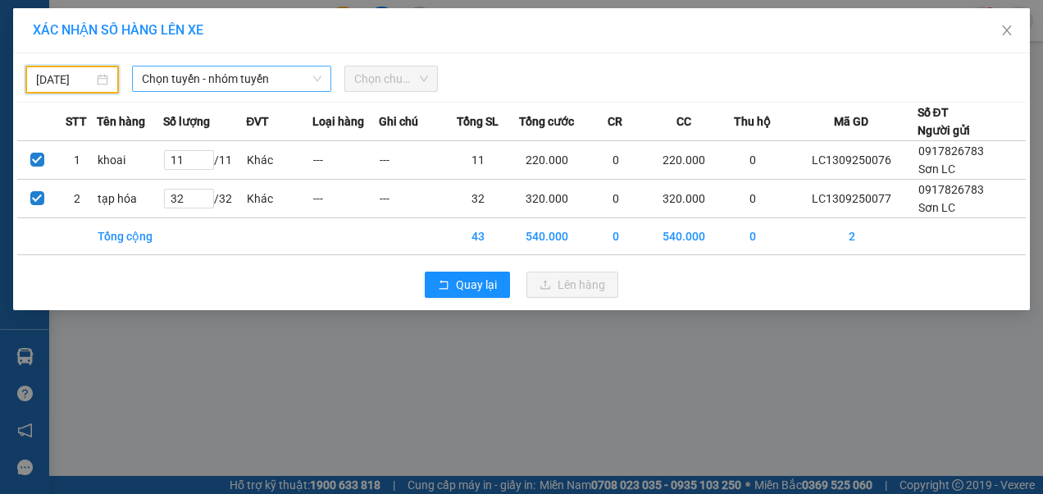
click at [252, 82] on span "Chọn tuyến - nhóm tuyến" at bounding box center [232, 78] width 180 height 25
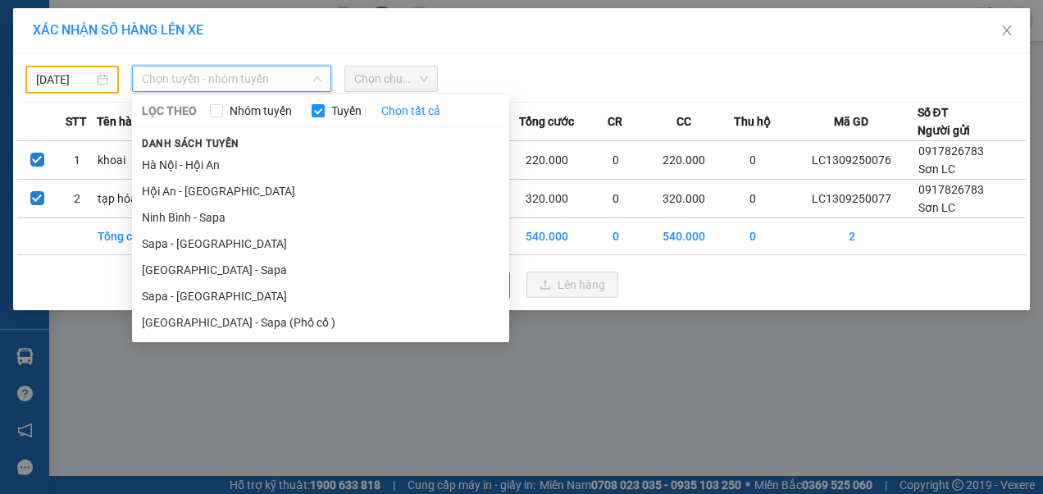
click at [187, 295] on li "Sapa - [GEOGRAPHIC_DATA]" at bounding box center [320, 296] width 377 height 26
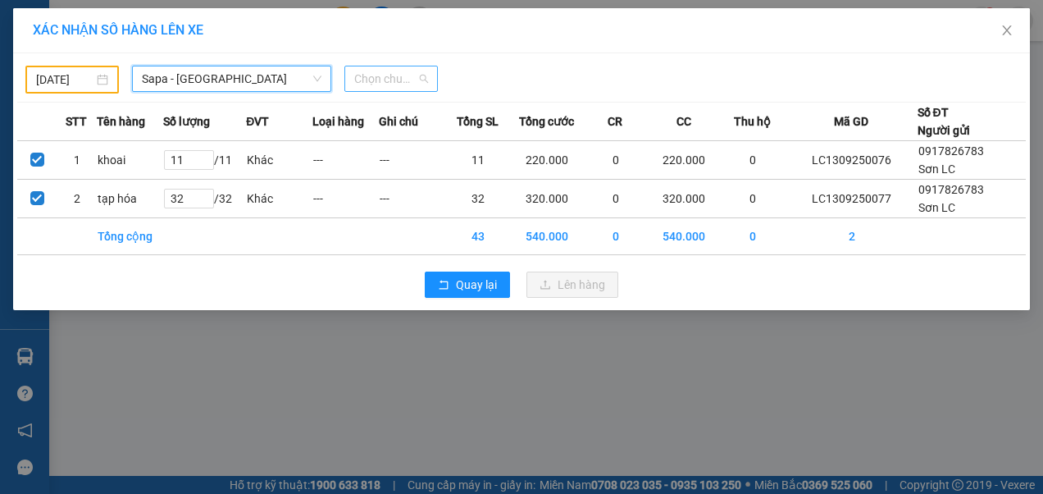
click at [410, 84] on span "Chọn chuyến" at bounding box center [391, 78] width 74 height 25
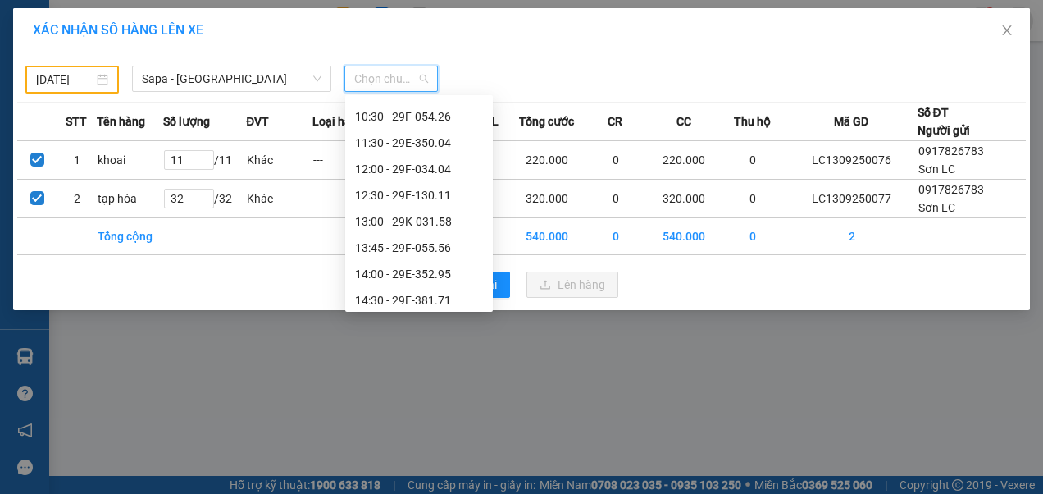
scroll to position [246, 0]
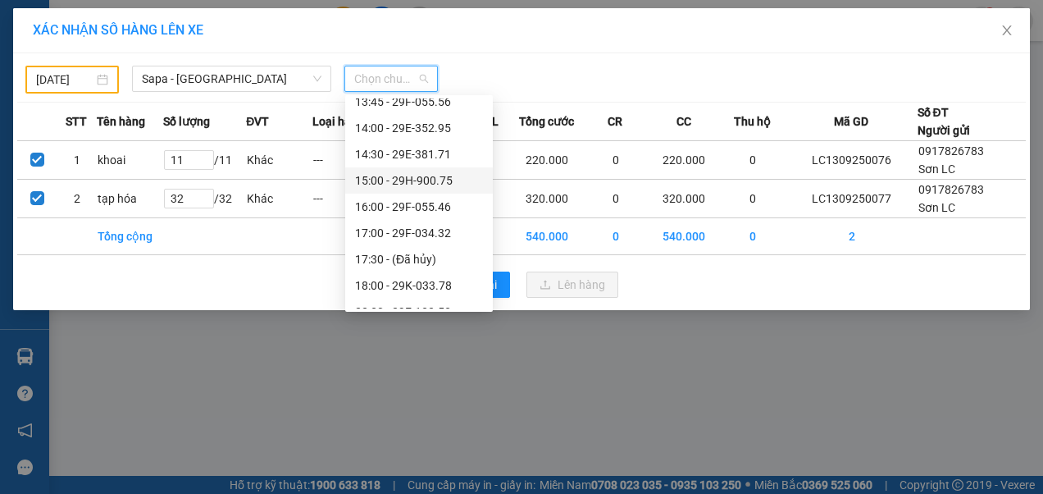
click at [390, 184] on div "15:00 - 29H-900.75" at bounding box center [419, 180] width 128 height 18
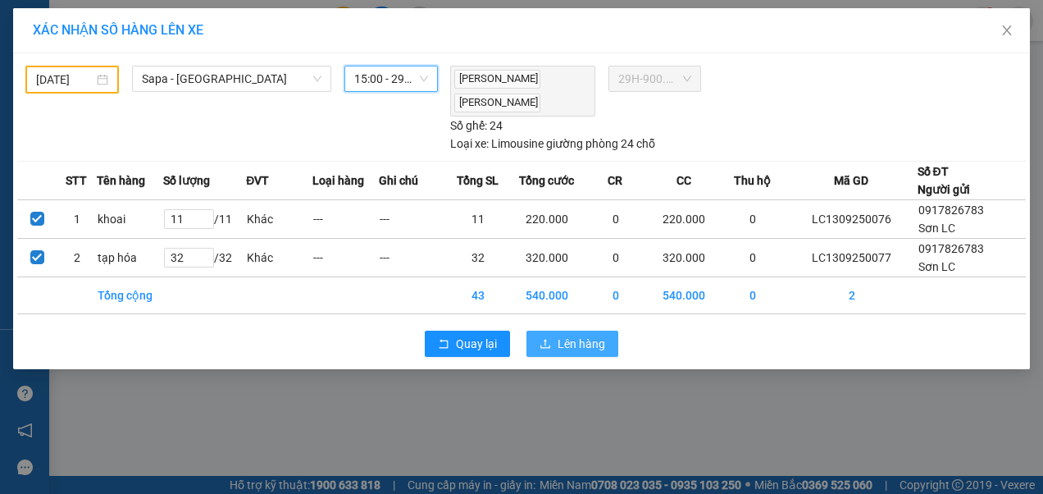
click at [568, 335] on span "Lên hàng" at bounding box center [582, 344] width 48 height 18
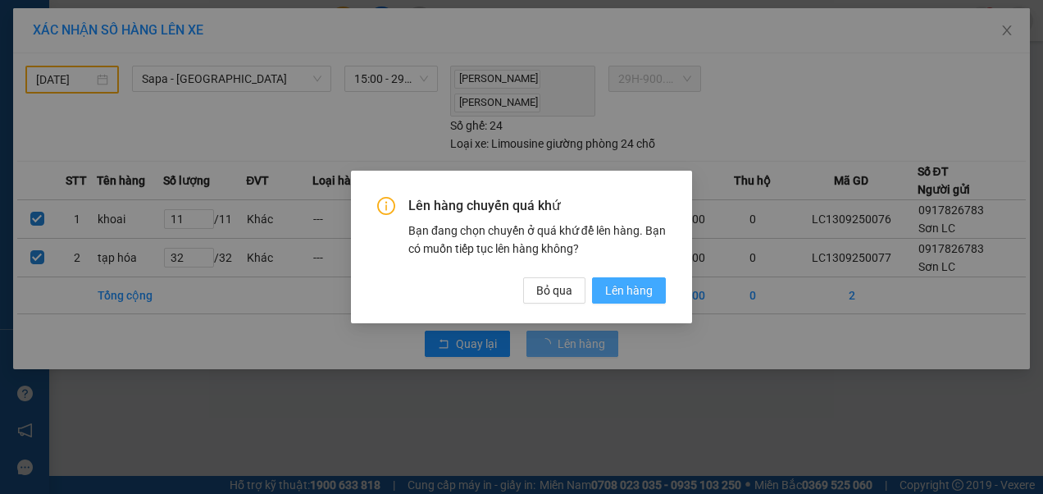
click at [630, 290] on span "Lên hàng" at bounding box center [629, 290] width 48 height 18
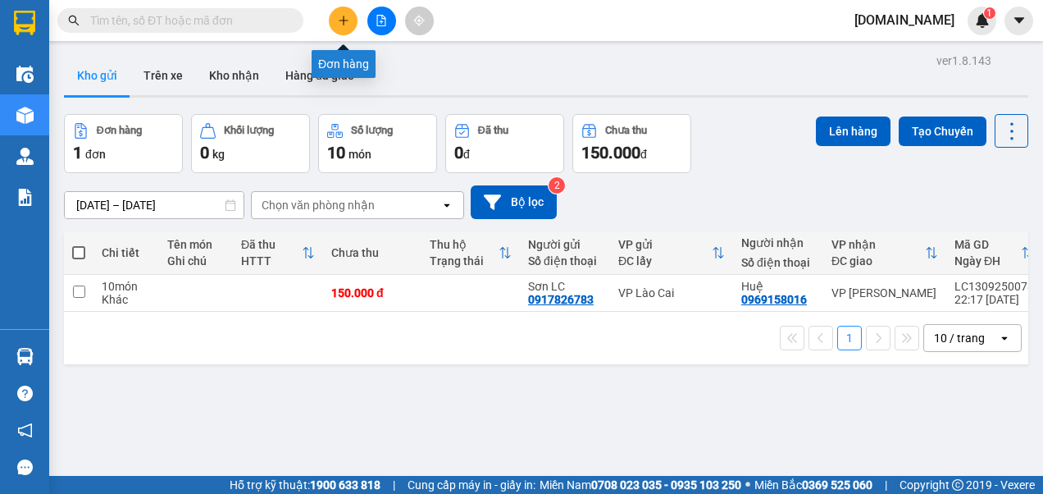
click at [340, 15] on icon "plus" at bounding box center [343, 20] width 11 height 11
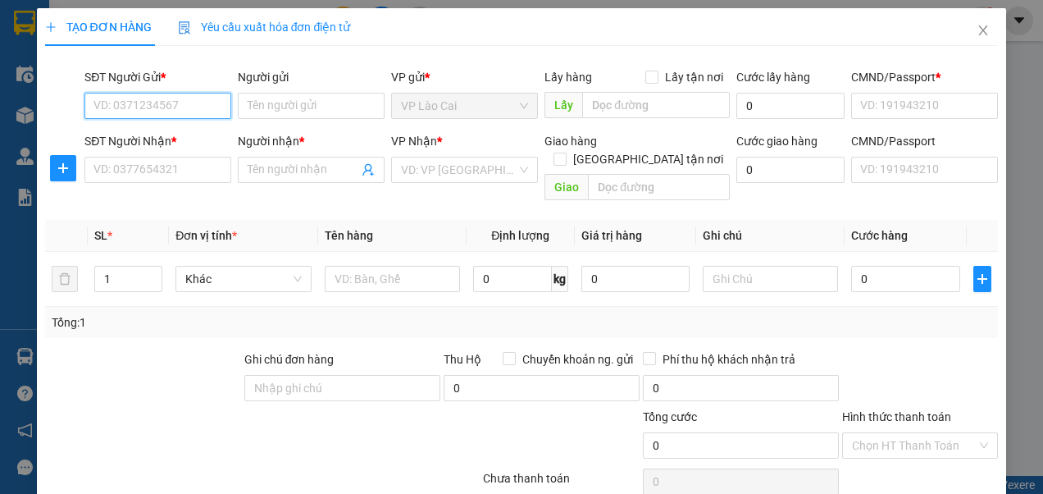
click at [189, 102] on input "SĐT Người Gửi *" at bounding box center [157, 106] width 147 height 26
click at [175, 138] on div "0917826783 - Sơn LC" at bounding box center [155, 138] width 125 height 18
type input "0917826783"
type input "Sơn LC"
type input "123456789"
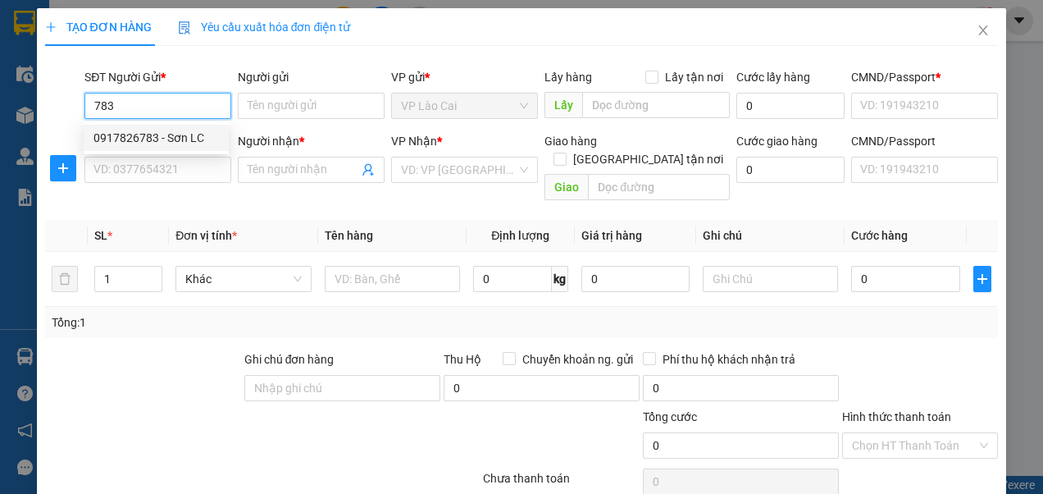
type input "123456789"
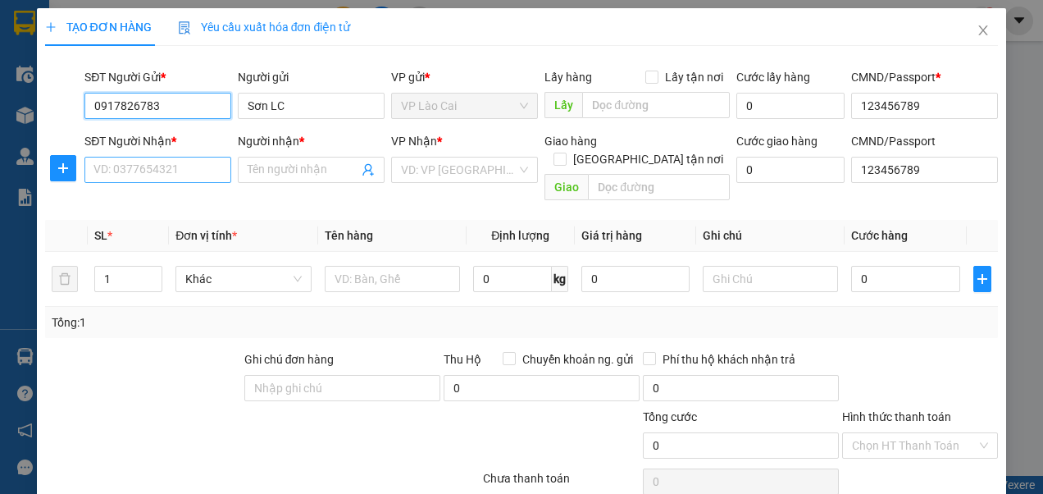
type input "0917826783"
click at [185, 167] on input "SĐT Người Nhận *" at bounding box center [157, 170] width 147 height 26
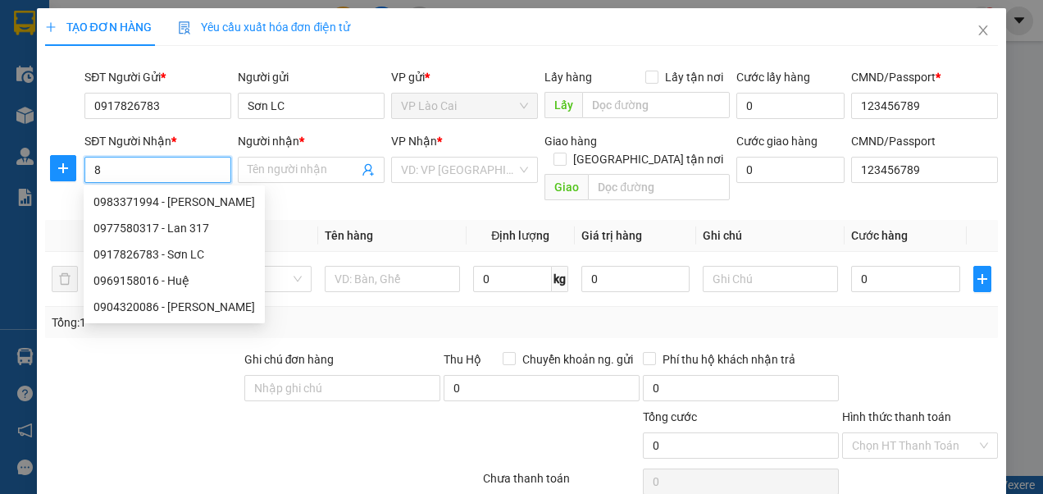
click at [181, 167] on input "8" at bounding box center [157, 170] width 147 height 26
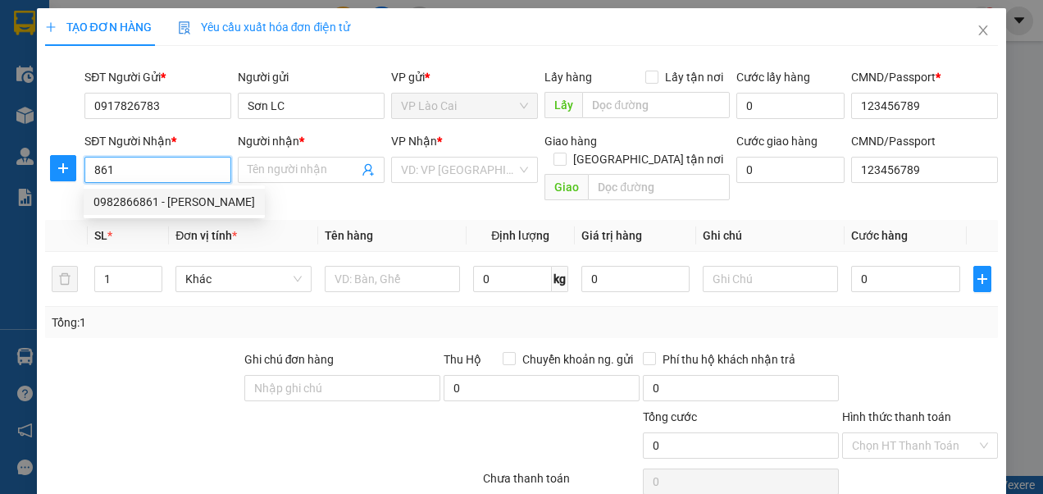
click at [155, 200] on div "0982866861 - [PERSON_NAME]" at bounding box center [174, 202] width 162 height 18
type input "0982866861"
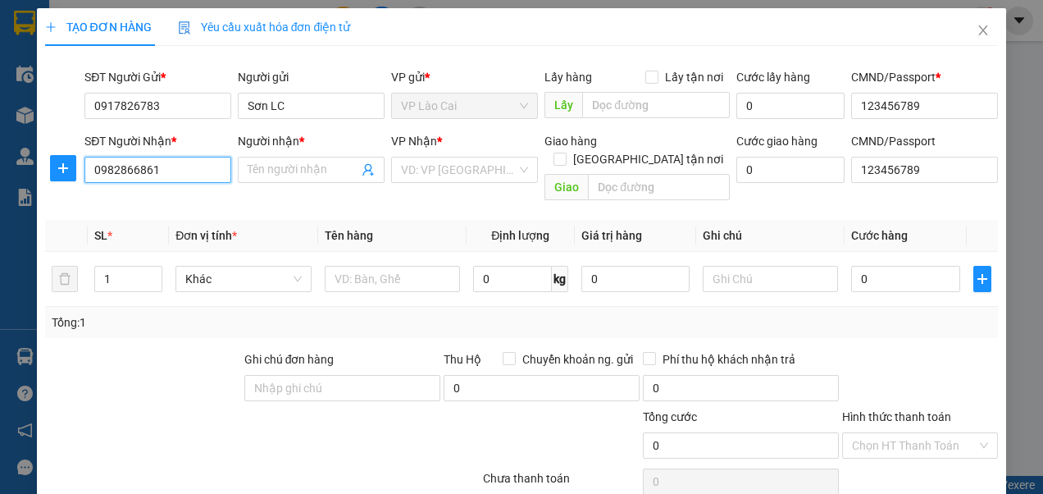
type input "C Thủy"
type input "Chợ Đồng Xuân"
type input "0982866861"
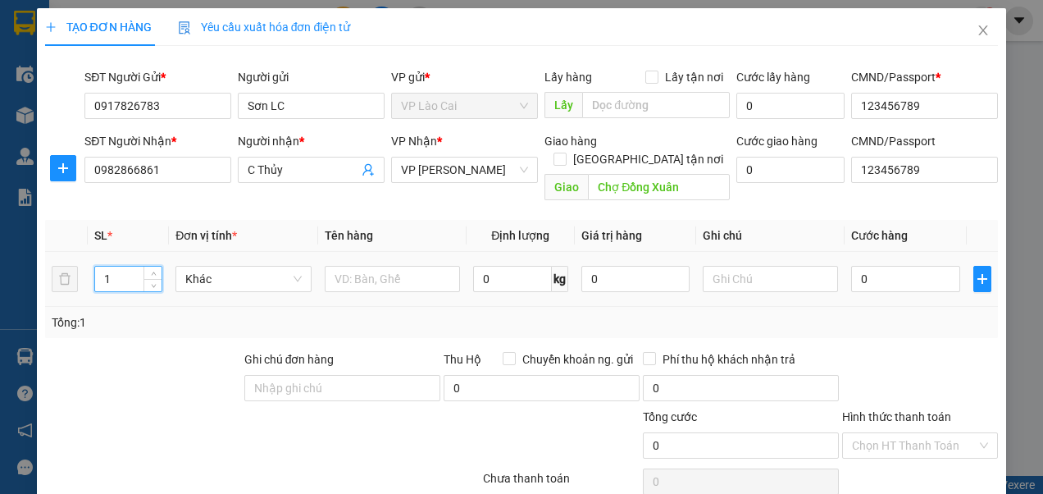
drag, startPoint x: 119, startPoint y: 266, endPoint x: 95, endPoint y: 267, distance: 23.8
click at [95, 267] on input "1" at bounding box center [128, 279] width 66 height 25
type input "67"
click at [367, 266] on input "text" at bounding box center [392, 279] width 135 height 26
type input "chíp"
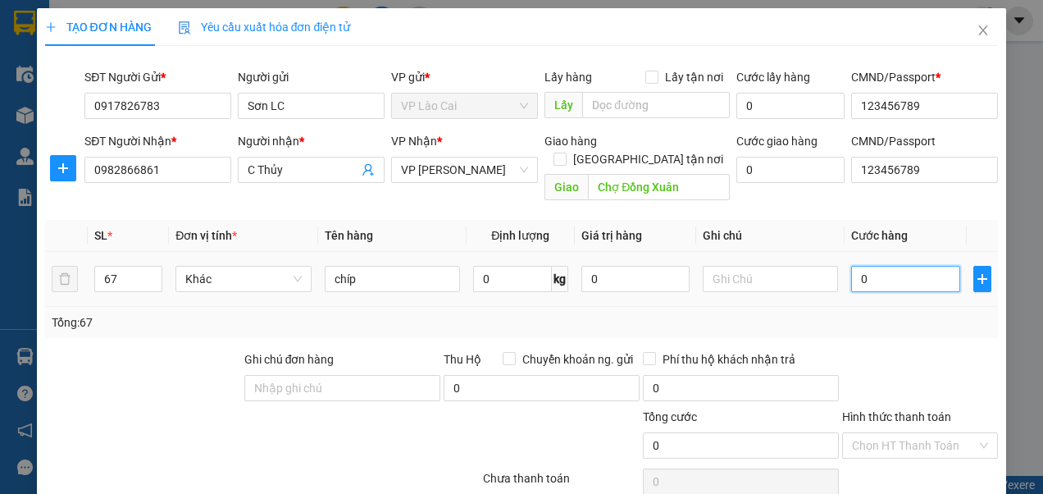
click at [869, 266] on input "0" at bounding box center [905, 279] width 108 height 26
type input "1"
type input "13"
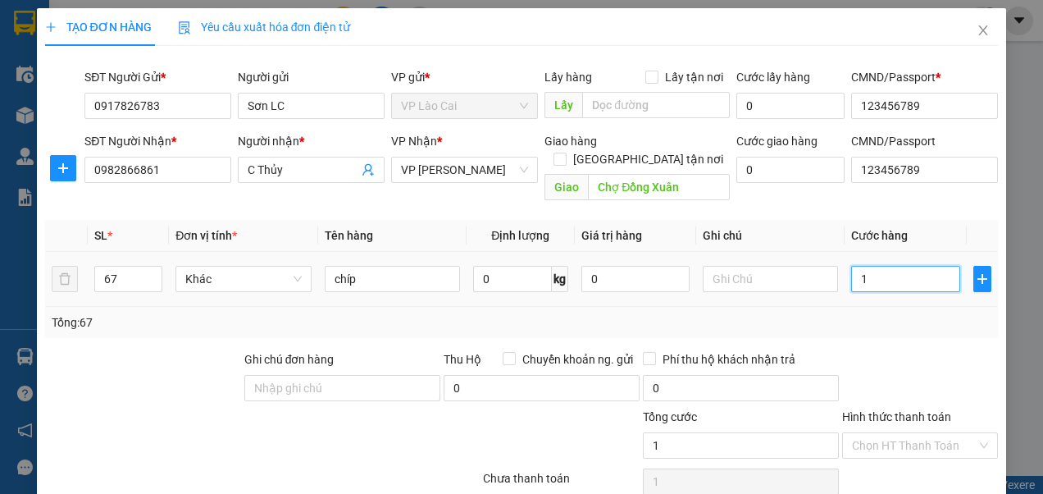
type input "13"
type input "134"
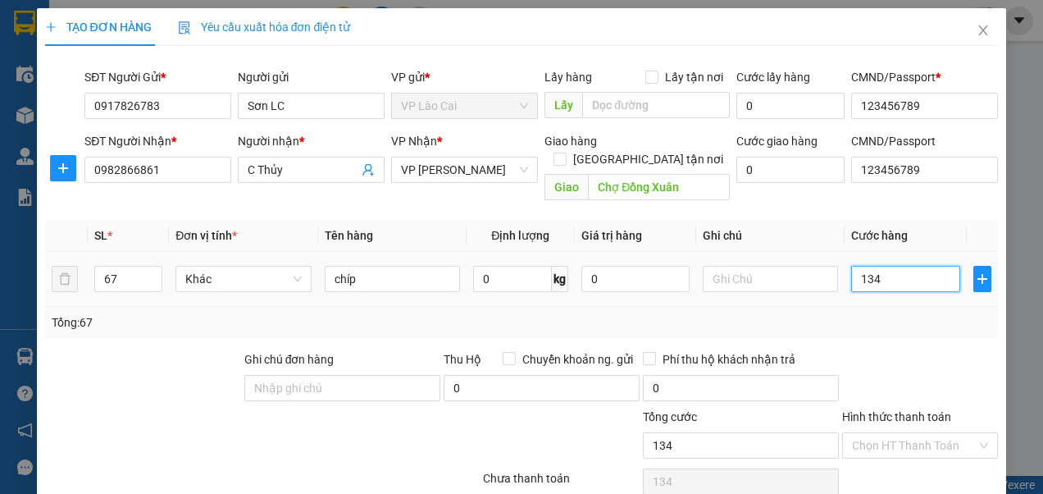
type input "1.340"
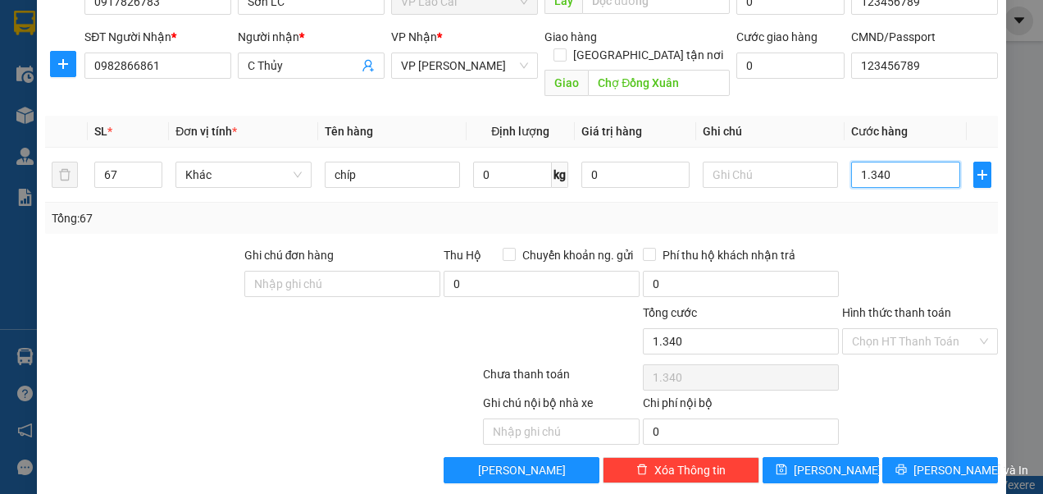
scroll to position [105, 0]
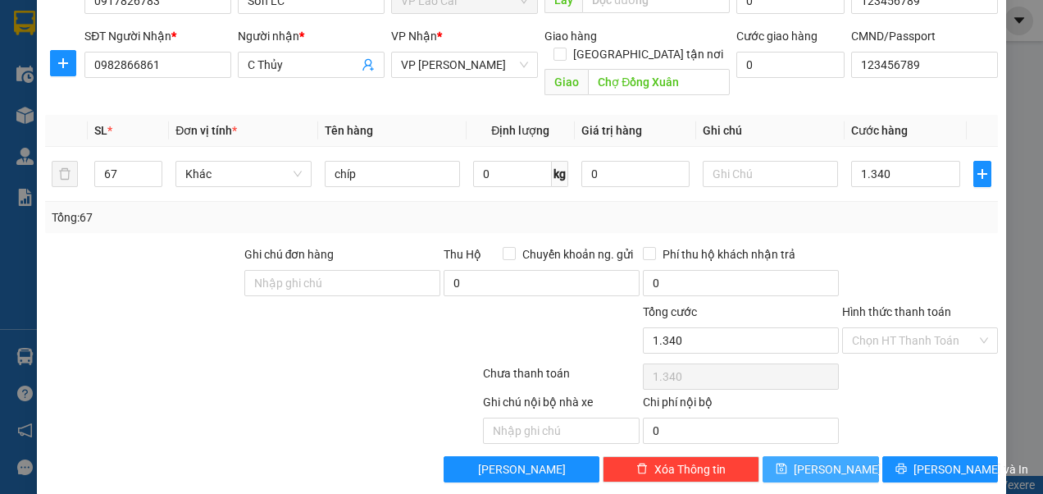
type input "1.340.000"
click at [837, 456] on button "[PERSON_NAME]" at bounding box center [821, 469] width 116 height 26
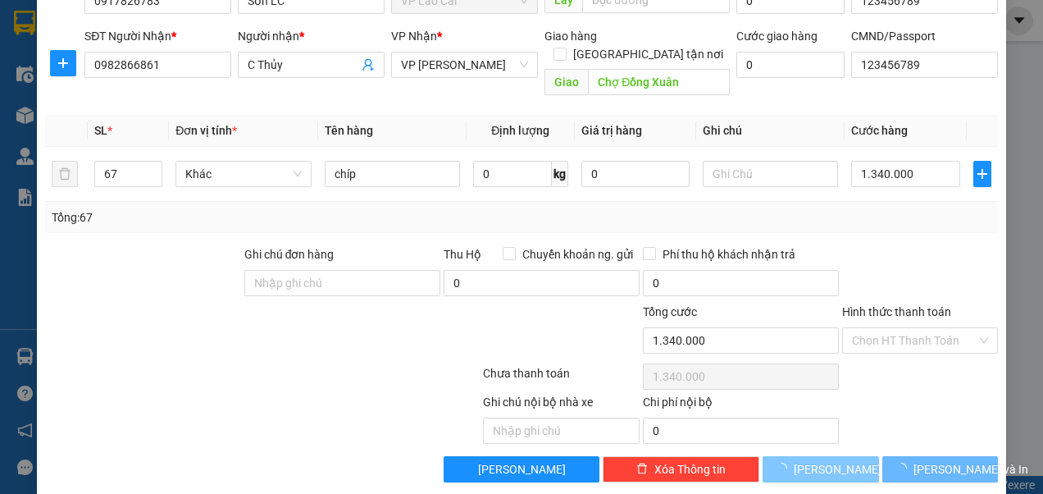
type input "1"
type input "0"
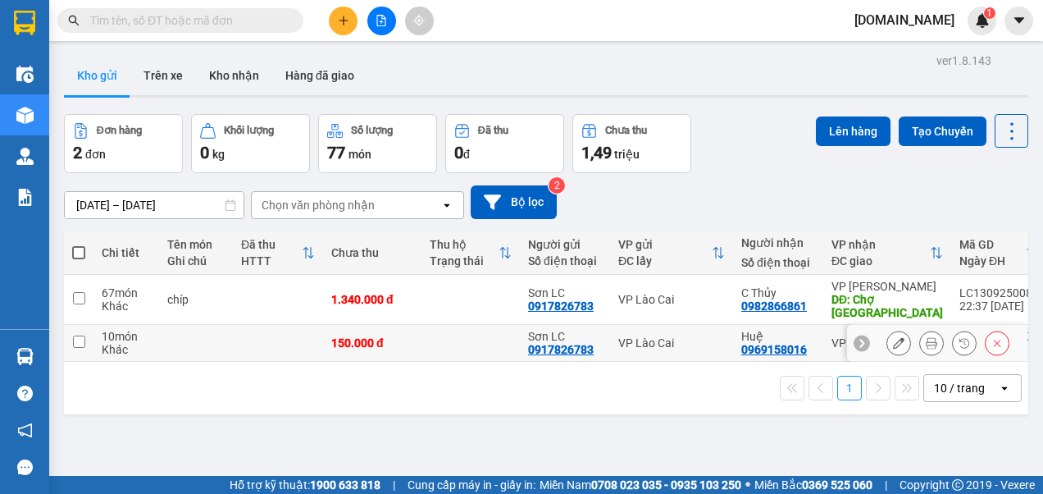
click at [79, 343] on input "checkbox" at bounding box center [79, 341] width 12 height 12
checkbox input "true"
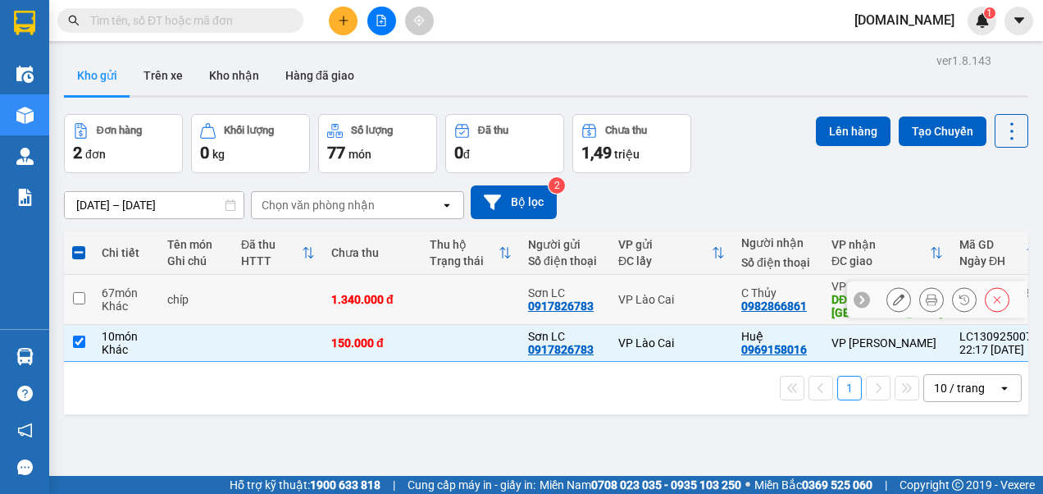
click at [84, 296] on input "checkbox" at bounding box center [79, 298] width 12 height 12
checkbox input "true"
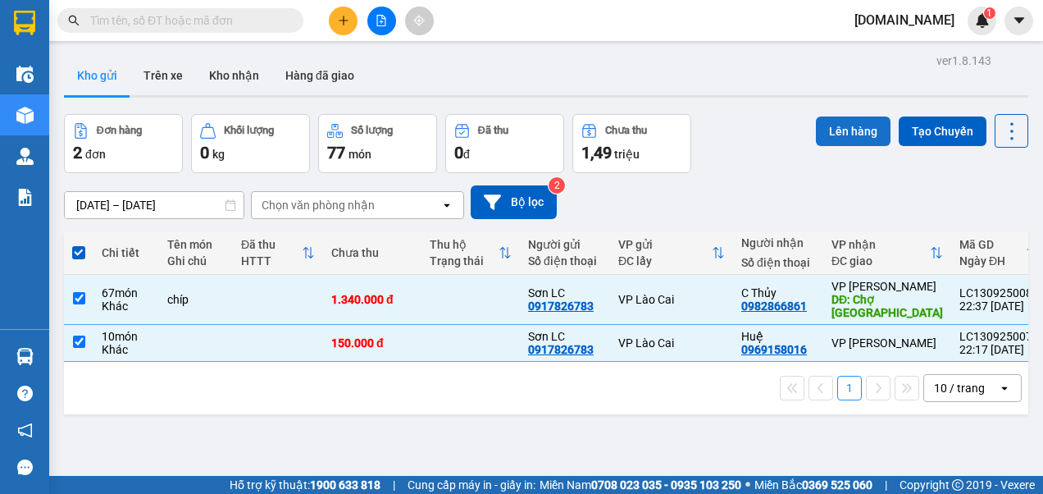
click at [839, 128] on button "Lên hàng" at bounding box center [853, 131] width 75 height 30
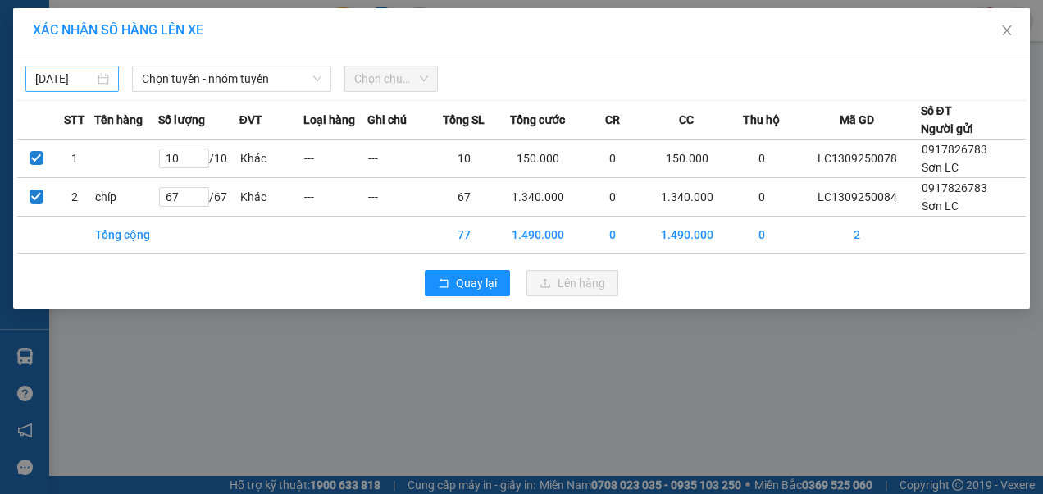
click at [79, 76] on body "Kết quả tìm kiếm ( 0 ) Bộ lọc No Data [DOMAIN_NAME] 1 Điều hành xe Kho hàng mới…" at bounding box center [521, 247] width 1043 height 494
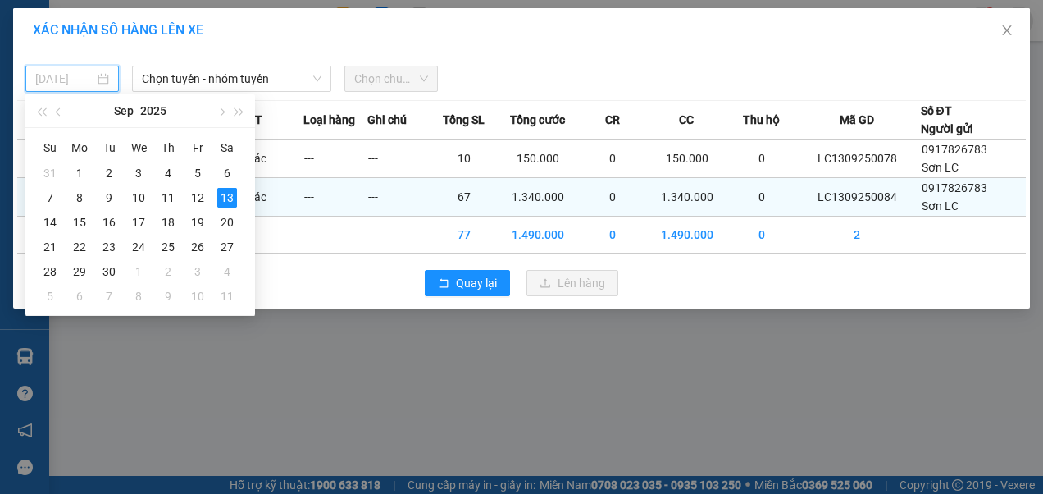
click at [143, 200] on div "10" at bounding box center [139, 198] width 20 height 20
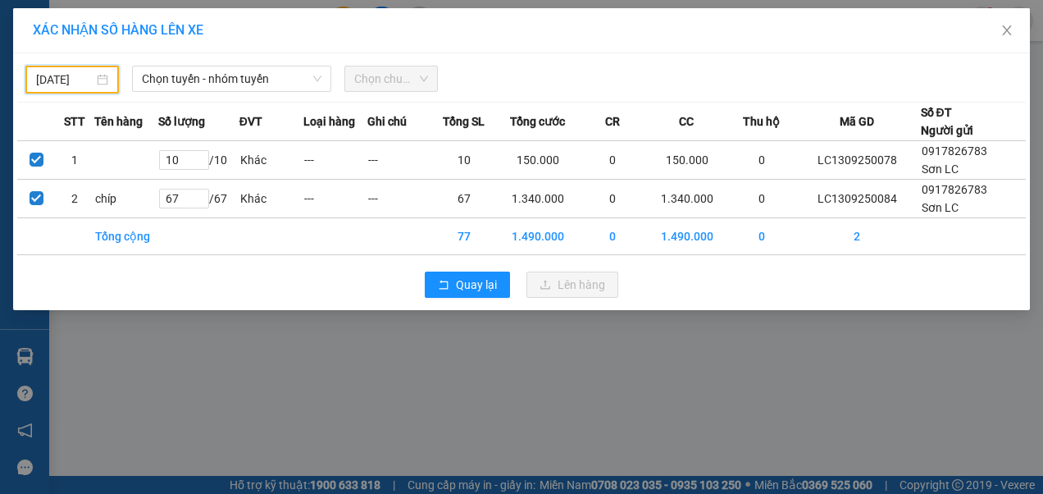
click at [64, 74] on input "[DATE]" at bounding box center [64, 80] width 57 height 18
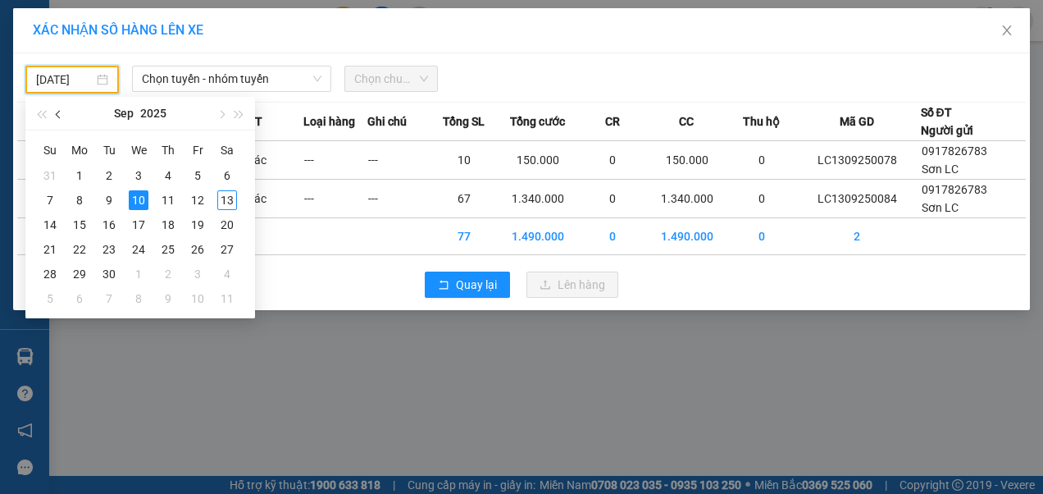
click at [62, 115] on span "button" at bounding box center [60, 115] width 8 height 8
click at [57, 224] on div "10" at bounding box center [50, 225] width 20 height 20
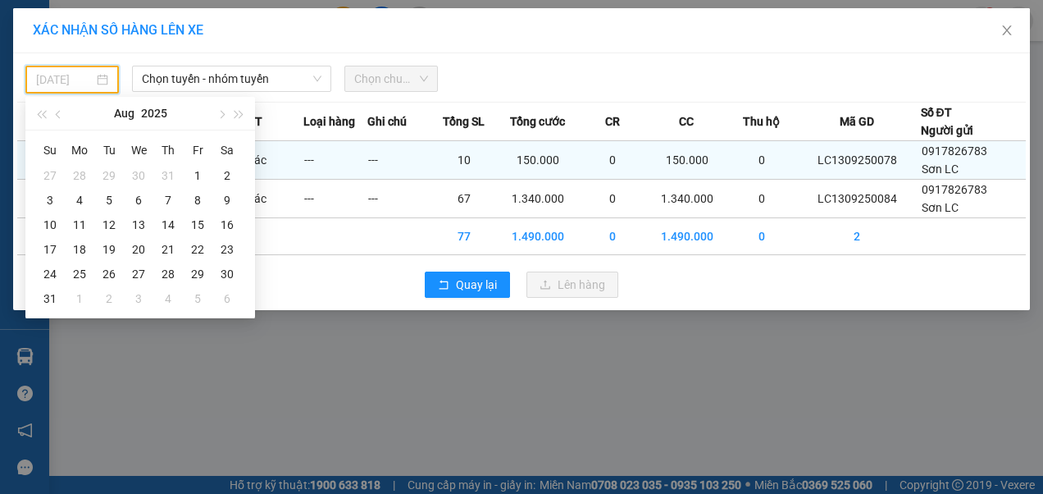
type input "[DATE]"
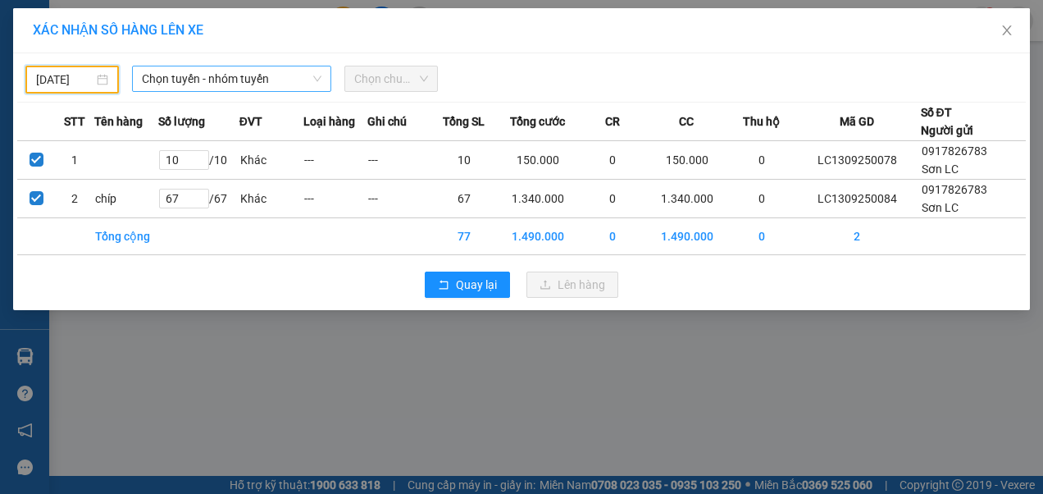
click at [217, 84] on span "Chọn tuyến - nhóm tuyến" at bounding box center [232, 78] width 180 height 25
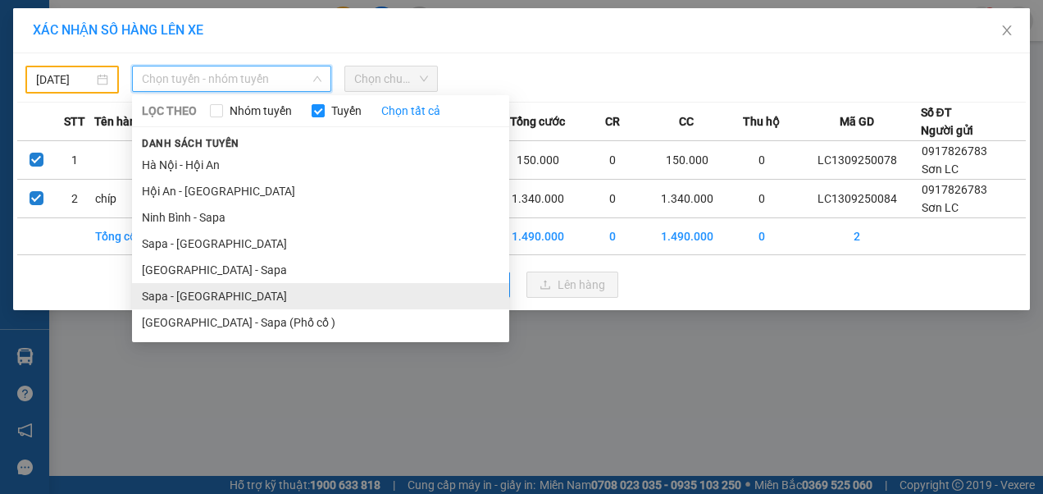
drag, startPoint x: 182, startPoint y: 303, endPoint x: 272, endPoint y: 166, distance: 164.0
click at [182, 303] on li "Sapa - [GEOGRAPHIC_DATA]" at bounding box center [320, 296] width 377 height 26
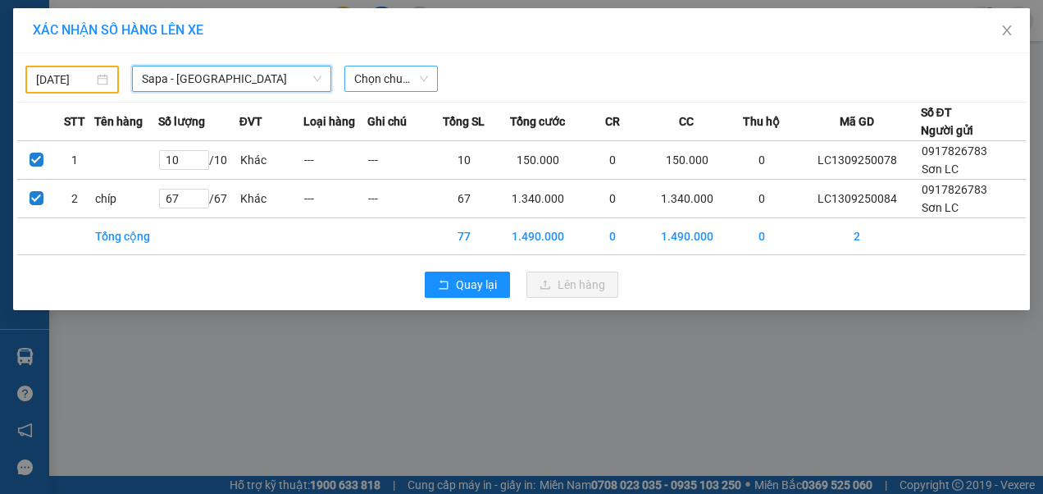
click at [404, 82] on span "Chọn chuyến" at bounding box center [391, 78] width 74 height 25
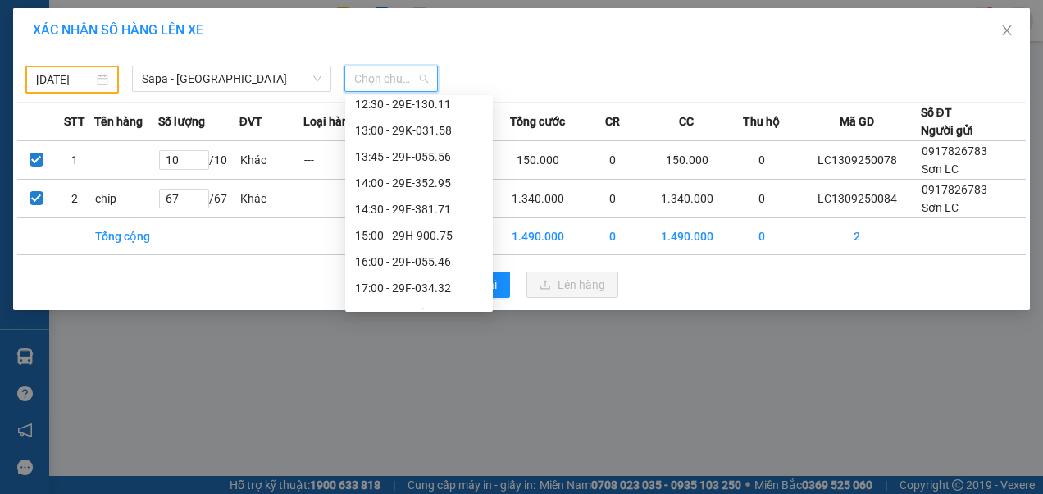
scroll to position [246, 0]
click at [420, 234] on div "17:00 - 29F-034.32" at bounding box center [419, 233] width 128 height 18
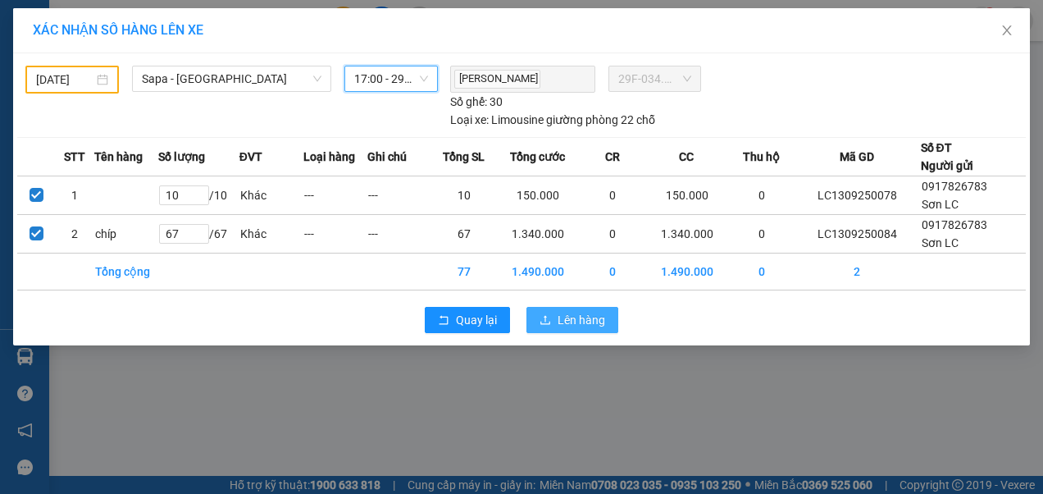
click at [590, 318] on span "Lên hàng" at bounding box center [582, 320] width 48 height 18
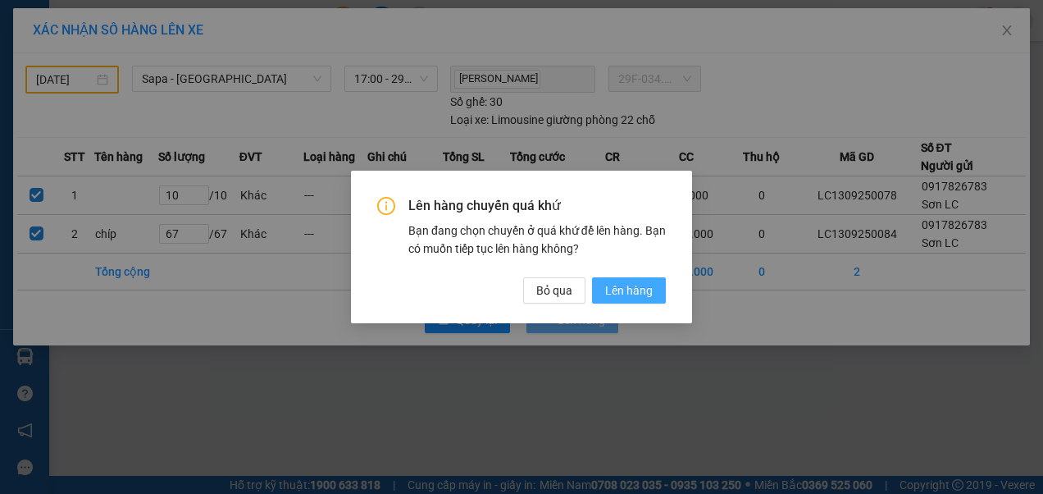
click at [625, 290] on span "Lên hàng" at bounding box center [629, 290] width 48 height 18
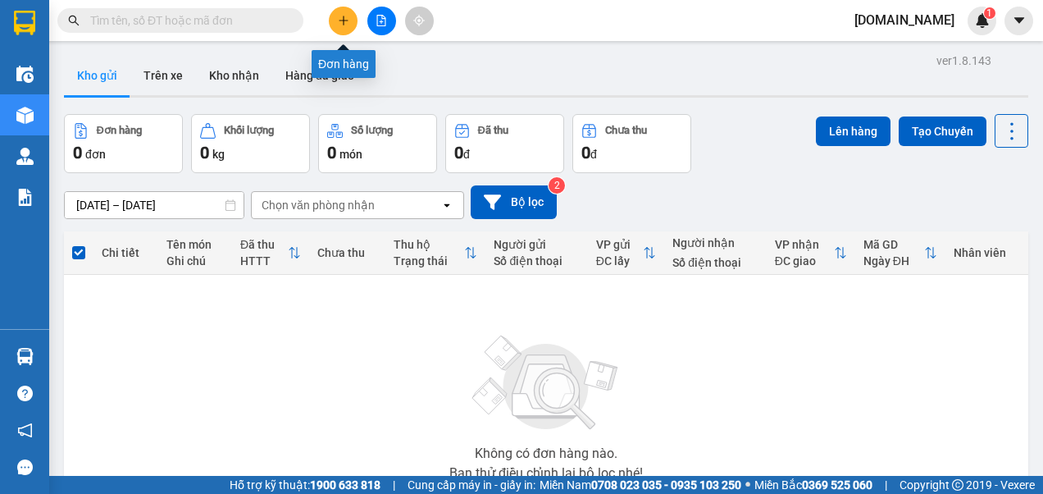
click at [344, 16] on icon "plus" at bounding box center [343, 20] width 11 height 11
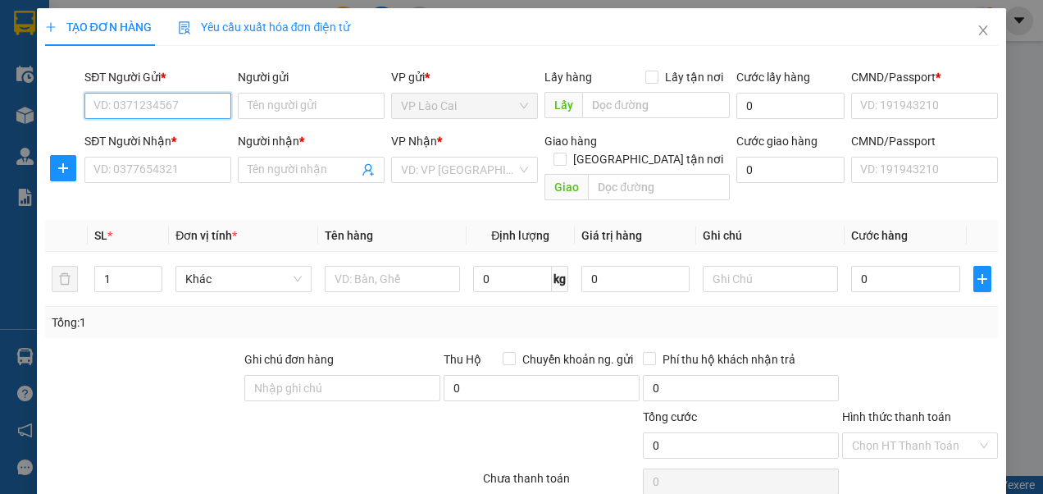
click at [192, 102] on input "SĐT Người Gửi *" at bounding box center [157, 106] width 147 height 26
click at [192, 140] on div "0917826783 - Sơn LC" at bounding box center [155, 138] width 125 height 18
type input "0917826783"
type input "Sơn LC"
type input "123456789"
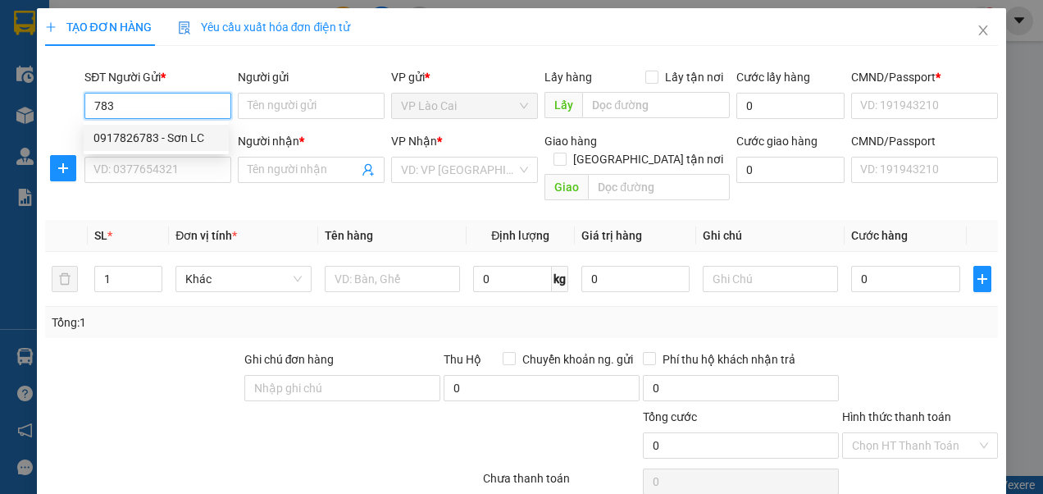
type input "123456789"
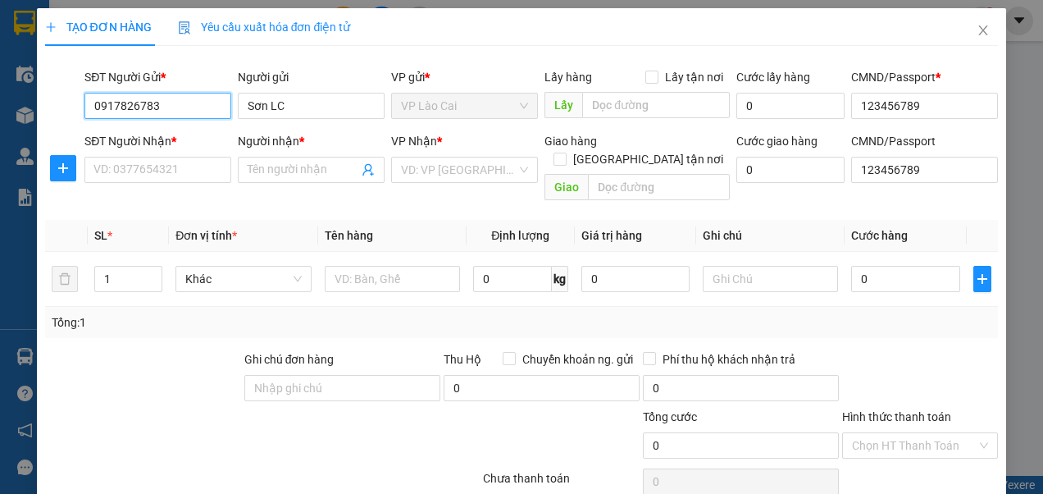
type input "0917826783"
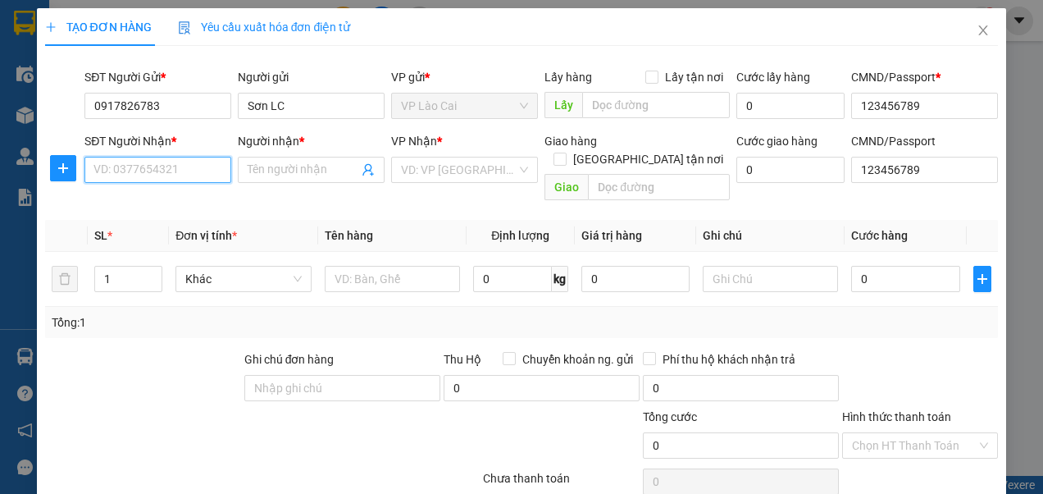
click at [175, 166] on input "SĐT Người Nhận *" at bounding box center [157, 170] width 147 height 26
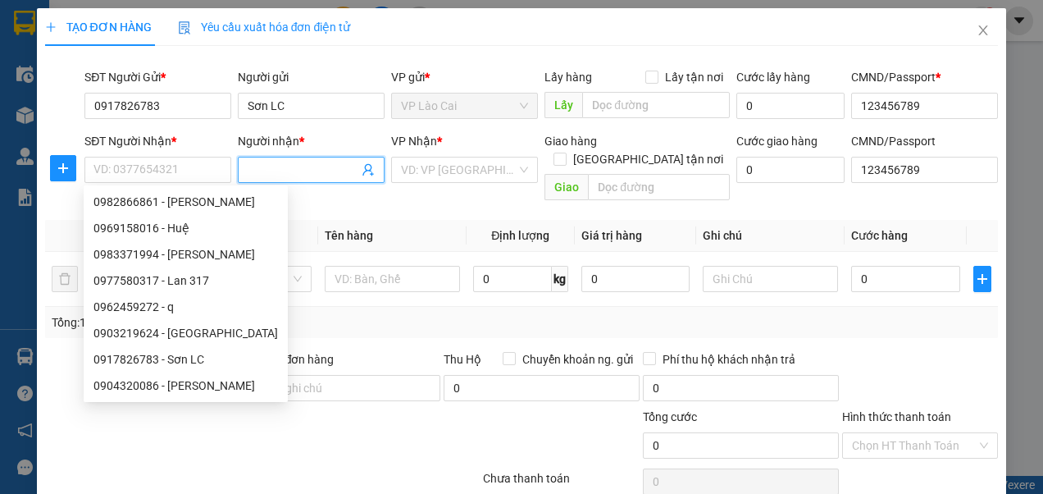
click at [278, 167] on input "Người nhận *" at bounding box center [303, 170] width 111 height 18
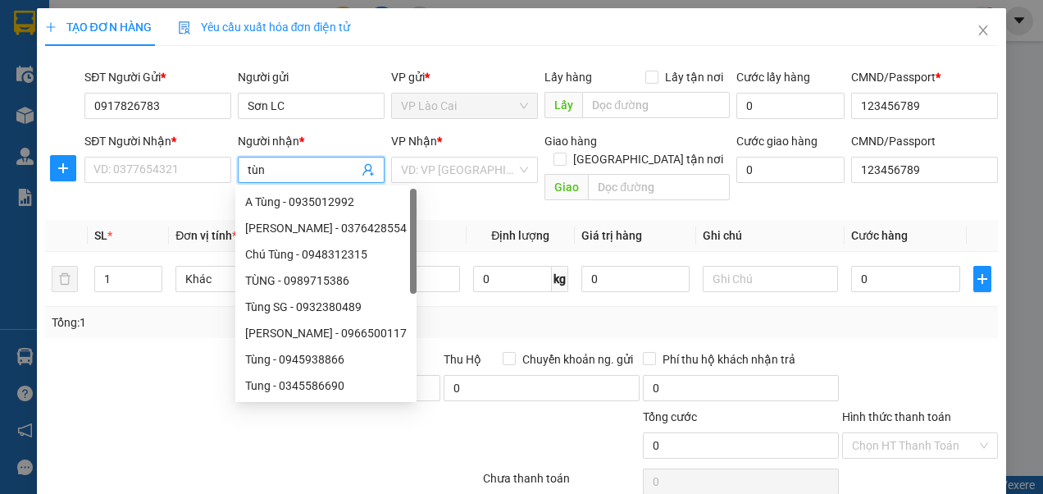
type input "tùng"
click at [313, 203] on div "A Tùng - 0935012992" at bounding box center [326, 202] width 162 height 18
type input "0935012992"
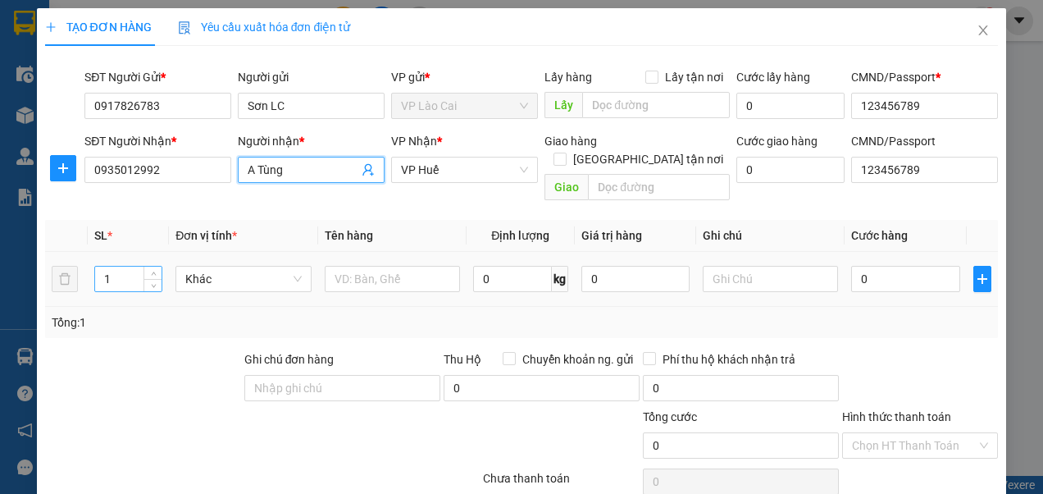
type input "A Tùng"
drag, startPoint x: 115, startPoint y: 261, endPoint x: 92, endPoint y: 260, distance: 23.0
click at [93, 259] on td "1" at bounding box center [128, 279] width 81 height 55
type input "2"
click at [420, 266] on input "text" at bounding box center [392, 279] width 135 height 26
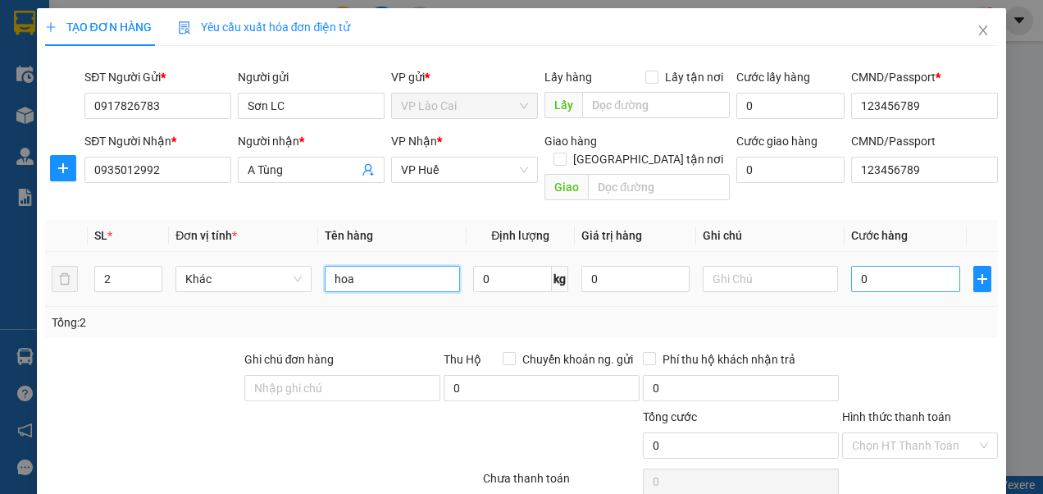
type input "hoa"
click at [876, 266] on input "0" at bounding box center [905, 279] width 108 height 26
type input "2"
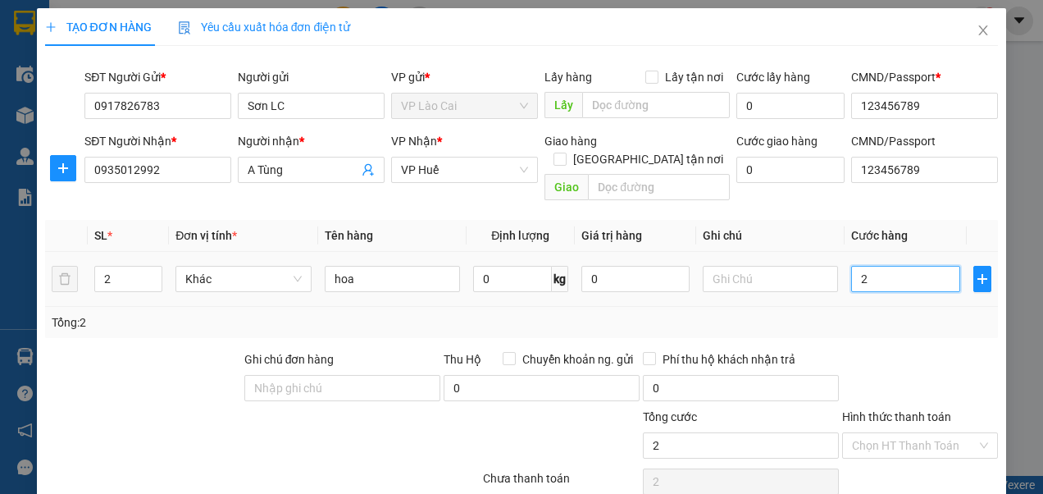
type input "25"
type input "250"
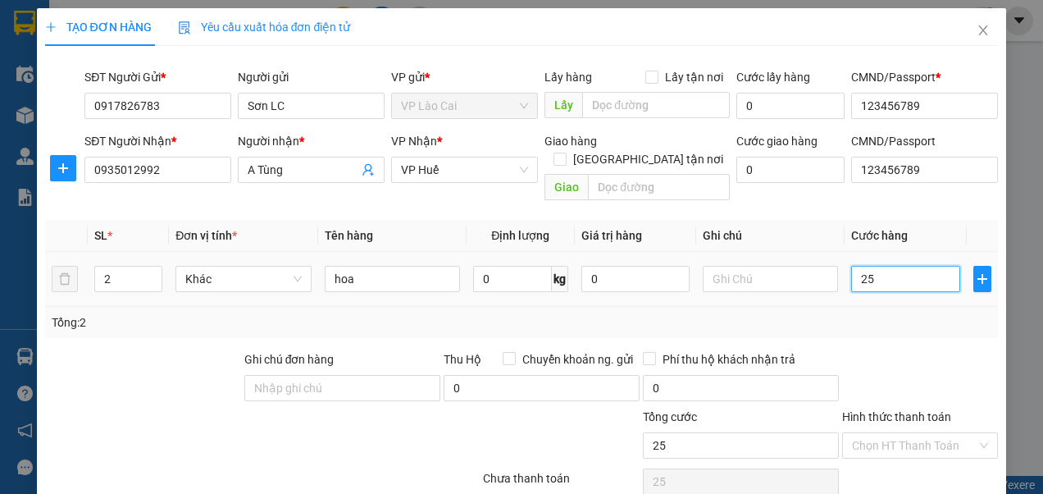
type input "250"
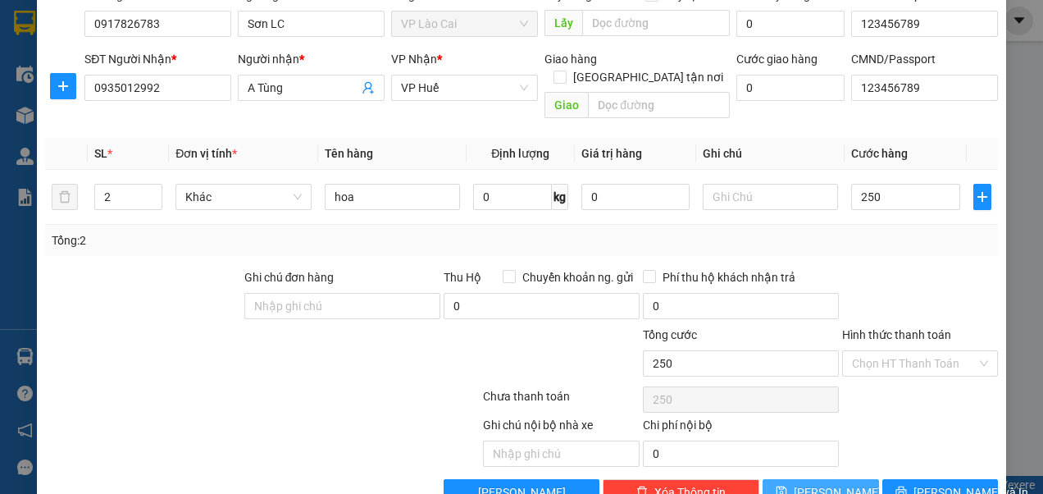
type input "250.000"
click at [809, 479] on button "[PERSON_NAME]" at bounding box center [821, 492] width 116 height 26
type input "1"
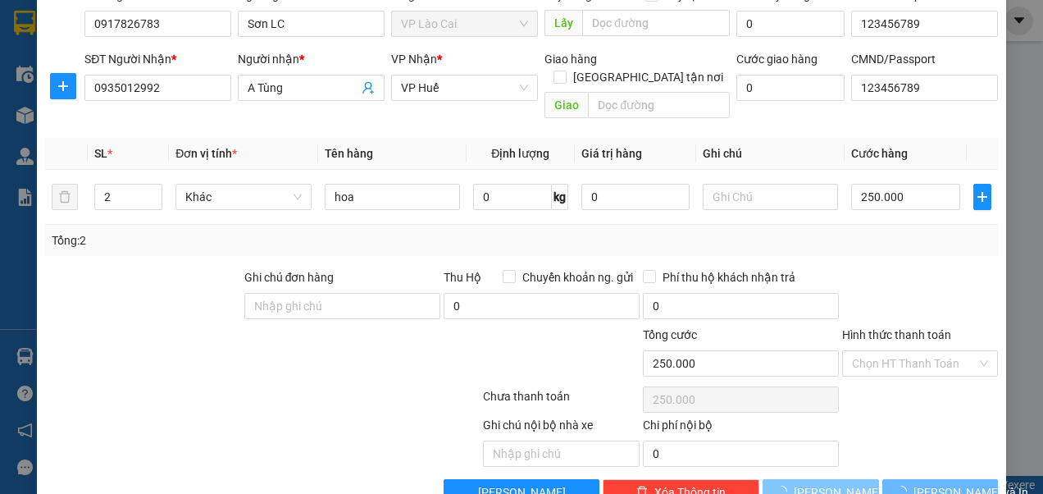
type input "0"
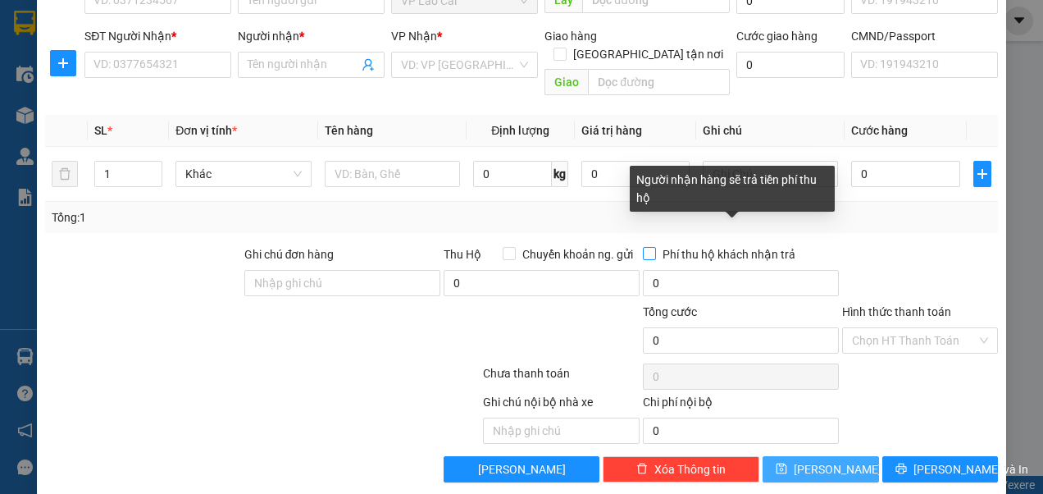
scroll to position [0, 0]
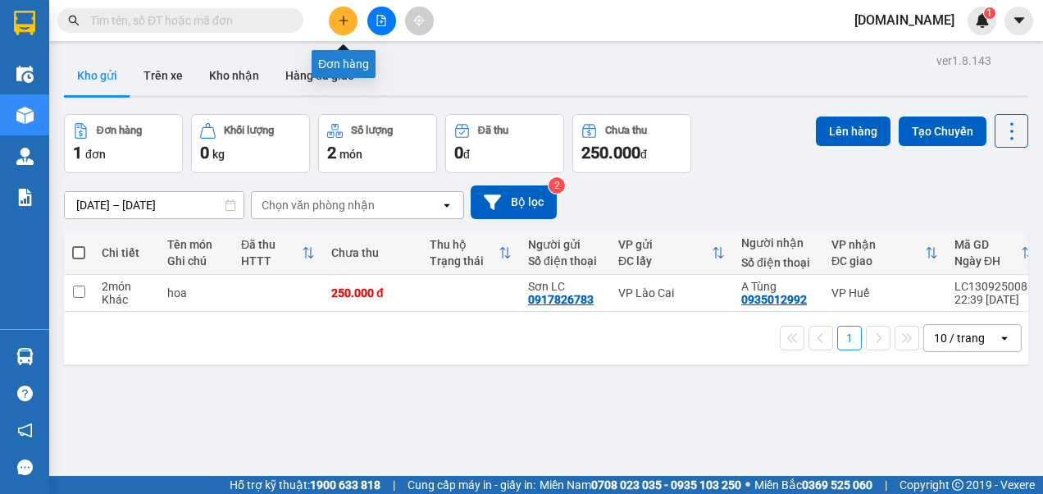
click at [349, 18] on button at bounding box center [343, 21] width 29 height 29
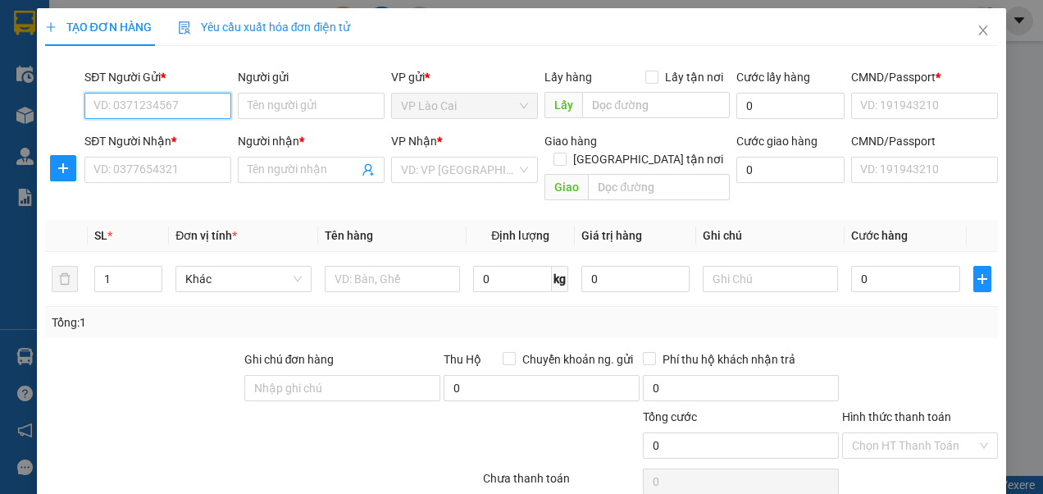
click at [171, 102] on input "SĐT Người Gửi *" at bounding box center [157, 106] width 147 height 26
click at [177, 141] on div "0917826783 - Sơn LC" at bounding box center [155, 138] width 125 height 18
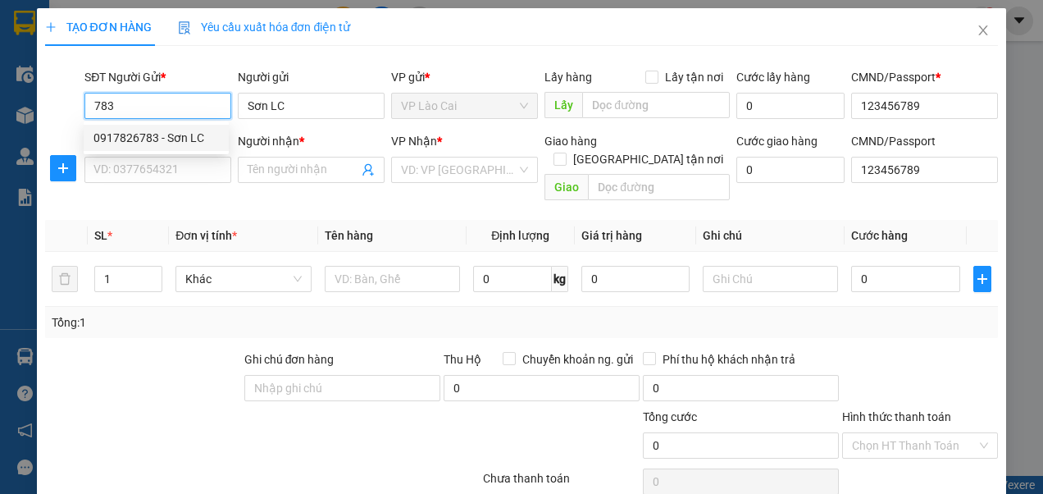
type input "0917826783"
type input "Sơn LC"
type input "123456789"
type input "0917826783"
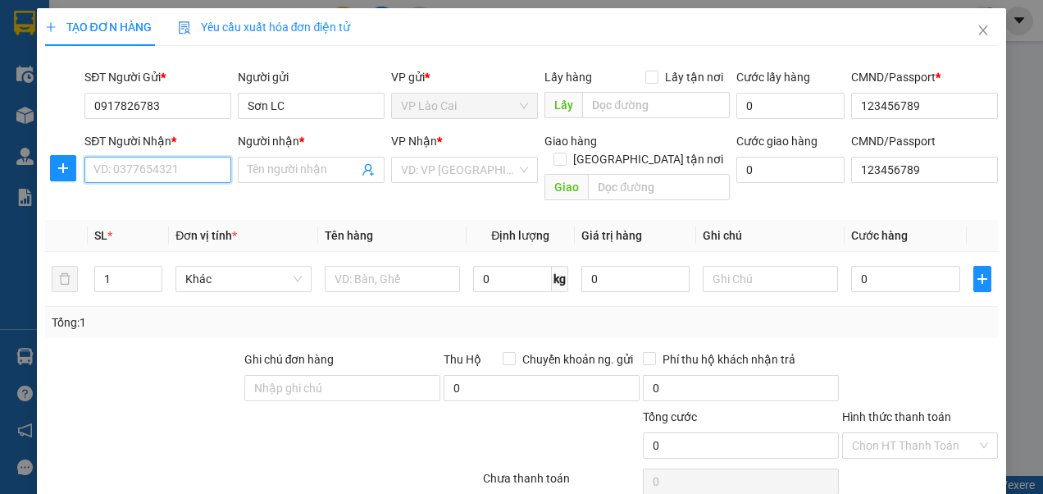
click at [176, 169] on input "SĐT Người Nhận *" at bounding box center [157, 170] width 147 height 26
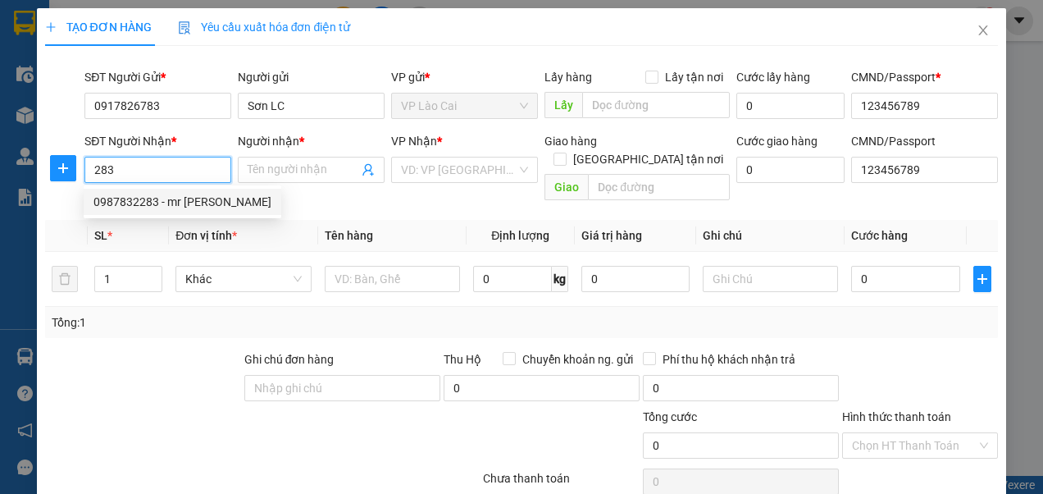
click at [159, 198] on div "0987832283 - mr [PERSON_NAME]" at bounding box center [182, 202] width 178 height 18
type input "0987832283"
type input "mr [PERSON_NAME]"
checkbox input "true"
type input "HN"
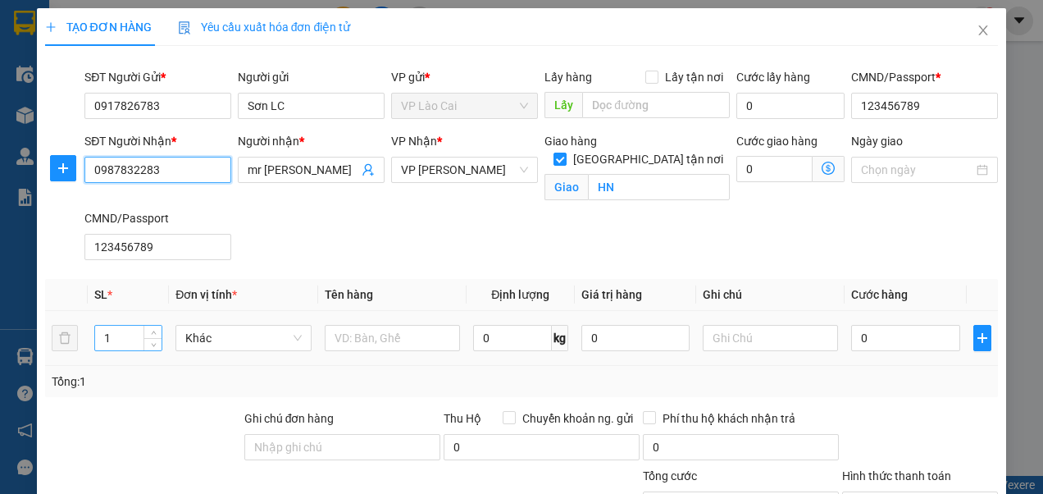
type input "0987832283"
drag, startPoint x: 111, startPoint y: 334, endPoint x: 89, endPoint y: 340, distance: 22.9
click at [89, 340] on td "1" at bounding box center [128, 338] width 81 height 55
type input "80"
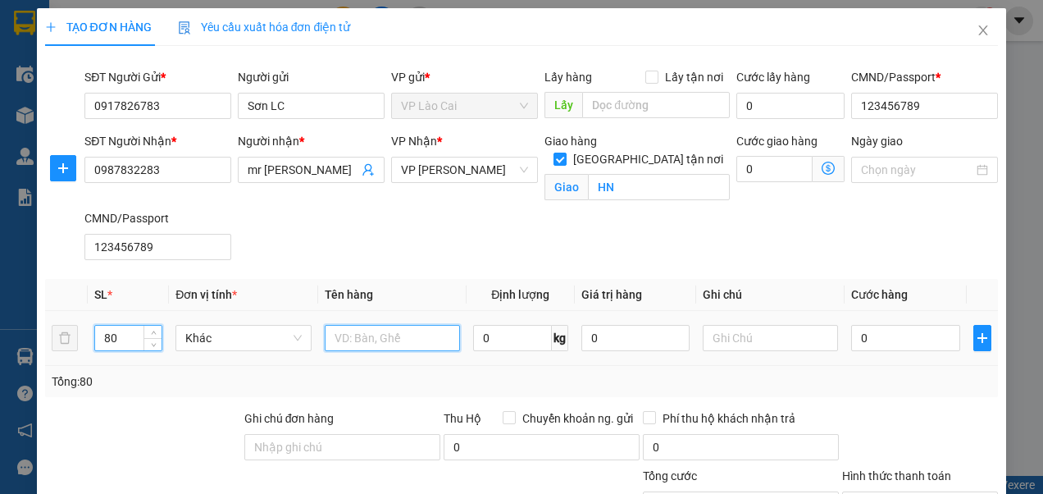
click at [364, 336] on input "text" at bounding box center [392, 338] width 135 height 26
type input "xx"
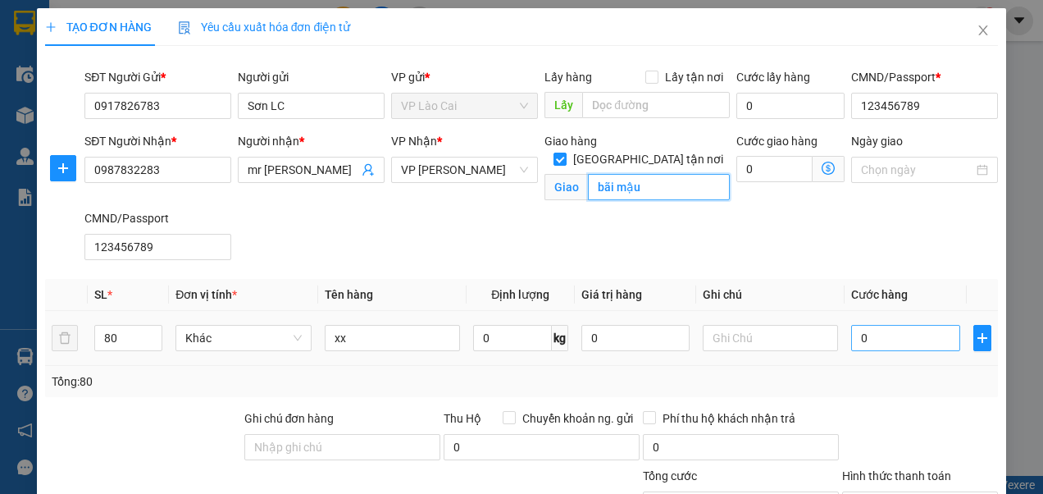
type input "bãi mậu"
click at [895, 340] on input "0" at bounding box center [905, 338] width 108 height 26
type input "8"
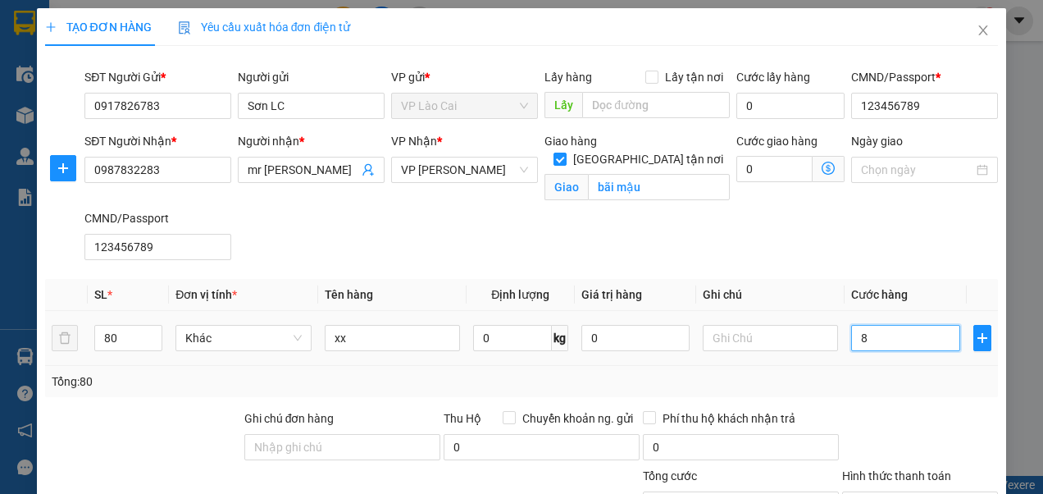
type input "80"
type input "800"
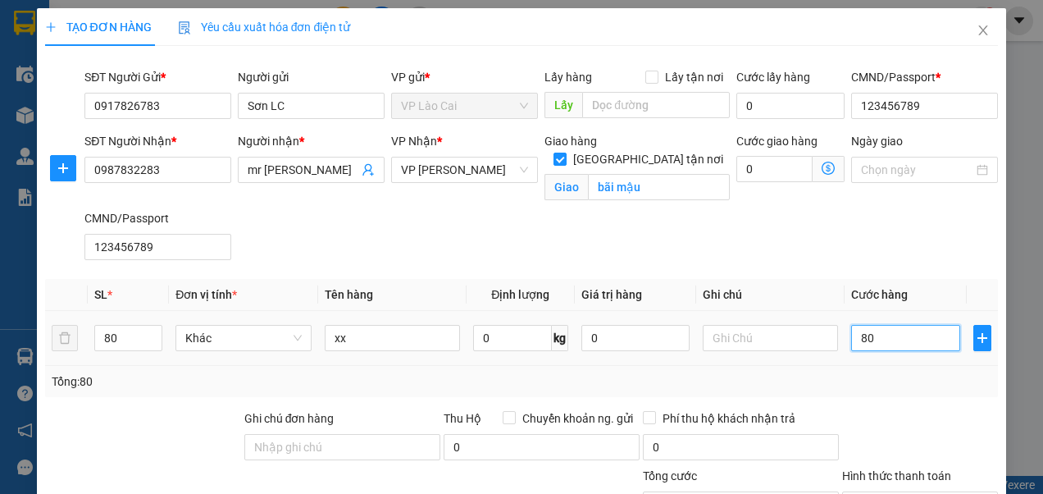
type input "800"
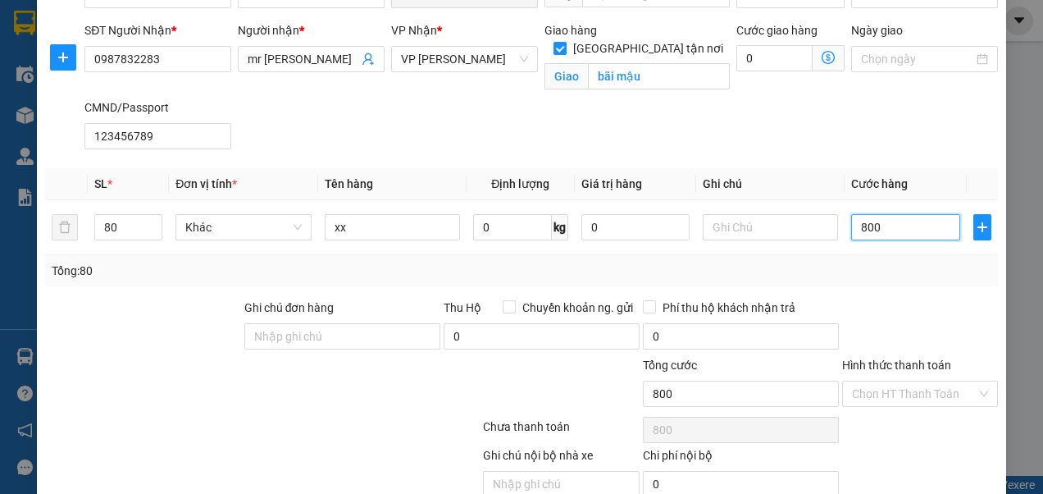
scroll to position [164, 0]
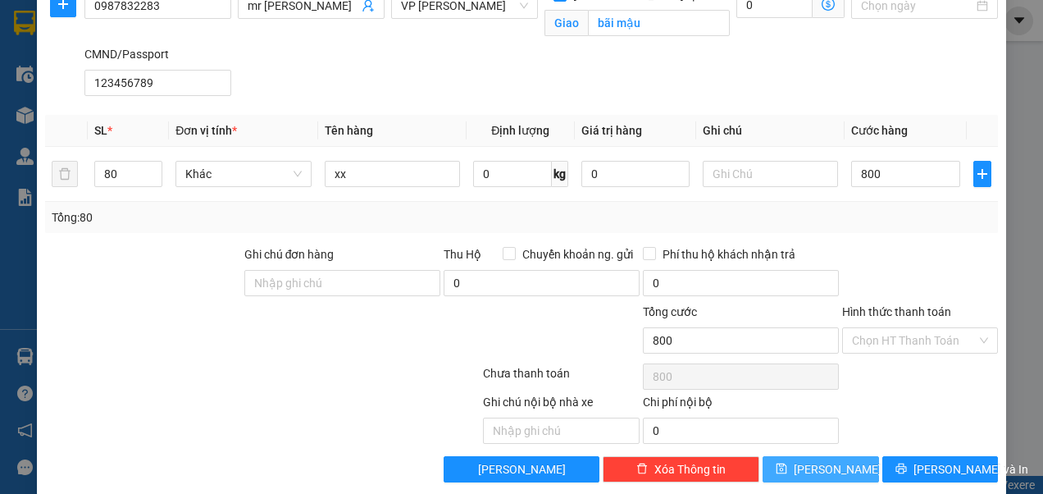
type input "800.000"
click at [809, 466] on button "[PERSON_NAME]" at bounding box center [821, 469] width 116 height 26
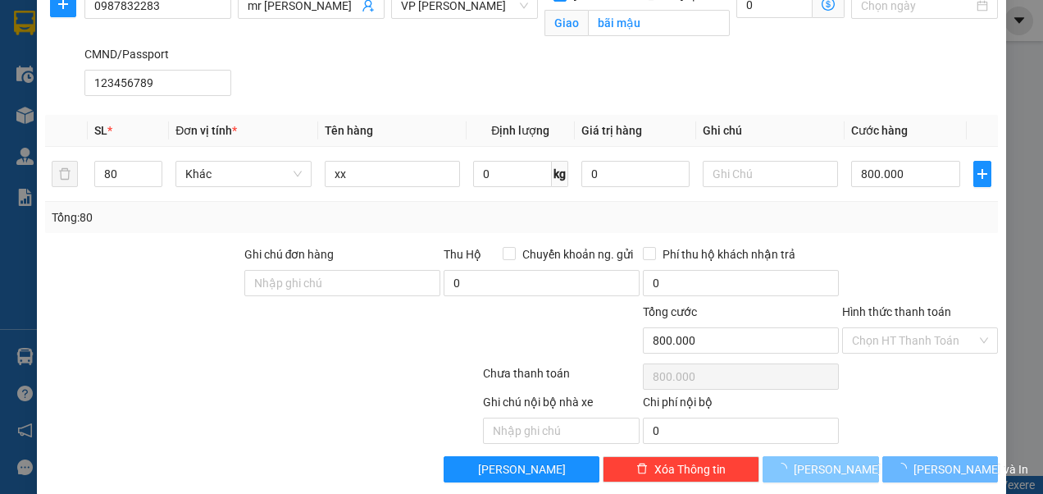
checkbox input "false"
type input "1"
type input "0"
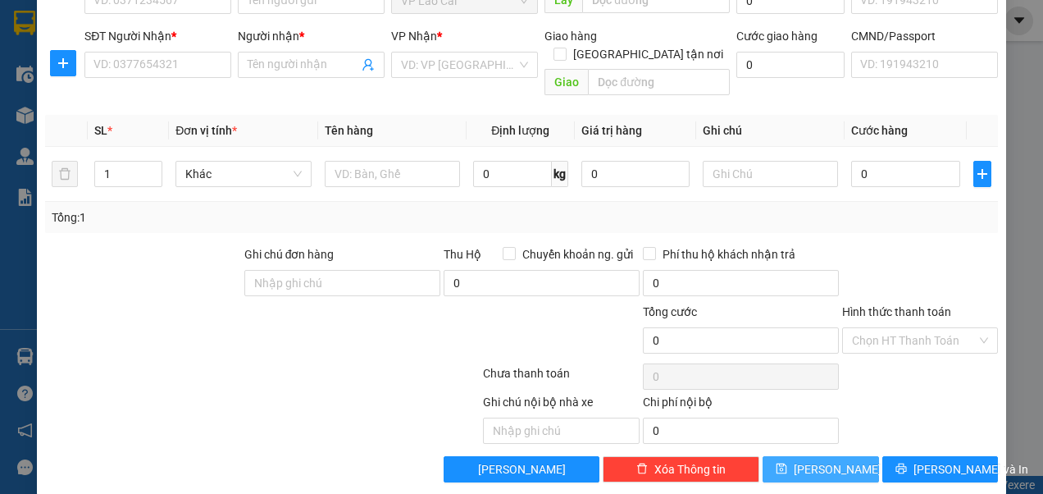
scroll to position [0, 0]
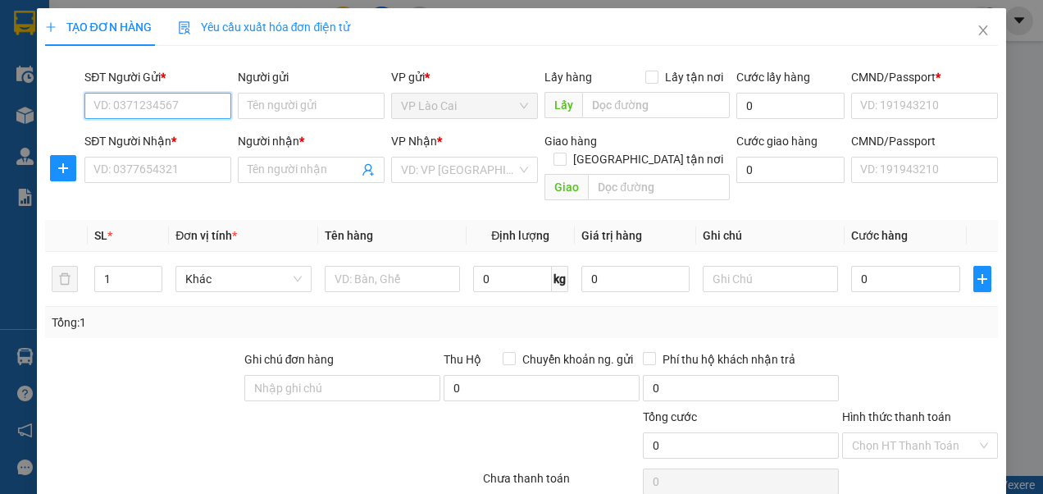
click at [186, 103] on input "SĐT Người Gửi *" at bounding box center [157, 106] width 147 height 26
click at [161, 138] on div "0917826783 - Sơn LC" at bounding box center [155, 138] width 125 height 18
type input "0917826783"
type input "Sơn LC"
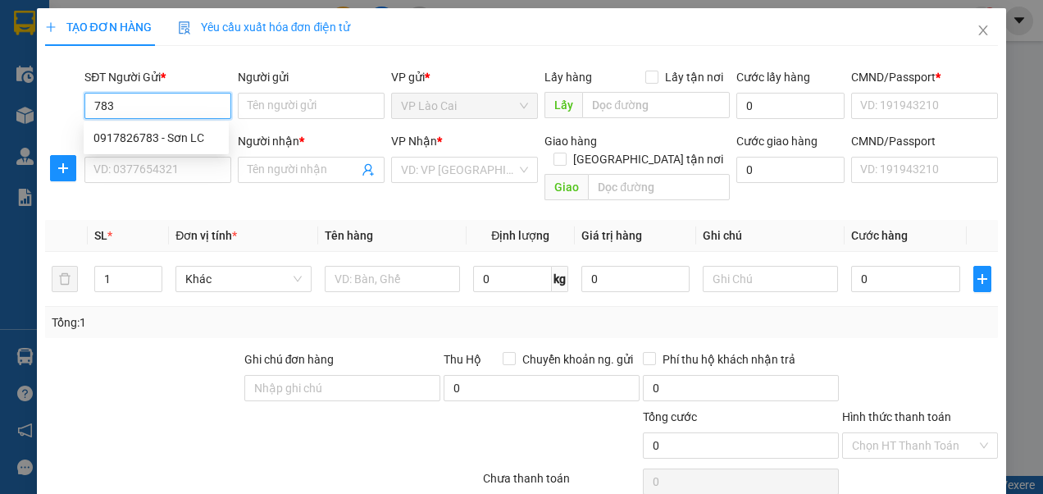
type input "123456789"
type input "0917826783"
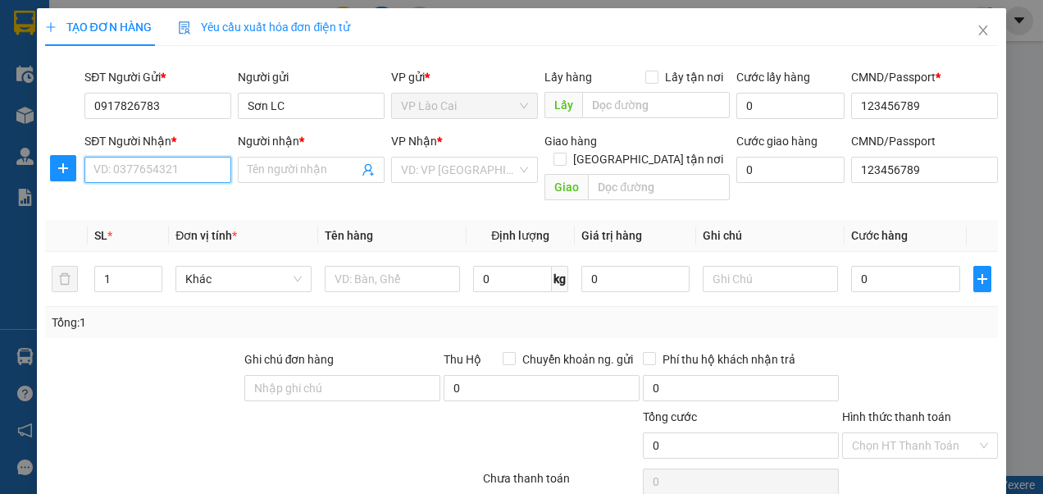
click at [160, 167] on input "SĐT Người Nhận *" at bounding box center [157, 170] width 147 height 26
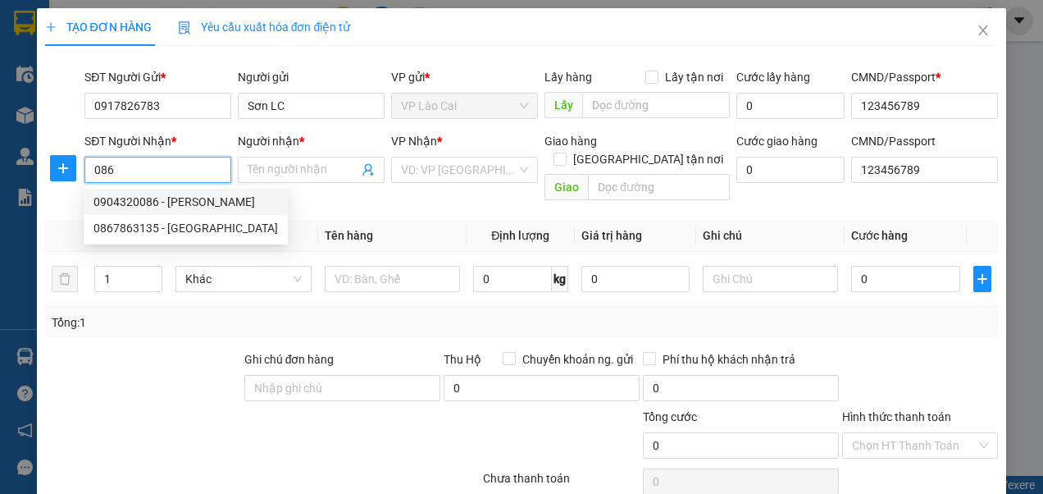
click at [162, 200] on div "0904320086 - [PERSON_NAME]" at bounding box center [185, 202] width 185 height 18
type input "0904320086"
type input "[PERSON_NAME]"
checkbox input "true"
type input "129 An Xá"
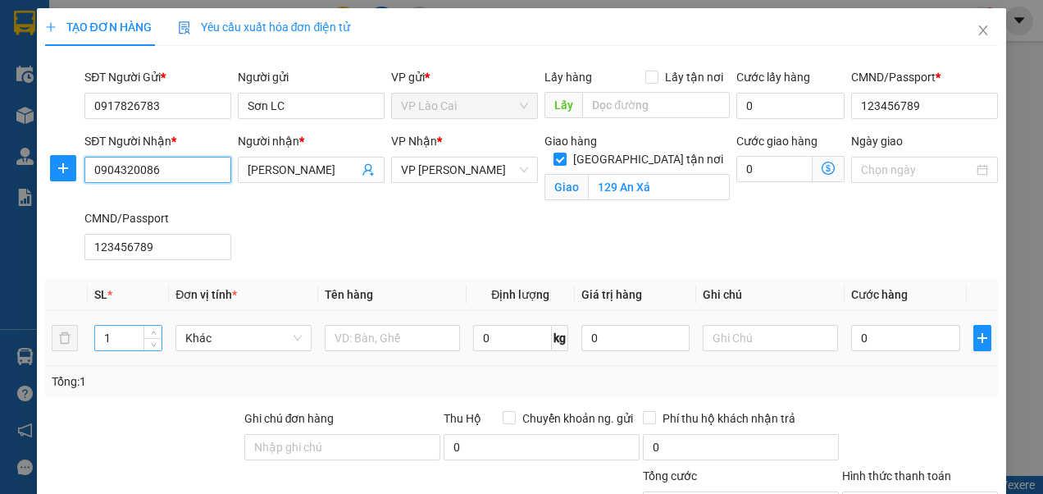
type input "0904320086"
drag, startPoint x: 118, startPoint y: 336, endPoint x: 103, endPoint y: 336, distance: 15.6
click at [103, 336] on input "1" at bounding box center [128, 338] width 66 height 25
type input "67"
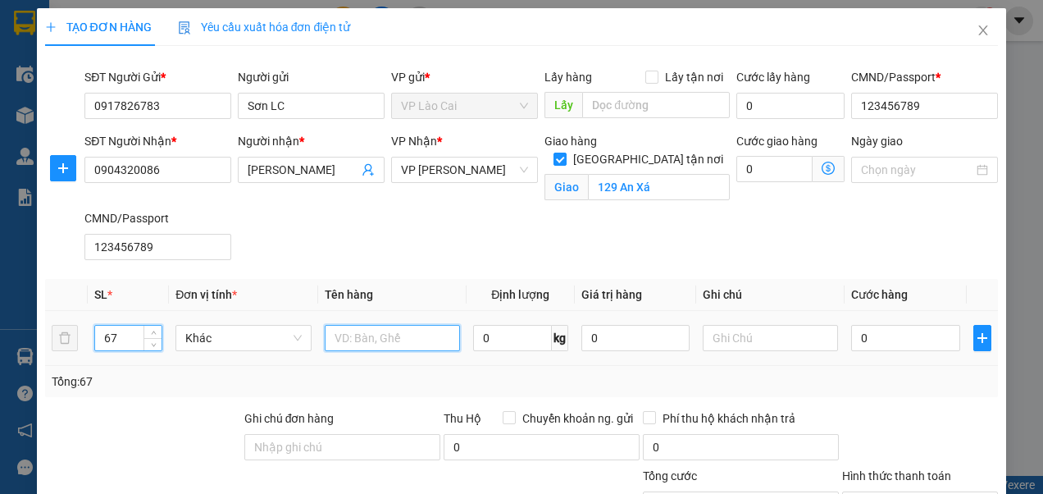
click at [403, 344] on input "text" at bounding box center [392, 338] width 135 height 26
click at [401, 333] on input "text" at bounding box center [392, 338] width 135 height 26
type input "chíp"
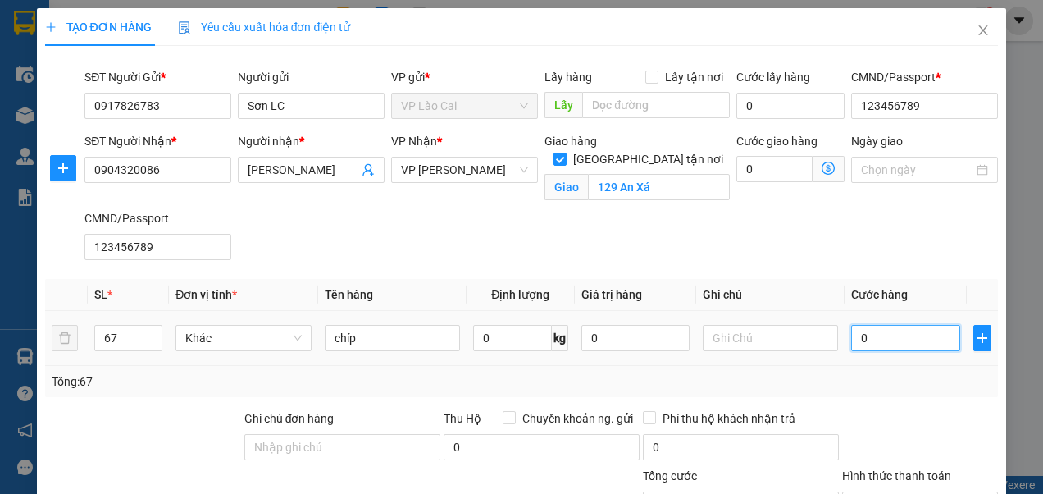
click at [876, 338] on input "0" at bounding box center [905, 338] width 108 height 26
type input "1"
type input "13"
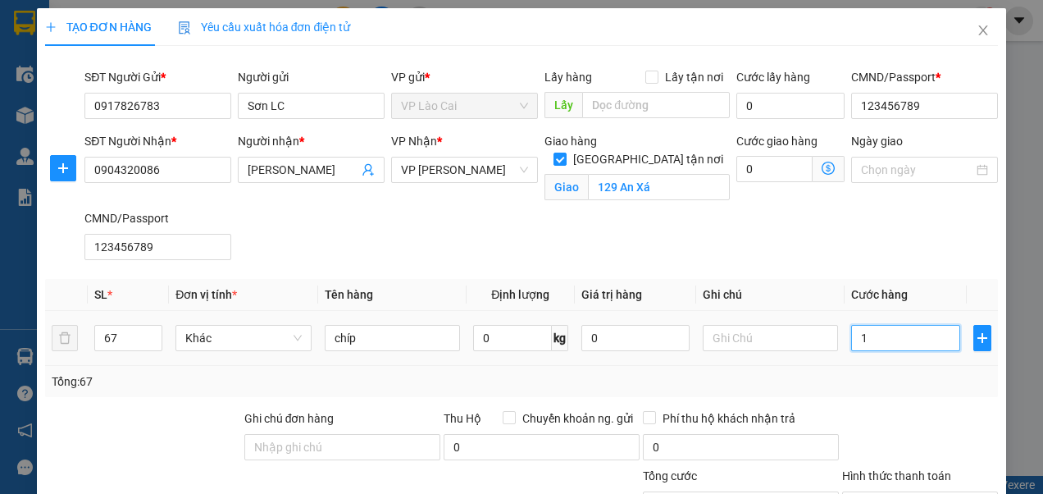
type input "13"
type input "136"
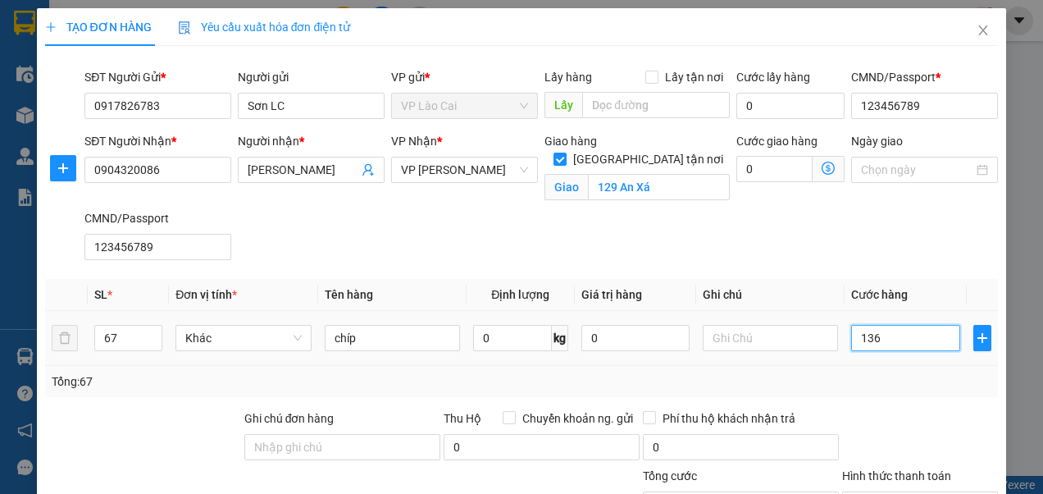
type input "1.360"
type input "136"
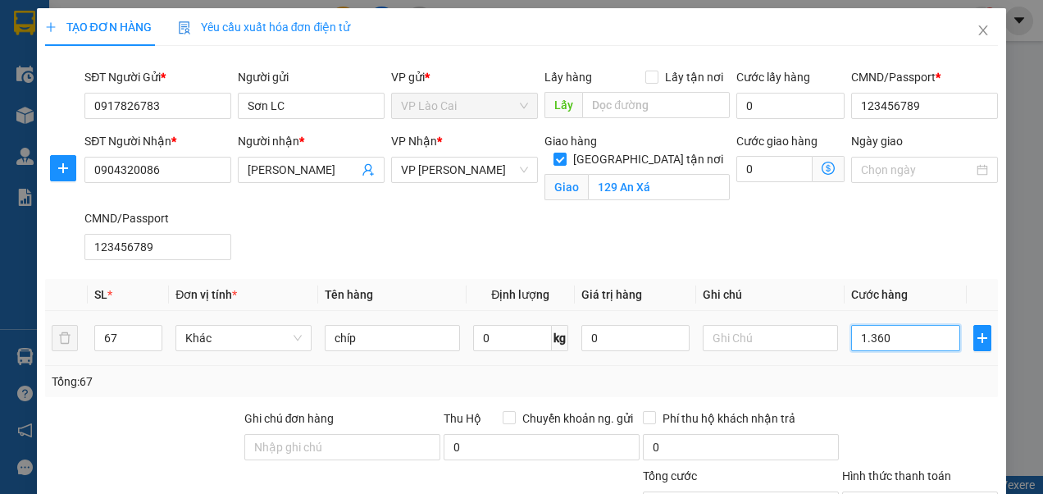
type input "136"
type input "13"
type input "134"
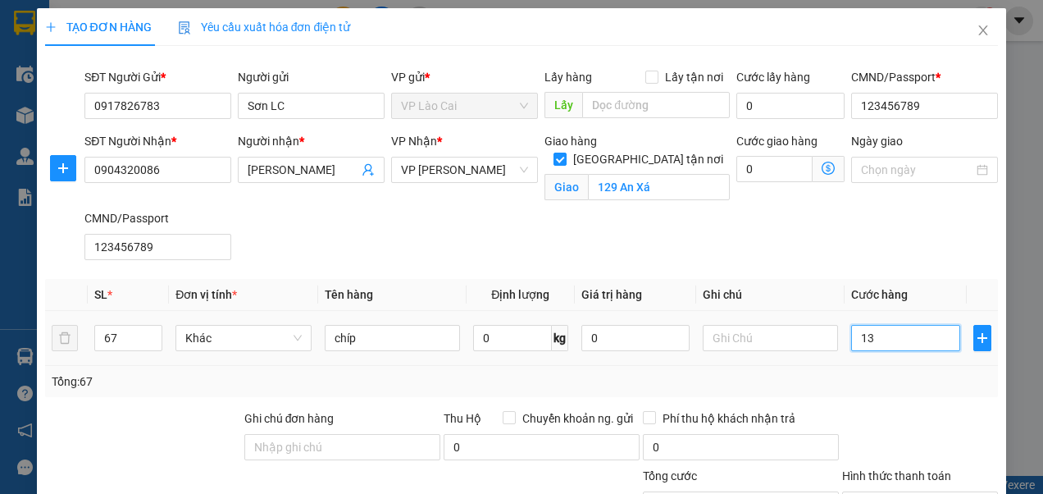
type input "134"
type input "1.340"
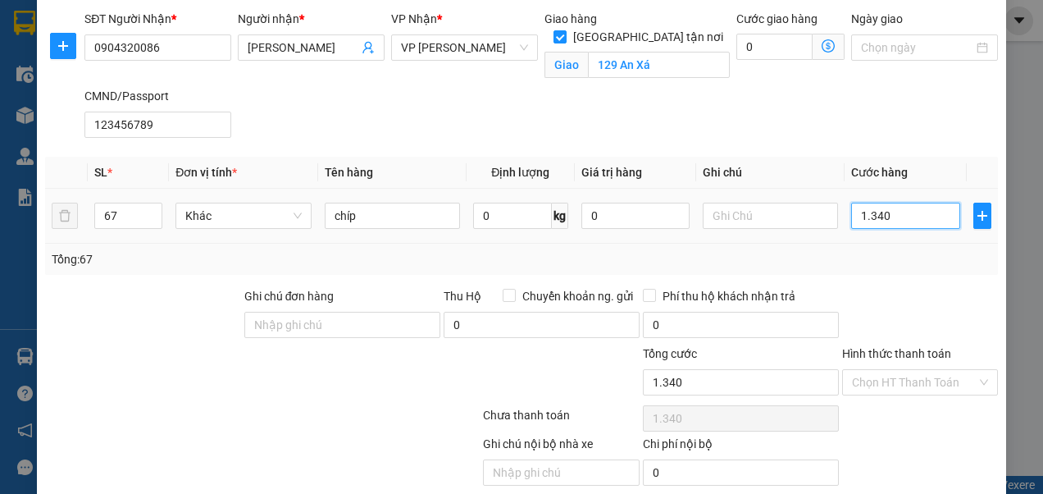
scroll to position [181, 0]
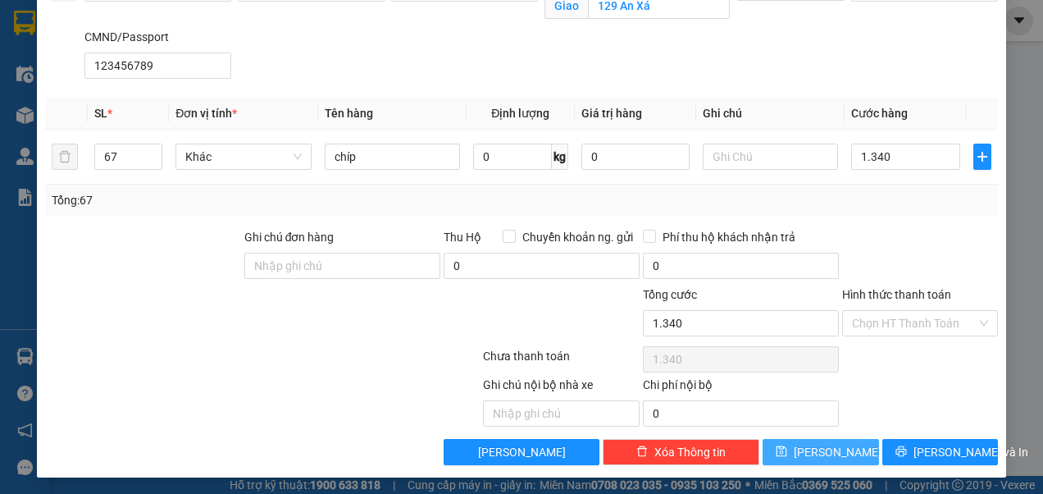
type input "1.340.000"
click at [822, 446] on span "[PERSON_NAME]" at bounding box center [838, 452] width 88 height 18
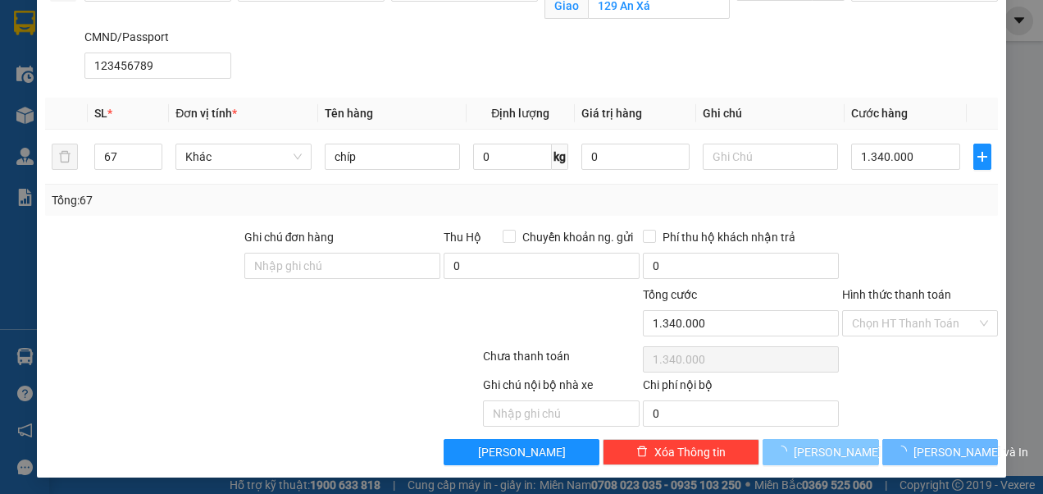
checkbox input "false"
type input "1"
type input "0"
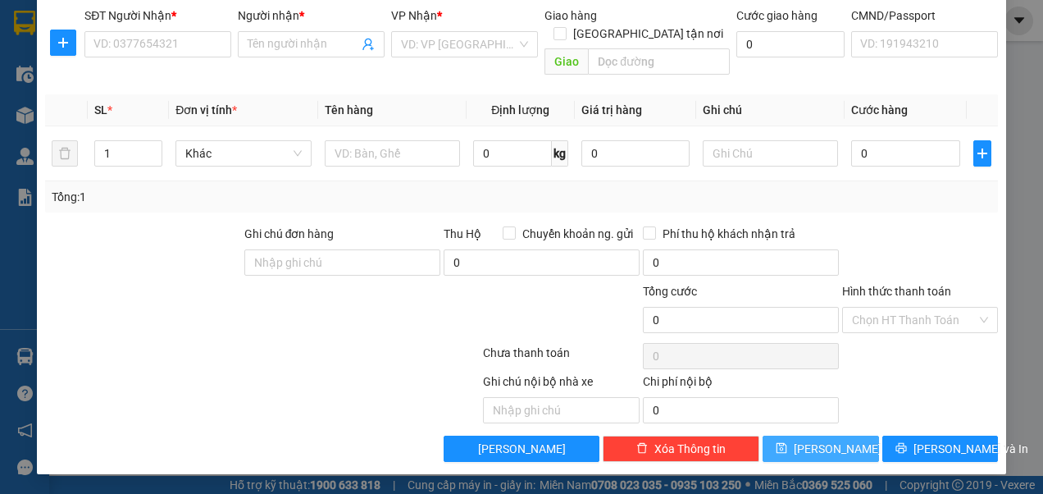
scroll to position [105, 0]
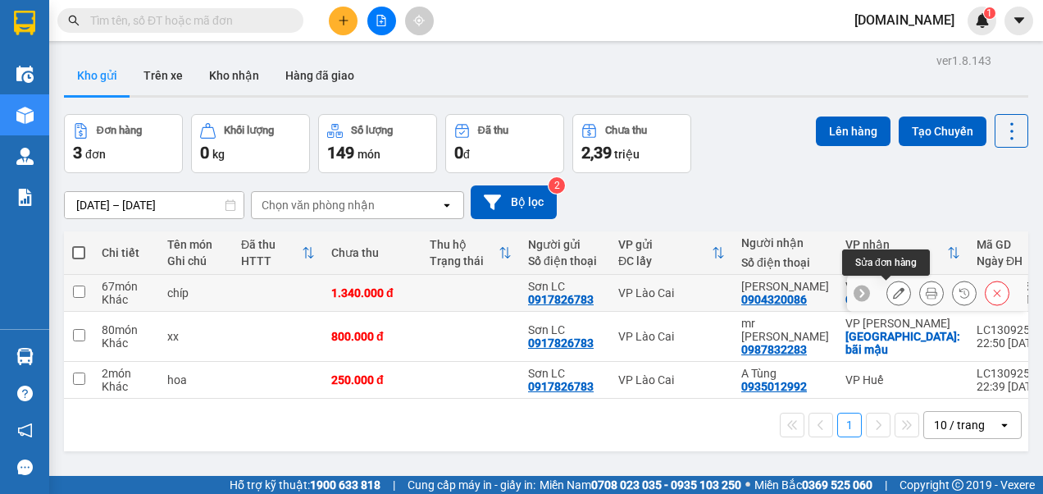
click at [893, 293] on icon at bounding box center [898, 292] width 11 height 11
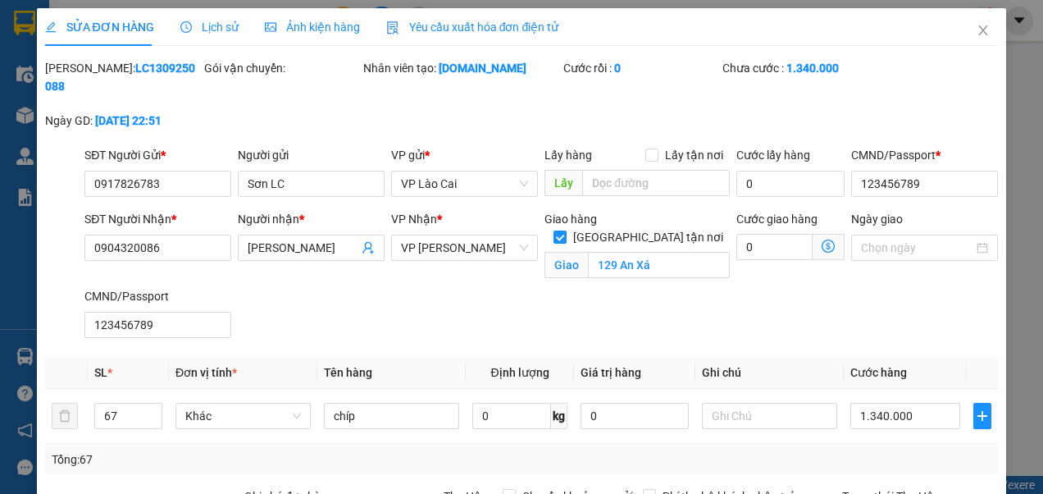
type input "0917826783"
type input "Sơn LC"
type input "123456789"
type input "0904320086"
type input "[PERSON_NAME]"
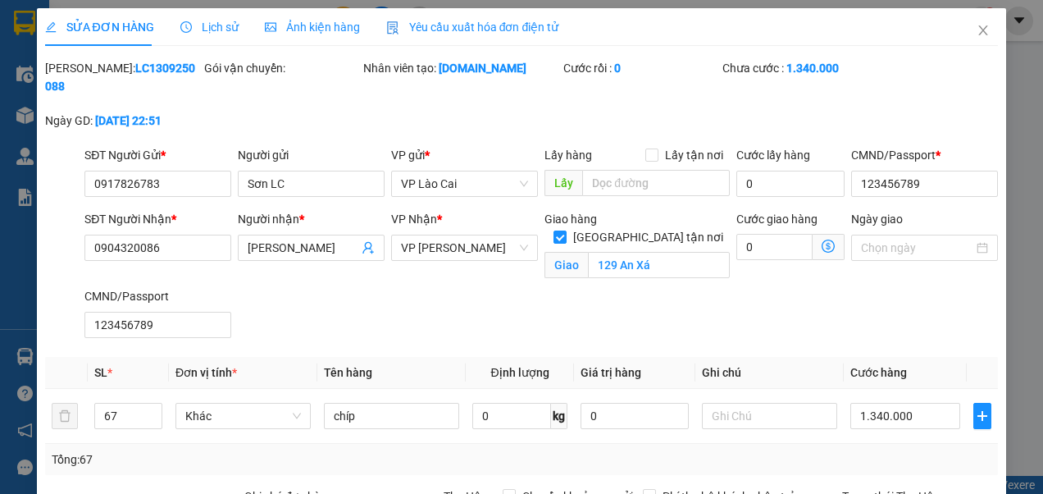
checkbox input "true"
type input "129 An Xá"
type input "123456789"
type input "1.340.000"
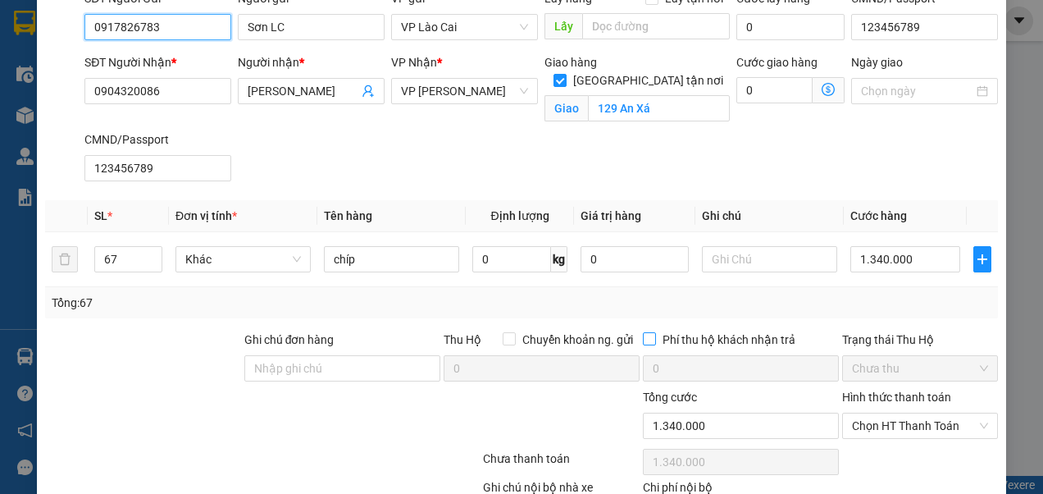
scroll to position [164, 0]
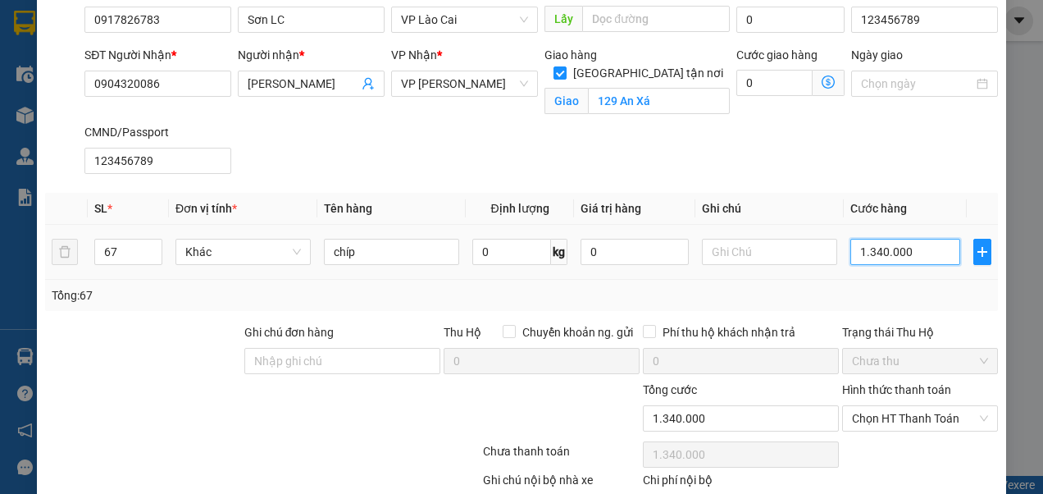
click at [881, 251] on input "1.340.000" at bounding box center [904, 252] width 109 height 26
type input "1"
type input "12"
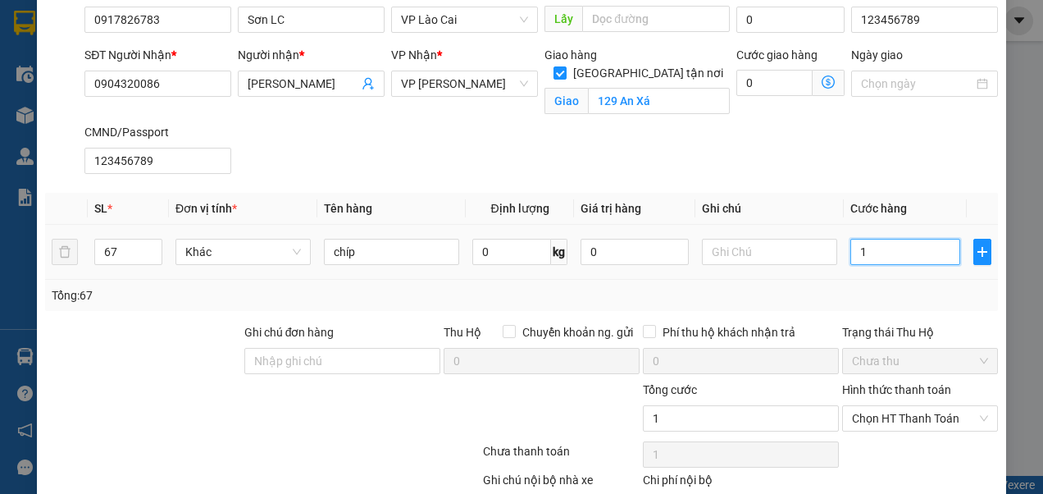
type input "12"
type input "126"
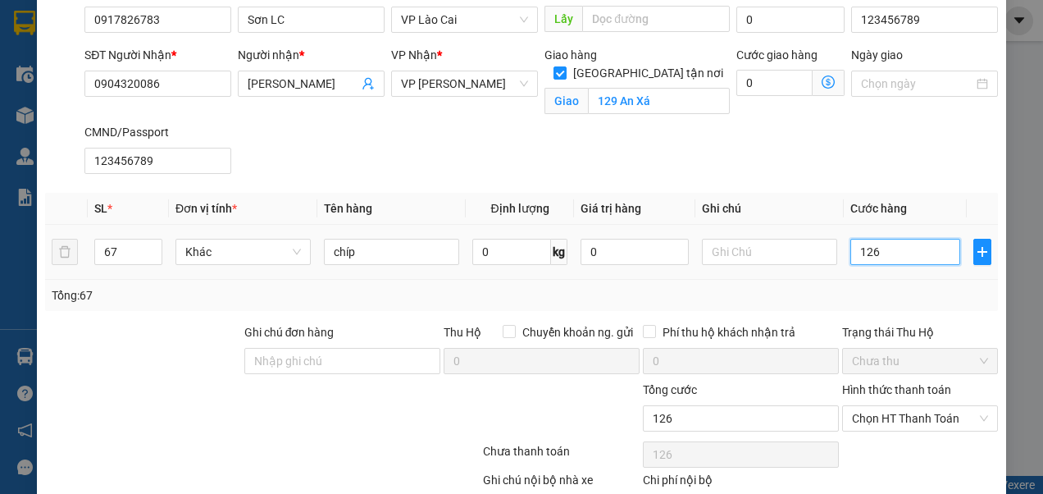
type input "1.260"
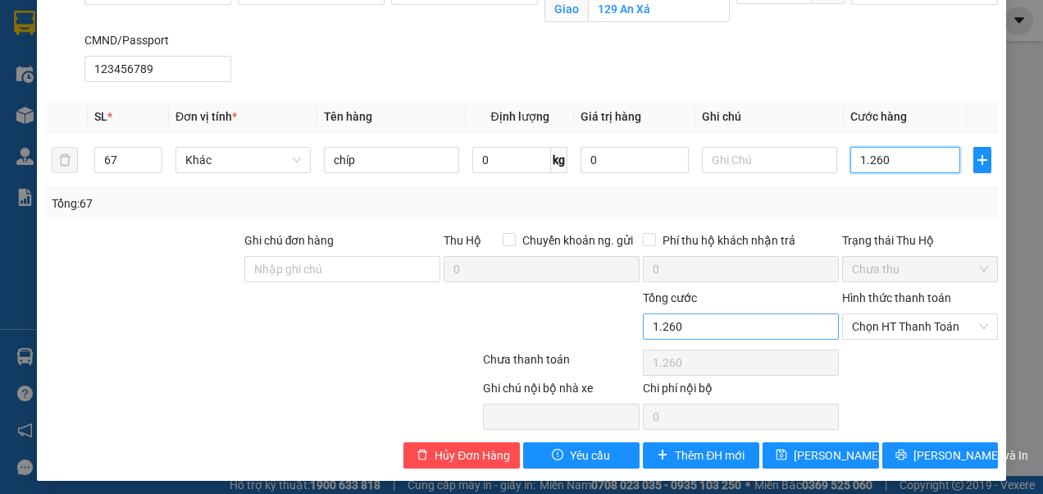
scroll to position [259, 0]
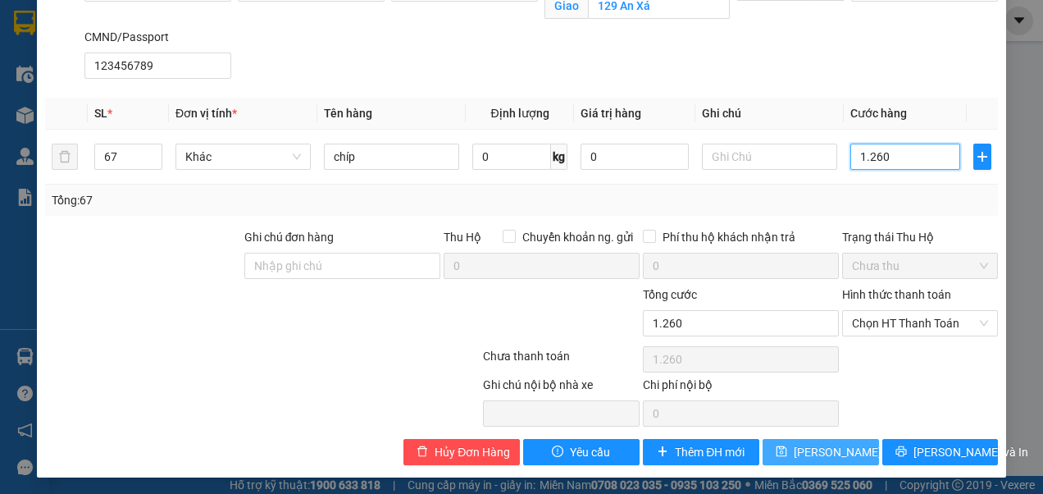
type input "1.260"
click at [794, 443] on span "[PERSON_NAME] thay đổi" at bounding box center [859, 452] width 131 height 18
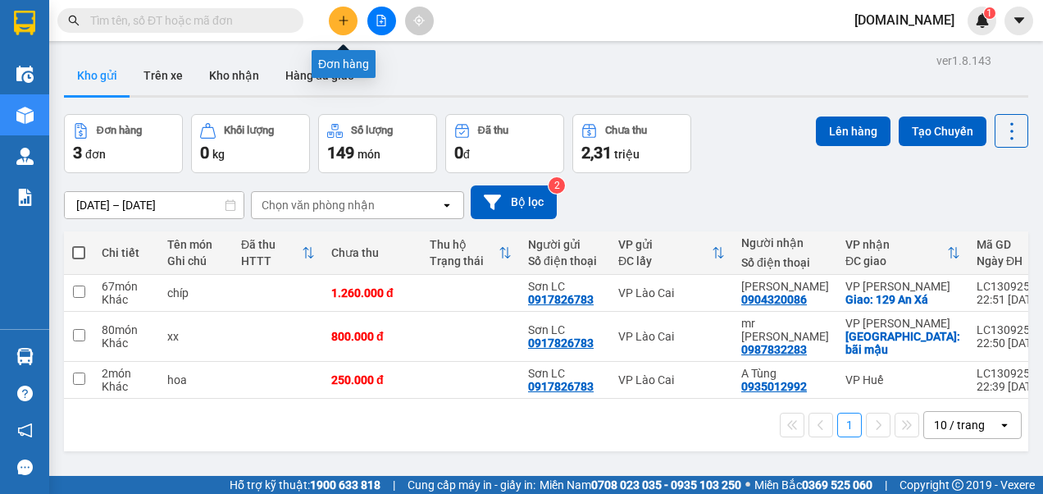
click at [339, 21] on icon "plus" at bounding box center [343, 20] width 11 height 11
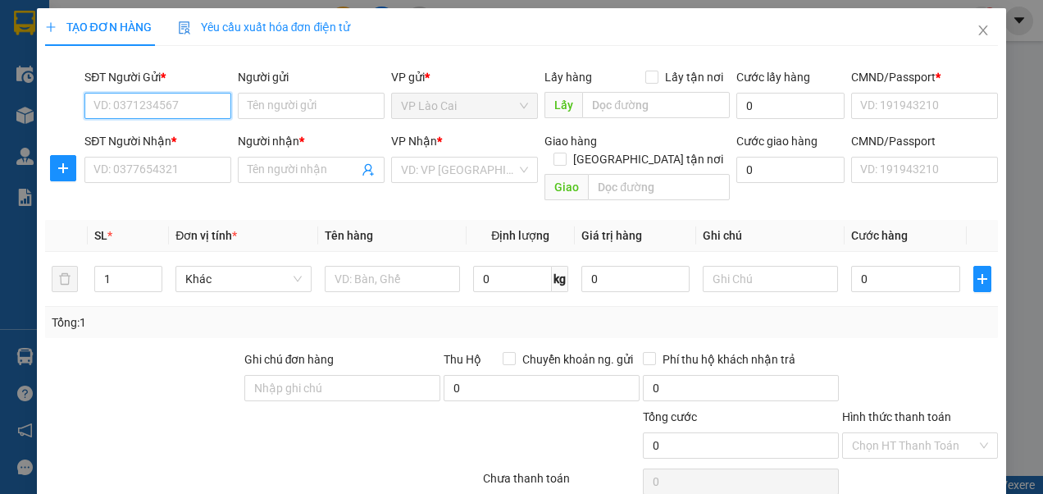
click at [200, 104] on input "SĐT Người Gửi *" at bounding box center [157, 106] width 147 height 26
click at [176, 139] on div "0917826783 - Sơn LC" at bounding box center [155, 138] width 125 height 18
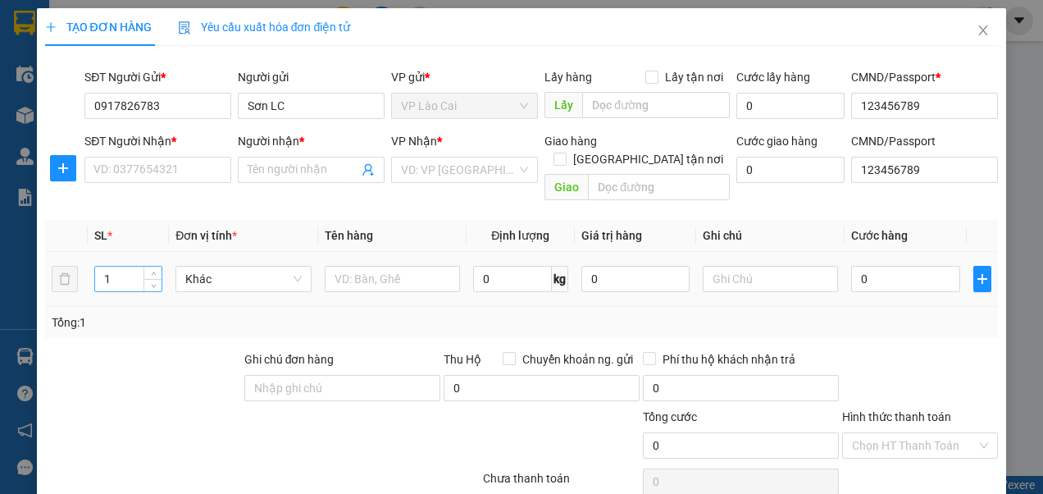
drag, startPoint x: 116, startPoint y: 262, endPoint x: 100, endPoint y: 263, distance: 16.4
click at [103, 267] on input "1" at bounding box center [128, 279] width 66 height 25
click at [358, 266] on input "text" at bounding box center [392, 279] width 135 height 26
click at [864, 266] on input "0" at bounding box center [905, 279] width 108 height 26
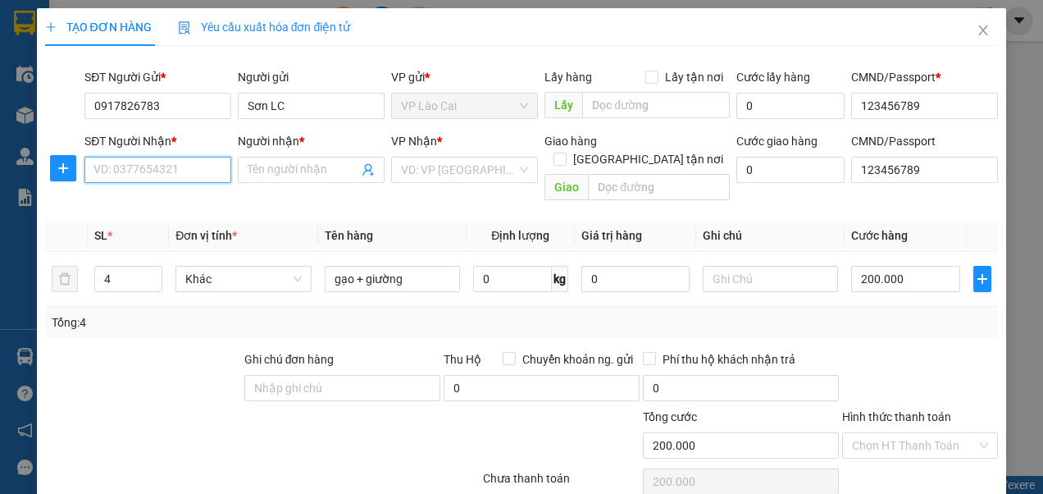
click at [196, 166] on input "SĐT Người Nhận *" at bounding box center [157, 170] width 147 height 26
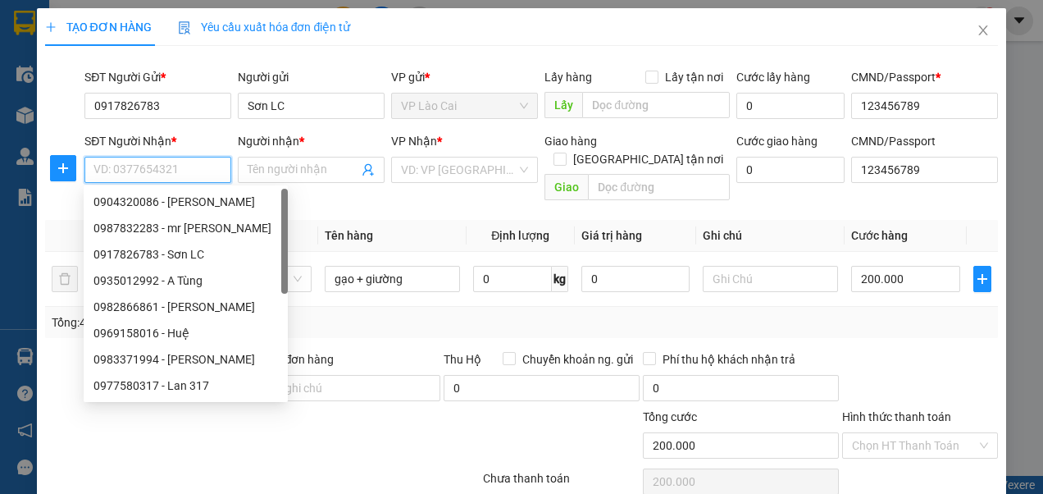
paste input "098 6598779"
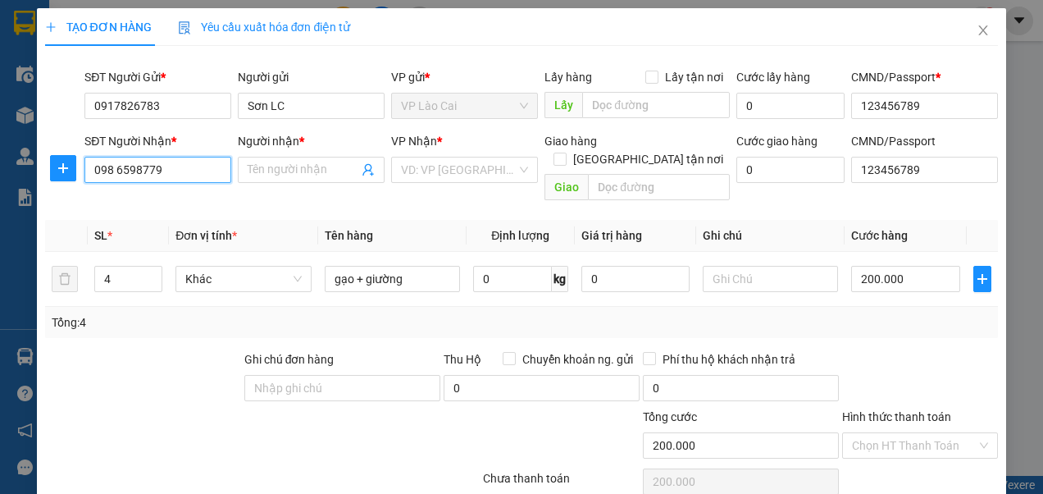
click at [115, 169] on input "098 6598779" at bounding box center [157, 170] width 147 height 26
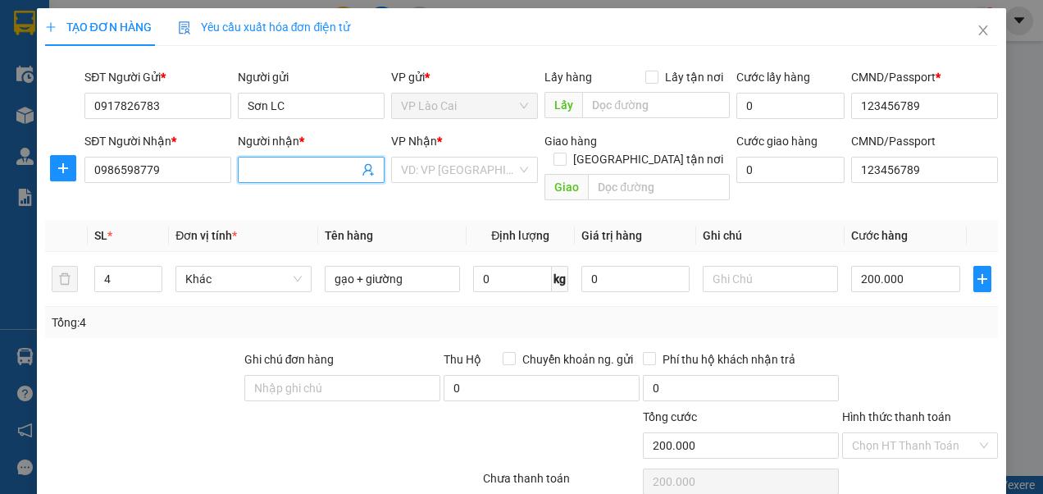
click at [318, 169] on input "Người nhận *" at bounding box center [303, 170] width 111 height 18
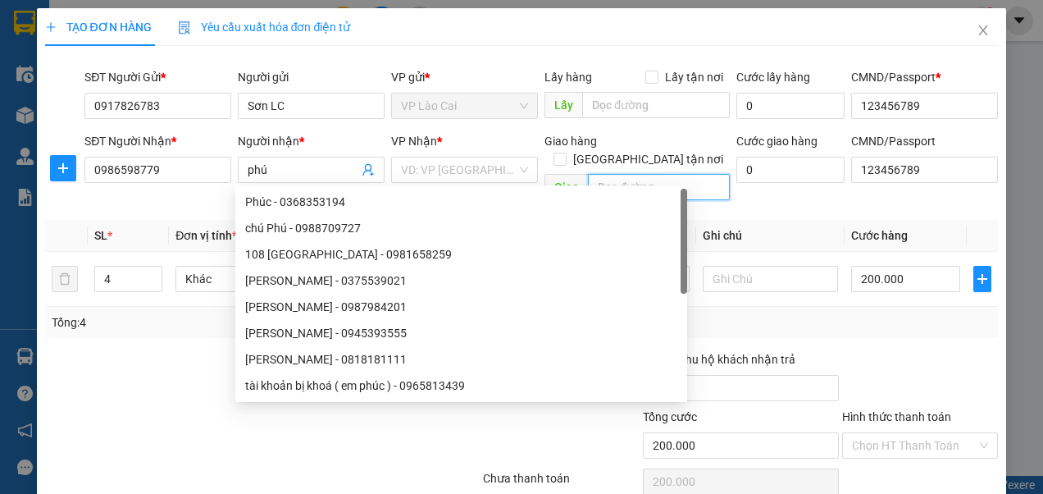
click at [641, 174] on input "text" at bounding box center [659, 187] width 142 height 26
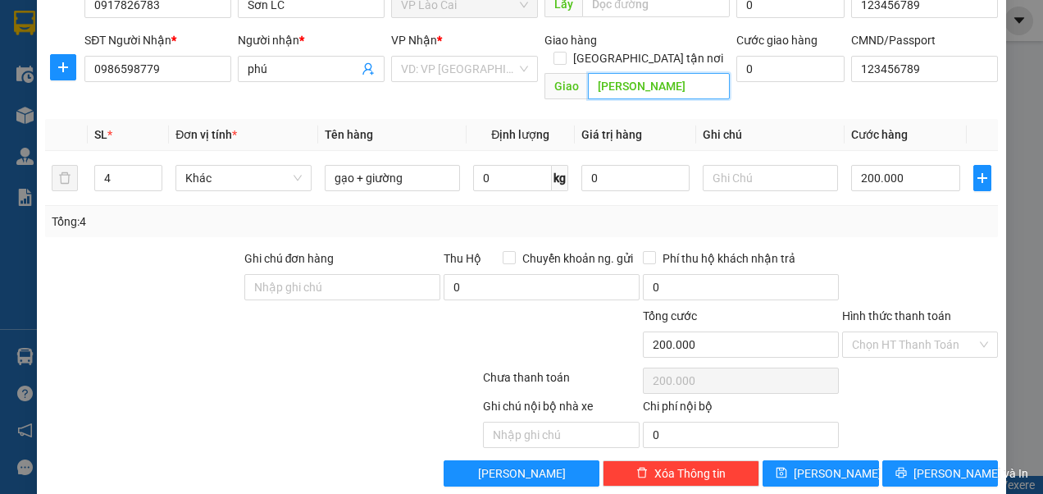
scroll to position [105, 0]
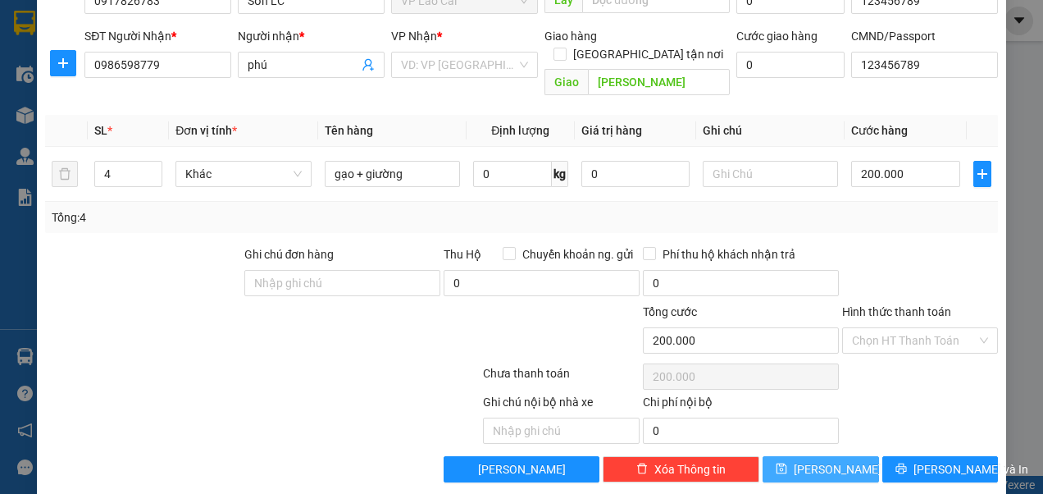
click at [814, 460] on span "[PERSON_NAME]" at bounding box center [838, 469] width 88 height 18
click at [517, 63] on div "VD: VP [GEOGRAPHIC_DATA]" at bounding box center [464, 65] width 147 height 26
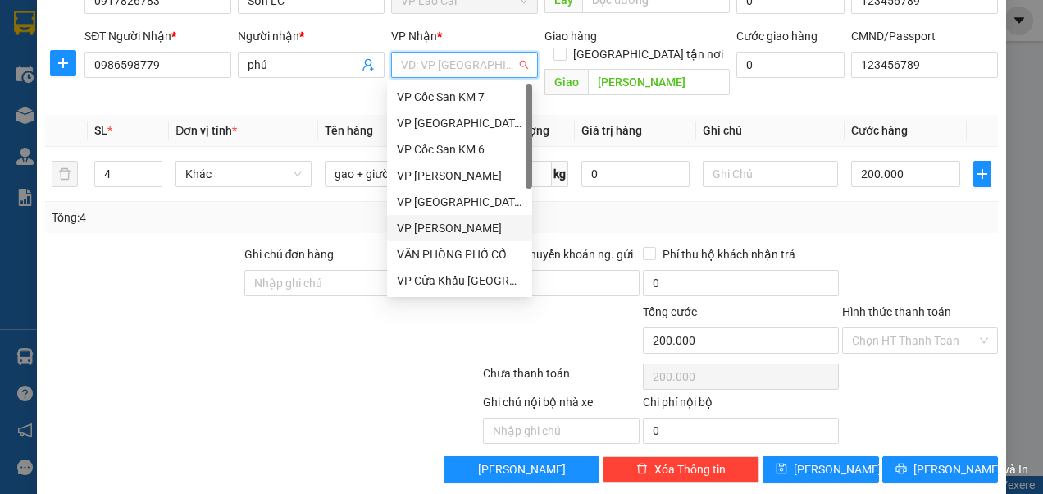
click at [449, 222] on div "VP [PERSON_NAME]" at bounding box center [459, 228] width 125 height 18
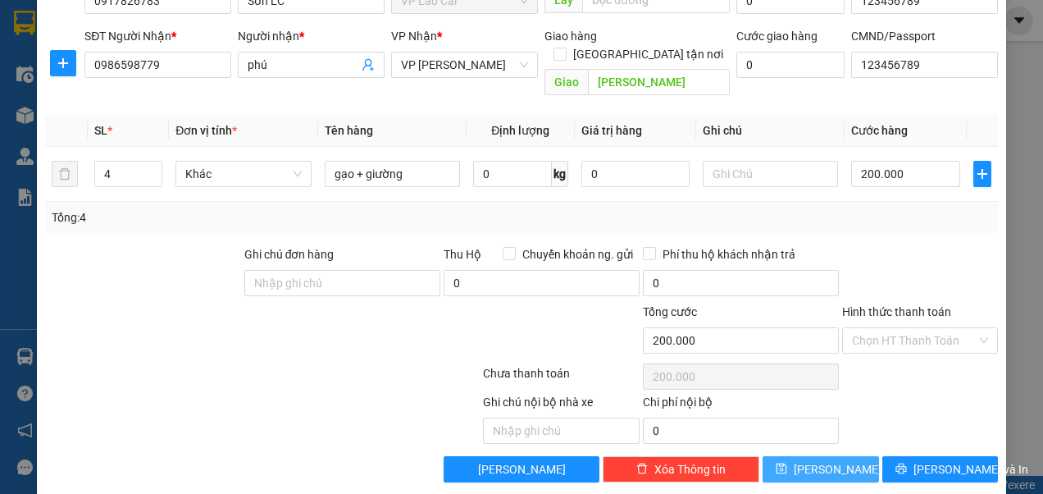
click at [809, 456] on button "[PERSON_NAME]" at bounding box center [821, 469] width 116 height 26
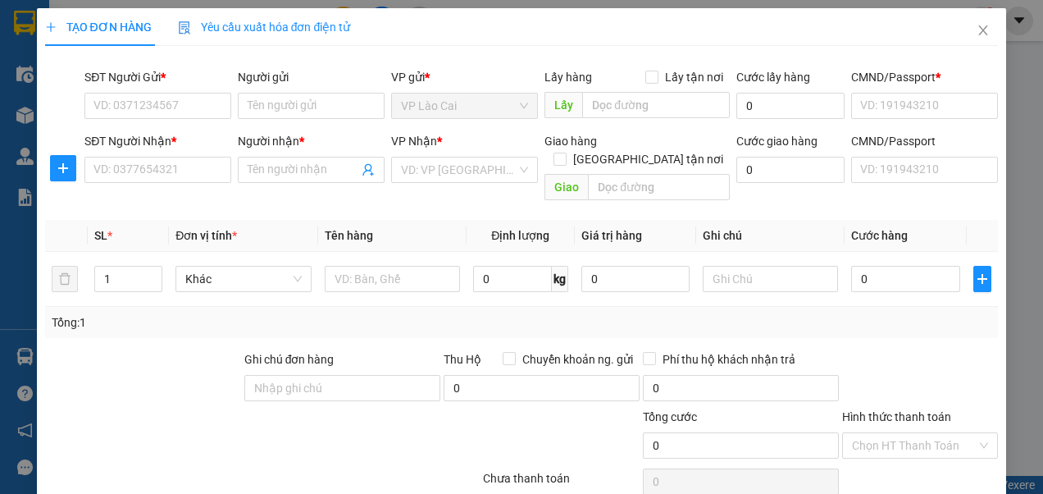
scroll to position [0, 0]
click at [180, 106] on input "SĐT Người Gửi *" at bounding box center [157, 106] width 147 height 26
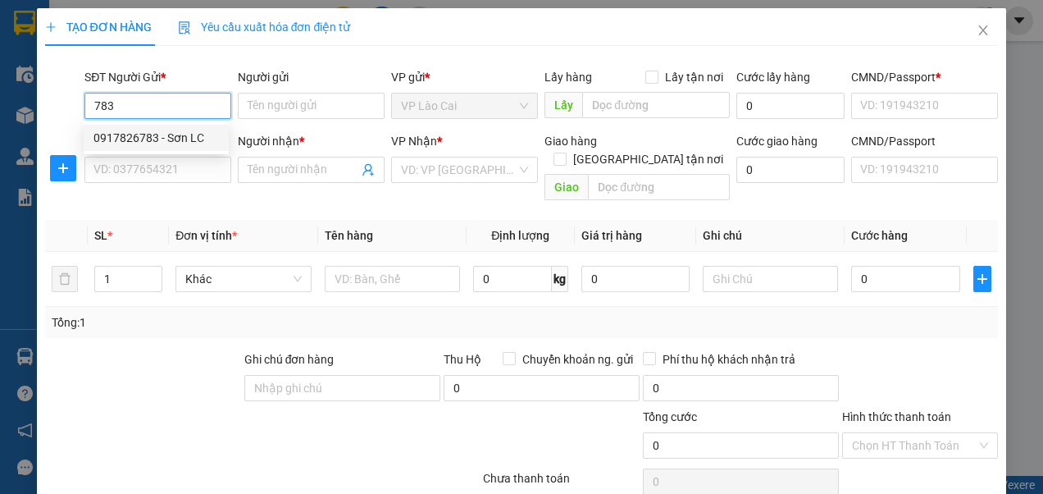
click at [176, 136] on div "0917826783 - Sơn LC" at bounding box center [155, 138] width 125 height 18
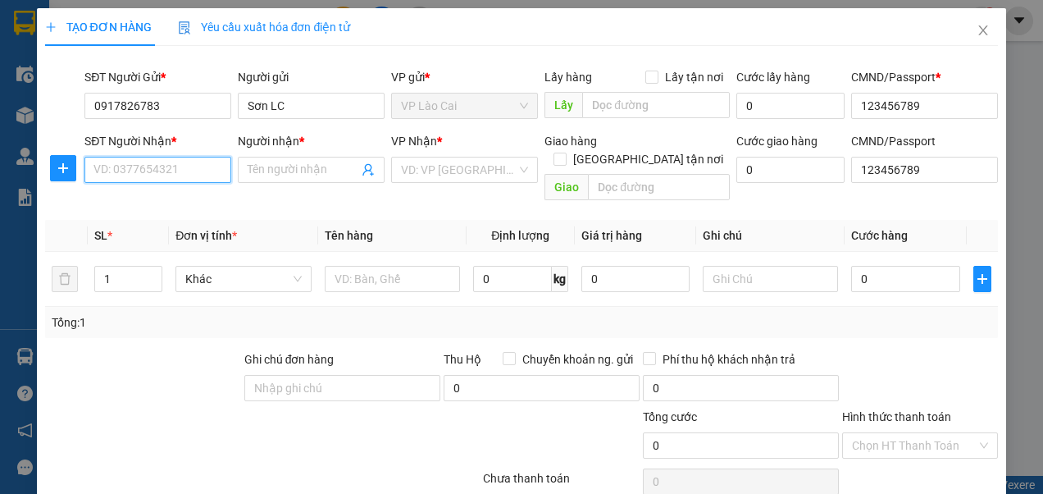
click at [177, 167] on input "SĐT Người Nhận *" at bounding box center [157, 170] width 147 height 26
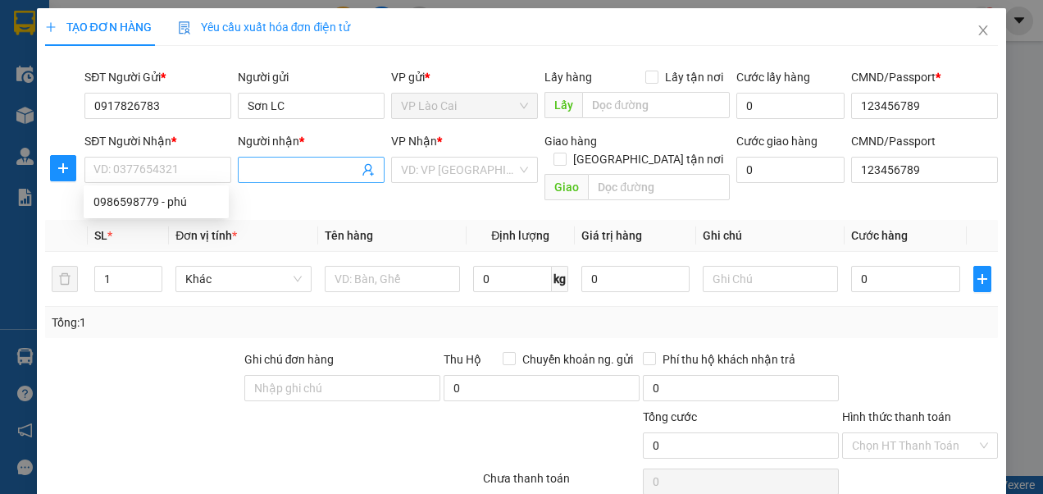
click at [279, 173] on input "Người nhận *" at bounding box center [303, 170] width 111 height 18
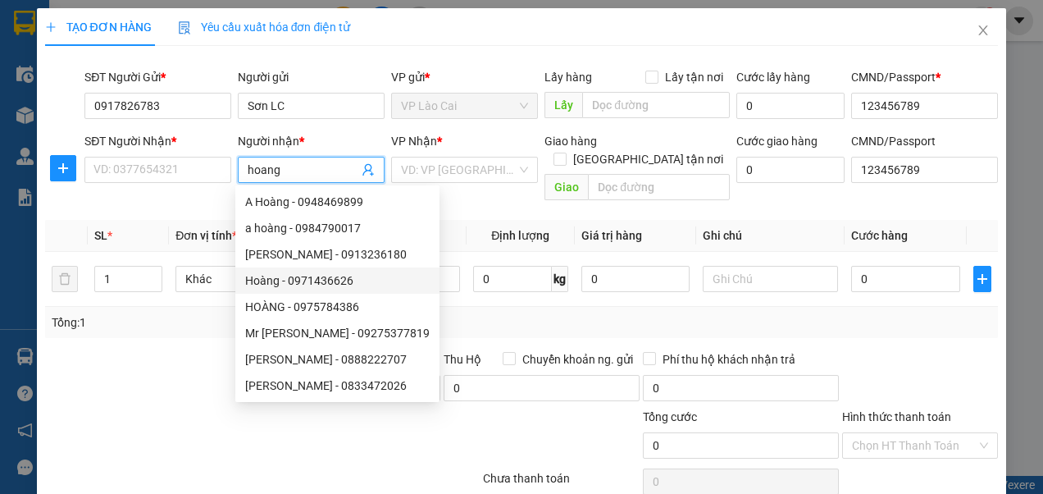
click at [312, 282] on div "Hoàng - 0971436626" at bounding box center [337, 280] width 185 height 18
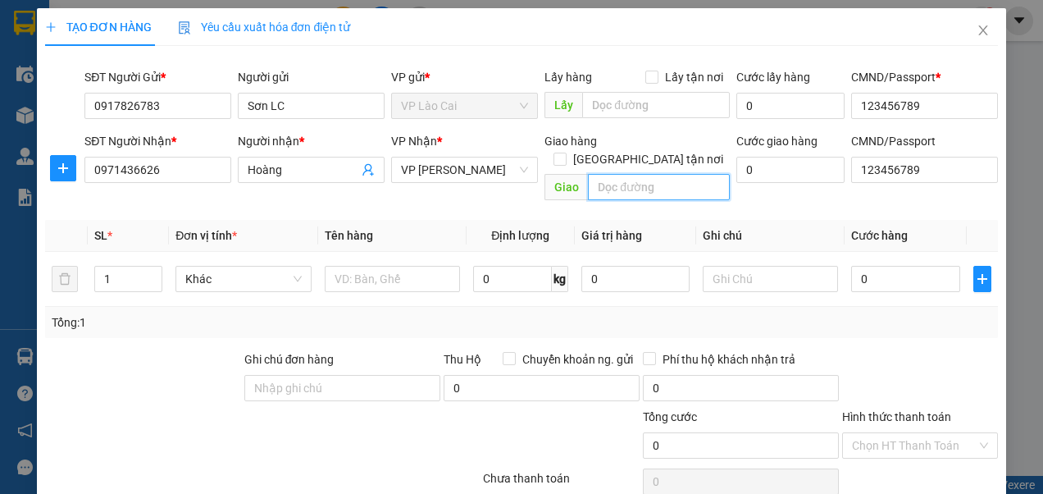
click at [656, 174] on input "text" at bounding box center [659, 187] width 142 height 26
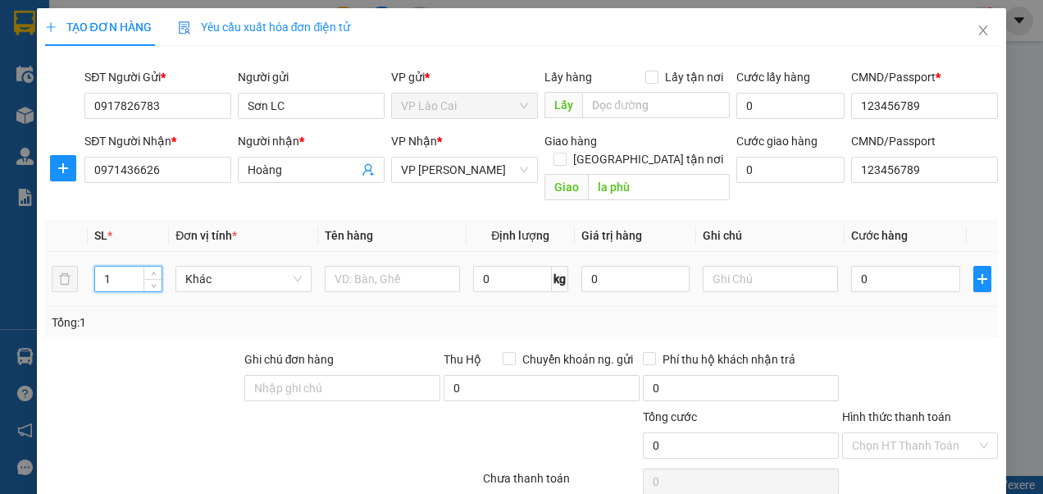
click at [126, 267] on input "1" at bounding box center [128, 279] width 66 height 25
click at [376, 266] on input "text" at bounding box center [392, 279] width 135 height 26
click at [874, 266] on input "0" at bounding box center [905, 279] width 108 height 26
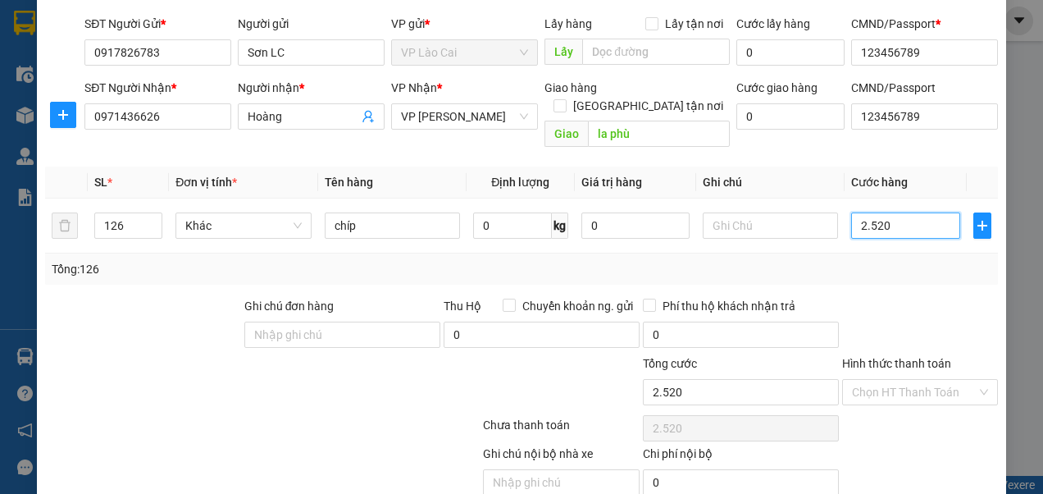
scroll to position [105, 0]
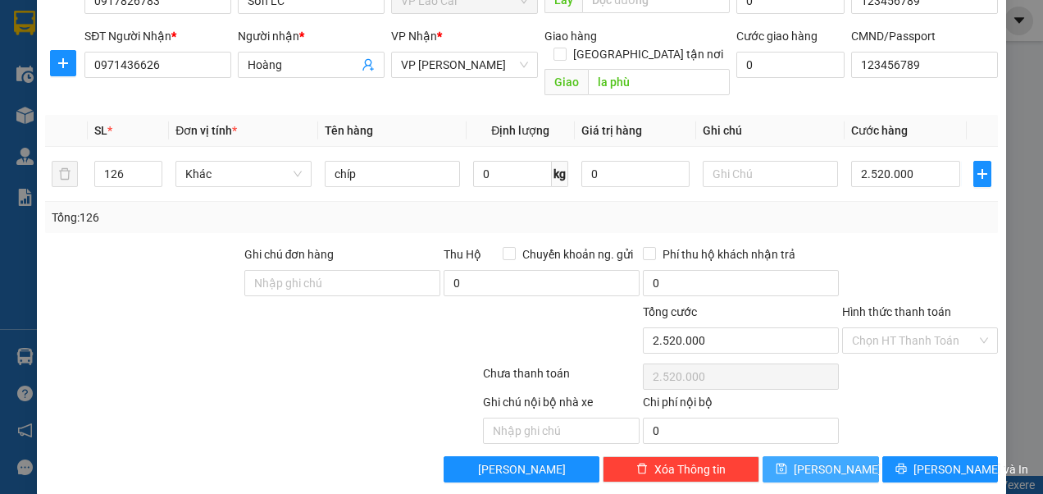
click at [805, 456] on button "[PERSON_NAME]" at bounding box center [821, 469] width 116 height 26
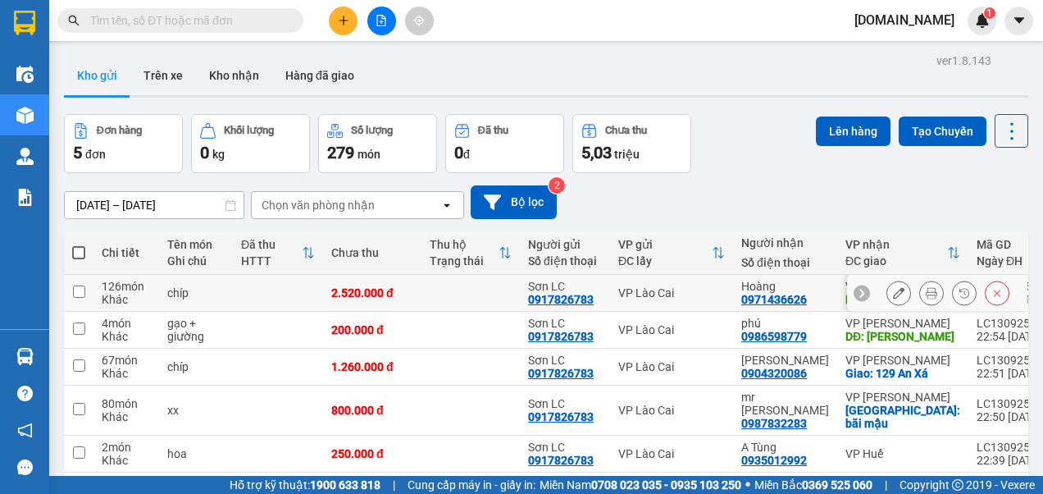
click at [78, 290] on input "checkbox" at bounding box center [79, 291] width 12 height 12
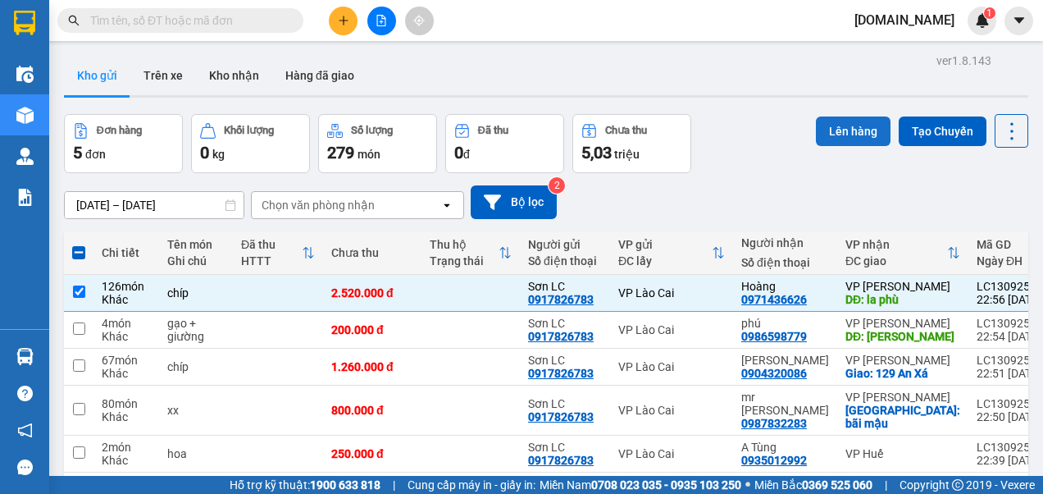
click at [826, 125] on button "Lên hàng" at bounding box center [853, 131] width 75 height 30
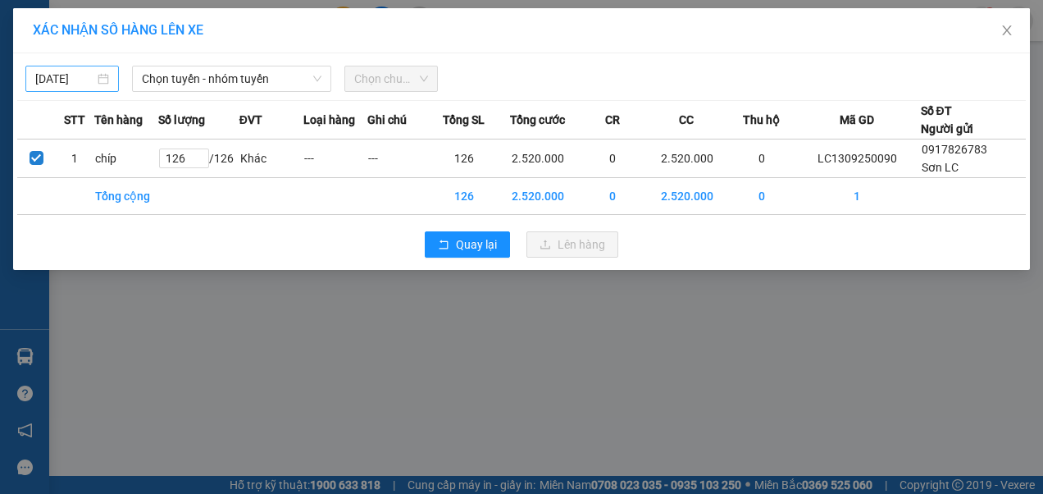
click at [80, 79] on input "[DATE]" at bounding box center [64, 79] width 59 height 18
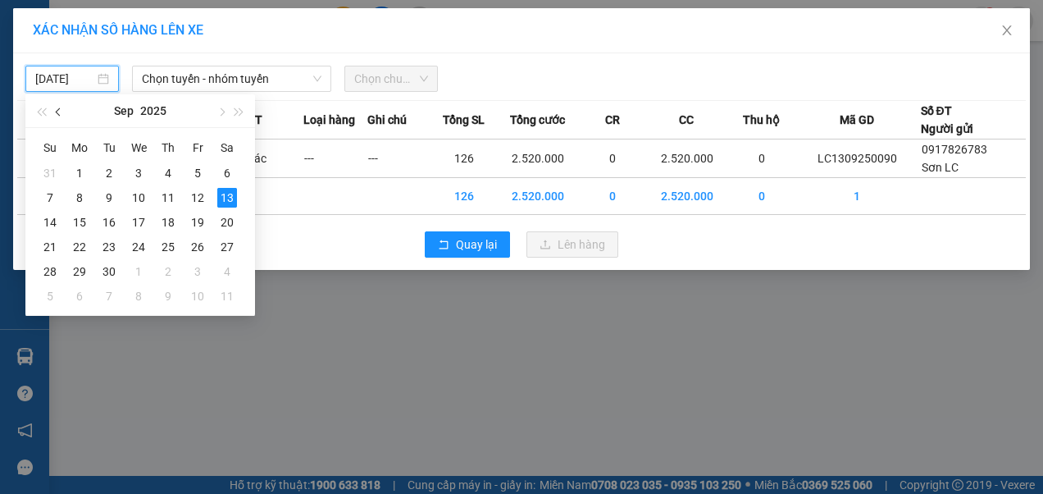
click at [61, 115] on button "button" at bounding box center [59, 110] width 18 height 33
click at [84, 220] on div "11" at bounding box center [80, 222] width 20 height 20
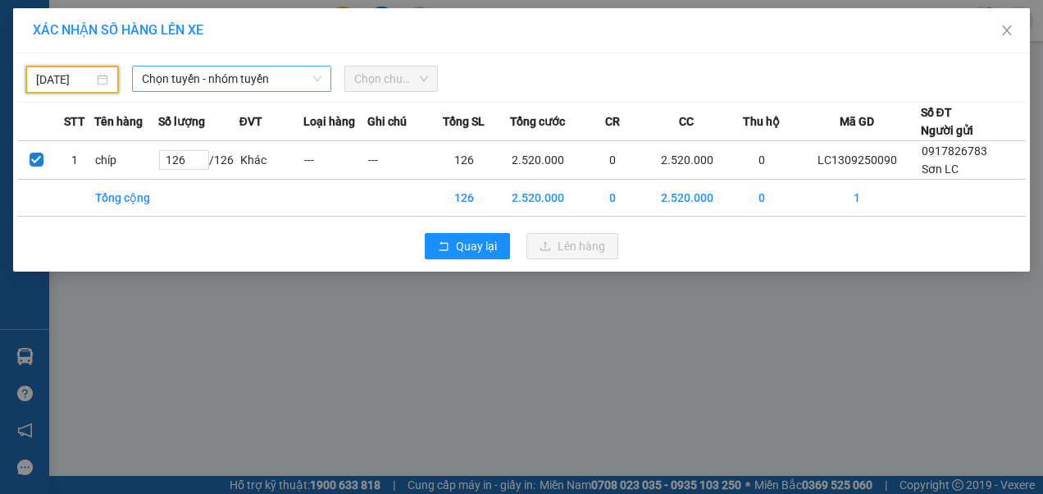
click at [190, 80] on span "Chọn tuyến - nhóm tuyến" at bounding box center [232, 78] width 180 height 25
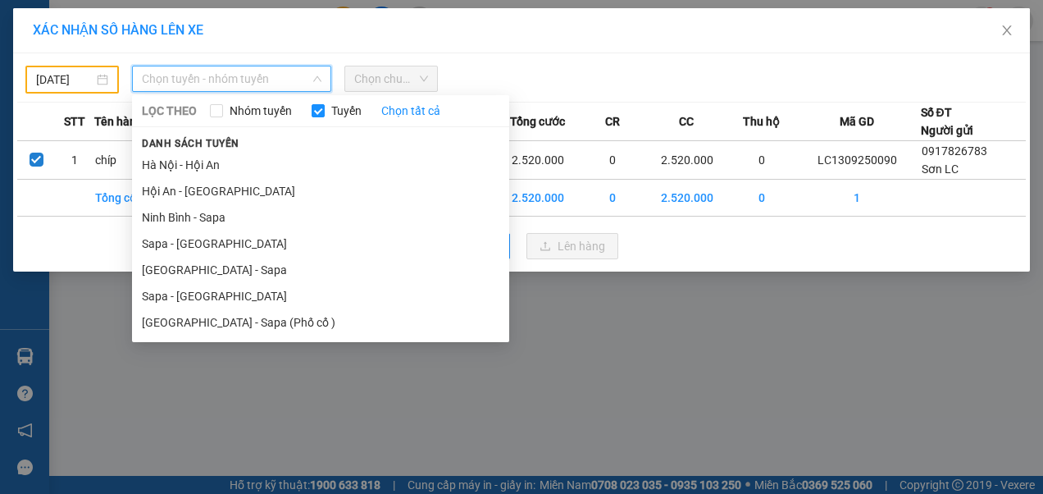
drag, startPoint x: 164, startPoint y: 296, endPoint x: 175, endPoint y: 279, distance: 20.3
click at [164, 296] on li "Sapa - [GEOGRAPHIC_DATA]" at bounding box center [320, 296] width 377 height 26
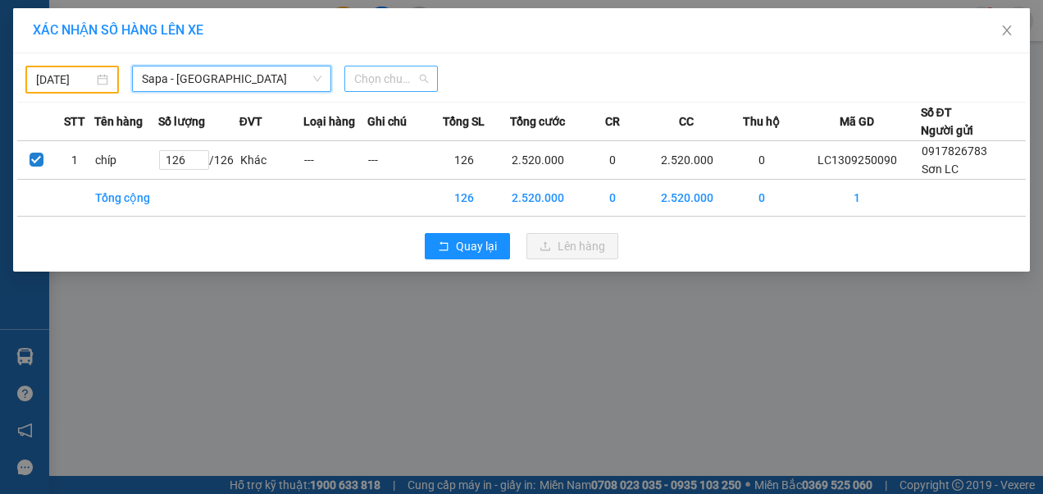
click at [376, 79] on span "Chọn chuyến" at bounding box center [391, 78] width 74 height 25
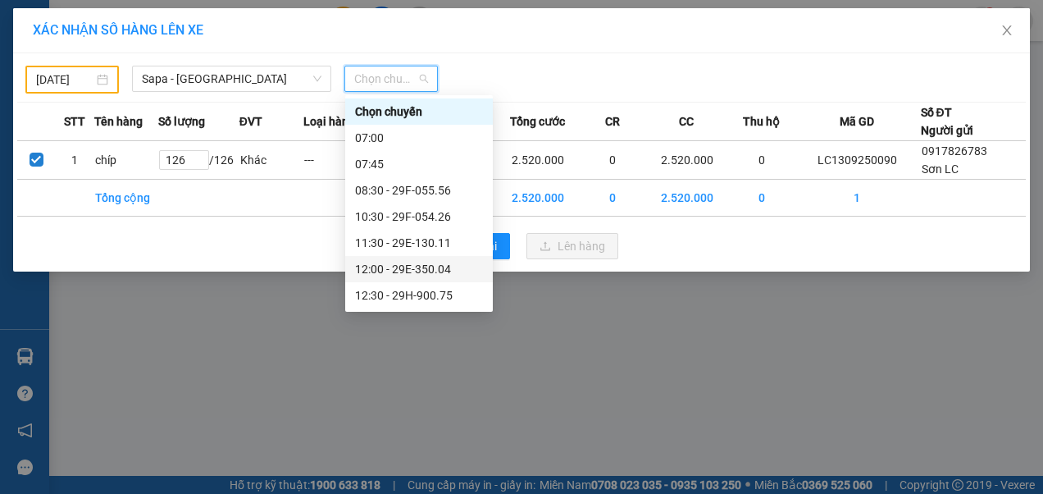
scroll to position [367, 0]
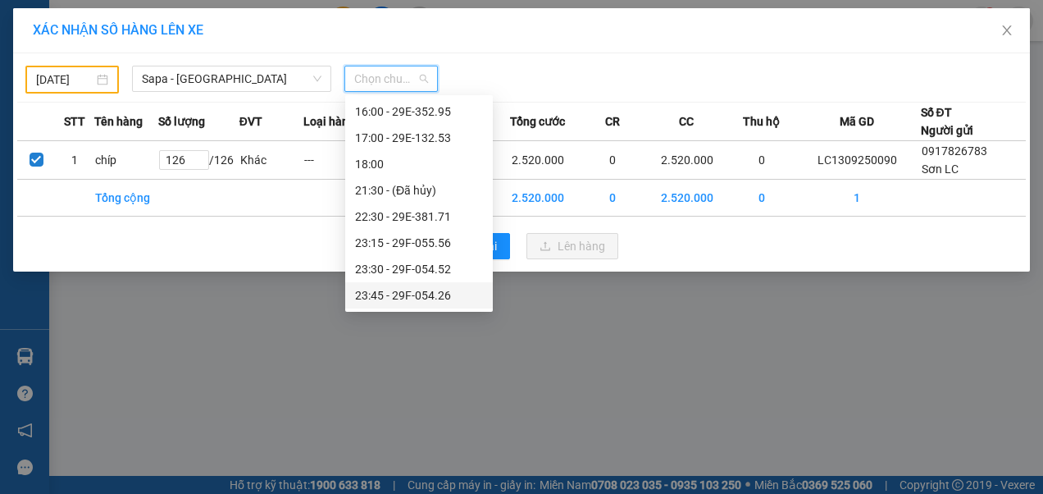
click at [394, 293] on div "23:45 - 29F-054.26" at bounding box center [419, 295] width 128 height 18
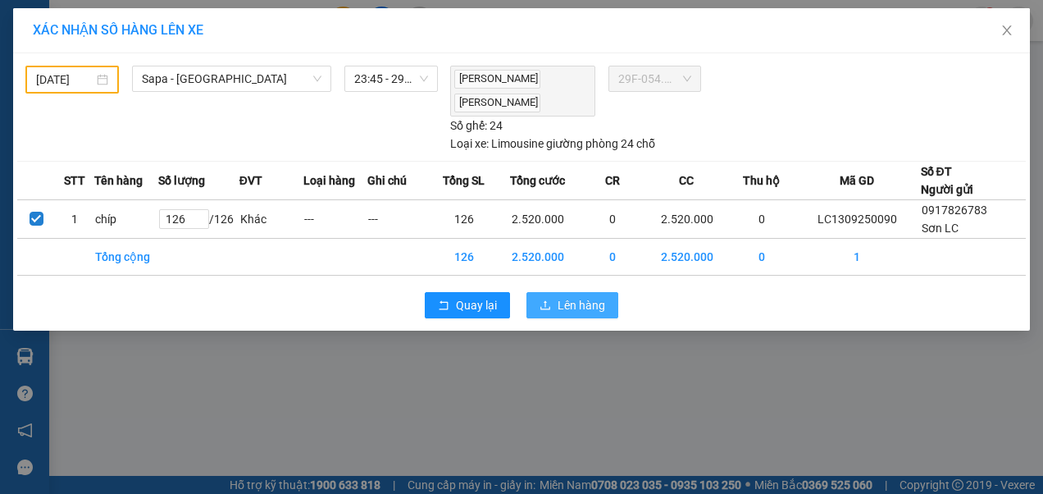
click at [572, 296] on span "Lên hàng" at bounding box center [582, 305] width 48 height 18
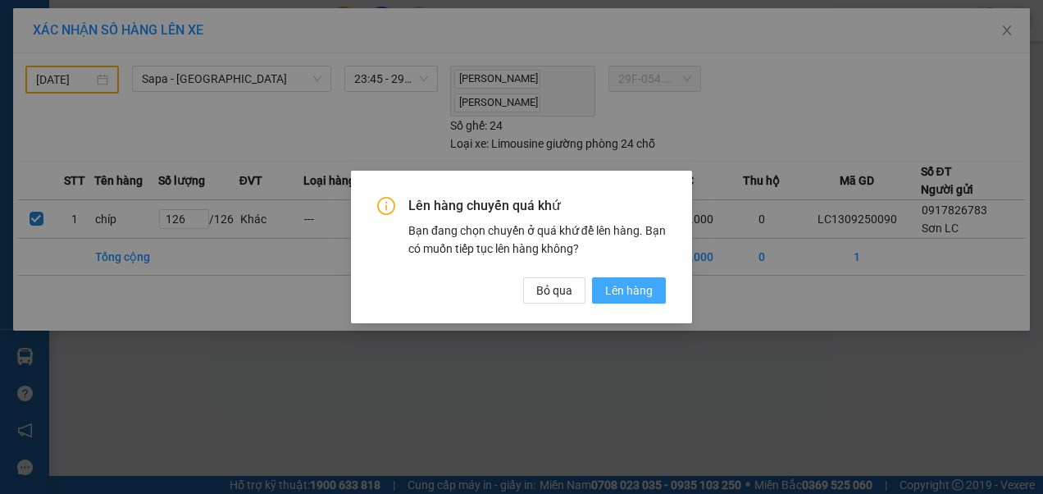
click at [630, 289] on span "Lên hàng" at bounding box center [629, 290] width 48 height 18
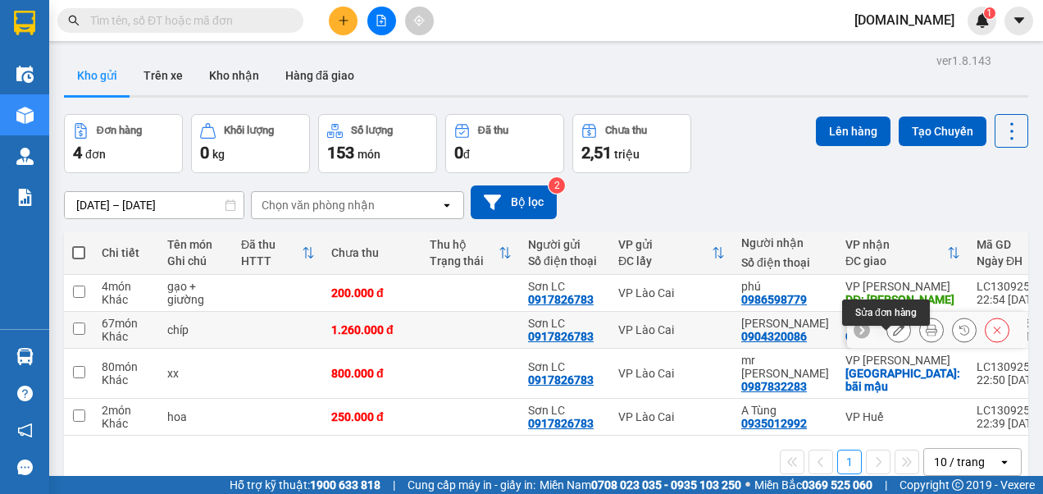
click at [893, 335] on icon at bounding box center [898, 329] width 11 height 11
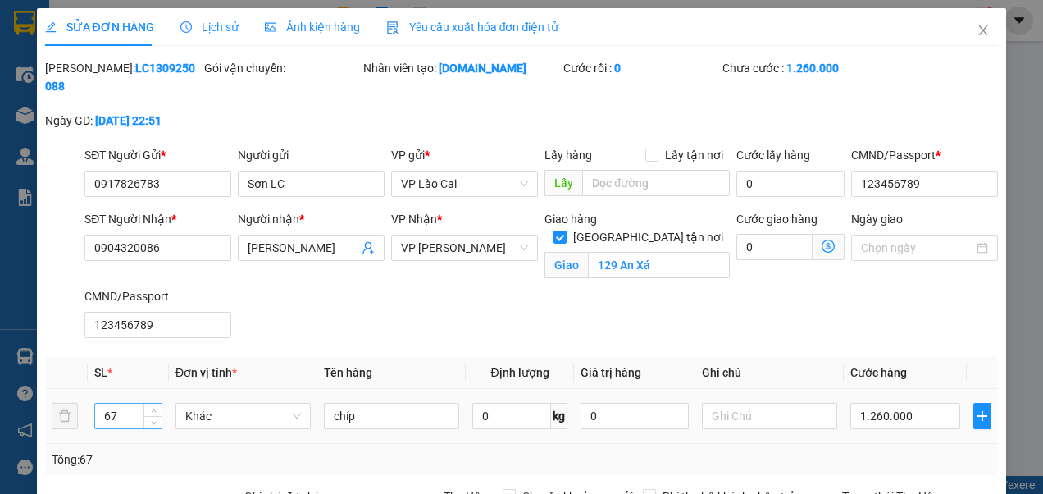
click at [119, 414] on input "67" at bounding box center [128, 416] width 66 height 25
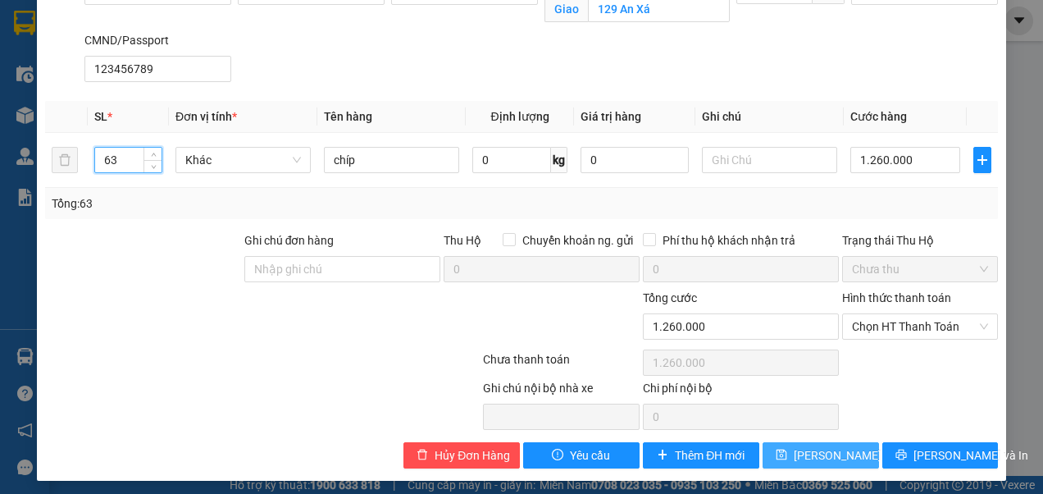
scroll to position [259, 0]
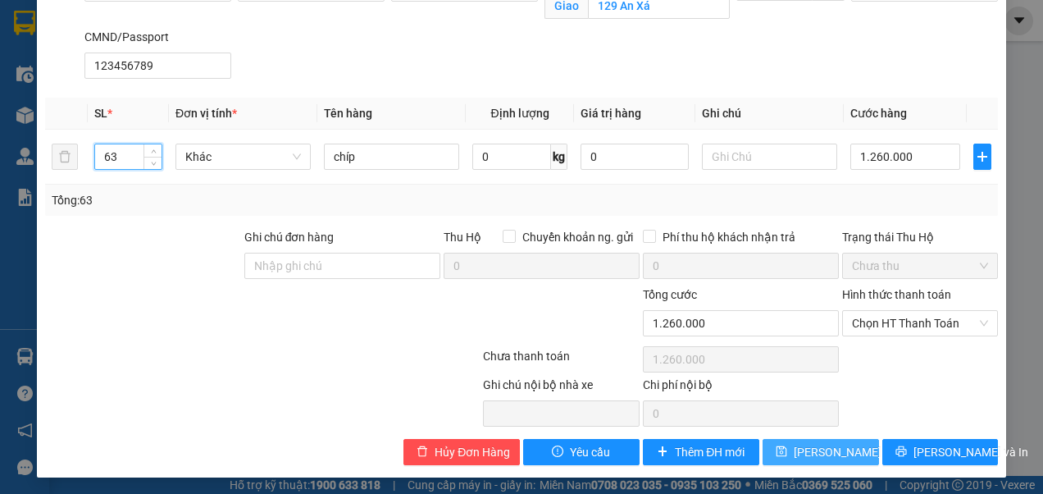
click at [817, 452] on span "[PERSON_NAME] thay đổi" at bounding box center [859, 452] width 131 height 18
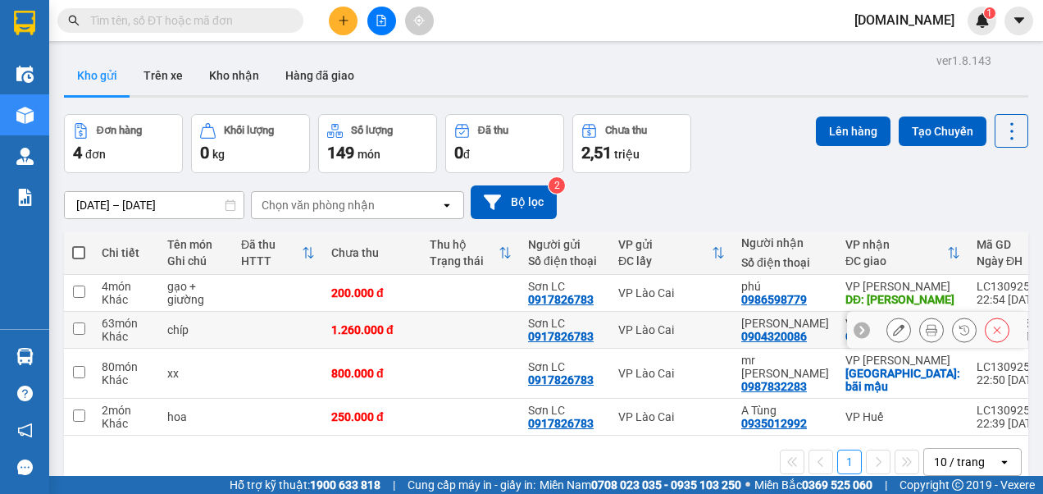
click at [79, 335] on input "checkbox" at bounding box center [79, 328] width 12 height 12
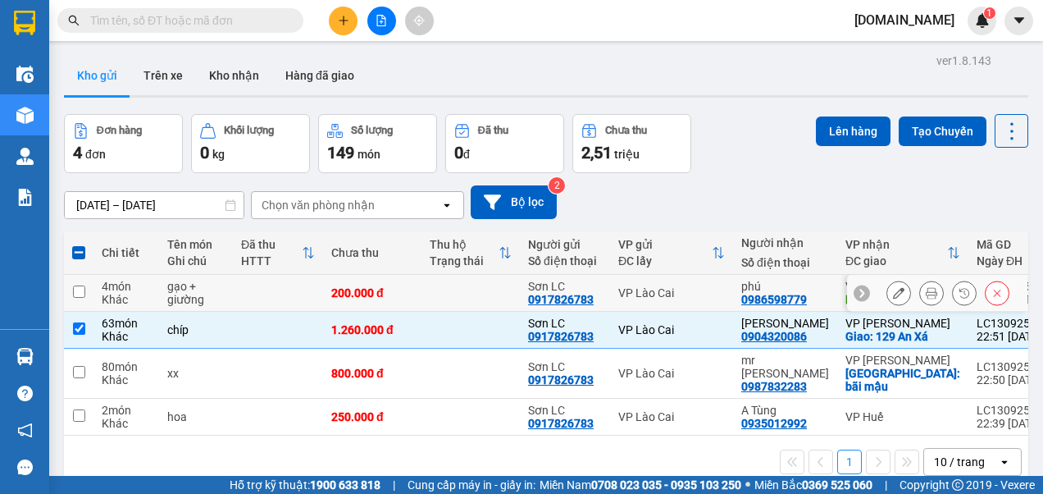
click at [78, 298] on input "checkbox" at bounding box center [79, 291] width 12 height 12
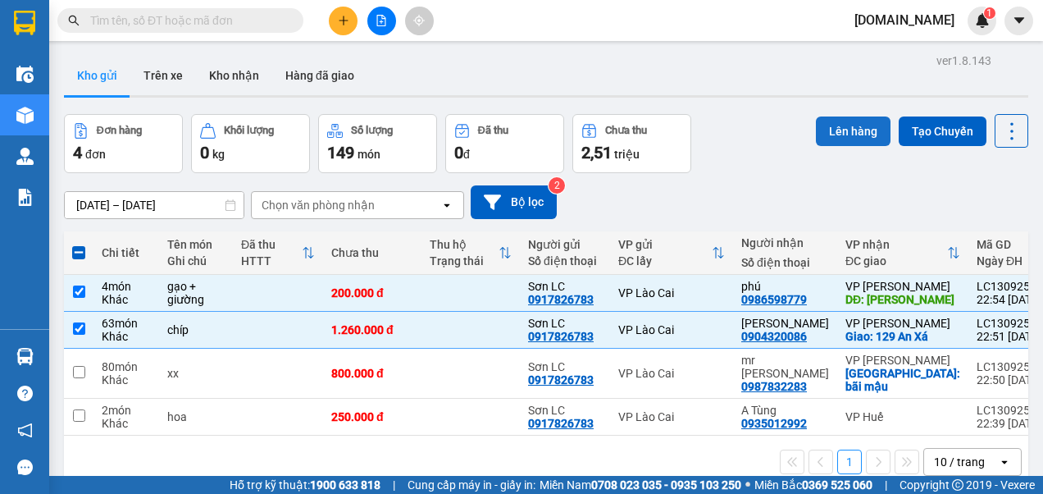
click at [840, 124] on button "Lên hàng" at bounding box center [853, 131] width 75 height 30
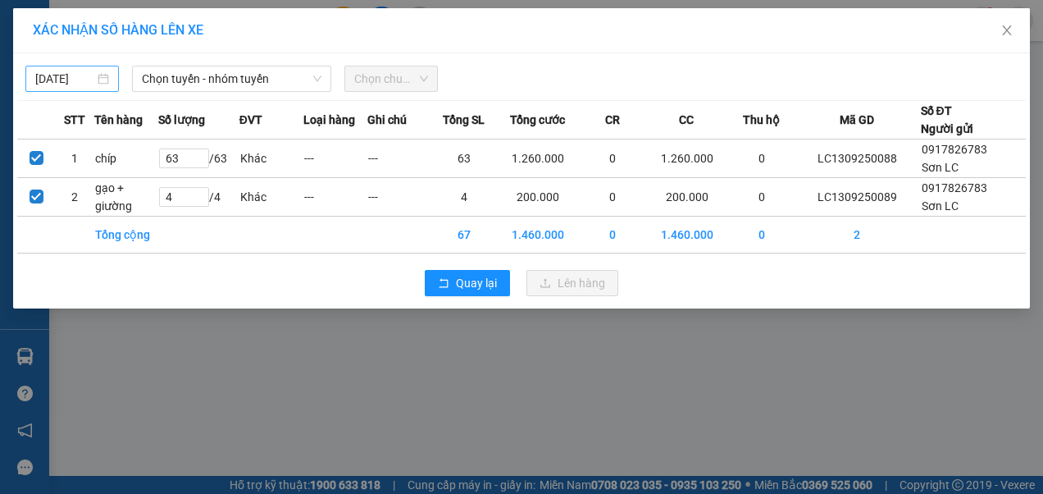
click at [81, 75] on input "[DATE]" at bounding box center [64, 79] width 59 height 18
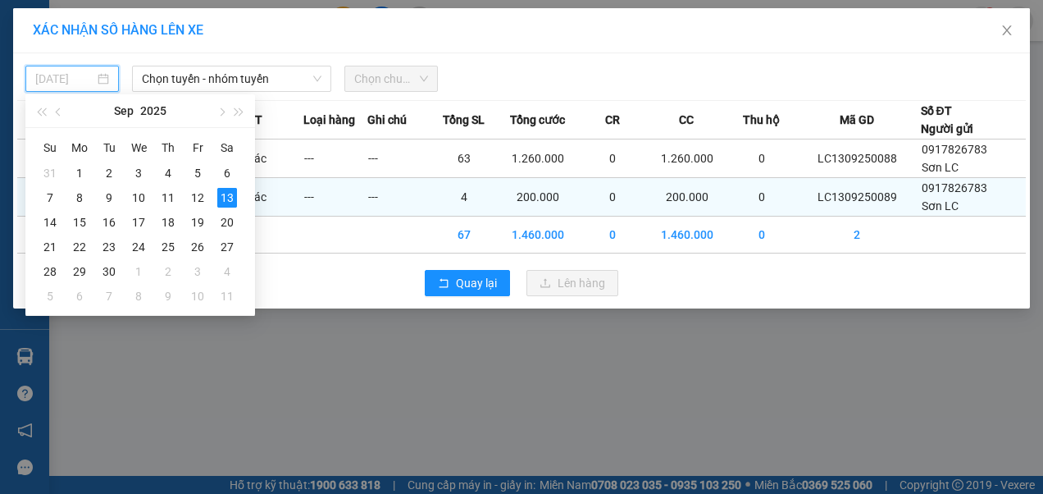
click at [167, 197] on div "11" at bounding box center [168, 198] width 20 height 20
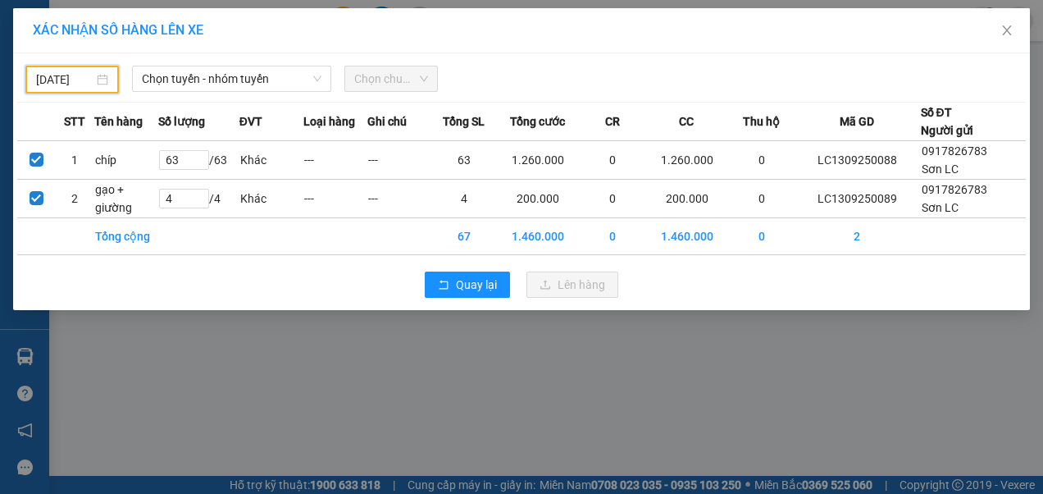
click at [71, 80] on input "[DATE]" at bounding box center [64, 80] width 57 height 18
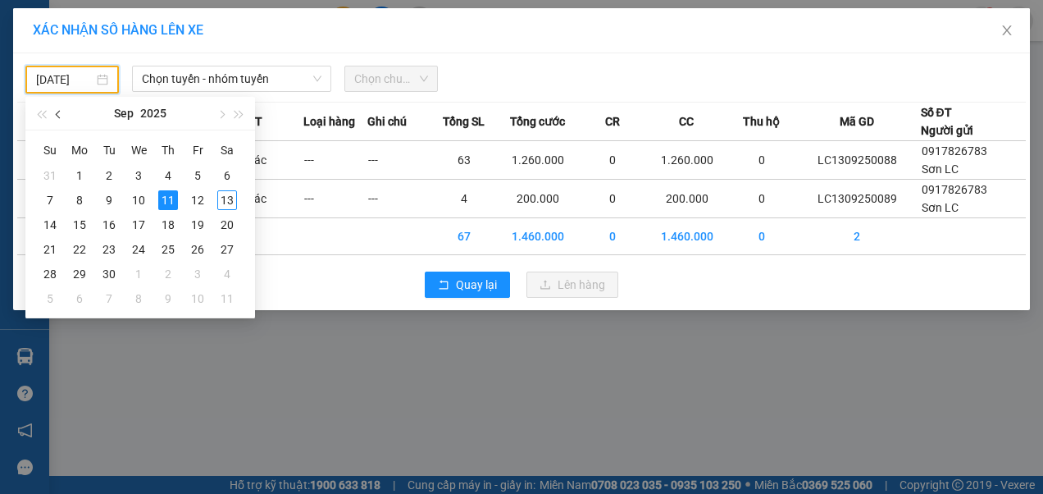
click at [59, 118] on span "button" at bounding box center [60, 115] width 8 height 8
click at [84, 223] on div "11" at bounding box center [80, 225] width 20 height 20
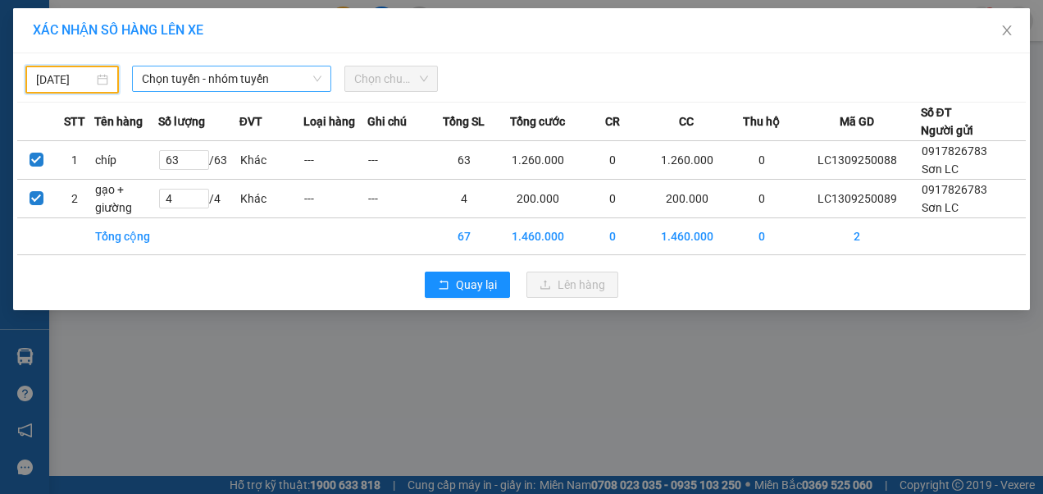
click at [200, 77] on span "Chọn tuyến - nhóm tuyến" at bounding box center [232, 78] width 180 height 25
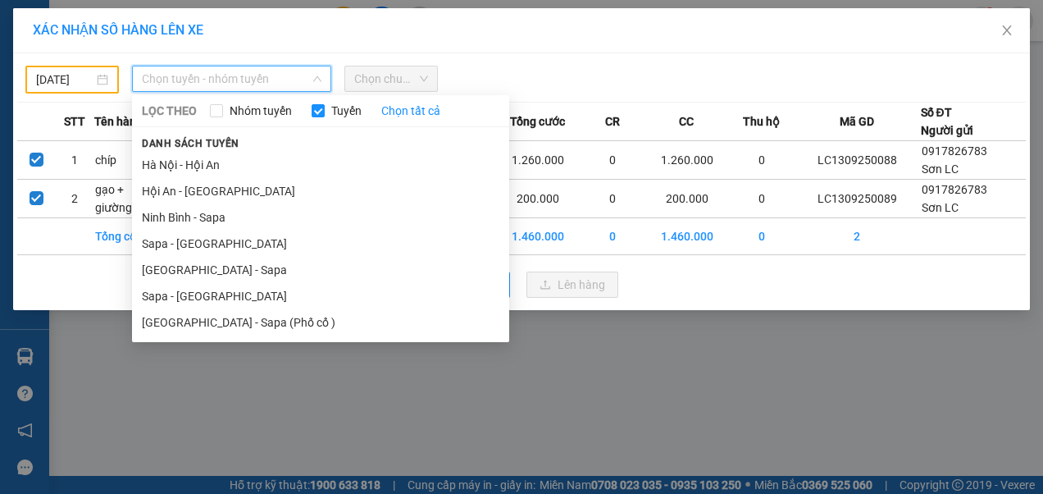
drag, startPoint x: 166, startPoint y: 292, endPoint x: 174, endPoint y: 275, distance: 19.1
click at [166, 292] on li "Sapa - [GEOGRAPHIC_DATA]" at bounding box center [320, 296] width 377 height 26
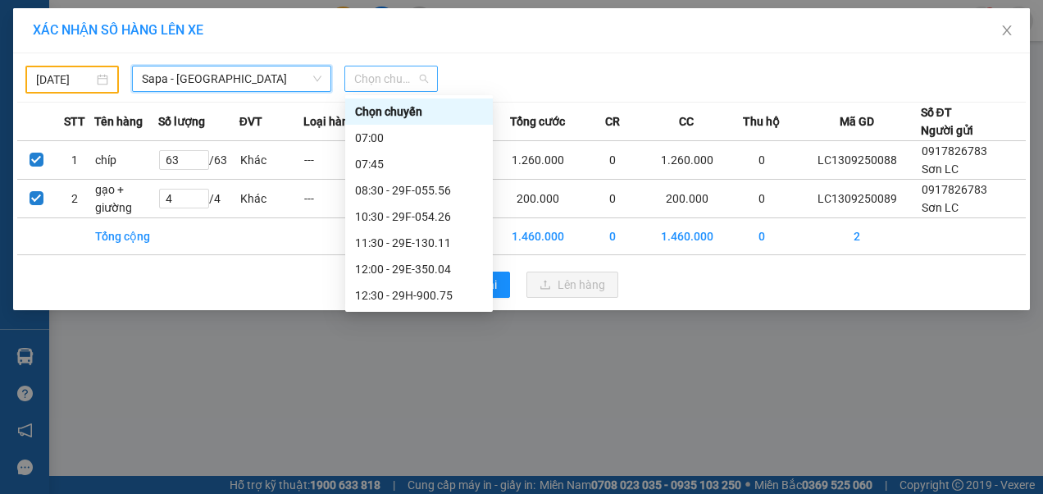
click at [378, 75] on span "Chọn chuyến" at bounding box center [391, 78] width 74 height 25
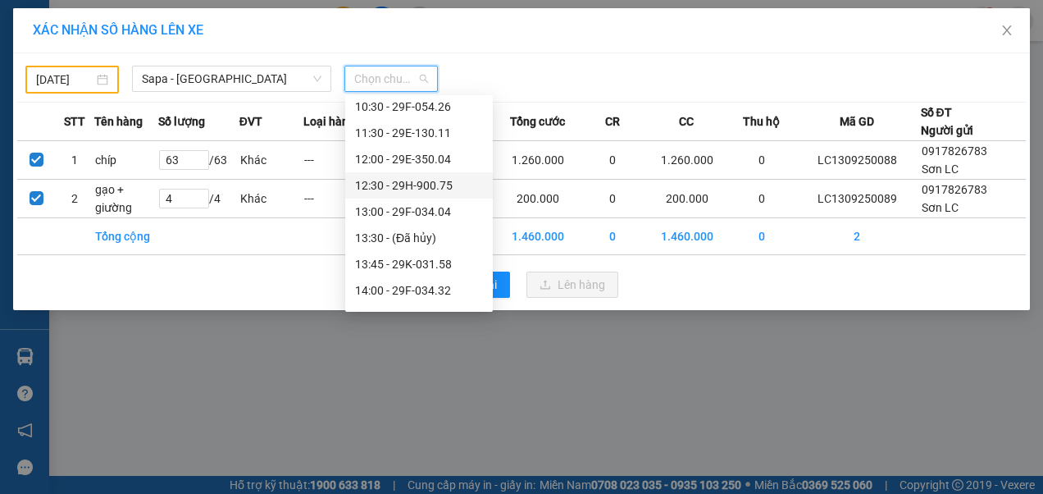
scroll to position [328, 0]
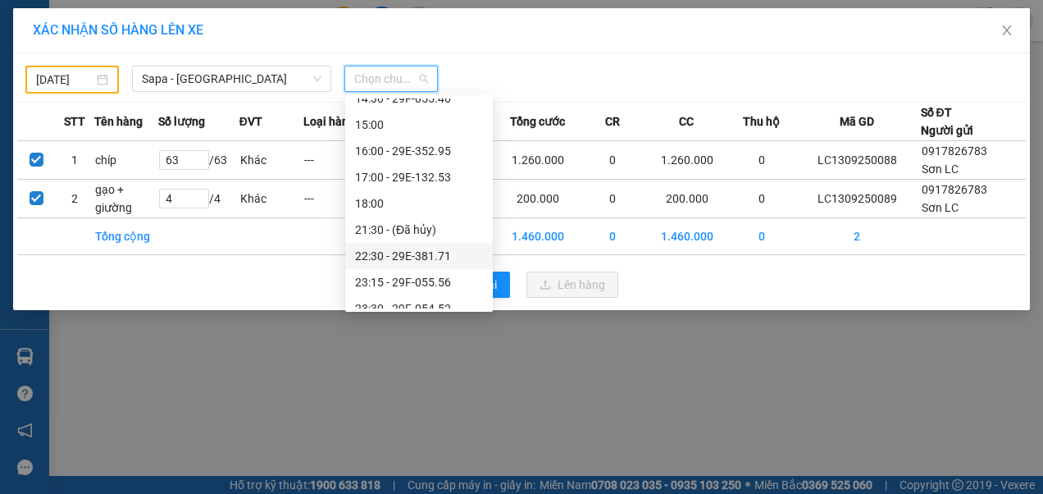
click at [387, 253] on div "22:30 - 29E-381.71" at bounding box center [419, 256] width 128 height 18
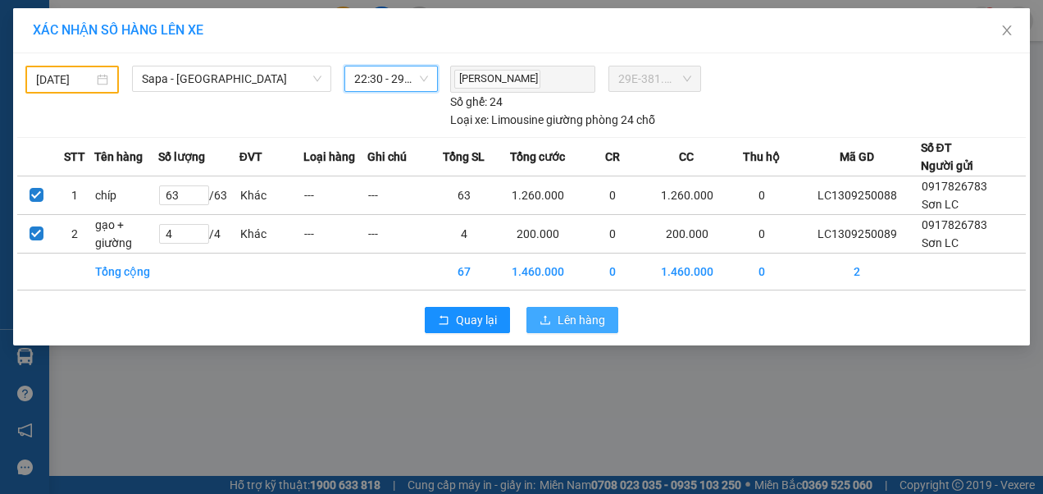
click at [559, 315] on span "Lên hàng" at bounding box center [582, 320] width 48 height 18
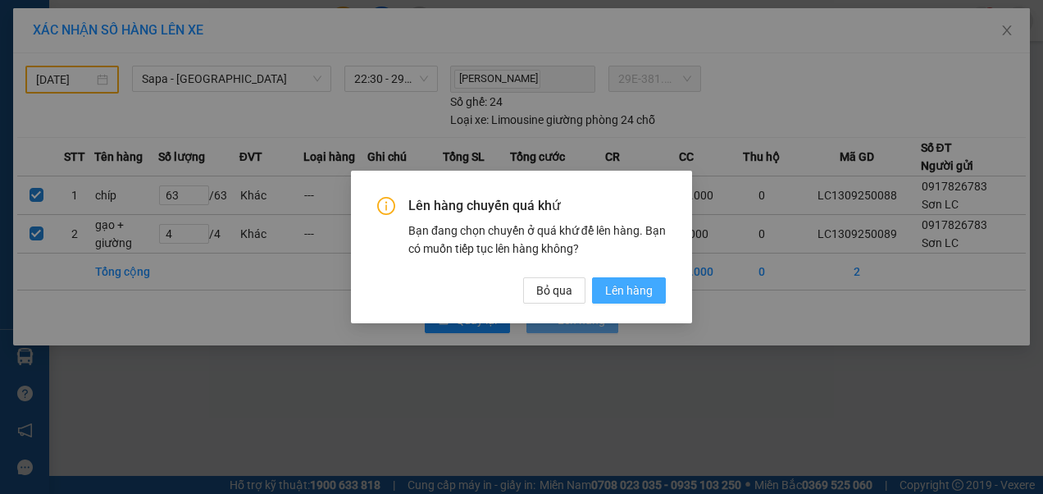
click at [625, 293] on span "Lên hàng" at bounding box center [629, 290] width 48 height 18
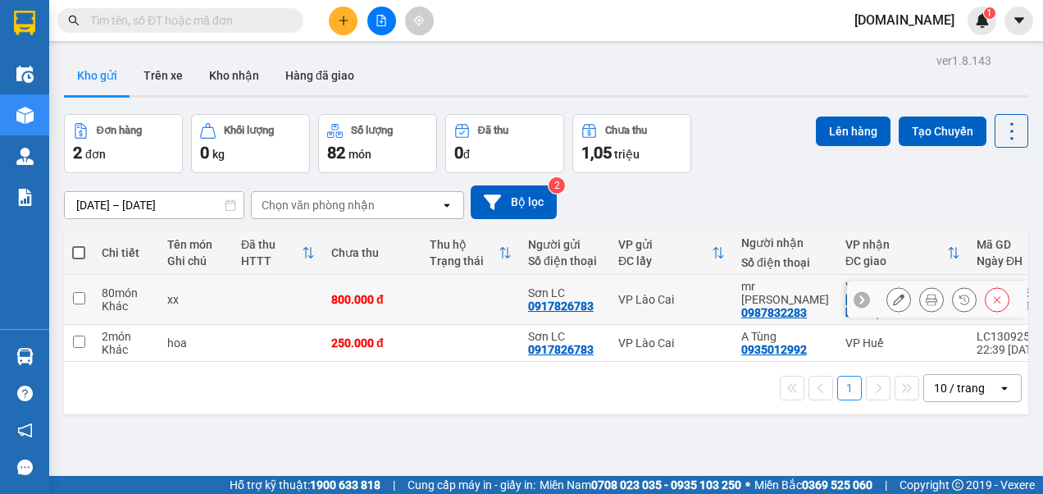
click at [80, 293] on input "checkbox" at bounding box center [79, 298] width 12 height 12
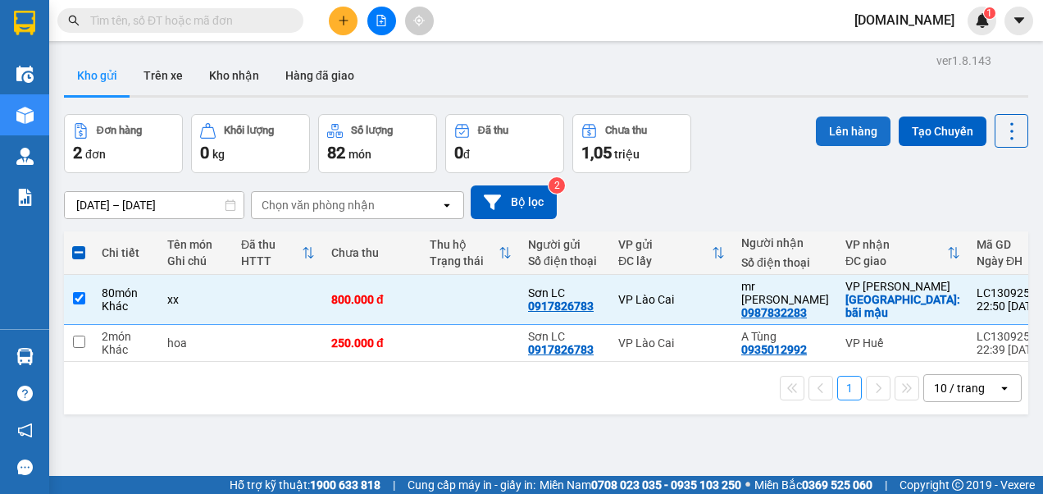
click at [841, 131] on button "Lên hàng" at bounding box center [853, 131] width 75 height 30
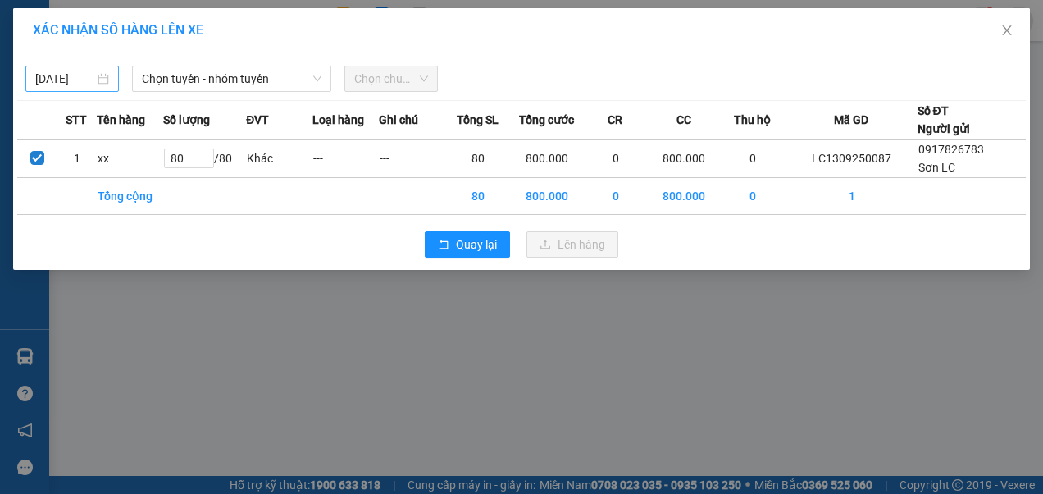
click at [79, 77] on input "[DATE]" at bounding box center [64, 79] width 59 height 18
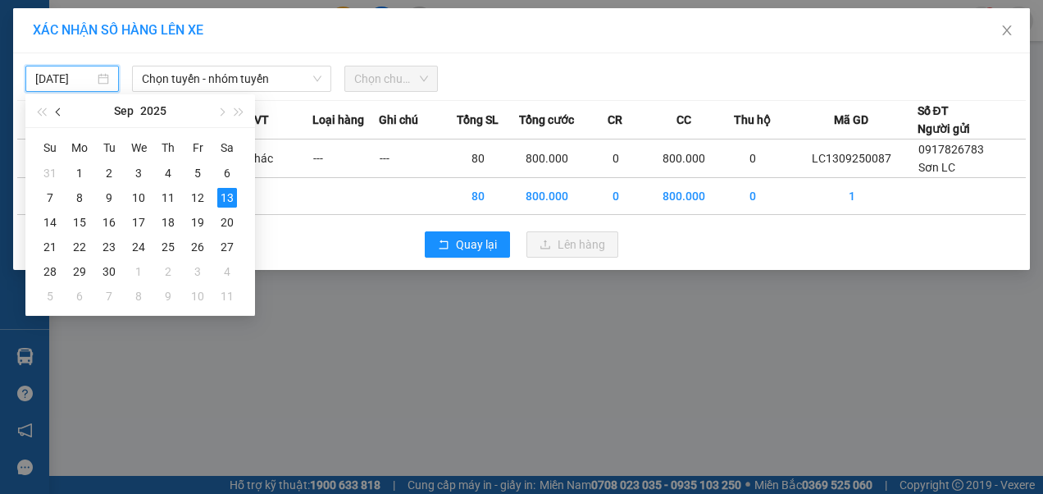
click at [59, 115] on span "button" at bounding box center [60, 112] width 8 height 8
click at [75, 224] on div "11" at bounding box center [80, 222] width 20 height 20
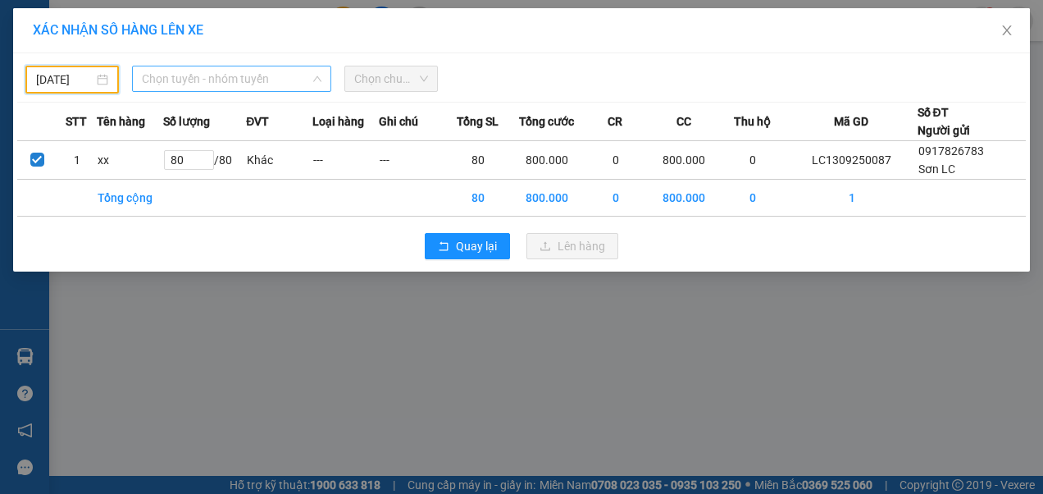
click at [239, 81] on span "Chọn tuyến - nhóm tuyến" at bounding box center [232, 78] width 180 height 25
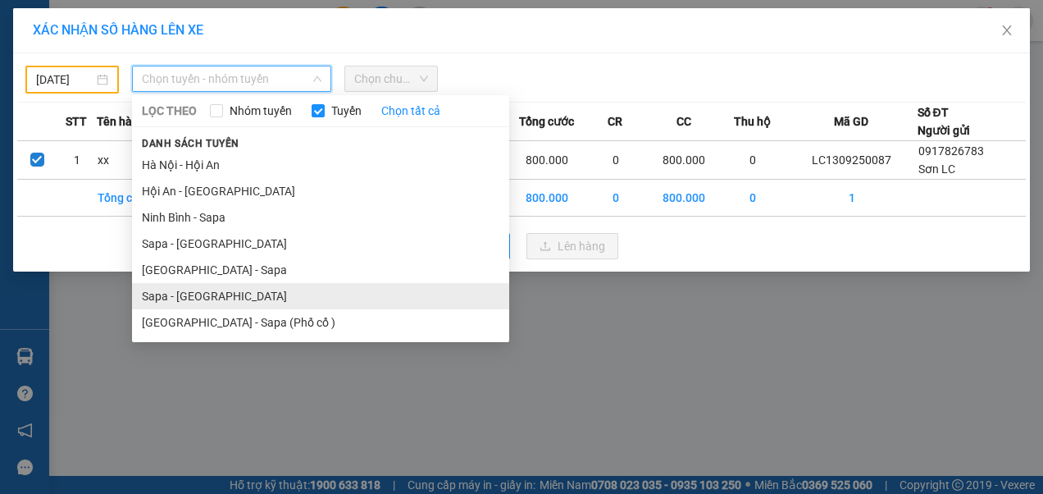
click at [184, 295] on li "Sapa - [GEOGRAPHIC_DATA]" at bounding box center [320, 296] width 377 height 26
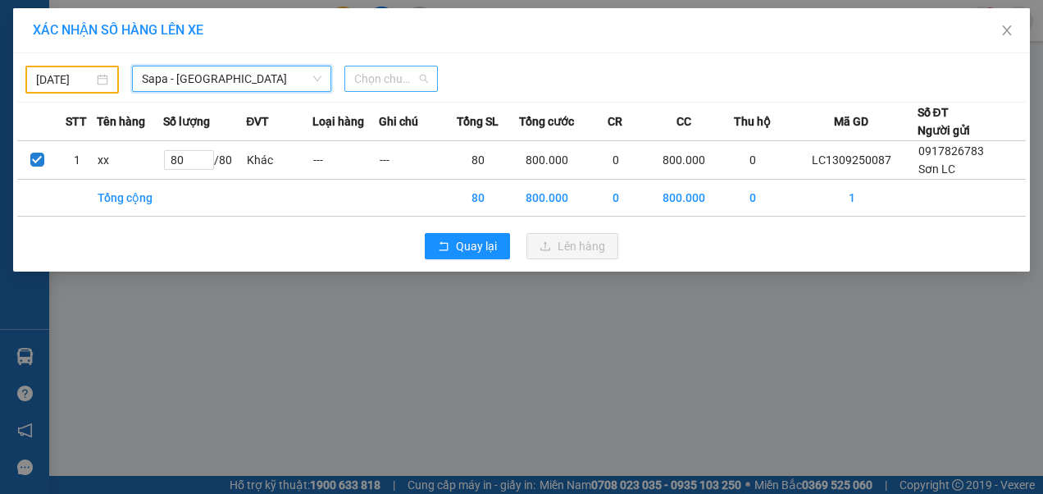
click at [387, 79] on span "Chọn chuyến" at bounding box center [391, 78] width 74 height 25
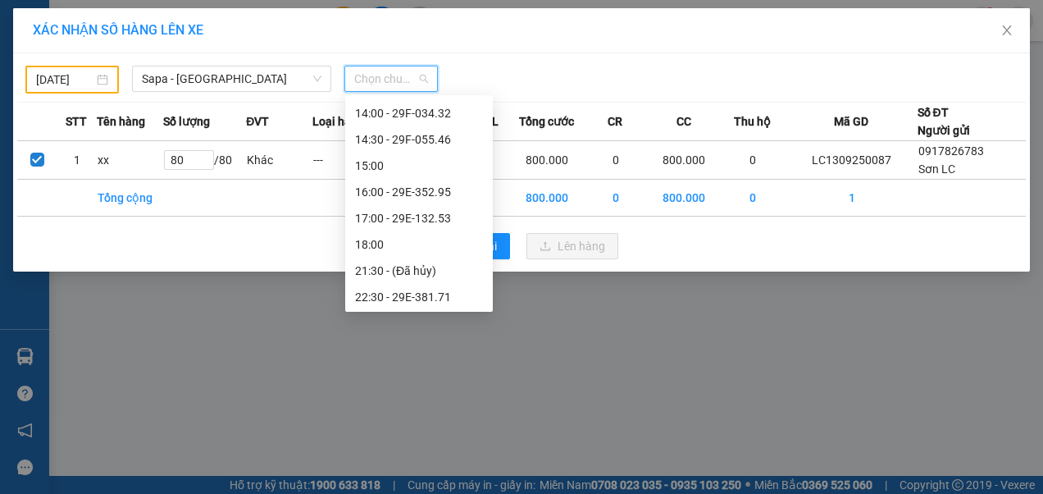
scroll to position [328, 0]
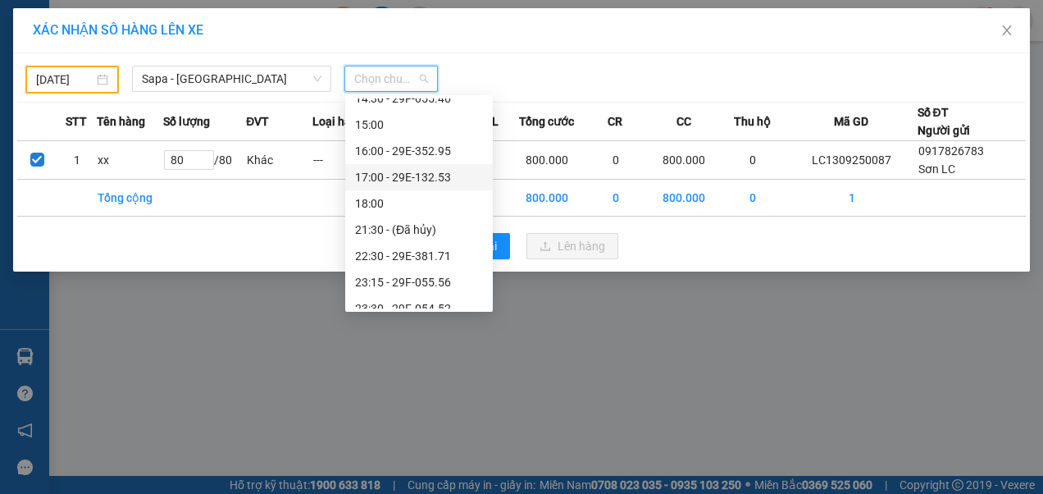
click at [399, 181] on div "17:00 - 29E-132.53" at bounding box center [419, 177] width 128 height 18
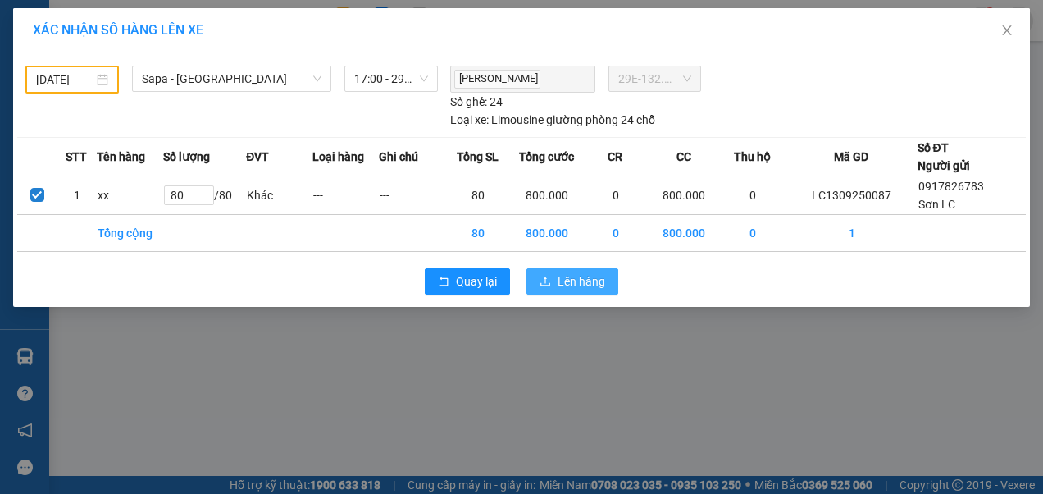
click at [571, 279] on span "Lên hàng" at bounding box center [582, 281] width 48 height 18
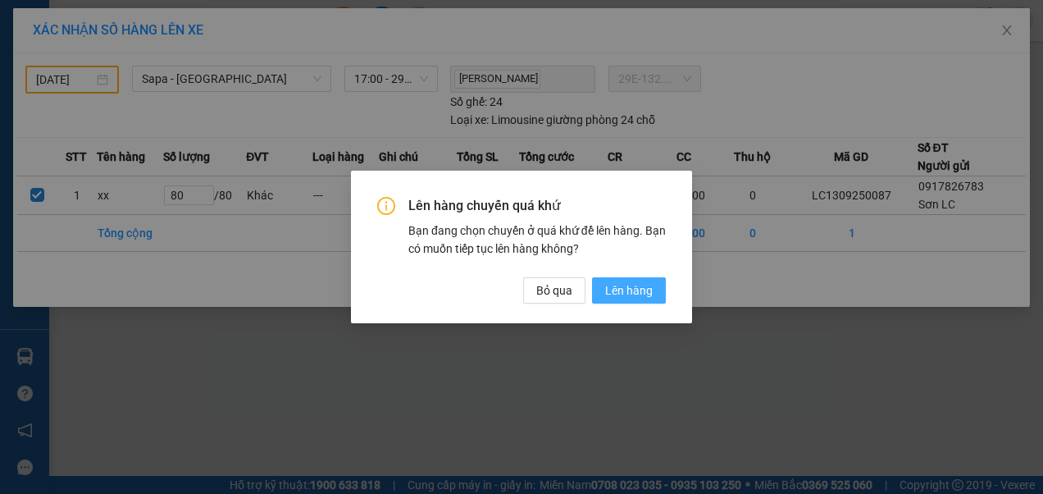
click at [612, 290] on span "Lên hàng" at bounding box center [629, 290] width 48 height 18
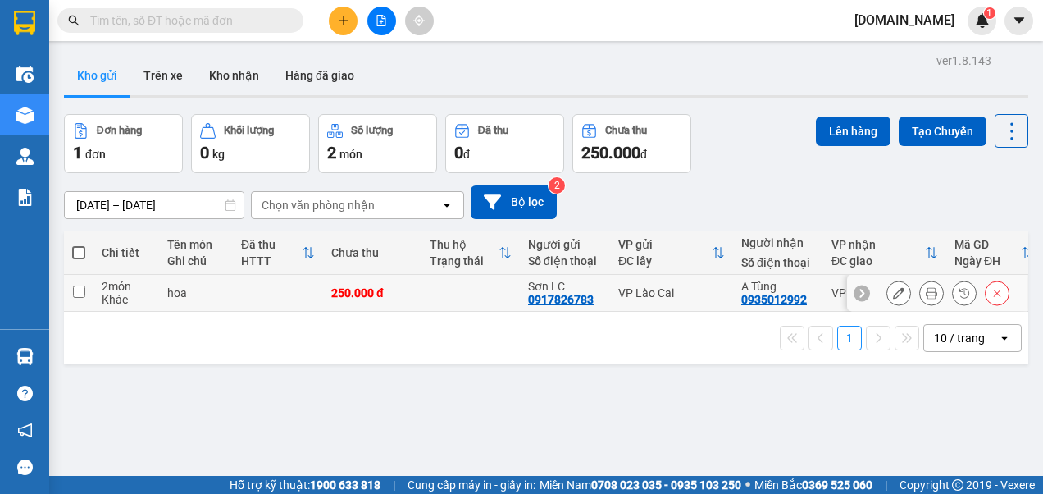
click at [80, 294] on input "checkbox" at bounding box center [79, 291] width 12 height 12
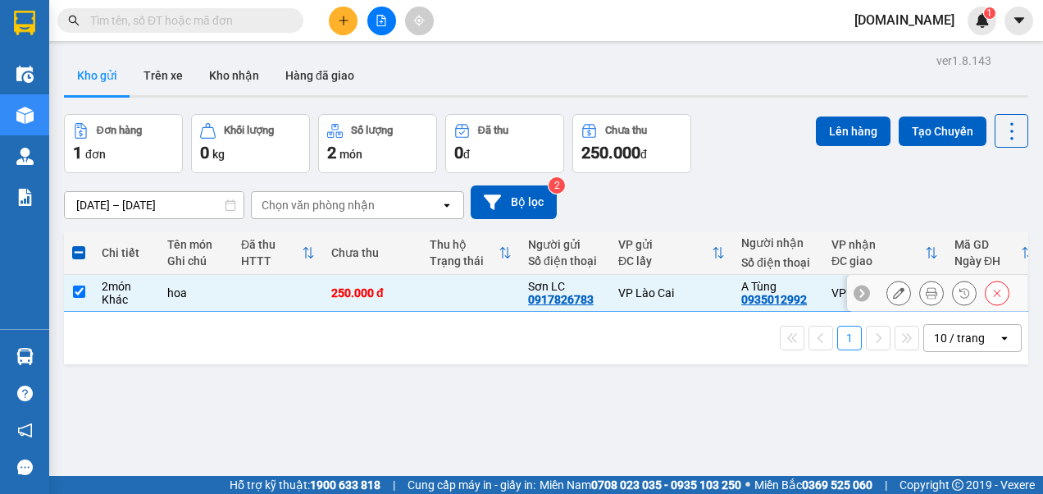
click at [79, 290] on input "checkbox" at bounding box center [79, 291] width 12 height 12
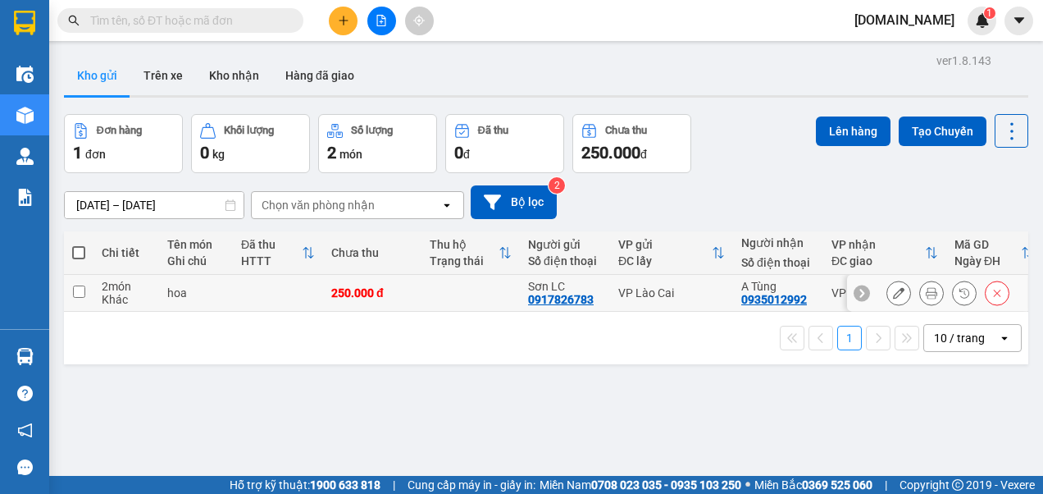
click at [79, 290] on input "checkbox" at bounding box center [79, 291] width 12 height 12
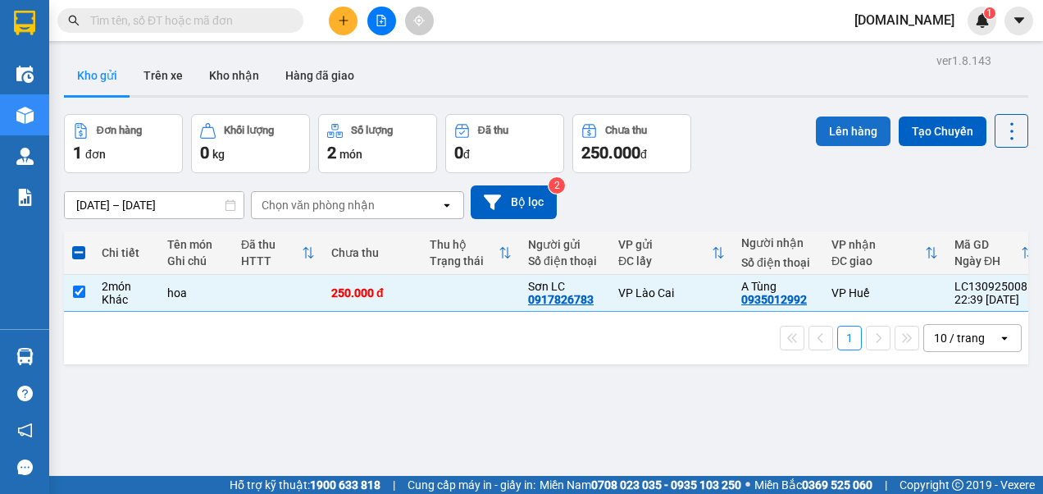
click at [832, 128] on button "Lên hàng" at bounding box center [853, 131] width 75 height 30
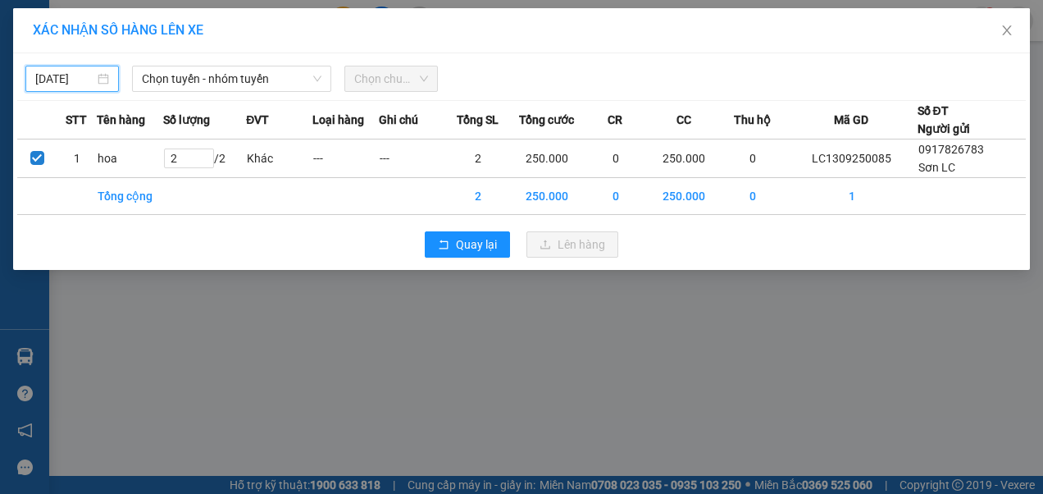
click at [80, 75] on input "[DATE]" at bounding box center [64, 79] width 59 height 18
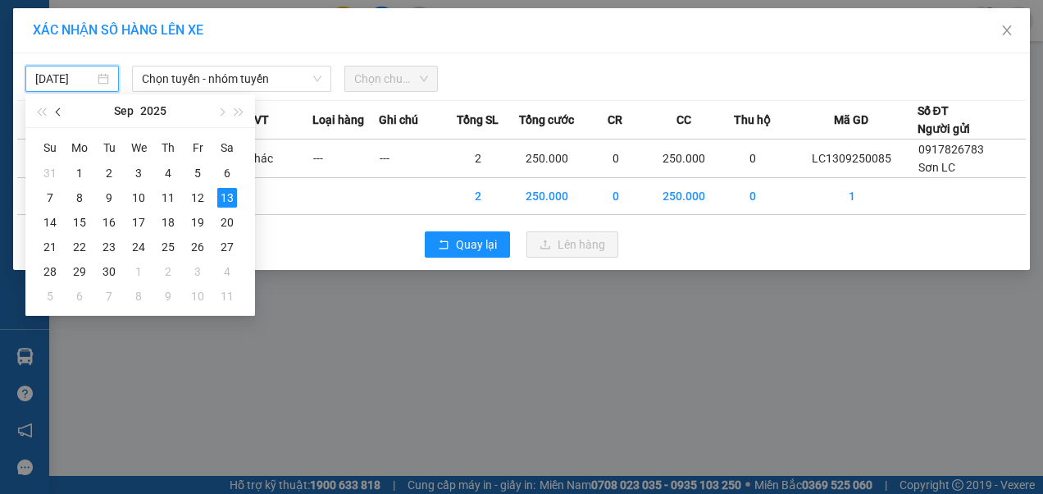
click at [59, 112] on span "button" at bounding box center [60, 112] width 8 height 8
click at [84, 221] on div "11" at bounding box center [80, 222] width 20 height 20
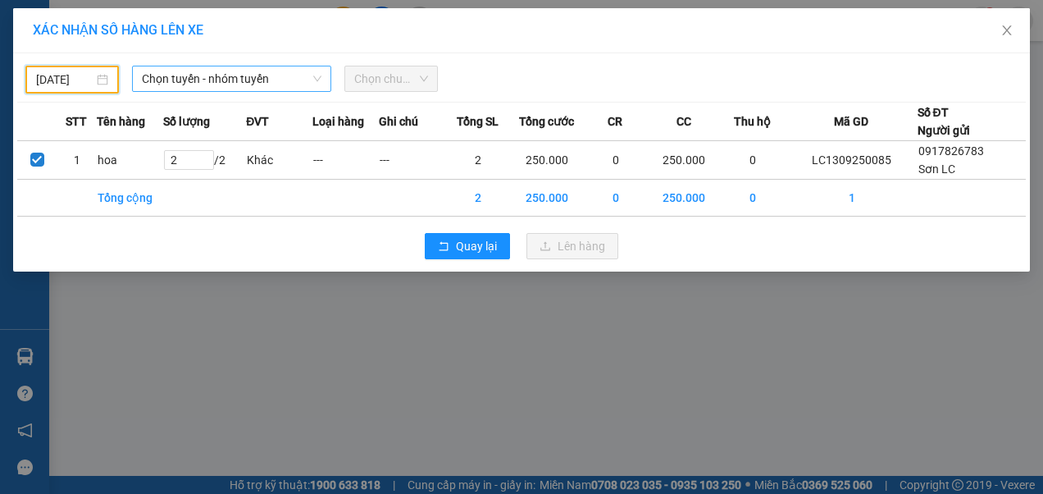
click at [253, 78] on span "Chọn tuyến - nhóm tuyến" at bounding box center [232, 78] width 180 height 25
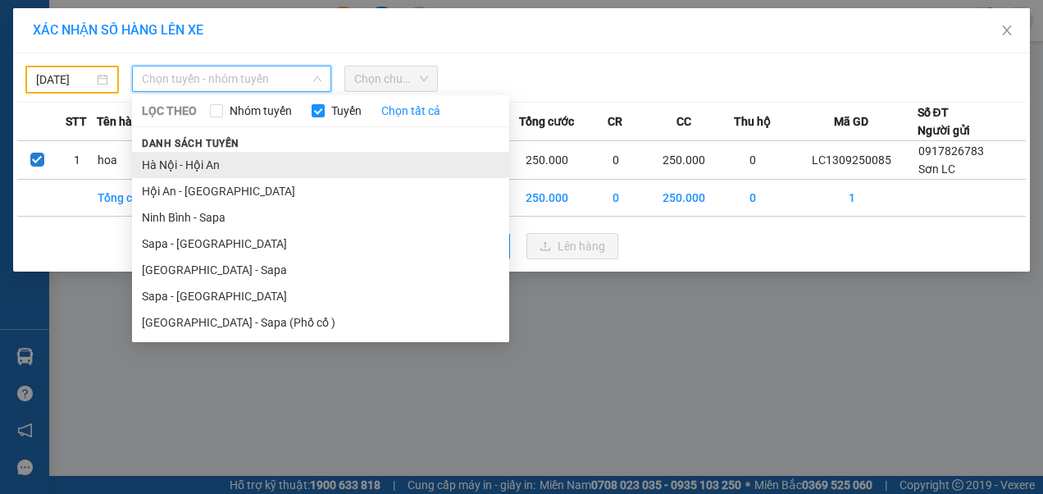
click at [211, 167] on li "Hà Nội - Hội An" at bounding box center [320, 165] width 377 height 26
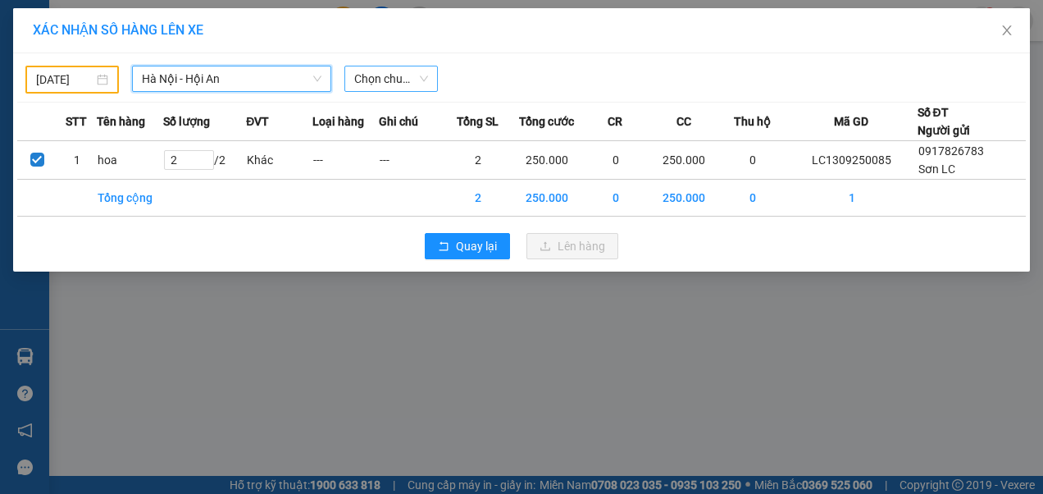
click at [402, 79] on span "Chọn chuyến" at bounding box center [391, 78] width 74 height 25
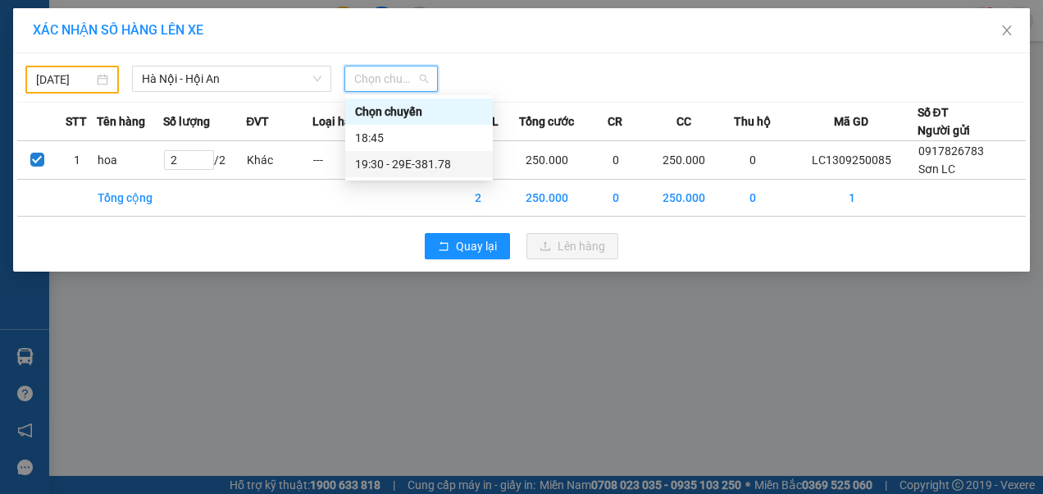
click at [396, 163] on div "19:30 - 29E-381.78" at bounding box center [419, 164] width 128 height 18
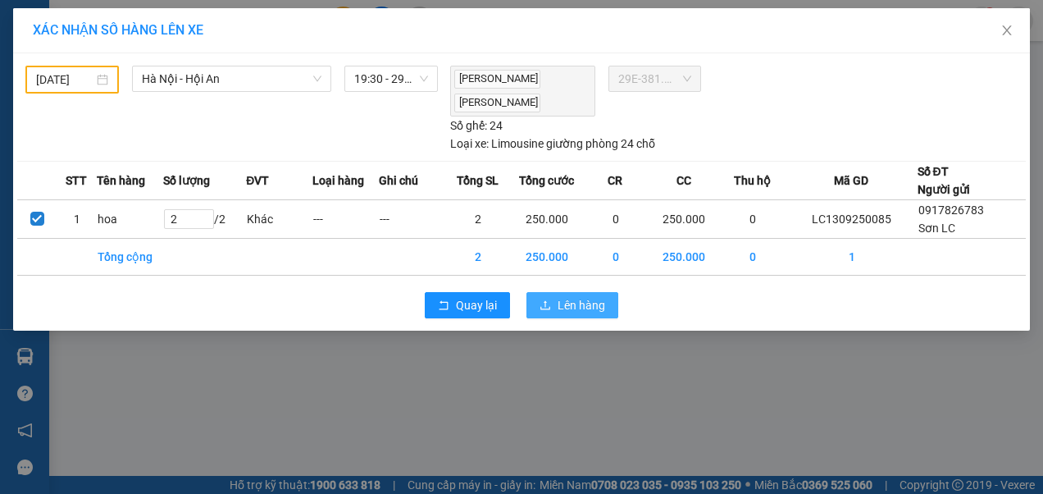
click at [550, 301] on icon "upload" at bounding box center [545, 304] width 11 height 11
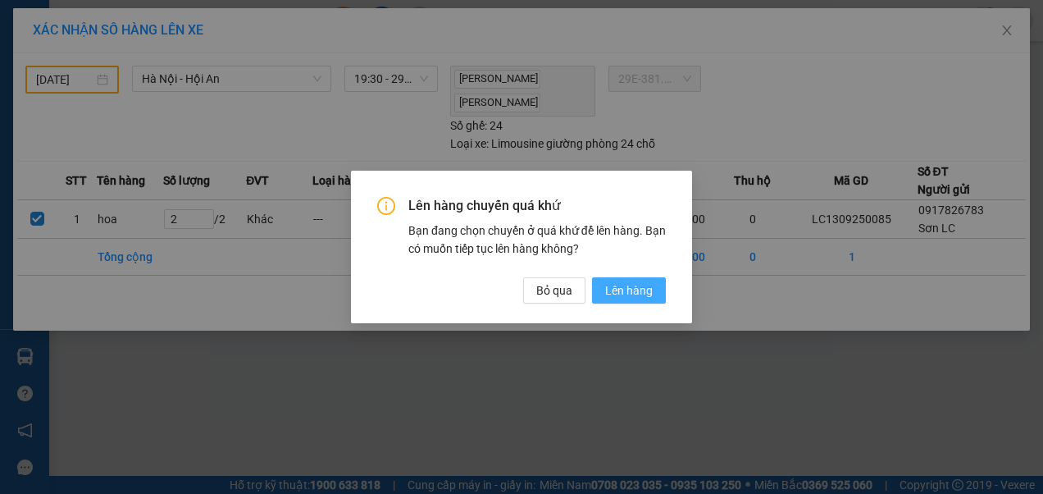
click at [623, 285] on span "Lên hàng" at bounding box center [629, 290] width 48 height 18
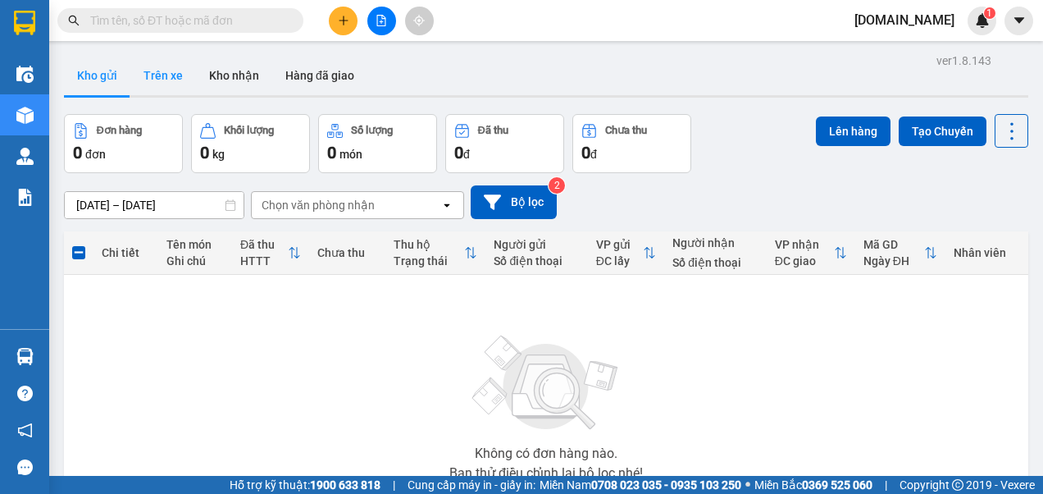
click at [162, 80] on button "Trên xe" at bounding box center [163, 75] width 66 height 39
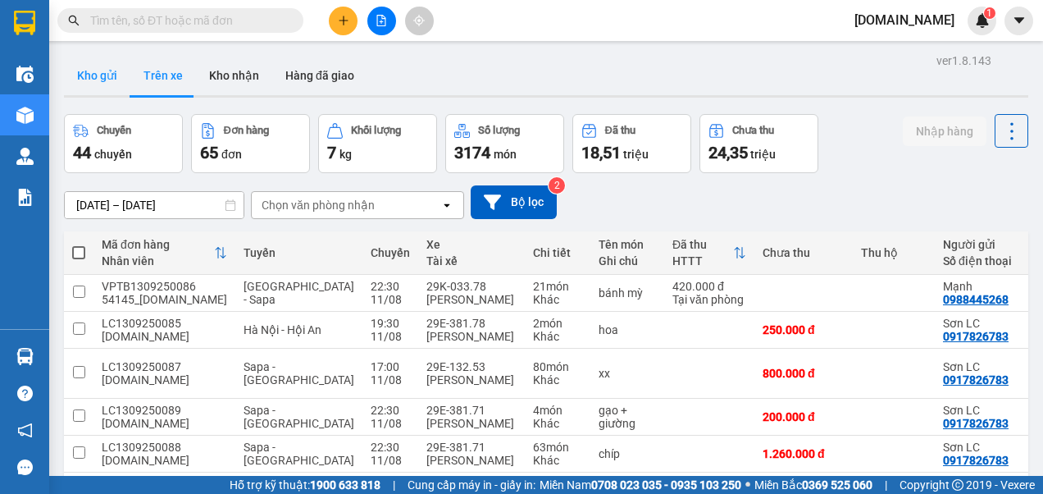
click at [85, 85] on button "Kho gửi" at bounding box center [97, 75] width 66 height 39
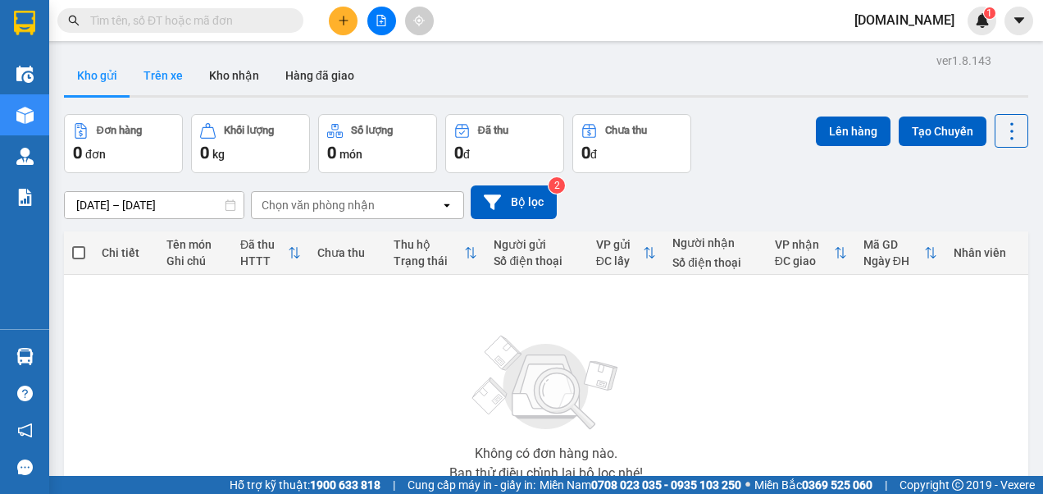
click at [157, 72] on button "Trên xe" at bounding box center [163, 75] width 66 height 39
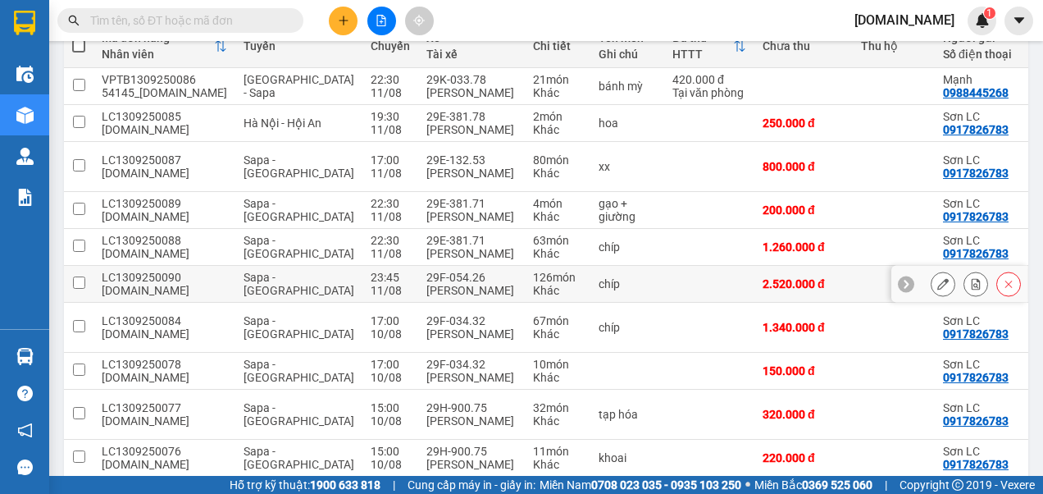
scroll to position [246, 0]
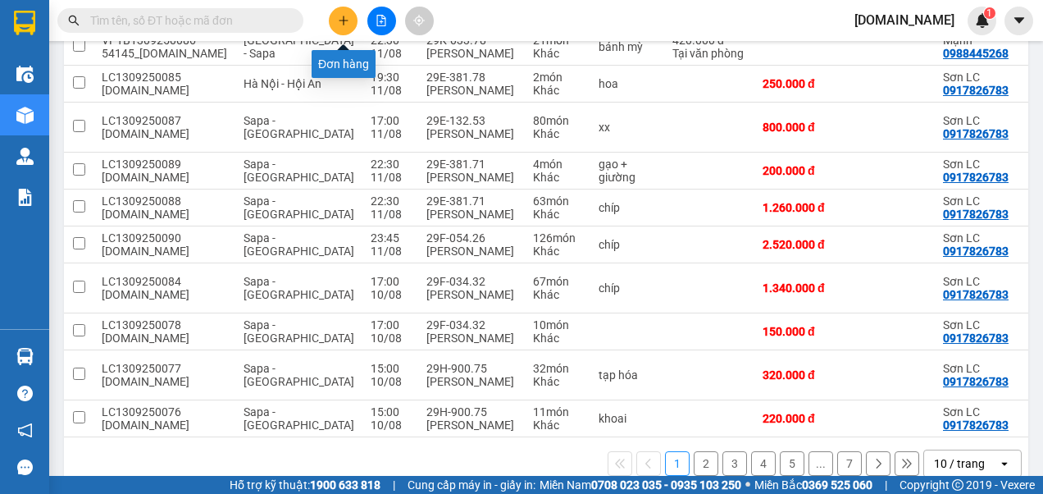
click at [343, 23] on icon "plus" at bounding box center [343, 20] width 1 height 9
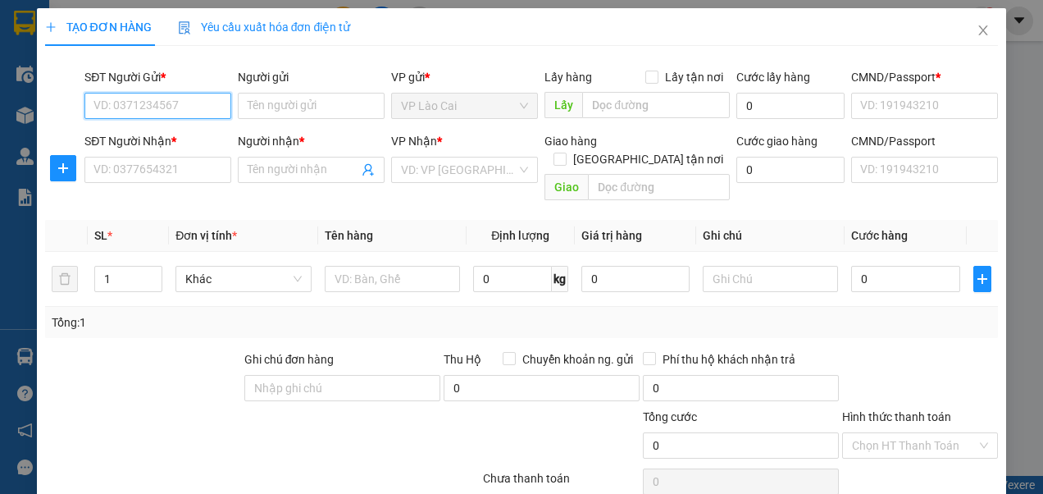
click at [198, 107] on input "SĐT Người Gửi *" at bounding box center [157, 106] width 147 height 26
click at [189, 136] on div "0917826783 - Sơn LC" at bounding box center [155, 138] width 125 height 18
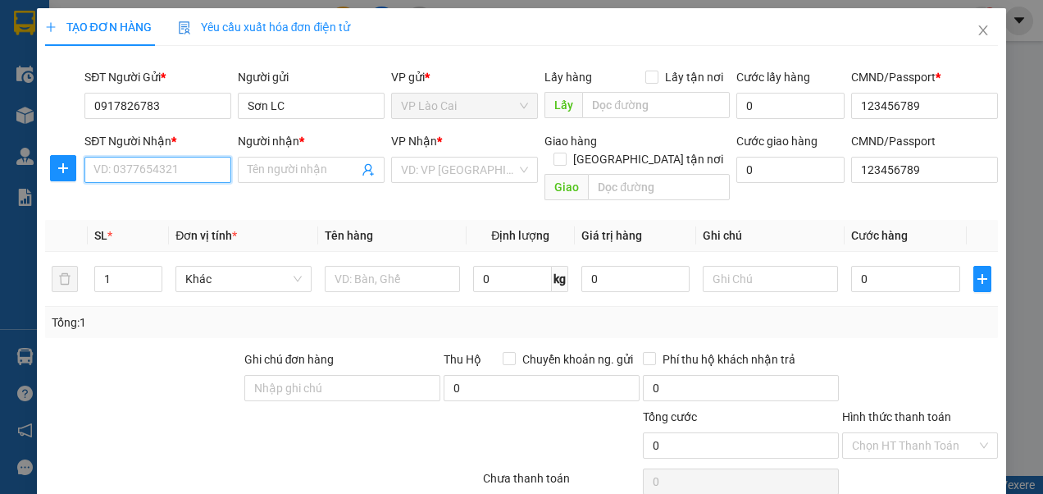
click at [171, 167] on input "SĐT Người Nhận *" at bounding box center [157, 170] width 147 height 26
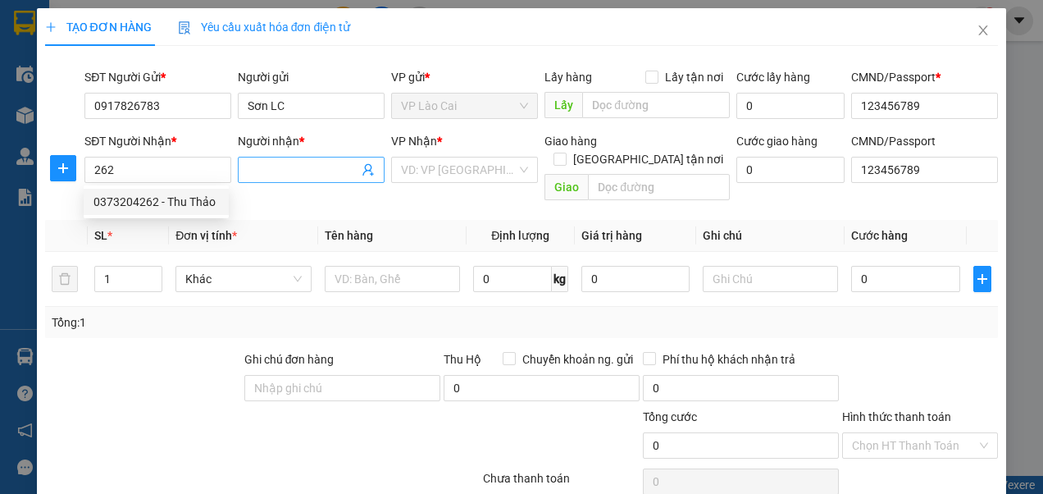
click at [290, 167] on input "Người nhận *" at bounding box center [303, 170] width 111 height 18
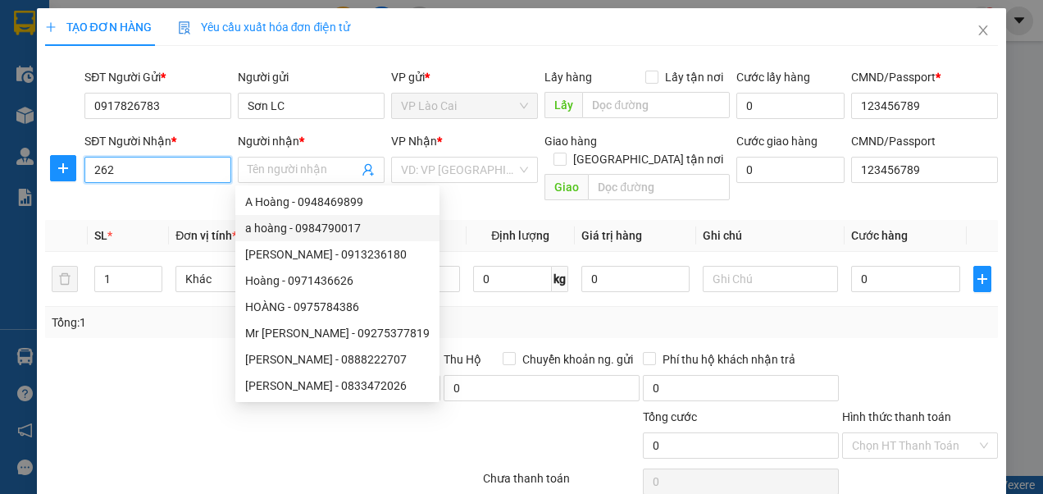
drag, startPoint x: 128, startPoint y: 172, endPoint x: 86, endPoint y: 178, distance: 42.2
click at [86, 178] on input "262" at bounding box center [157, 170] width 147 height 26
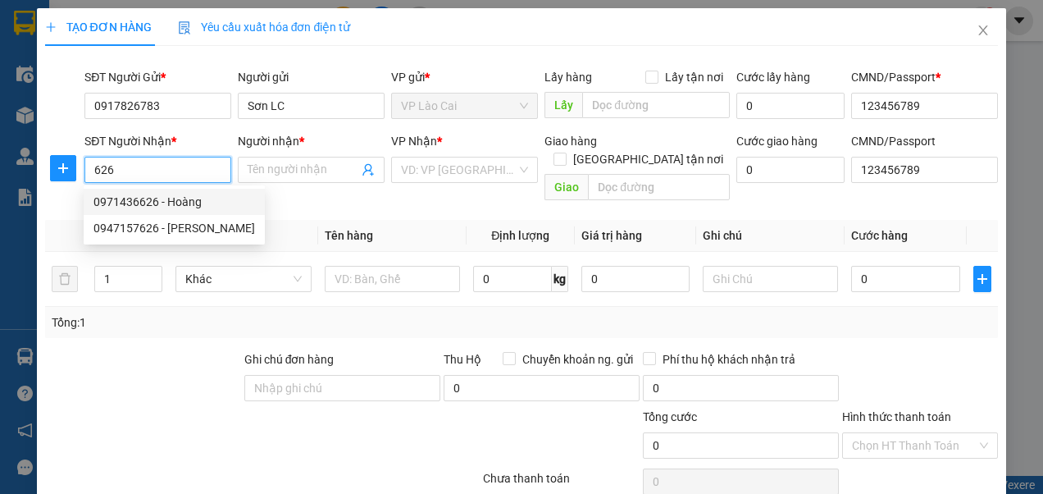
click at [159, 202] on div "0971436626 - Hoàng" at bounding box center [174, 202] width 162 height 18
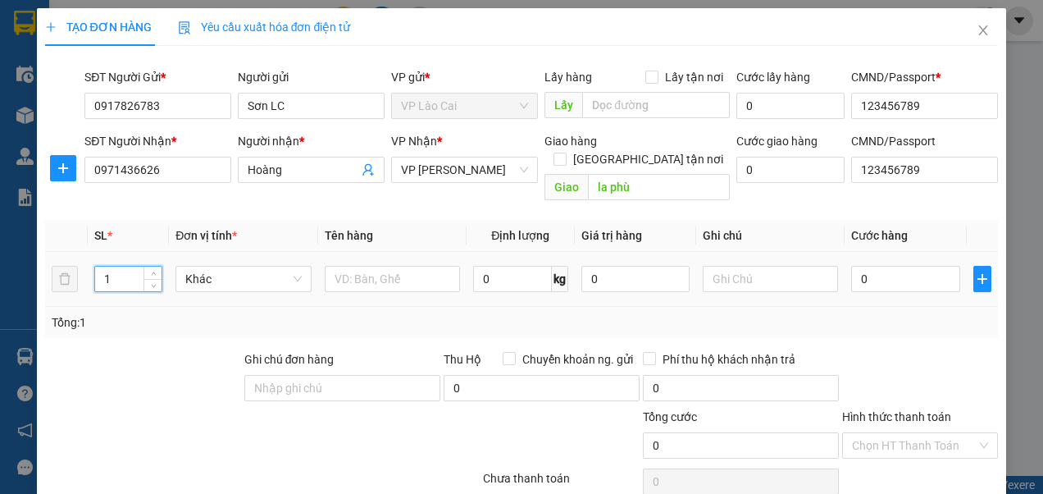
drag, startPoint x: 124, startPoint y: 262, endPoint x: 92, endPoint y: 266, distance: 32.2
click at [92, 266] on td "1" at bounding box center [128, 279] width 81 height 55
click at [380, 266] on input "text" at bounding box center [392, 279] width 135 height 26
click at [861, 266] on input "0" at bounding box center [905, 279] width 108 height 26
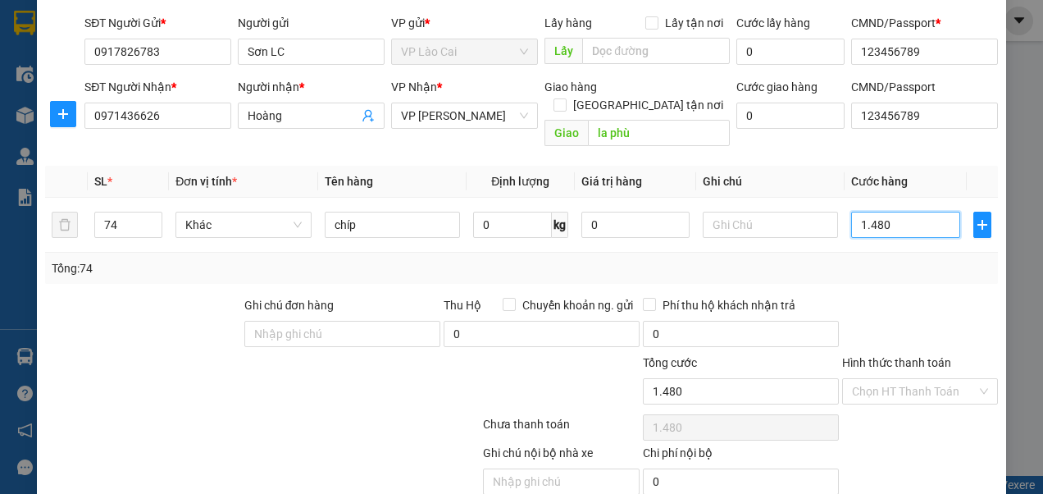
scroll to position [105, 0]
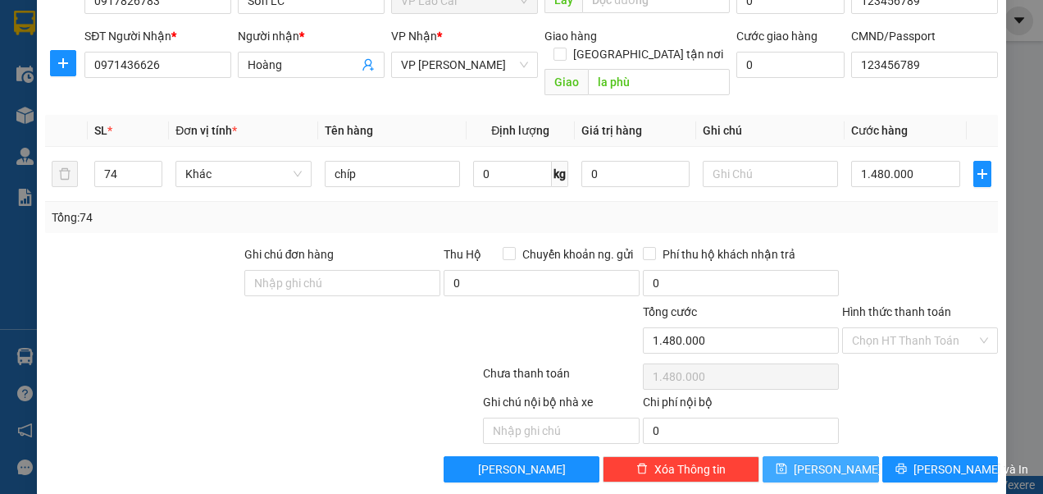
click at [787, 463] on icon "save" at bounding box center [781, 468] width 11 height 11
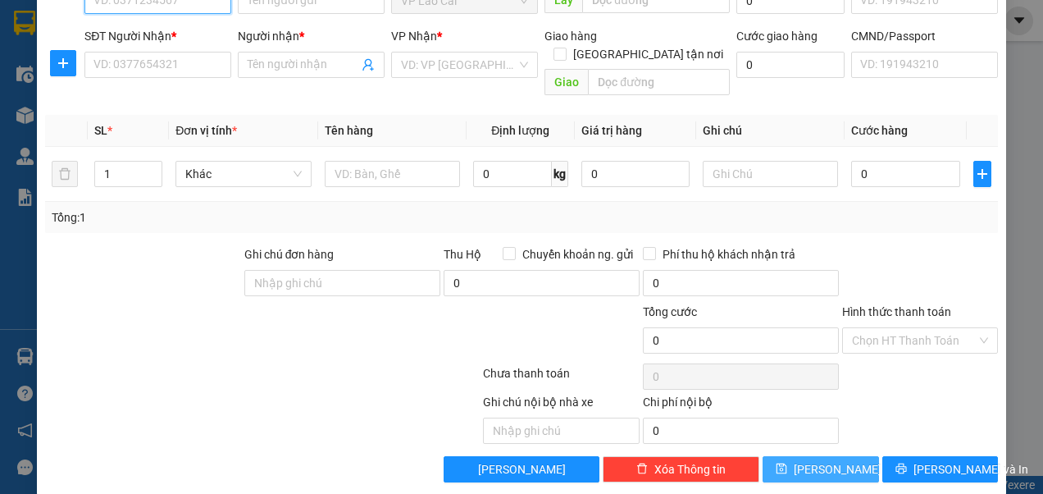
click at [177, 3] on input "SĐT Người Gửi *" at bounding box center [157, 1] width 147 height 26
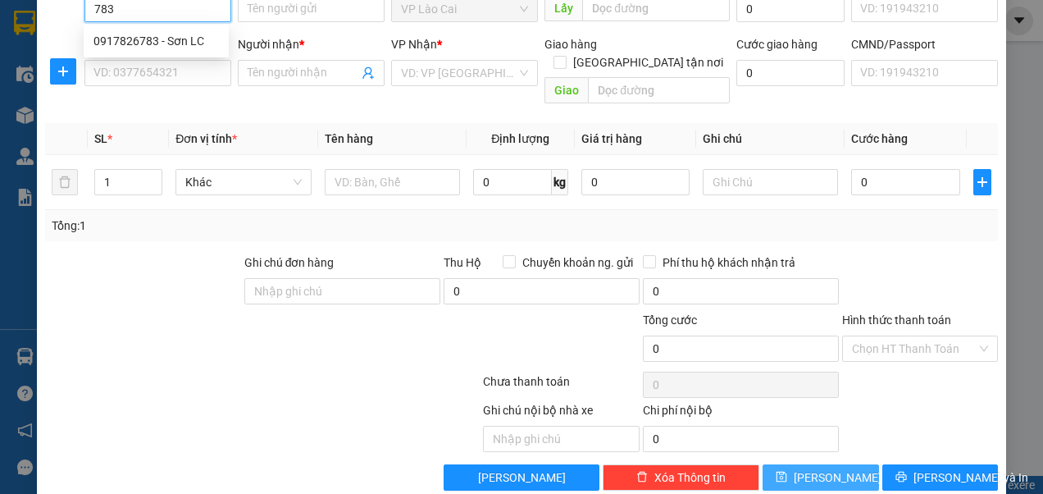
click at [169, 41] on div "0917826783 - Sơn LC" at bounding box center [155, 41] width 125 height 18
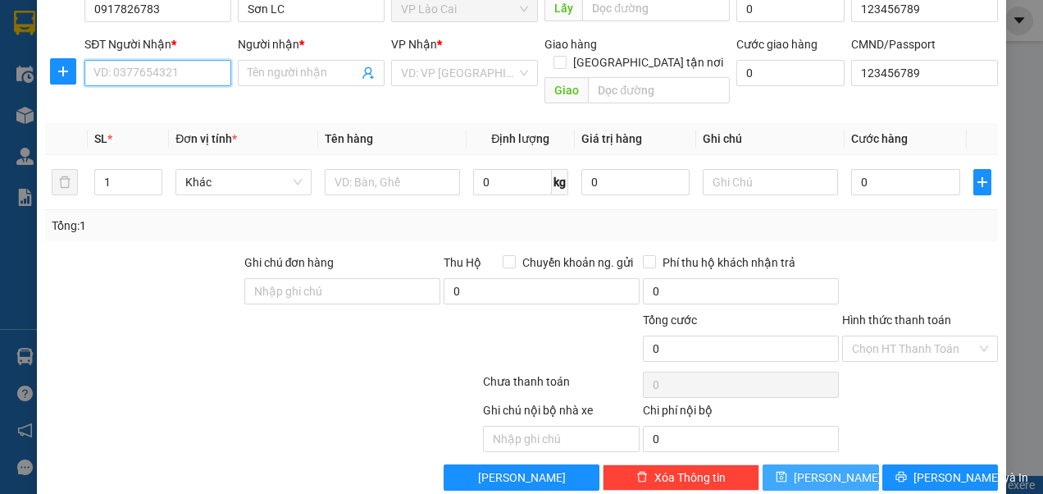
click at [158, 71] on input "SĐT Người Nhận *" at bounding box center [157, 73] width 147 height 26
paste input "0793513589"
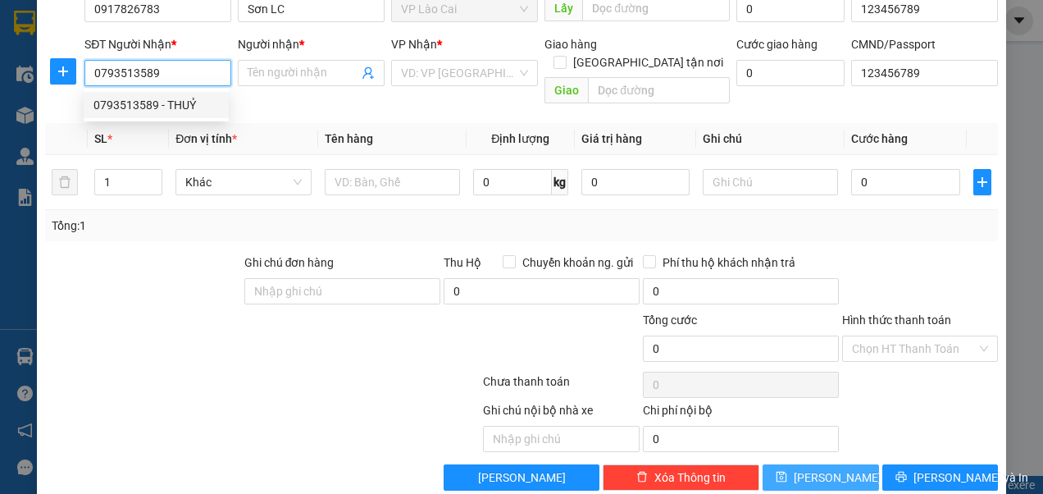
click at [171, 103] on div "0793513589 - THUỶ" at bounding box center [155, 105] width 125 height 18
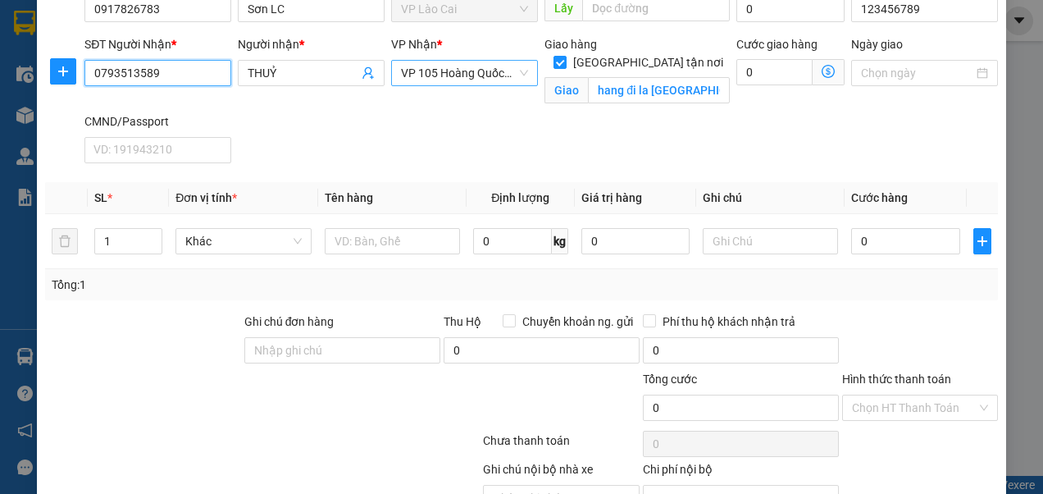
click at [518, 72] on span "VP 105 Hoàng Quốc Việt" at bounding box center [464, 73] width 127 height 25
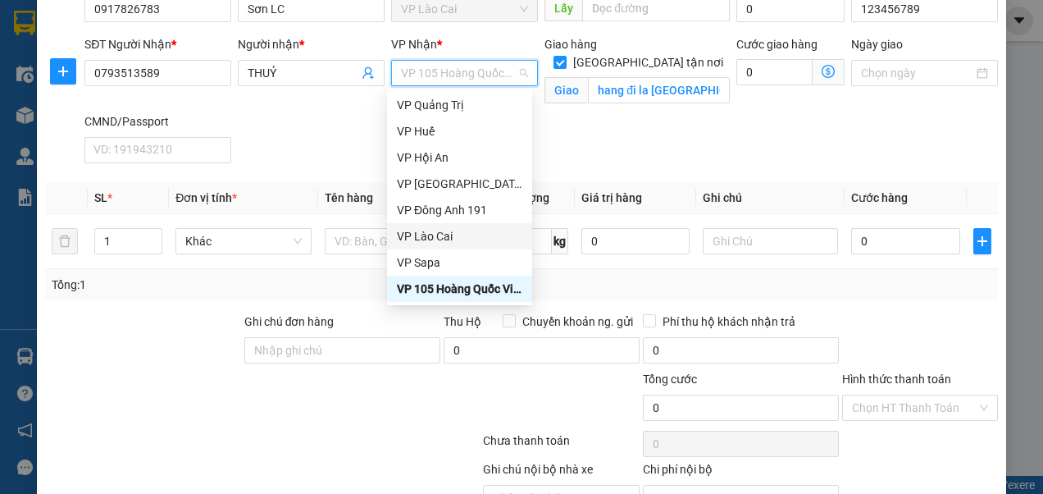
scroll to position [0, 0]
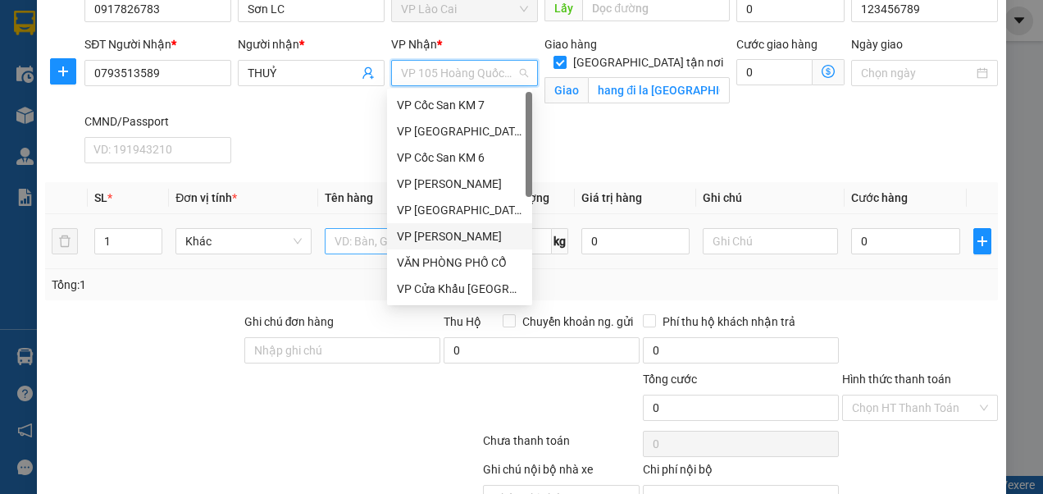
click at [443, 233] on div "VP [PERSON_NAME]" at bounding box center [459, 236] width 125 height 18
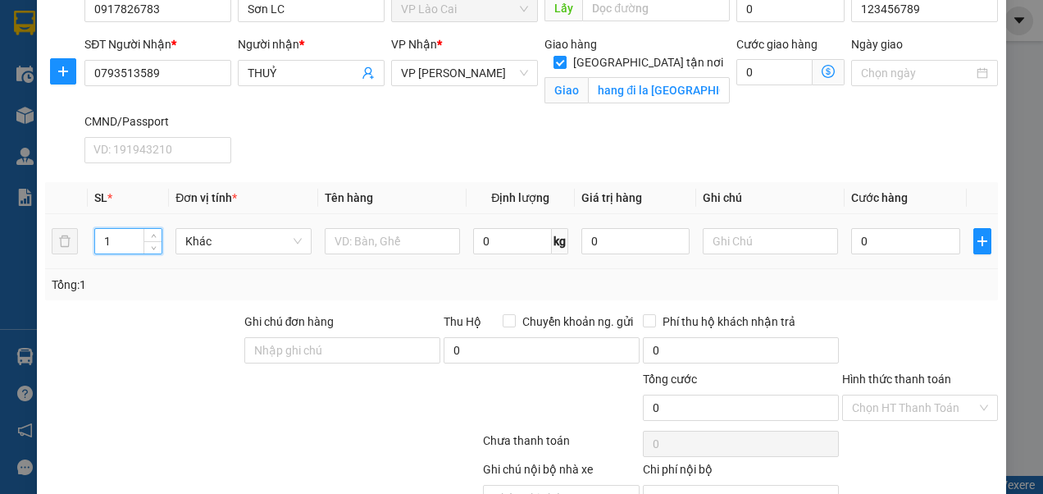
drag, startPoint x: 114, startPoint y: 242, endPoint x: 97, endPoint y: 244, distance: 17.4
click at [99, 244] on input "1" at bounding box center [128, 241] width 66 height 25
click at [387, 243] on input "text" at bounding box center [392, 241] width 135 height 26
click at [868, 243] on input "0" at bounding box center [905, 241] width 108 height 26
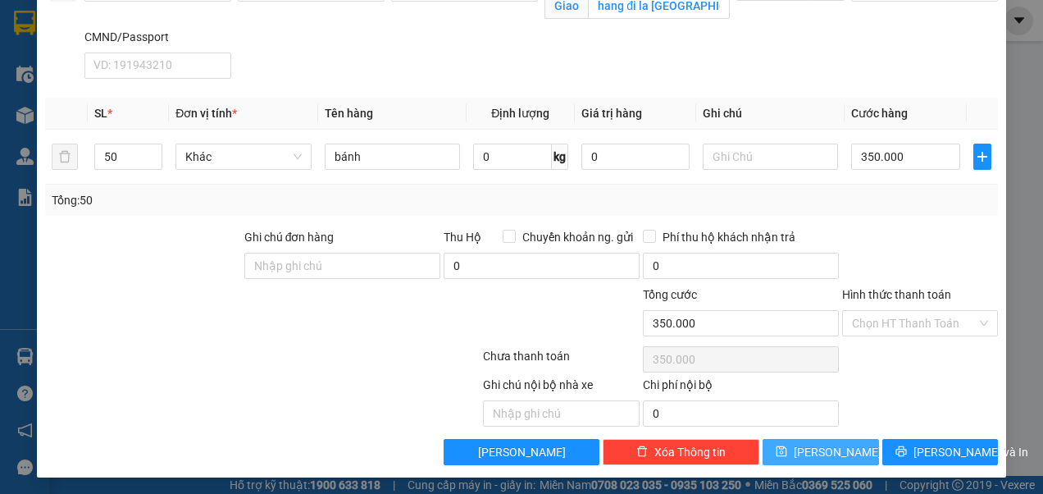
click at [830, 444] on button "[PERSON_NAME]" at bounding box center [821, 452] width 116 height 26
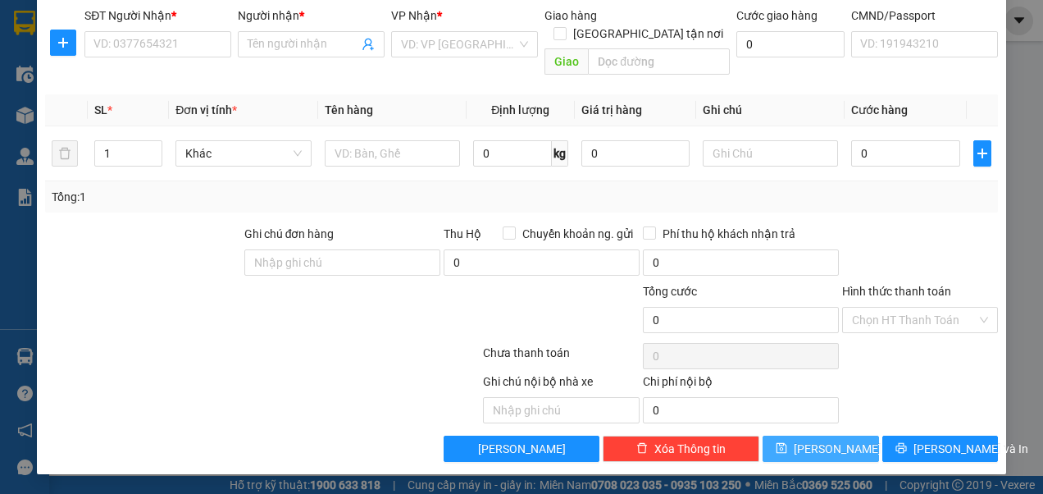
scroll to position [105, 0]
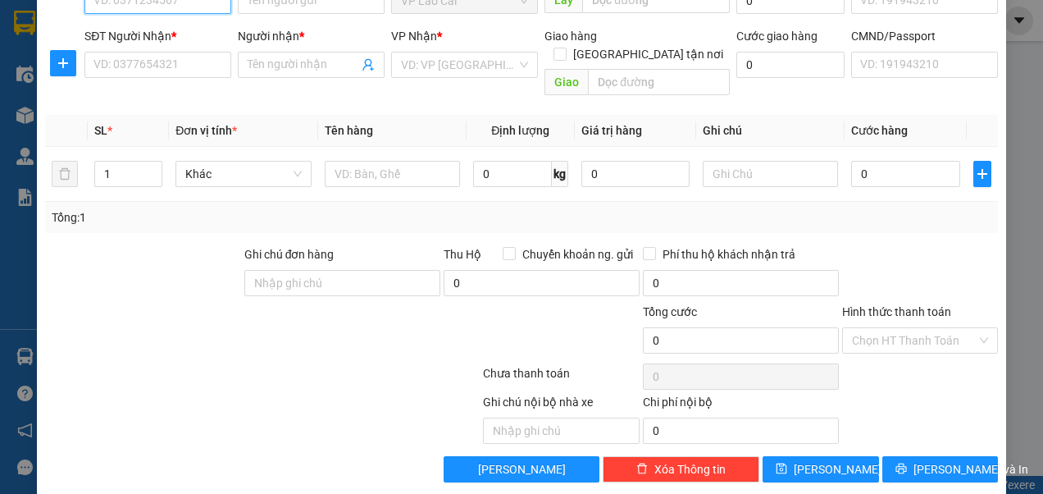
click at [190, 2] on input "SĐT Người Gửi *" at bounding box center [157, 1] width 147 height 26
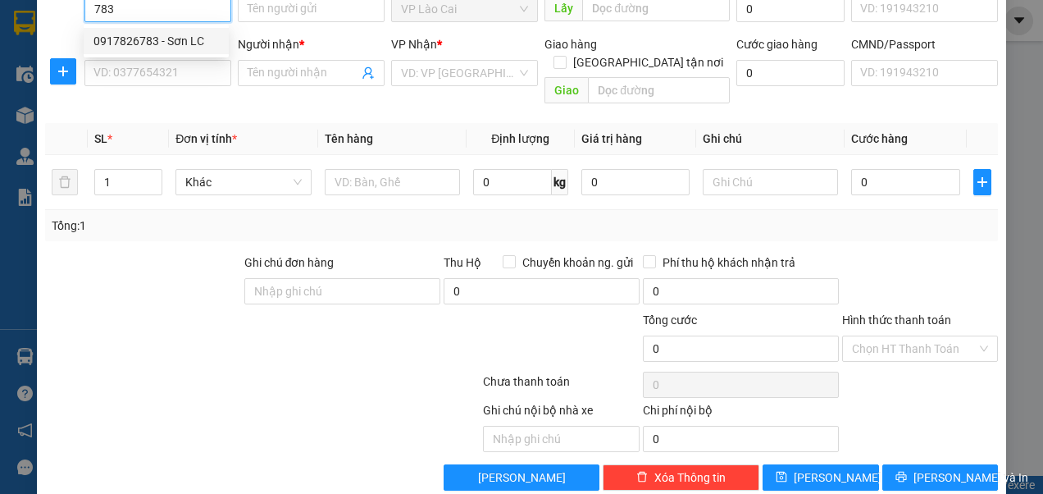
click at [167, 38] on div "0917826783 - Sơn LC" at bounding box center [155, 41] width 125 height 18
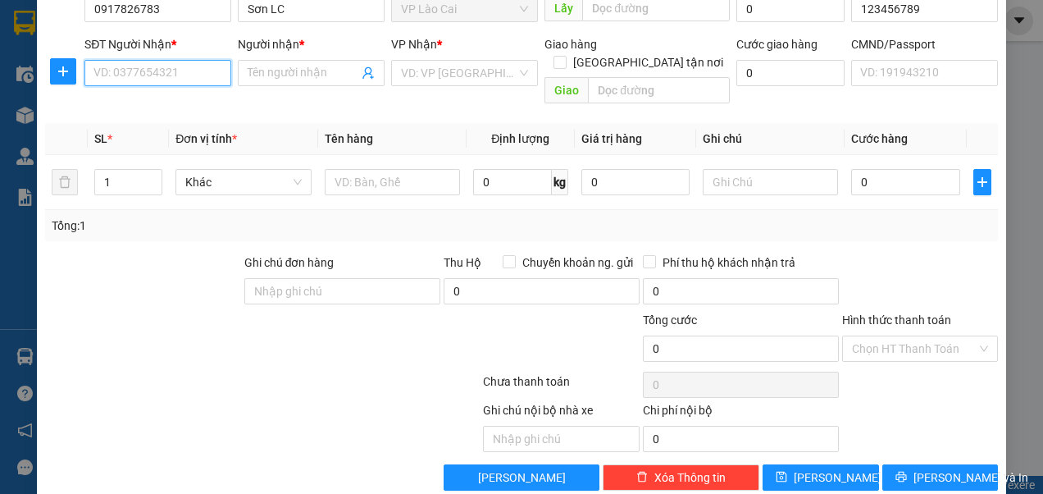
click at [171, 74] on input "SĐT Người Nhận *" at bounding box center [157, 73] width 147 height 26
paste input "0983765285"
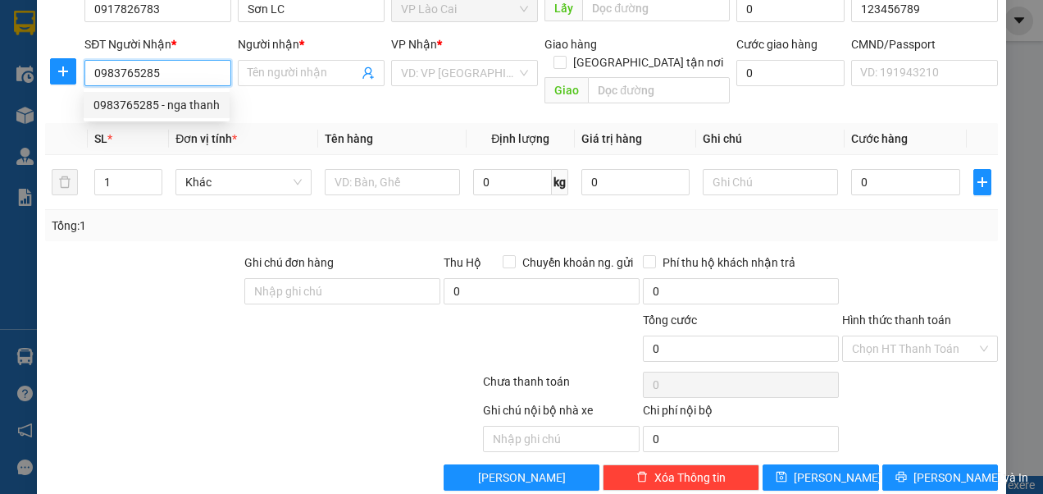
click at [183, 105] on div "0983765285 - nga thanh" at bounding box center [156, 105] width 126 height 18
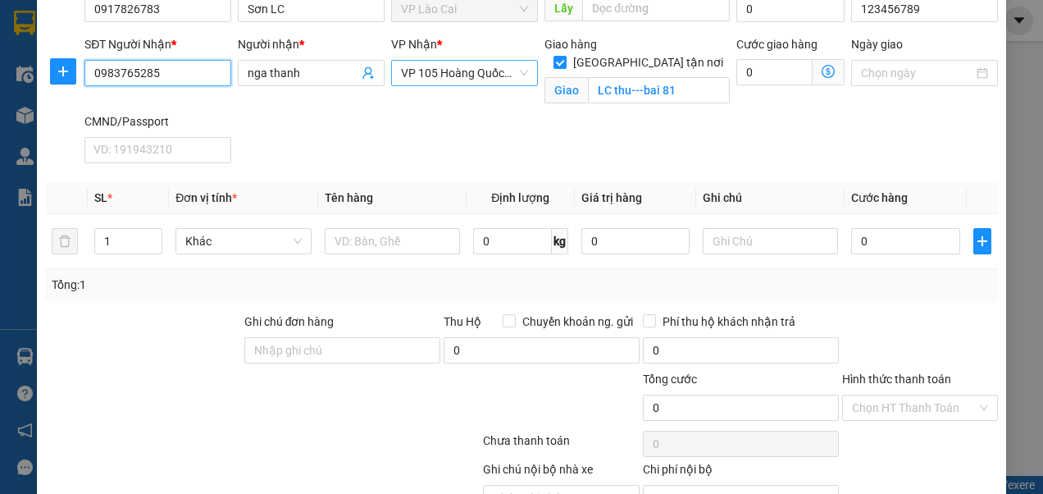
click at [517, 74] on span "VP 105 Hoàng Quốc Việt" at bounding box center [464, 73] width 127 height 25
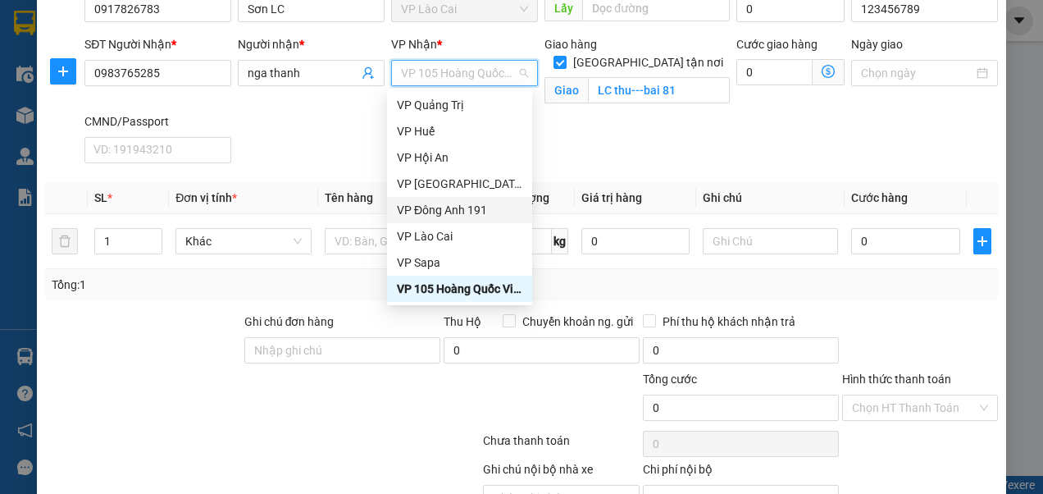
scroll to position [46, 0]
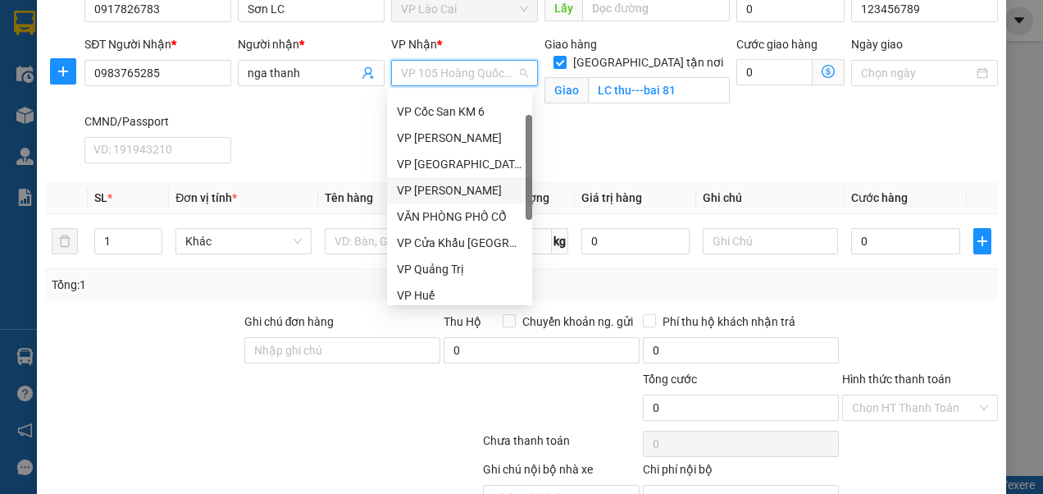
click at [444, 193] on div "VP [PERSON_NAME]" at bounding box center [459, 190] width 125 height 18
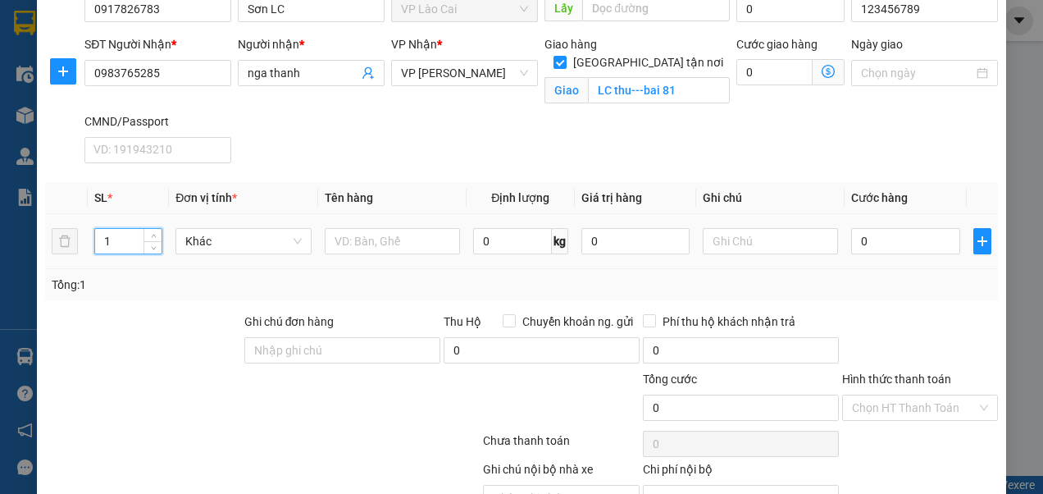
drag, startPoint x: 119, startPoint y: 238, endPoint x: 103, endPoint y: 239, distance: 16.5
click at [103, 239] on input "1" at bounding box center [128, 241] width 66 height 25
click at [118, 239] on input "1" at bounding box center [128, 241] width 66 height 25
click at [394, 243] on input "text" at bounding box center [392, 241] width 135 height 26
click at [879, 244] on input "0" at bounding box center [905, 241] width 108 height 26
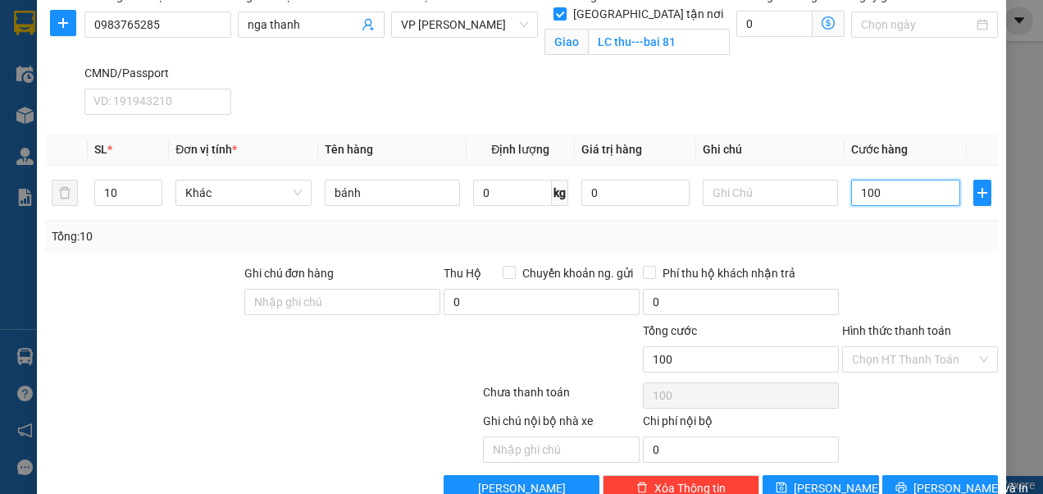
scroll to position [181, 0]
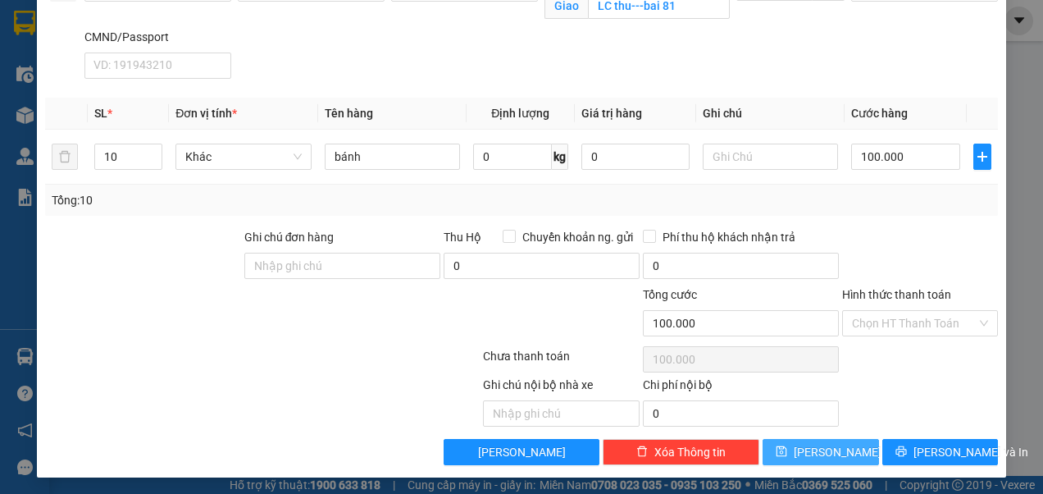
click at [810, 447] on button "[PERSON_NAME]" at bounding box center [821, 452] width 116 height 26
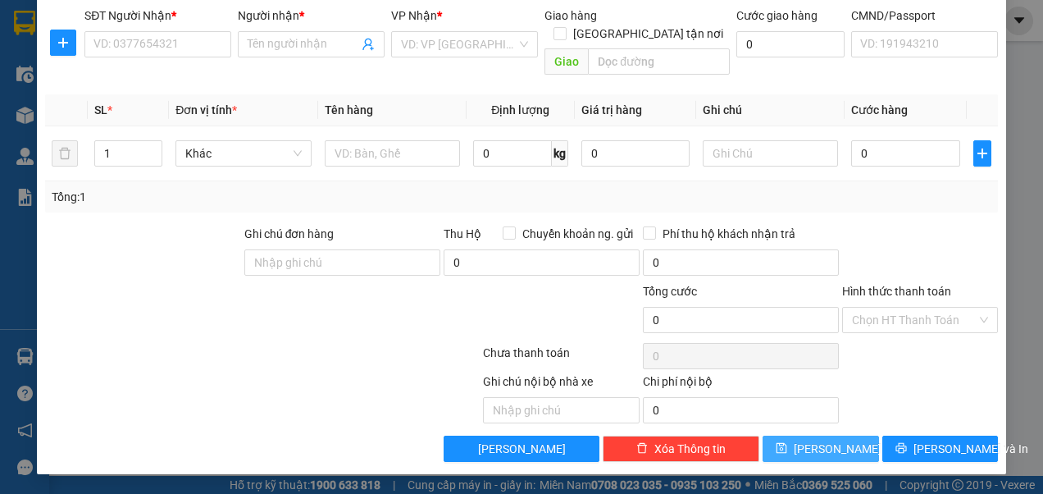
scroll to position [105, 0]
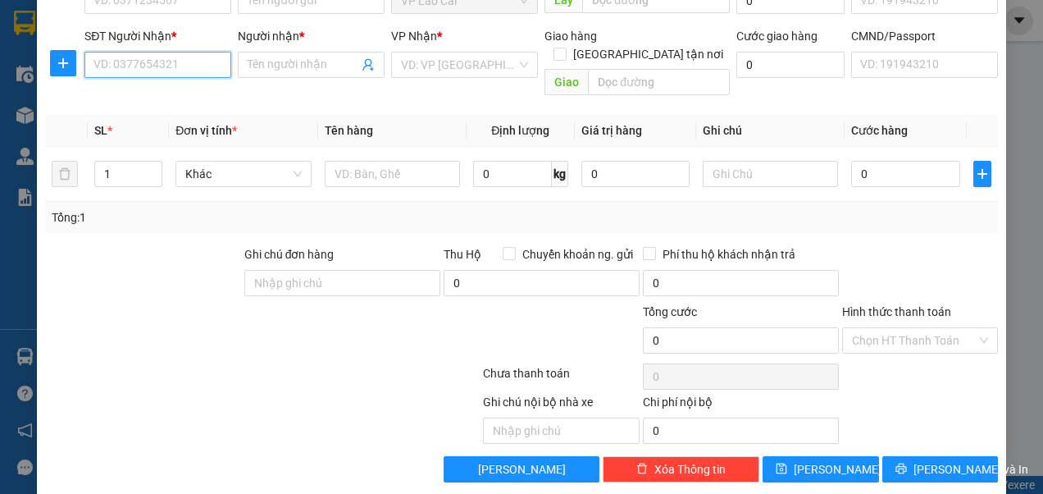
click at [182, 61] on input "SĐT Người Nhận *" at bounding box center [157, 65] width 147 height 26
paste input "0966316697"
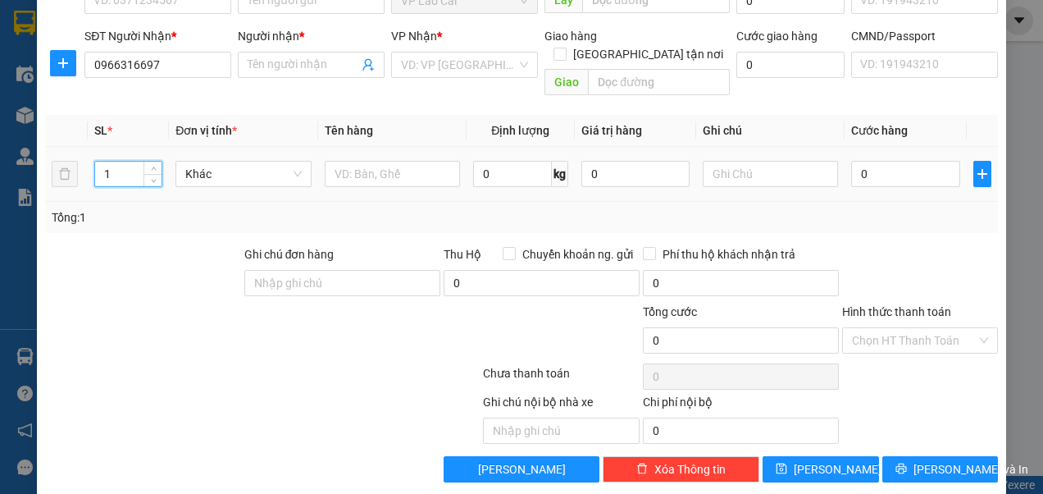
click at [122, 162] on input "1" at bounding box center [128, 174] width 66 height 25
click at [297, 62] on input "Người nhận *" at bounding box center [303, 65] width 111 height 18
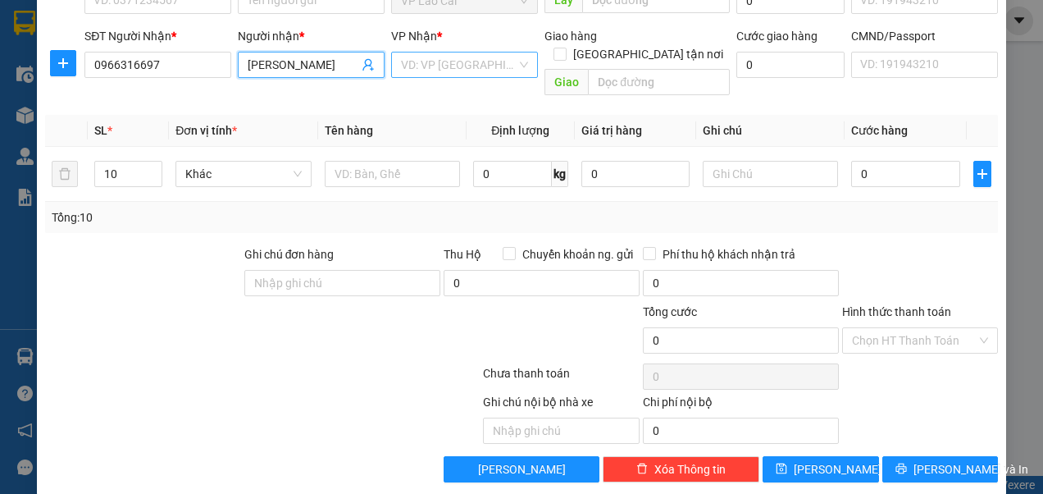
click at [516, 63] on div "VD: VP [GEOGRAPHIC_DATA]" at bounding box center [464, 65] width 147 height 26
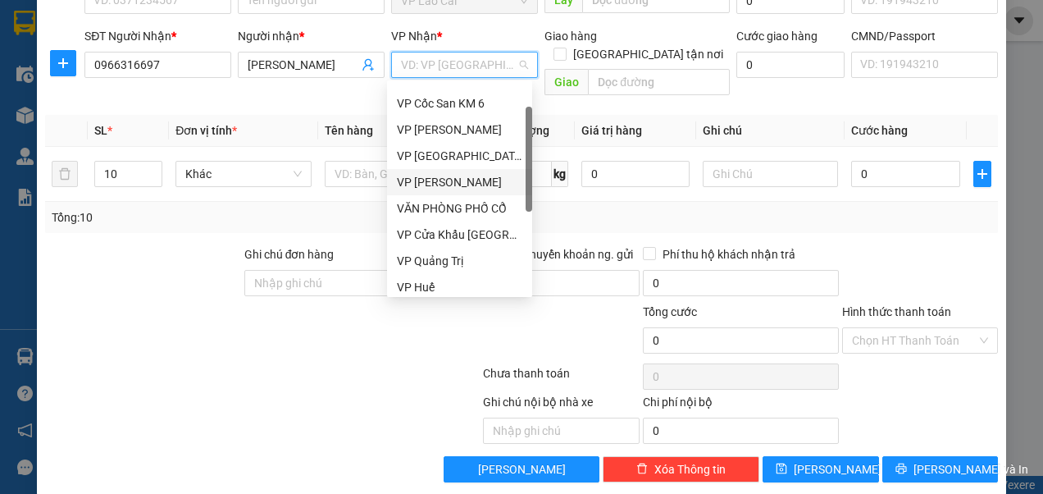
click at [457, 179] on div "VP [PERSON_NAME]" at bounding box center [459, 182] width 125 height 18
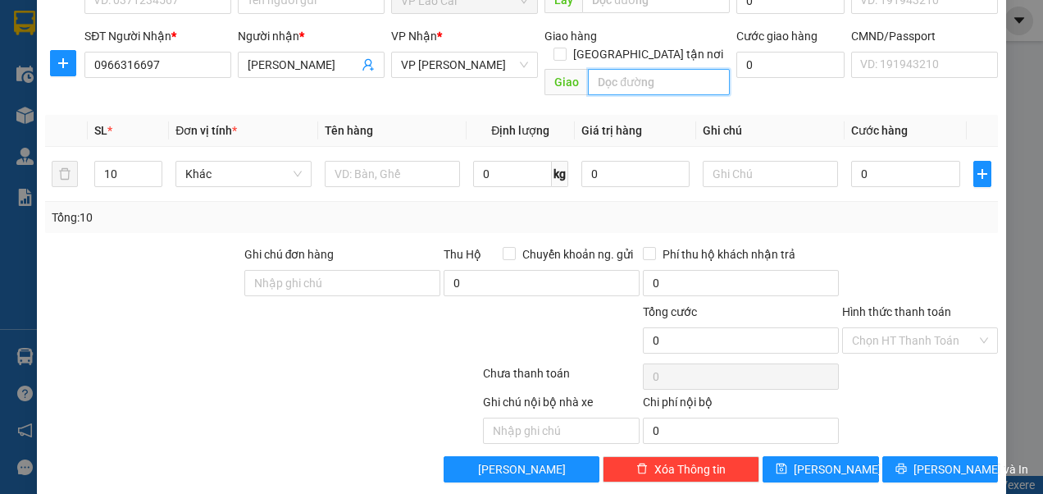
click at [628, 69] on input "text" at bounding box center [659, 82] width 142 height 26
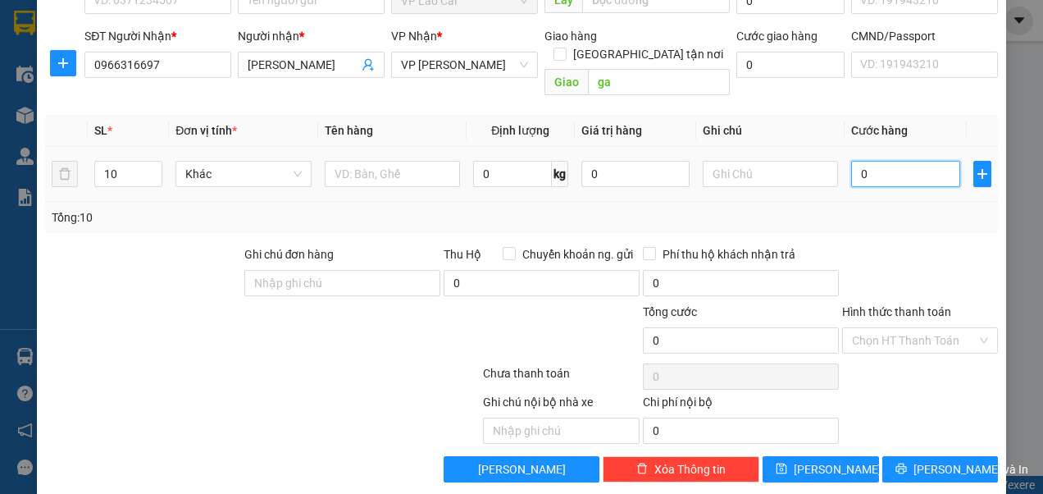
click at [888, 161] on input "0" at bounding box center [905, 174] width 108 height 26
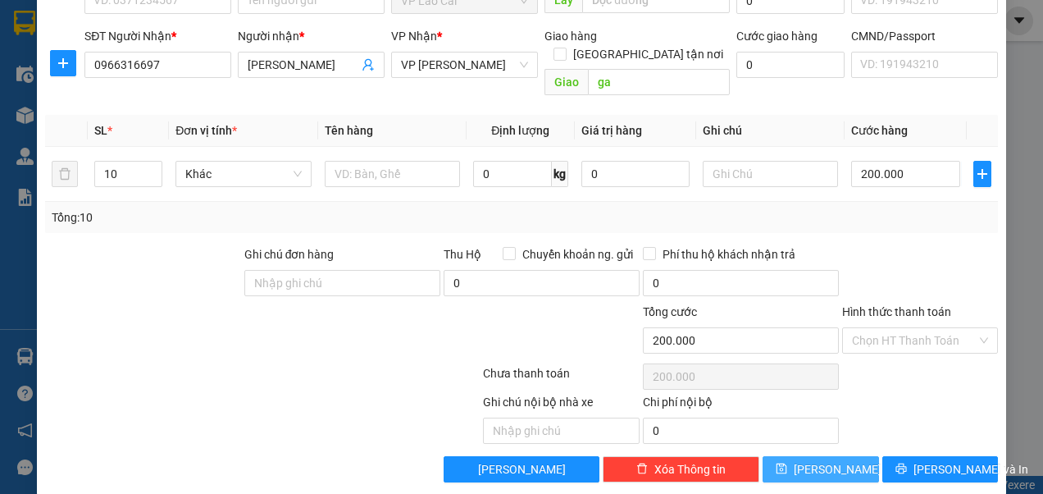
click at [807, 456] on button "[PERSON_NAME]" at bounding box center [821, 469] width 116 height 26
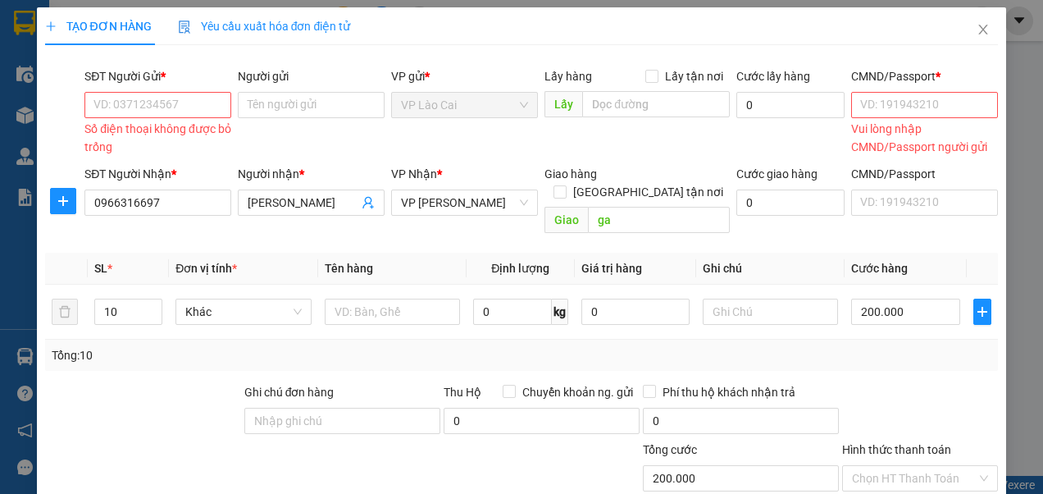
scroll to position [0, 0]
click at [192, 109] on input "SĐT Người Gửi *" at bounding box center [157, 106] width 147 height 26
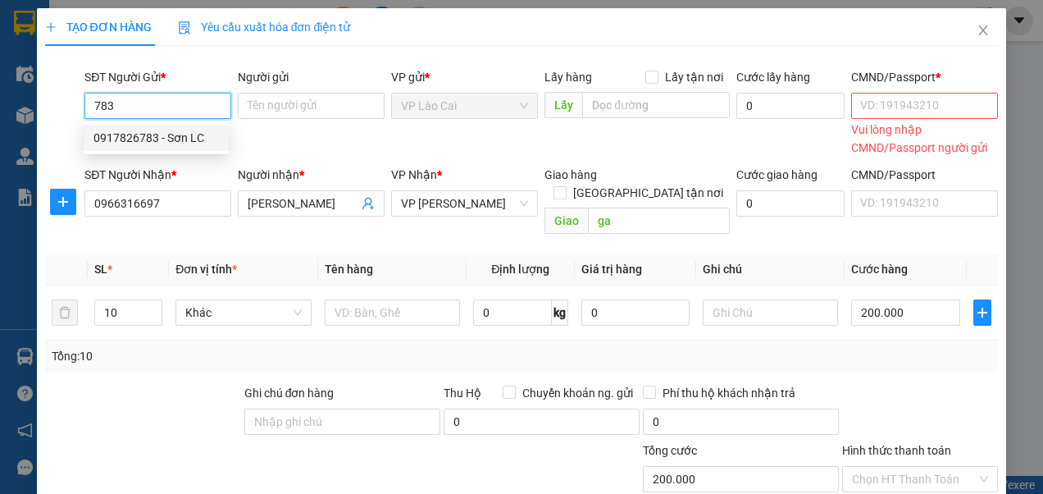
click at [168, 133] on div "0917826783 - Sơn LC" at bounding box center [155, 138] width 125 height 18
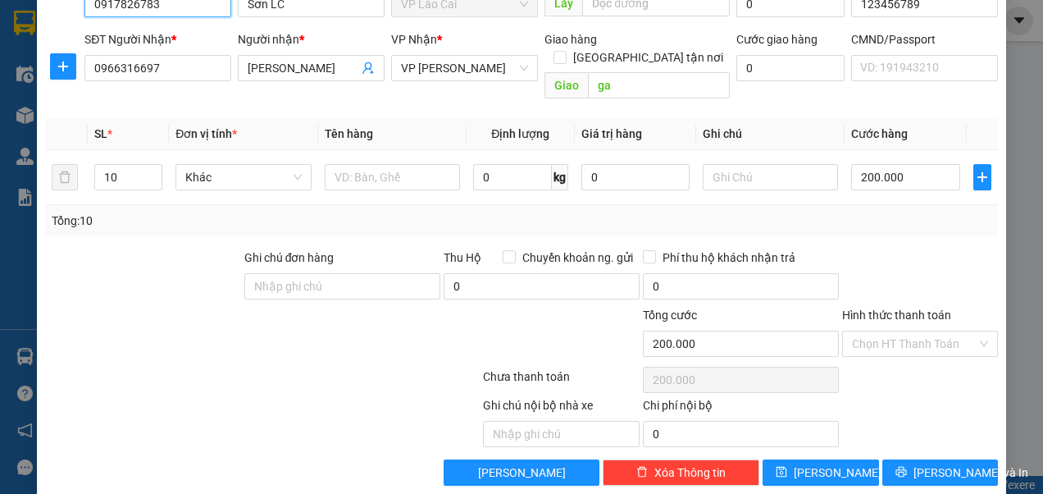
scroll to position [105, 0]
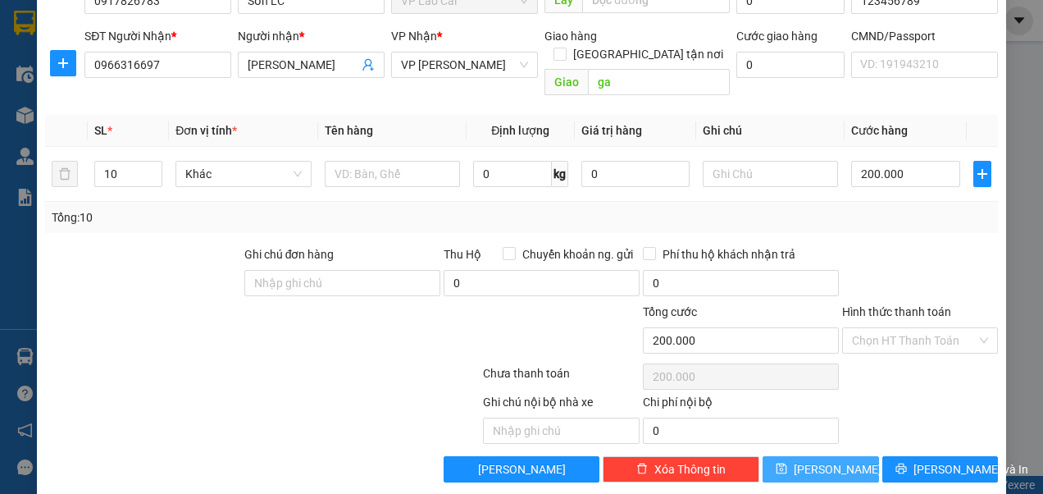
click at [791, 456] on button "[PERSON_NAME]" at bounding box center [821, 469] width 116 height 26
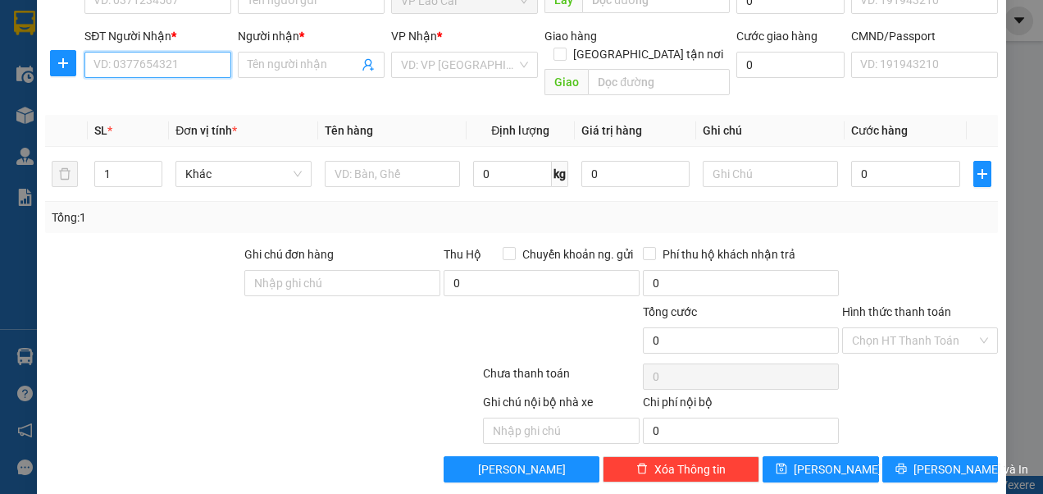
click at [181, 60] on input "SĐT Người Nhận *" at bounding box center [157, 65] width 147 height 26
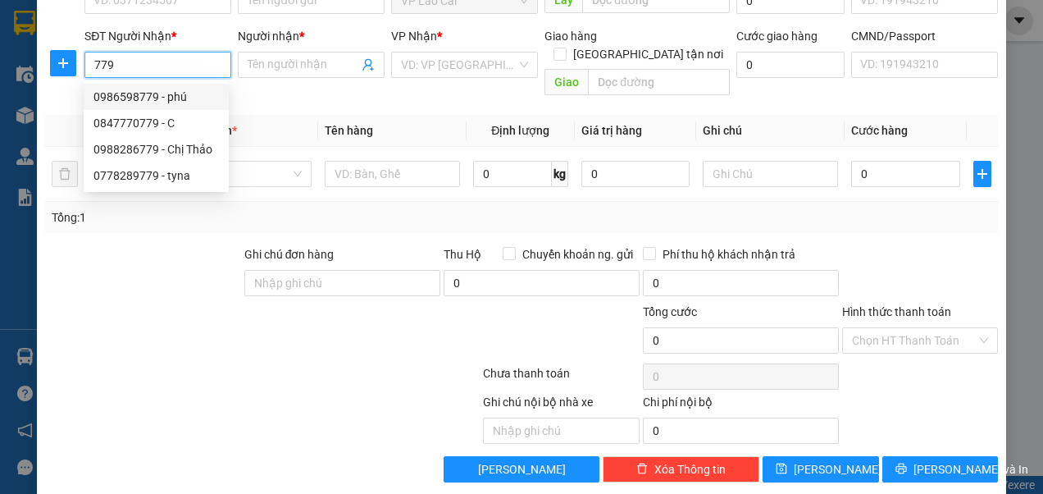
click at [162, 97] on div "0986598779 - phú" at bounding box center [155, 97] width 125 height 18
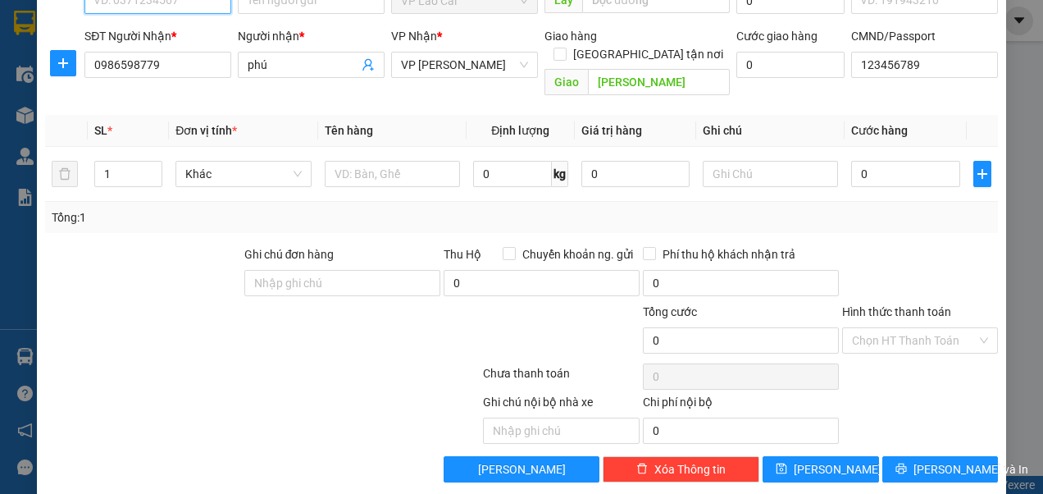
click at [191, 4] on input "SĐT Người Gửi *" at bounding box center [157, 1] width 147 height 26
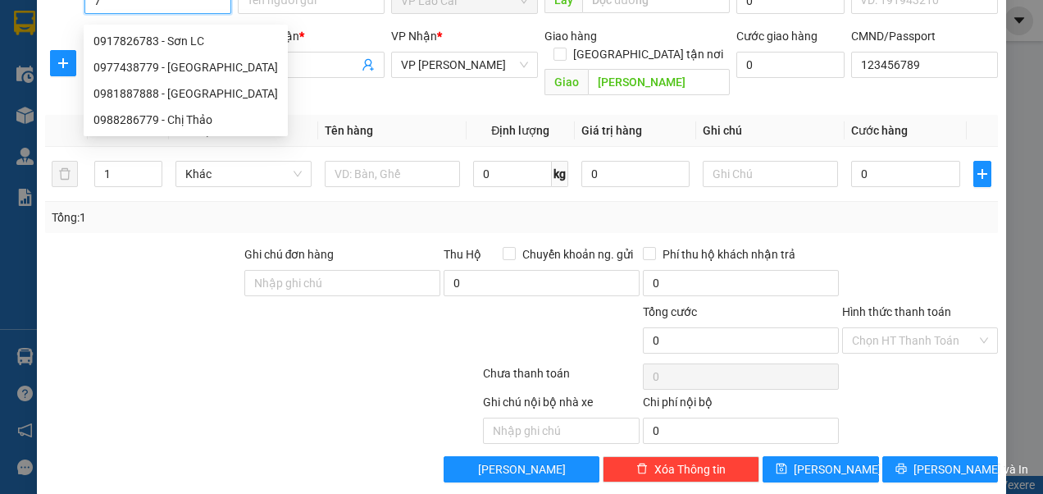
scroll to position [97, 0]
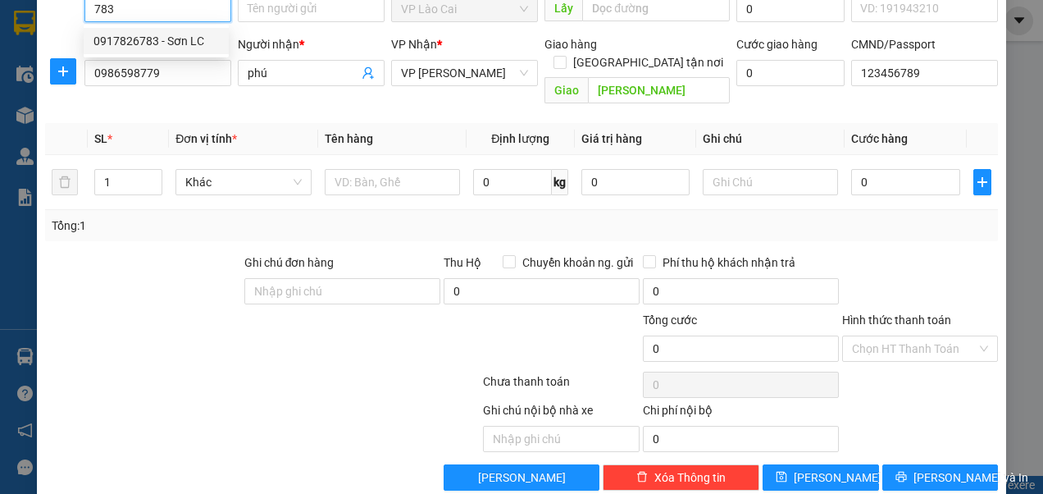
click at [182, 42] on div "0917826783 - Sơn LC" at bounding box center [155, 41] width 125 height 18
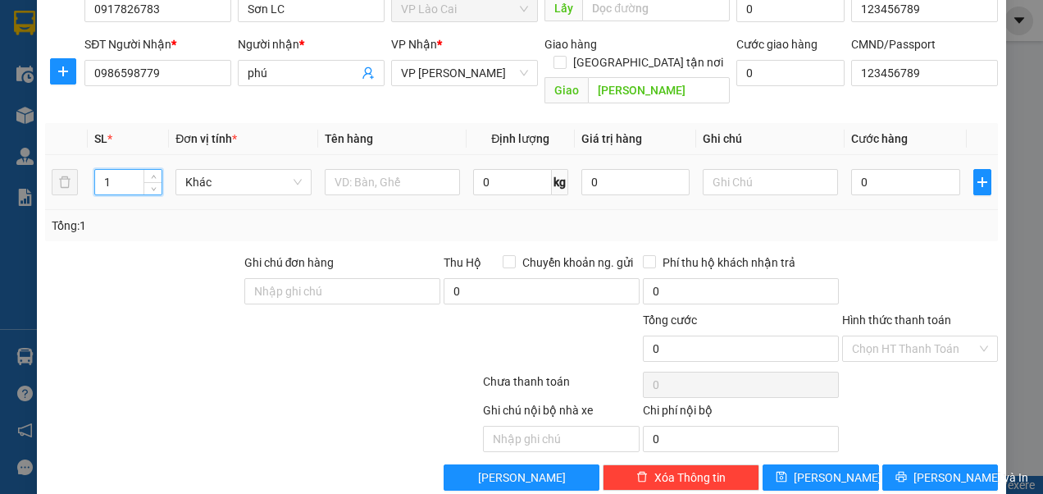
drag, startPoint x: 121, startPoint y: 163, endPoint x: 103, endPoint y: 166, distance: 18.2
click at [103, 170] on input "1" at bounding box center [128, 182] width 66 height 25
click at [399, 169] on input "text" at bounding box center [392, 182] width 135 height 26
click at [878, 169] on input "0" at bounding box center [905, 182] width 108 height 26
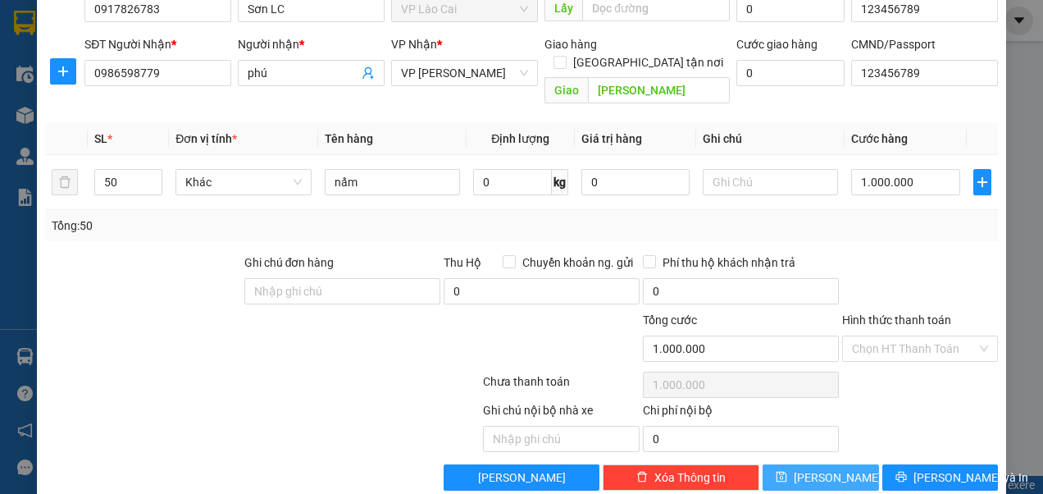
click at [805, 464] on button "[PERSON_NAME]" at bounding box center [821, 477] width 116 height 26
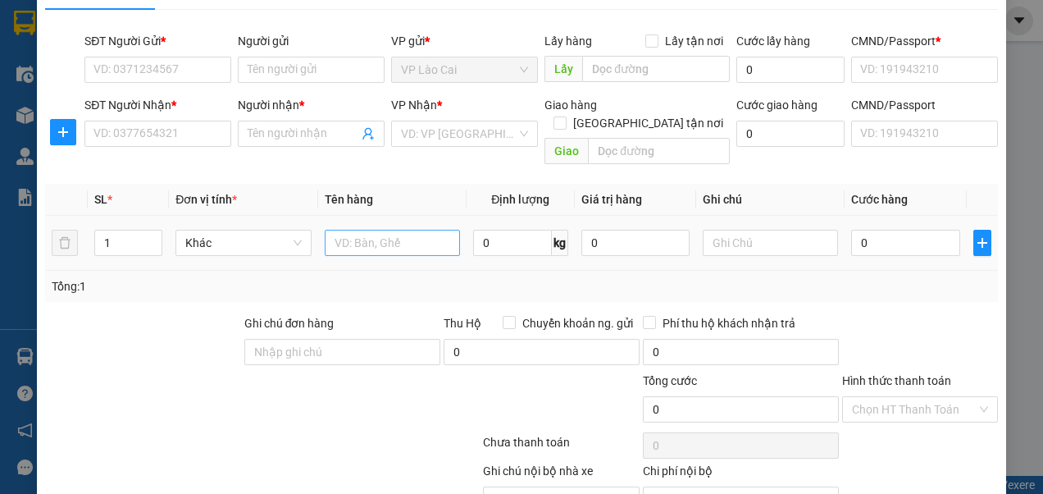
scroll to position [15, 0]
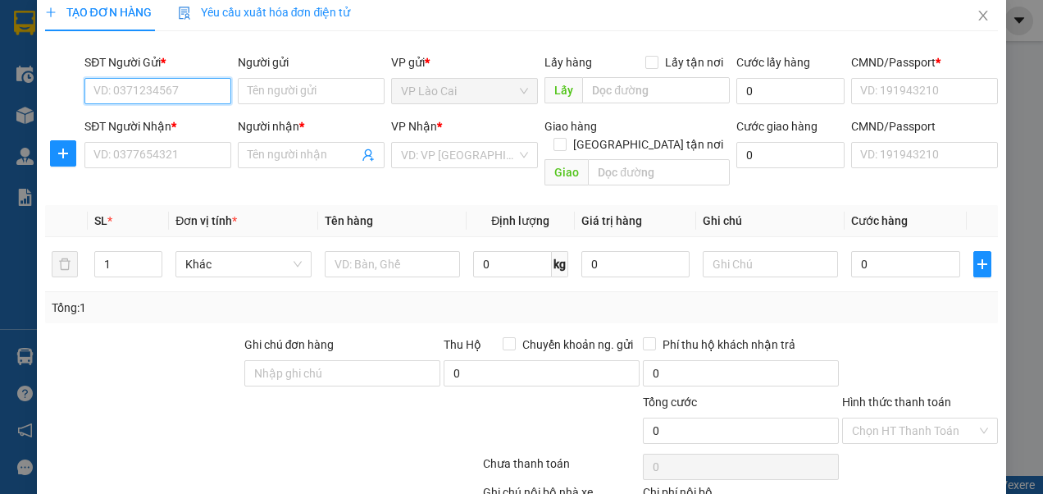
click at [184, 93] on input "SĐT Người Gửi *" at bounding box center [157, 91] width 147 height 26
click at [189, 120] on div "0917826783 - Sơn LC" at bounding box center [155, 123] width 125 height 18
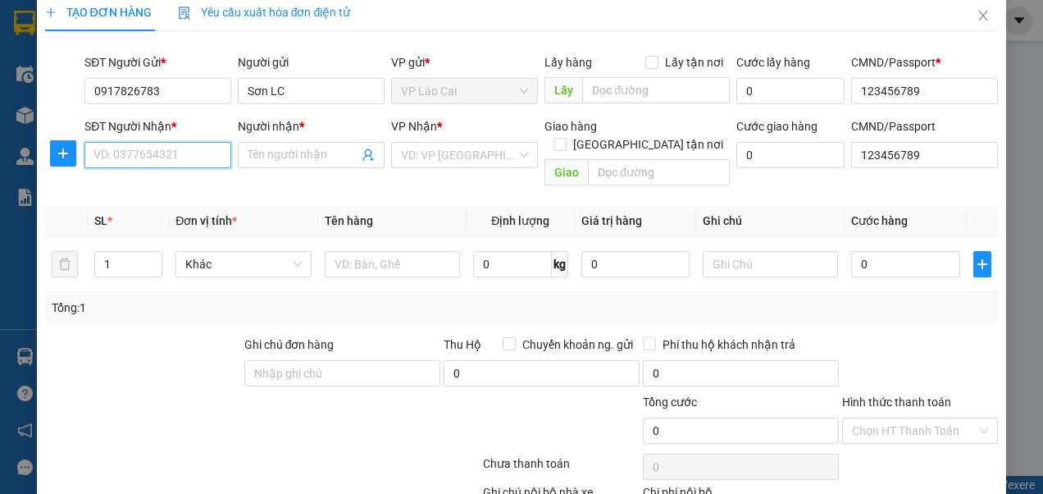
click at [179, 156] on input "SĐT Người Nhận *" at bounding box center [157, 155] width 147 height 26
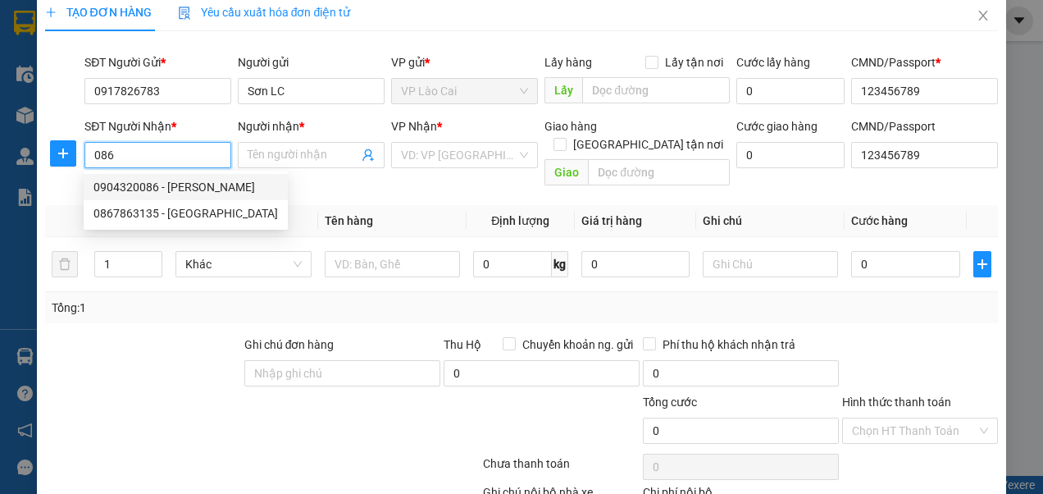
click at [194, 187] on div "0904320086 - [PERSON_NAME]" at bounding box center [185, 187] width 185 height 18
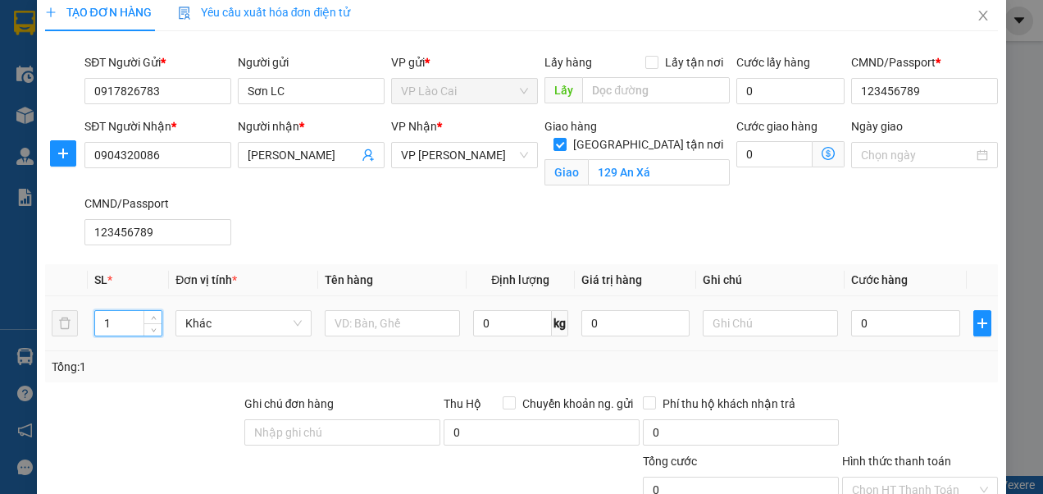
drag, startPoint x: 112, startPoint y: 319, endPoint x: 100, endPoint y: 321, distance: 11.6
click at [102, 321] on input "1" at bounding box center [128, 323] width 66 height 25
click at [435, 326] on input "text" at bounding box center [392, 323] width 135 height 26
click at [876, 322] on input "0" at bounding box center [905, 323] width 108 height 26
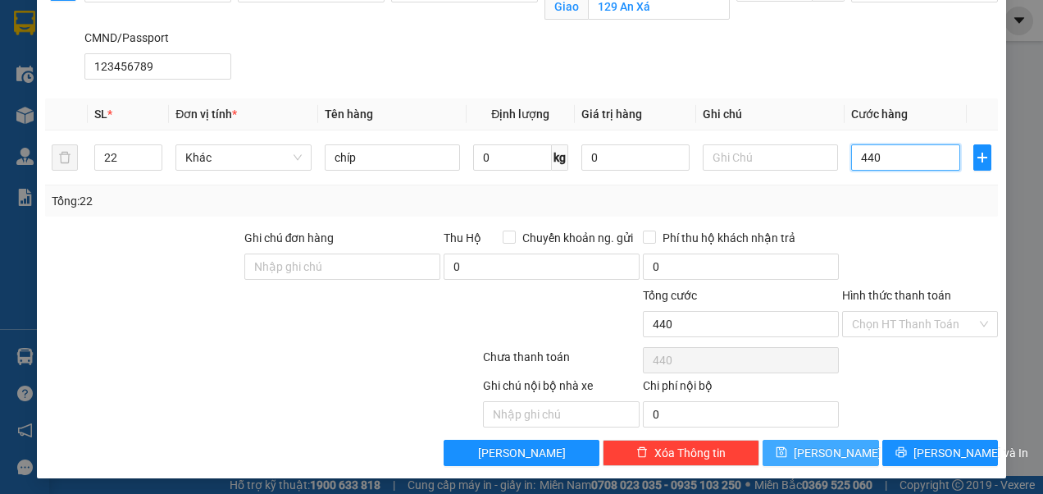
scroll to position [181, 0]
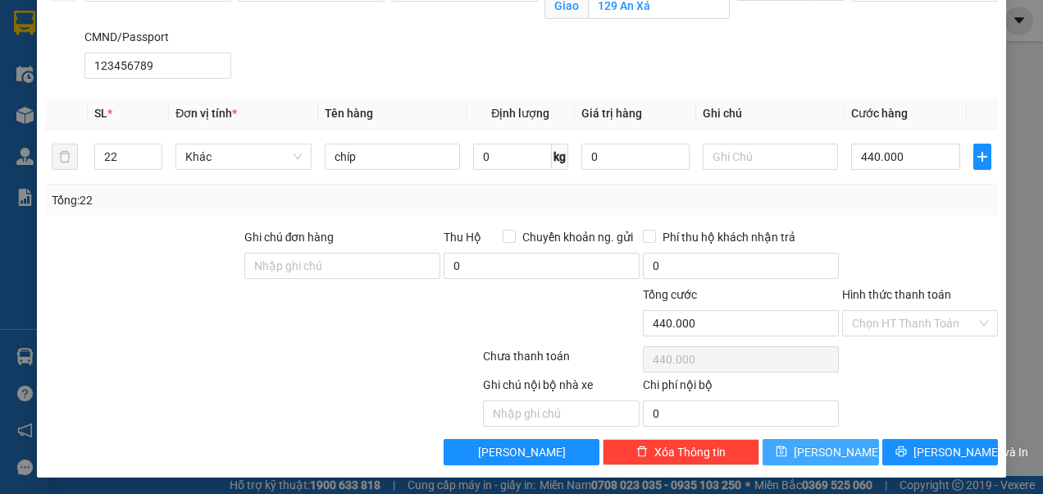
click at [792, 446] on button "[PERSON_NAME]" at bounding box center [821, 452] width 116 height 26
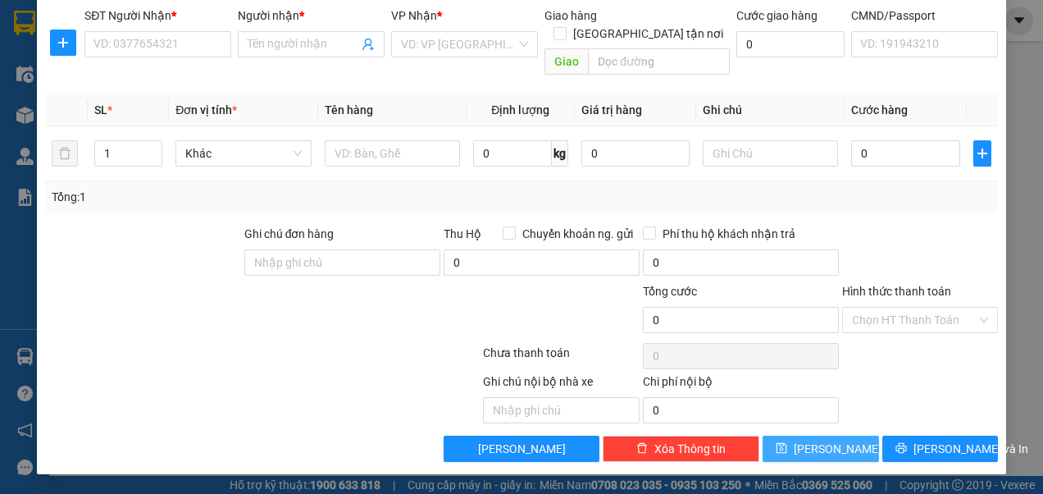
scroll to position [105, 0]
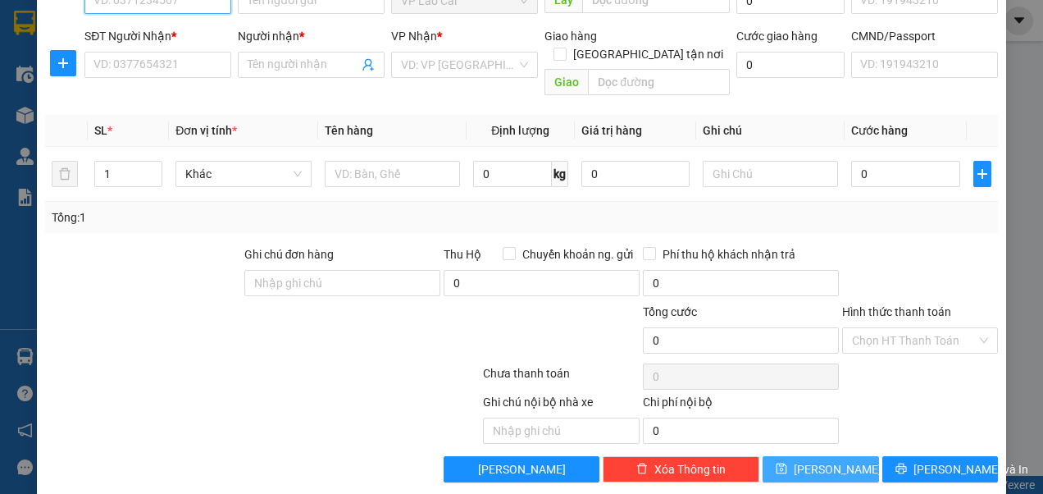
click at [173, 4] on input "SĐT Người Gửi *" at bounding box center [157, 1] width 147 height 26
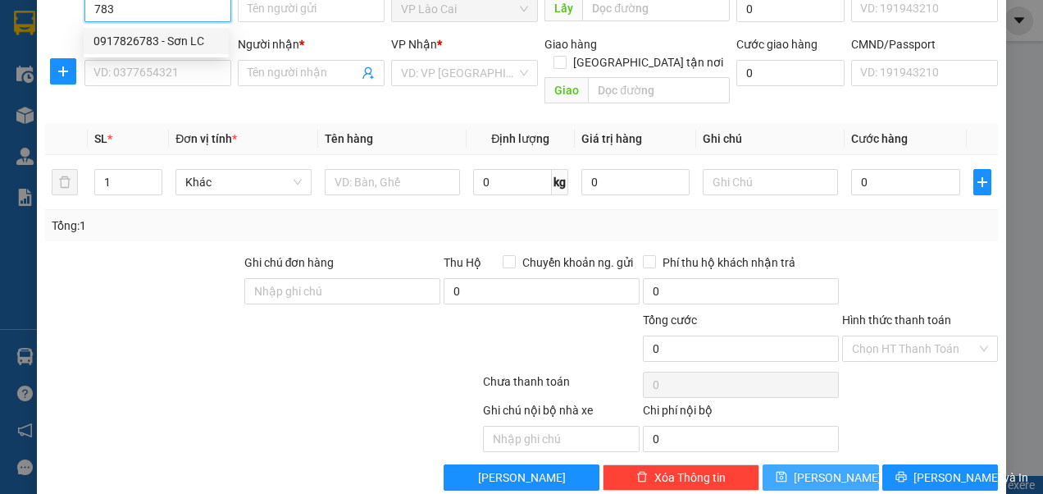
click at [155, 44] on div "0917826783 - Sơn LC" at bounding box center [155, 41] width 125 height 18
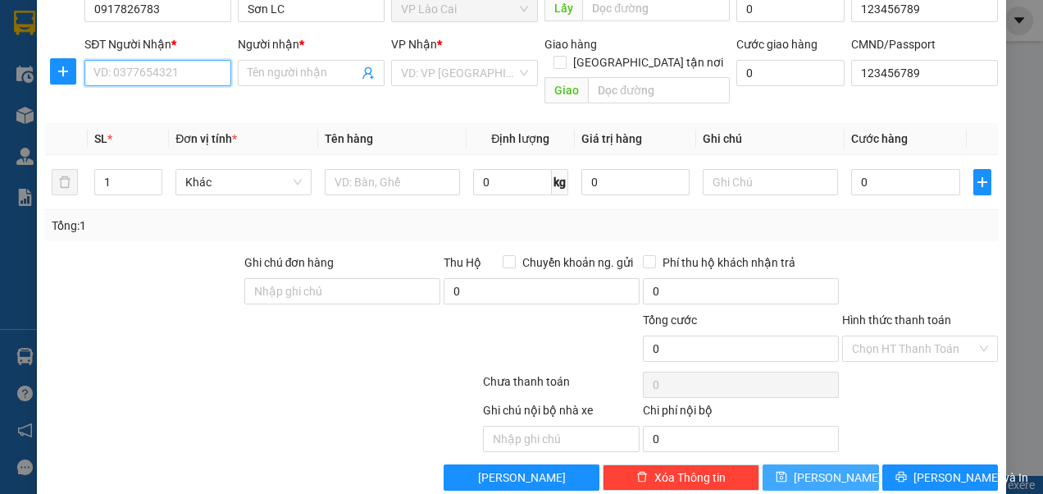
click at [208, 73] on input "SĐT Người Nhận *" at bounding box center [157, 73] width 147 height 26
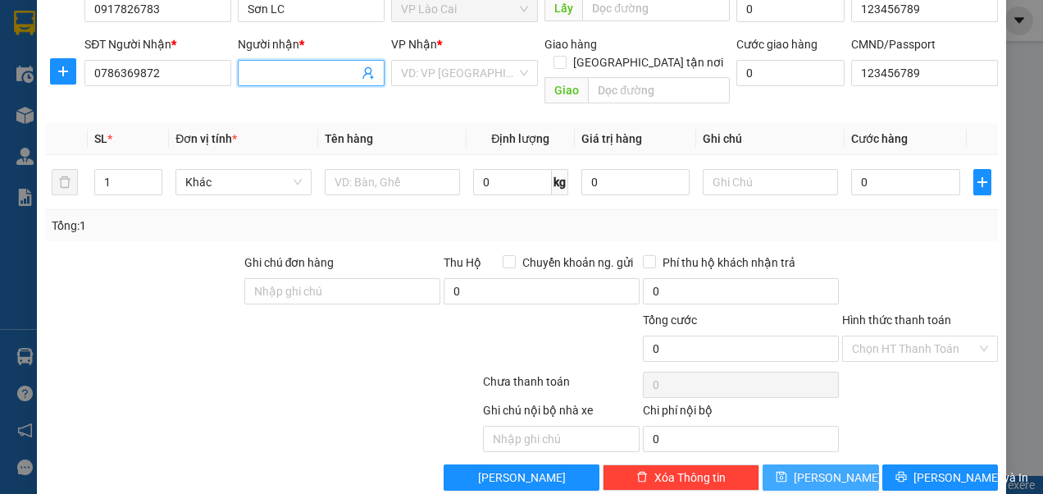
click at [299, 71] on input "Người nhận *" at bounding box center [303, 73] width 111 height 18
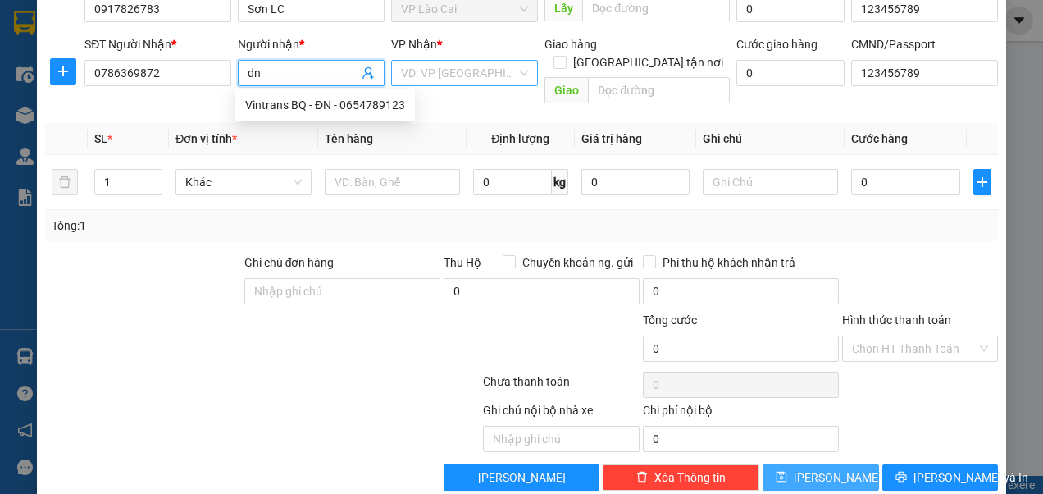
click at [515, 69] on div "VD: VP [GEOGRAPHIC_DATA]" at bounding box center [464, 73] width 147 height 26
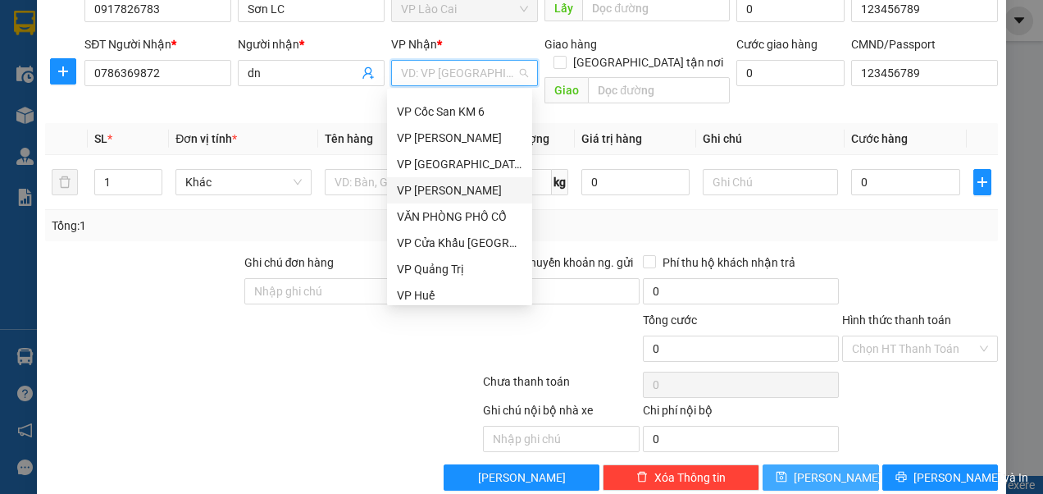
scroll to position [210, 0]
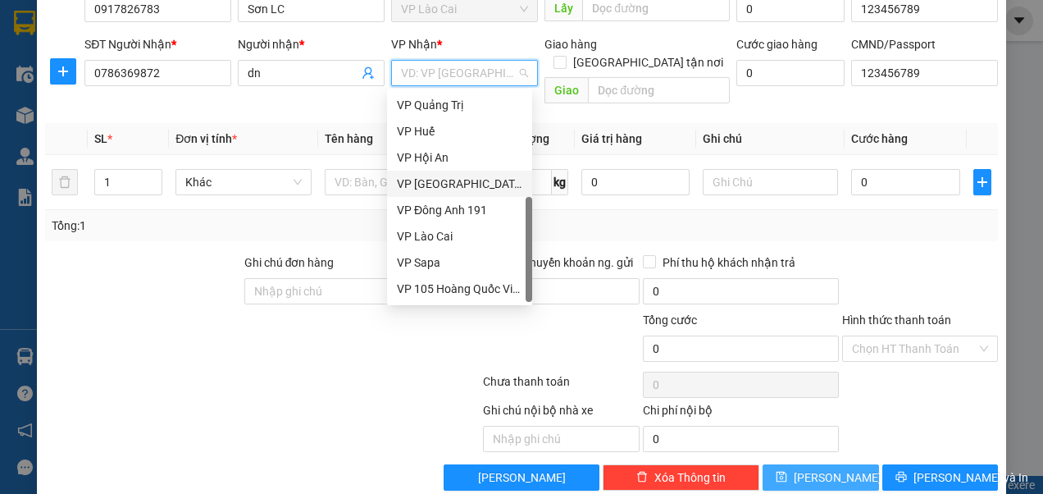
click at [438, 188] on div "VP [GEOGRAPHIC_DATA]" at bounding box center [459, 184] width 125 height 18
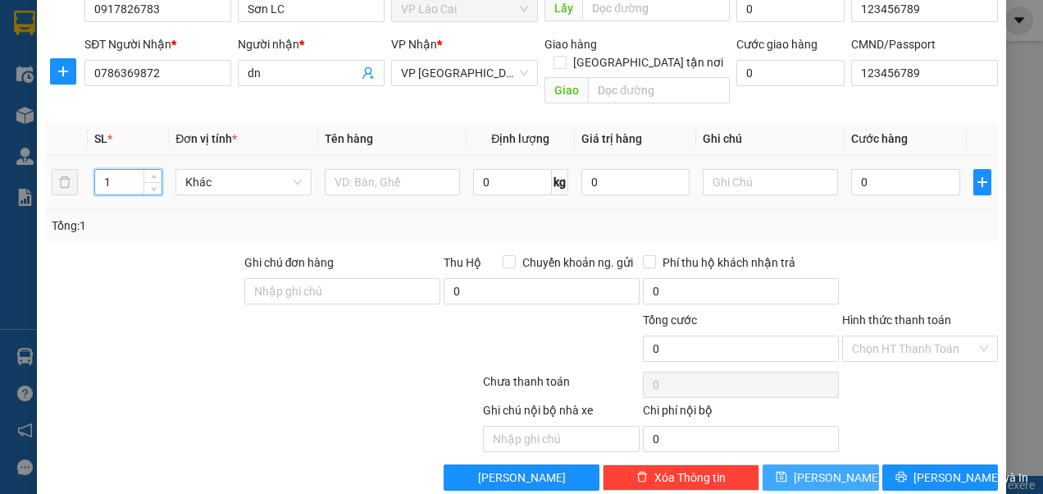
drag, startPoint x: 121, startPoint y: 162, endPoint x: 91, endPoint y: 157, distance: 30.7
click at [91, 157] on td "1" at bounding box center [128, 182] width 81 height 55
click at [363, 169] on input "text" at bounding box center [392, 182] width 135 height 26
click at [881, 169] on input "0" at bounding box center [905, 182] width 108 height 26
click at [766, 169] on input "text" at bounding box center [770, 182] width 135 height 26
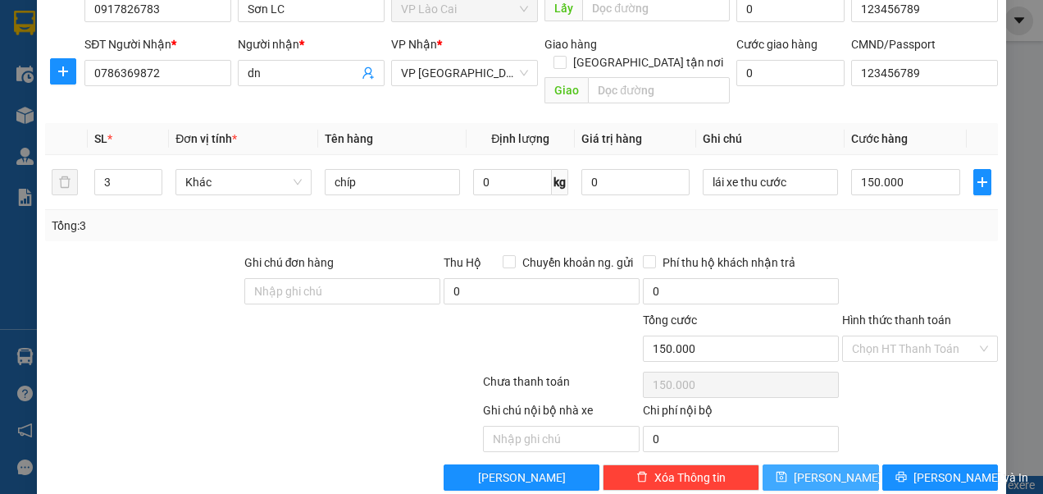
click at [823, 468] on span "[PERSON_NAME]" at bounding box center [838, 477] width 88 height 18
